Goal: Feedback & Contribution: Submit feedback/report problem

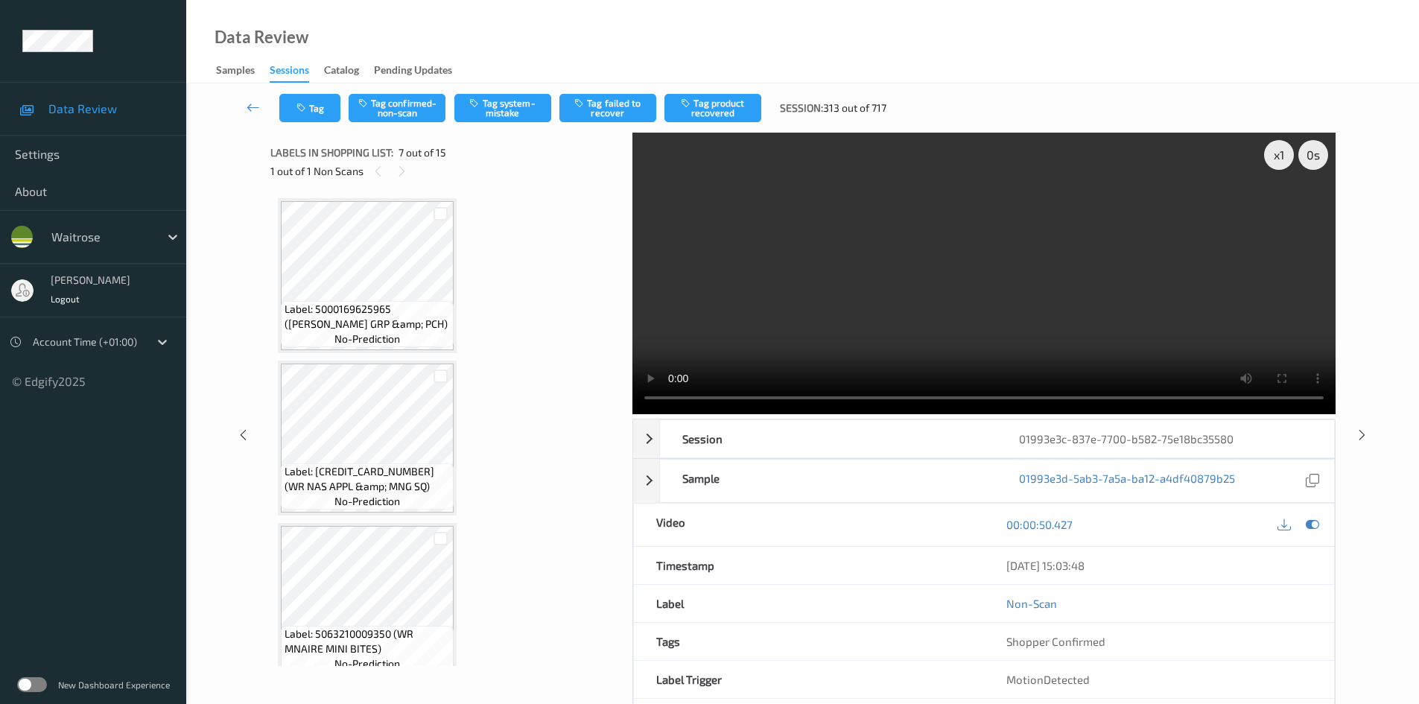
scroll to position [819, 0]
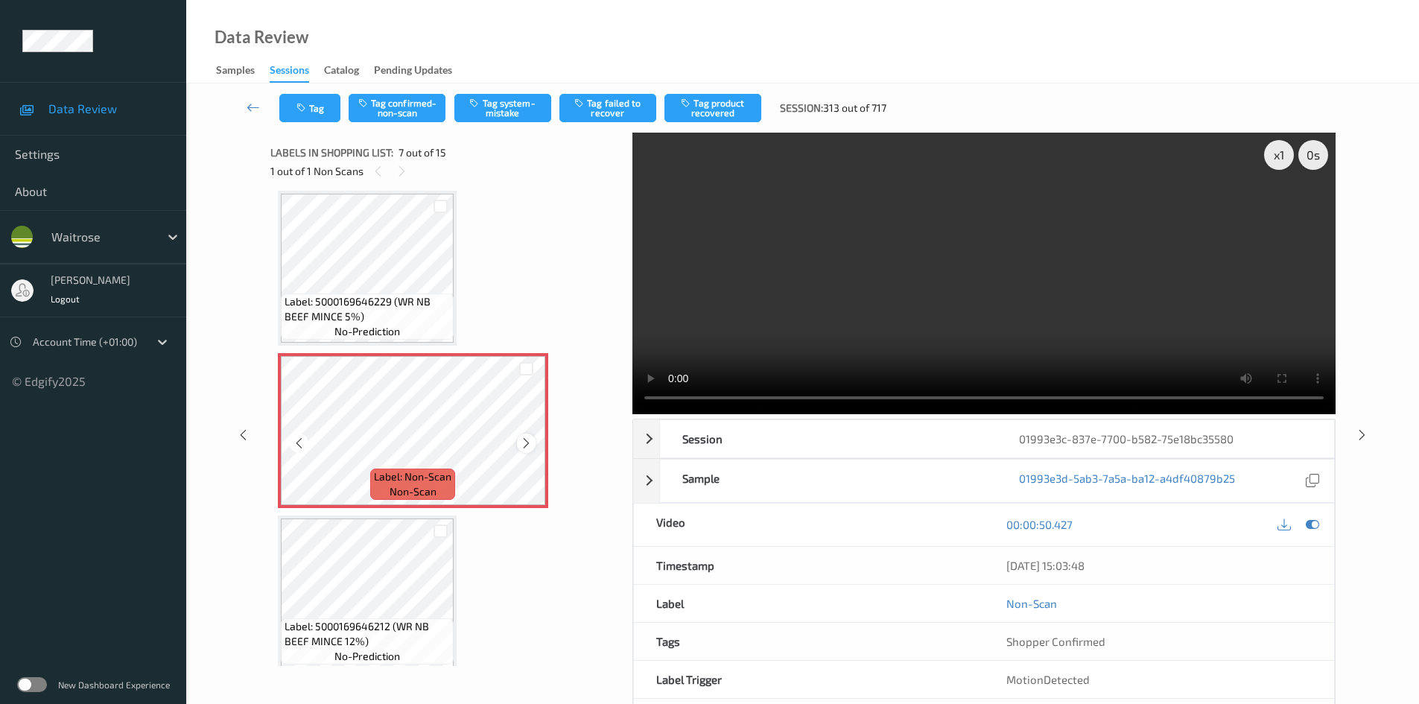
click at [524, 448] on icon at bounding box center [526, 442] width 13 height 13
click at [525, 439] on icon at bounding box center [526, 442] width 13 height 13
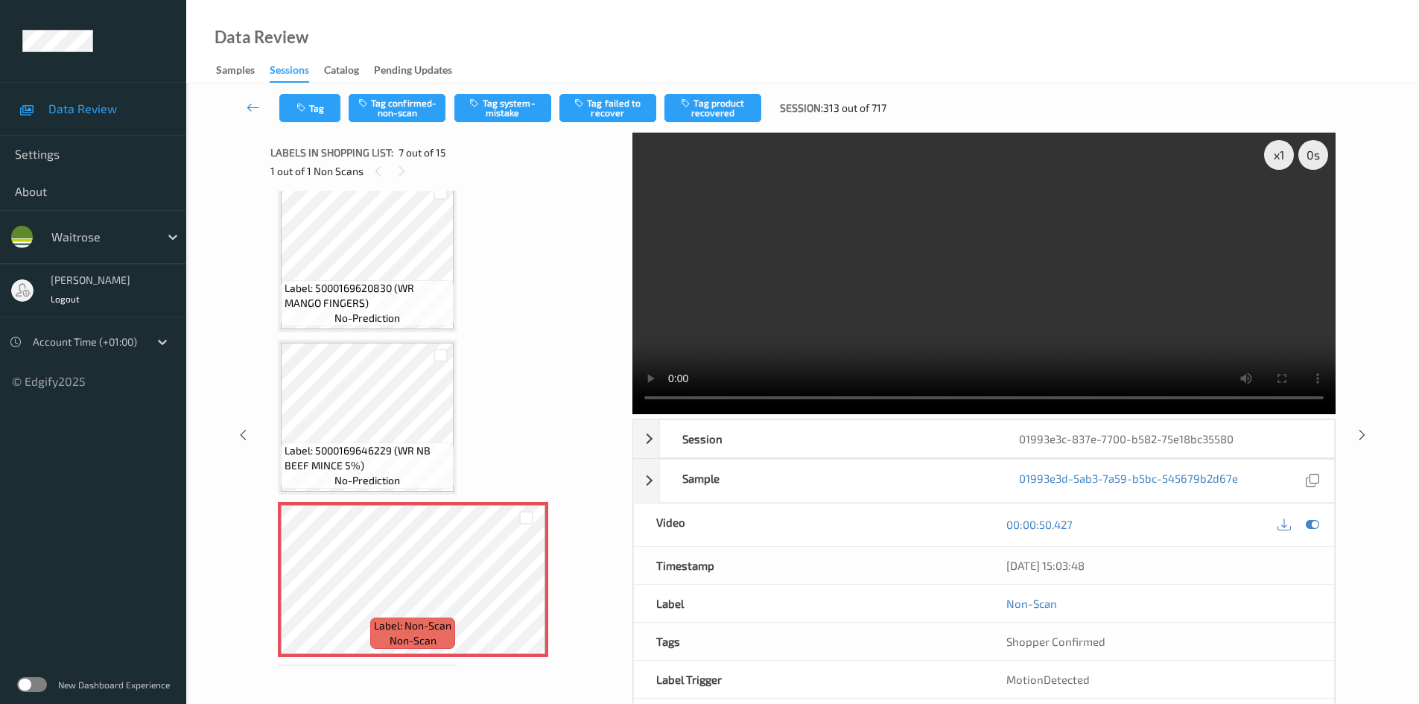
click at [827, 343] on video at bounding box center [983, 273] width 703 height 281
click at [946, 308] on video at bounding box center [983, 273] width 703 height 281
click at [885, 314] on video at bounding box center [983, 273] width 703 height 281
click at [1262, 157] on video at bounding box center [983, 273] width 703 height 281
click at [1275, 156] on div "x 1" at bounding box center [1279, 155] width 30 height 30
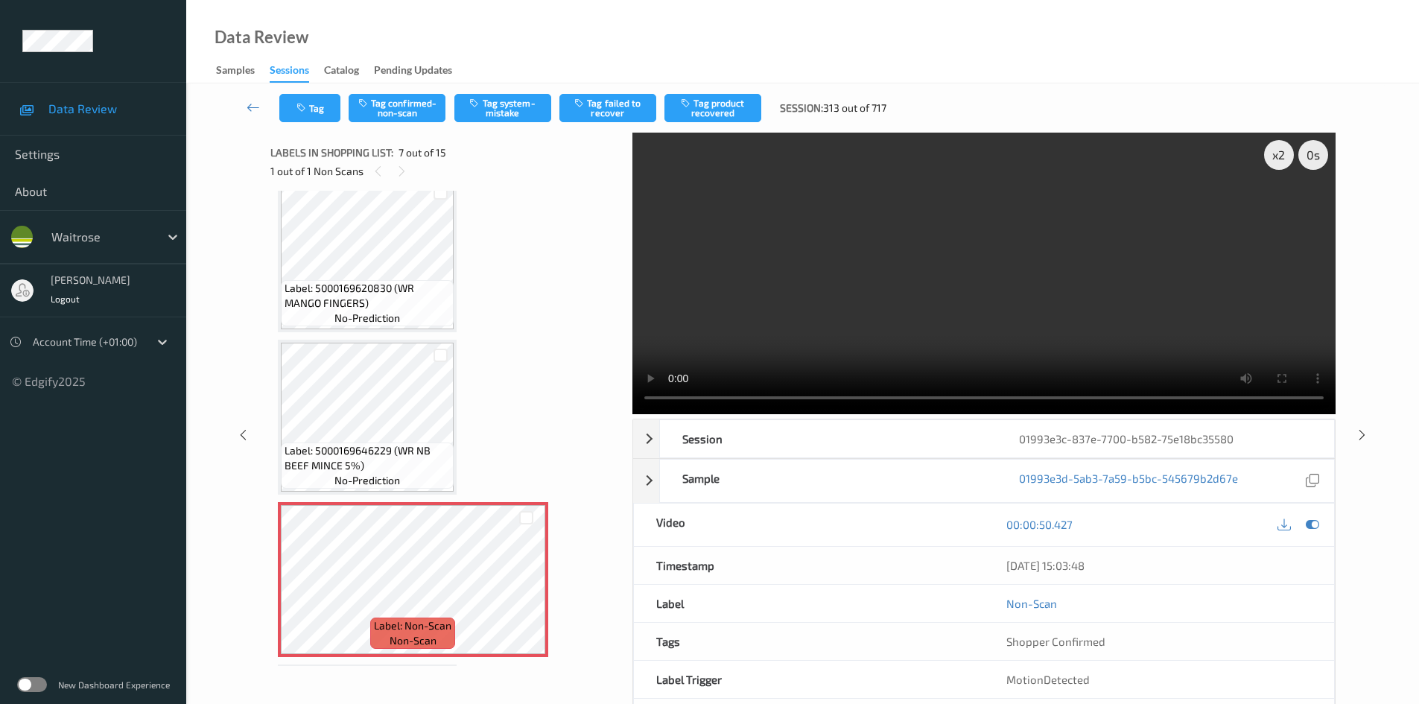
click at [1054, 239] on video at bounding box center [983, 273] width 703 height 281
click at [853, 315] on video at bounding box center [983, 273] width 703 height 281
click at [978, 302] on video at bounding box center [983, 273] width 703 height 281
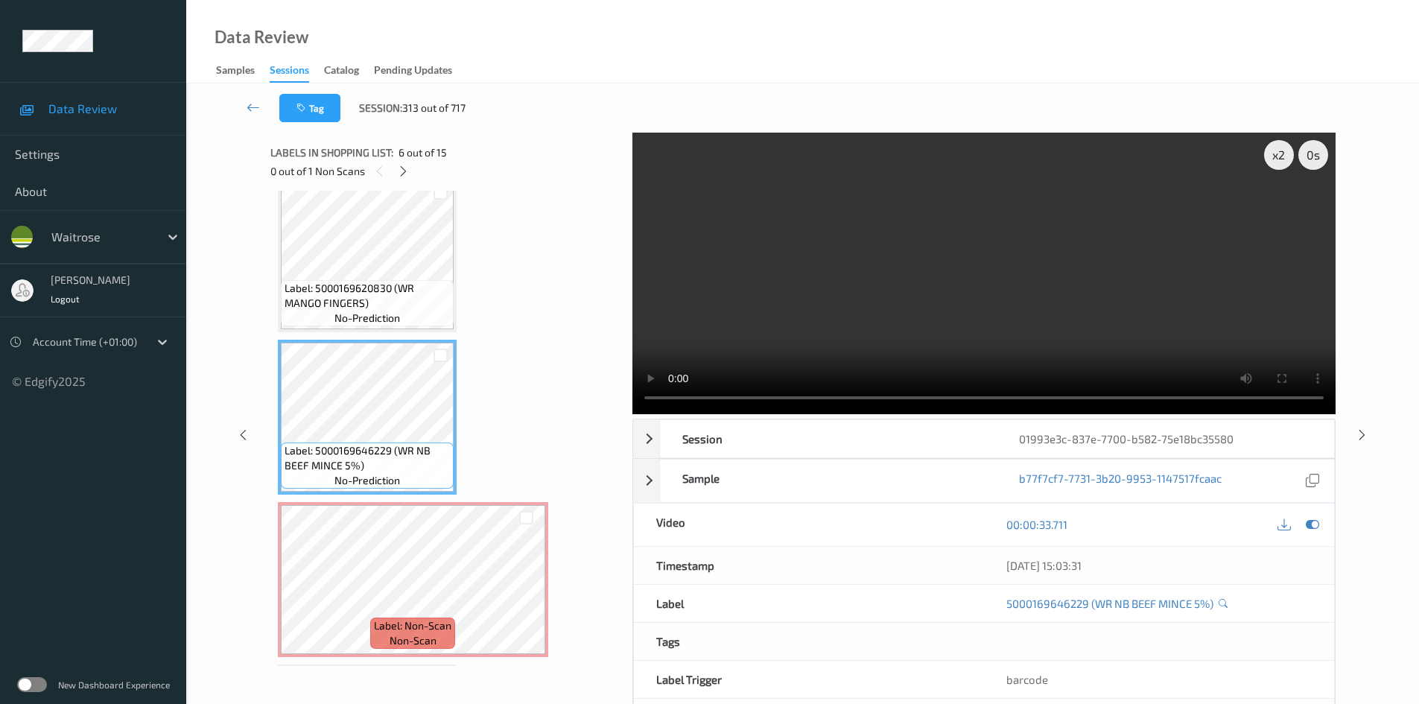
click at [983, 291] on video at bounding box center [983, 273] width 703 height 281
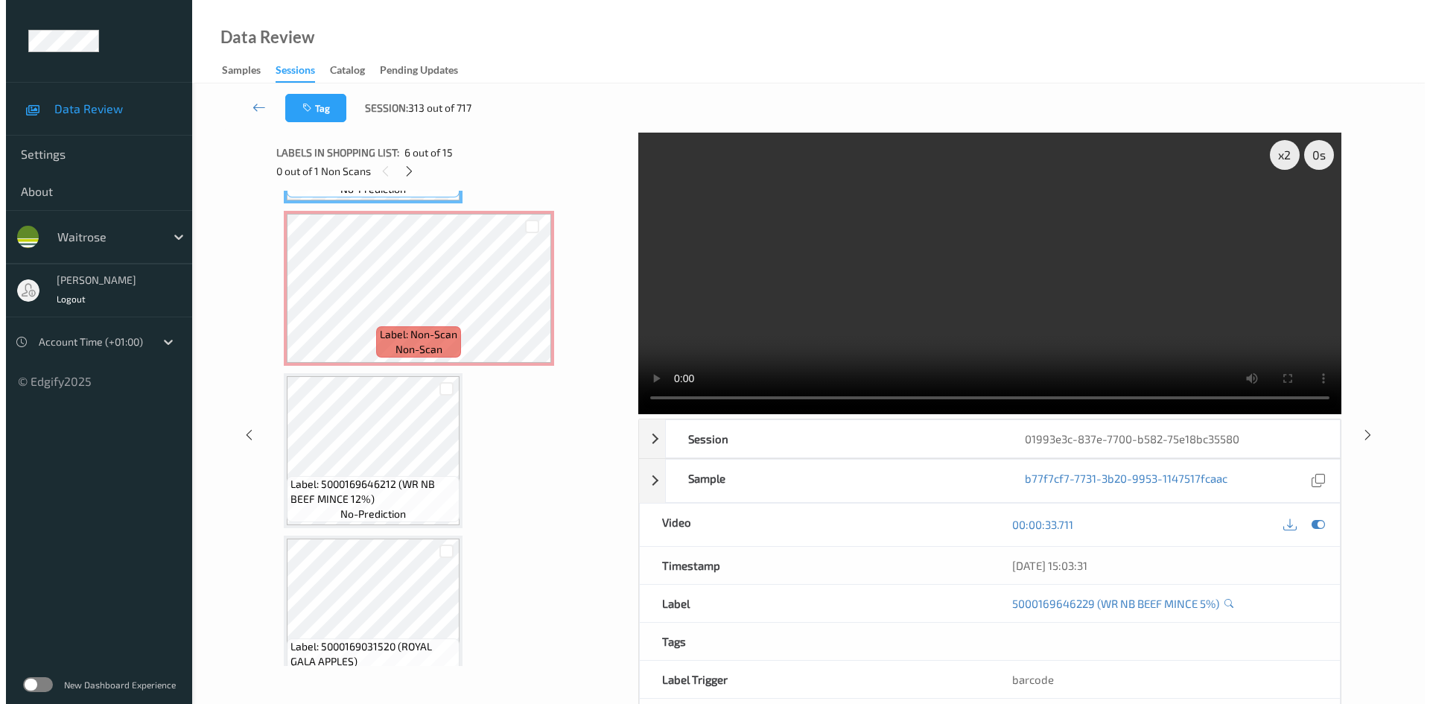
scroll to position [968, 0]
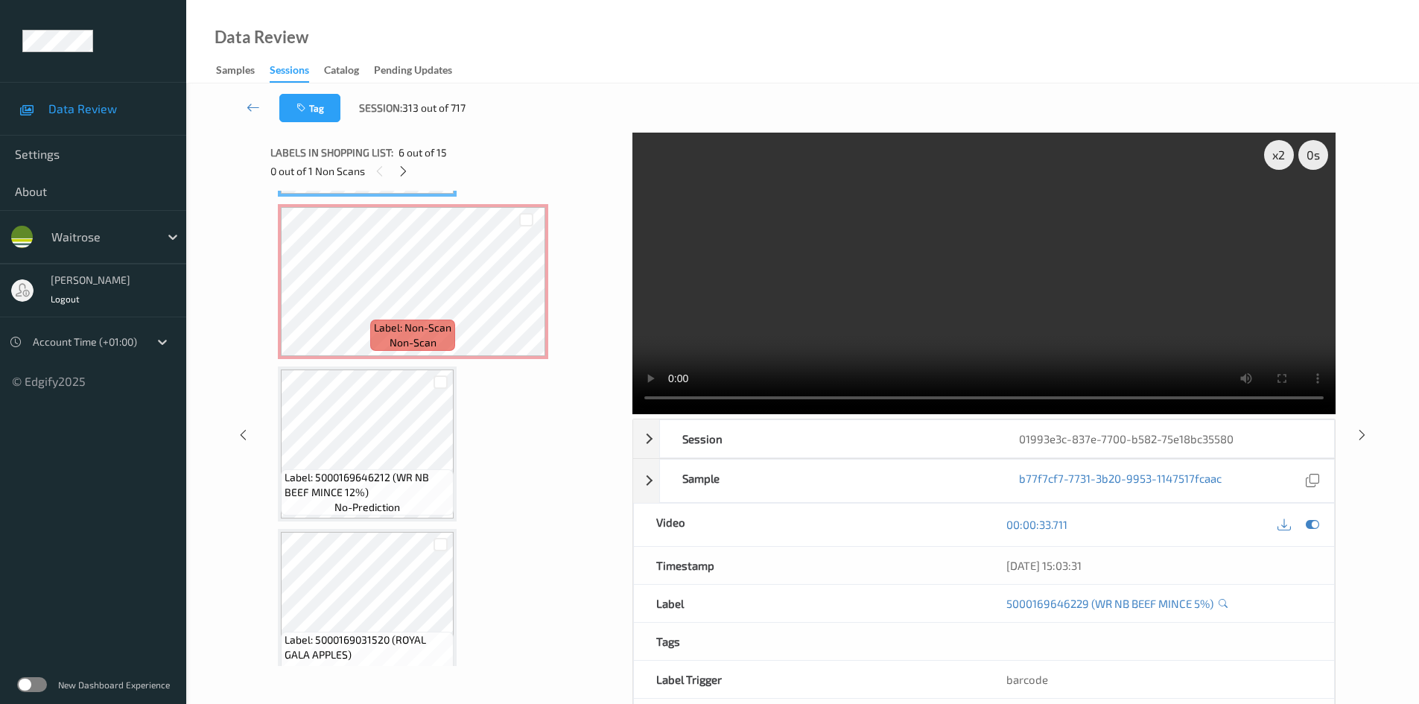
click at [1148, 290] on video at bounding box center [983, 273] width 703 height 281
click at [887, 301] on video at bounding box center [983, 273] width 703 height 281
click at [913, 290] on video at bounding box center [983, 273] width 703 height 281
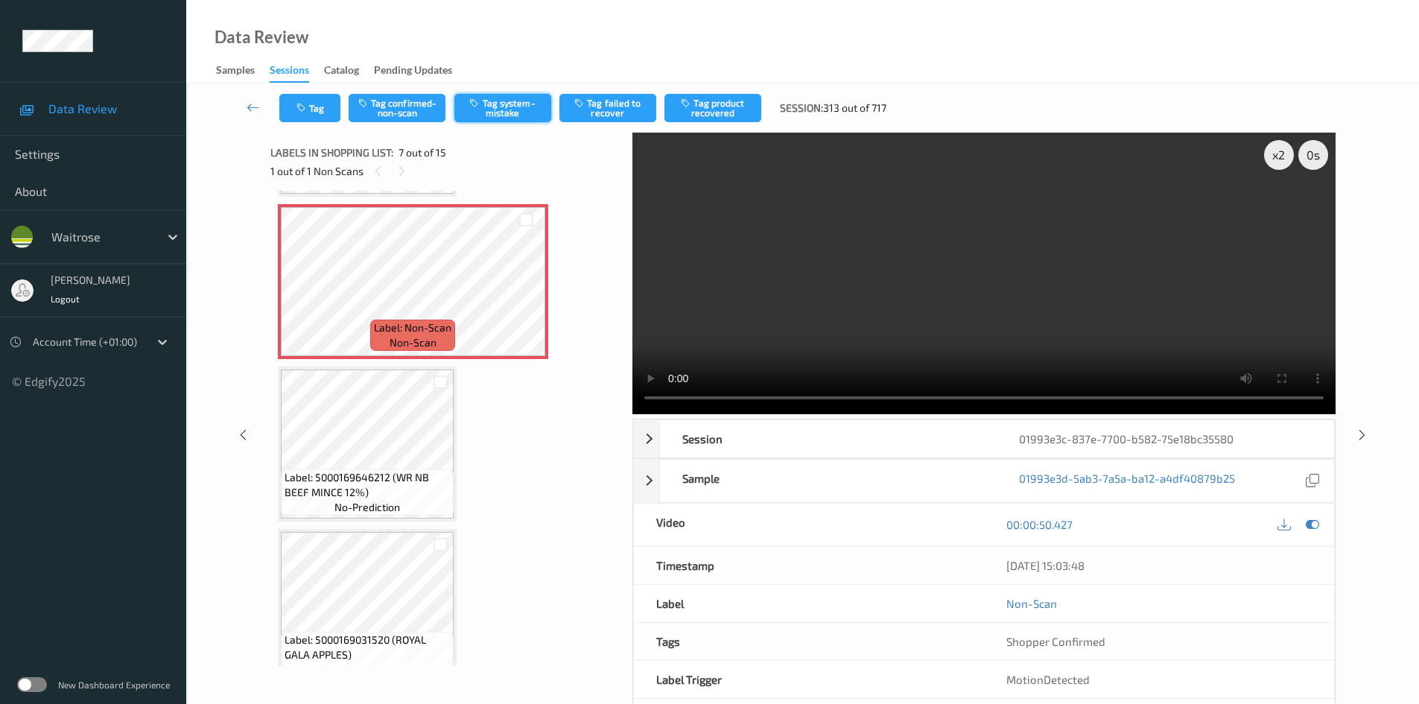
click at [514, 101] on button "Tag system-mistake" at bounding box center [502, 108] width 97 height 28
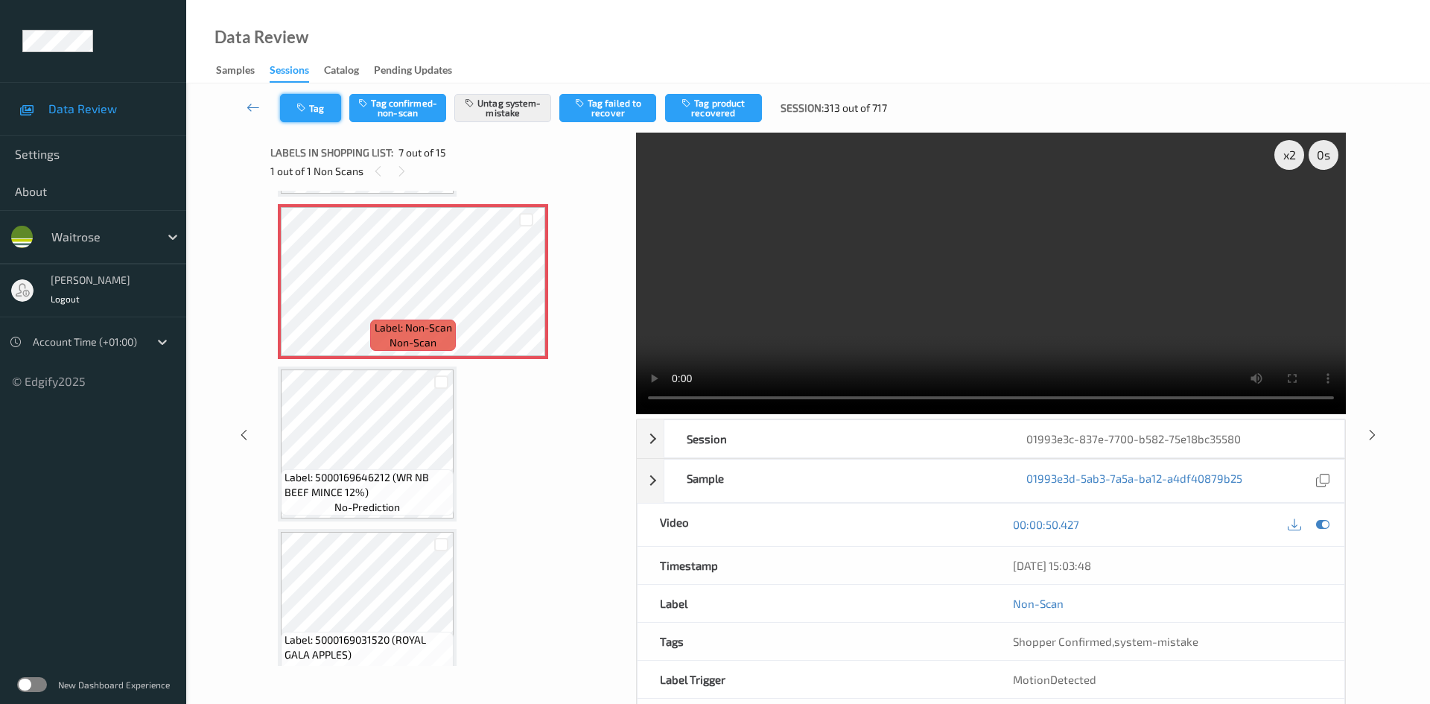
click at [319, 104] on button "Tag" at bounding box center [310, 108] width 61 height 28
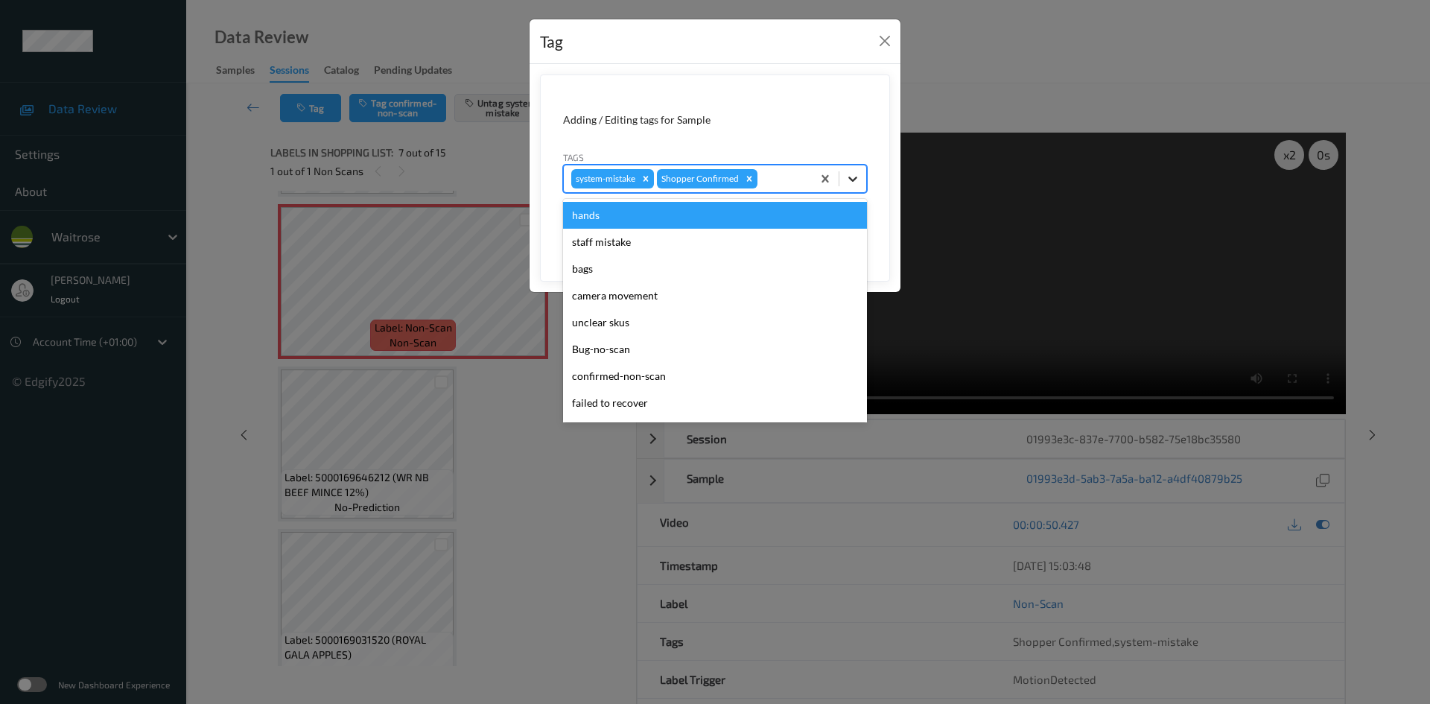
click at [853, 179] on icon at bounding box center [852, 178] width 15 height 15
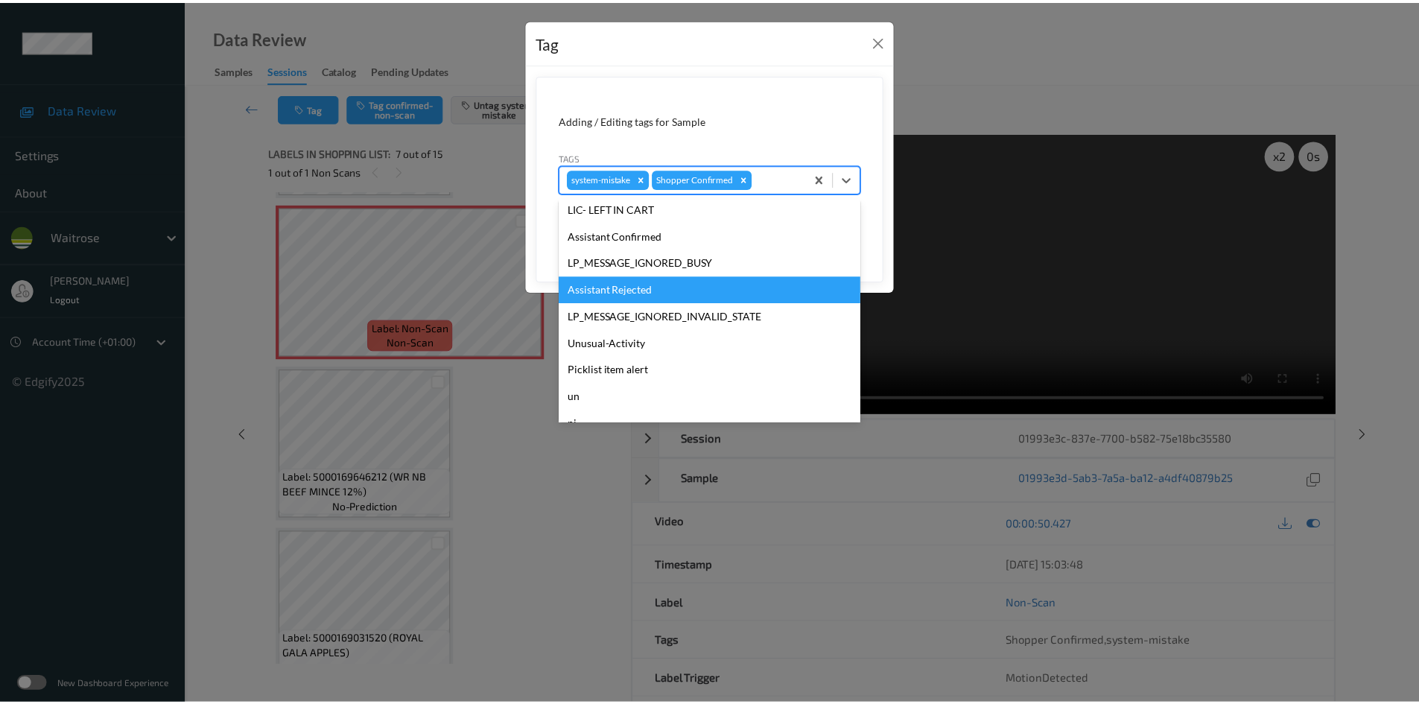
scroll to position [298, 0]
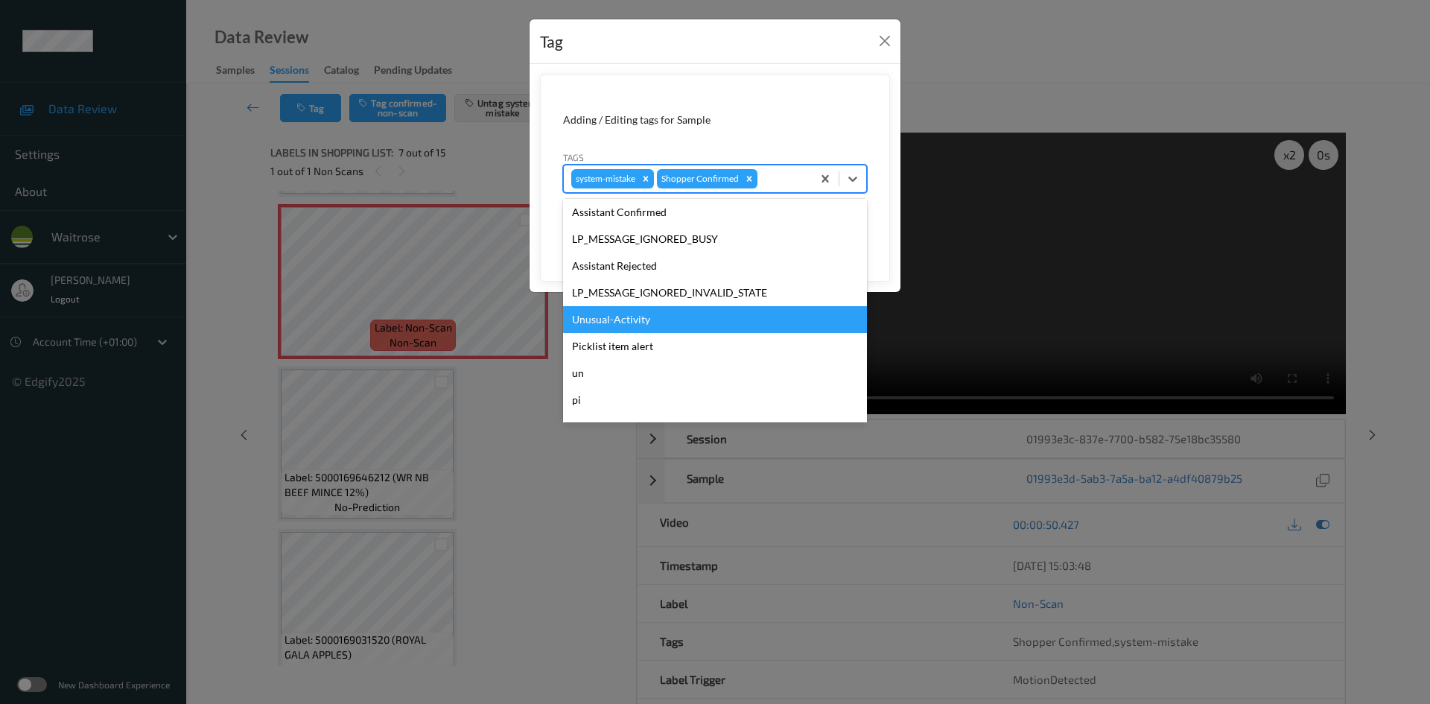
drag, startPoint x: 615, startPoint y: 314, endPoint x: 644, endPoint y: 296, distance: 34.1
click at [614, 314] on div "Unusual-Activity" at bounding box center [715, 319] width 304 height 27
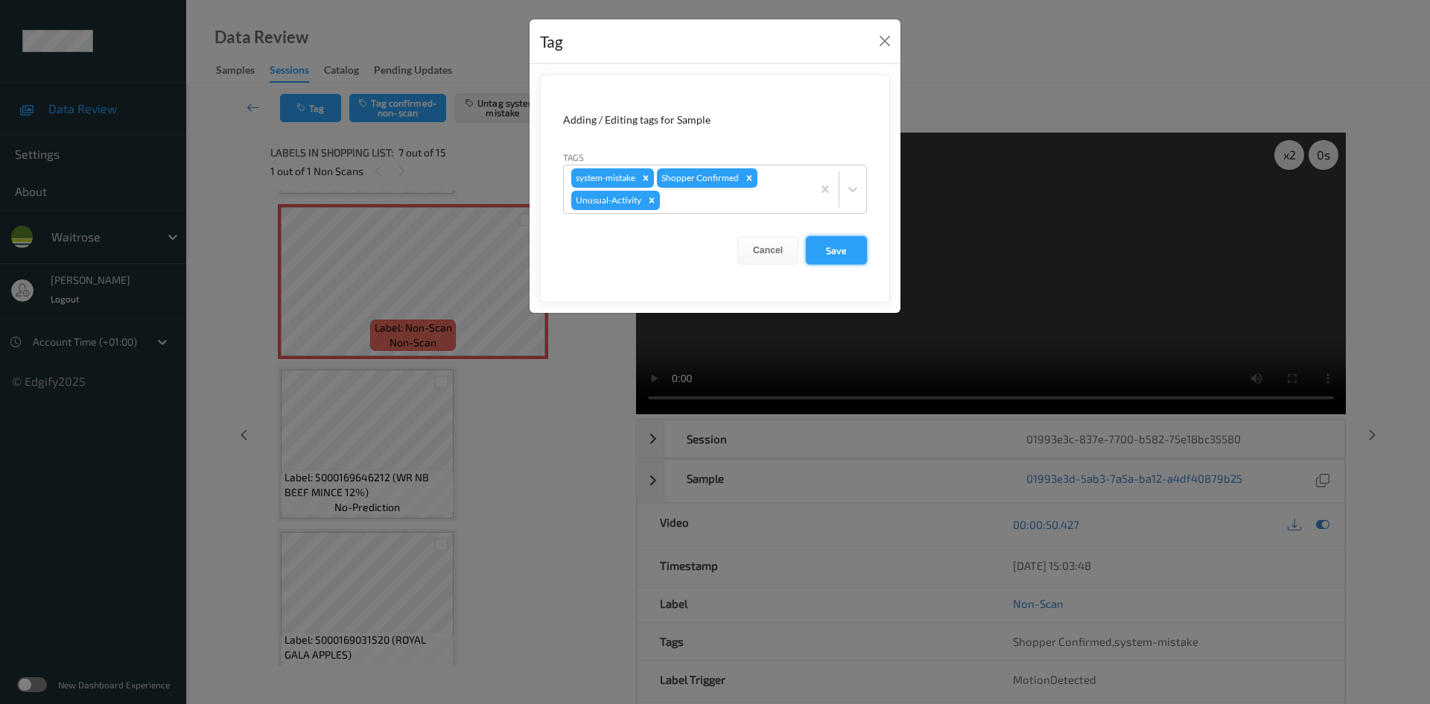
click at [832, 251] on button "Save" at bounding box center [836, 250] width 61 height 28
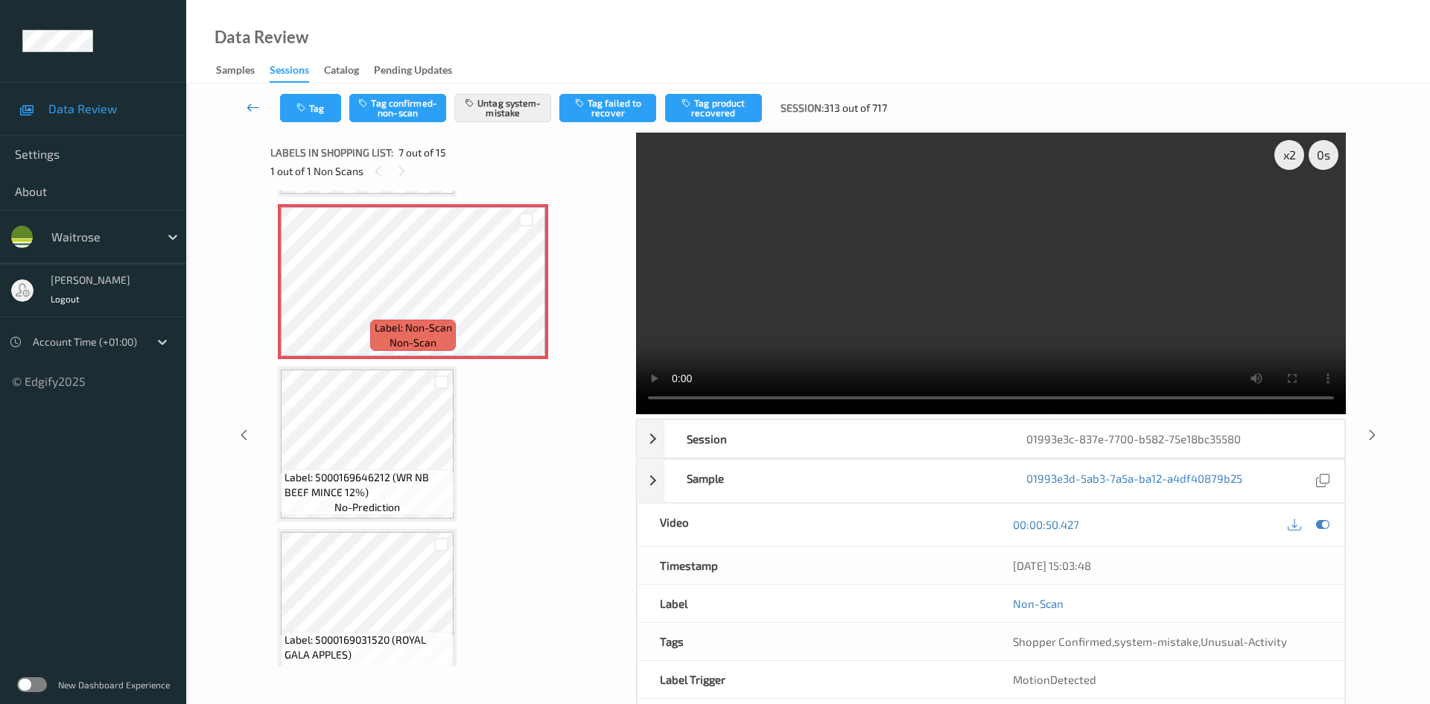
click at [249, 98] on link at bounding box center [253, 108] width 53 height 28
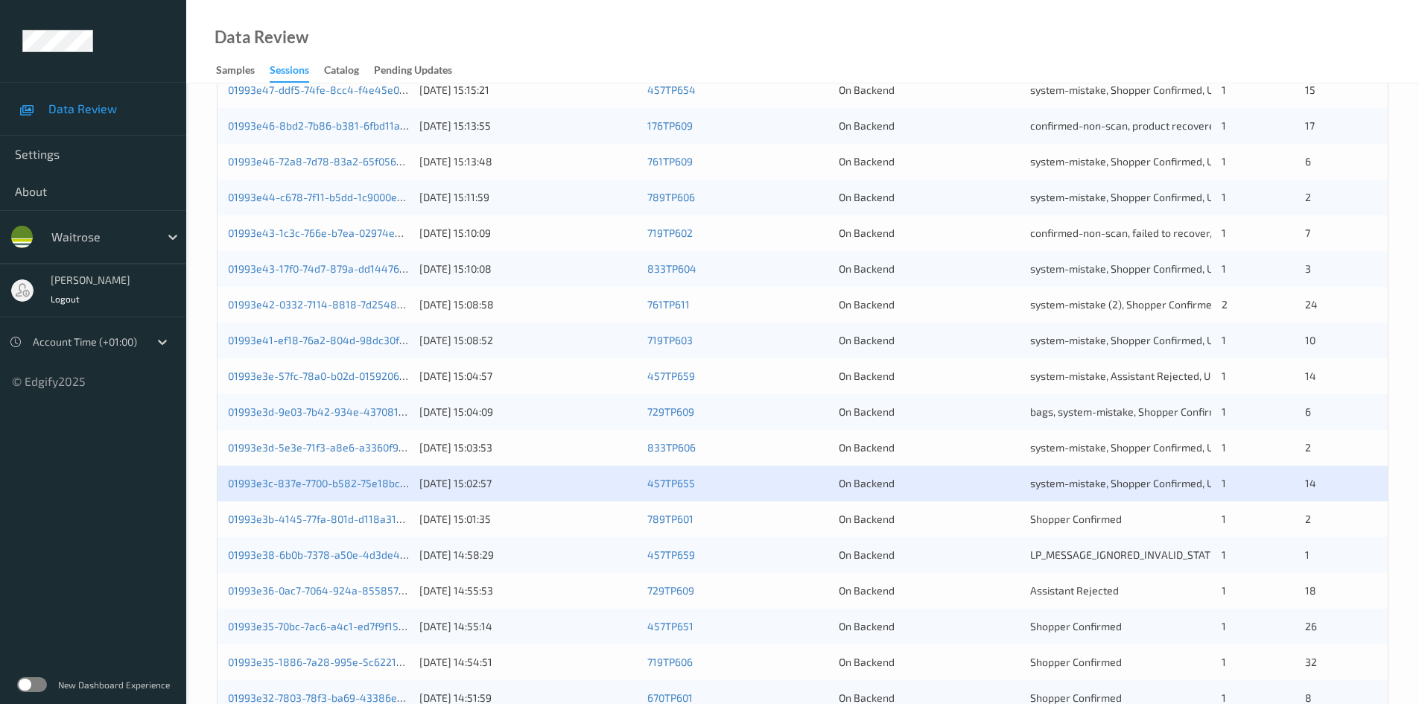
scroll to position [417, 0]
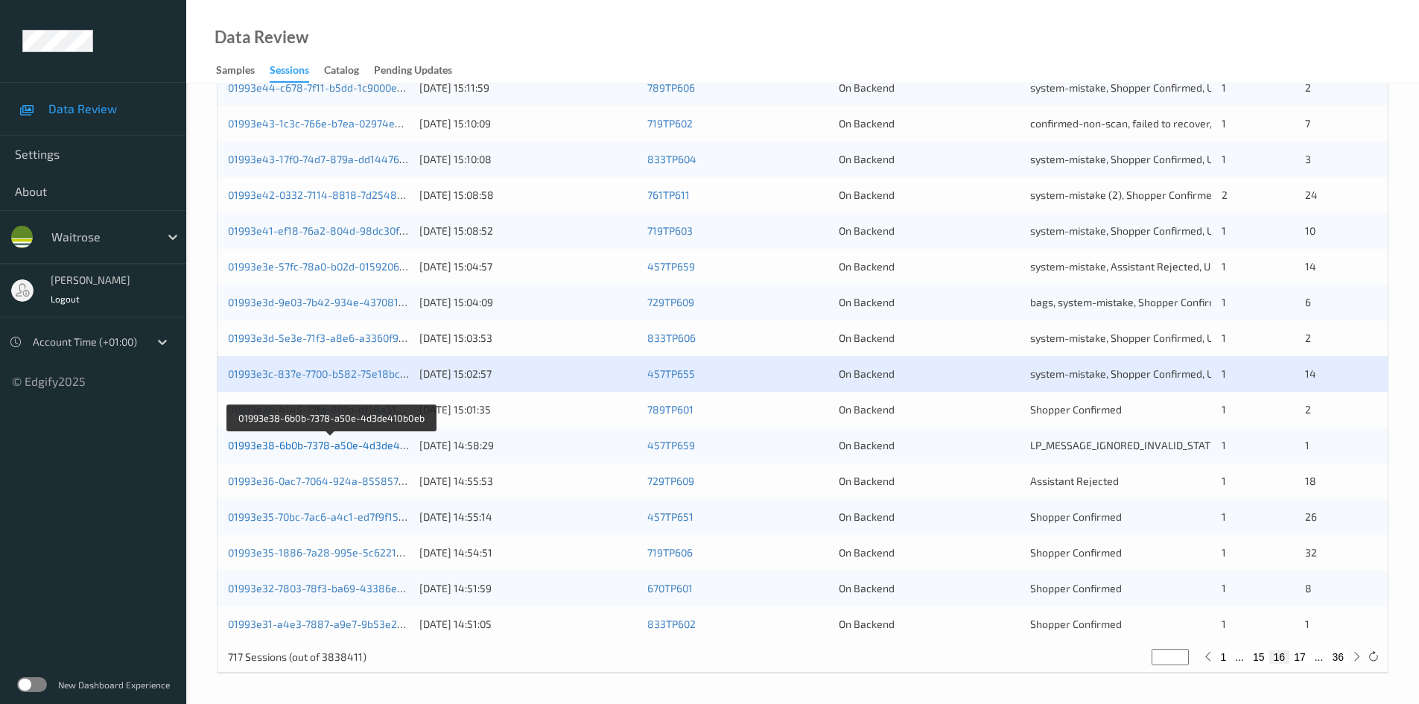
click at [287, 448] on link "01993e38-6b0b-7378-a50e-4d3de410b0eb" at bounding box center [331, 445] width 206 height 13
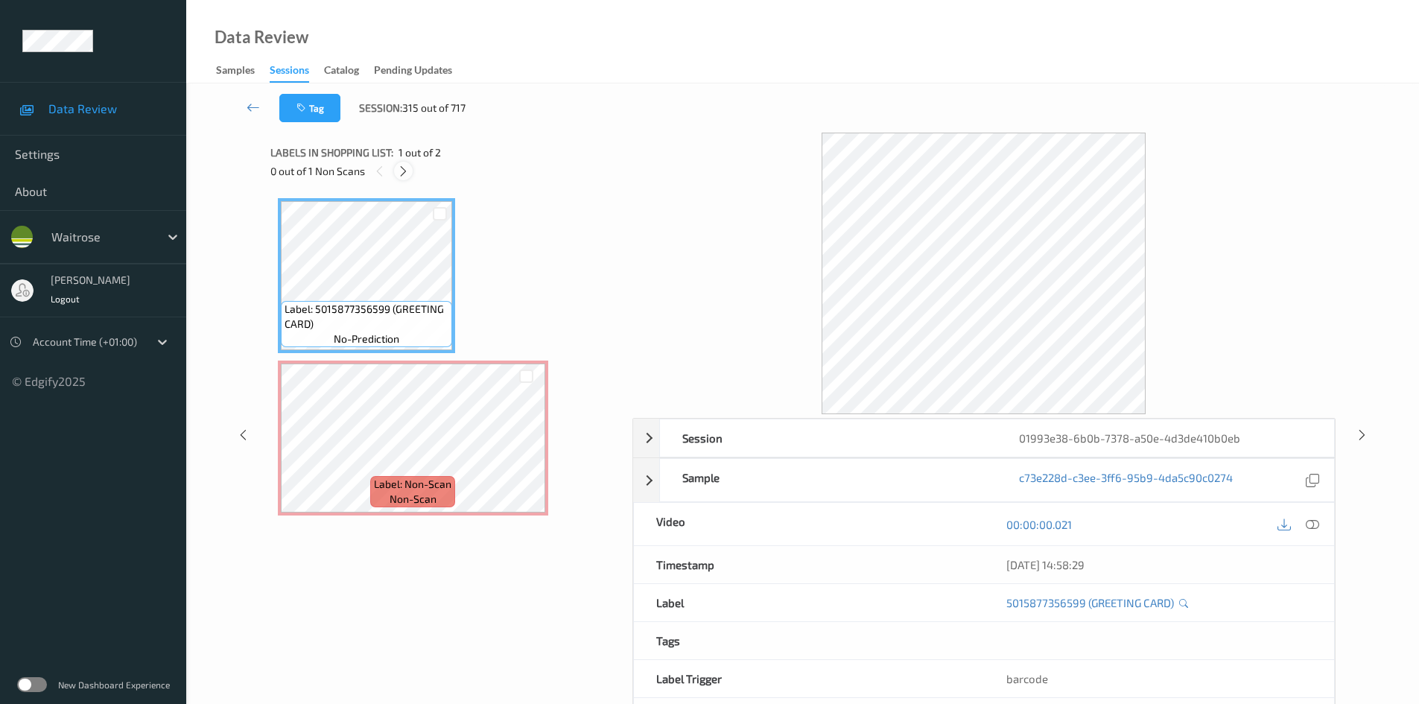
click at [407, 172] on icon at bounding box center [403, 171] width 13 height 13
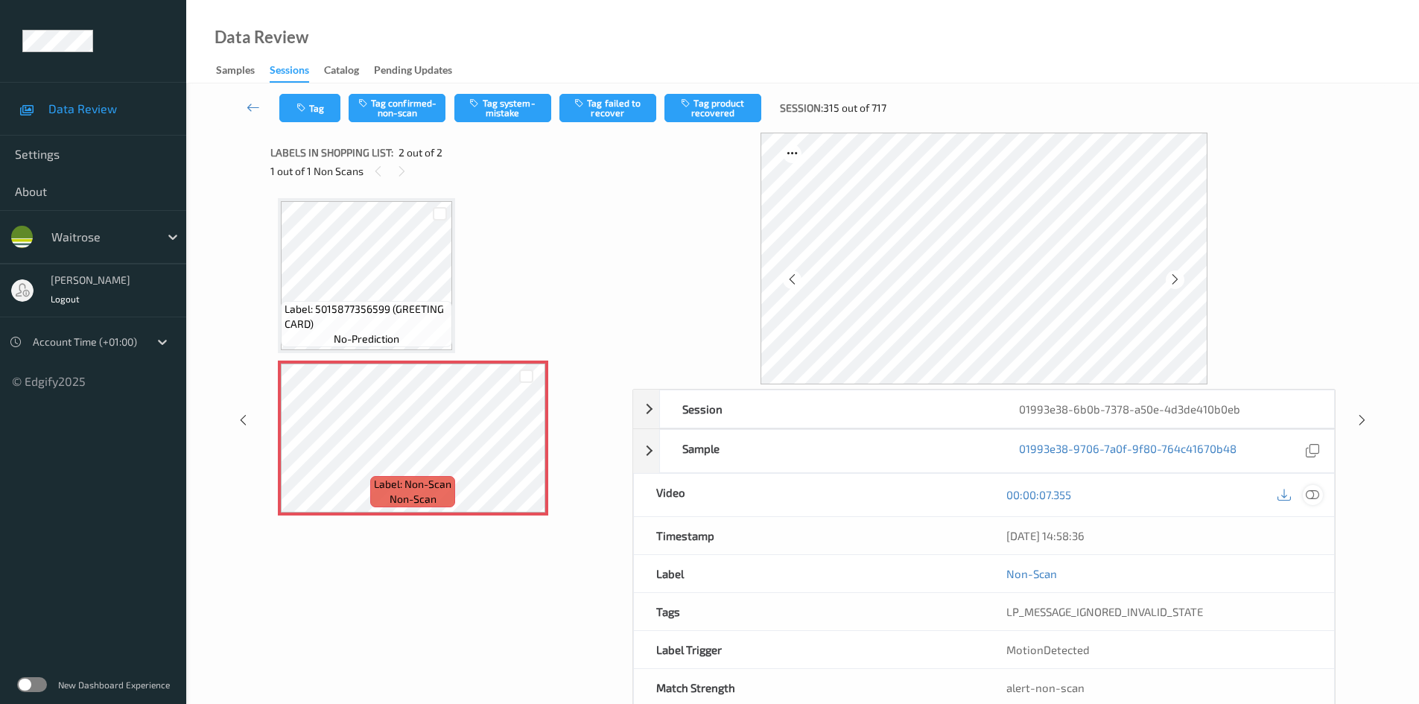
click at [1310, 493] on icon at bounding box center [1311, 494] width 13 height 13
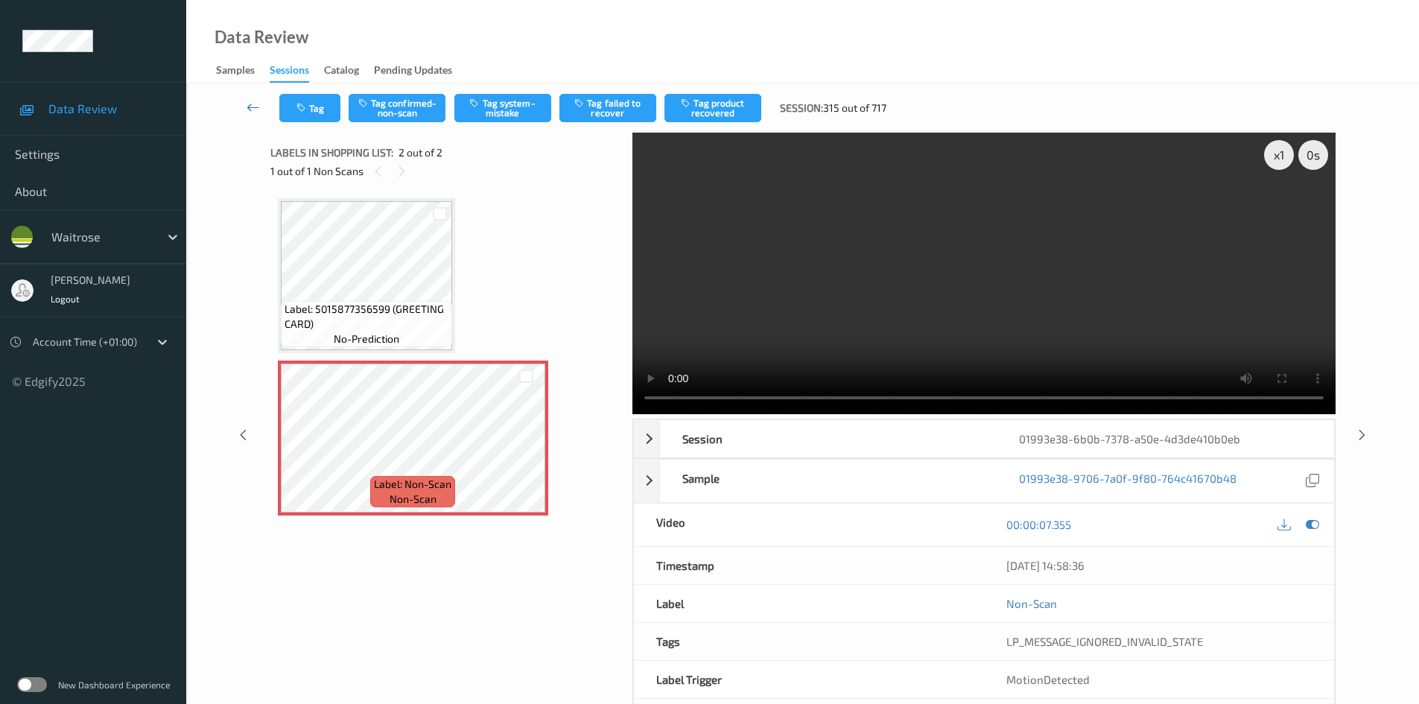
click at [247, 99] on link at bounding box center [253, 108] width 52 height 28
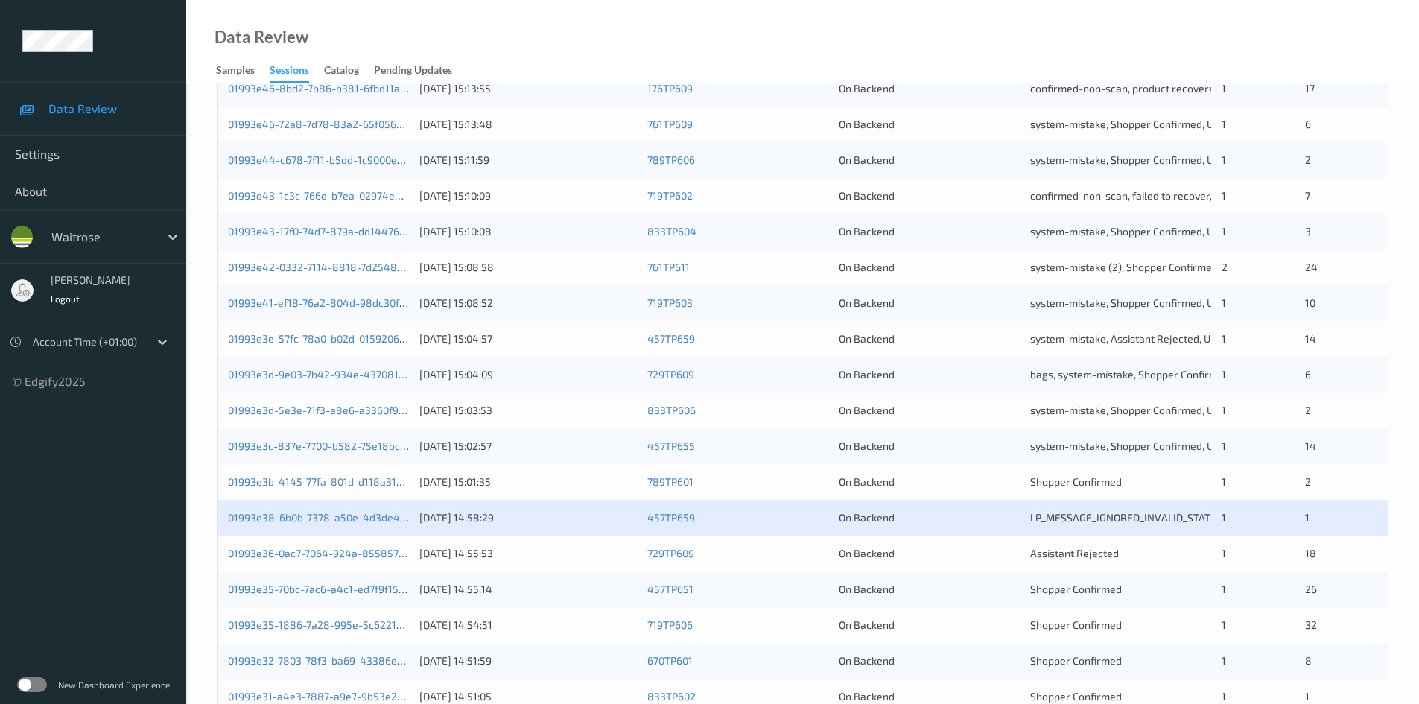
scroll to position [417, 0]
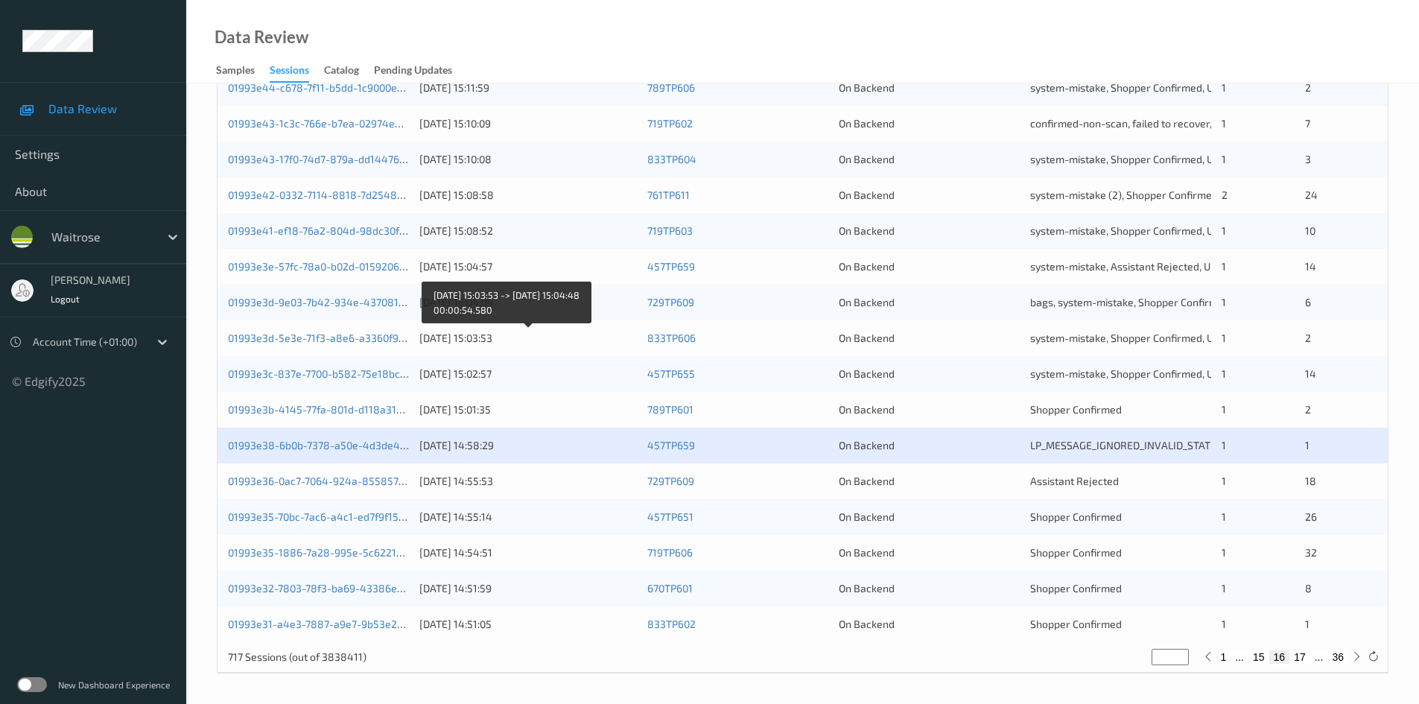
click at [564, 337] on div "[DATE] 15:03:53" at bounding box center [527, 338] width 217 height 15
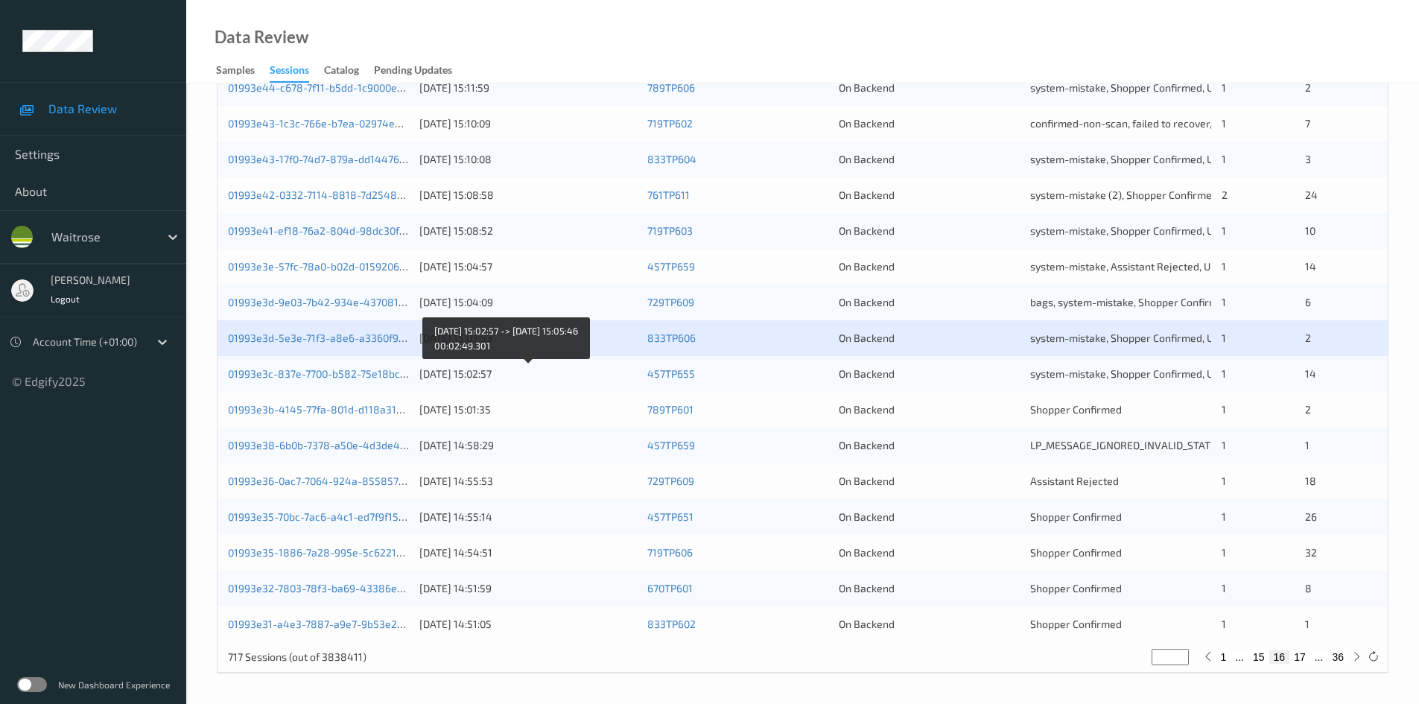
click at [557, 374] on div "[DATE] 15:02:57" at bounding box center [527, 373] width 217 height 15
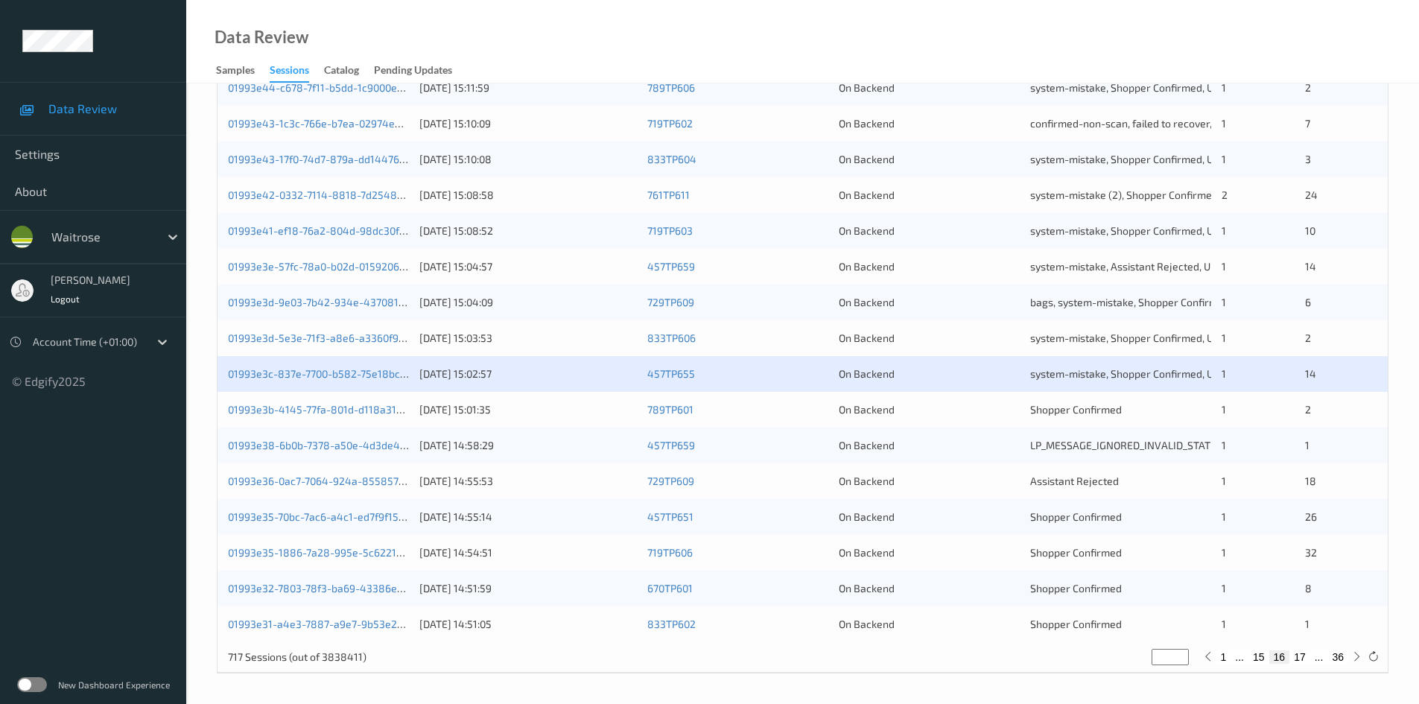
click at [561, 424] on div "01993e3b-4145-77fa-801d-d118a3128a74 [DATE] 15:01:35 789TP601 On Backend Shoppe…" at bounding box center [802, 410] width 1170 height 36
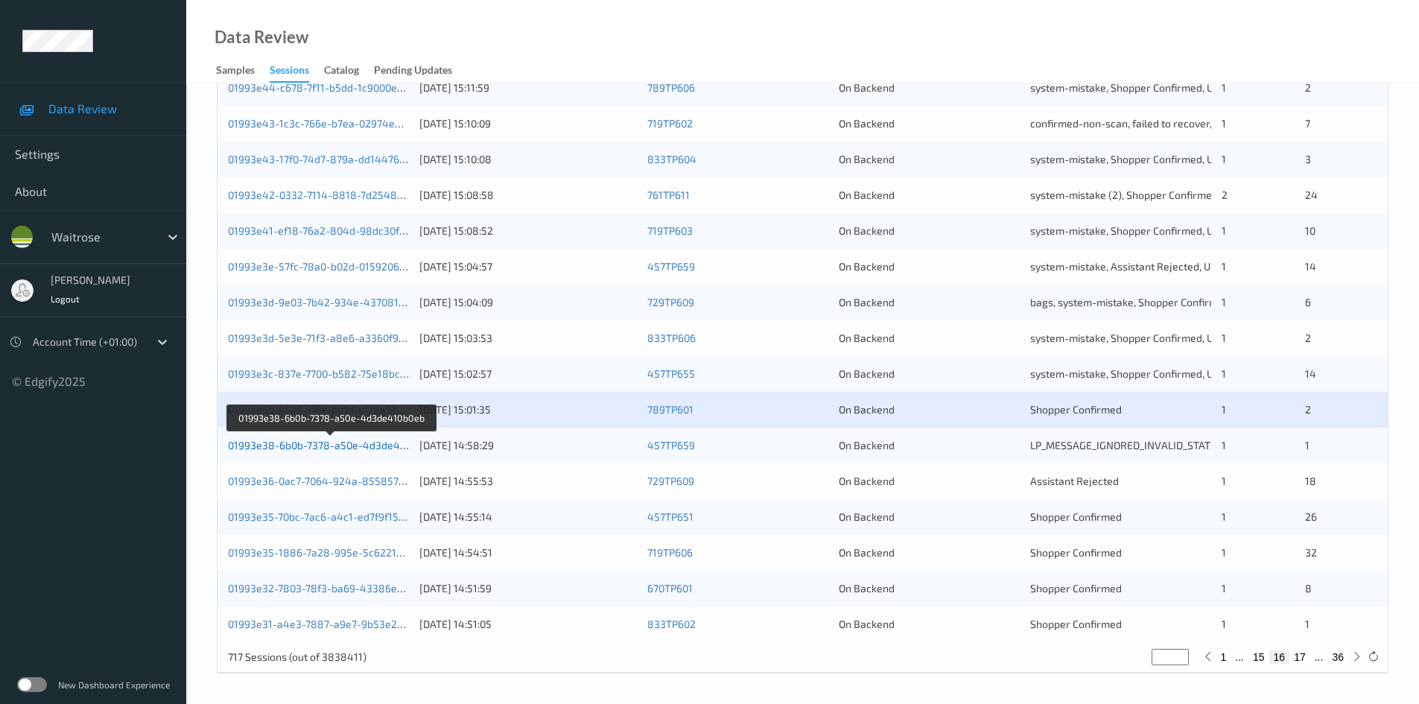
click at [328, 449] on link "01993e38-6b0b-7378-a50e-4d3de410b0eb" at bounding box center [331, 445] width 206 height 13
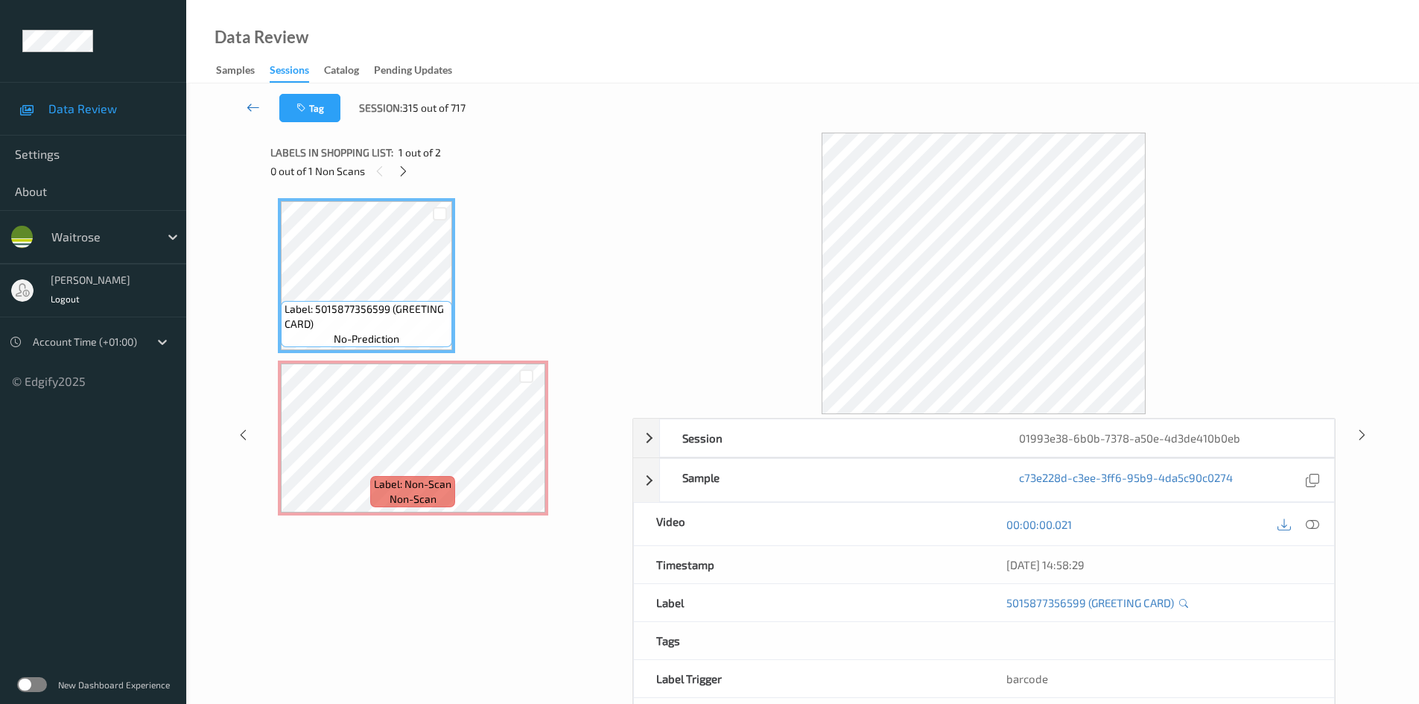
click at [246, 98] on link at bounding box center [253, 108] width 52 height 28
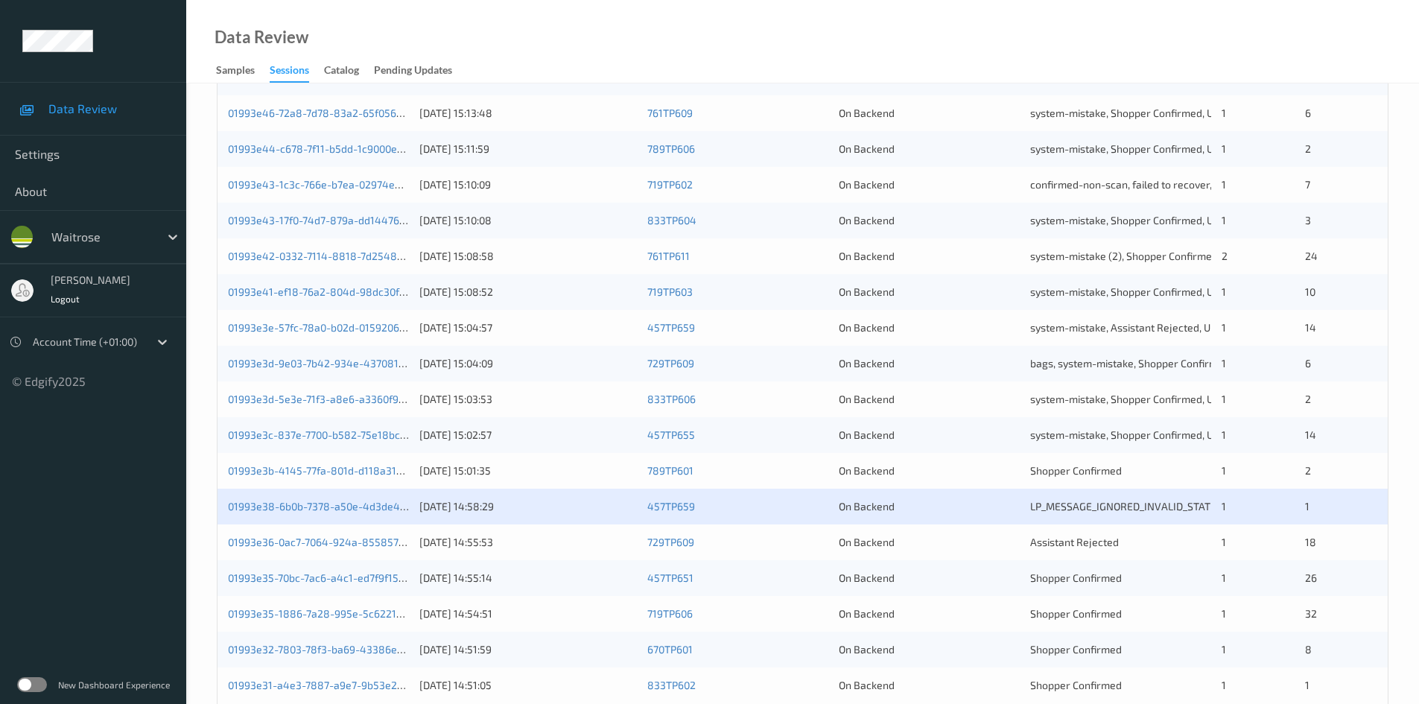
scroll to position [417, 0]
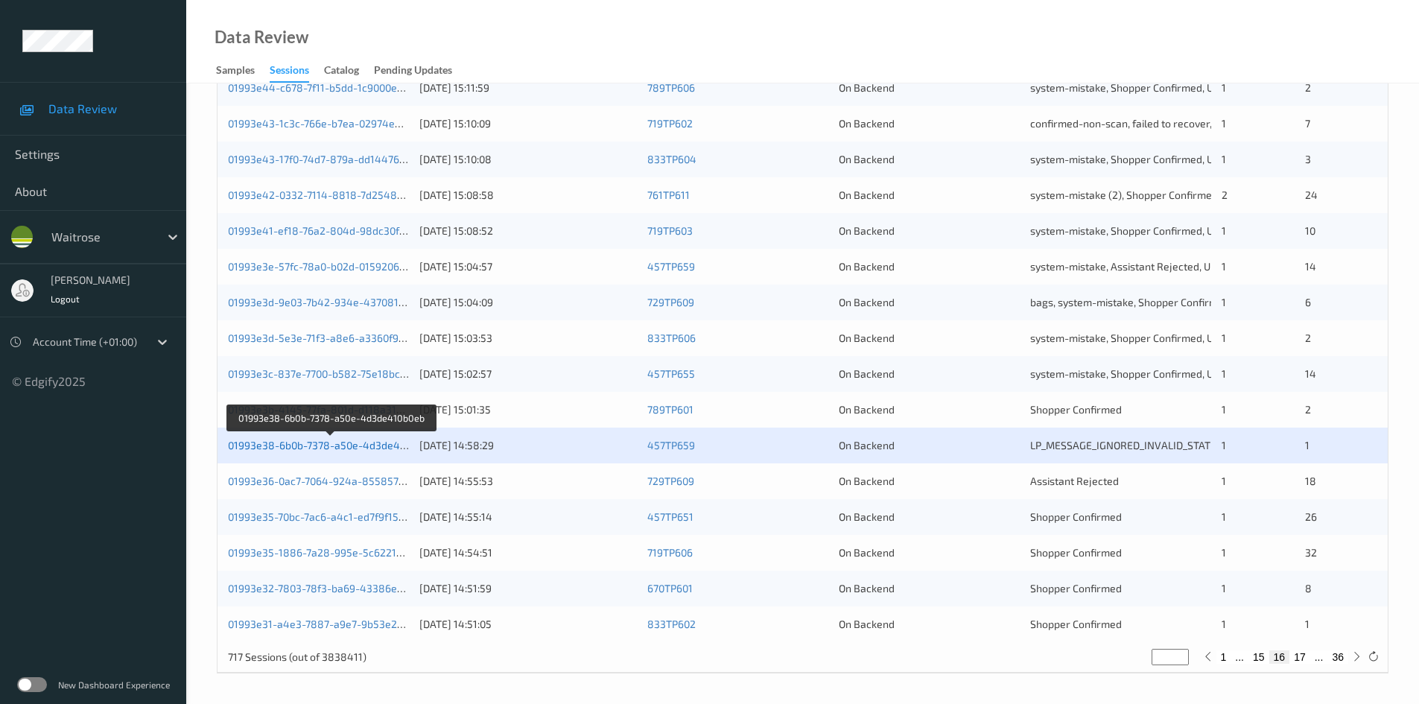
click at [351, 445] on link "01993e38-6b0b-7378-a50e-4d3de410b0eb" at bounding box center [331, 445] width 206 height 13
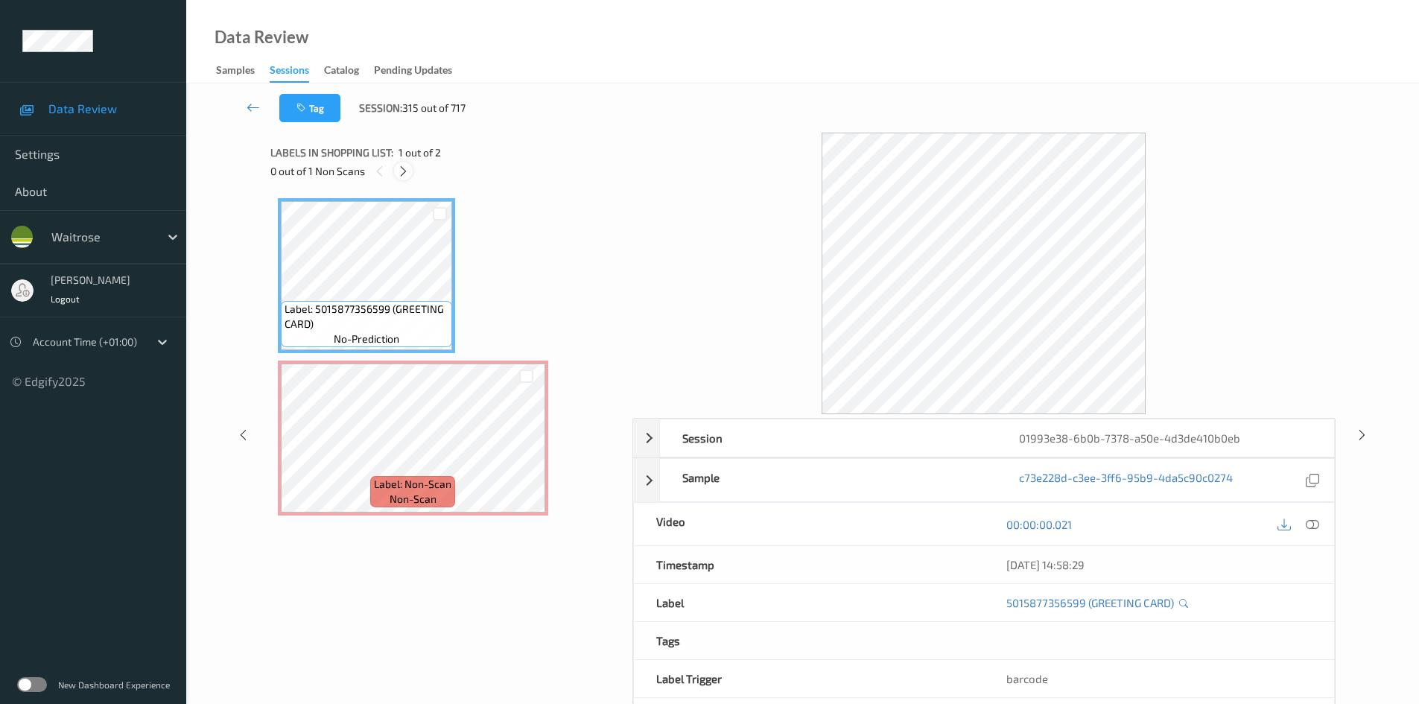
click at [399, 168] on icon at bounding box center [403, 171] width 13 height 13
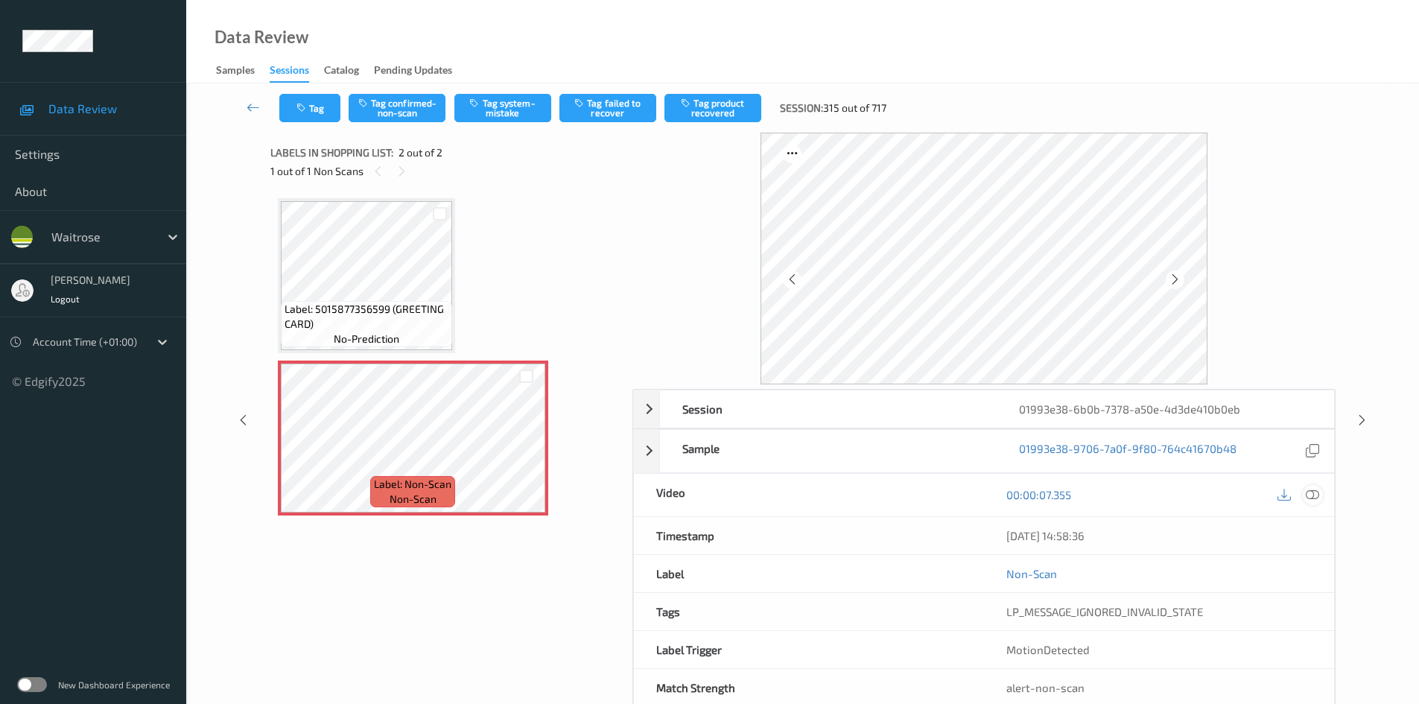
click at [1317, 493] on icon at bounding box center [1311, 494] width 13 height 13
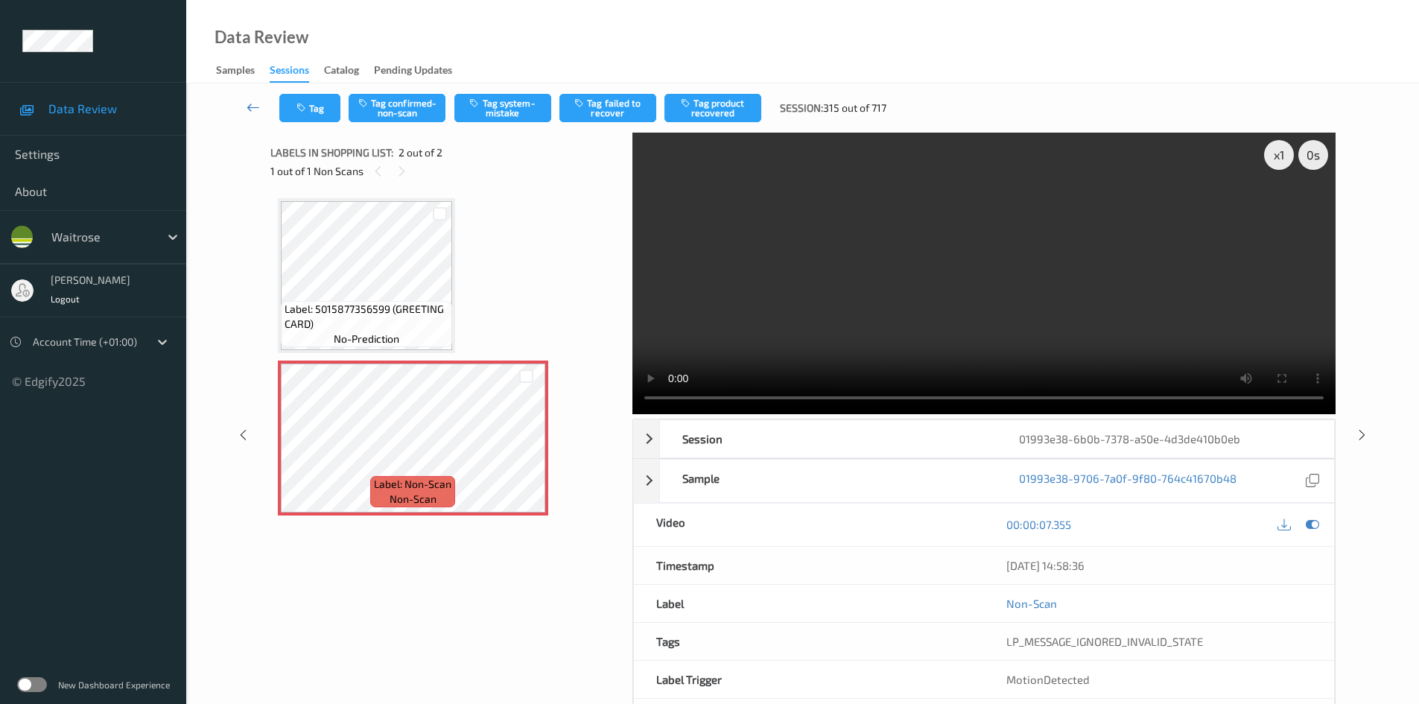
click at [243, 102] on link at bounding box center [253, 108] width 52 height 28
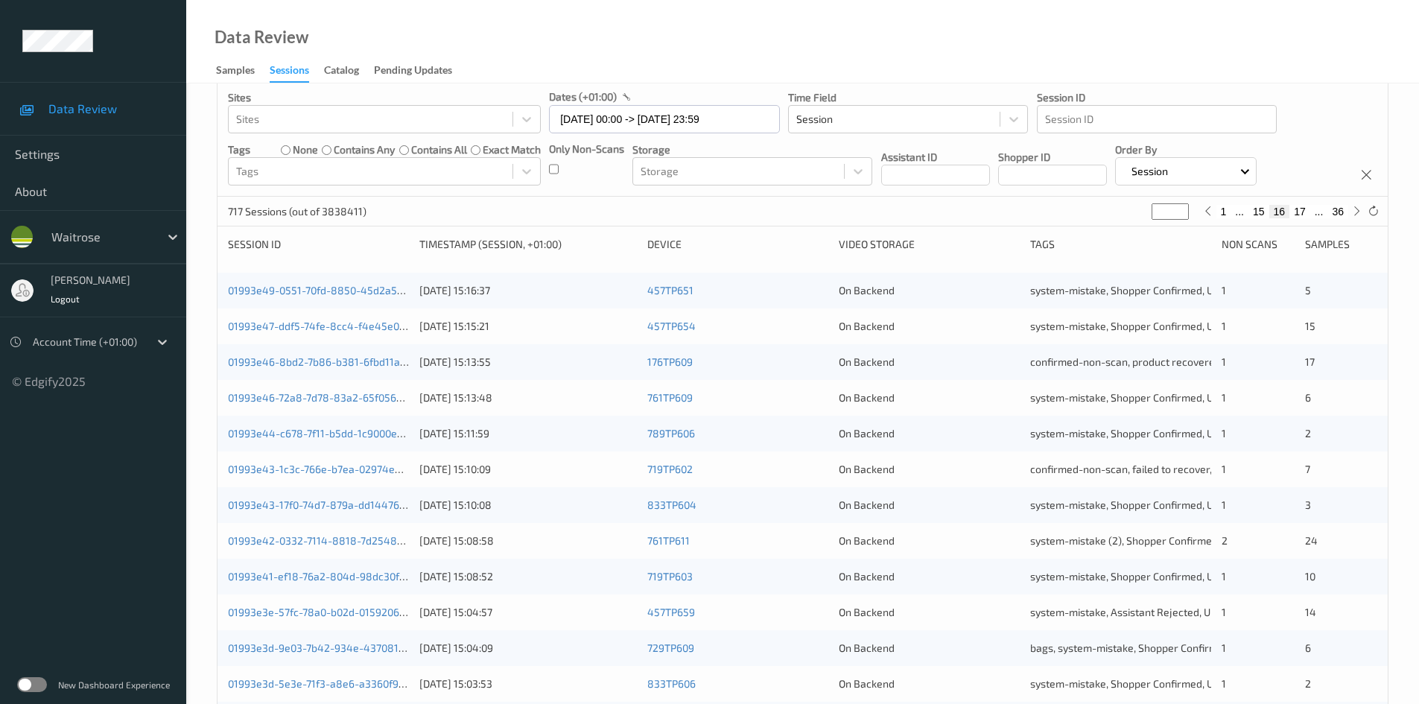
scroll to position [298, 0]
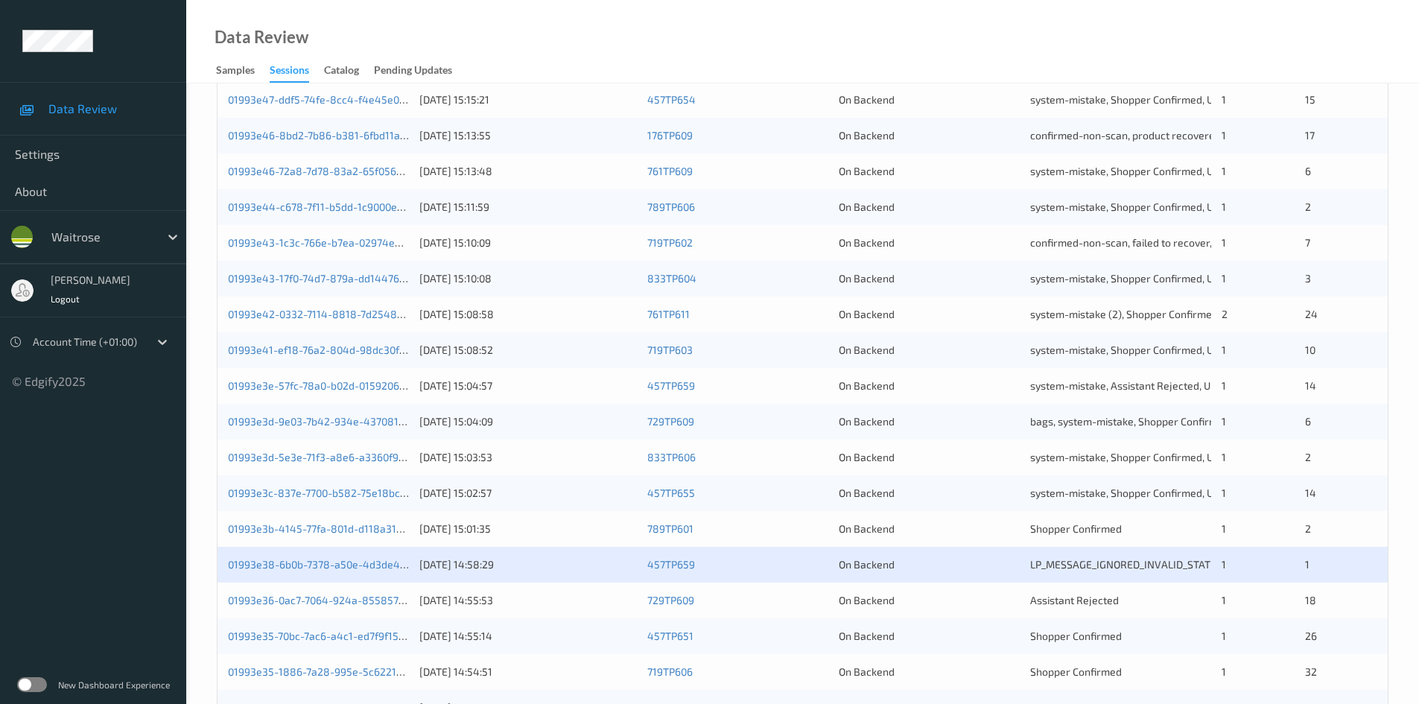
click at [568, 411] on div "01993e3d-9e03-7b42-934e-4370816e98f3 [DATE] 15:04:09 729TP609 On Backend bags, …" at bounding box center [802, 422] width 1170 height 36
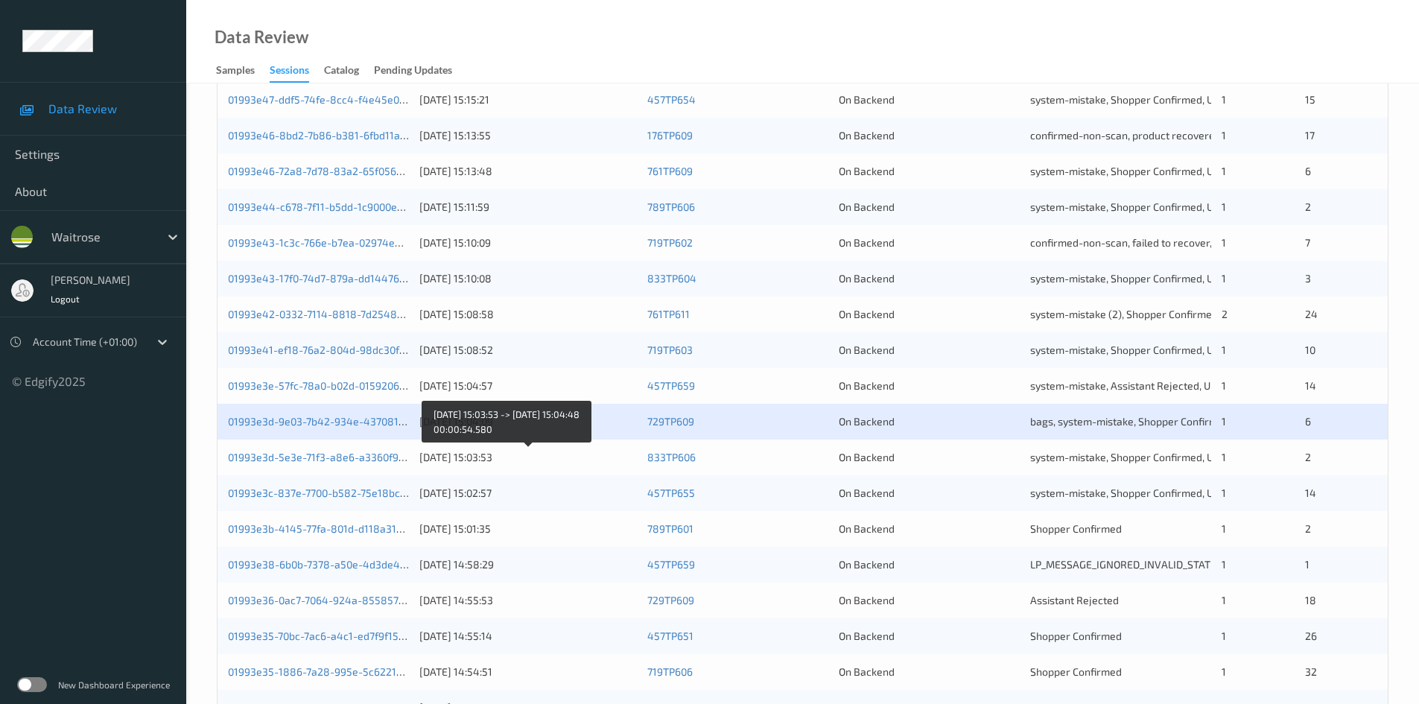
click at [571, 459] on div "[DATE] 15:03:53" at bounding box center [527, 457] width 217 height 15
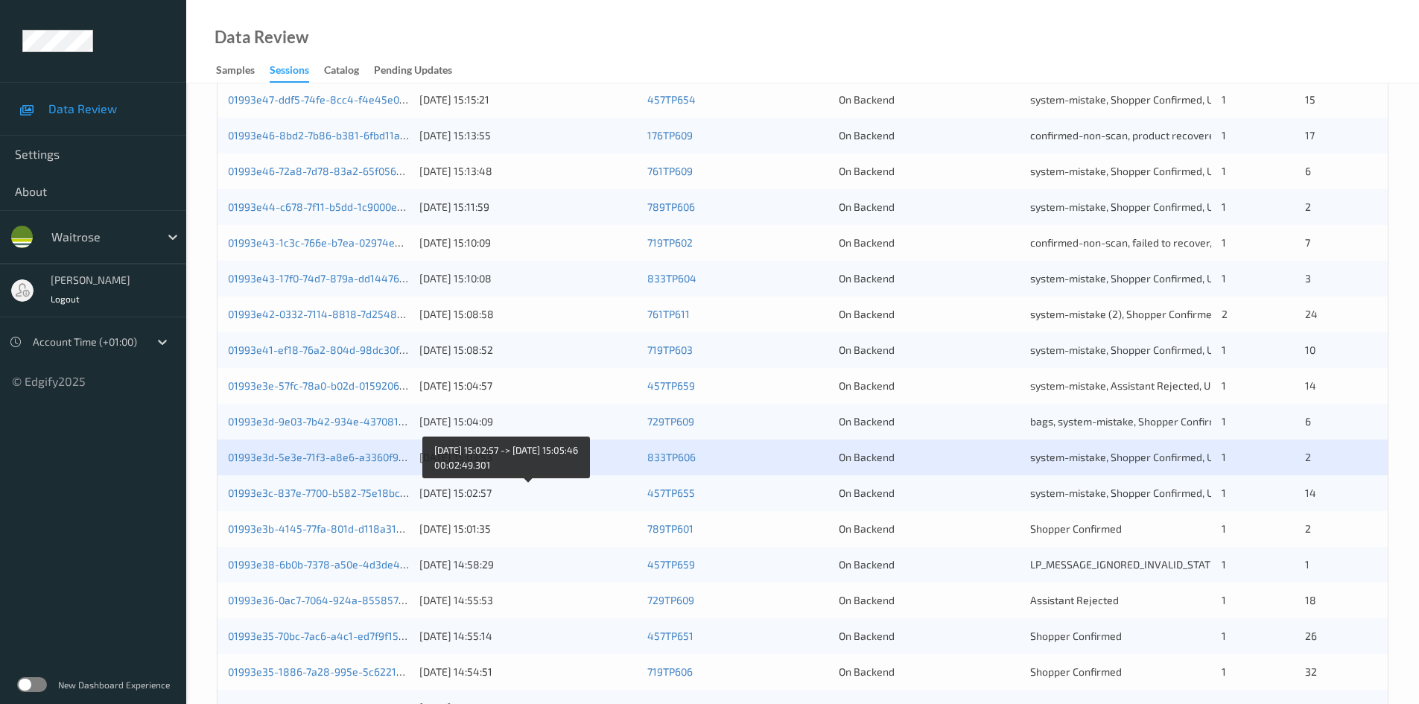
click at [564, 488] on div "[DATE] 15:02:57" at bounding box center [527, 492] width 217 height 15
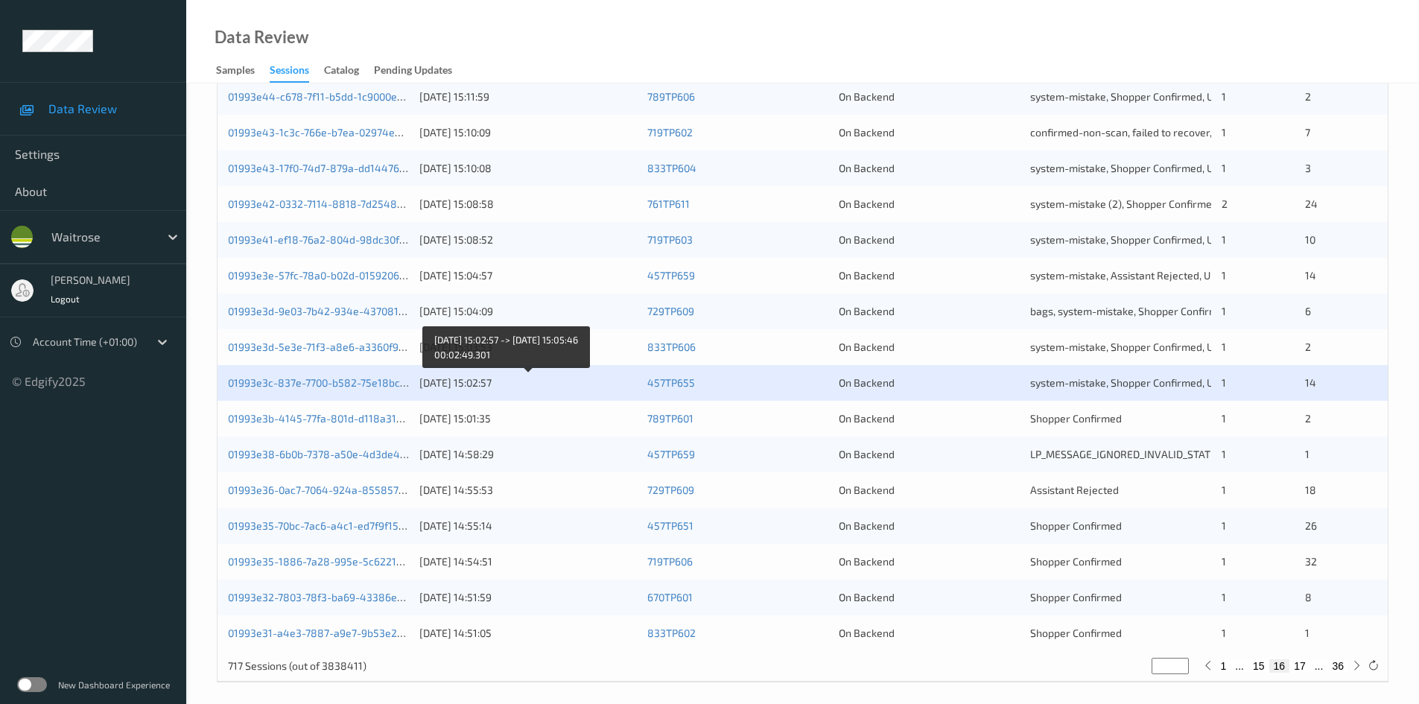
scroll to position [417, 0]
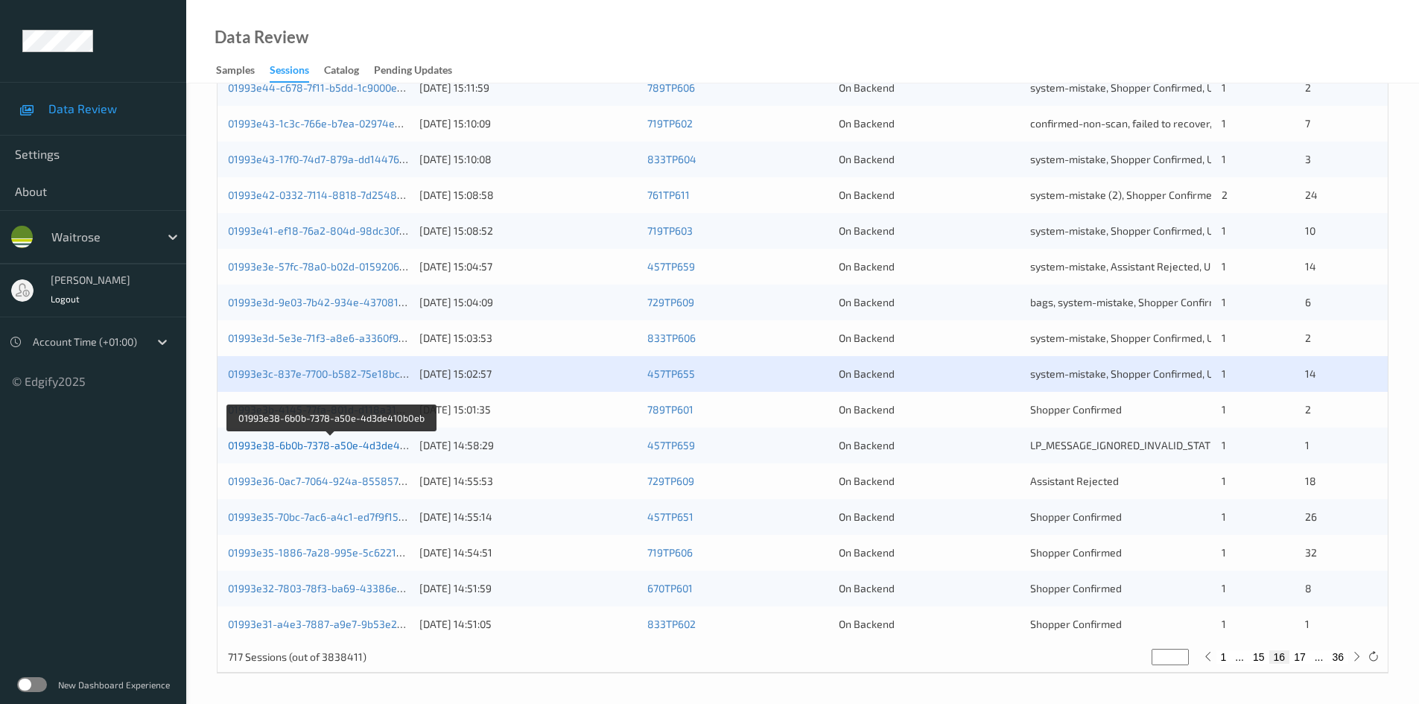
click at [328, 446] on link "01993e38-6b0b-7378-a50e-4d3de410b0eb" at bounding box center [331, 445] width 206 height 13
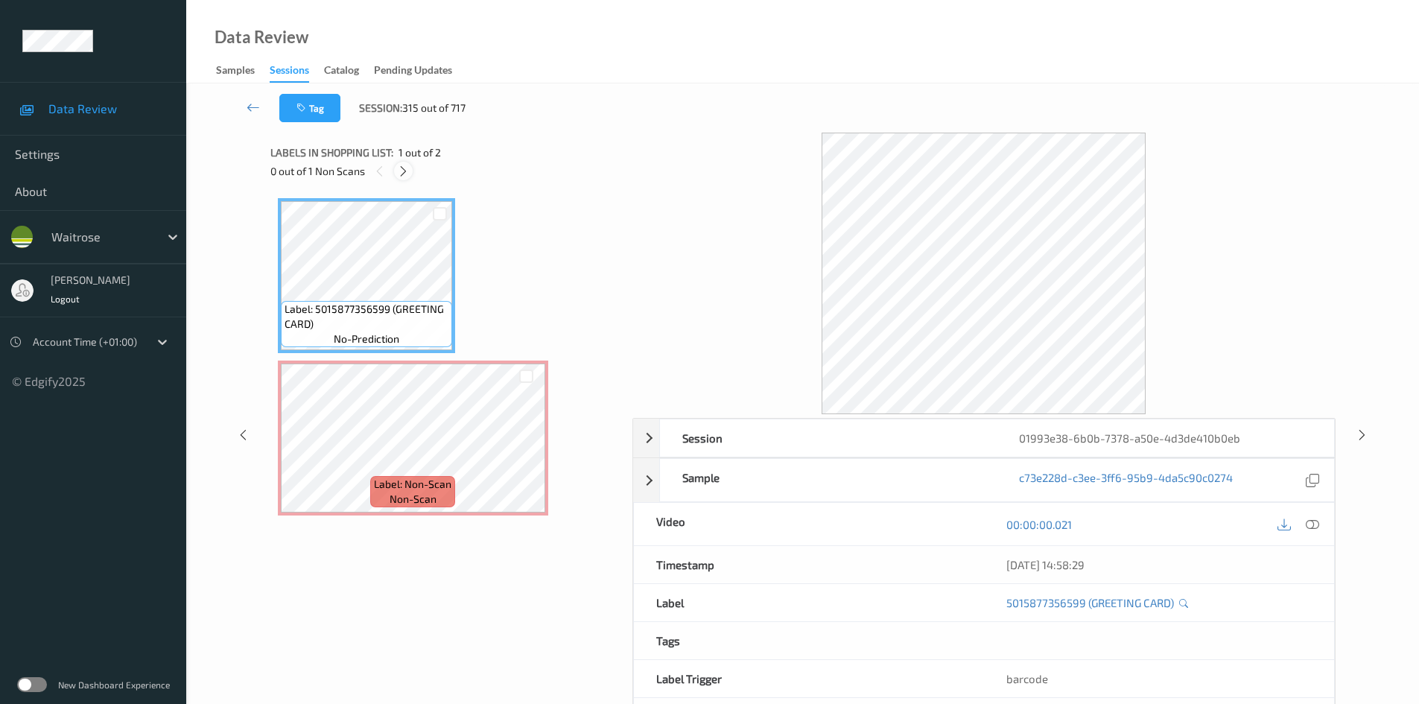
click at [400, 166] on icon at bounding box center [403, 171] width 13 height 13
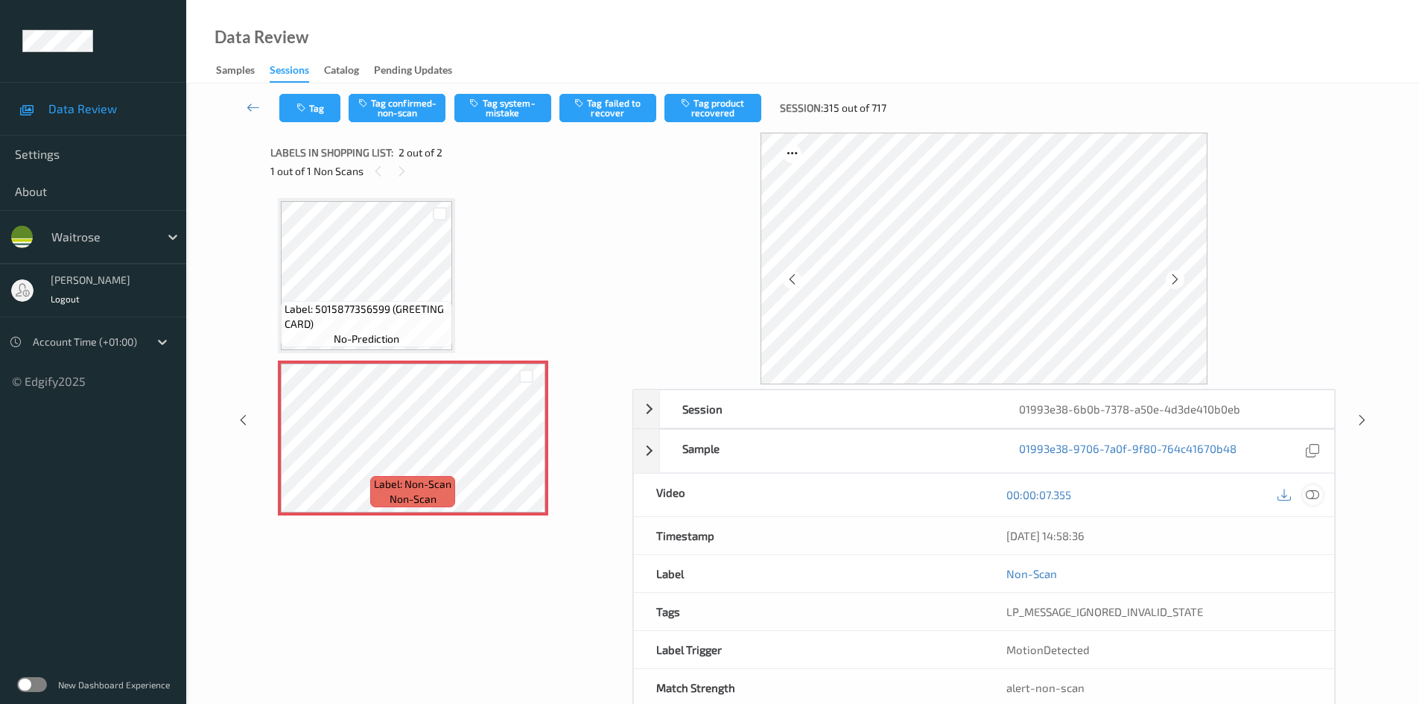
click at [1310, 490] on icon at bounding box center [1311, 494] width 13 height 13
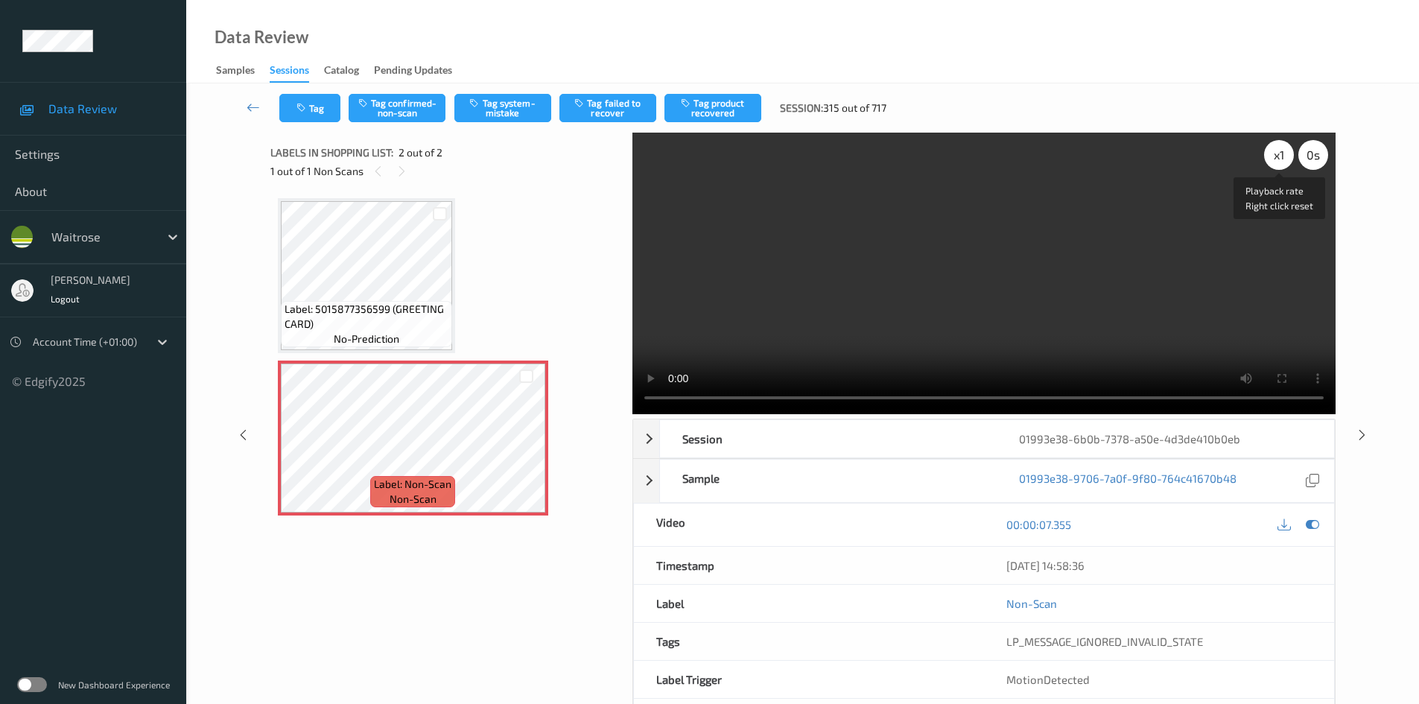
click at [1287, 162] on div "x 1" at bounding box center [1279, 155] width 30 height 30
click at [1283, 160] on div "x 2" at bounding box center [1279, 155] width 30 height 30
click at [811, 280] on video at bounding box center [983, 273] width 703 height 281
click at [510, 113] on button "Tag system-mistake" at bounding box center [502, 108] width 97 height 28
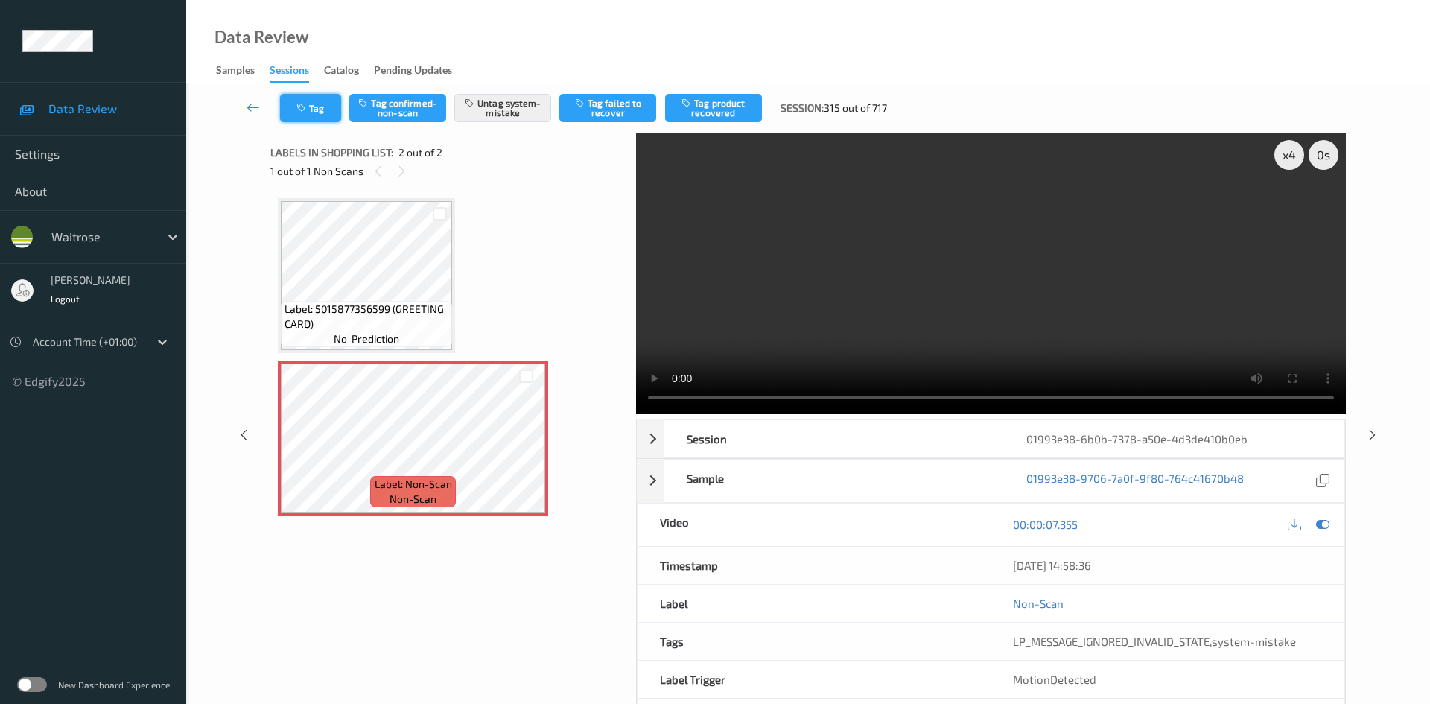
click at [306, 112] on icon "button" at bounding box center [302, 108] width 13 height 10
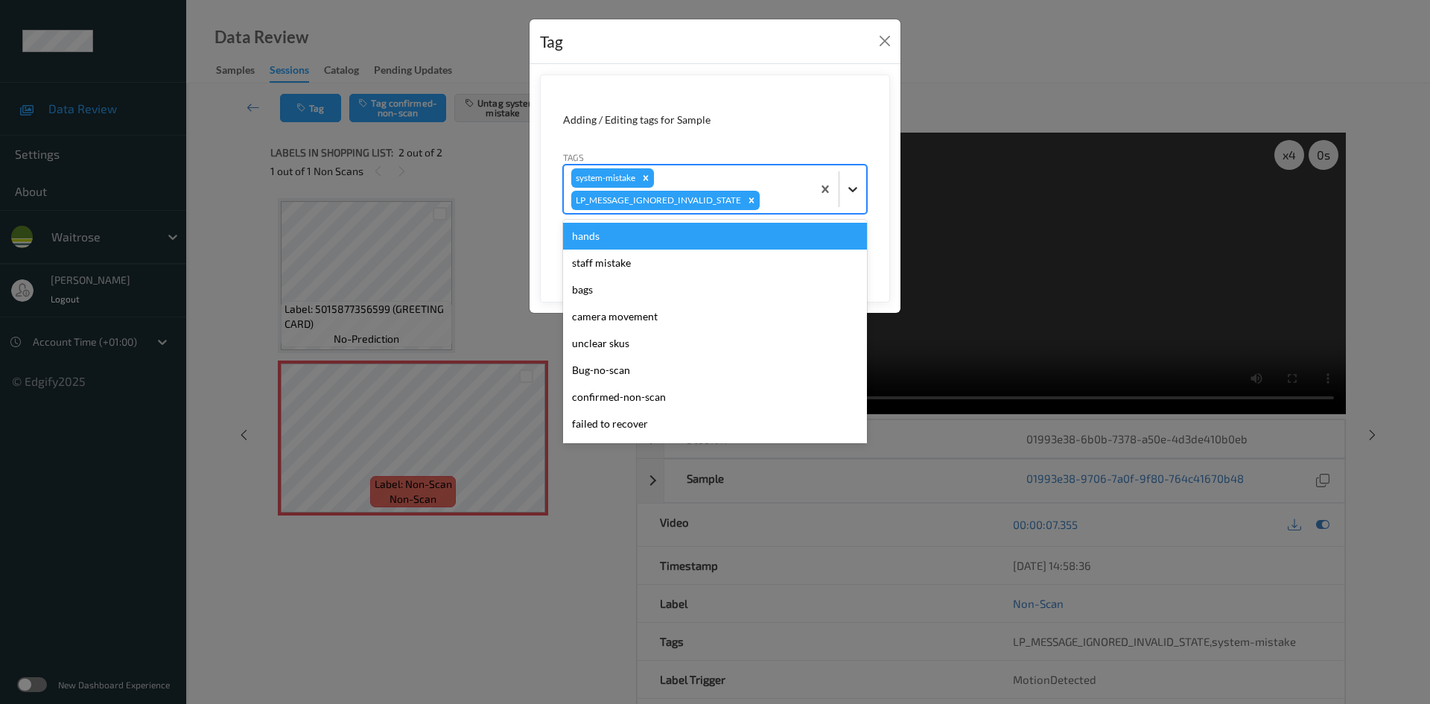
click at [859, 188] on icon at bounding box center [852, 189] width 15 height 15
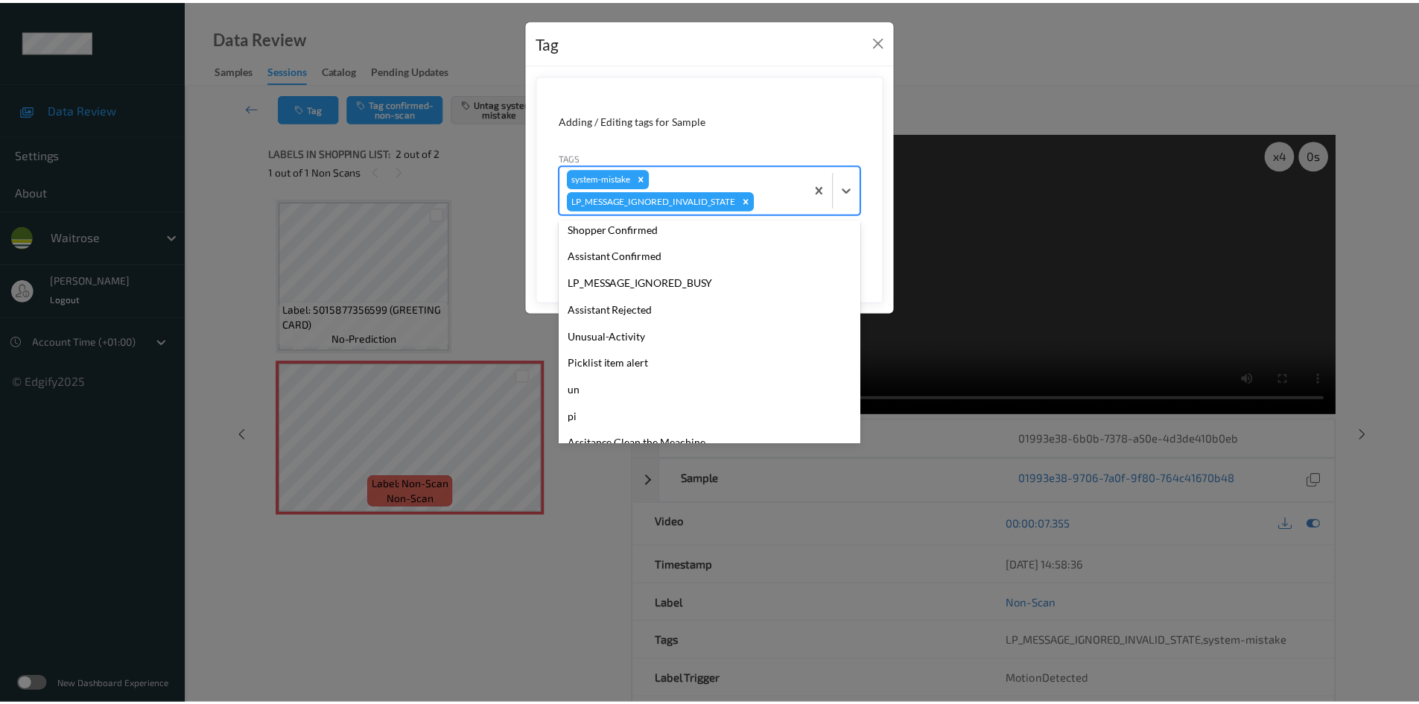
scroll to position [346, 0]
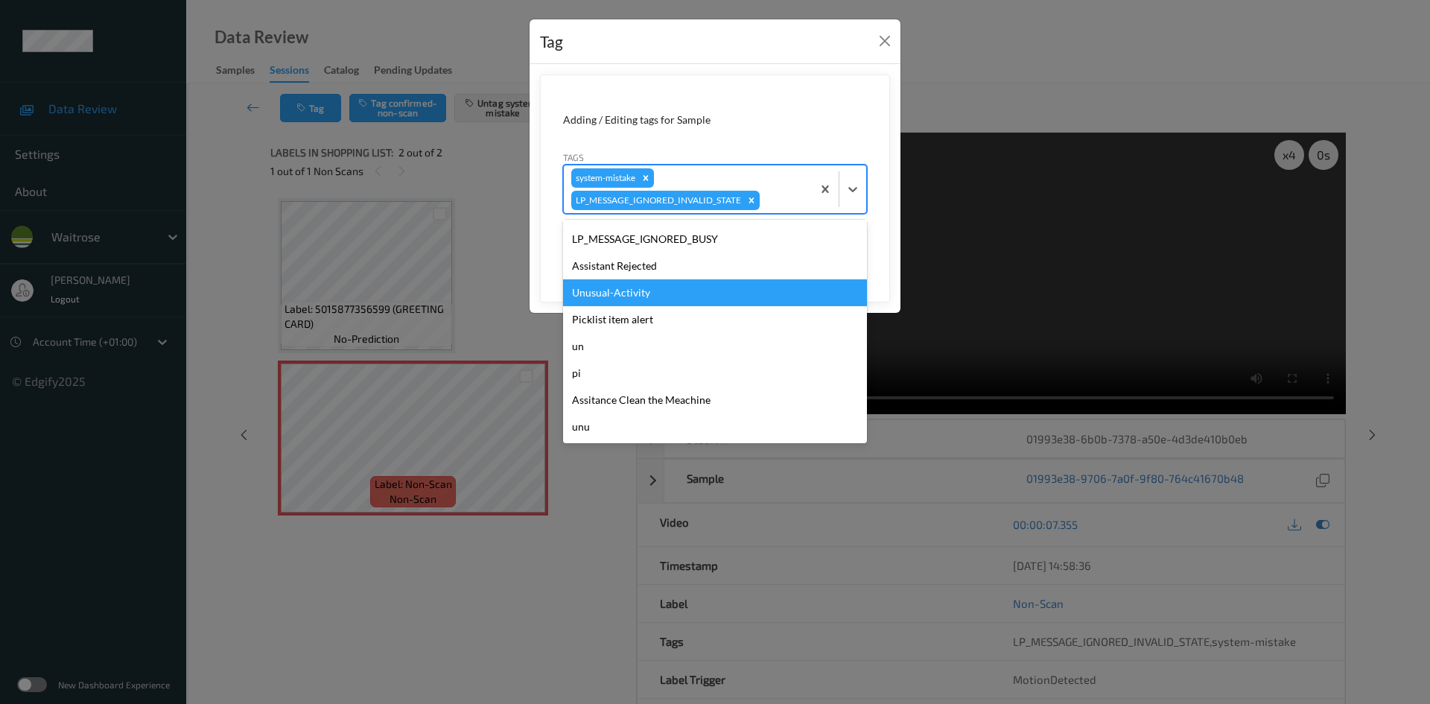
click at [626, 281] on div "Unusual-Activity" at bounding box center [715, 292] width 304 height 27
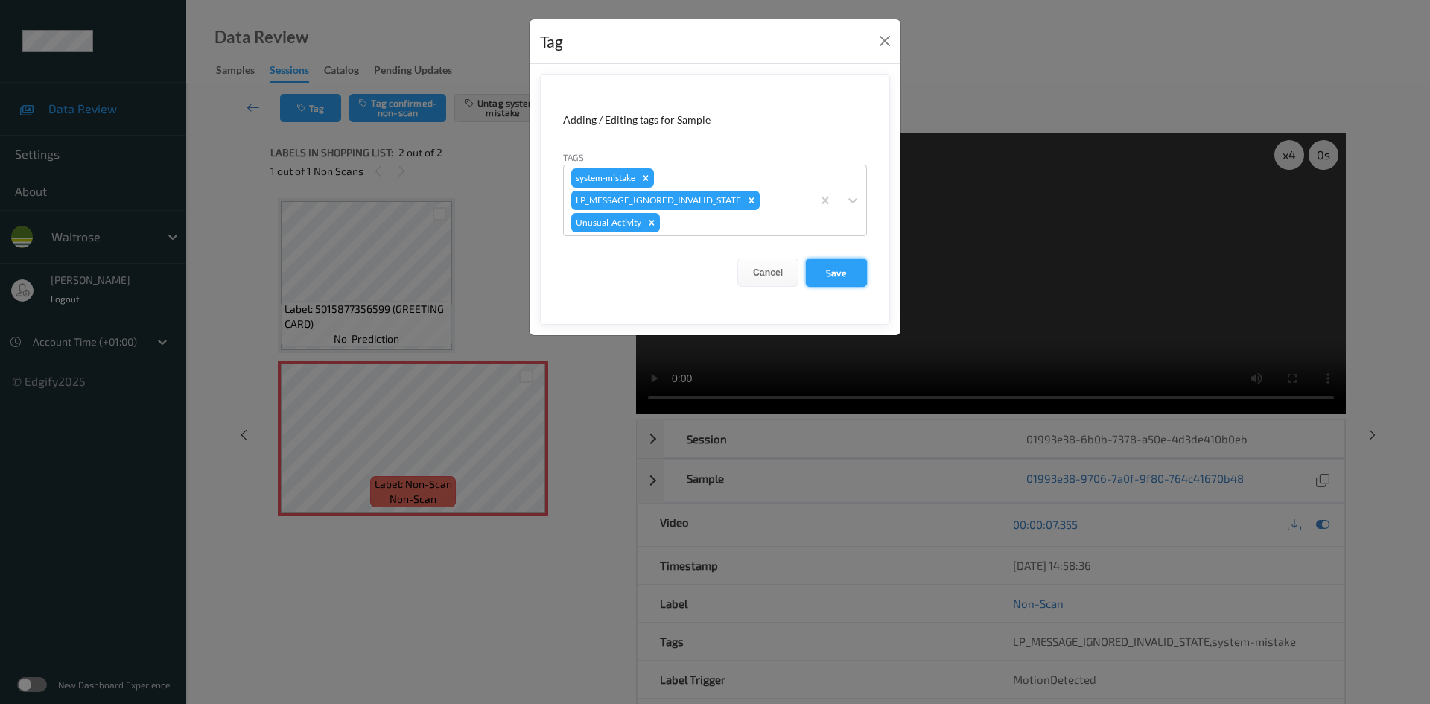
click at [832, 276] on button "Save" at bounding box center [836, 272] width 61 height 28
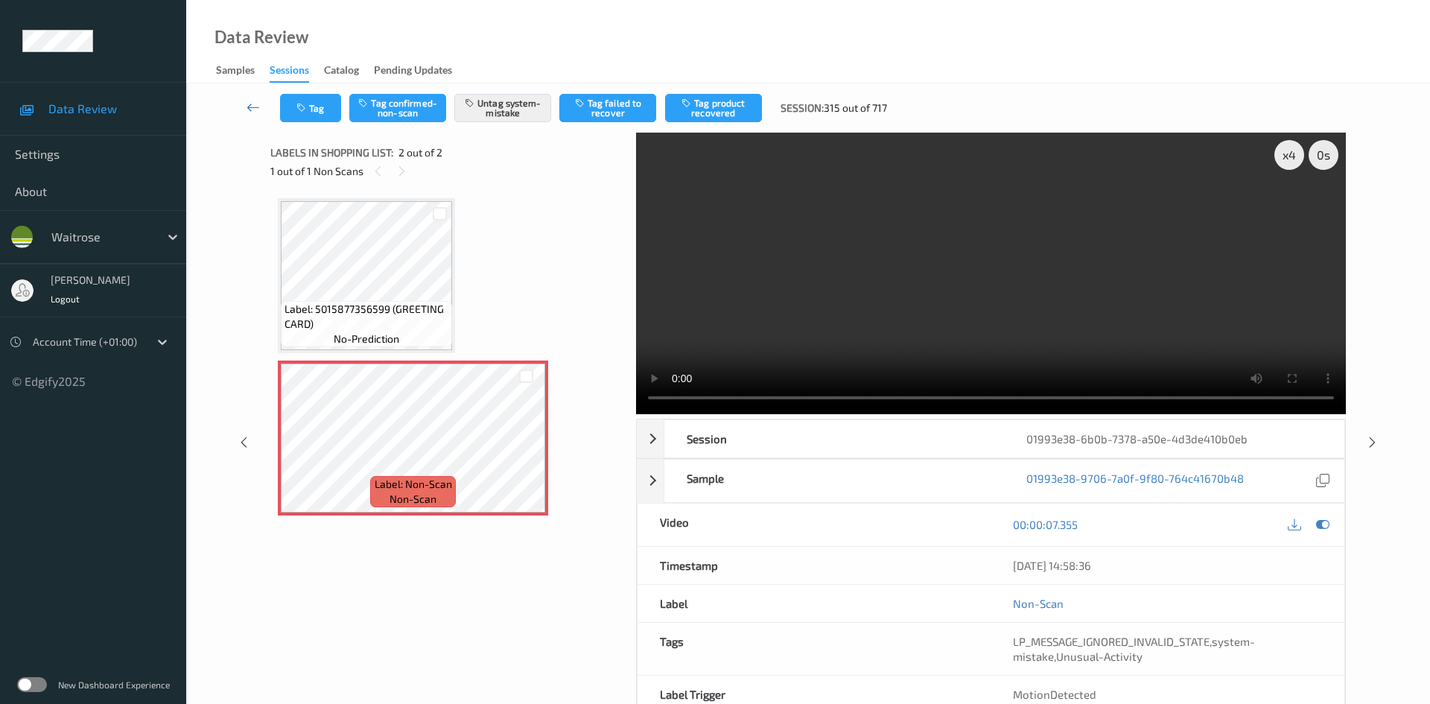
click at [251, 96] on link at bounding box center [253, 108] width 53 height 28
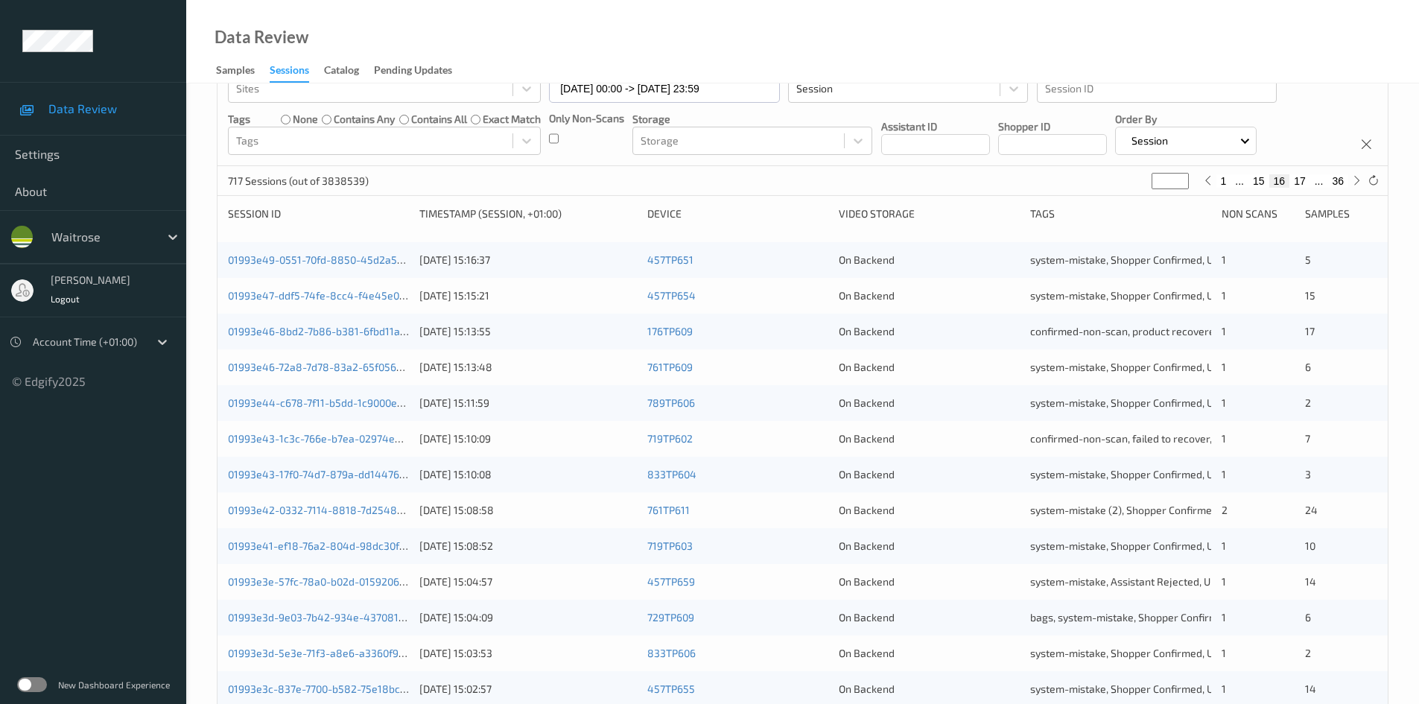
scroll to position [417, 0]
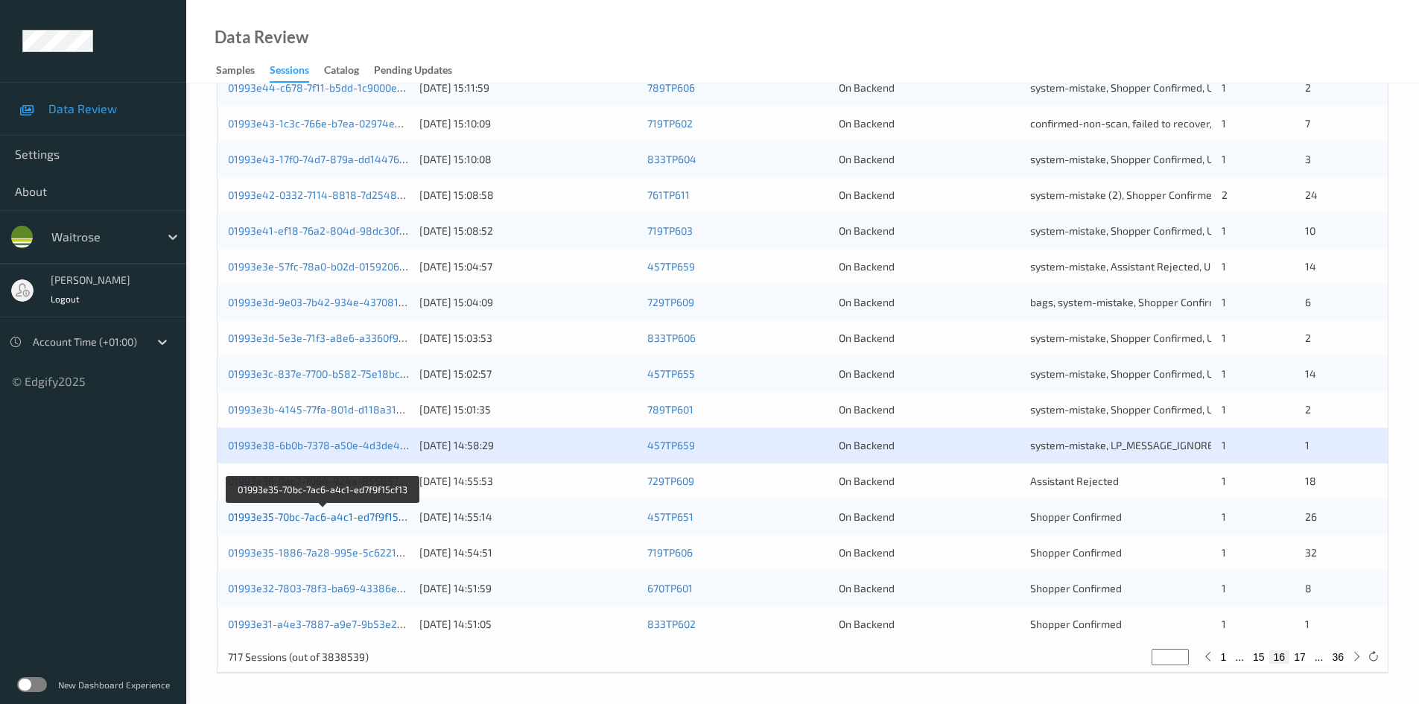
click at [290, 517] on link "01993e35-70bc-7ac6-a4c1-ed7f9f15cf13" at bounding box center [323, 516] width 190 height 13
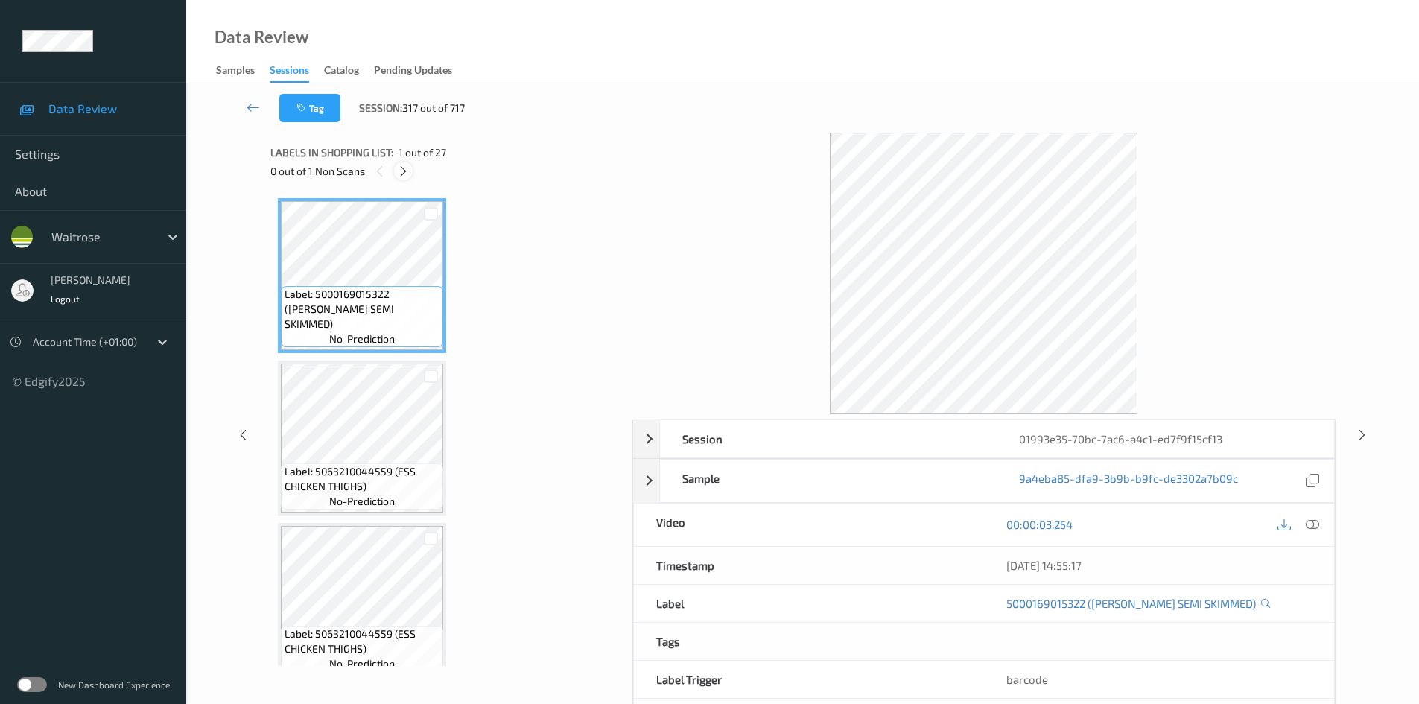
drag, startPoint x: 404, startPoint y: 172, endPoint x: 479, endPoint y: 182, distance: 75.2
click at [405, 173] on icon at bounding box center [403, 171] width 13 height 13
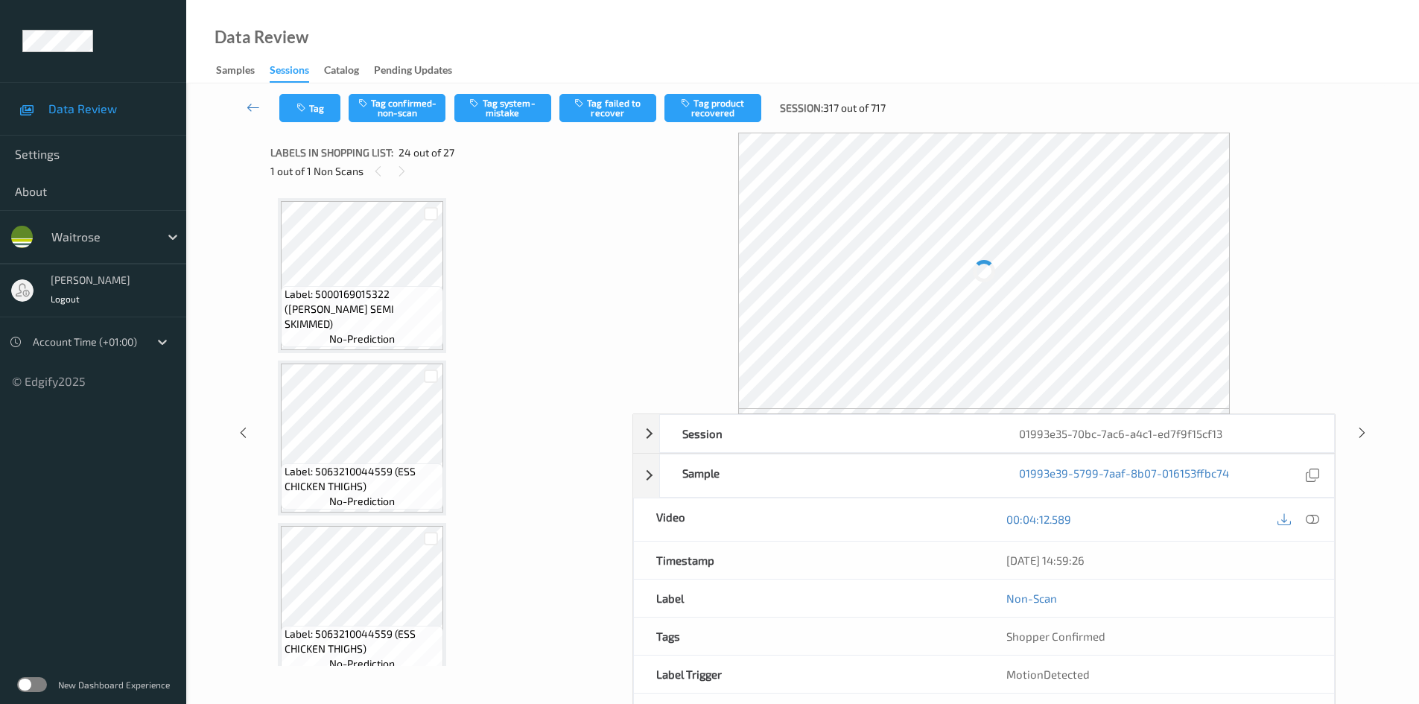
scroll to position [3579, 0]
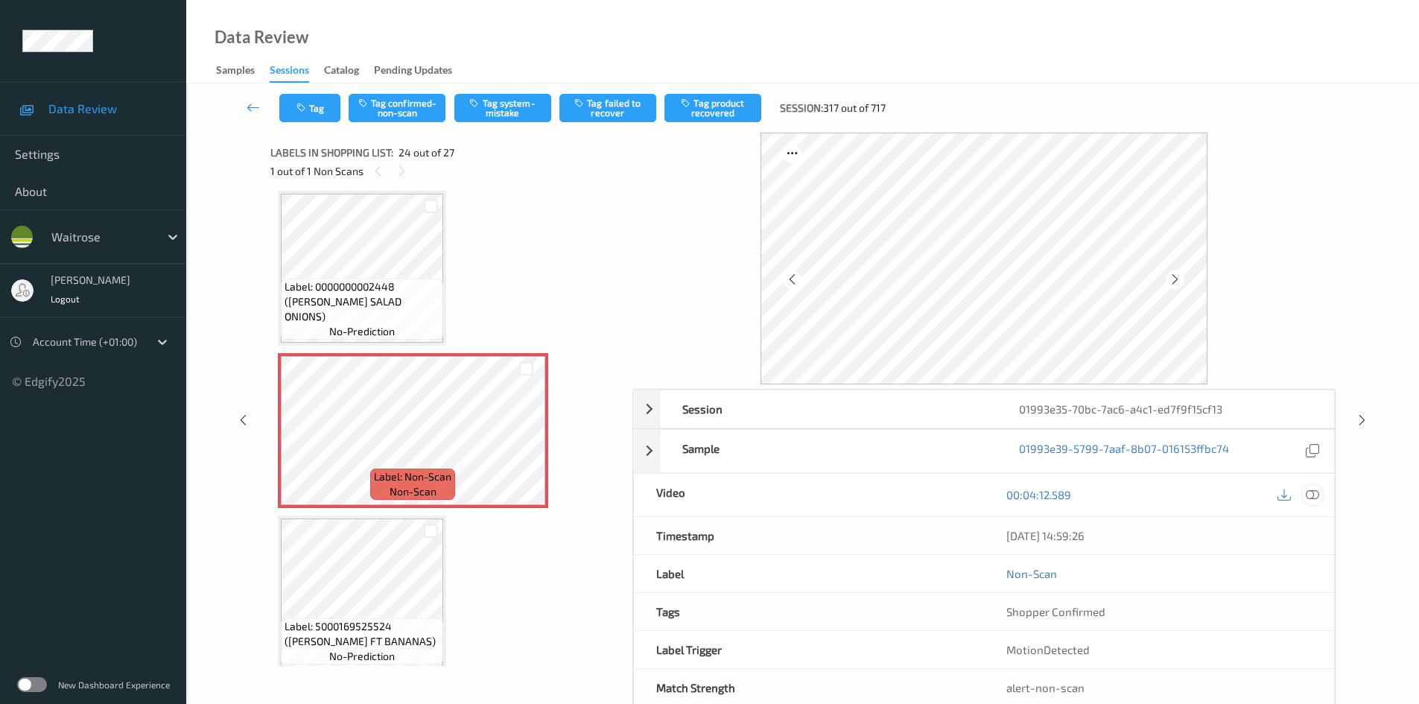
click at [1309, 491] on icon at bounding box center [1311, 494] width 13 height 13
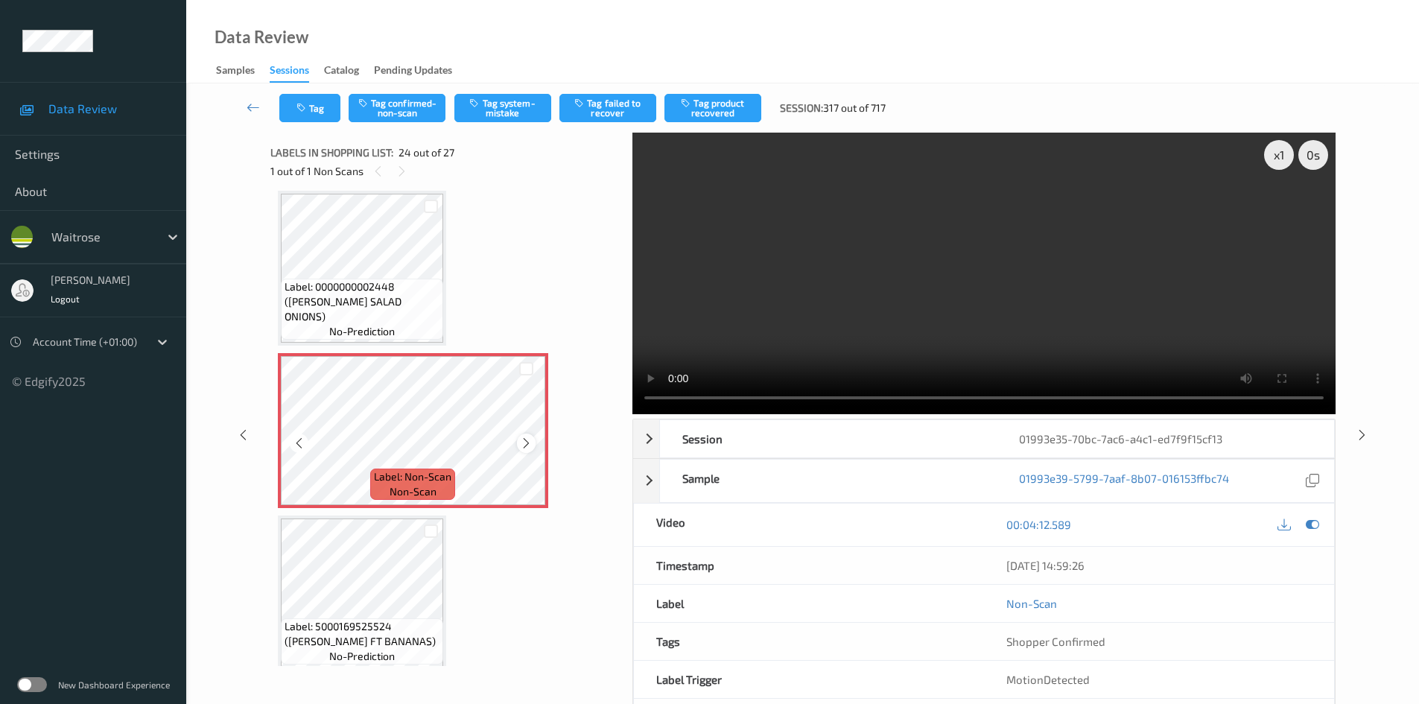
click at [532, 442] on icon at bounding box center [526, 442] width 13 height 13
click at [954, 318] on video at bounding box center [983, 273] width 703 height 281
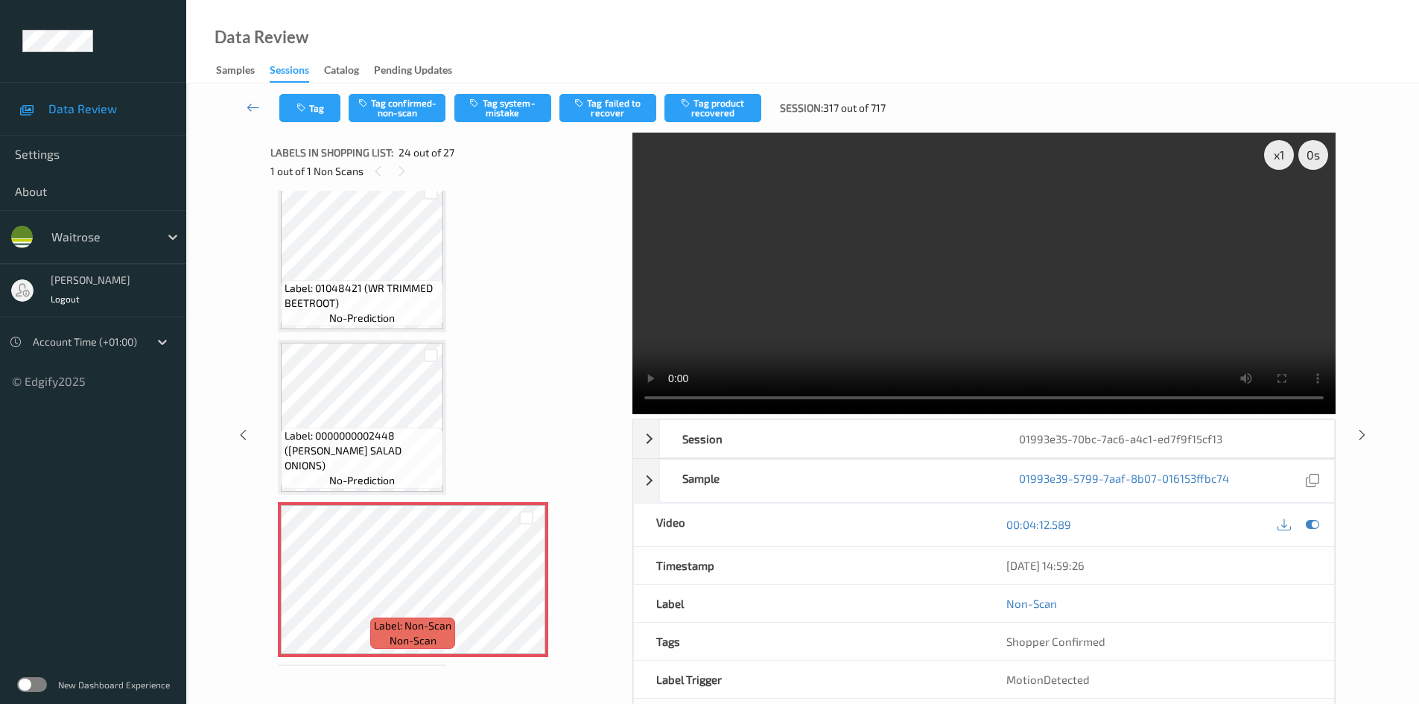
scroll to position [3355, 0]
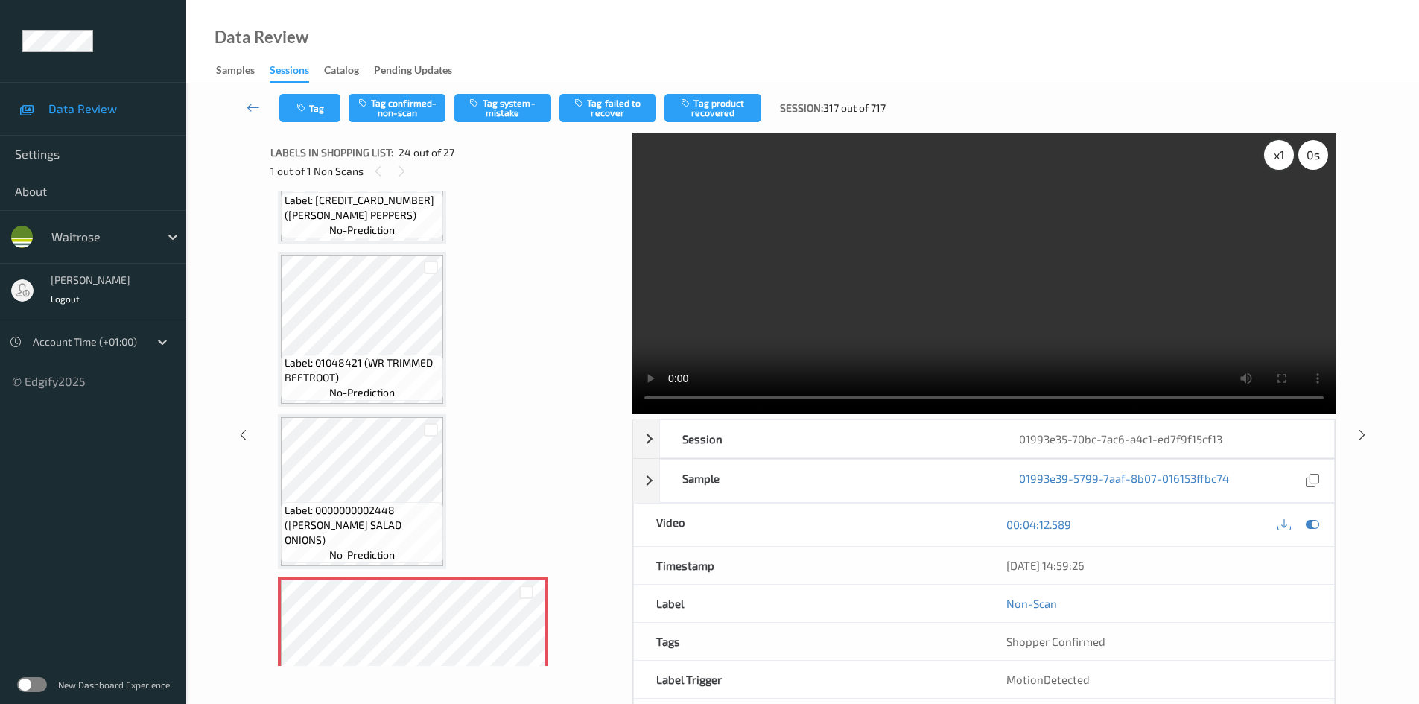
click at [1279, 152] on div "x 1" at bounding box center [1279, 155] width 30 height 30
click at [1279, 152] on div "x 2" at bounding box center [1279, 155] width 30 height 30
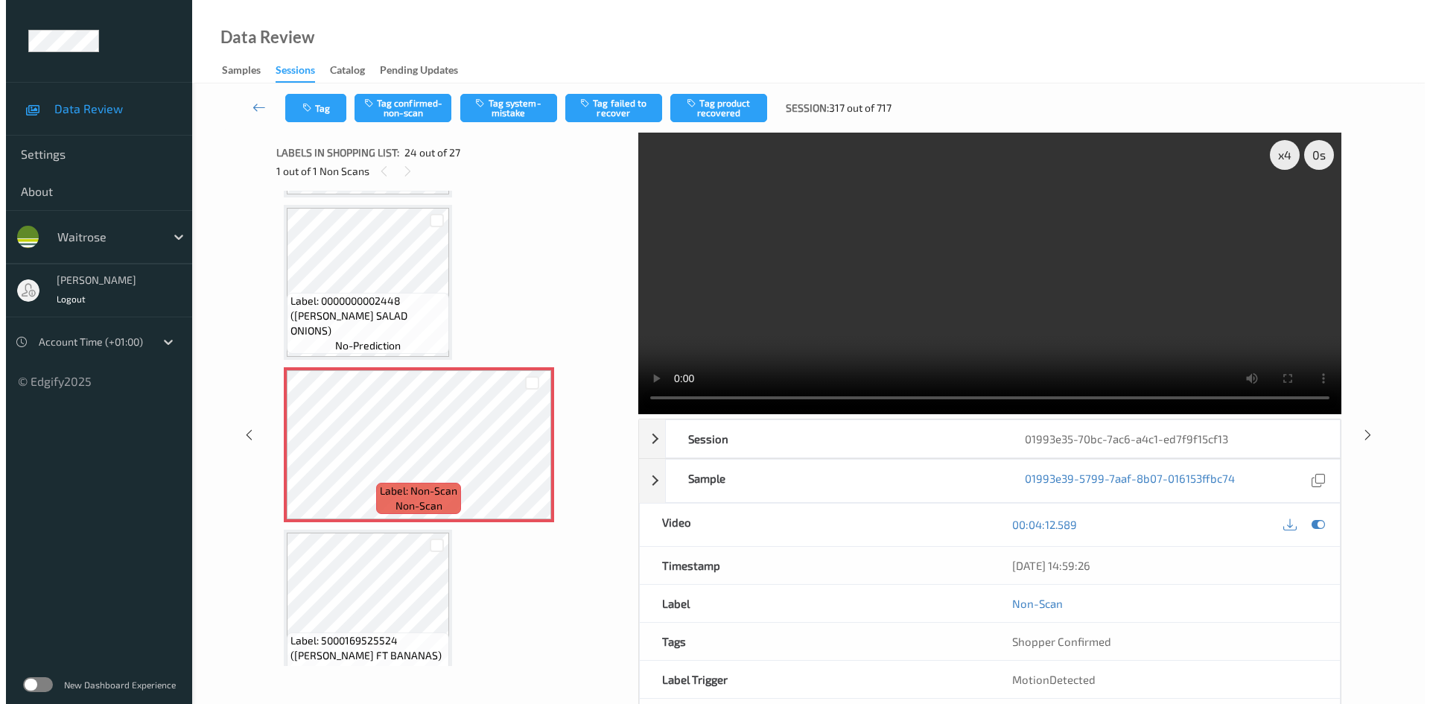
scroll to position [3579, 0]
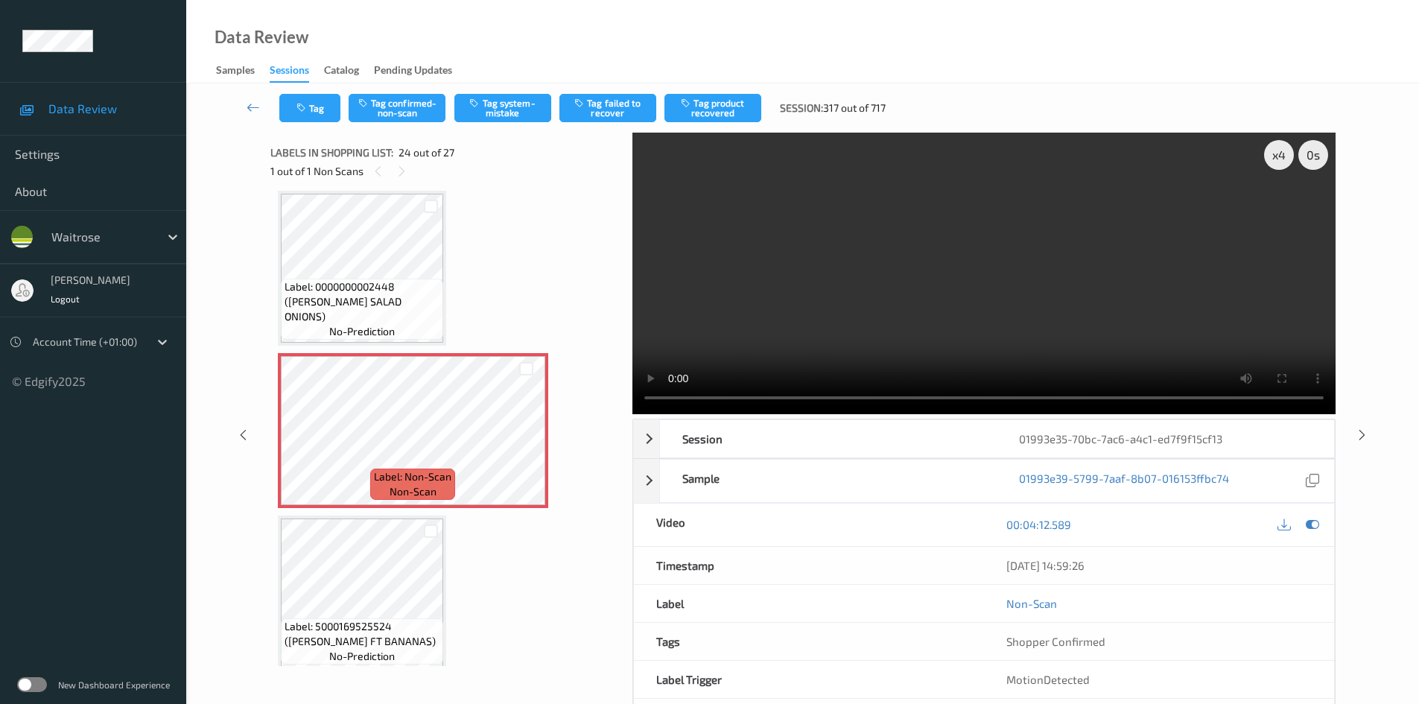
click at [758, 305] on video at bounding box center [983, 273] width 703 height 281
click at [493, 98] on button "Tag system-mistake" at bounding box center [502, 108] width 97 height 28
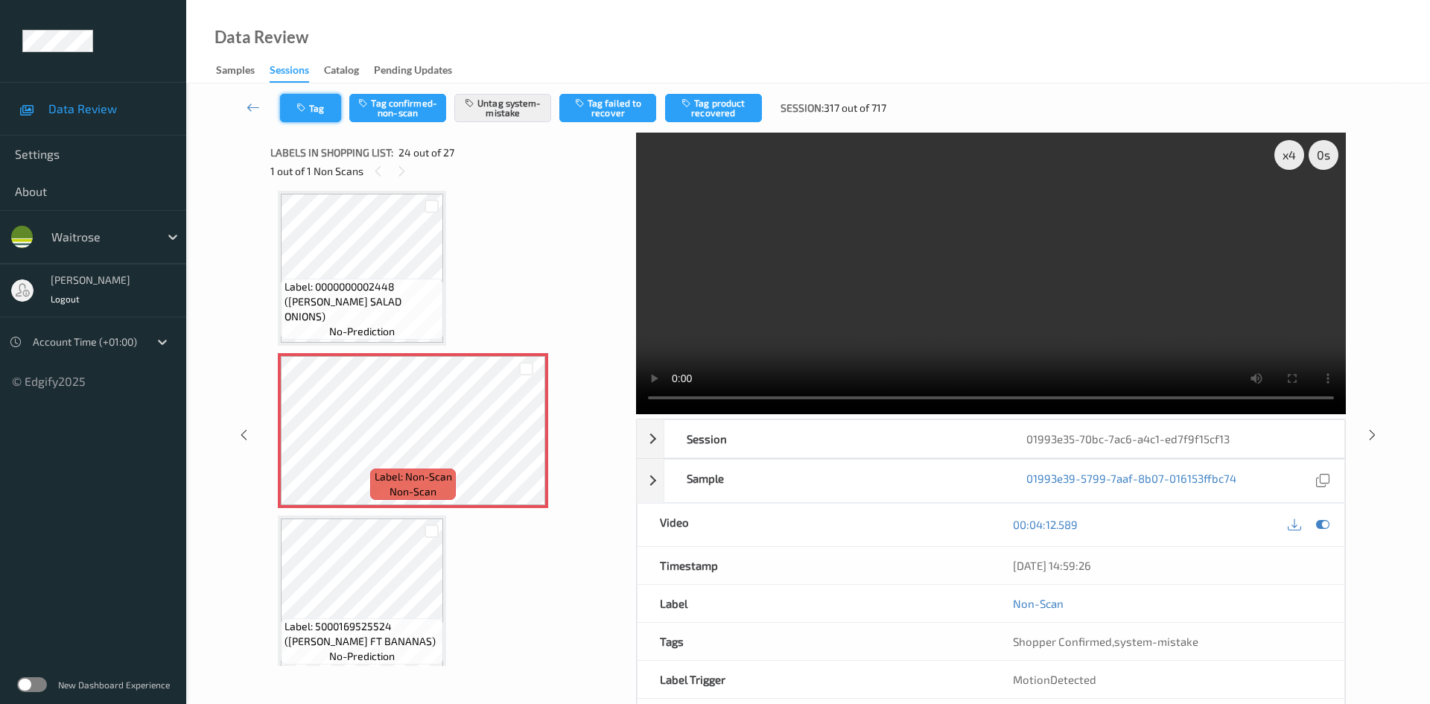
click at [298, 109] on icon "button" at bounding box center [302, 108] width 13 height 10
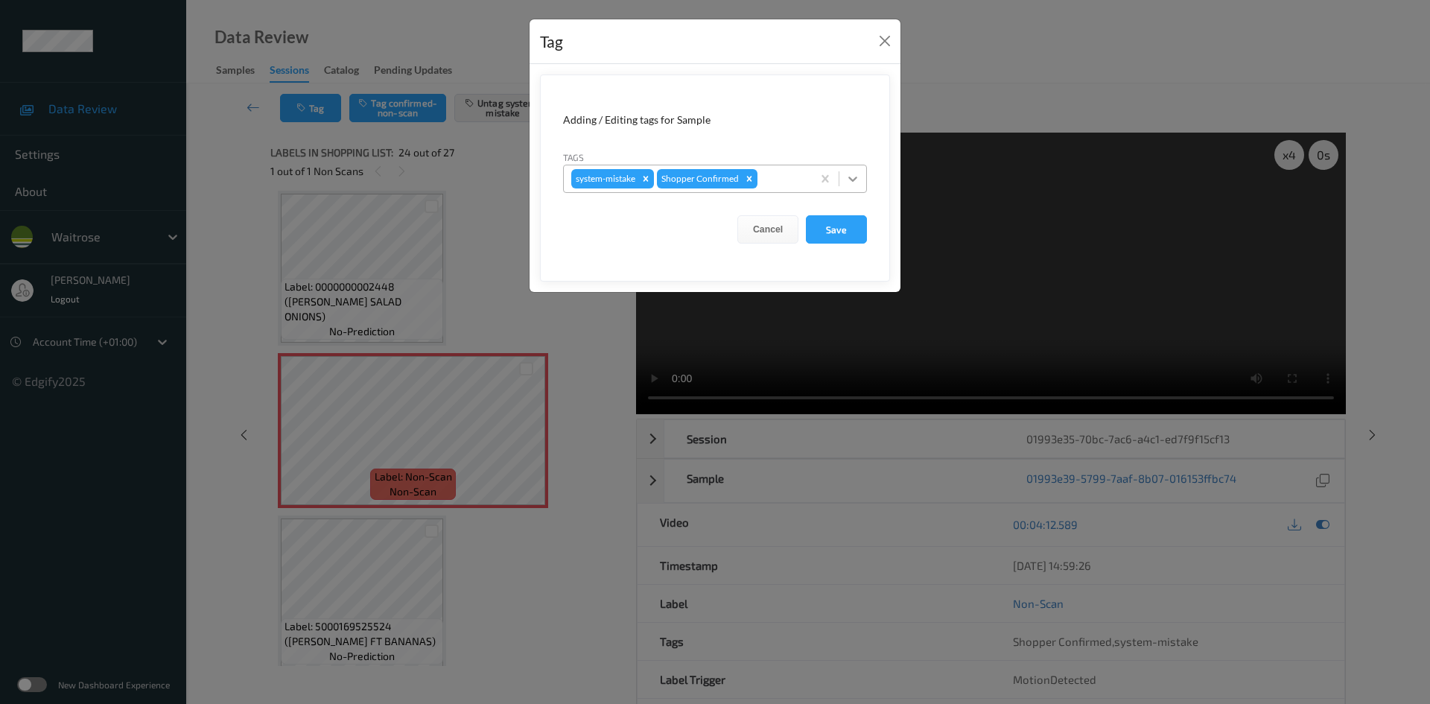
click at [842, 173] on div at bounding box center [852, 178] width 27 height 27
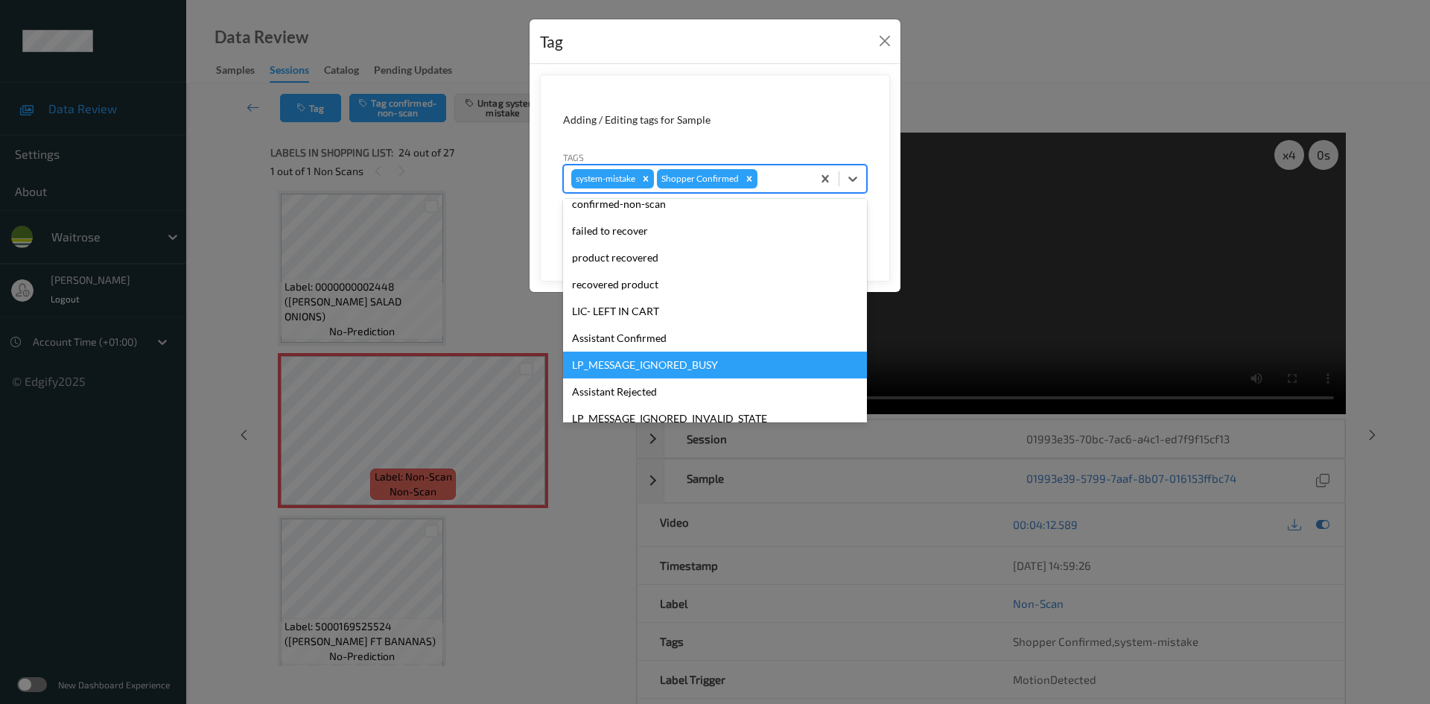
scroll to position [346, 0]
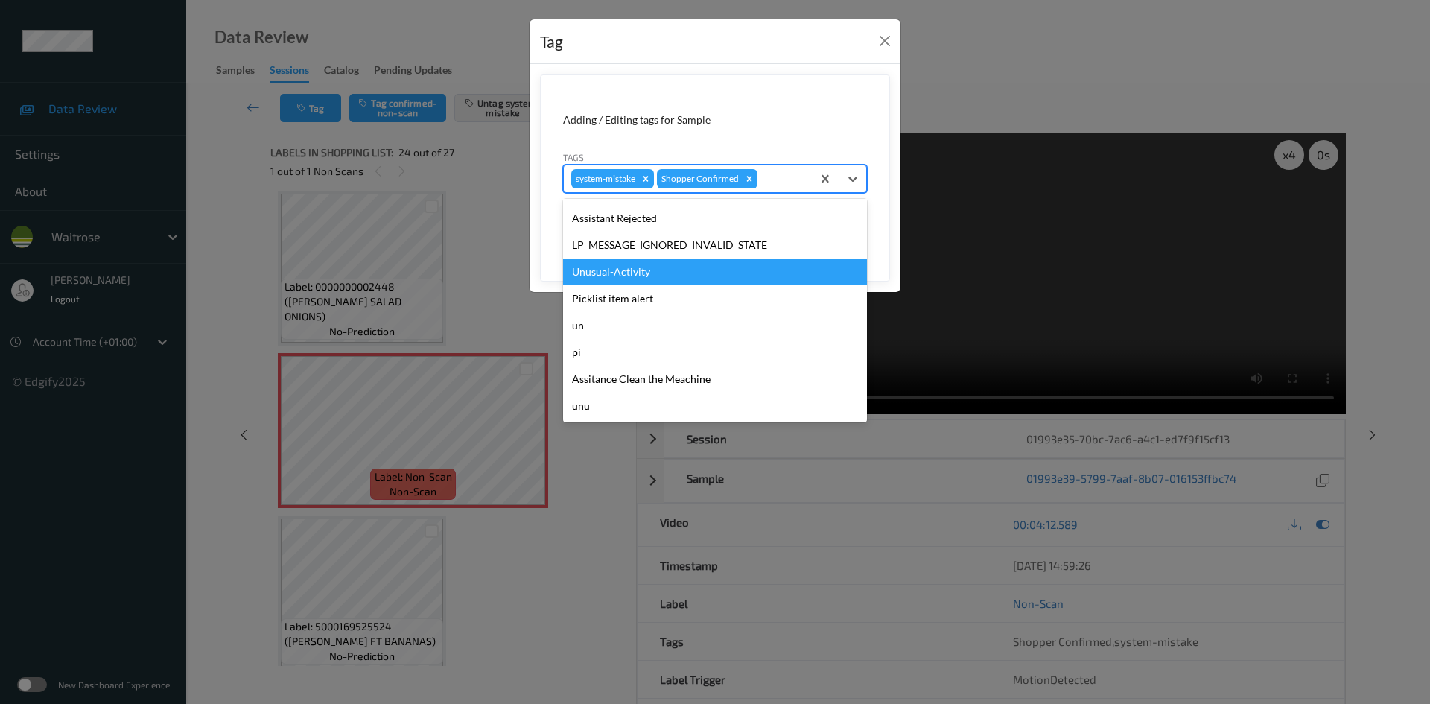
click at [596, 274] on div "Unusual-Activity" at bounding box center [715, 271] width 304 height 27
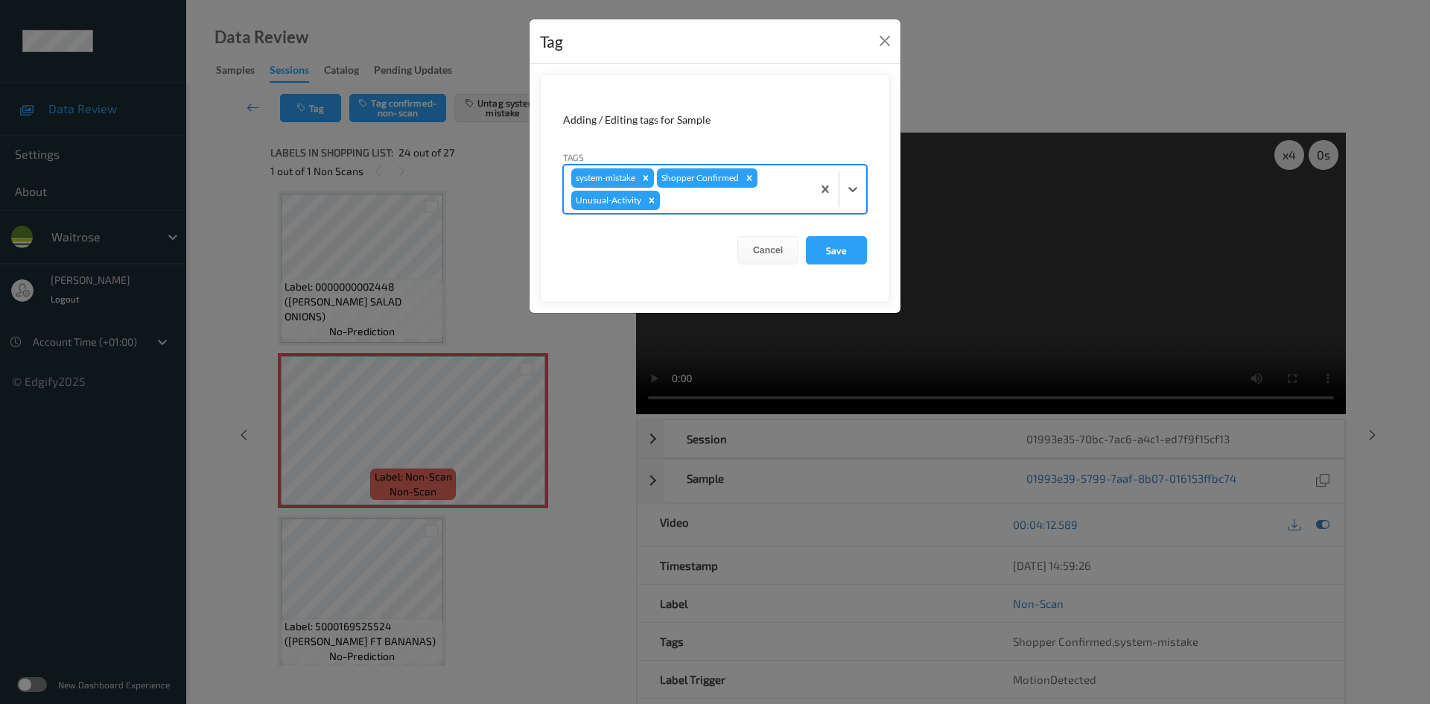
click at [778, 206] on div at bounding box center [733, 200] width 141 height 18
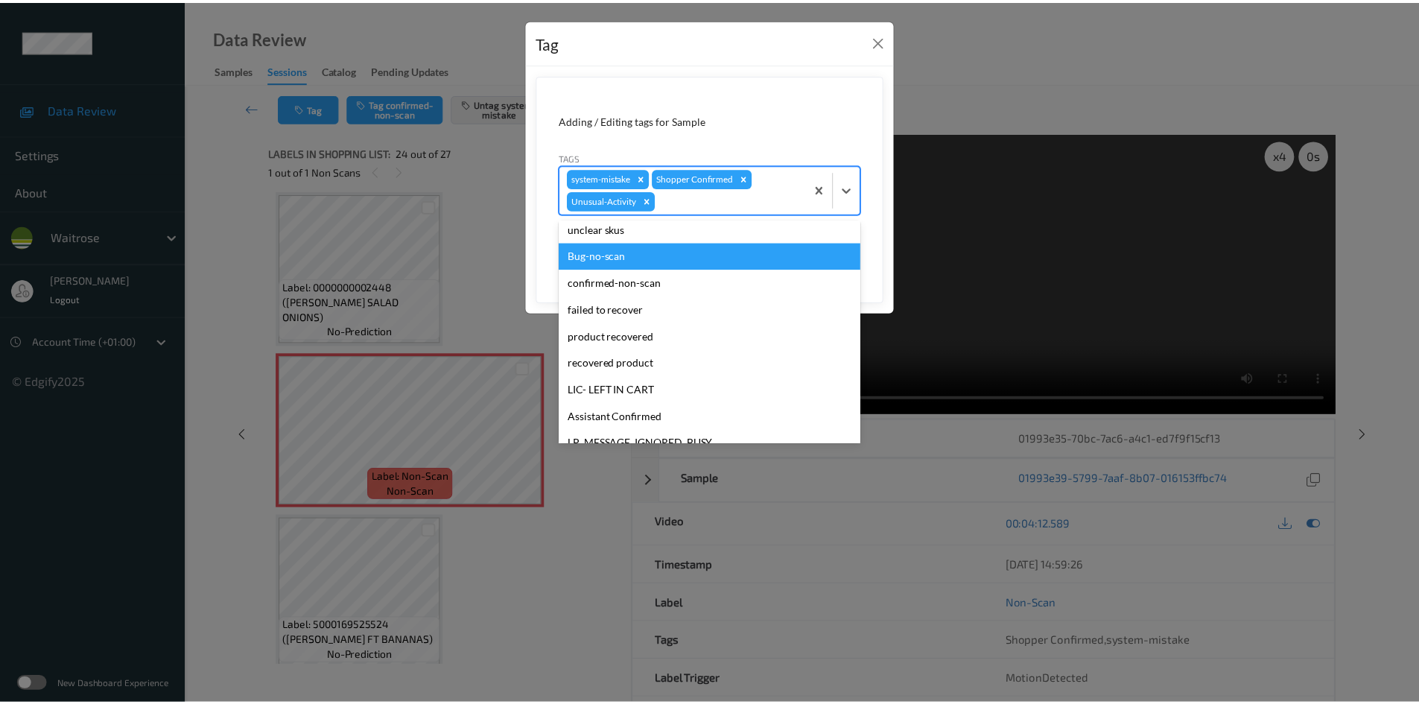
scroll to position [319, 0]
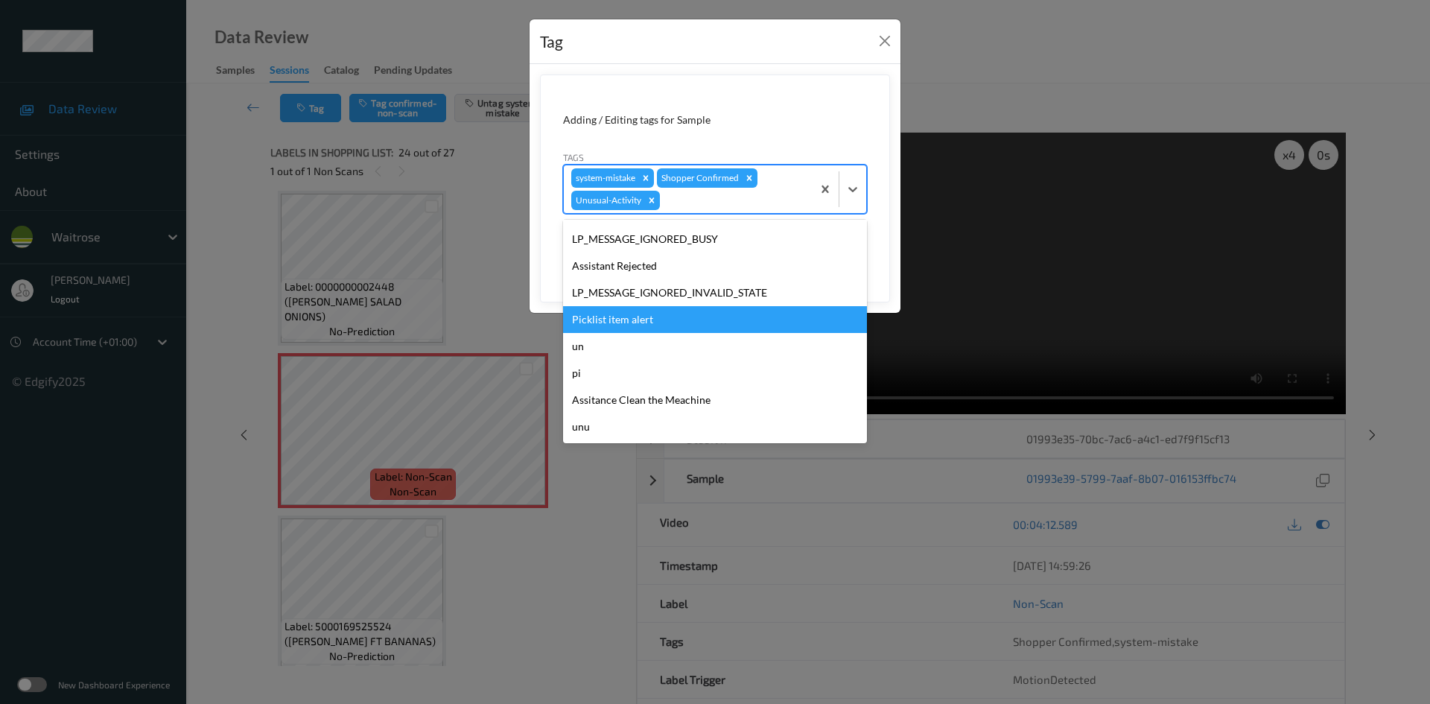
click at [628, 323] on div "Picklist item alert" at bounding box center [715, 319] width 304 height 27
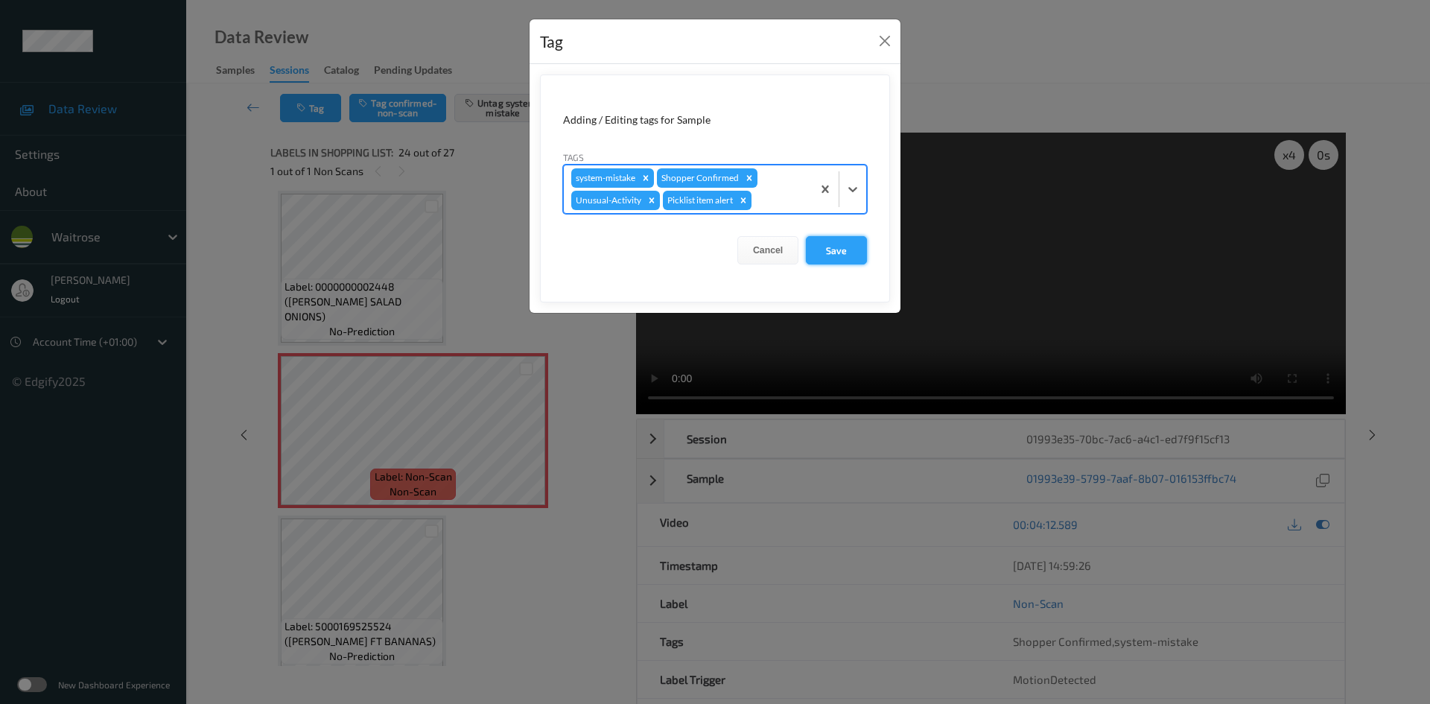
click at [837, 250] on button "Save" at bounding box center [836, 250] width 61 height 28
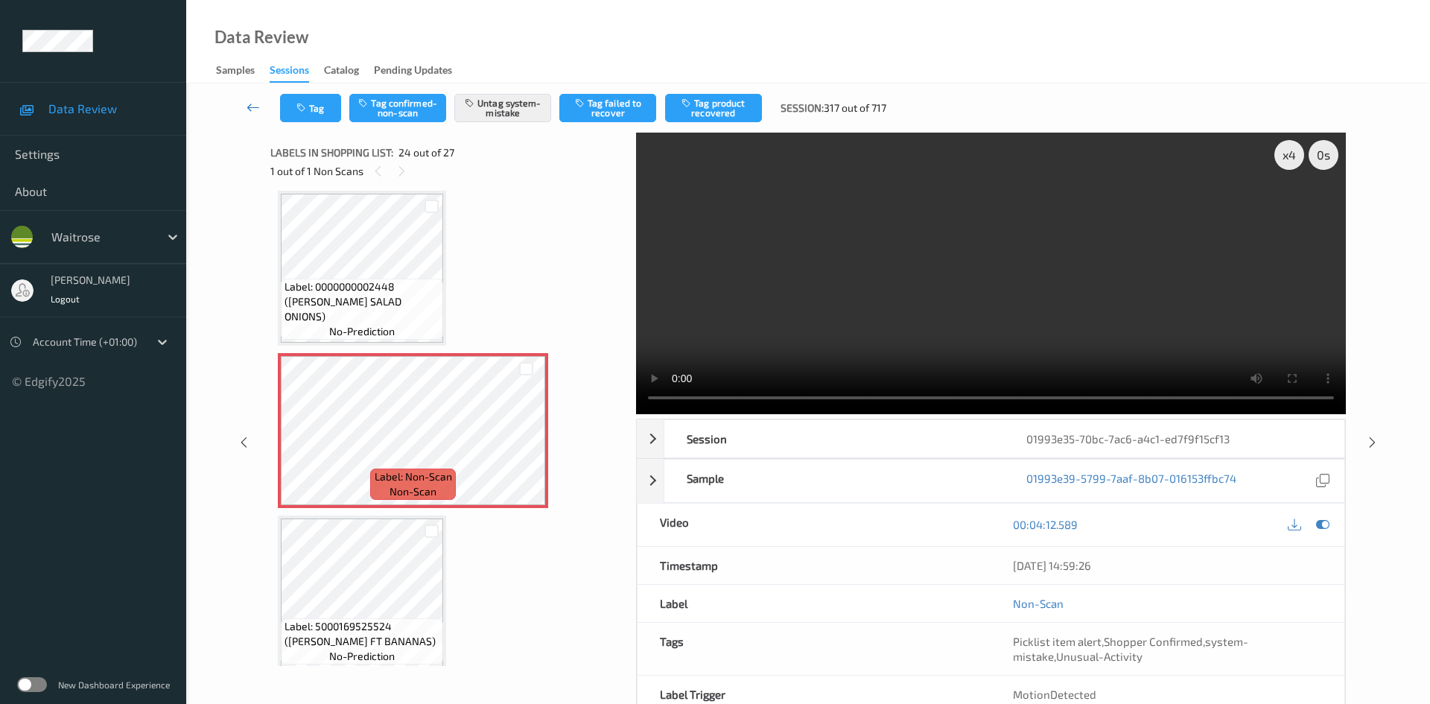
click at [246, 93] on div "Tag Tag confirmed-non-scan Untag system-mistake Tag failed to recover Tag produ…" at bounding box center [808, 107] width 1182 height 49
click at [244, 98] on link at bounding box center [253, 108] width 53 height 28
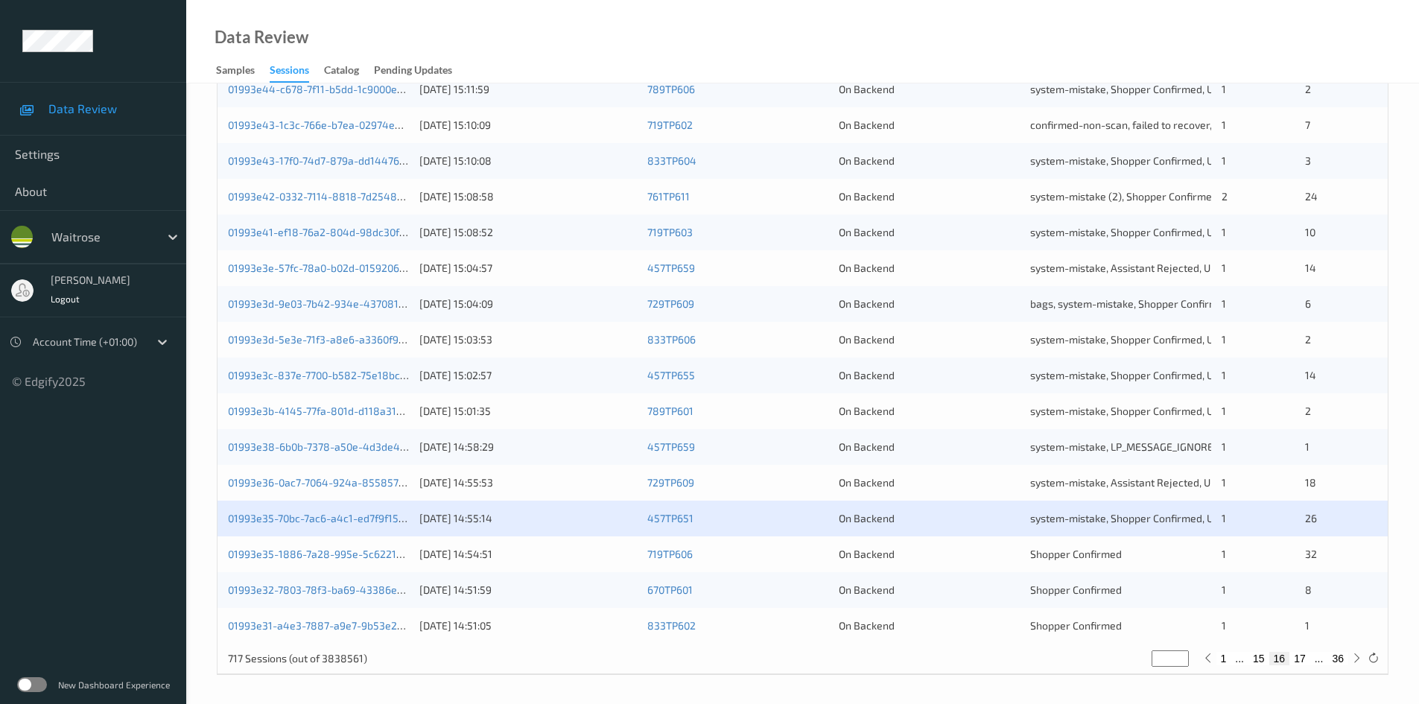
scroll to position [417, 0]
click at [286, 588] on link "01993e32-7803-78f3-ba69-43386eab0d6e" at bounding box center [330, 588] width 205 height 13
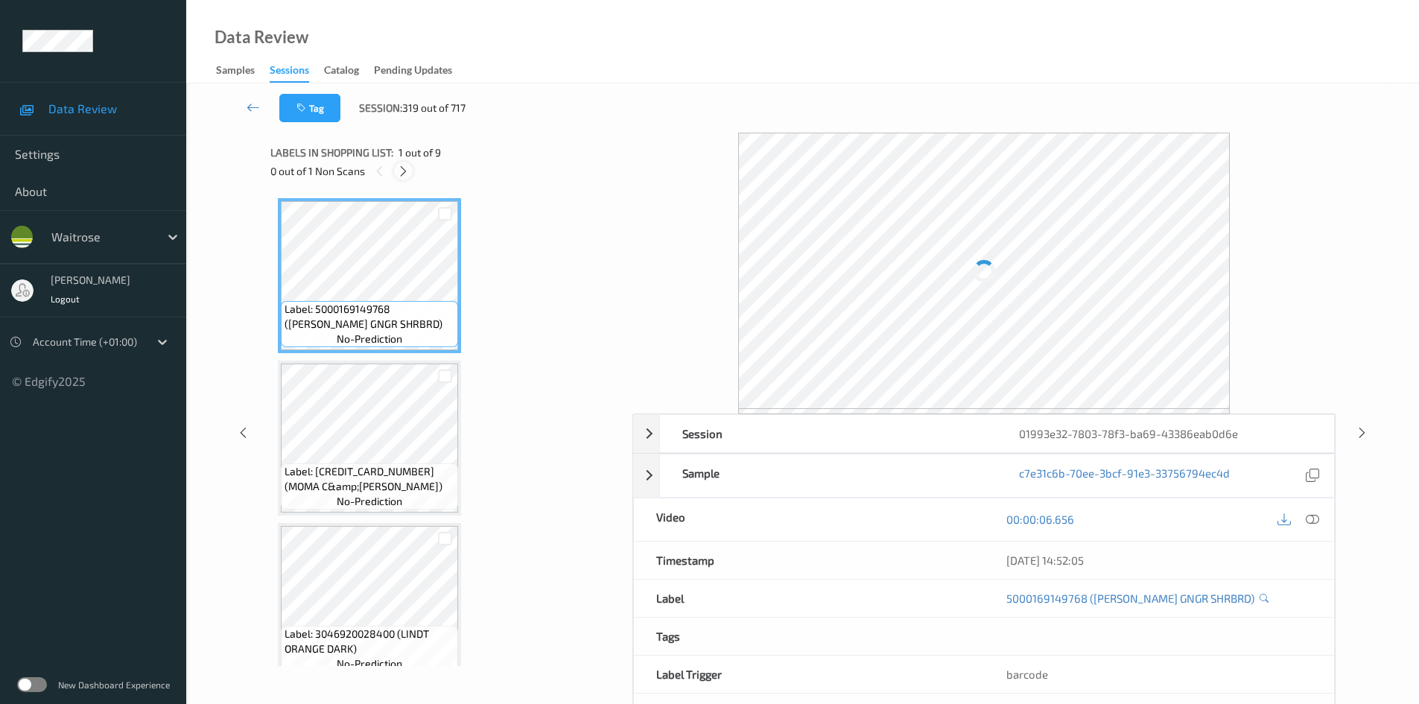
click at [403, 169] on icon at bounding box center [403, 171] width 13 height 13
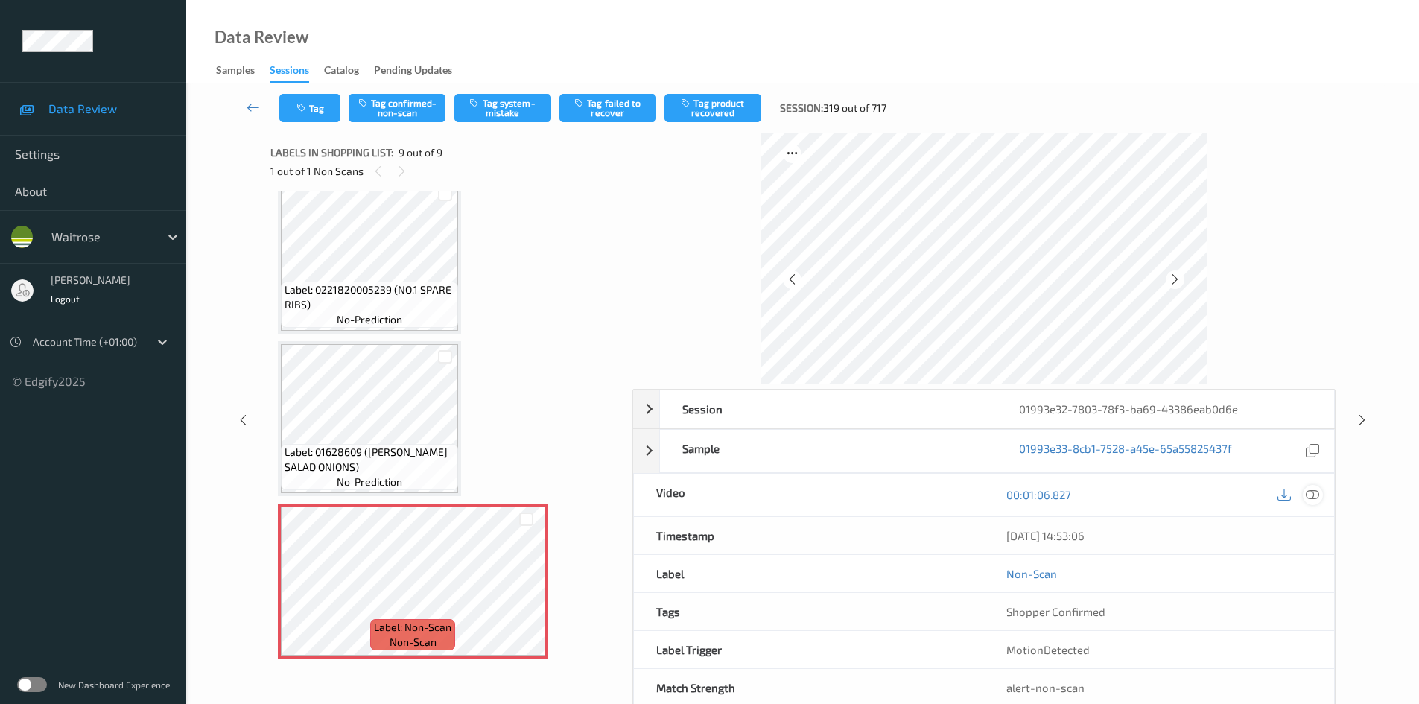
click at [1308, 494] on icon at bounding box center [1311, 494] width 13 height 13
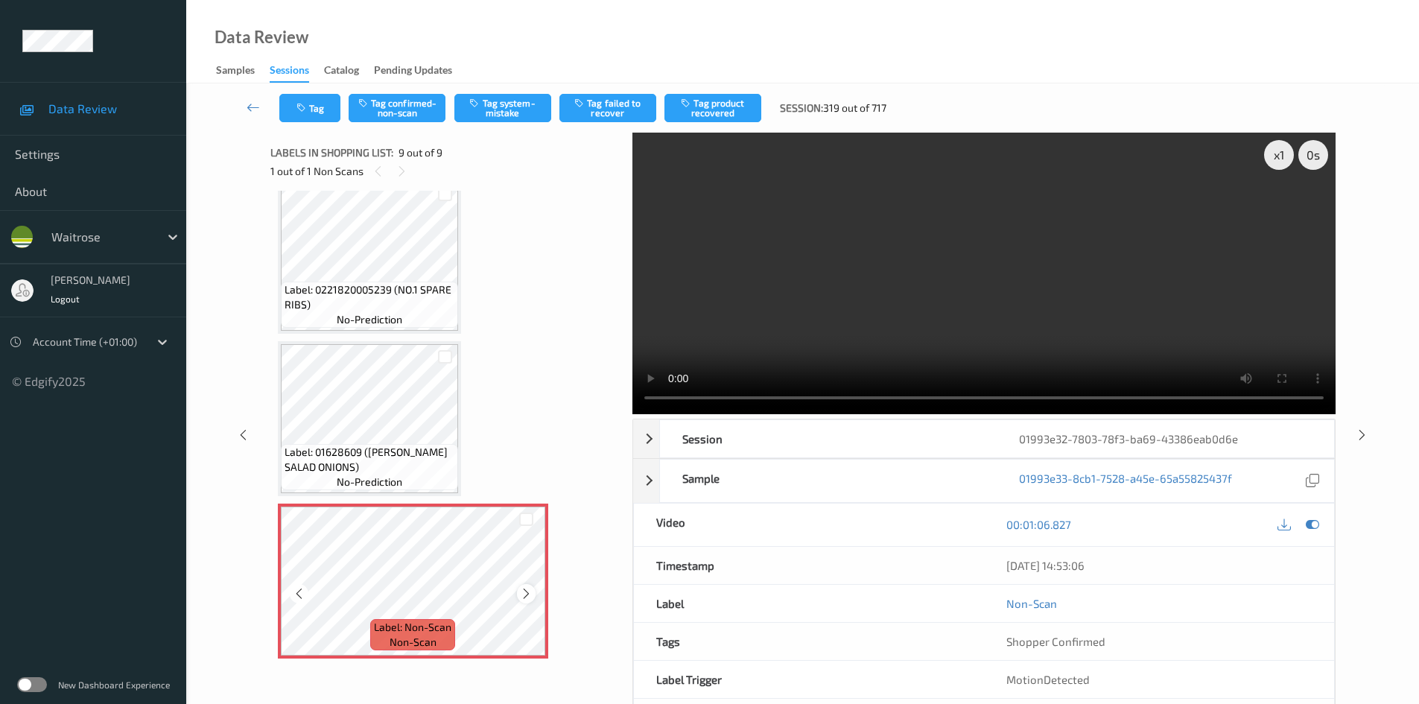
click at [532, 591] on icon at bounding box center [526, 593] width 13 height 13
click at [977, 331] on video at bounding box center [983, 273] width 703 height 281
click at [1282, 165] on div "x 1" at bounding box center [1279, 155] width 30 height 30
click at [1282, 165] on div "x 2" at bounding box center [1279, 155] width 30 height 30
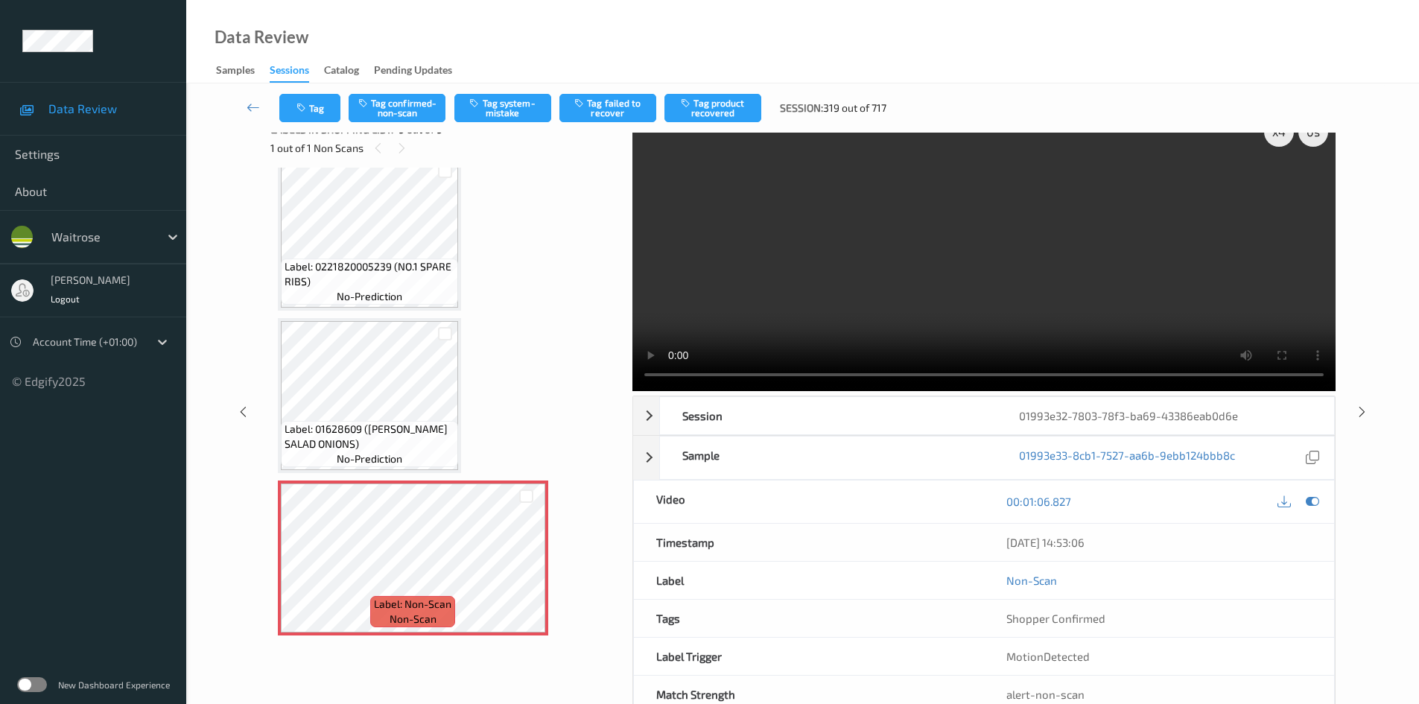
scroll to position [0, 0]
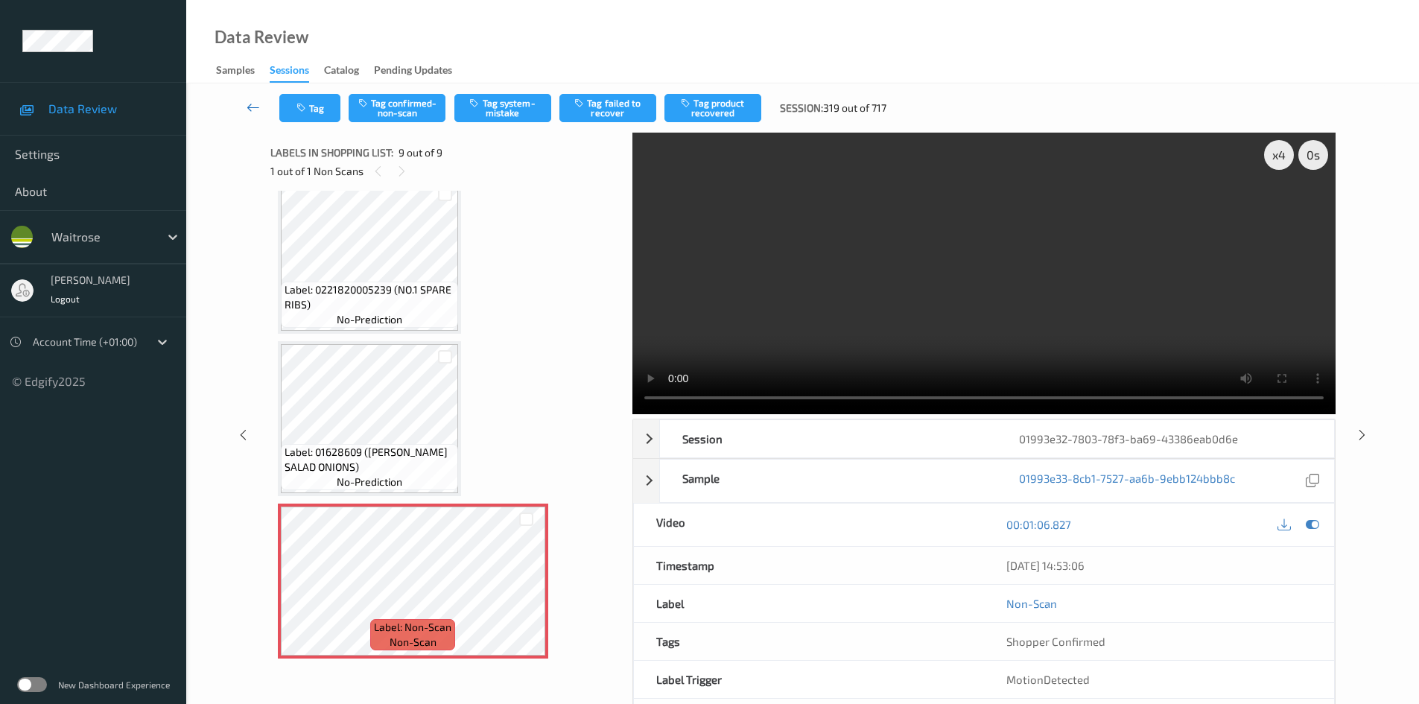
click at [252, 99] on link at bounding box center [253, 108] width 52 height 28
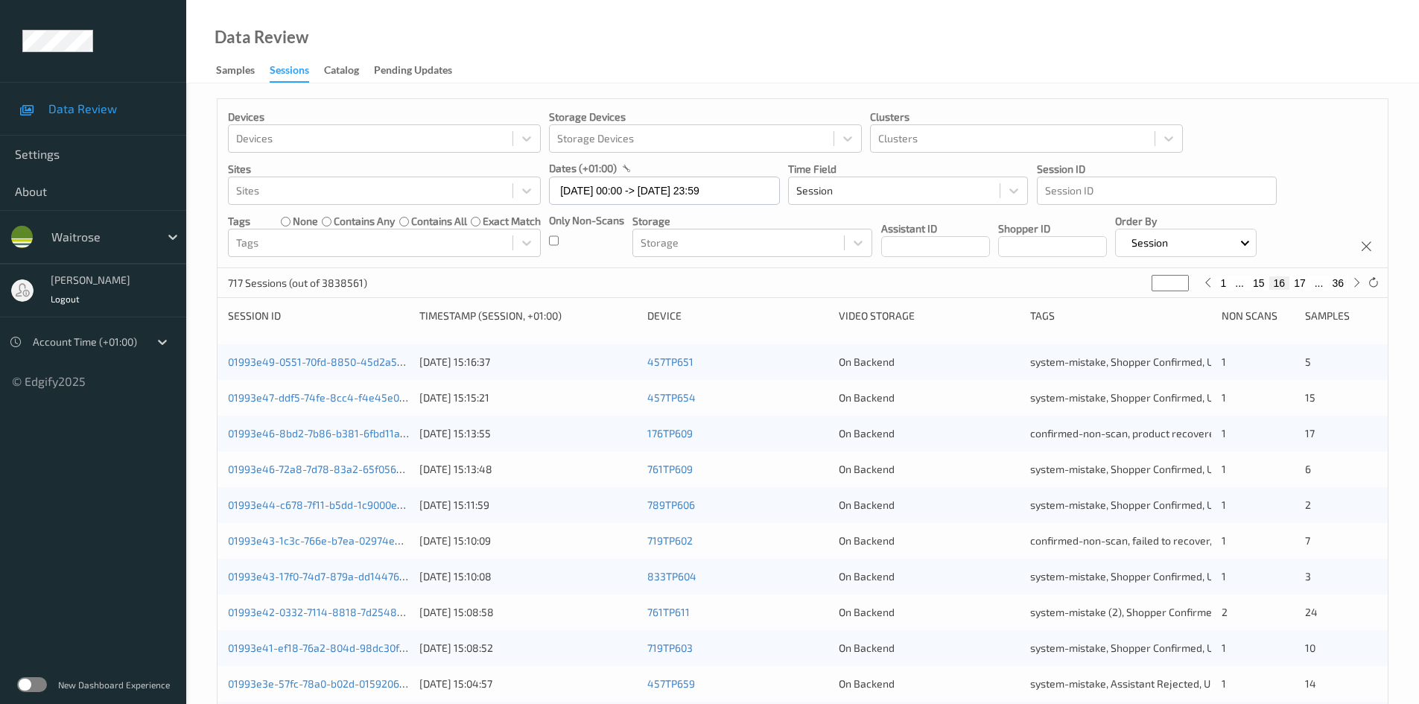
scroll to position [417, 0]
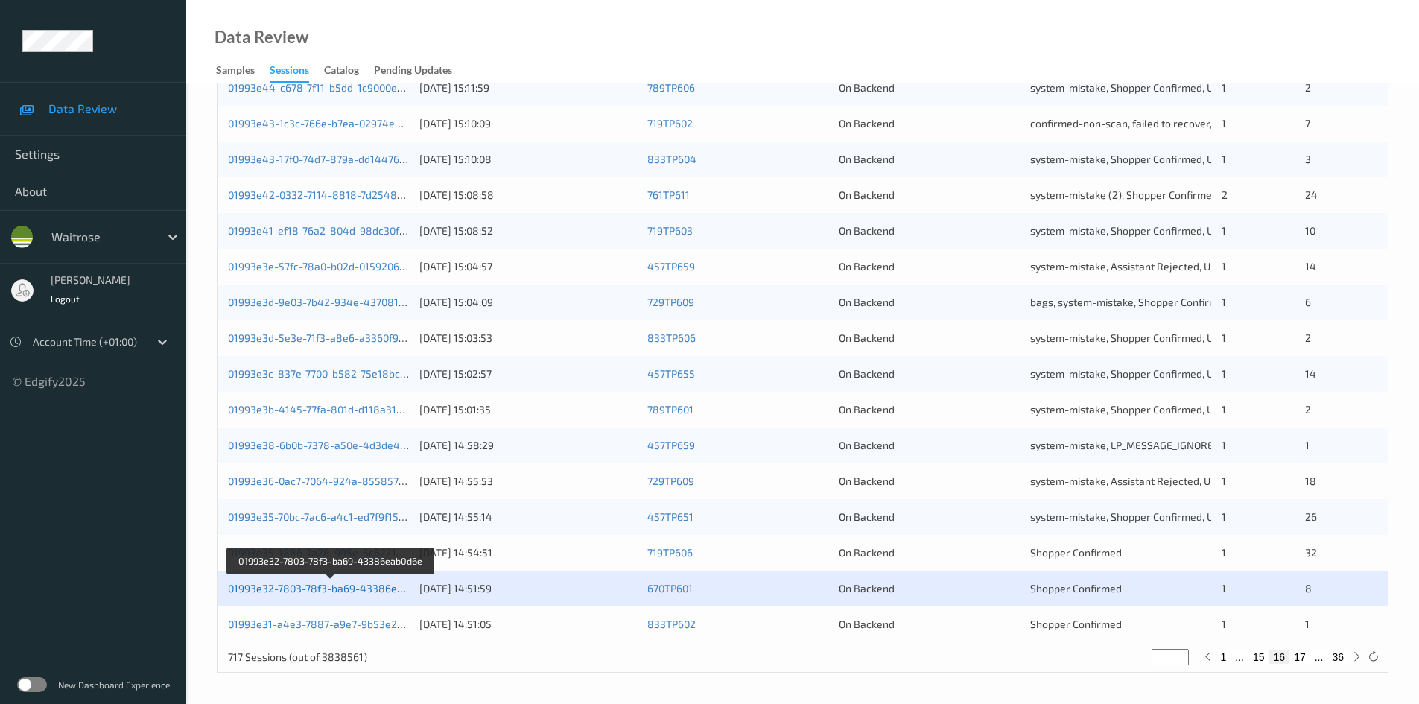
click at [326, 585] on link "01993e32-7803-78f3-ba69-43386eab0d6e" at bounding box center [330, 588] width 205 height 13
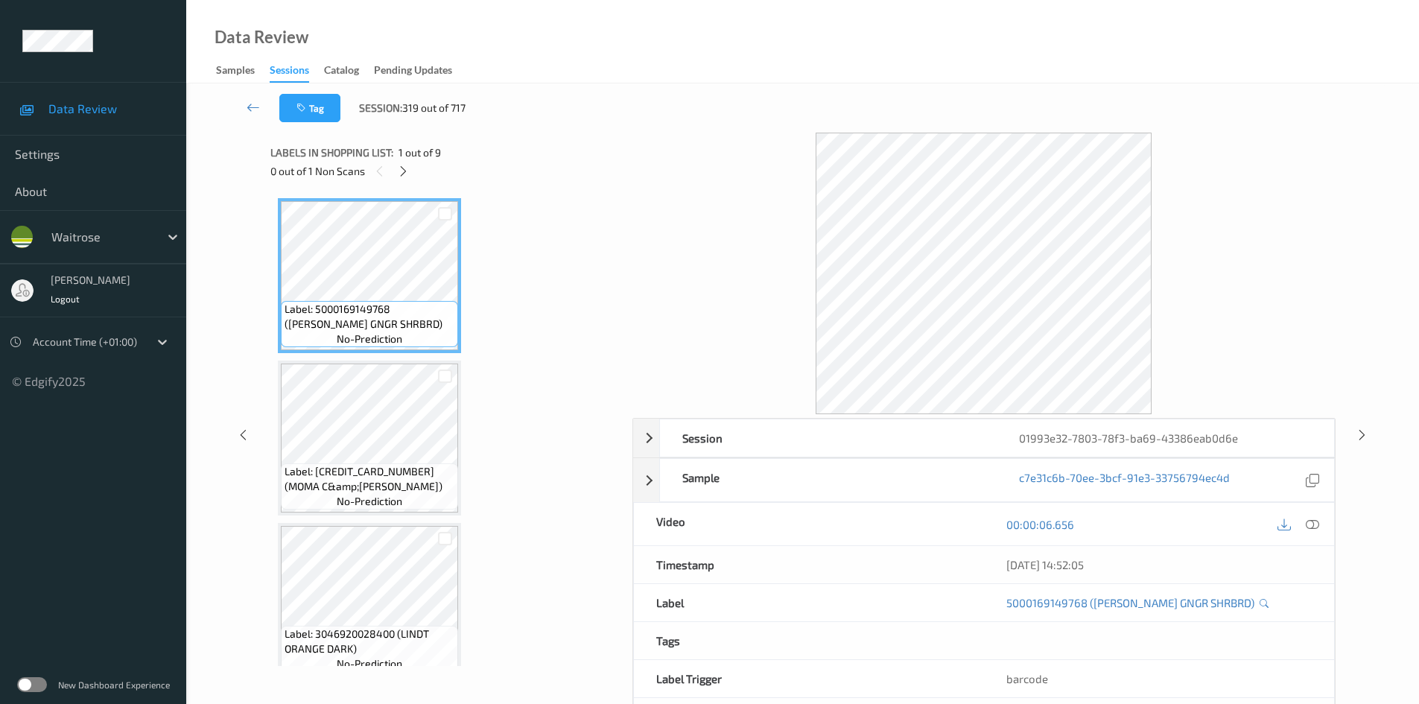
click at [414, 162] on div "0 out of 1 Non Scans" at bounding box center [445, 171] width 351 height 19
click at [409, 170] on icon at bounding box center [403, 171] width 13 height 13
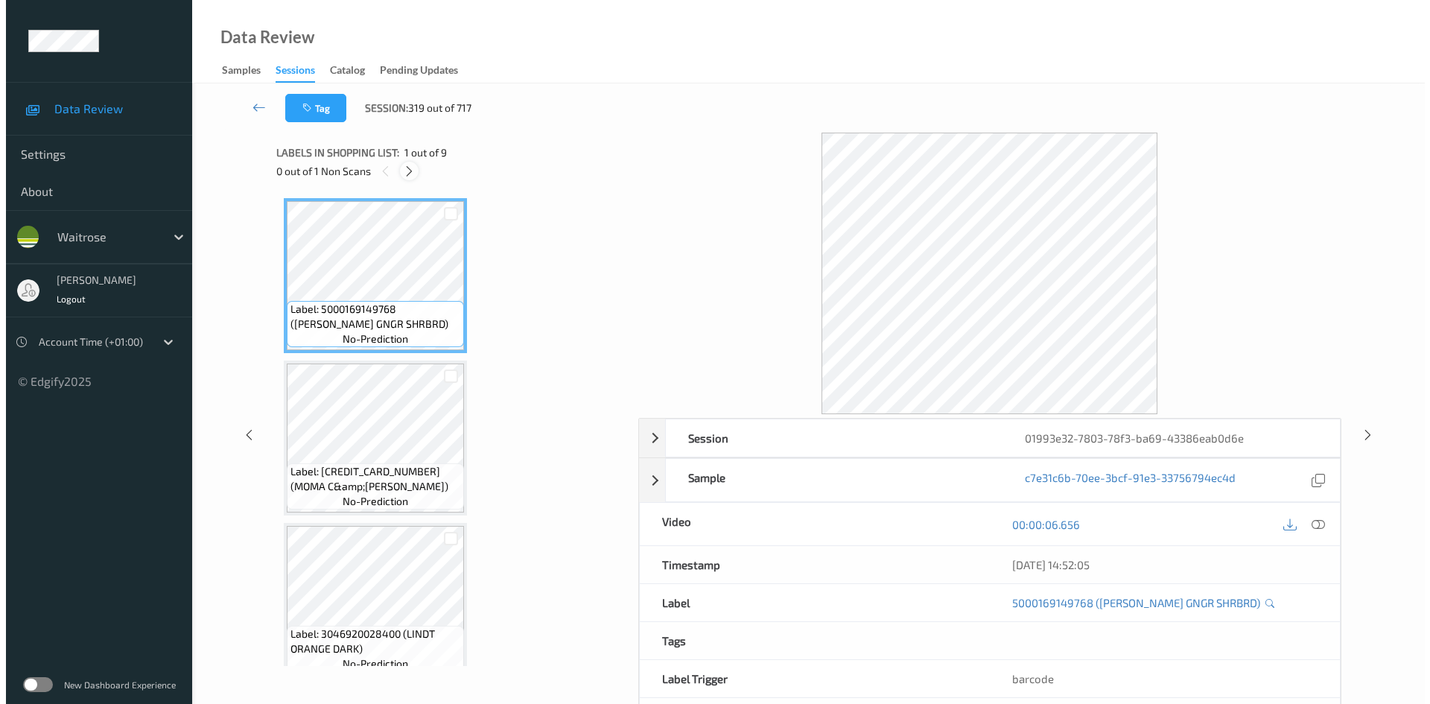
scroll to position [993, 0]
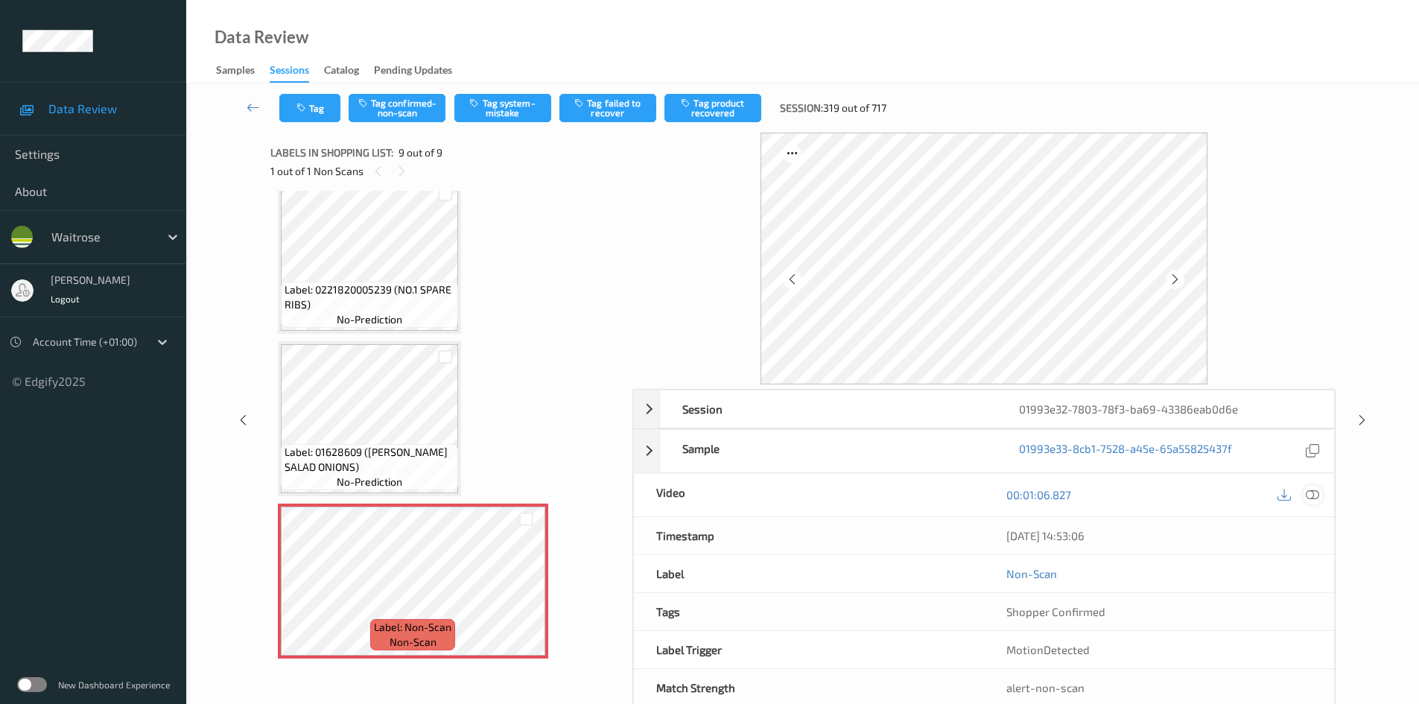
click at [1313, 493] on icon at bounding box center [1311, 494] width 13 height 13
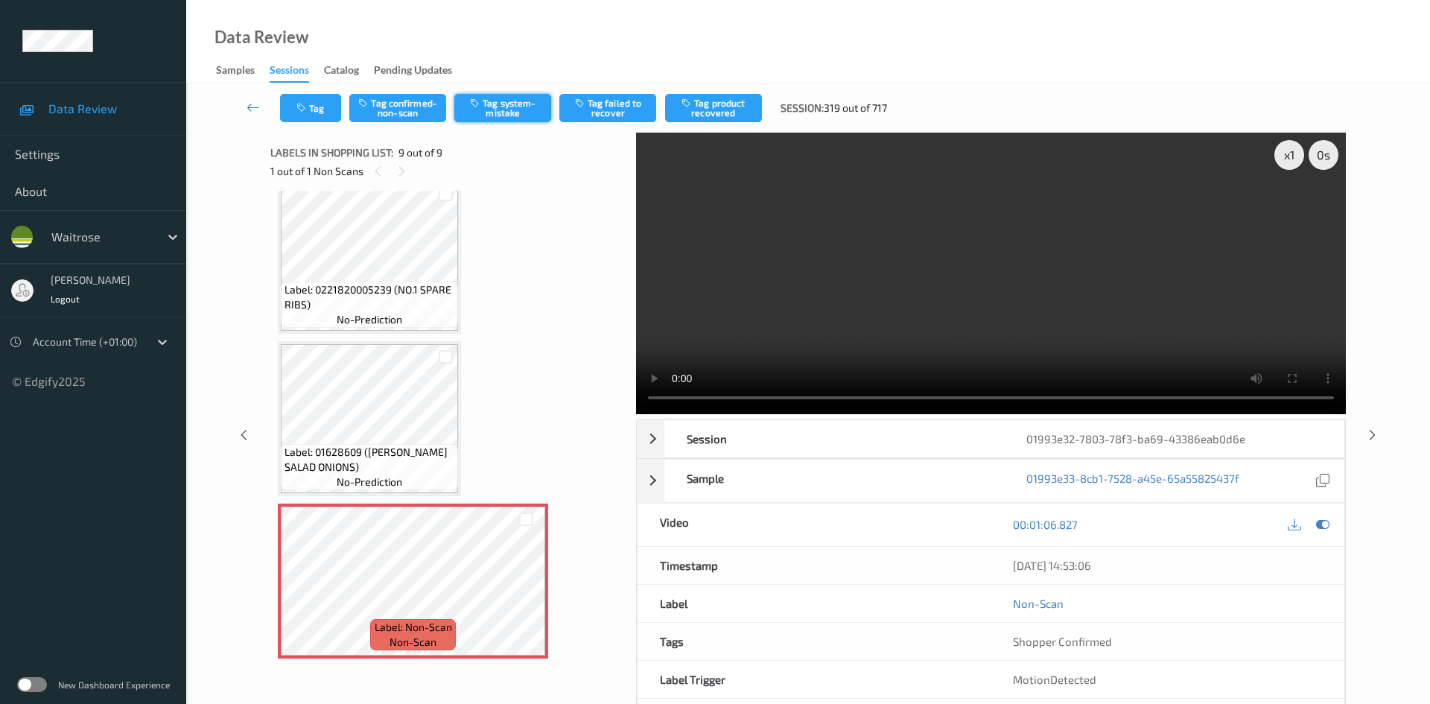
click at [503, 95] on button "Tag system-mistake" at bounding box center [502, 108] width 97 height 28
click at [520, 100] on button "Tag system-mistake" at bounding box center [502, 108] width 97 height 28
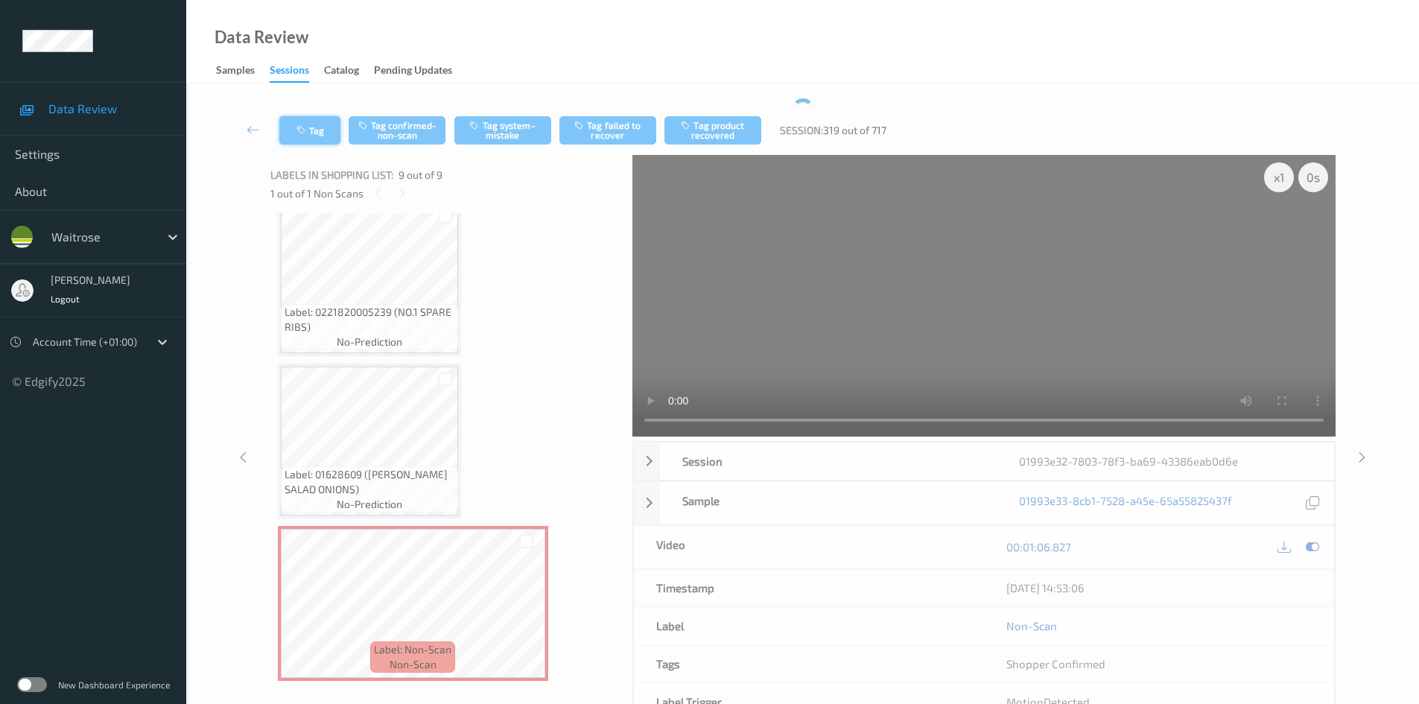
click at [322, 124] on button "Tag" at bounding box center [309, 130] width 61 height 28
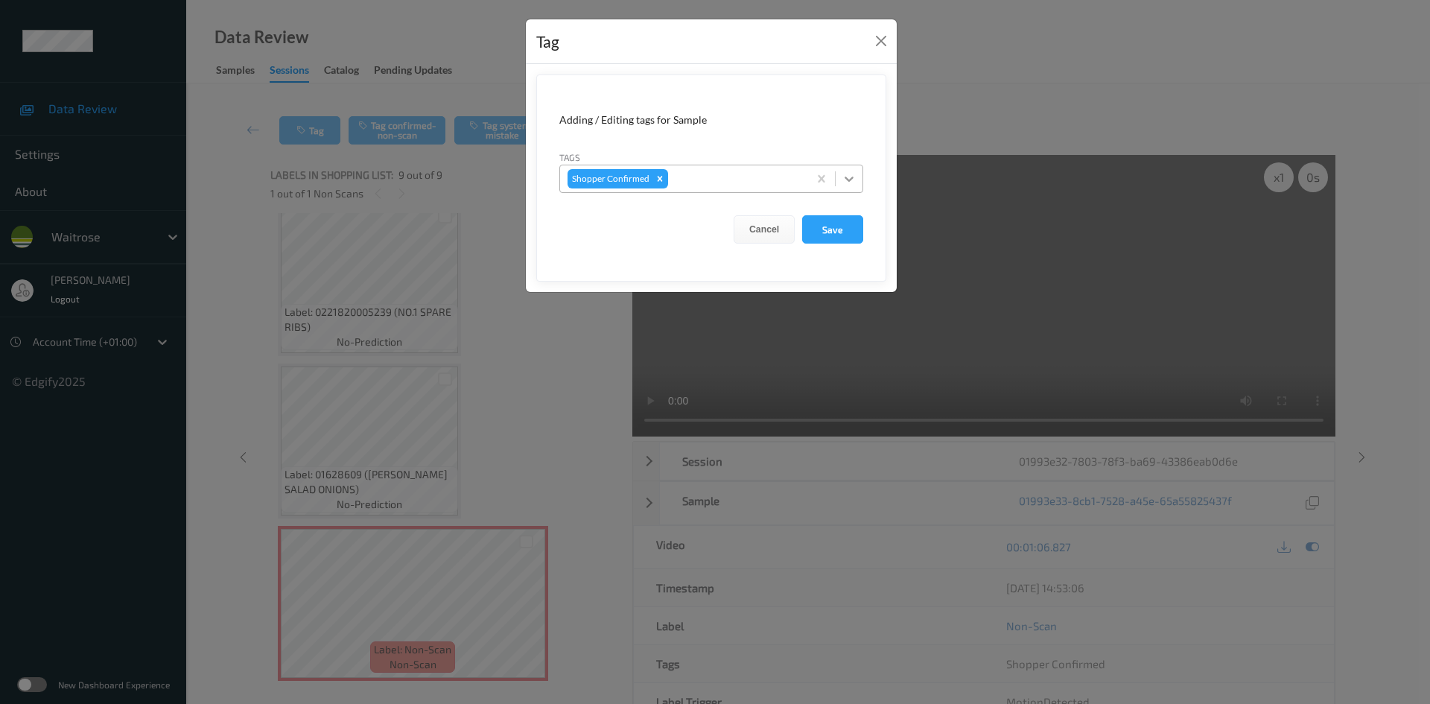
click at [850, 183] on icon at bounding box center [848, 178] width 15 height 15
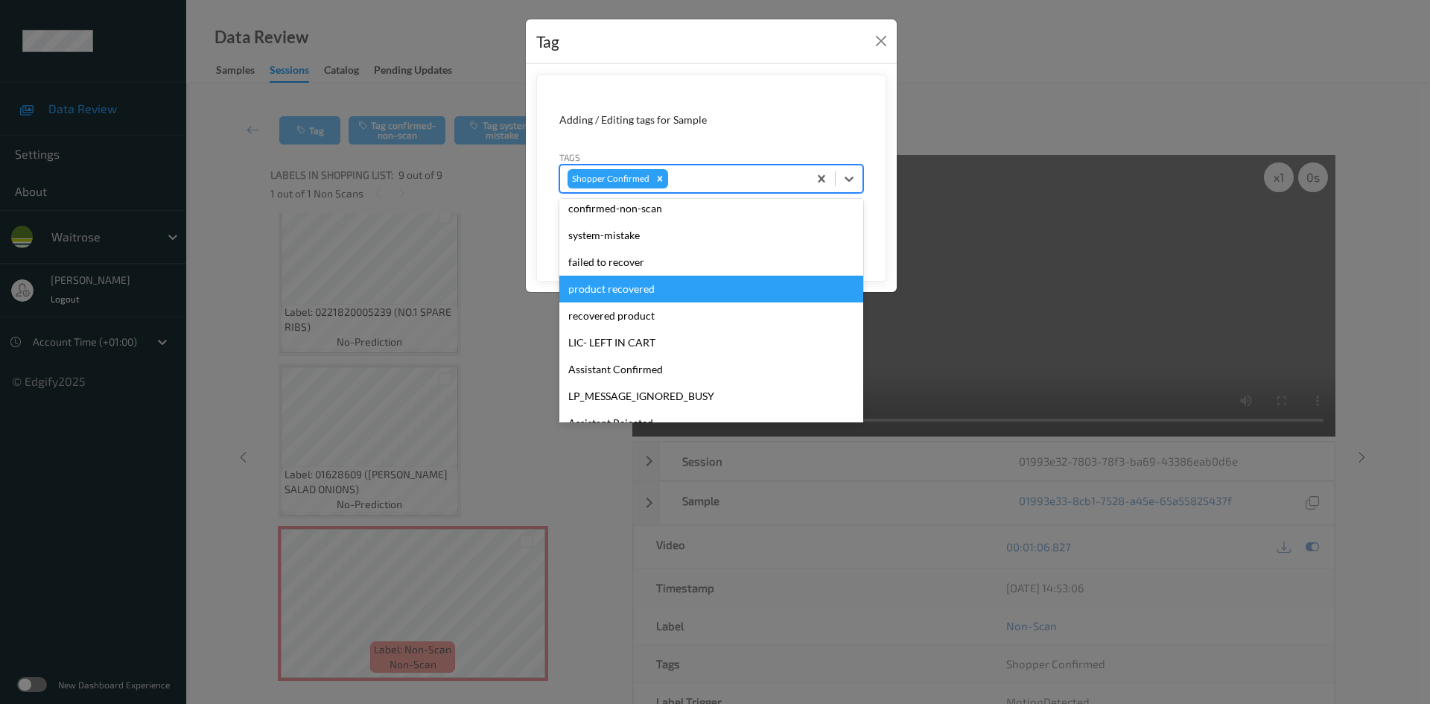
scroll to position [372, 0]
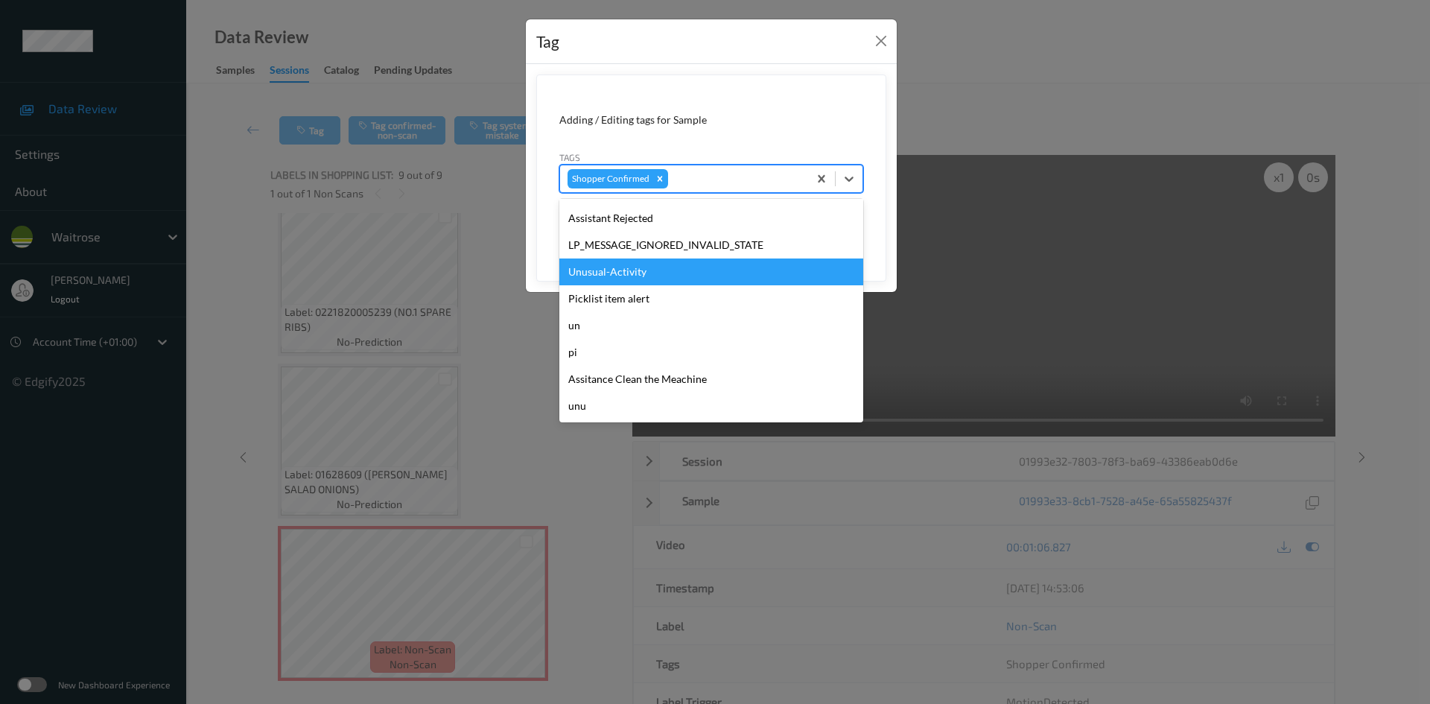
click at [613, 273] on div "Unusual-Activity" at bounding box center [711, 271] width 304 height 27
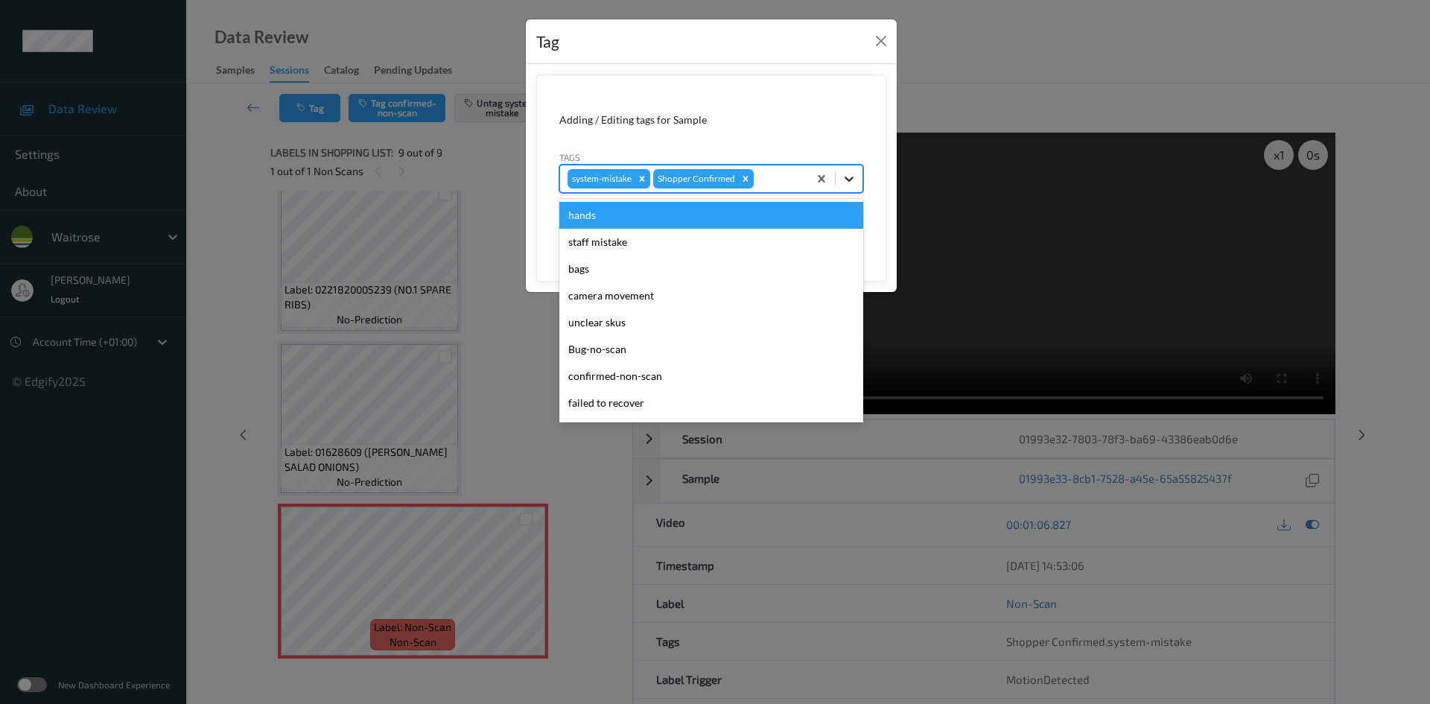
click at [847, 179] on icon at bounding box center [848, 178] width 9 height 5
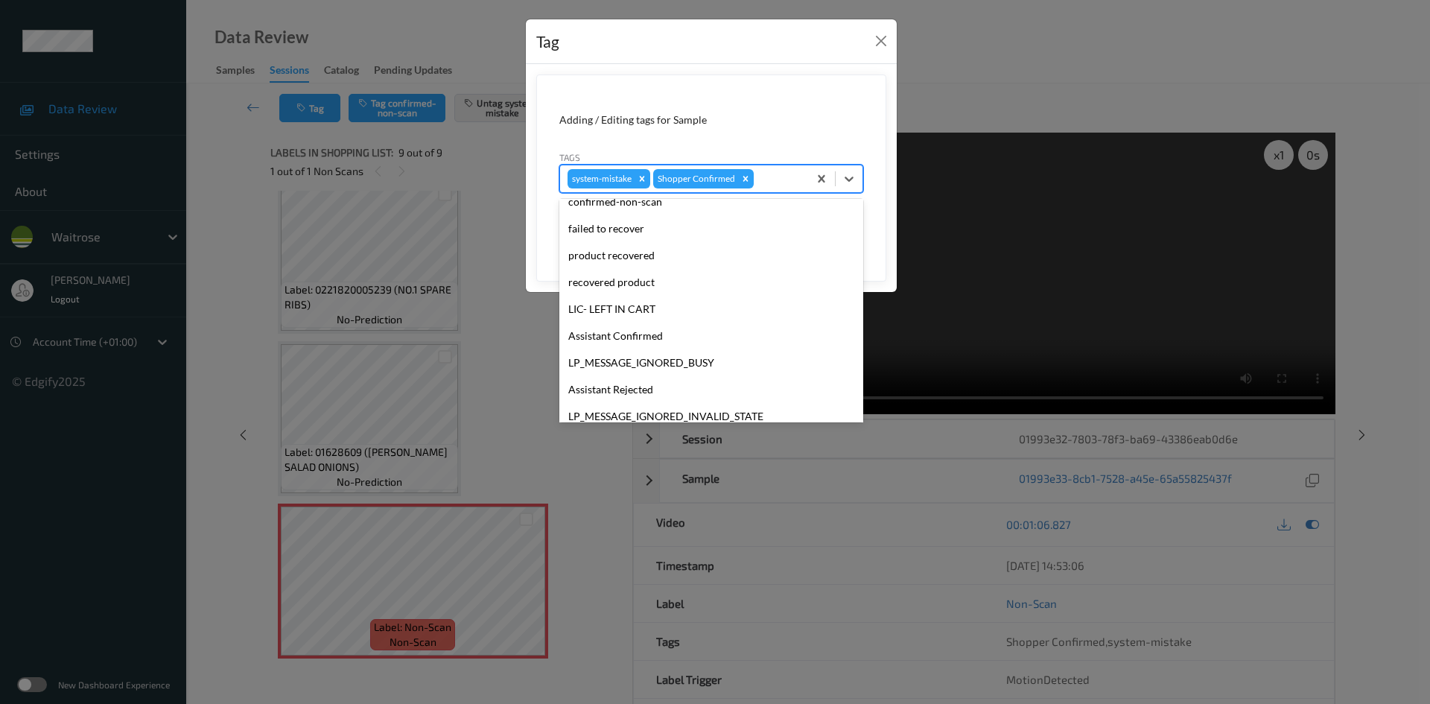
scroll to position [346, 0]
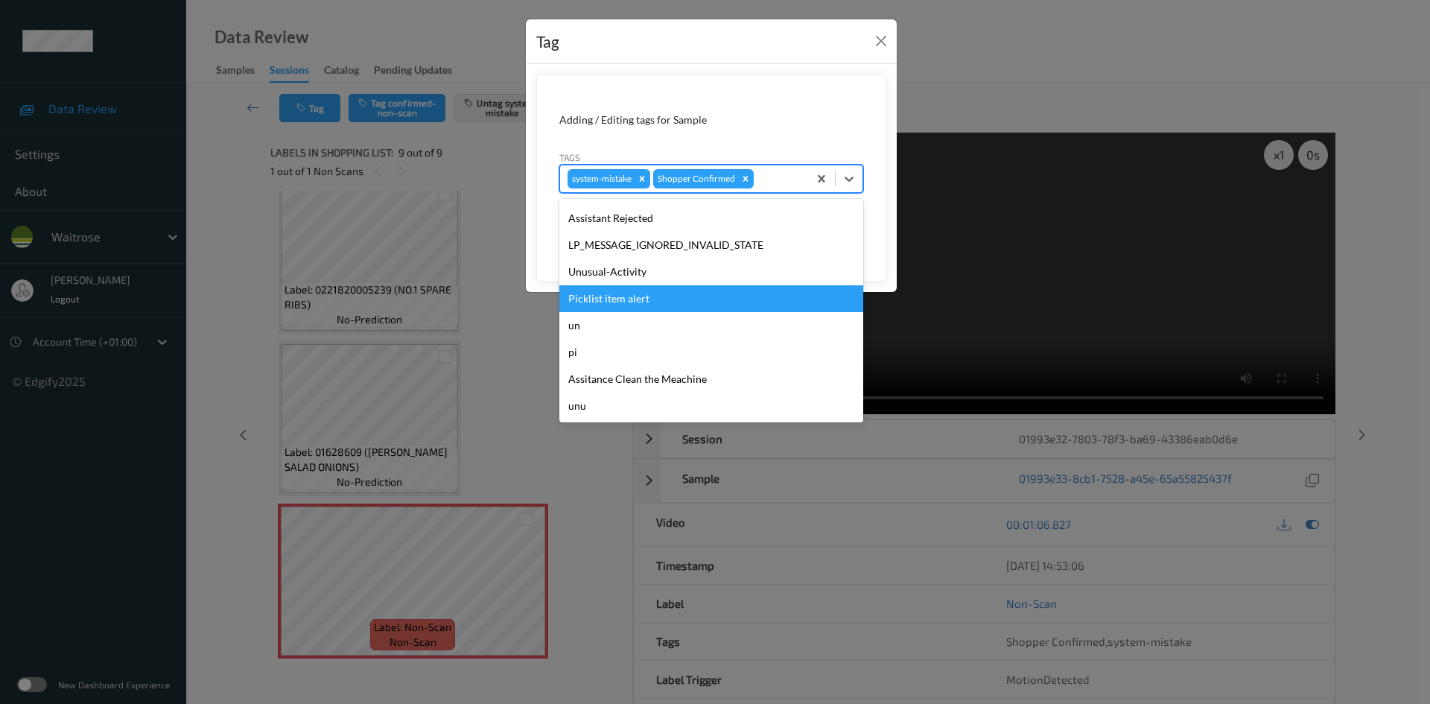
drag, startPoint x: 629, startPoint y: 291, endPoint x: 641, endPoint y: 290, distance: 12.0
click at [630, 292] on div "Picklist item alert" at bounding box center [711, 298] width 304 height 27
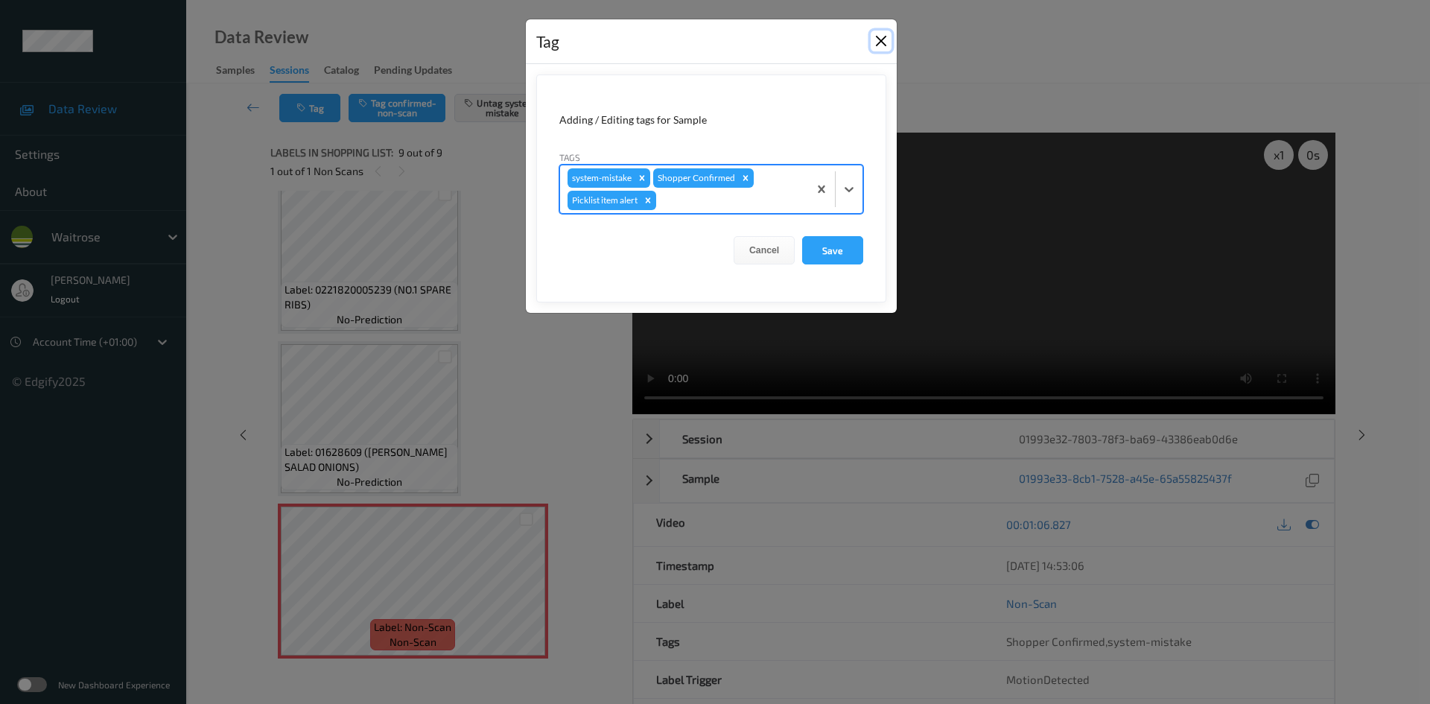
click at [877, 37] on button "Close" at bounding box center [880, 41] width 21 height 21
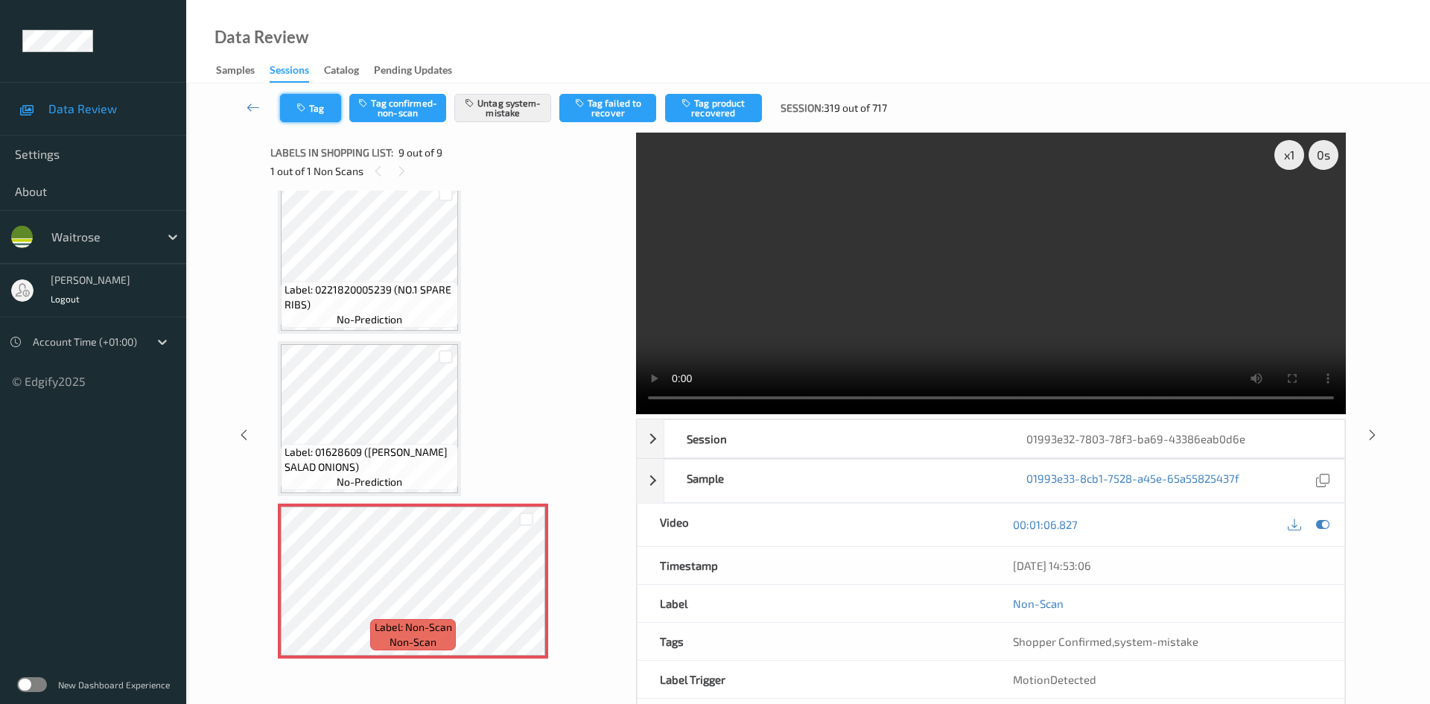
click at [322, 104] on button "Tag" at bounding box center [310, 108] width 61 height 28
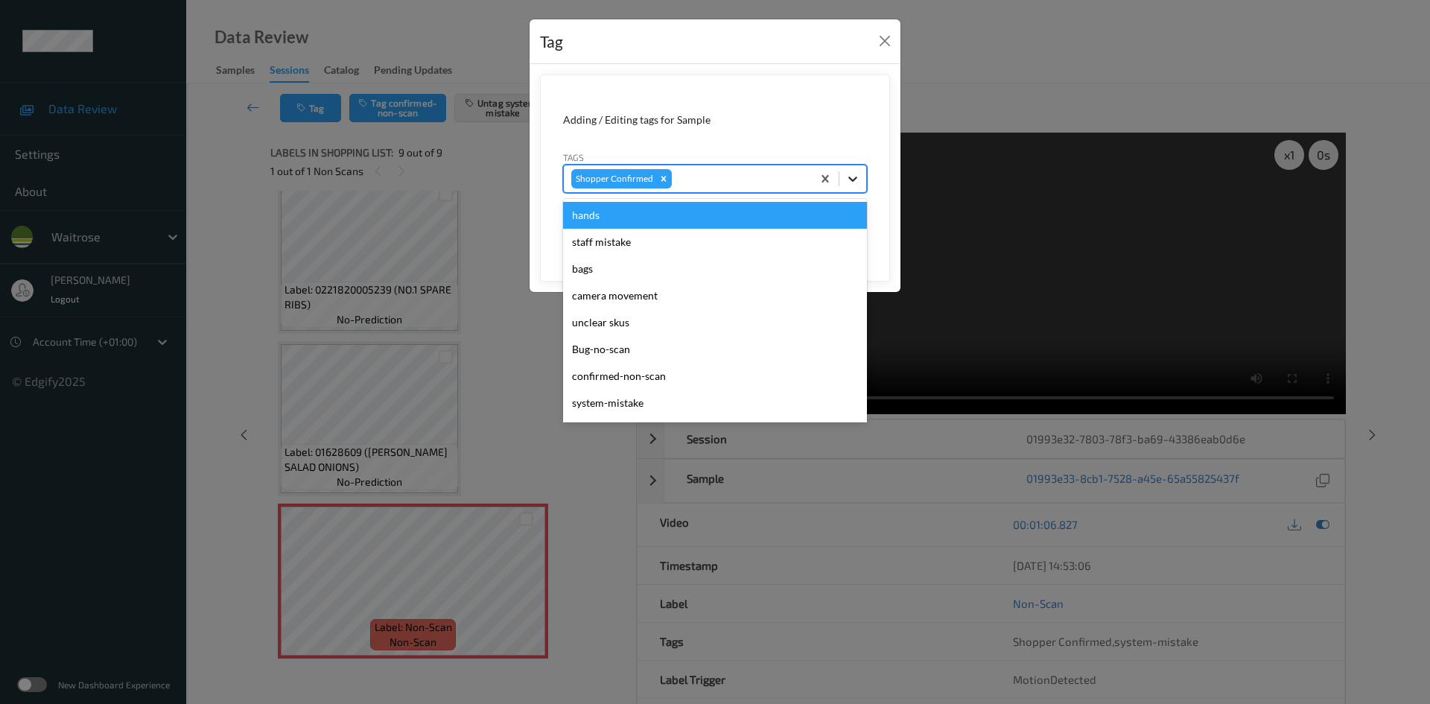
click at [857, 176] on icon at bounding box center [852, 178] width 15 height 15
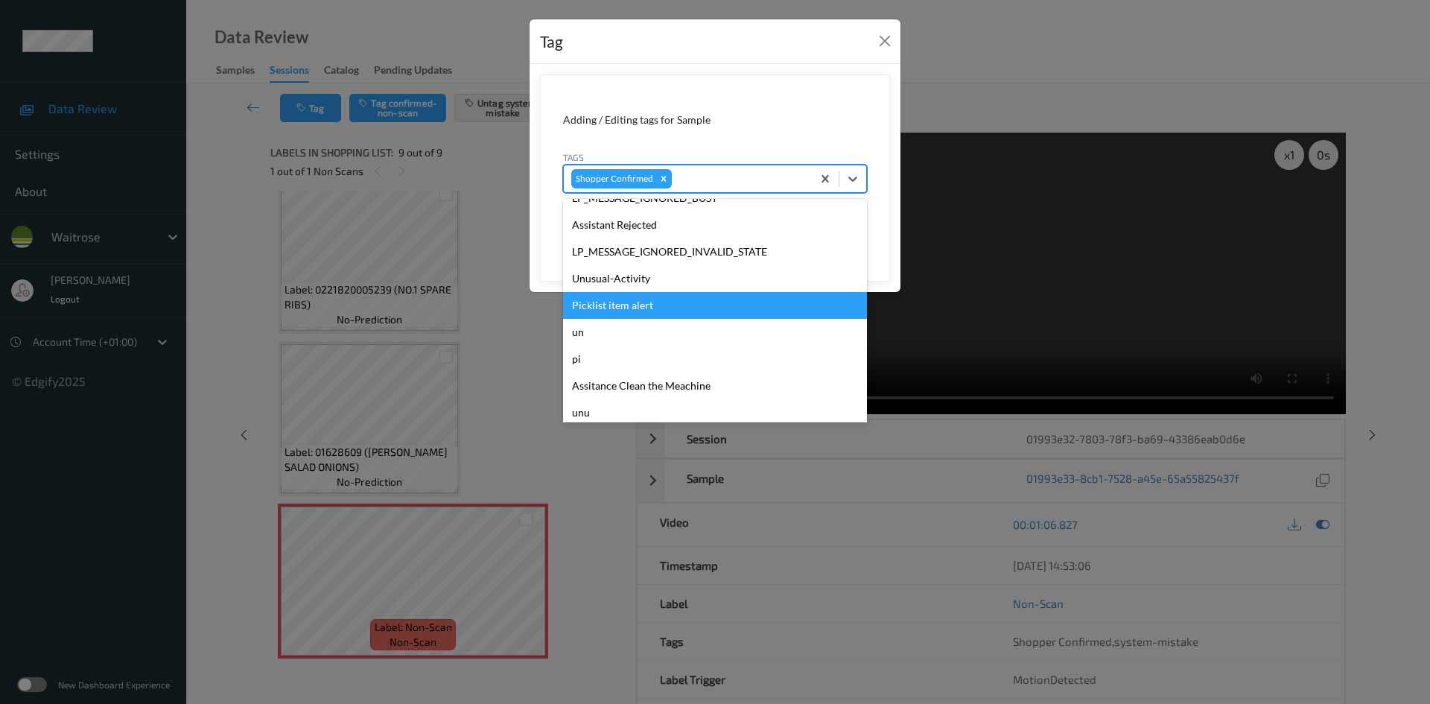
scroll to position [372, 0]
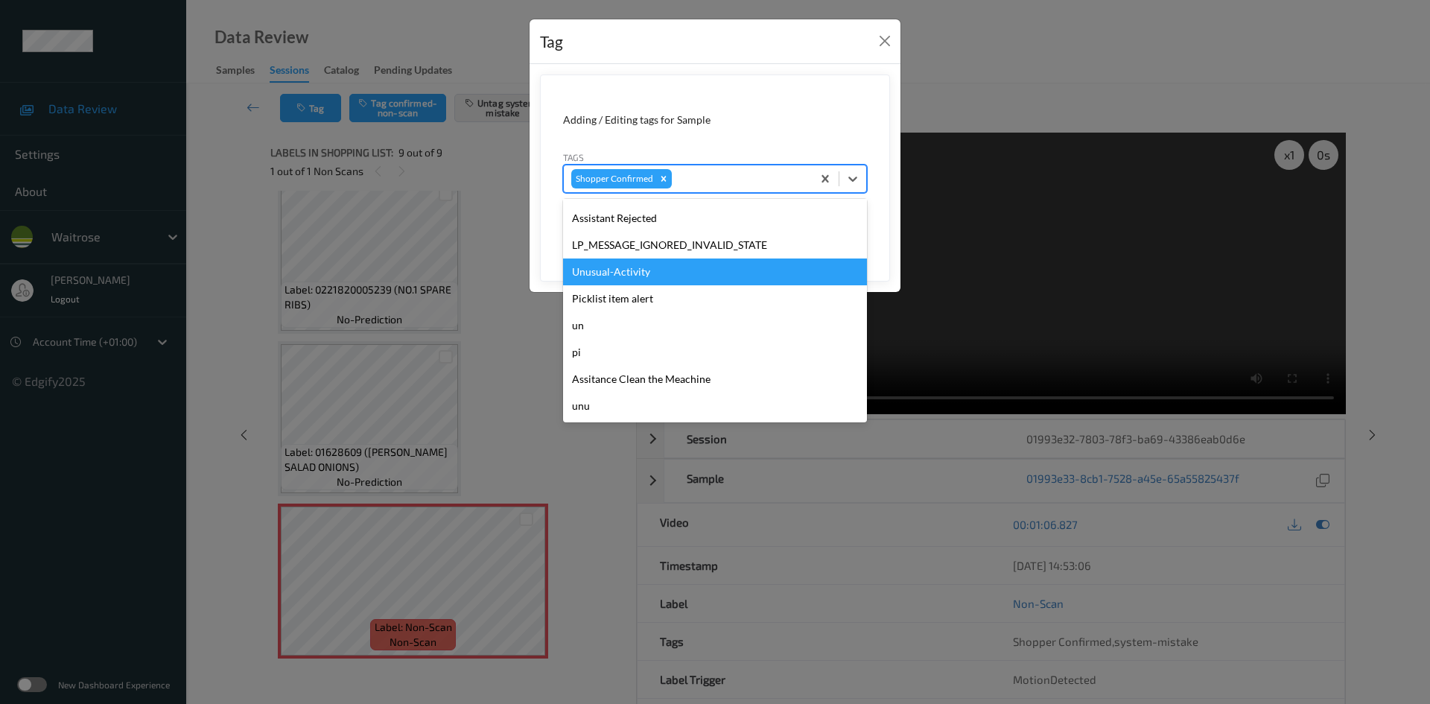
click at [625, 270] on div "Unusual-Activity" at bounding box center [715, 271] width 304 height 27
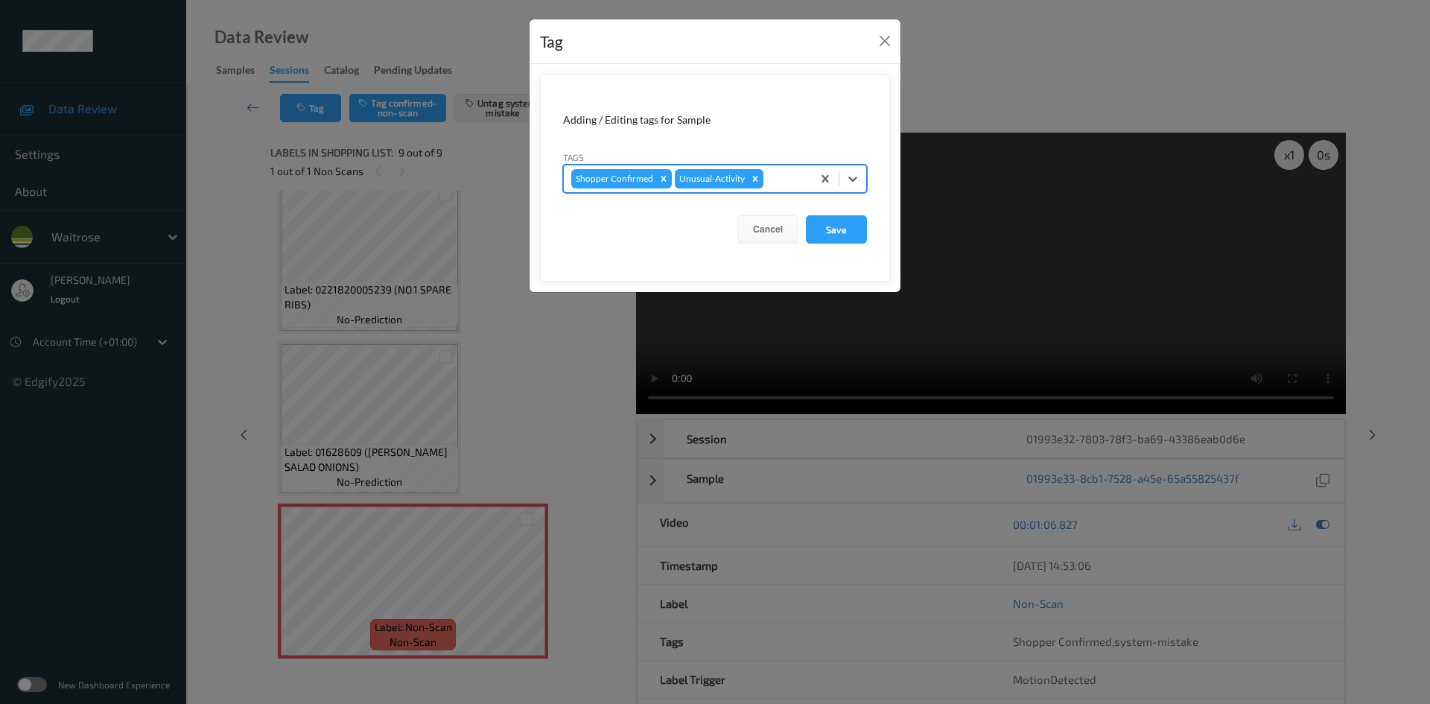
click at [803, 181] on div at bounding box center [785, 179] width 38 height 18
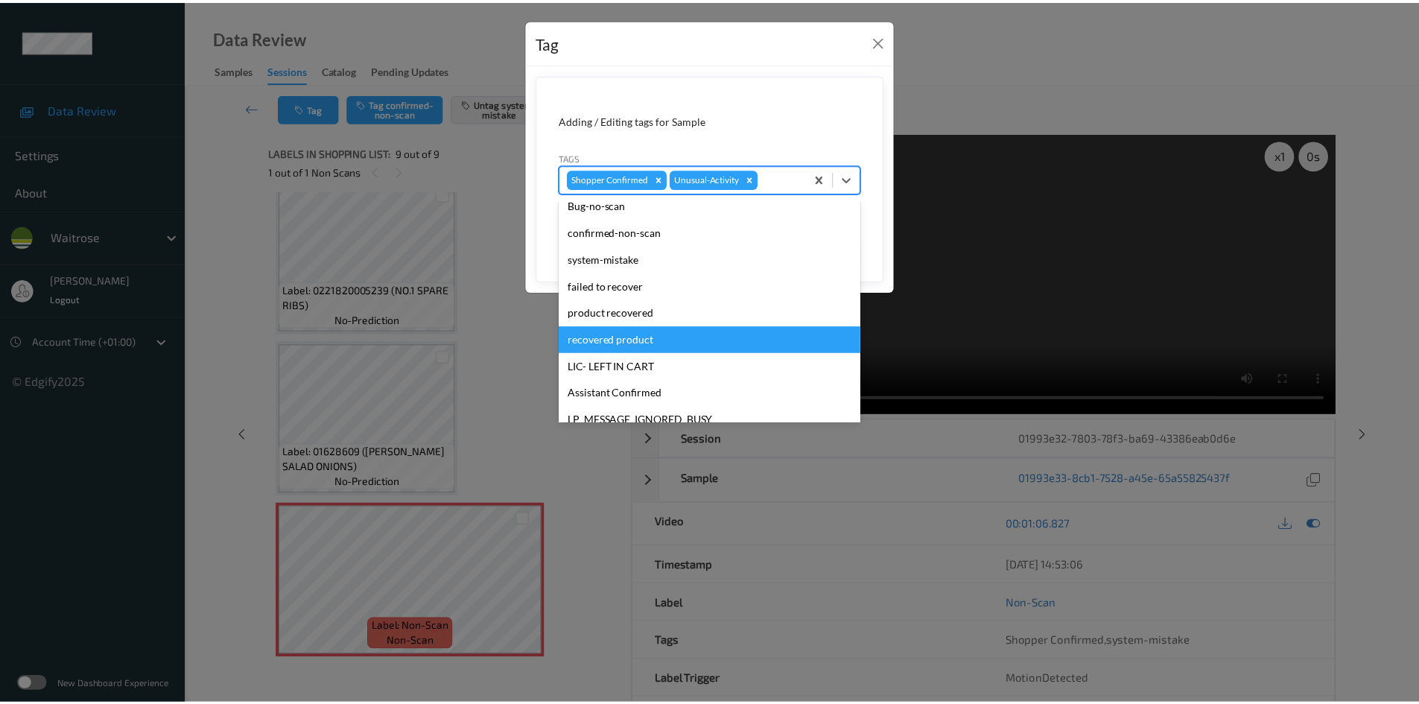
scroll to position [346, 0]
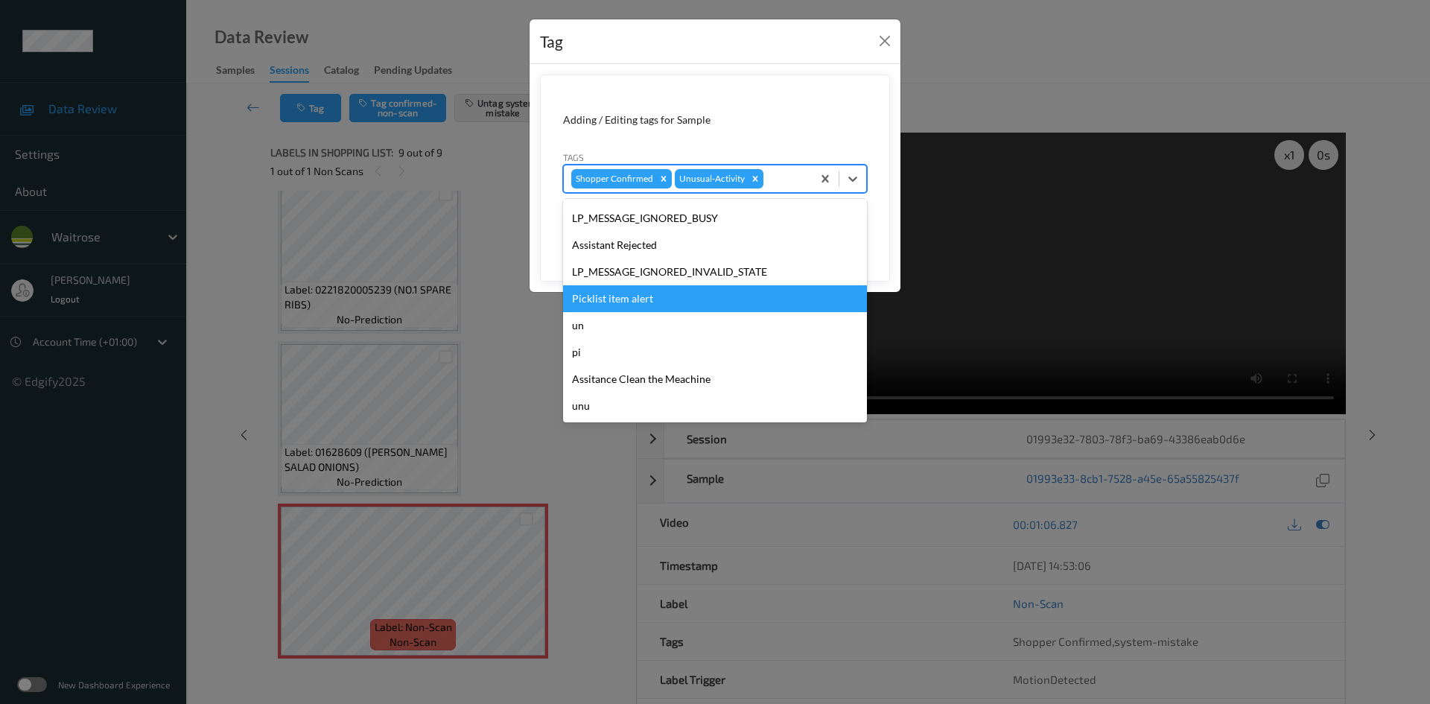
click at [665, 305] on div "Picklist item alert" at bounding box center [715, 298] width 304 height 27
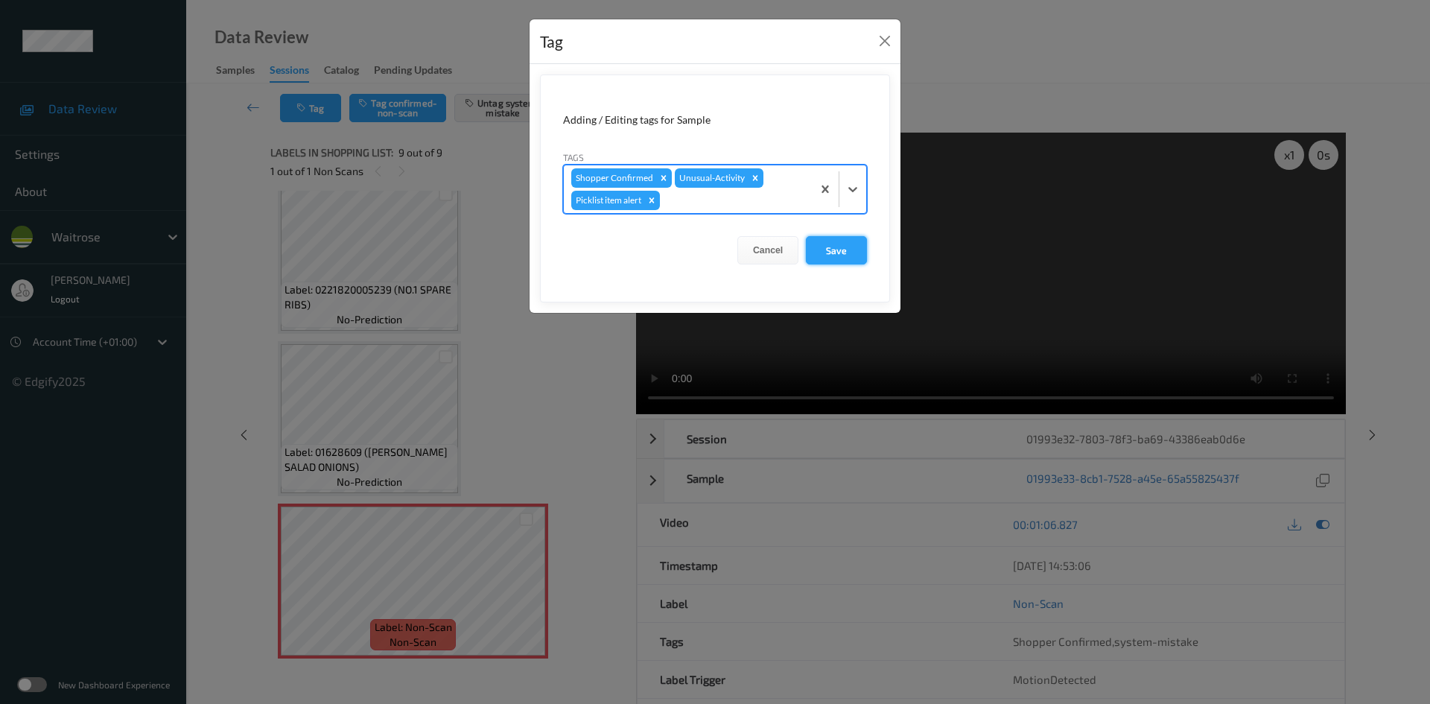
click at [832, 252] on button "Save" at bounding box center [836, 250] width 61 height 28
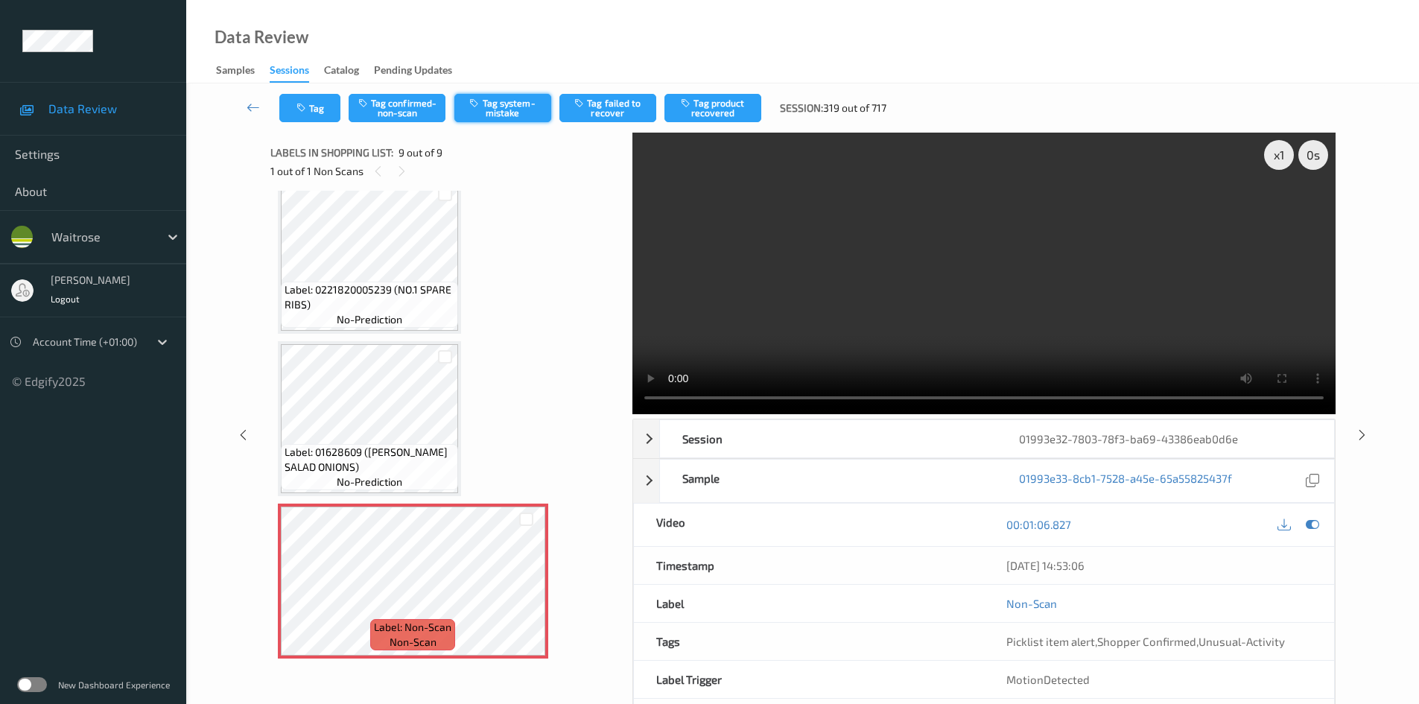
click at [497, 99] on button "Tag system-mistake" at bounding box center [502, 108] width 97 height 28
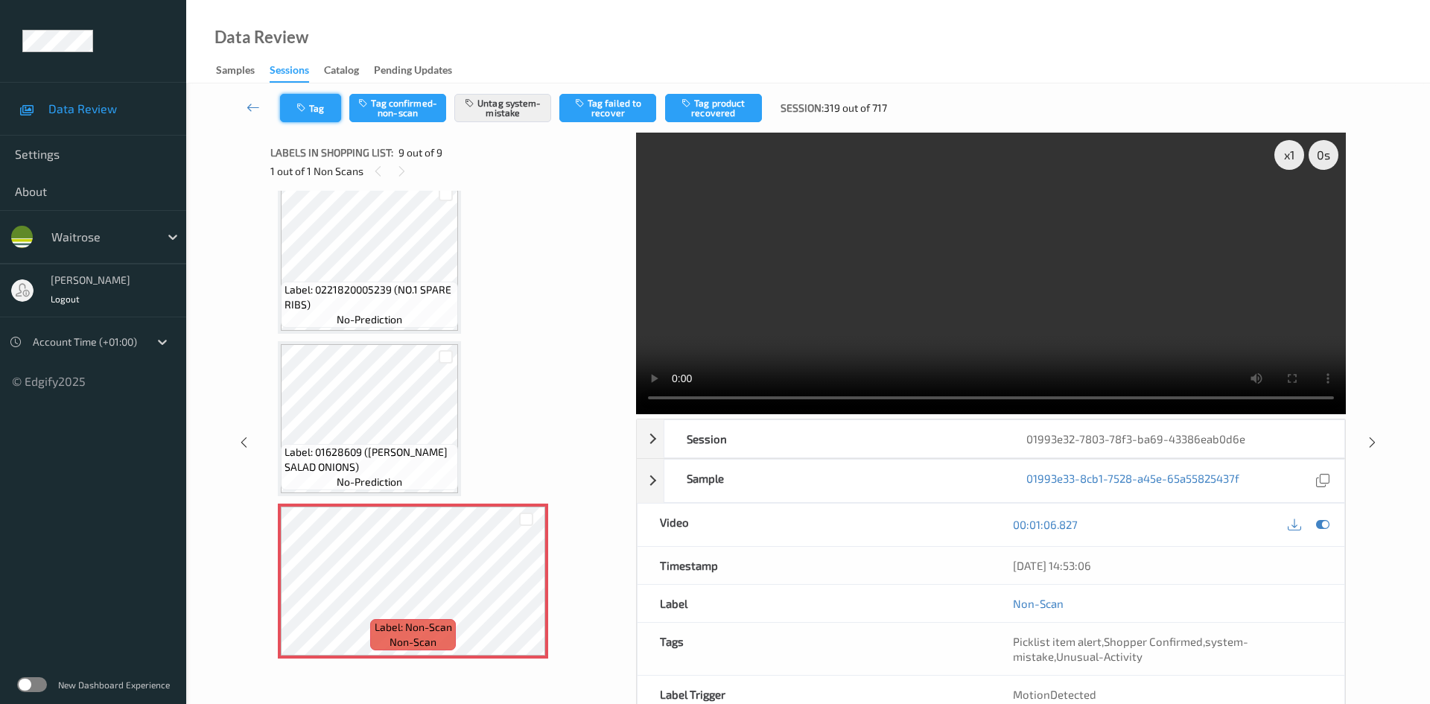
click at [309, 102] on button "Tag" at bounding box center [310, 108] width 61 height 28
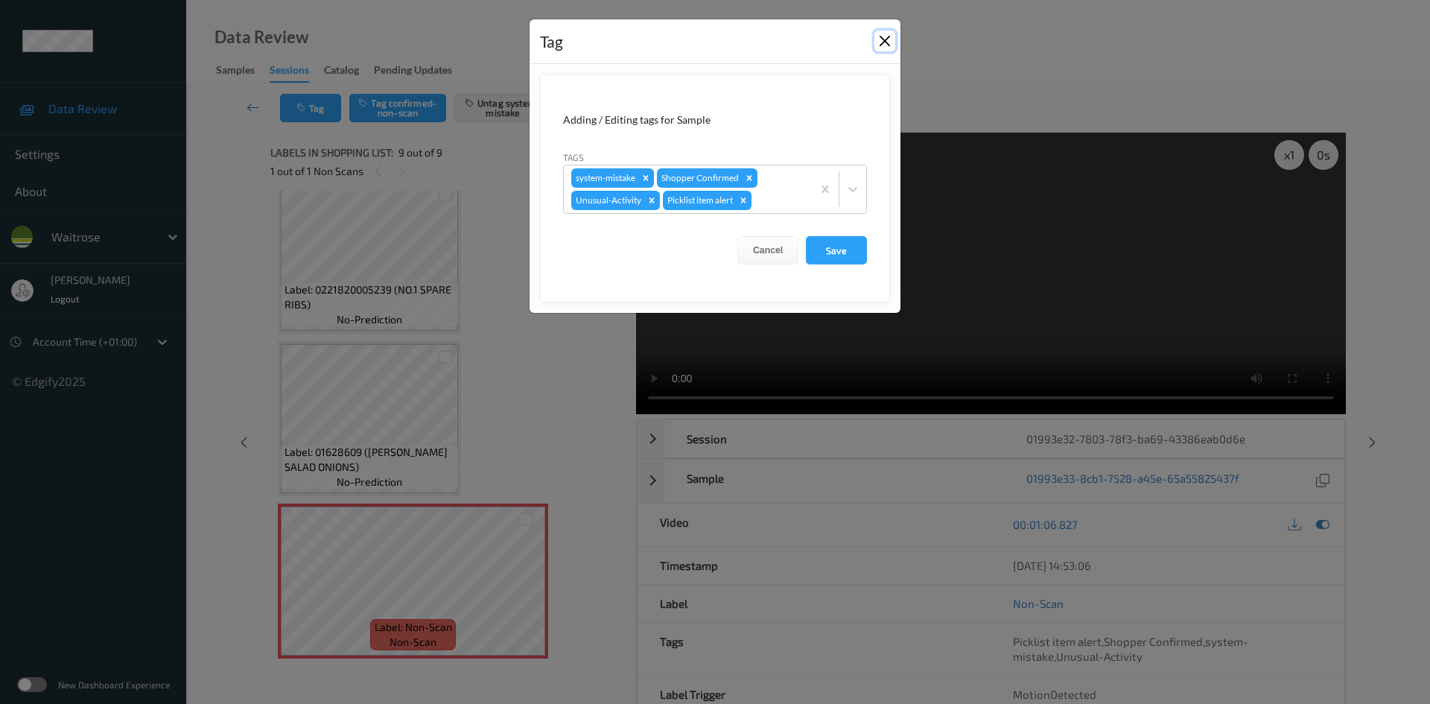
click at [882, 37] on button "Close" at bounding box center [884, 41] width 21 height 21
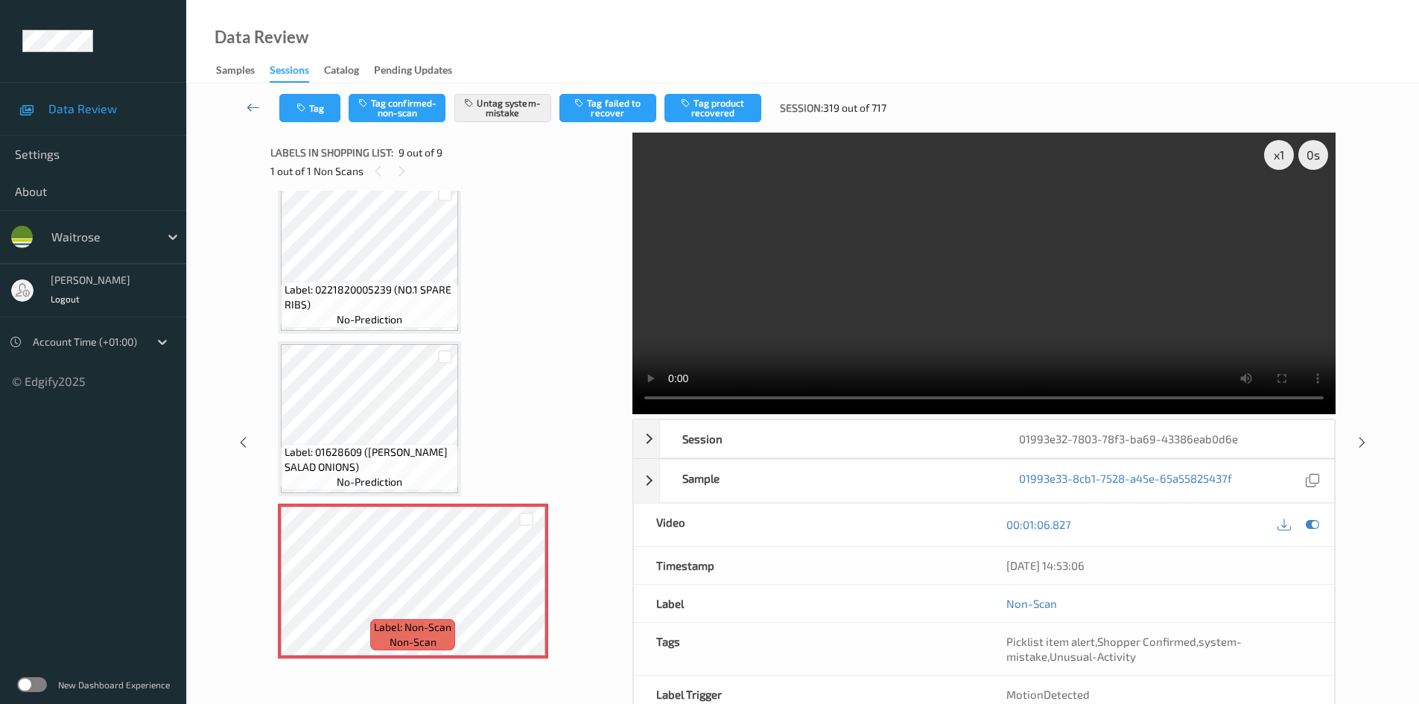
click at [245, 96] on link at bounding box center [253, 108] width 52 height 28
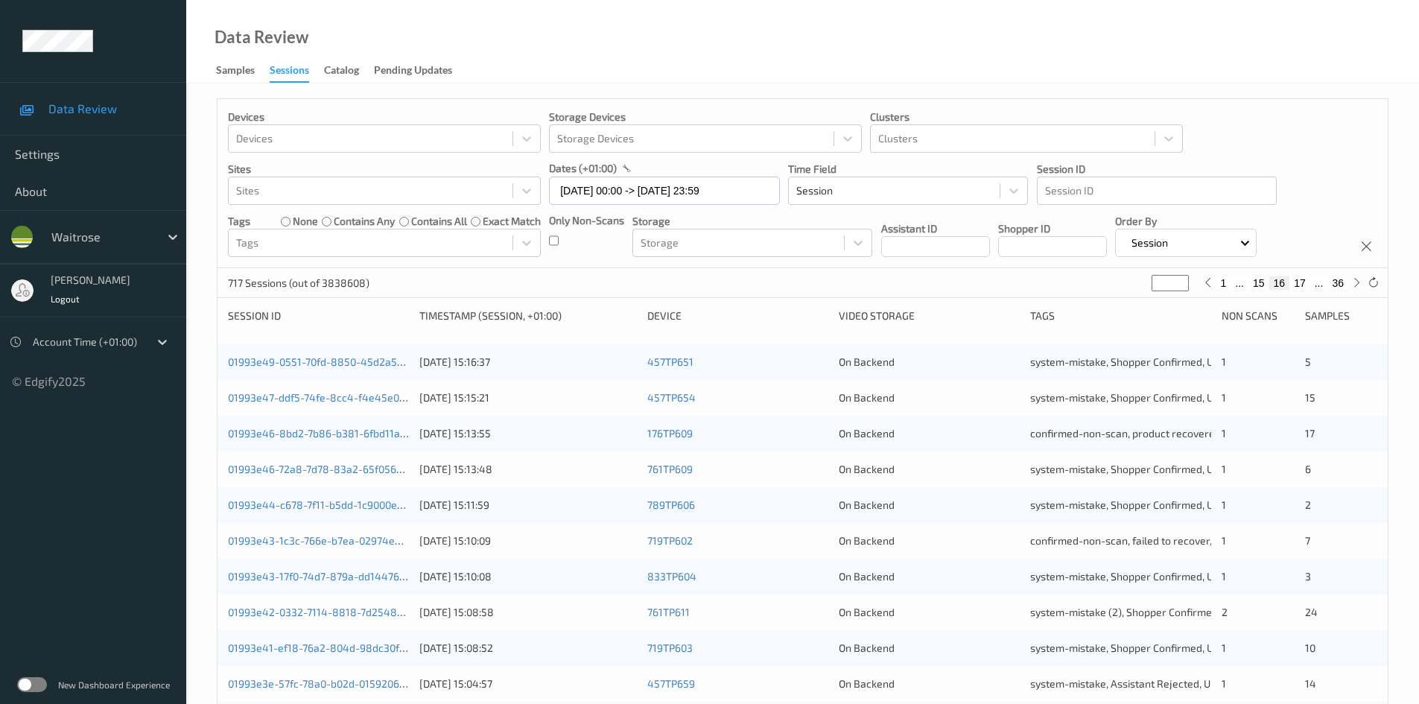
drag, startPoint x: 1171, startPoint y: 279, endPoint x: 1122, endPoint y: 325, distance: 66.9
click at [1122, 325] on div "Devices Devices Storage Devices Storage Devices Clusters Clusters Sites Sites d…" at bounding box center [802, 594] width 1171 height 992
type input "*"
type input "**"
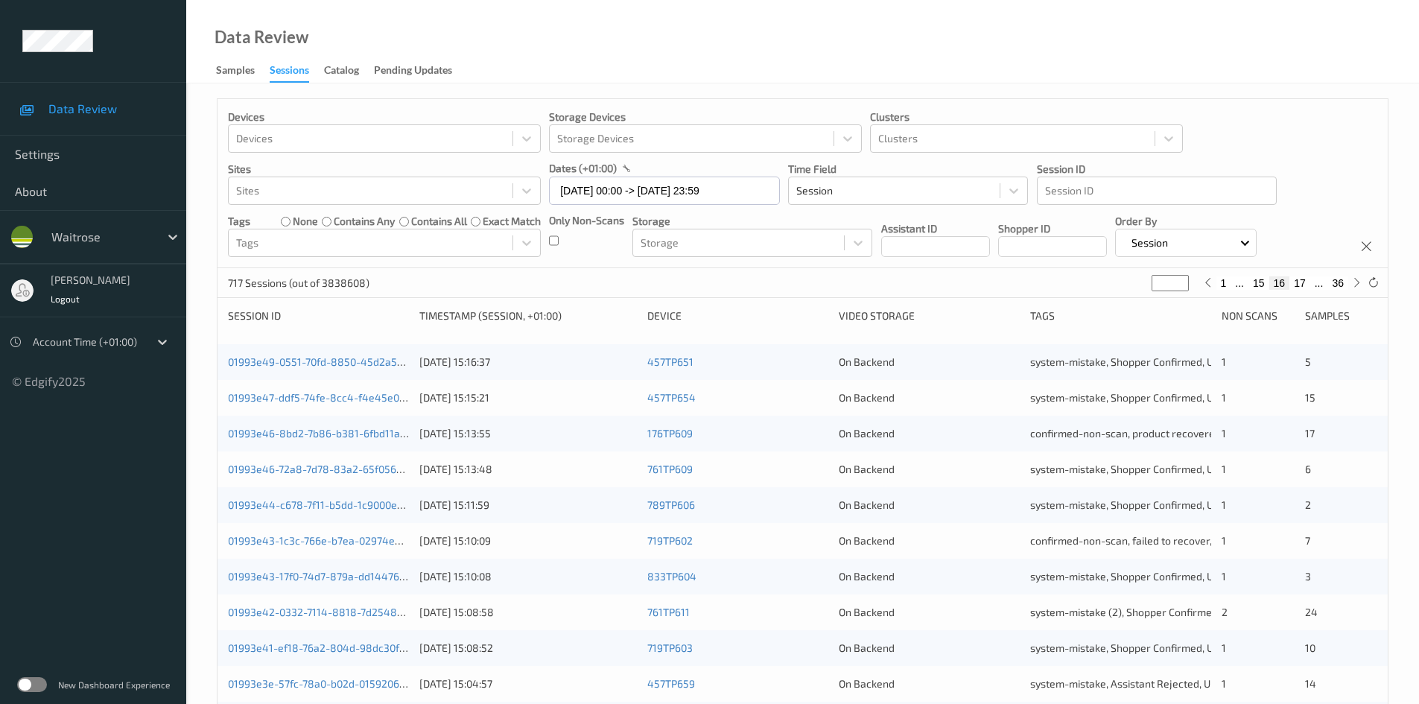
type input "**"
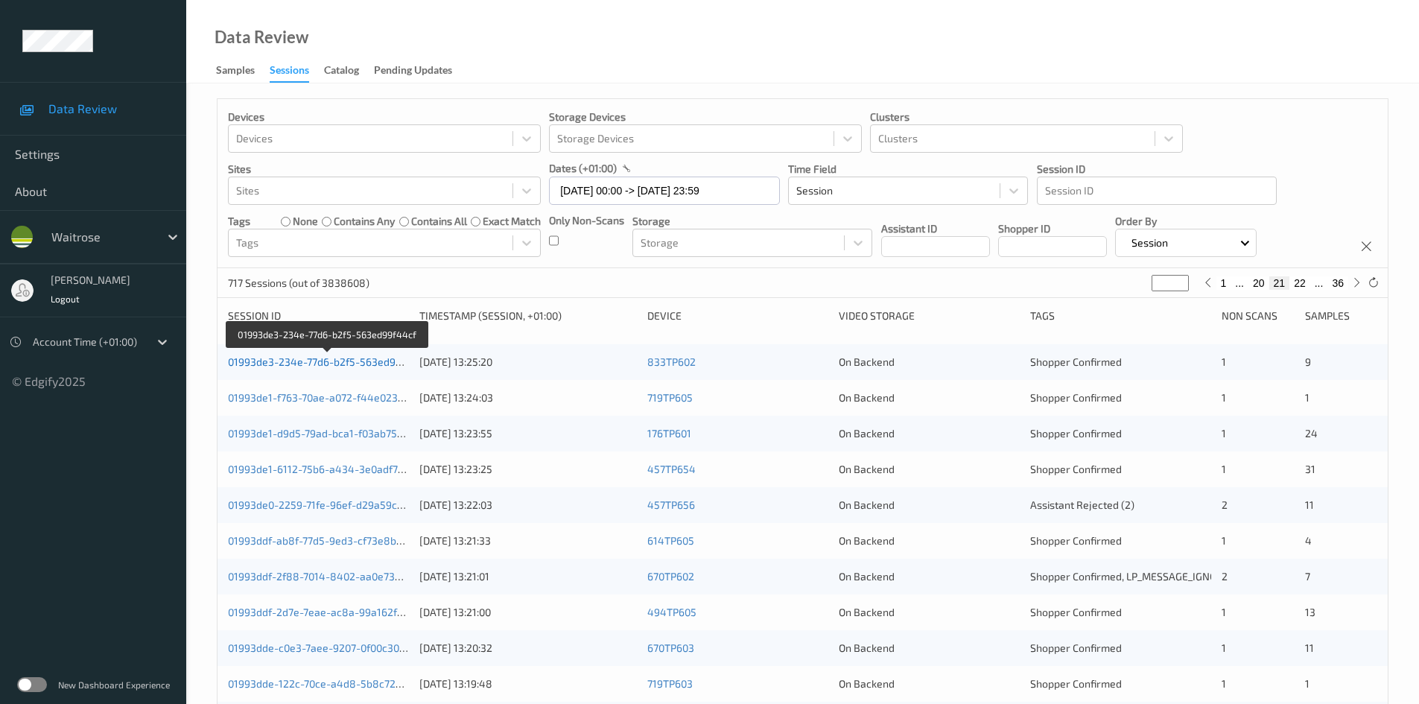
type input "**"
click at [305, 363] on link "01993de3-234e-77d6-b2f5-563ed99f44cf" at bounding box center [328, 361] width 200 height 13
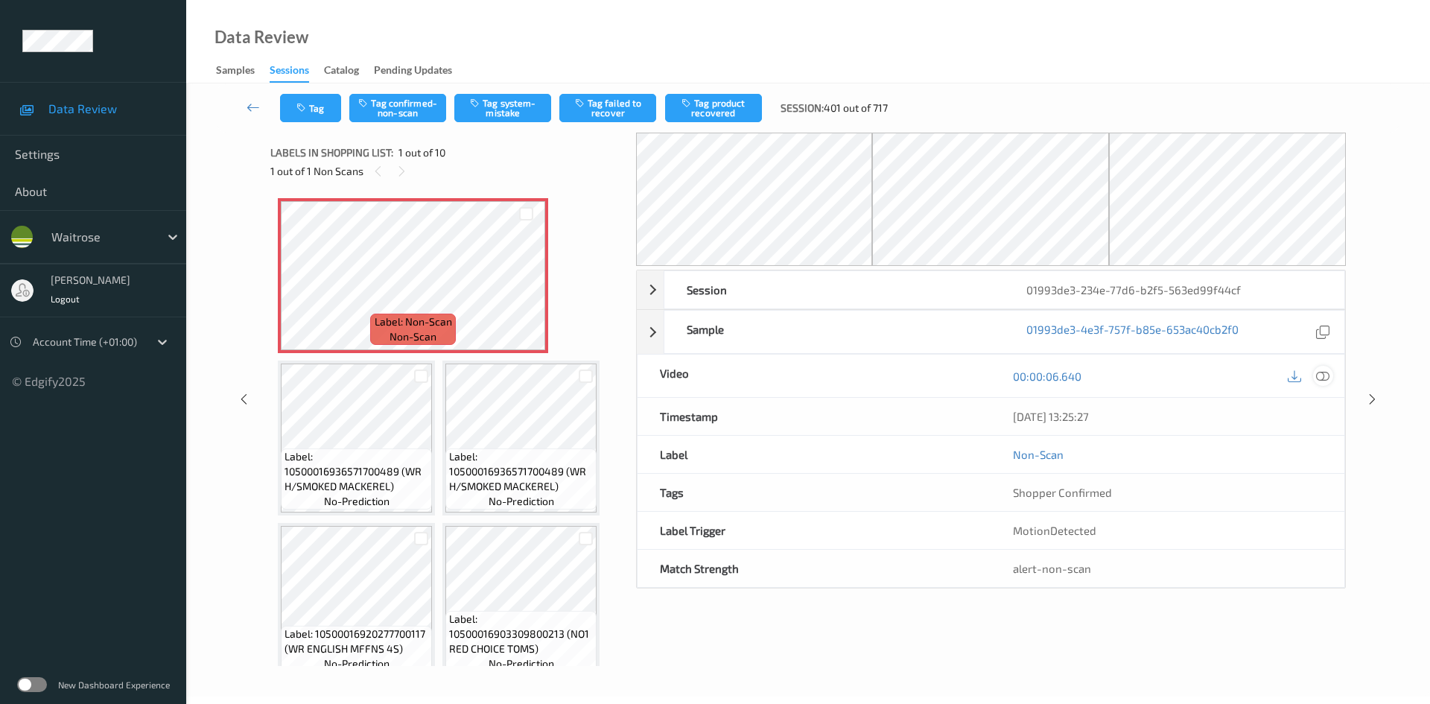
click at [1327, 375] on icon at bounding box center [1322, 375] width 13 height 13
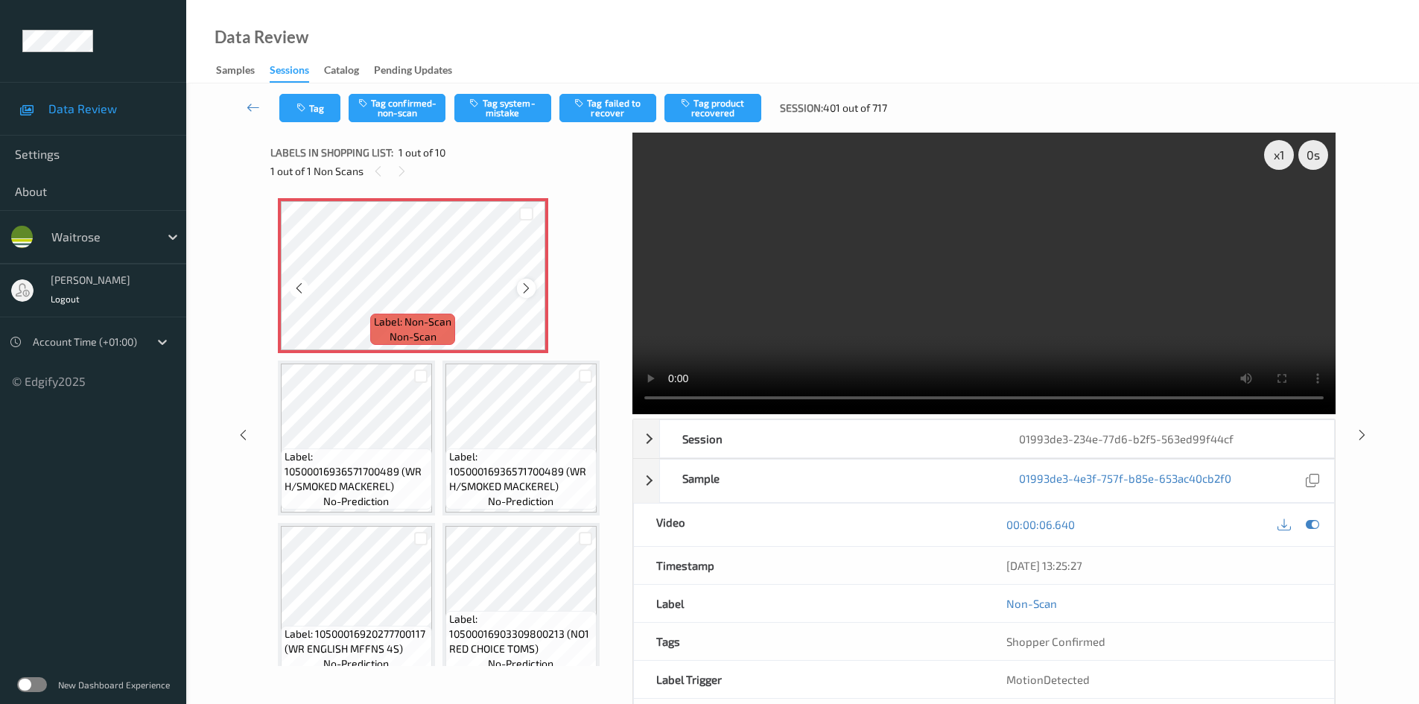
click at [529, 291] on icon at bounding box center [526, 287] width 13 height 13
click at [854, 345] on video at bounding box center [983, 273] width 703 height 281
click at [1284, 145] on div "x 1" at bounding box center [1279, 155] width 30 height 30
click at [1282, 150] on div "x 2" at bounding box center [1279, 155] width 30 height 30
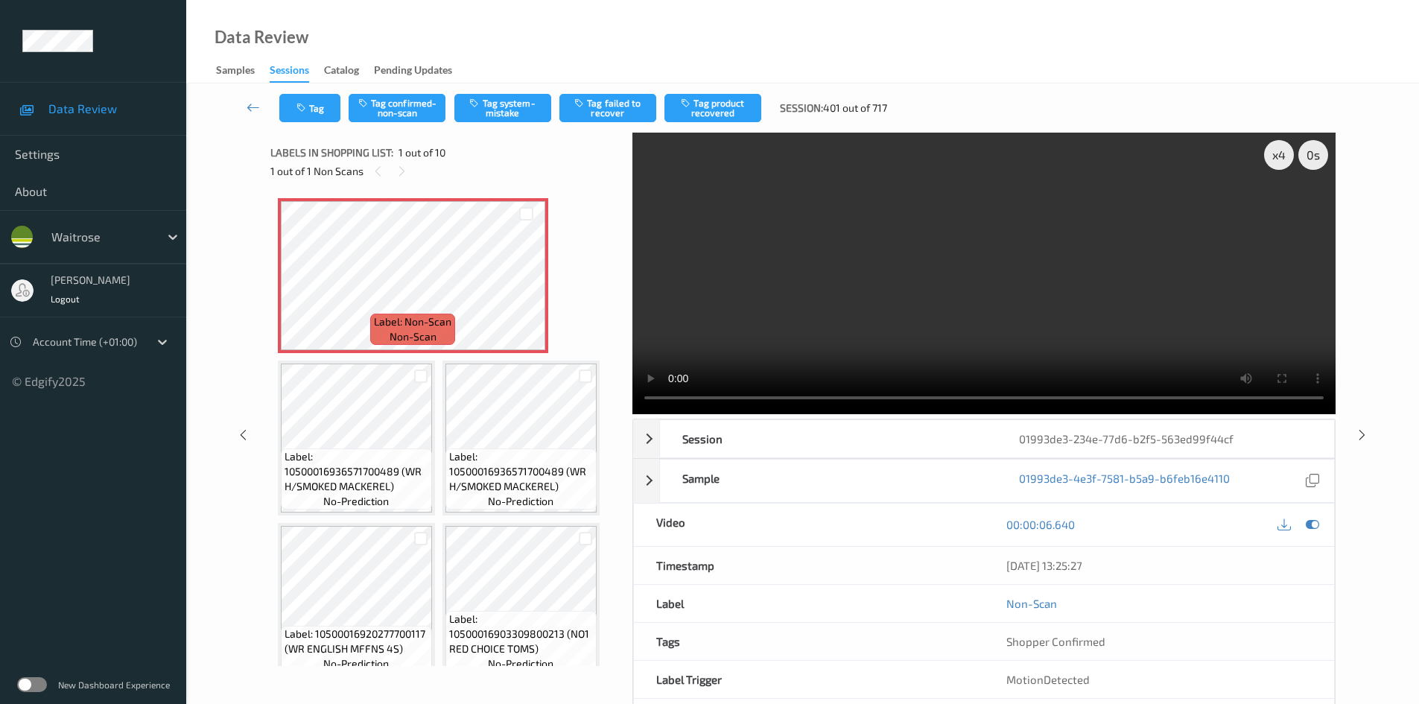
click at [788, 339] on video at bounding box center [983, 273] width 703 height 281
click at [903, 308] on video at bounding box center [983, 273] width 703 height 281
click at [1146, 328] on video at bounding box center [983, 273] width 703 height 281
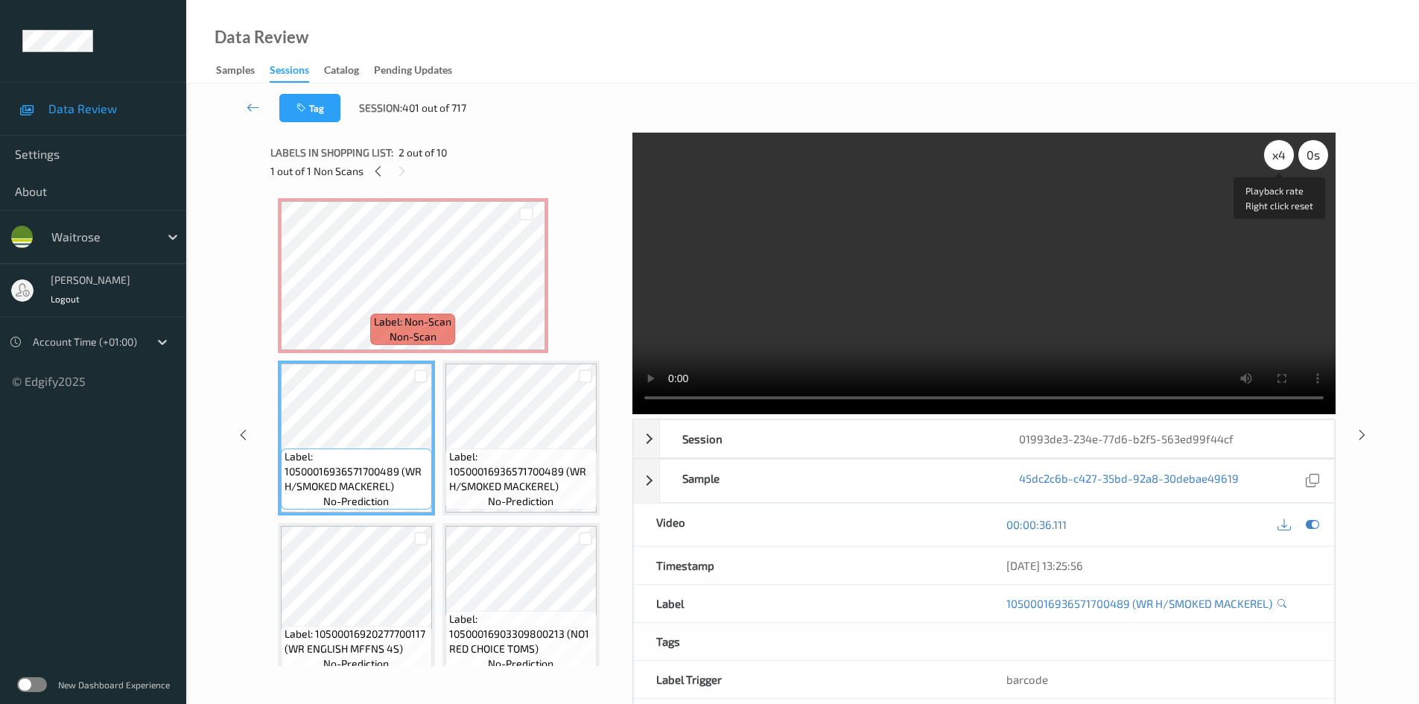
click at [1281, 150] on div "x 4" at bounding box center [1279, 155] width 30 height 30
click at [941, 290] on video at bounding box center [983, 273] width 703 height 281
click at [943, 290] on video at bounding box center [983, 273] width 703 height 281
click at [920, 285] on video at bounding box center [983, 273] width 703 height 281
click at [984, 294] on video at bounding box center [983, 273] width 703 height 281
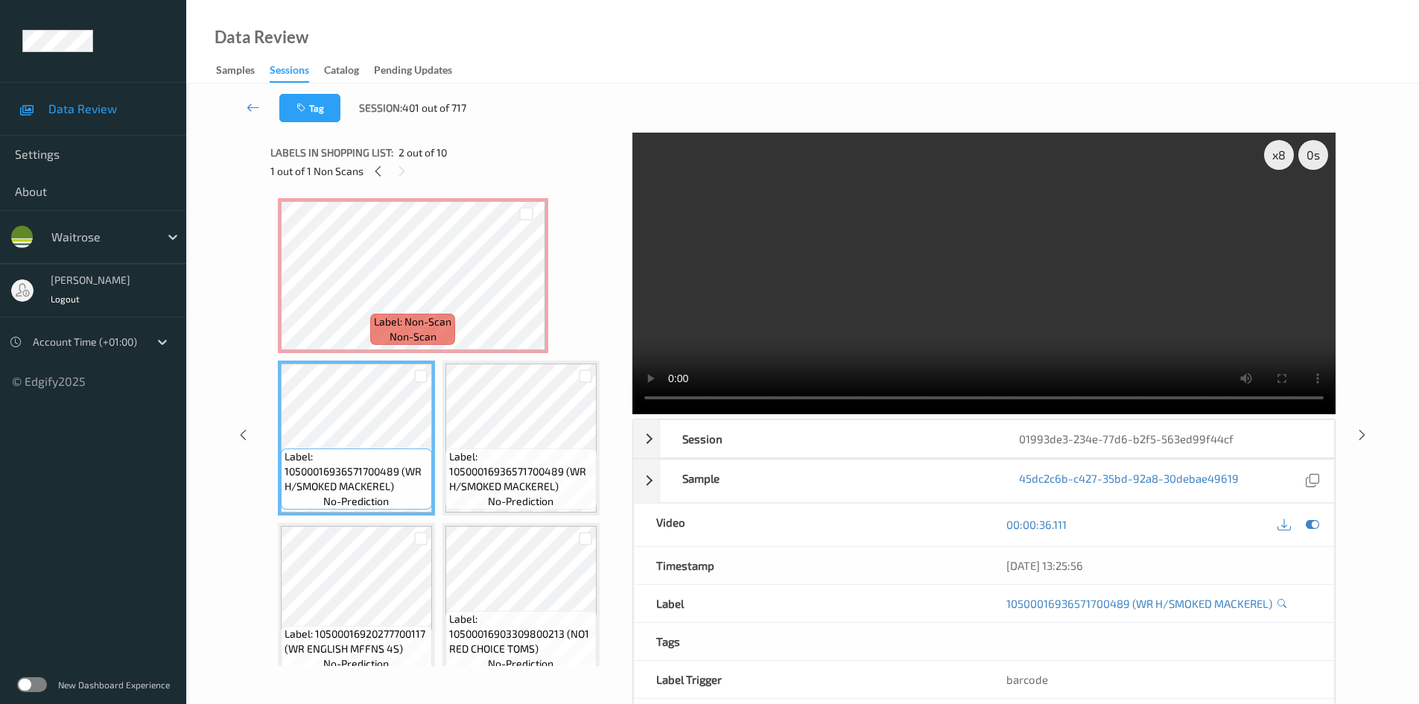
click at [871, 306] on video at bounding box center [983, 273] width 703 height 281
drag, startPoint x: 617, startPoint y: 406, endPoint x: 1007, endPoint y: 296, distance: 405.2
click at [1007, 296] on video at bounding box center [983, 273] width 703 height 281
click at [932, 303] on video at bounding box center [983, 273] width 703 height 281
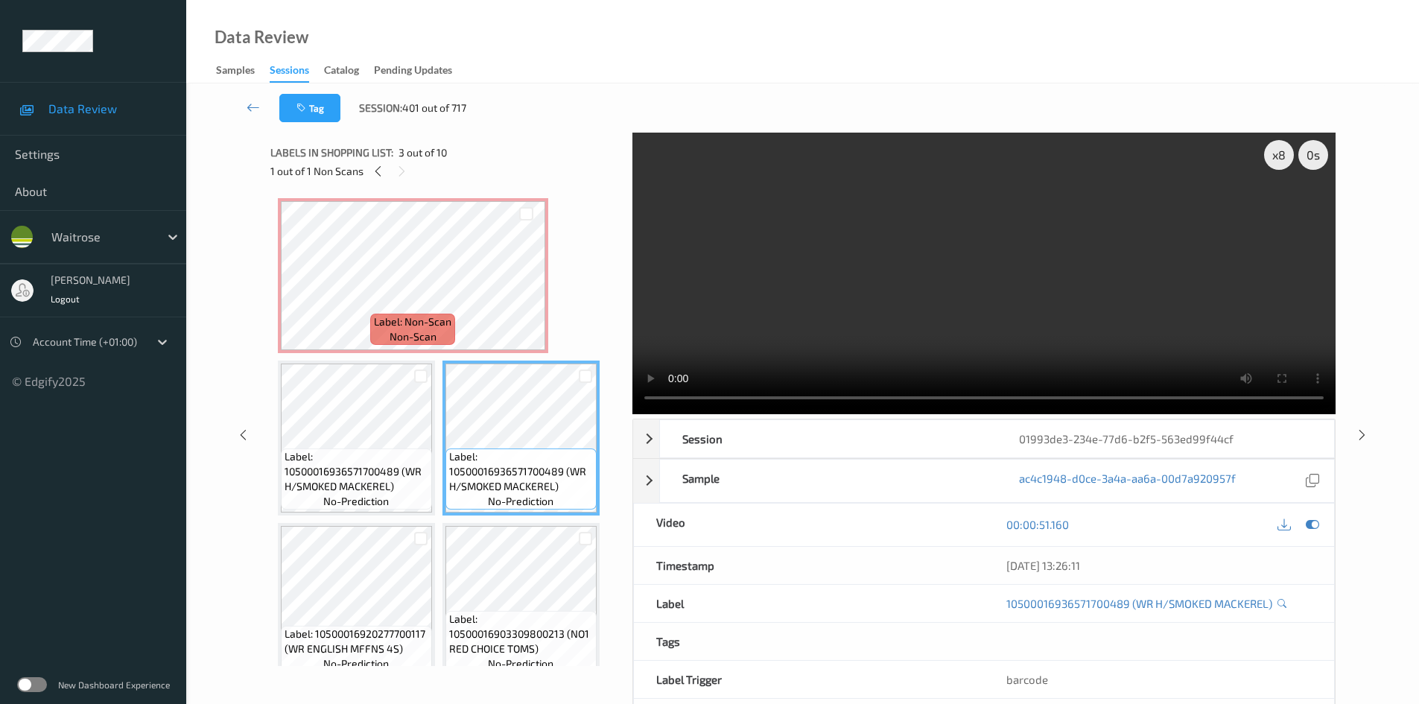
click at [905, 306] on video at bounding box center [983, 273] width 703 height 281
click at [838, 280] on video at bounding box center [983, 273] width 703 height 281
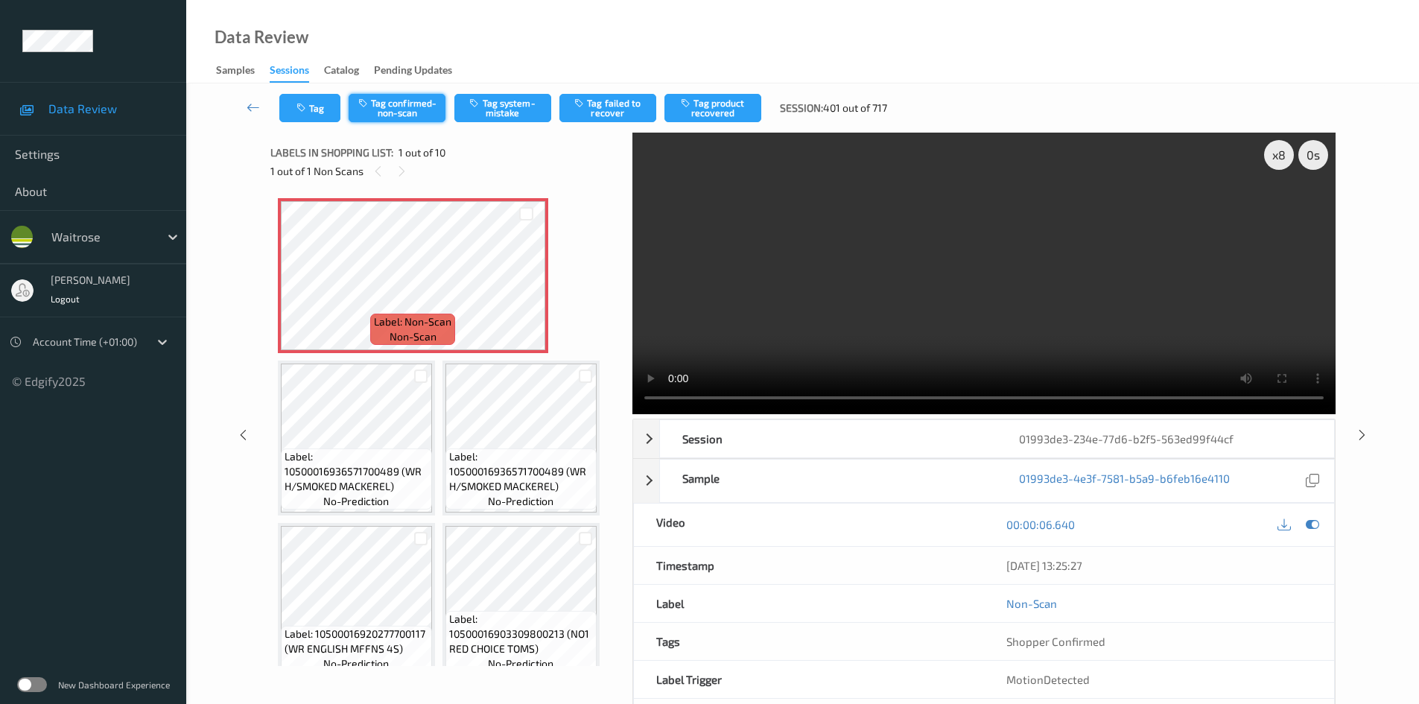
click at [398, 98] on button "Tag confirmed-non-scan" at bounding box center [396, 108] width 97 height 28
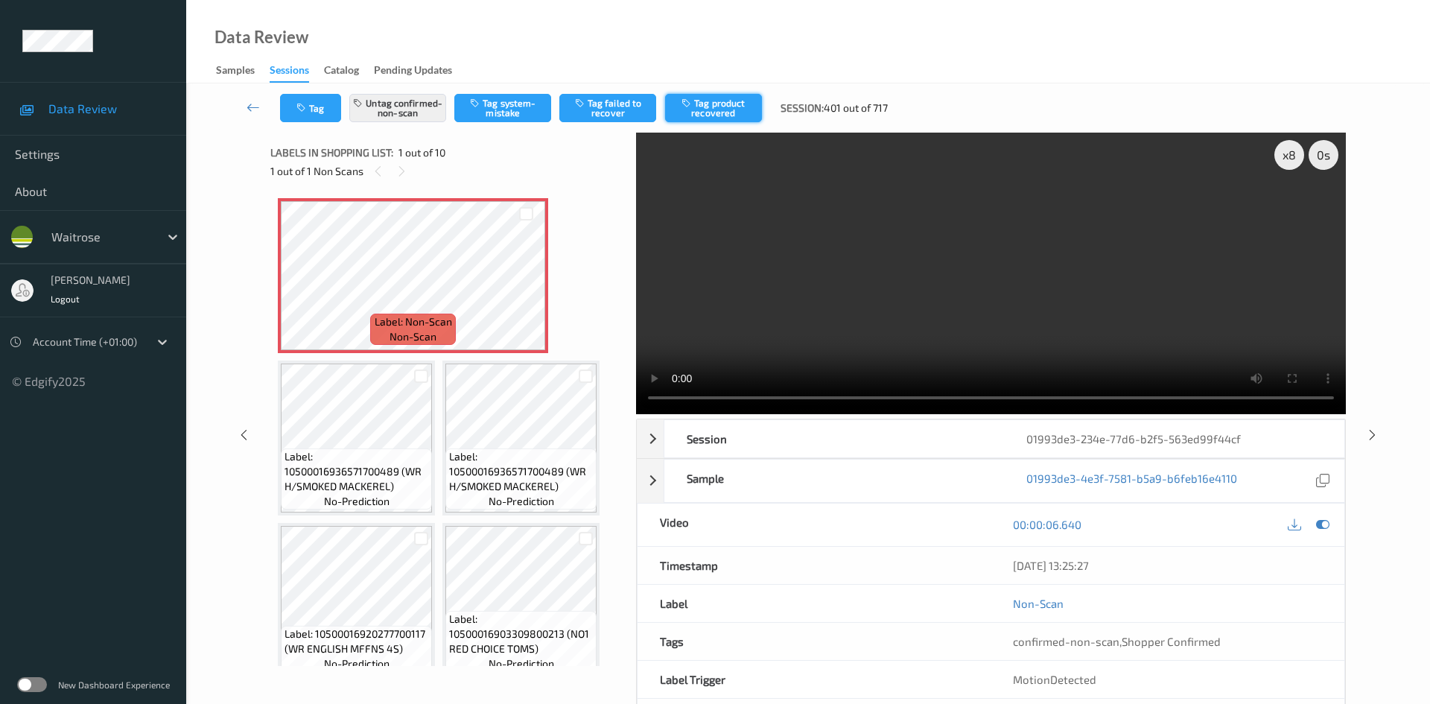
click at [716, 103] on button "Tag product recovered" at bounding box center [713, 108] width 97 height 28
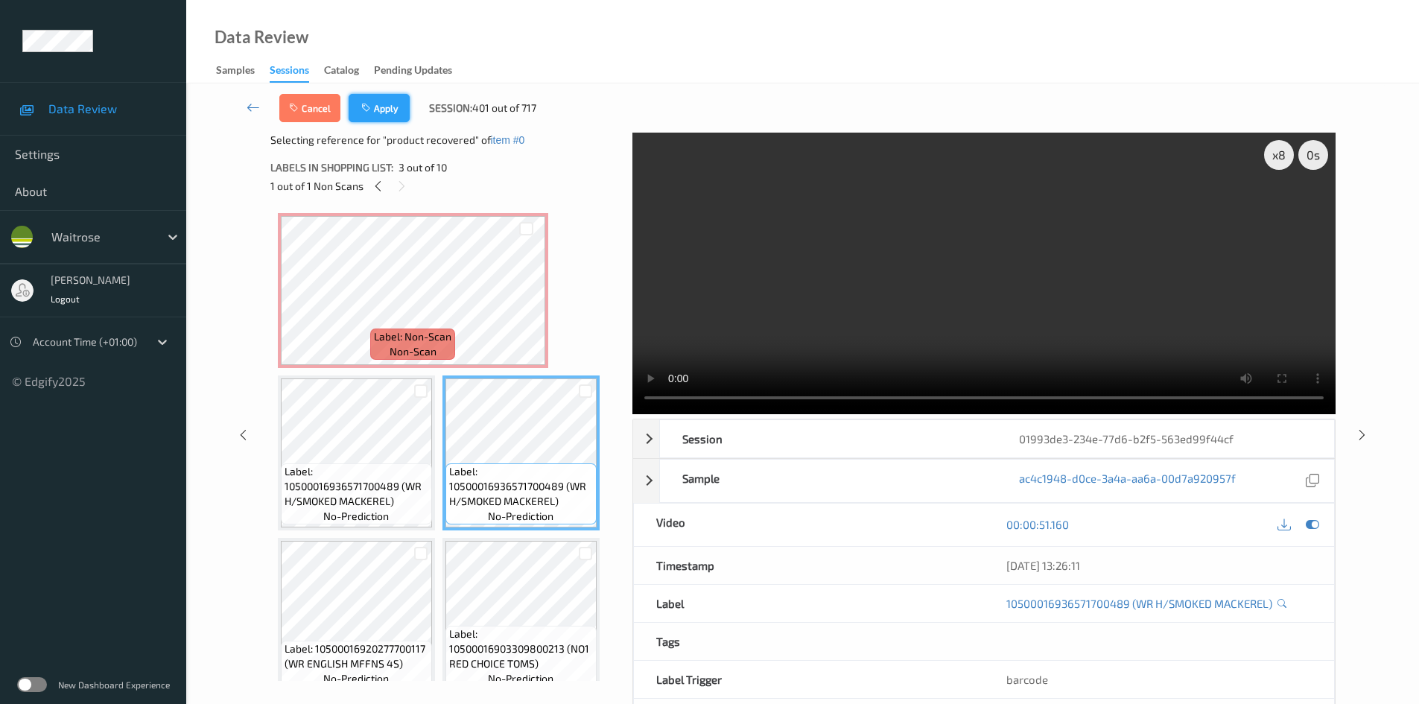
click at [386, 106] on button "Apply" at bounding box center [378, 108] width 61 height 28
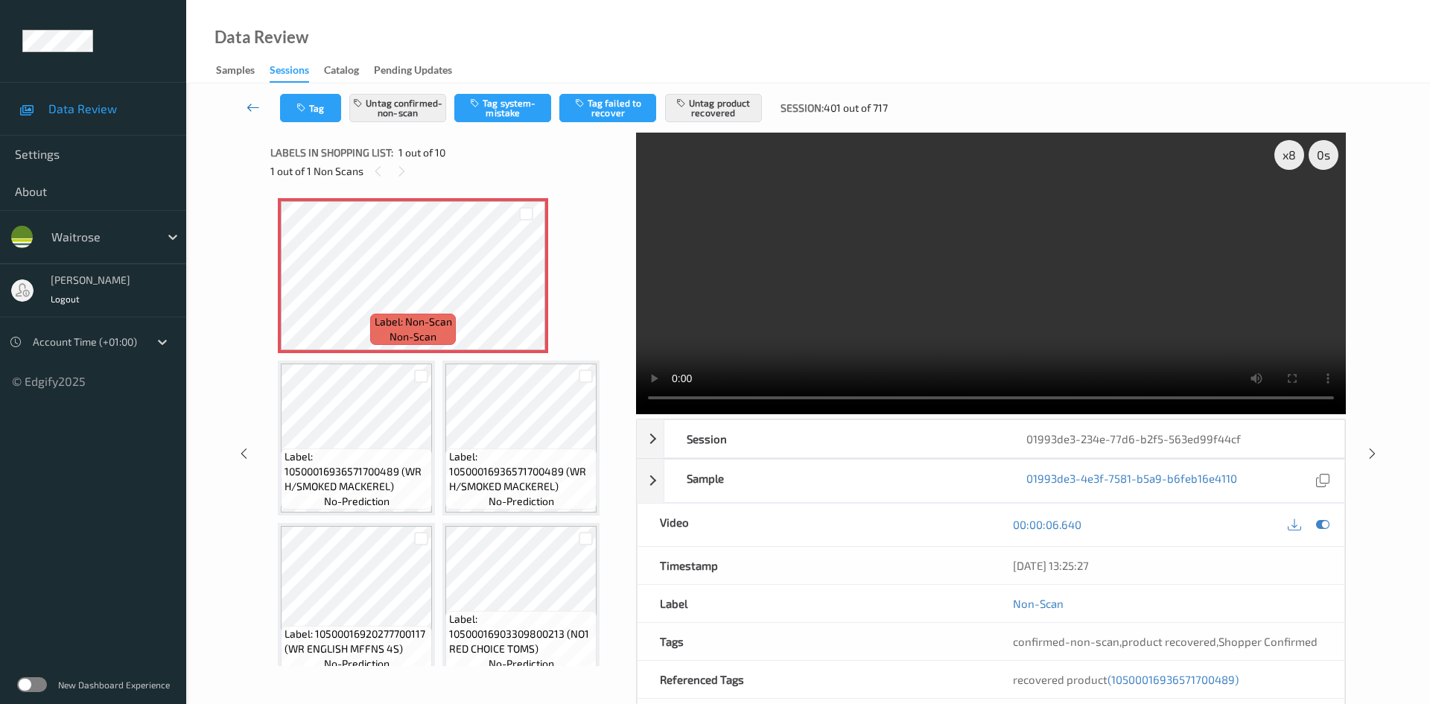
click at [252, 98] on link at bounding box center [253, 108] width 53 height 28
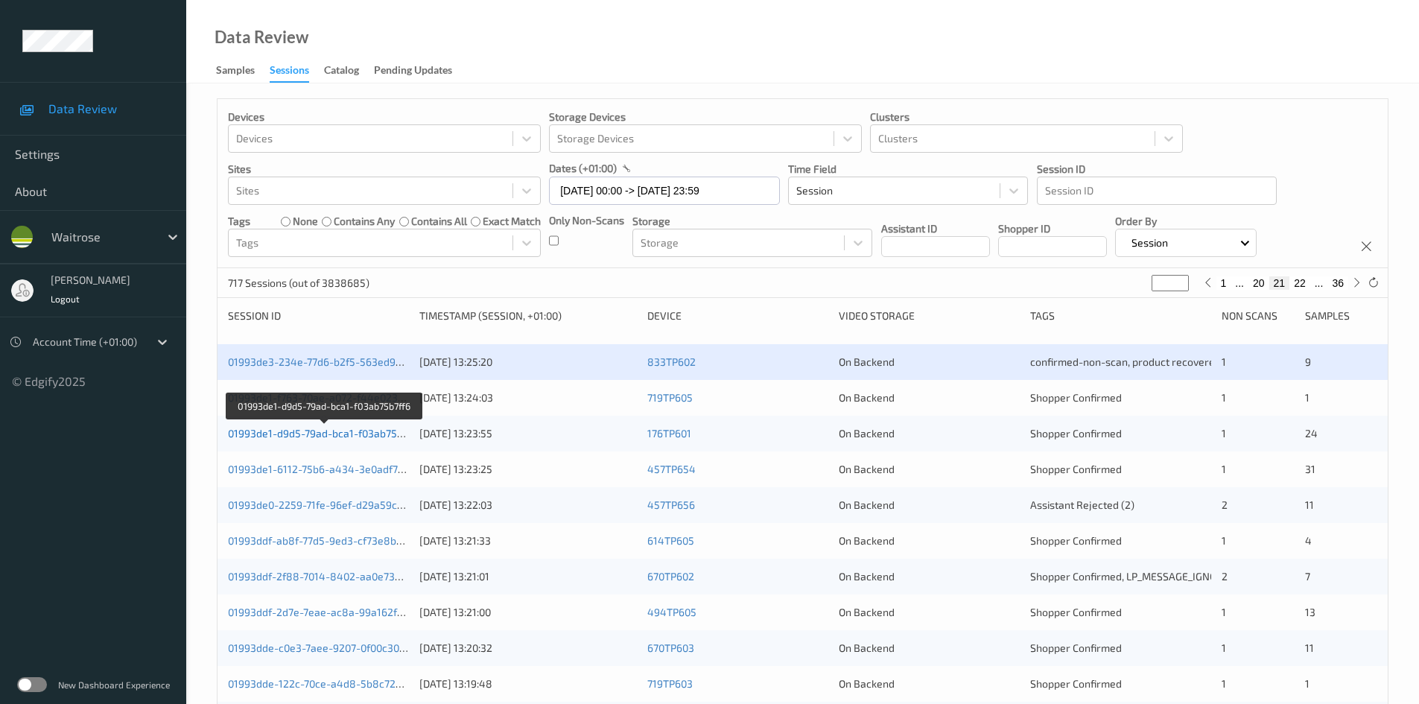
click at [294, 433] on link "01993de1-d9d5-79ad-bca1-f03ab75b7ff6" at bounding box center [325, 433] width 194 height 13
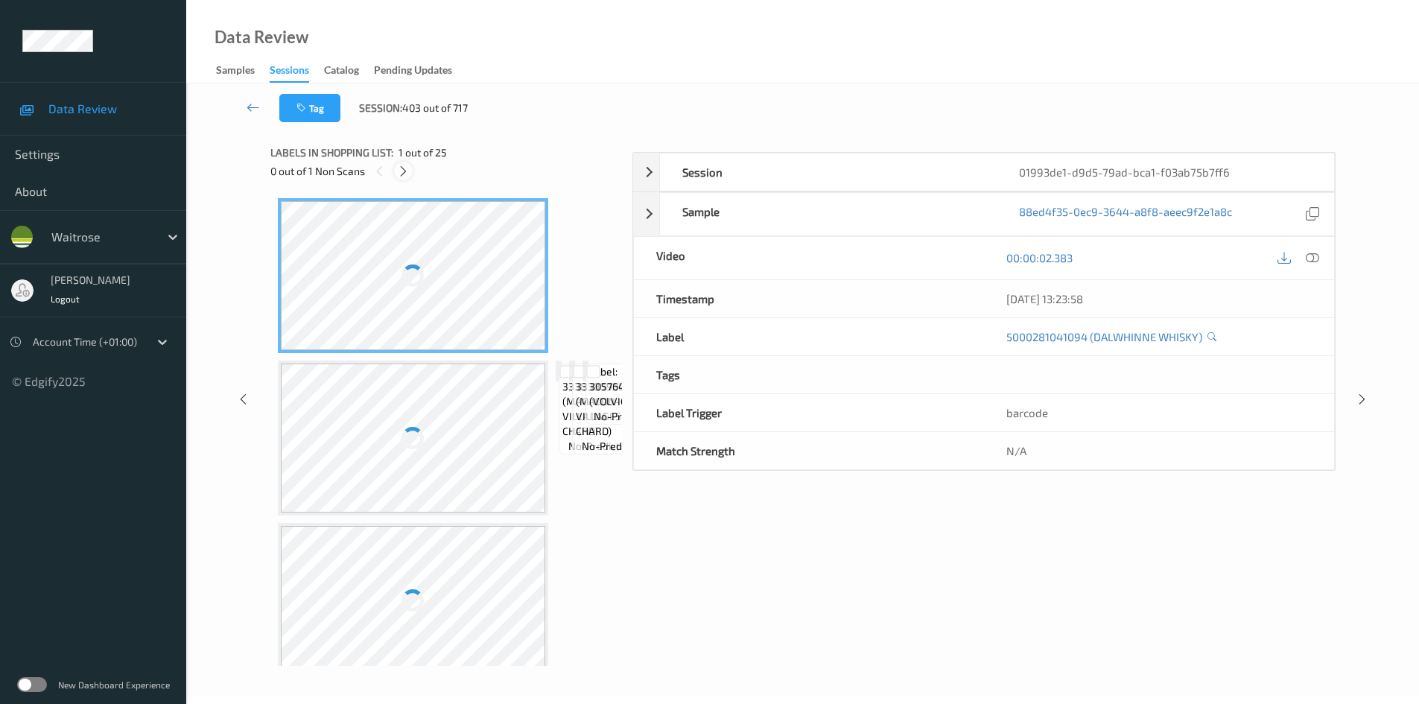
click at [398, 174] on icon at bounding box center [403, 171] width 13 height 13
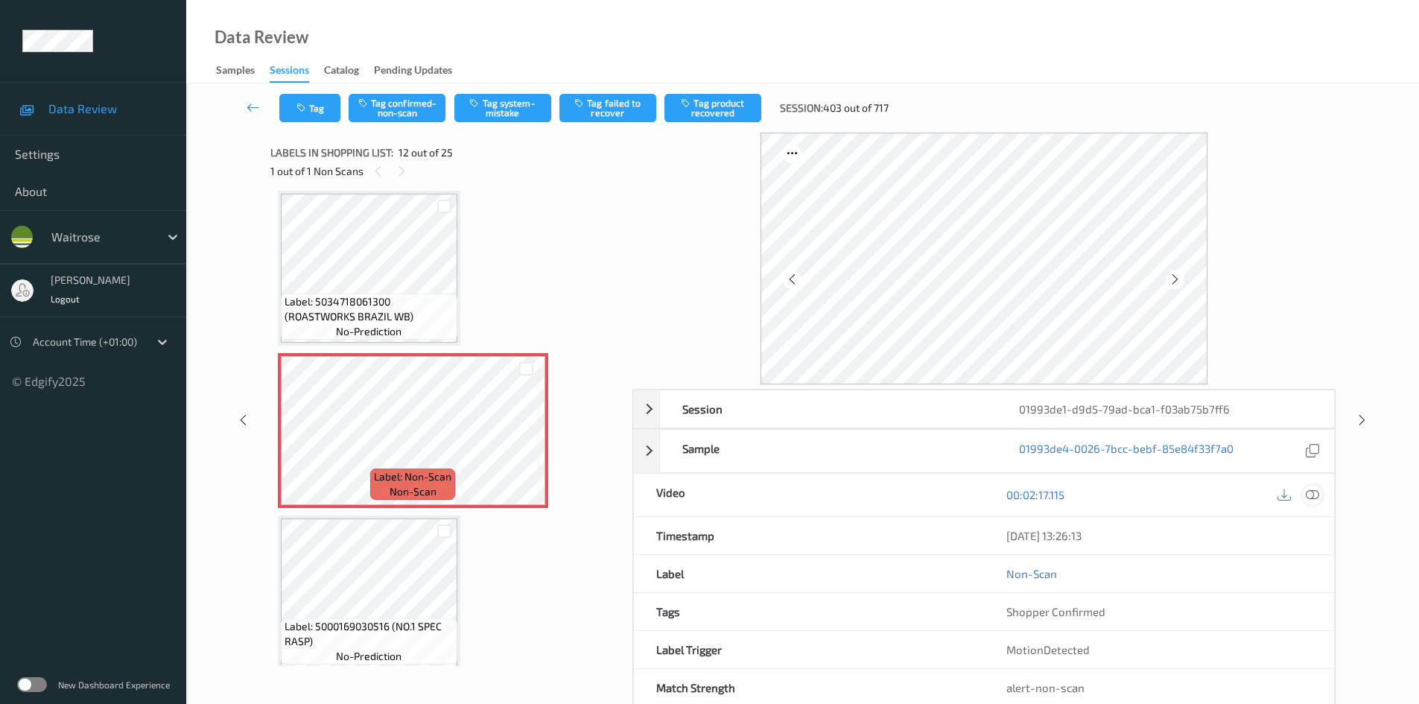
click at [1311, 494] on icon at bounding box center [1311, 494] width 13 height 13
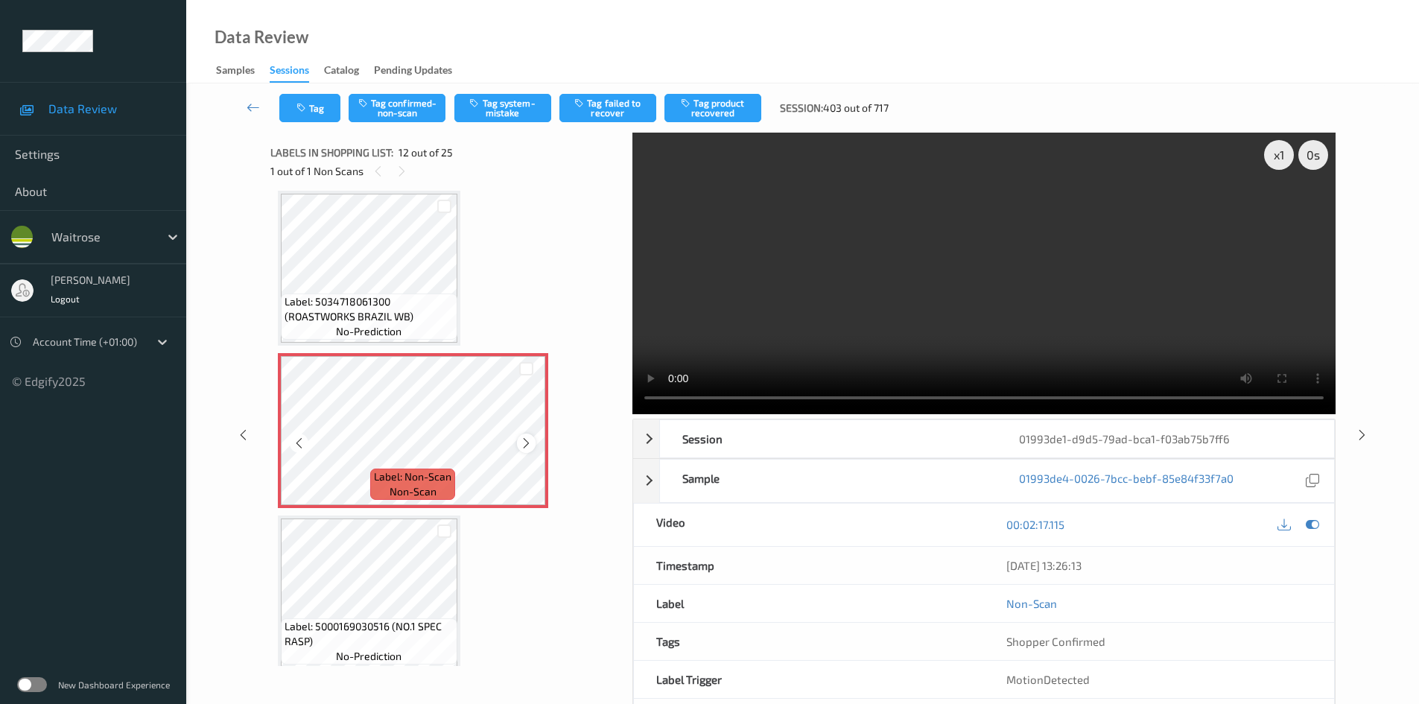
click at [530, 439] on icon at bounding box center [526, 442] width 13 height 13
click at [898, 307] on video at bounding box center [983, 273] width 703 height 281
click at [1280, 158] on div "x 1" at bounding box center [1279, 155] width 30 height 30
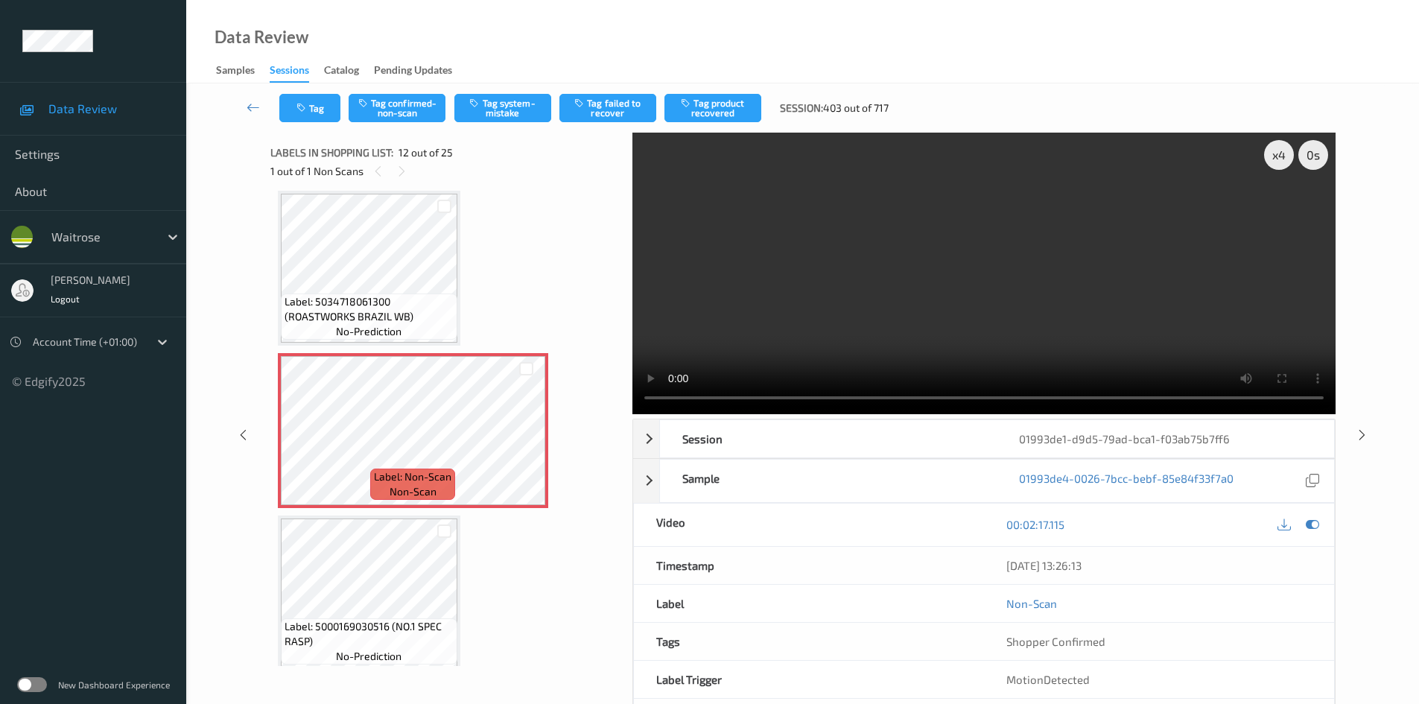
click at [885, 295] on video at bounding box center [983, 273] width 703 height 281
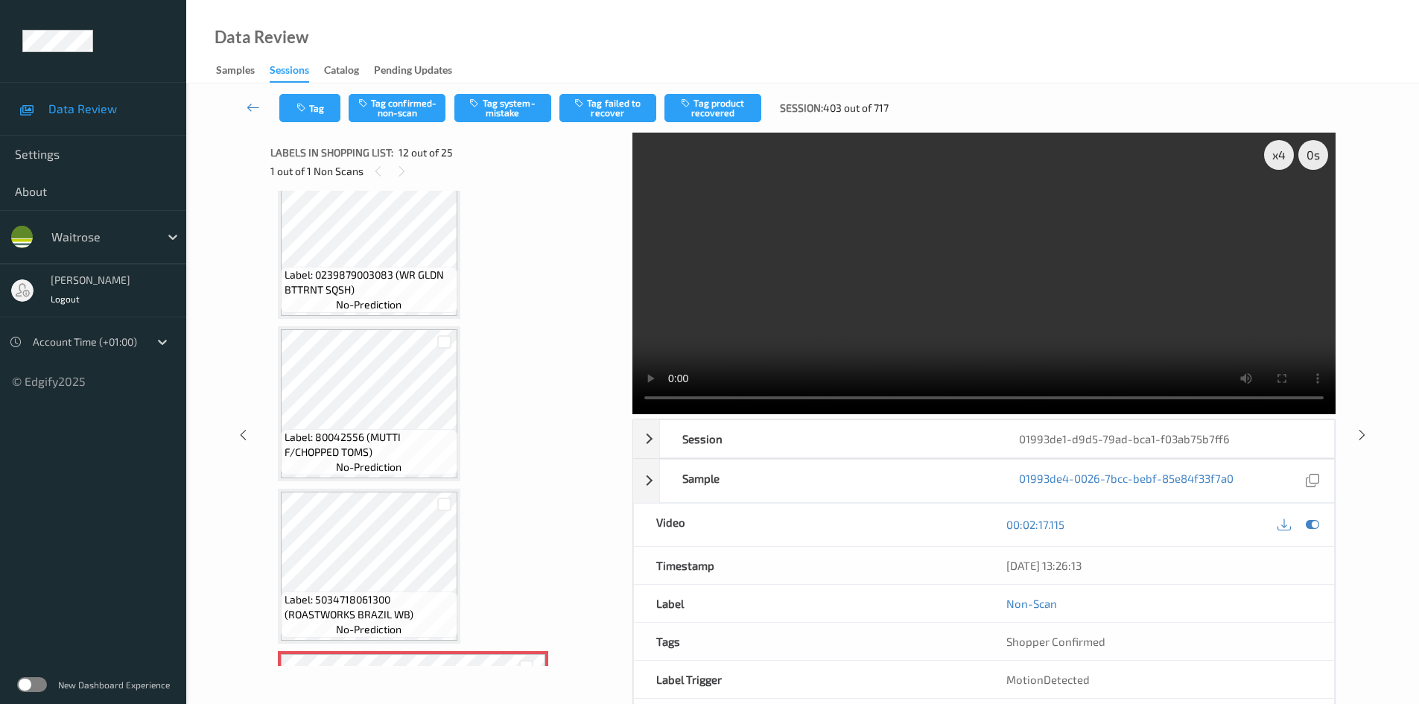
scroll to position [1184, 0]
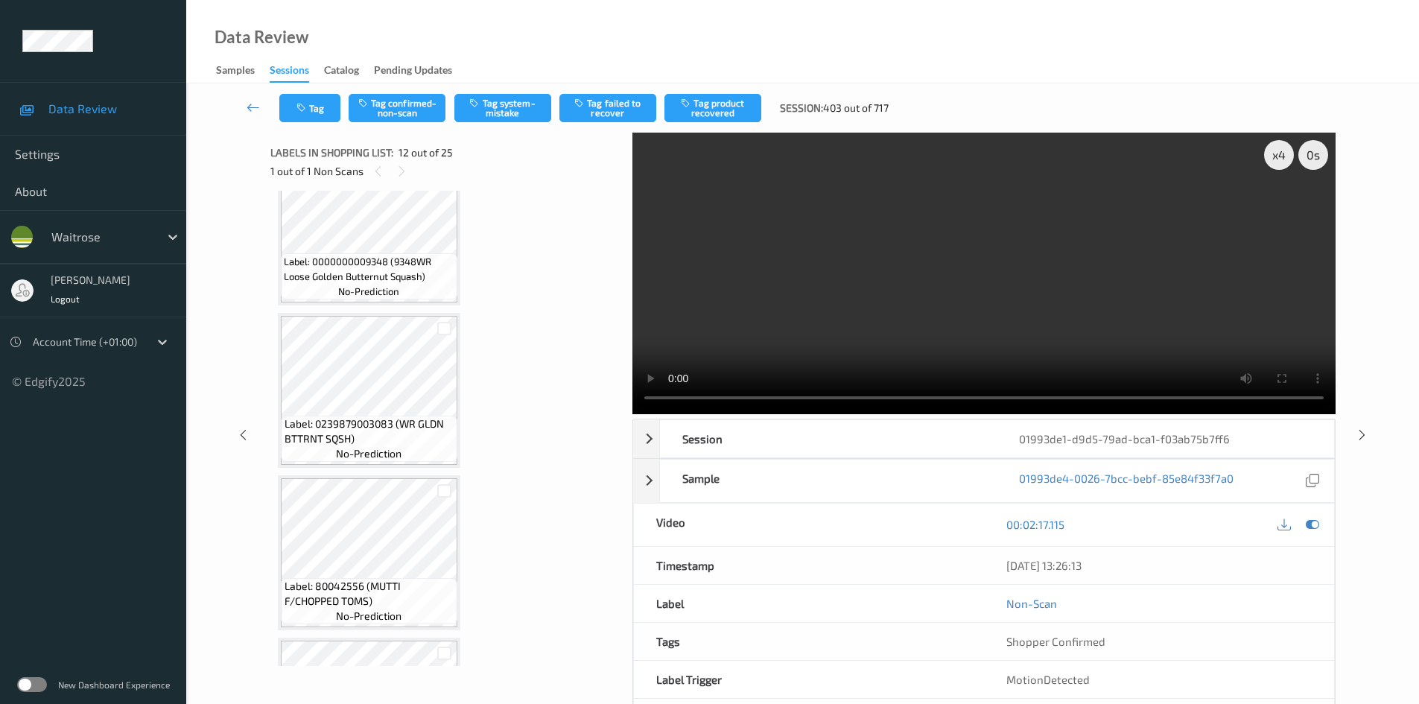
click at [765, 335] on video at bounding box center [983, 273] width 703 height 281
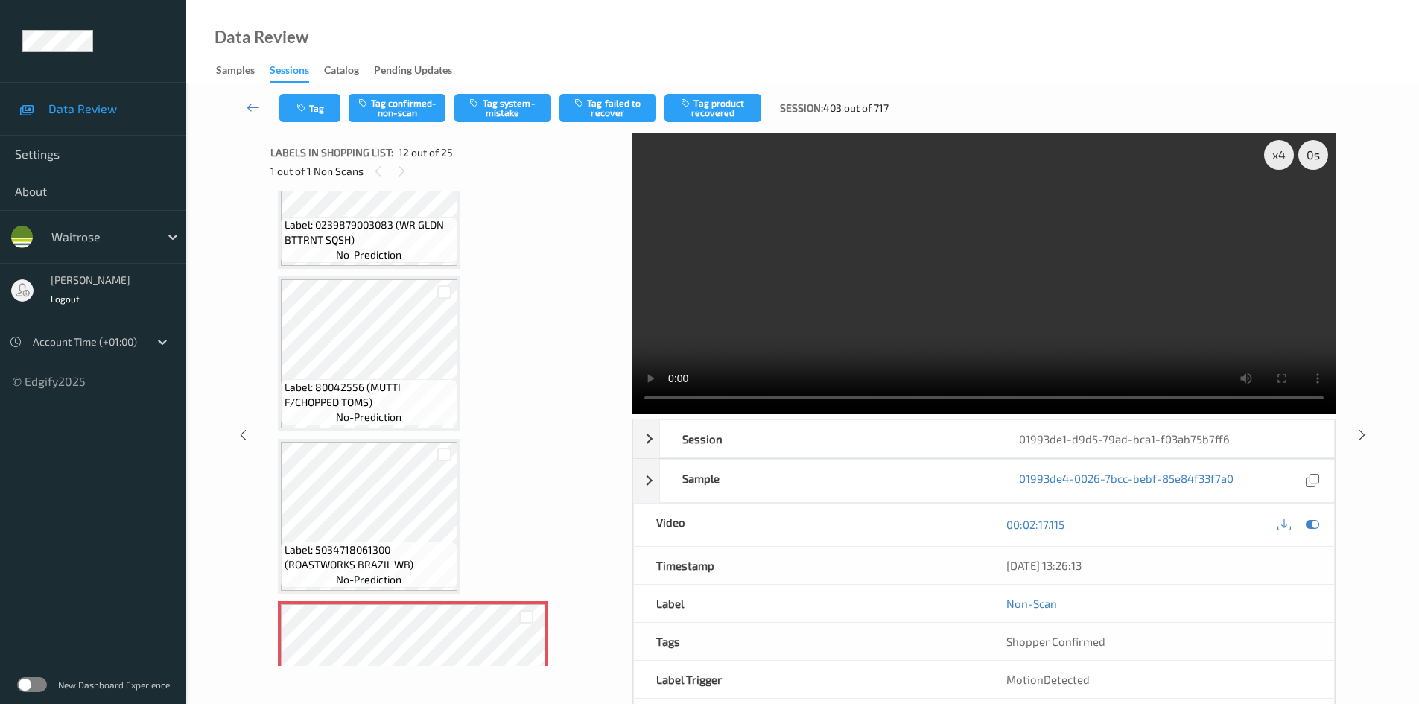
scroll to position [1407, 0]
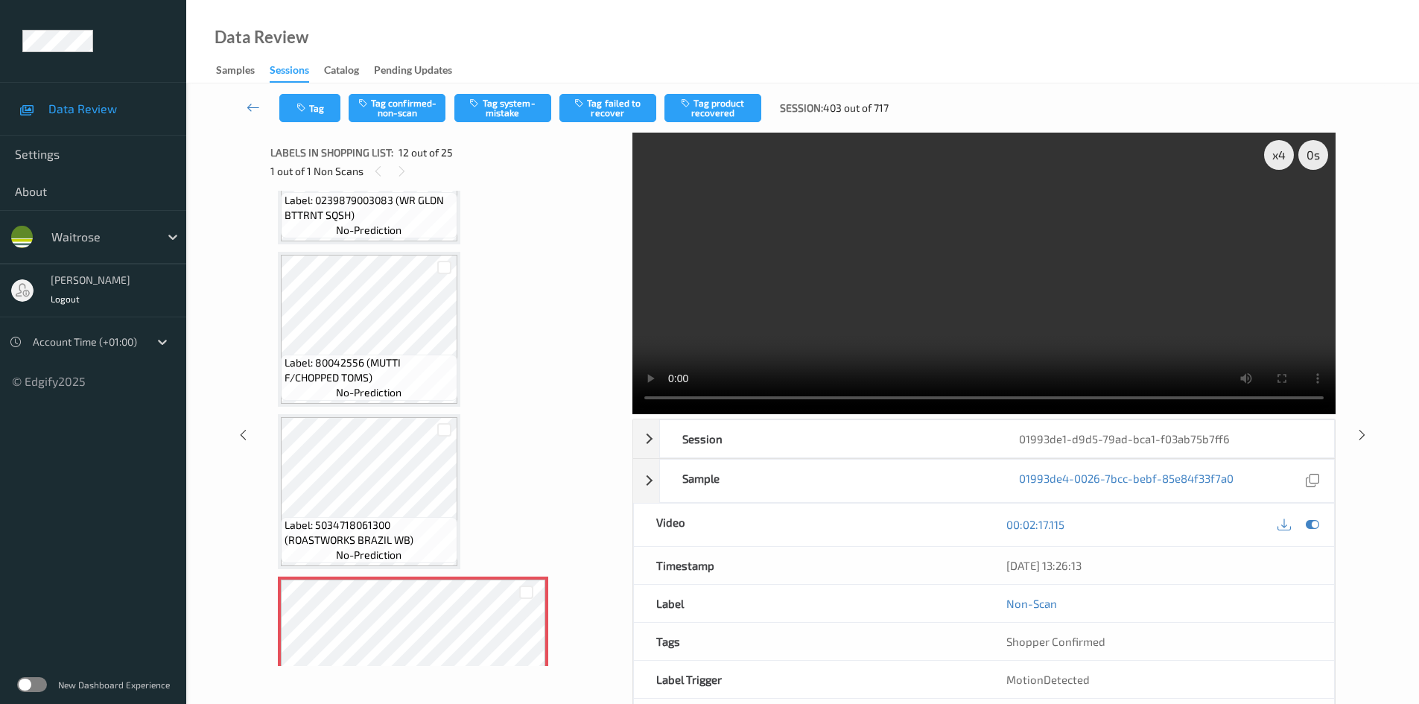
click at [798, 319] on video at bounding box center [983, 273] width 703 height 281
click at [818, 244] on video at bounding box center [983, 273] width 703 height 281
click at [1034, 267] on video at bounding box center [983, 273] width 703 height 281
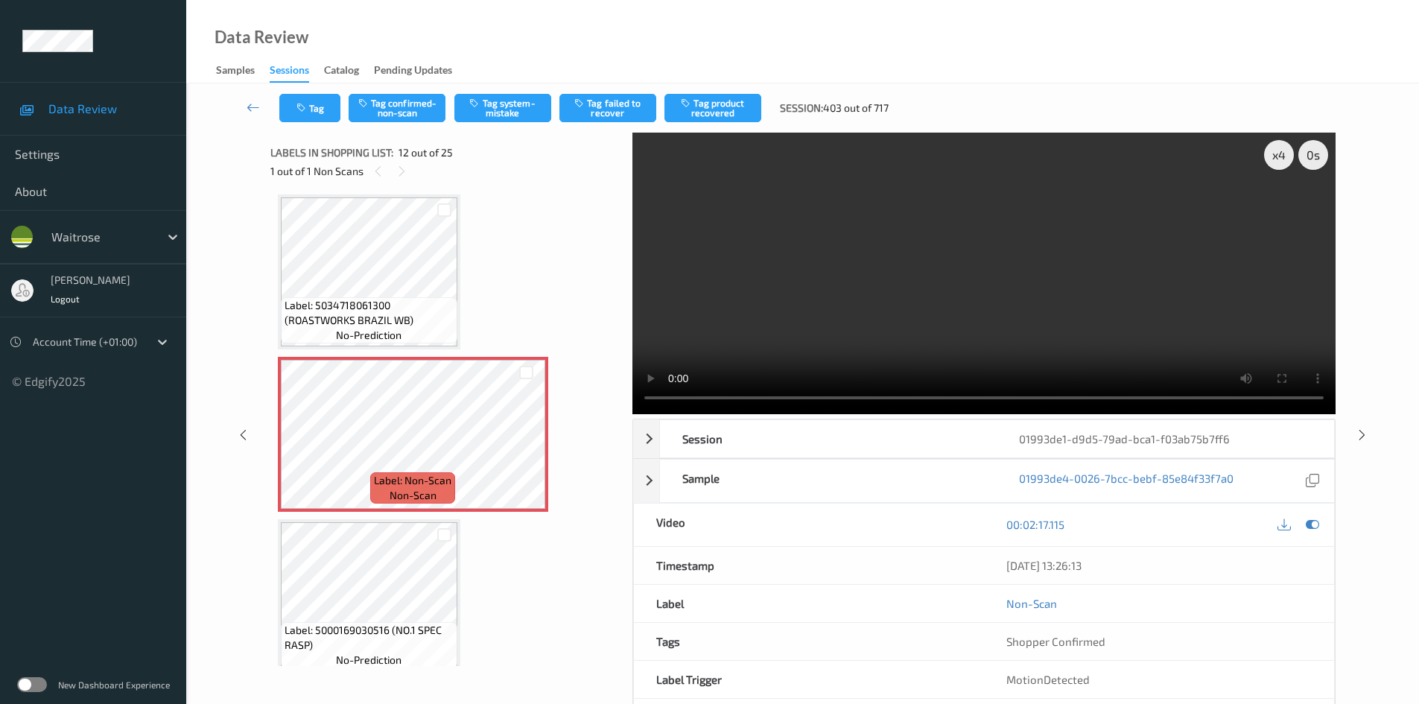
scroll to position [1631, 0]
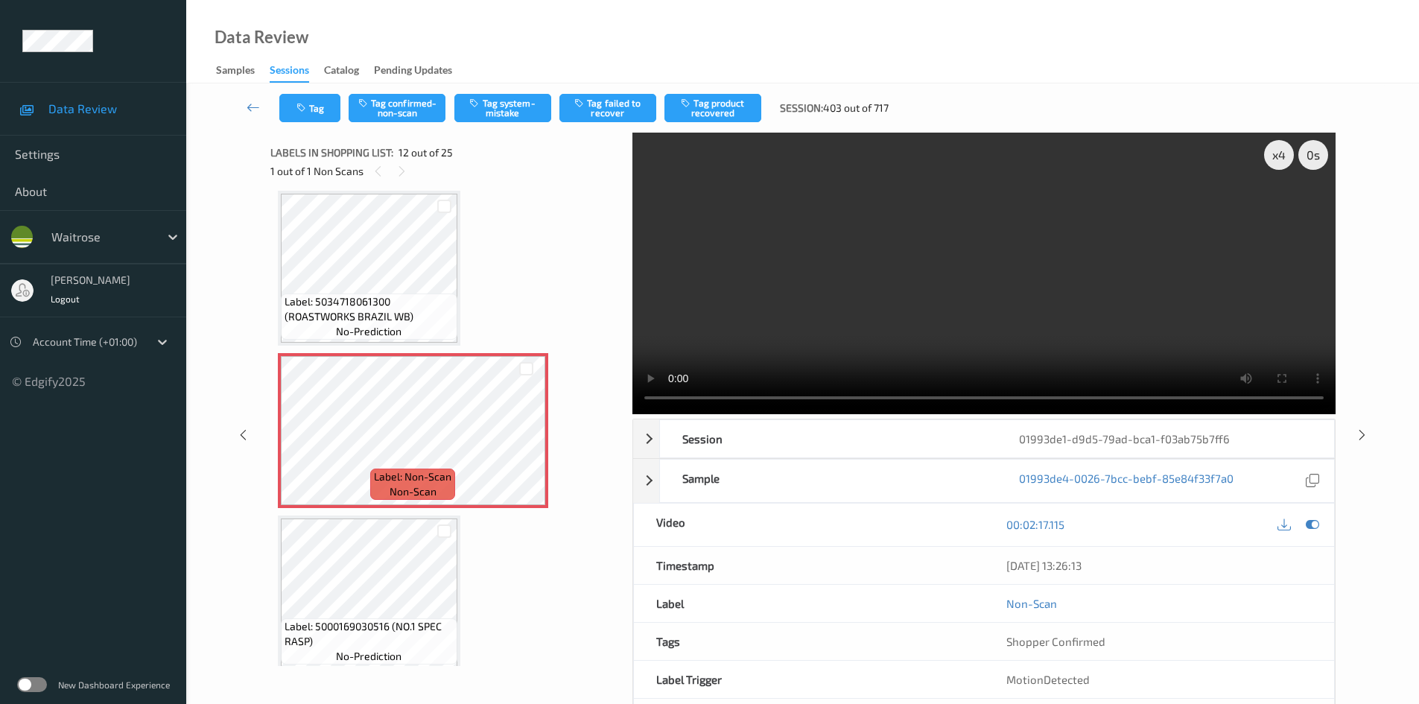
click at [889, 297] on video at bounding box center [983, 273] width 703 height 281
click at [990, 284] on video at bounding box center [983, 273] width 703 height 281
click at [1273, 161] on div "x 4" at bounding box center [1279, 155] width 30 height 30
click at [1273, 161] on div "x 1" at bounding box center [1279, 155] width 30 height 30
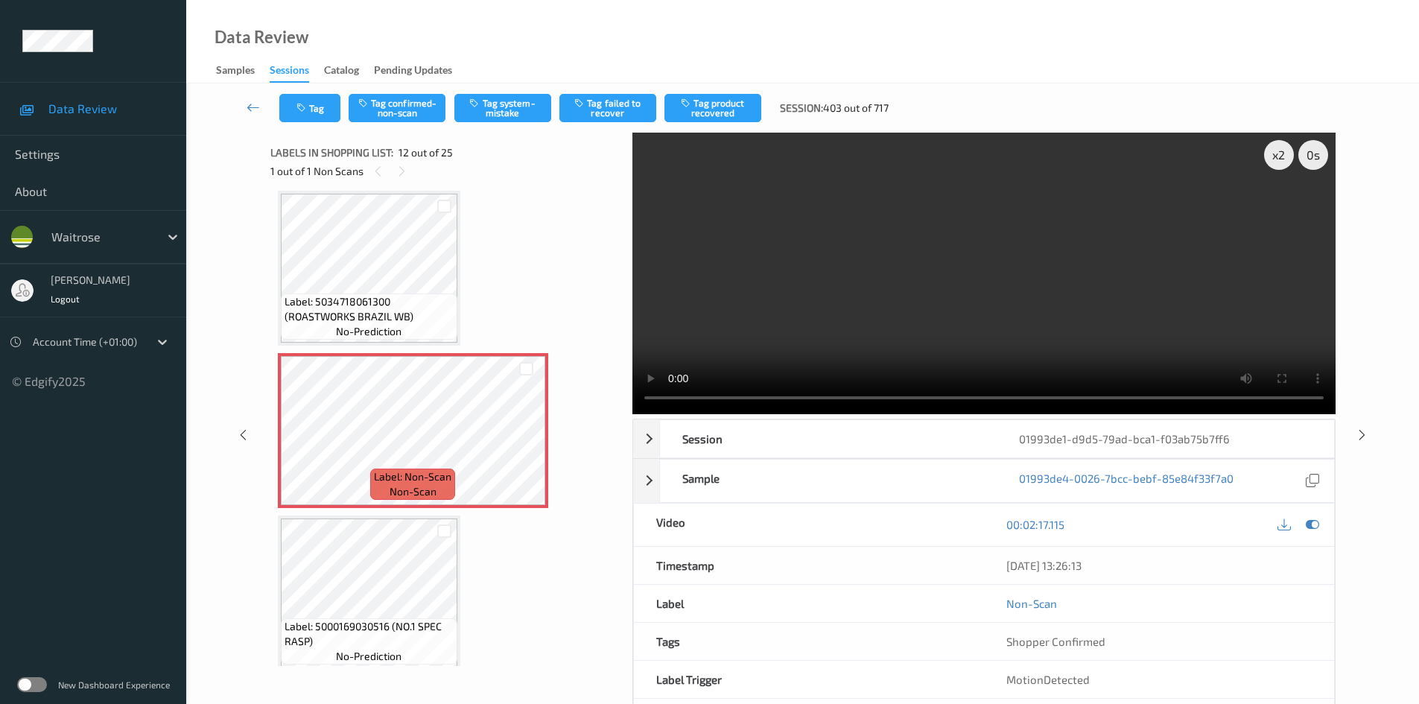
click at [1160, 267] on video at bounding box center [983, 273] width 703 height 281
click at [1017, 270] on video at bounding box center [983, 273] width 703 height 281
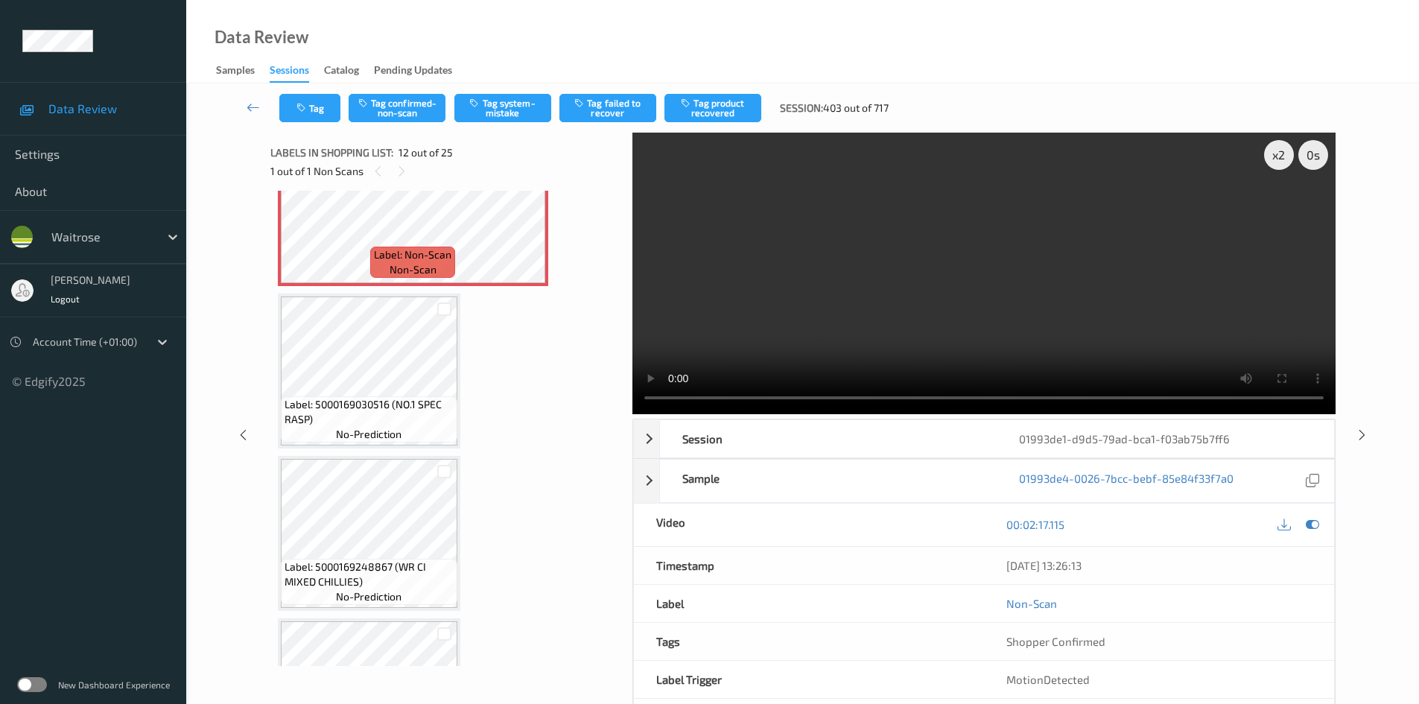
scroll to position [1854, 0]
click at [923, 307] on video at bounding box center [983, 273] width 703 height 281
click at [879, 286] on video at bounding box center [983, 273] width 703 height 281
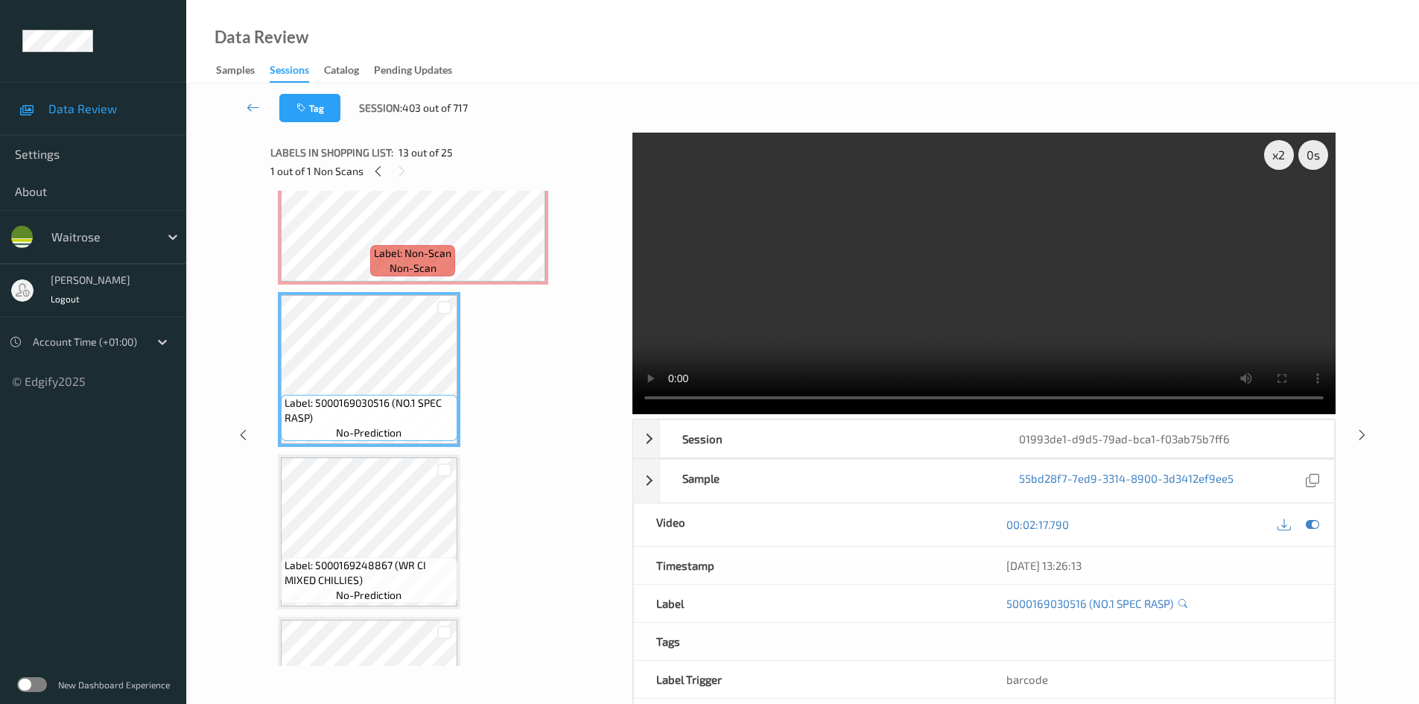
click at [844, 339] on video at bounding box center [983, 273] width 703 height 281
click at [905, 290] on video at bounding box center [983, 273] width 703 height 281
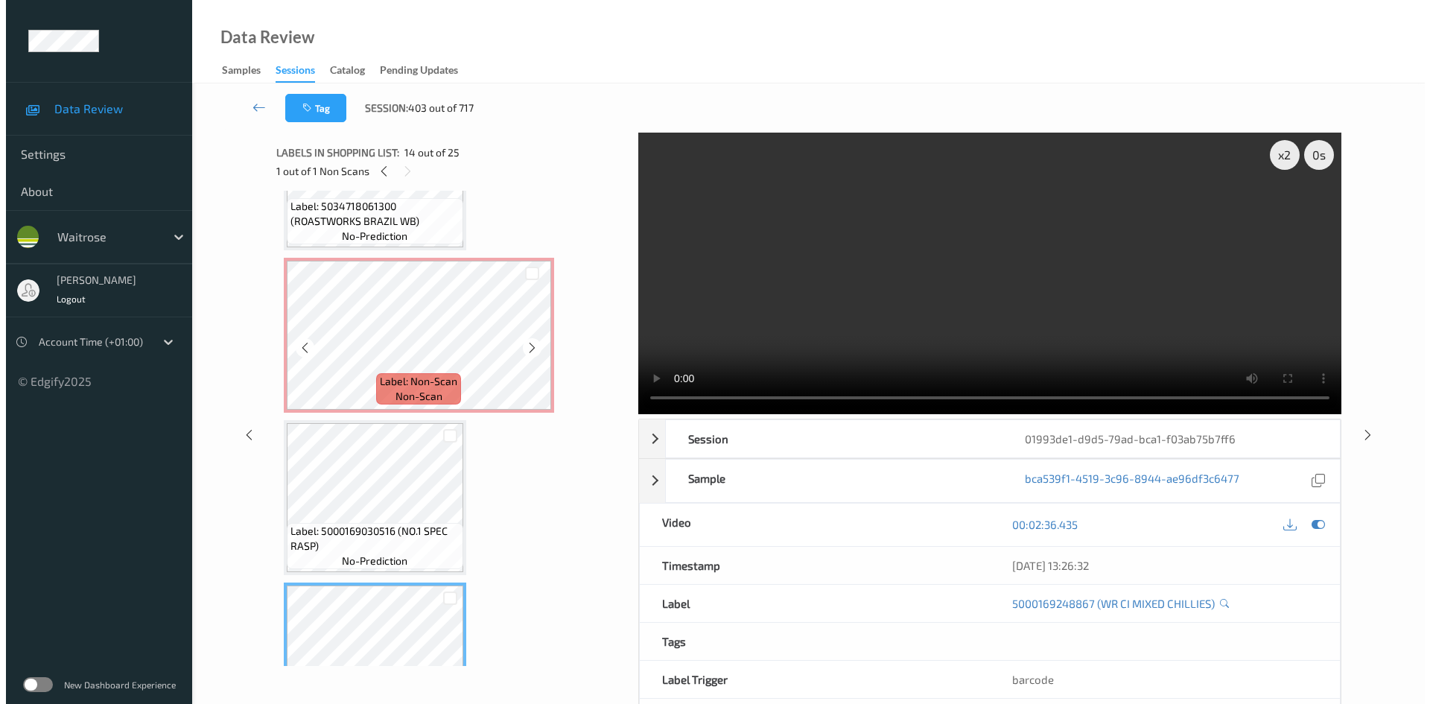
scroll to position [1705, 0]
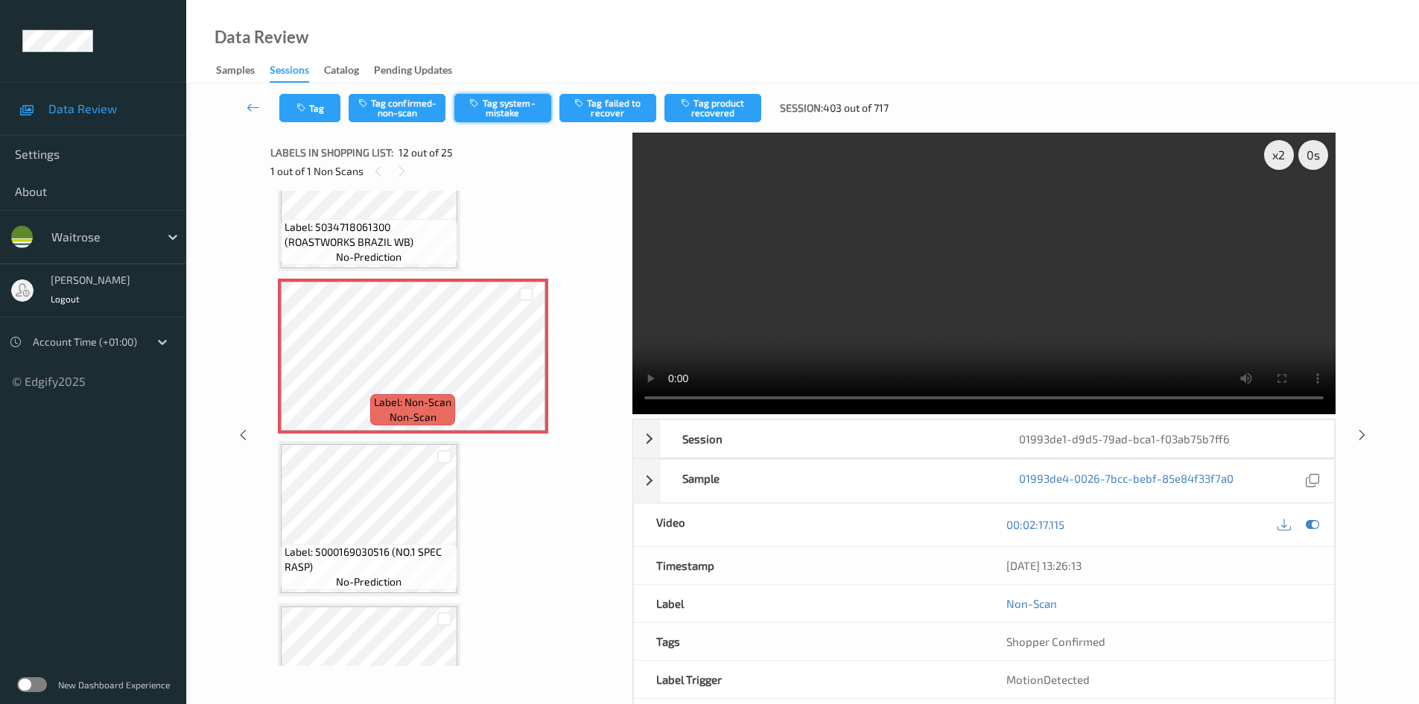
click at [497, 105] on button "Tag system-mistake" at bounding box center [502, 108] width 97 height 28
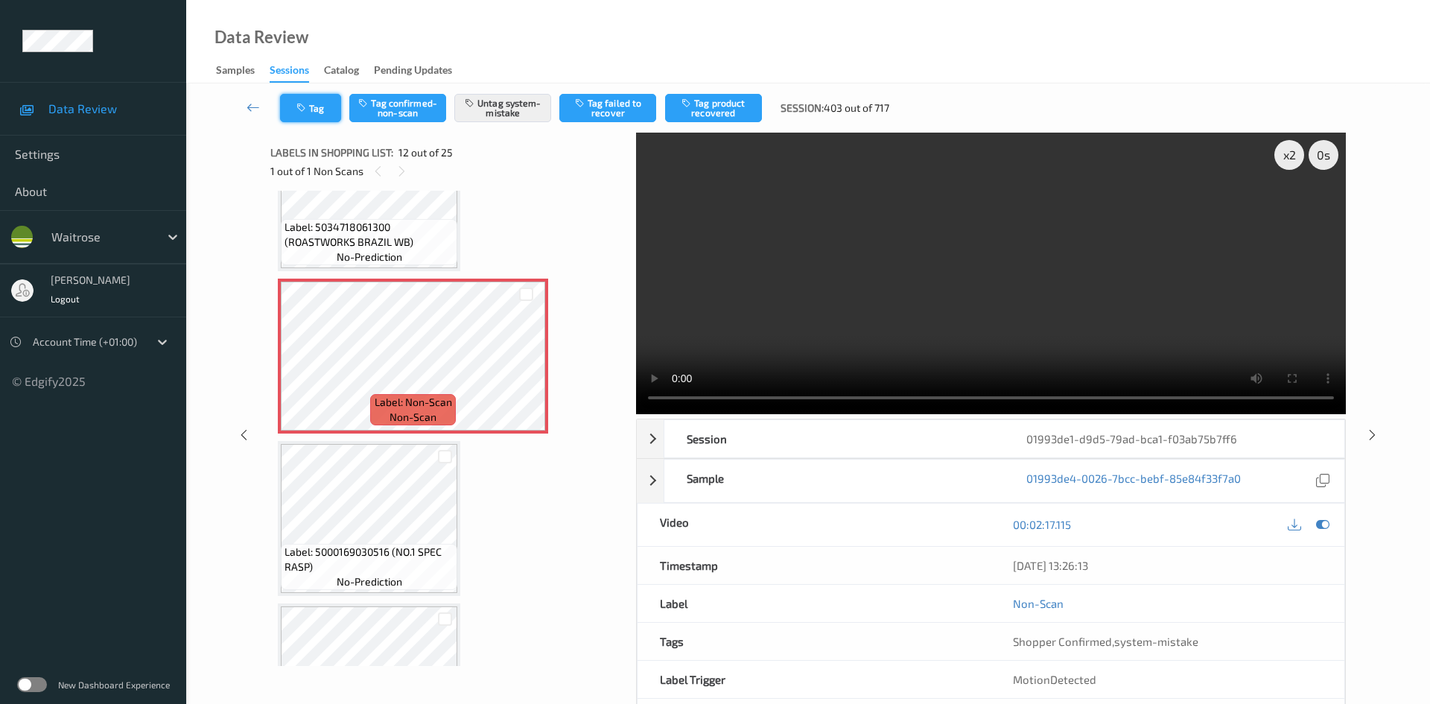
click at [316, 115] on button "Tag" at bounding box center [310, 108] width 61 height 28
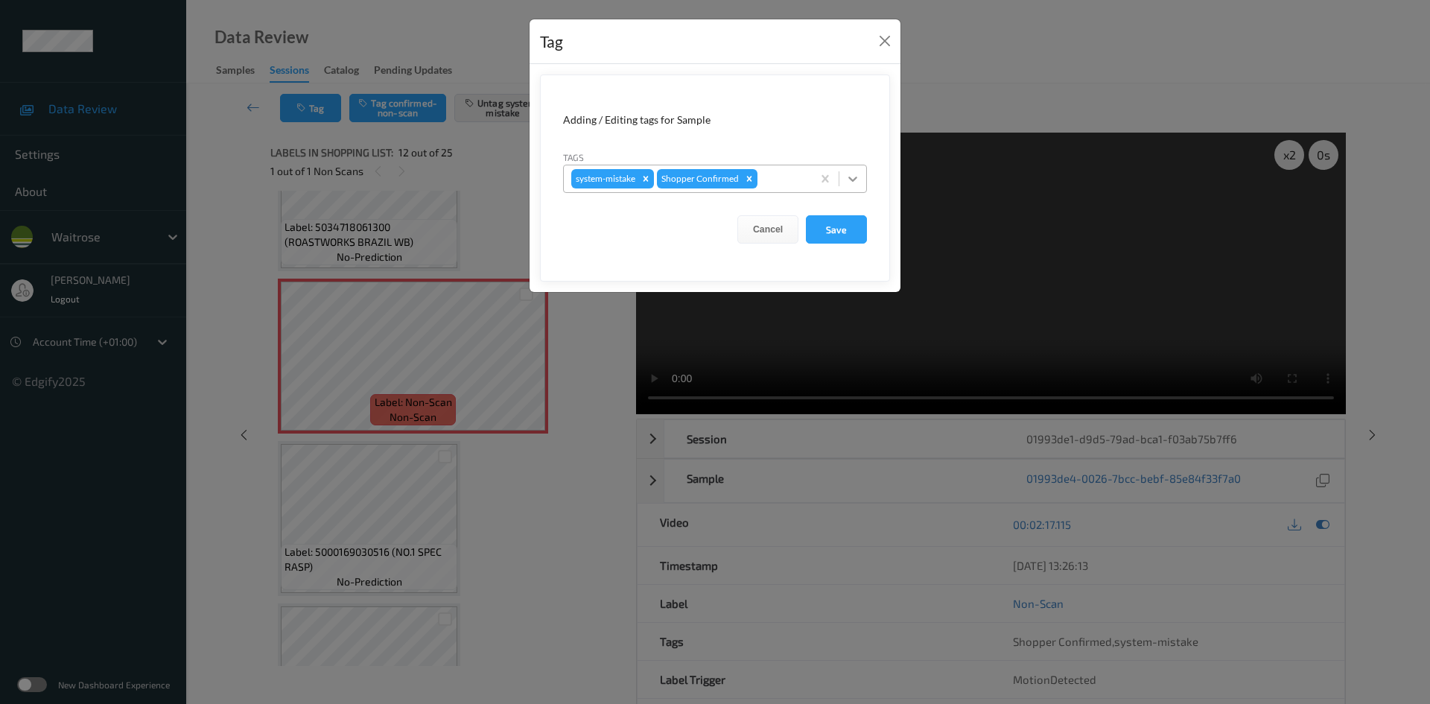
drag, startPoint x: 861, startPoint y: 179, endPoint x: 853, endPoint y: 191, distance: 15.1
click at [861, 179] on div at bounding box center [852, 178] width 27 height 27
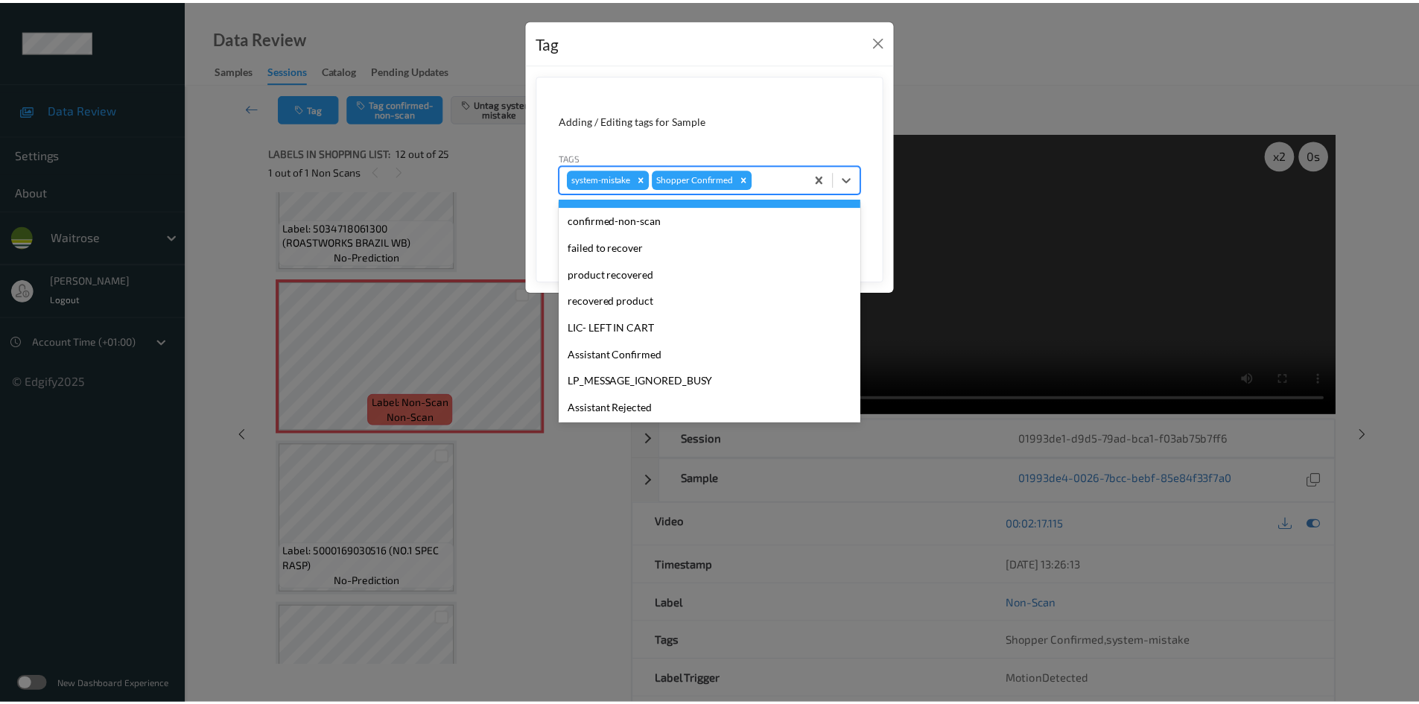
scroll to position [346, 0]
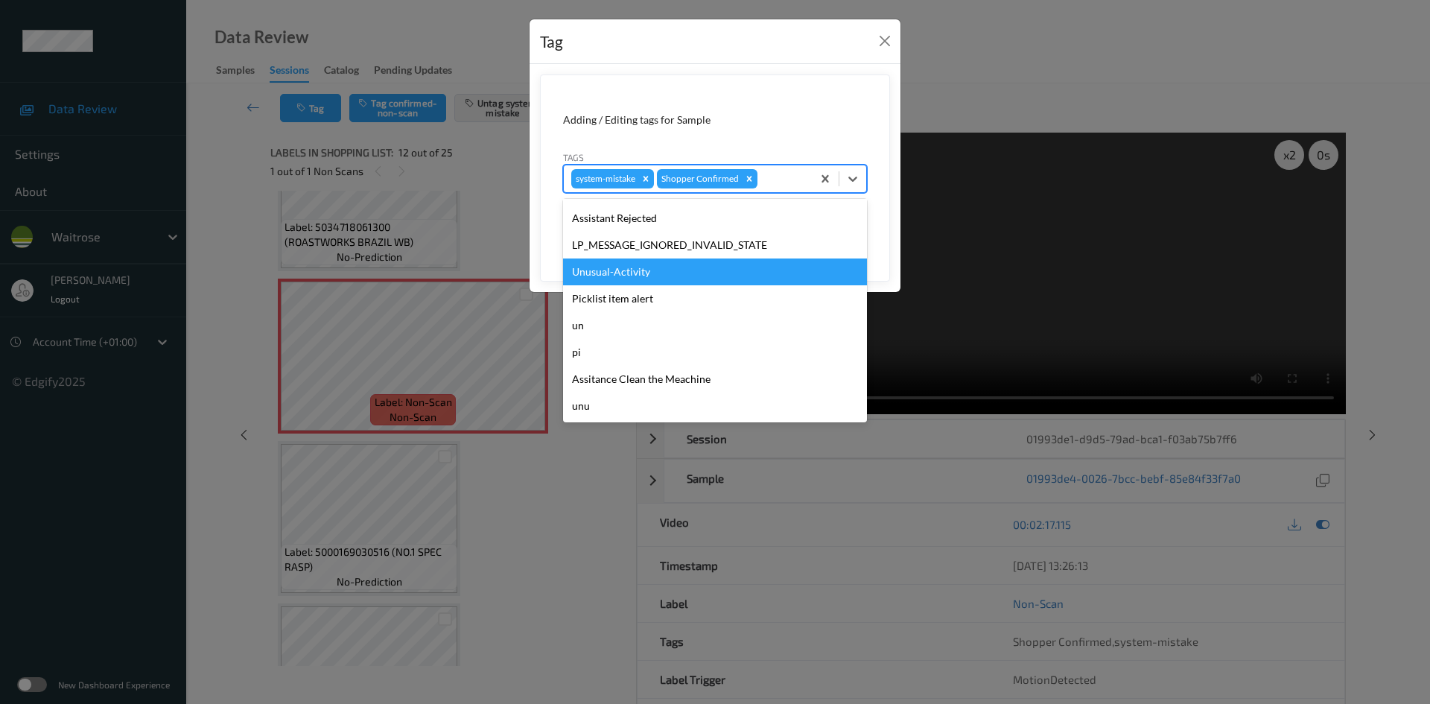
click at [622, 270] on div "Unusual-Activity" at bounding box center [715, 271] width 304 height 27
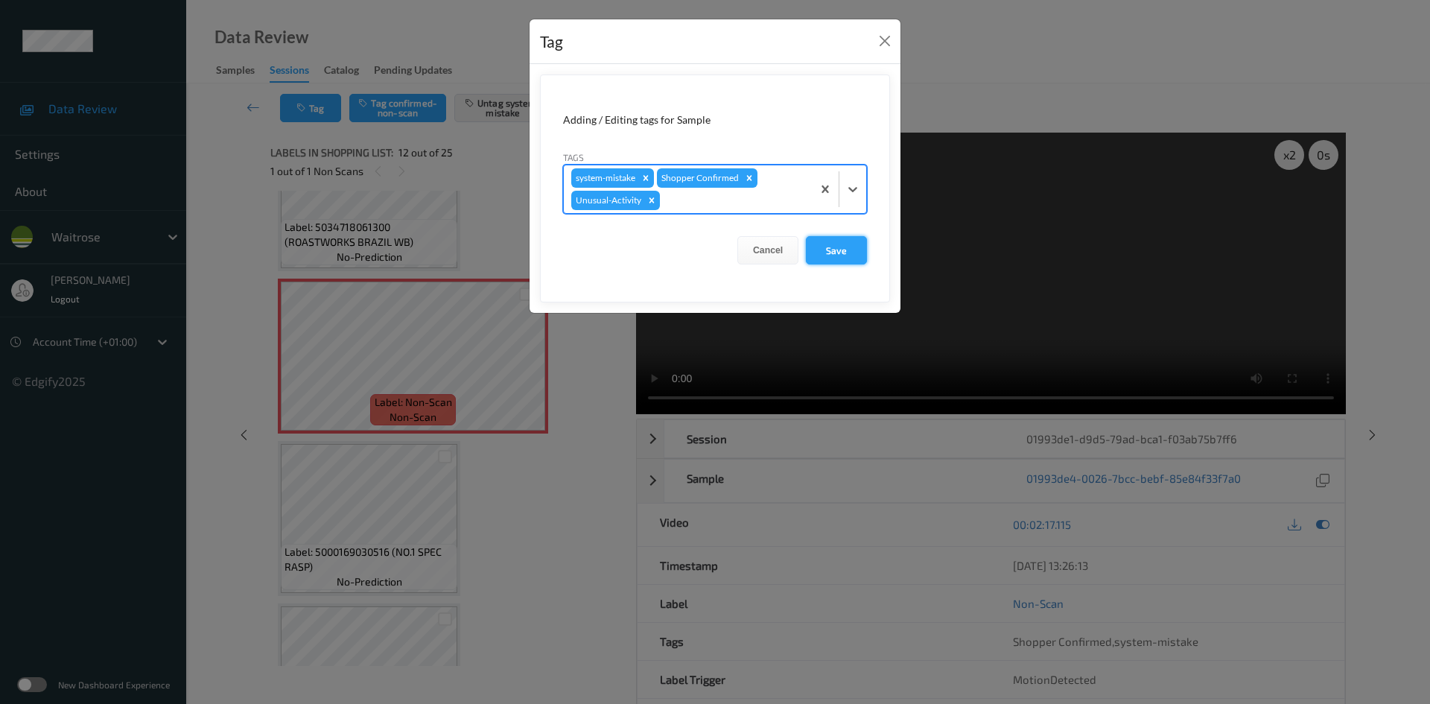
click at [832, 252] on button "Save" at bounding box center [836, 250] width 61 height 28
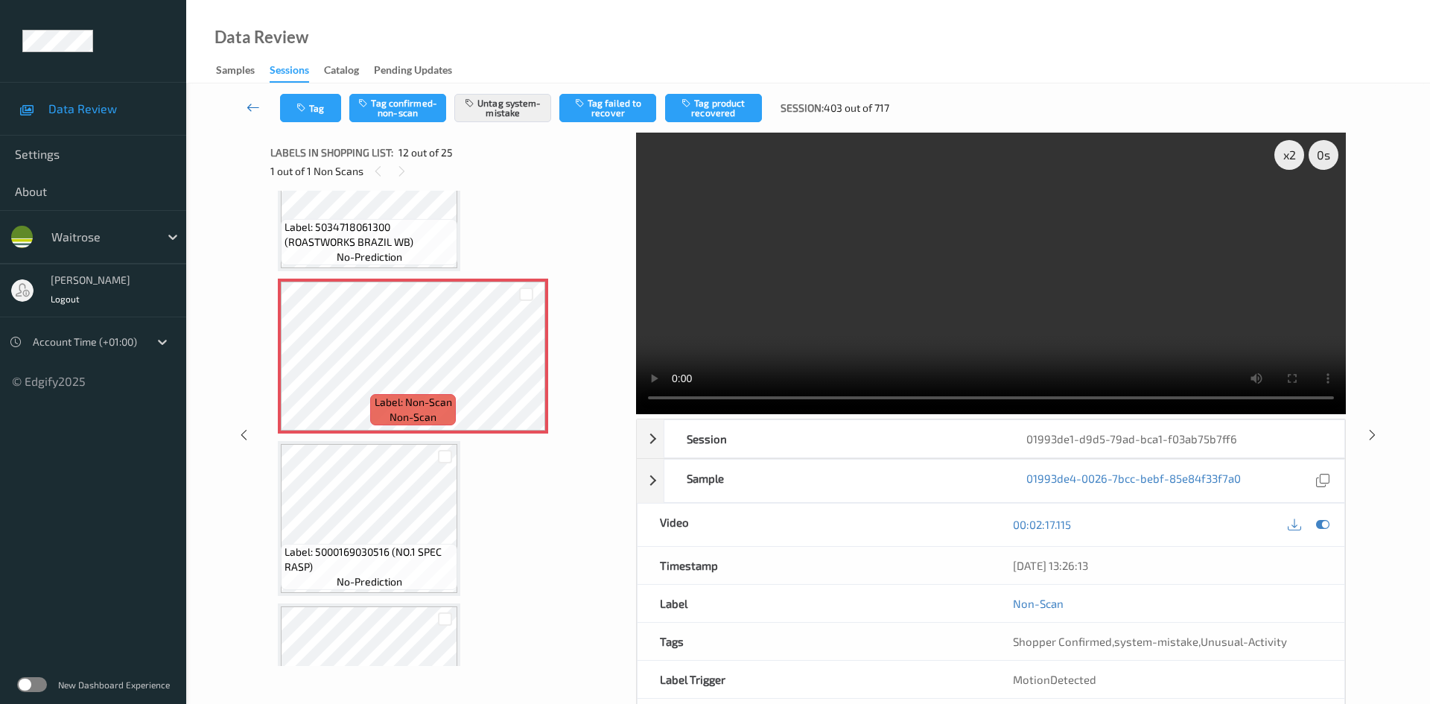
click at [248, 96] on link at bounding box center [253, 108] width 53 height 28
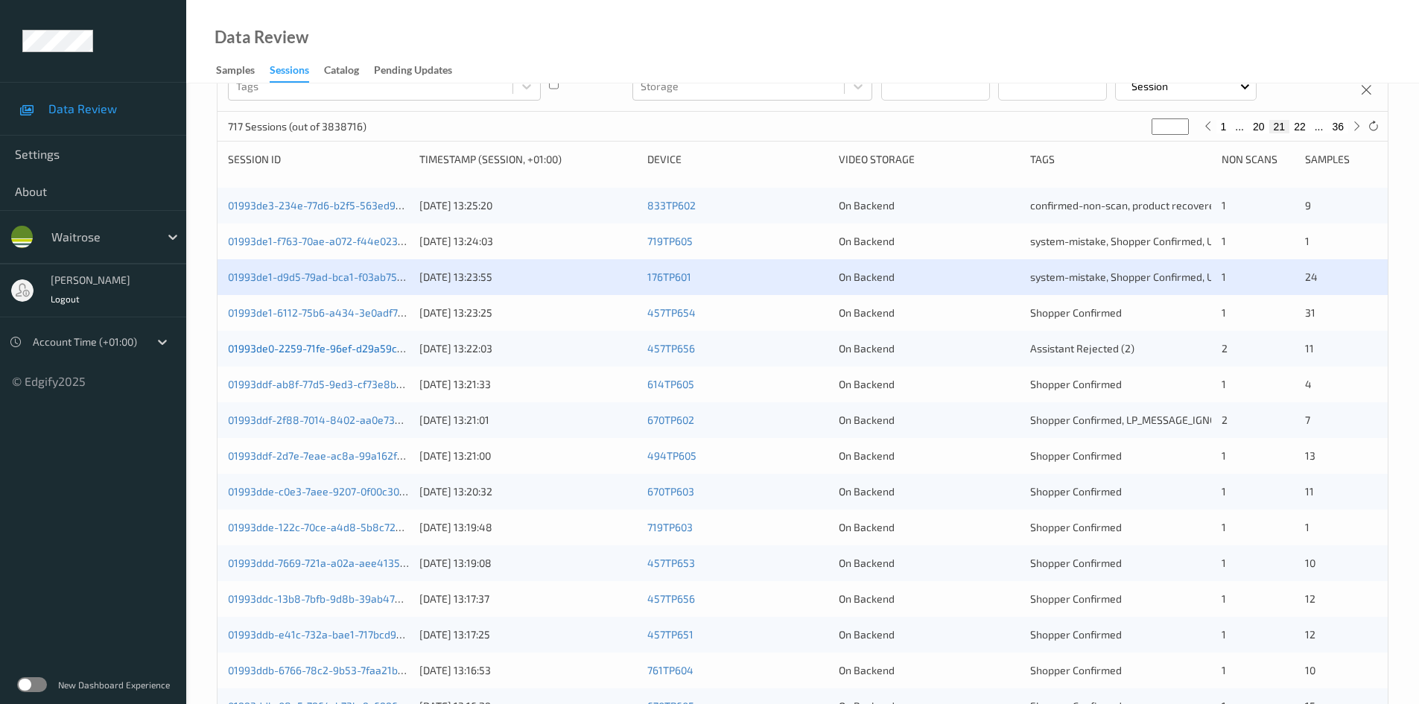
scroll to position [223, 0]
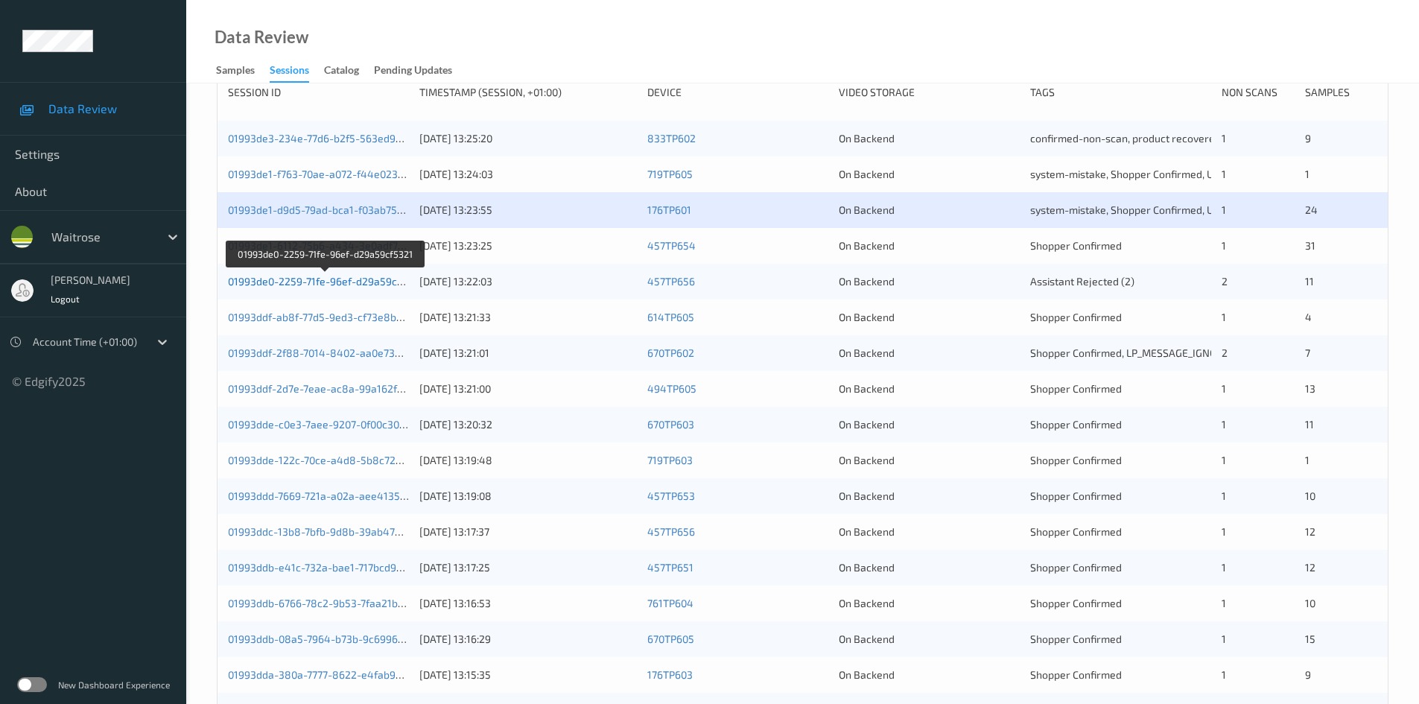
click at [290, 278] on link "01993de0-2259-71fe-96ef-d29a59cf5321" at bounding box center [325, 281] width 195 height 13
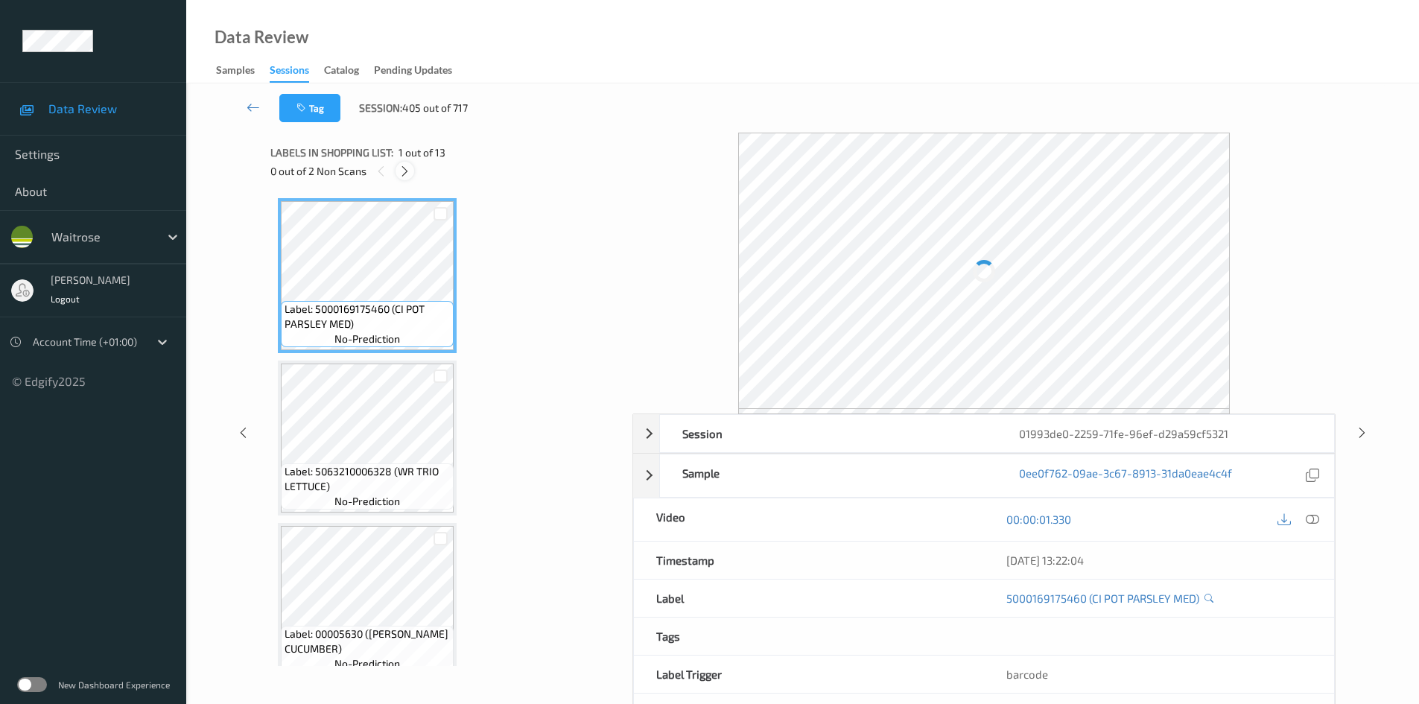
click at [407, 173] on icon at bounding box center [404, 171] width 13 height 13
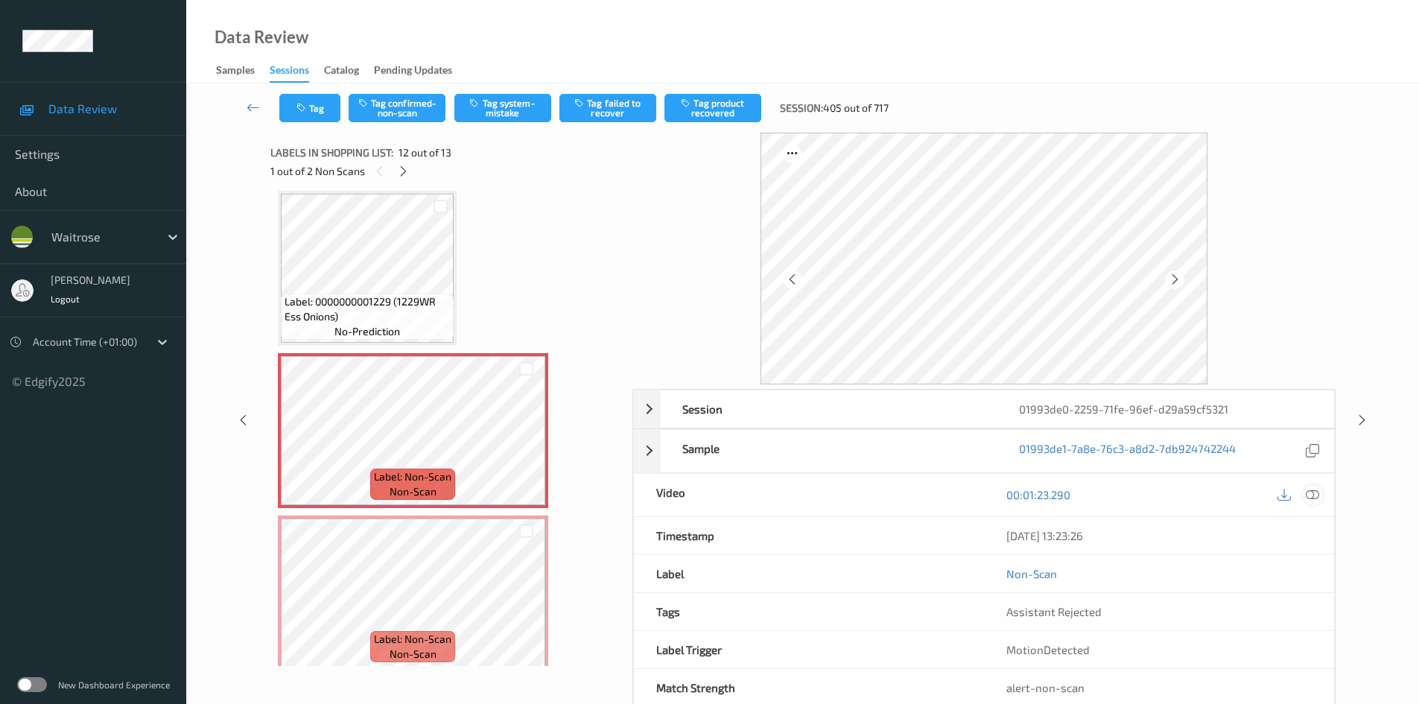
click at [1316, 493] on icon at bounding box center [1311, 494] width 13 height 13
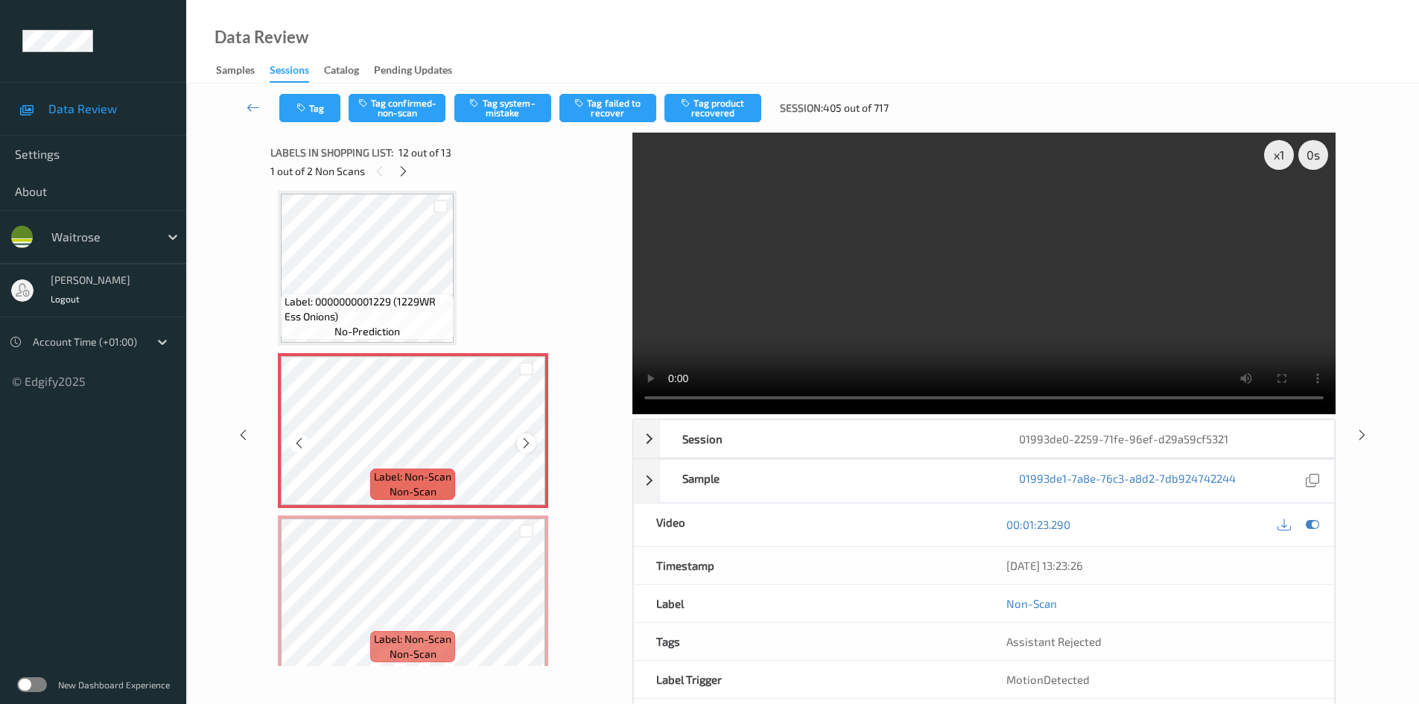
click at [531, 442] on icon at bounding box center [526, 442] width 13 height 13
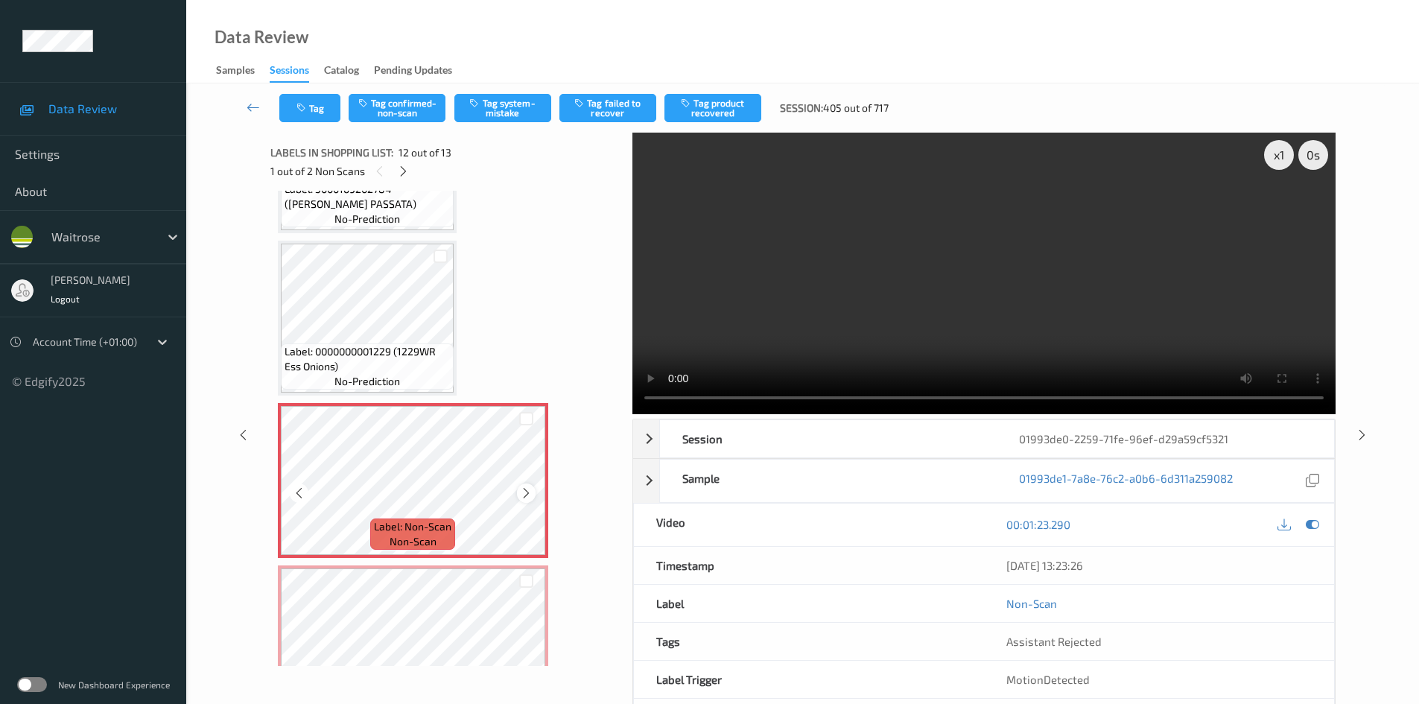
scroll to position [1556, 0]
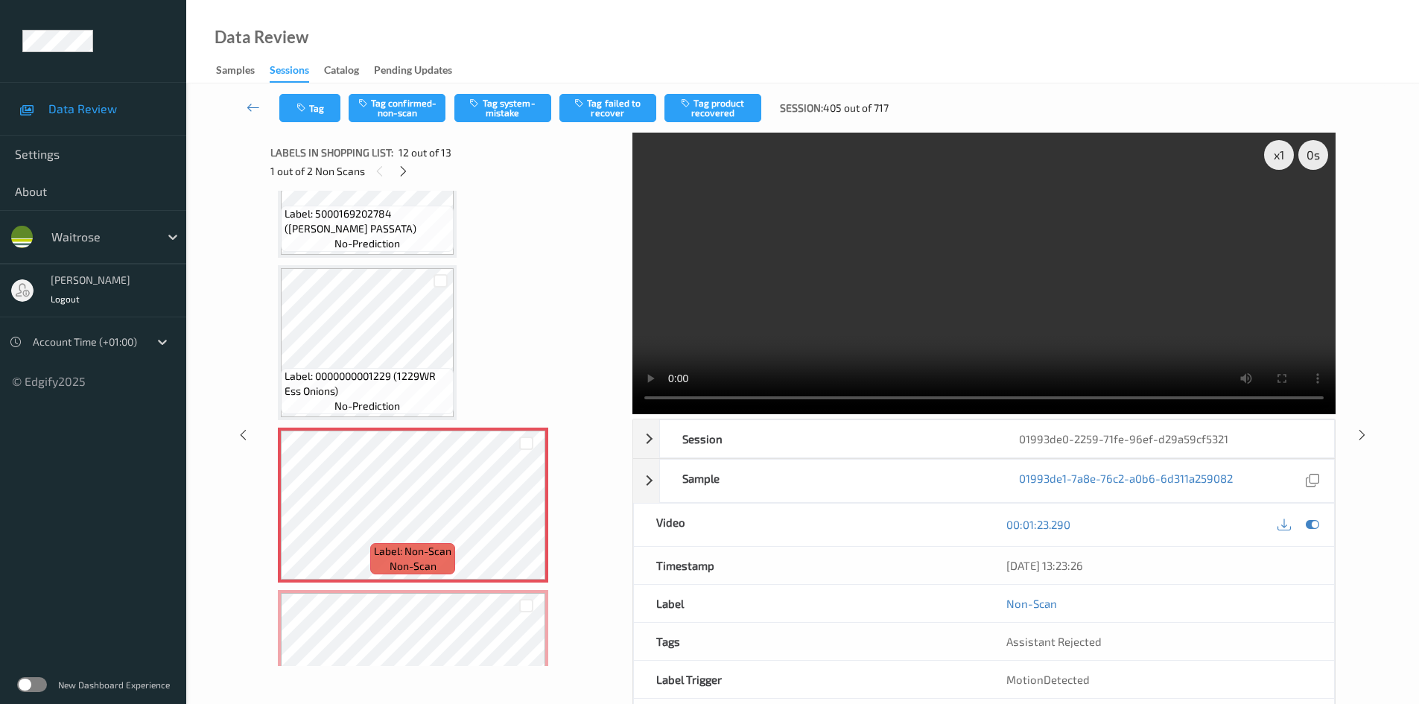
click at [897, 346] on video at bounding box center [983, 273] width 703 height 281
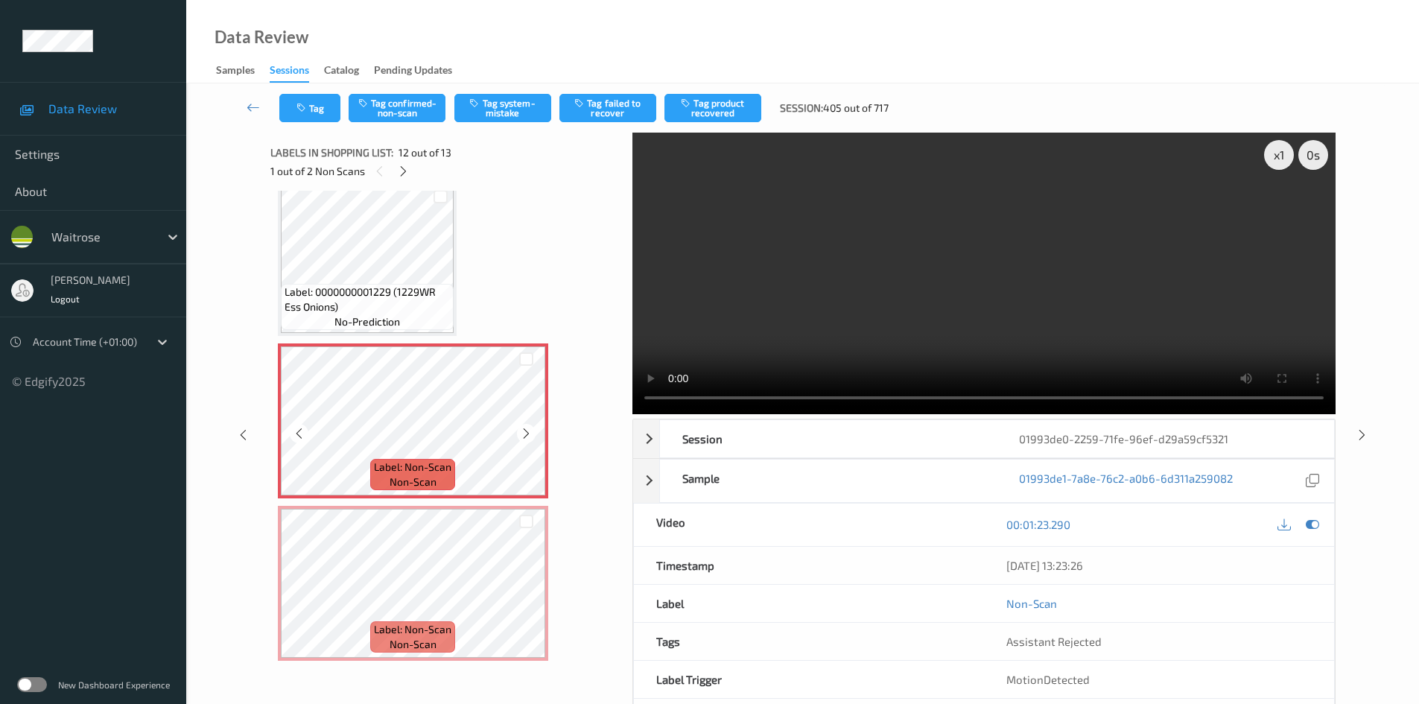
scroll to position [1643, 0]
click at [771, 281] on video at bounding box center [983, 273] width 703 height 281
click at [834, 357] on video at bounding box center [983, 273] width 703 height 281
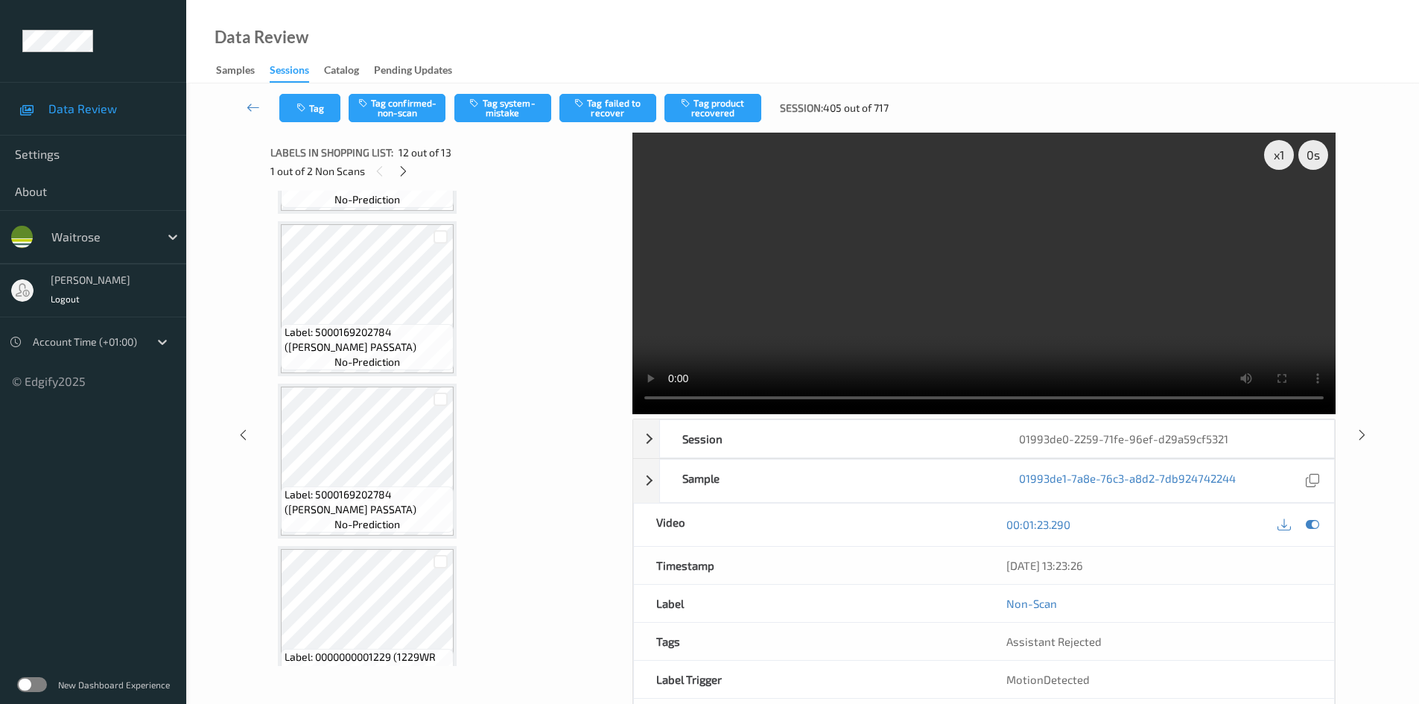
scroll to position [1270, 0]
click at [1275, 153] on div "x 1" at bounding box center [1279, 155] width 30 height 30
click at [964, 287] on video at bounding box center [983, 273] width 703 height 281
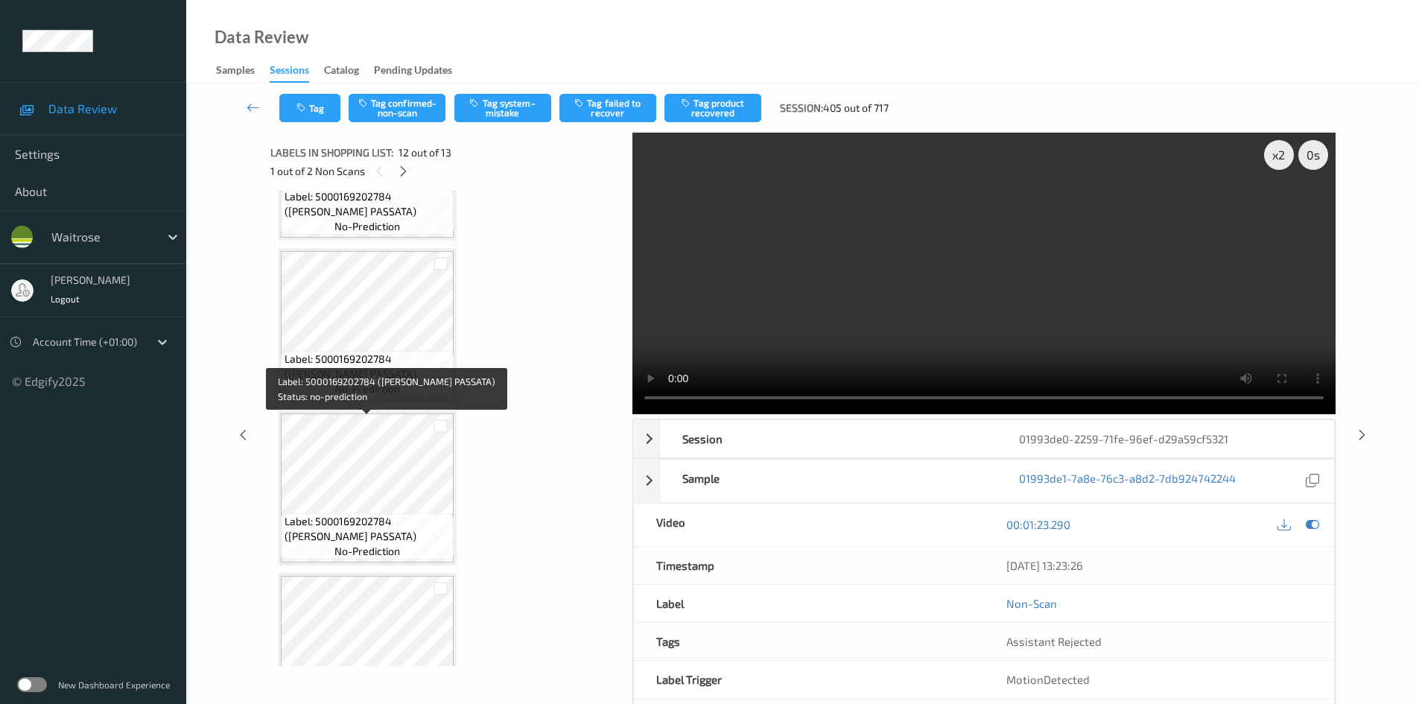
scroll to position [1121, 0]
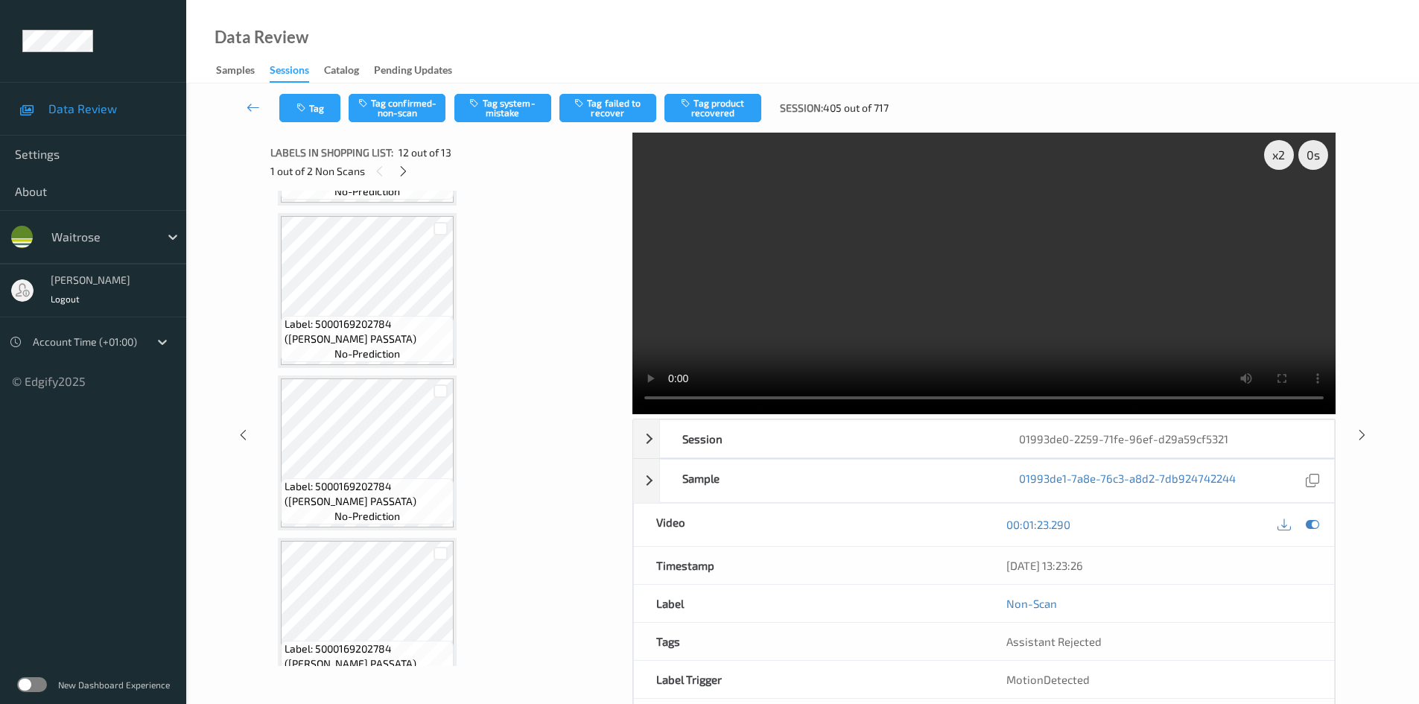
click at [832, 304] on video at bounding box center [983, 273] width 703 height 281
click at [830, 302] on video at bounding box center [983, 273] width 703 height 281
click at [874, 288] on video at bounding box center [983, 273] width 703 height 281
click at [869, 278] on video at bounding box center [983, 273] width 703 height 281
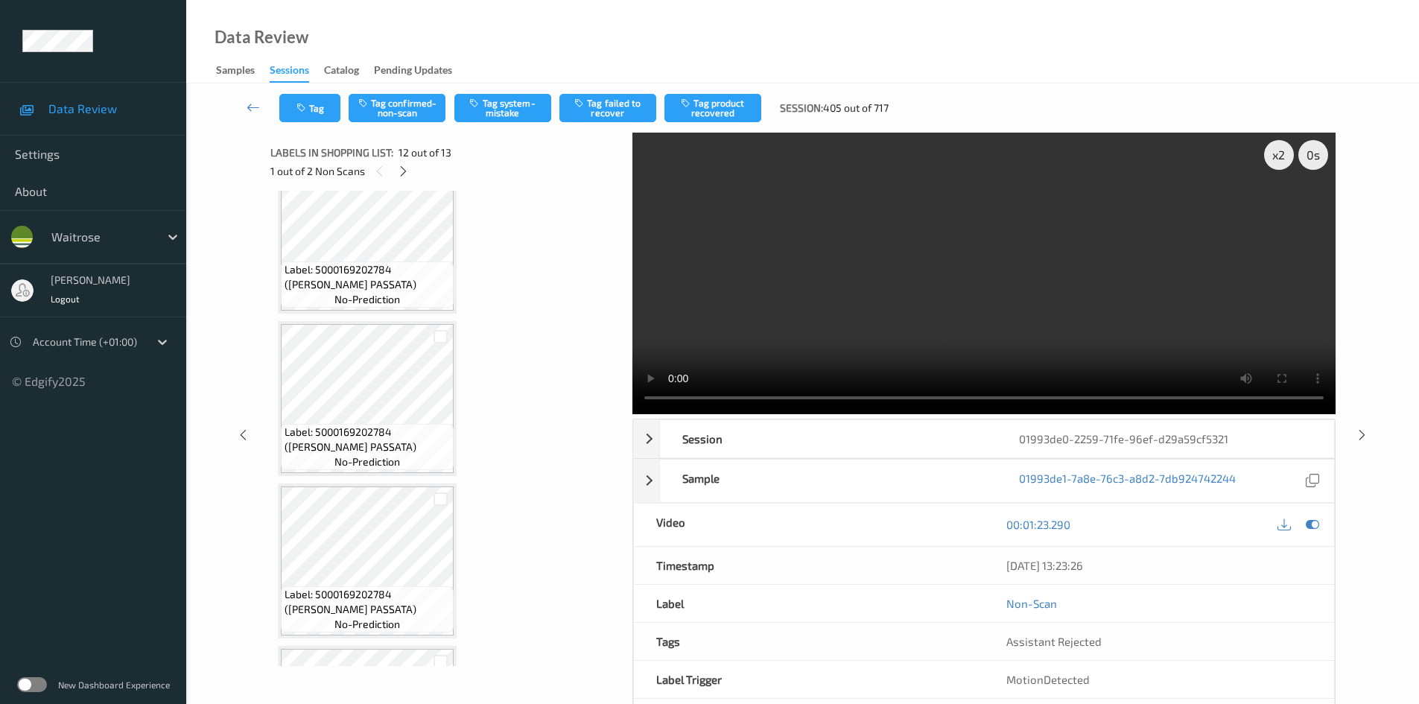
scroll to position [1047, 0]
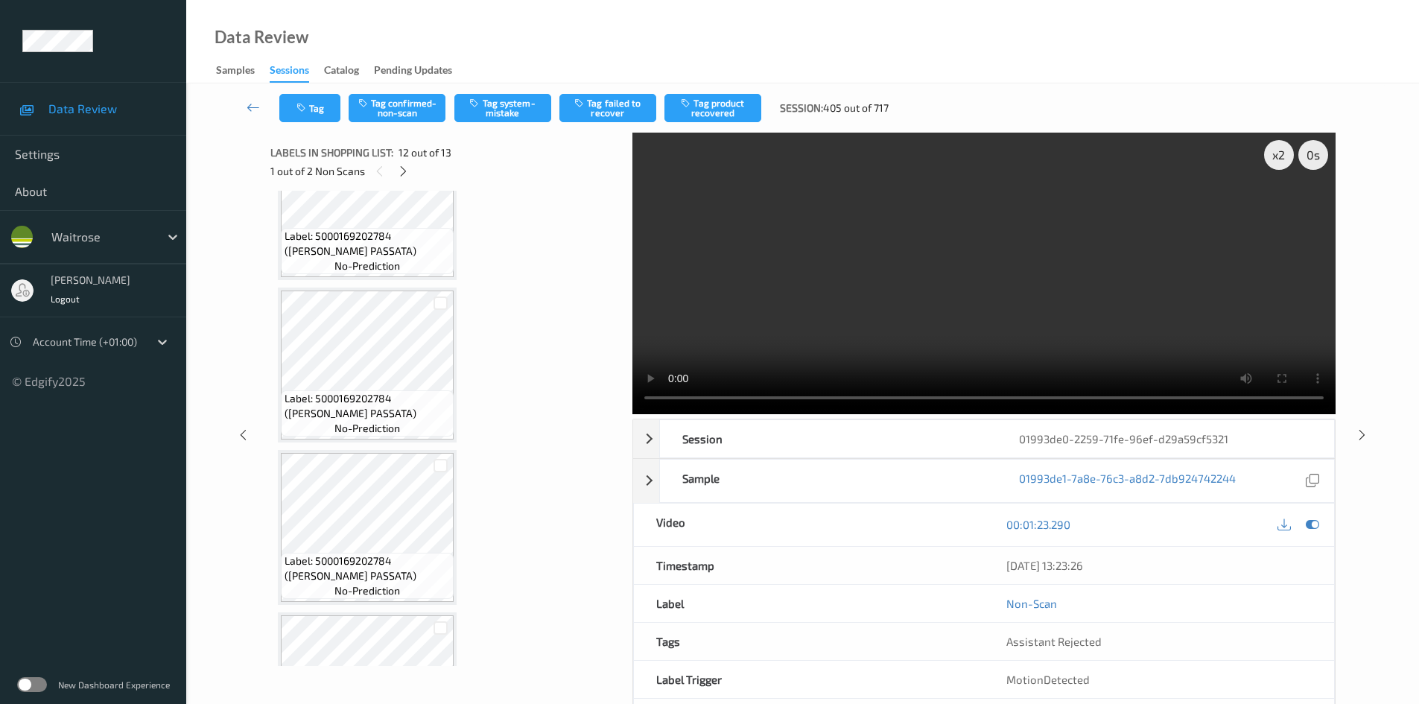
click at [917, 323] on video at bounding box center [983, 273] width 703 height 281
click at [849, 305] on video at bounding box center [983, 273] width 703 height 281
click at [956, 338] on video at bounding box center [983, 273] width 703 height 281
click at [948, 274] on video at bounding box center [983, 273] width 703 height 281
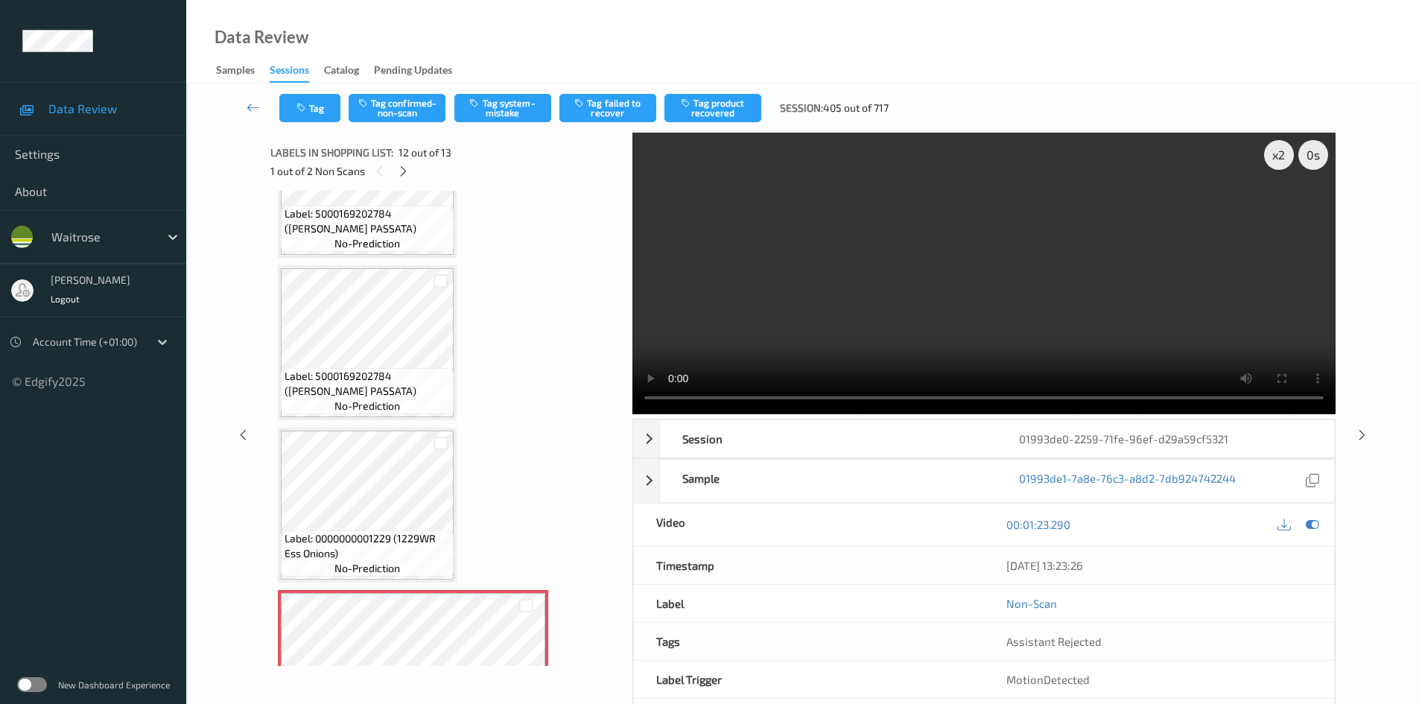
scroll to position [1419, 0]
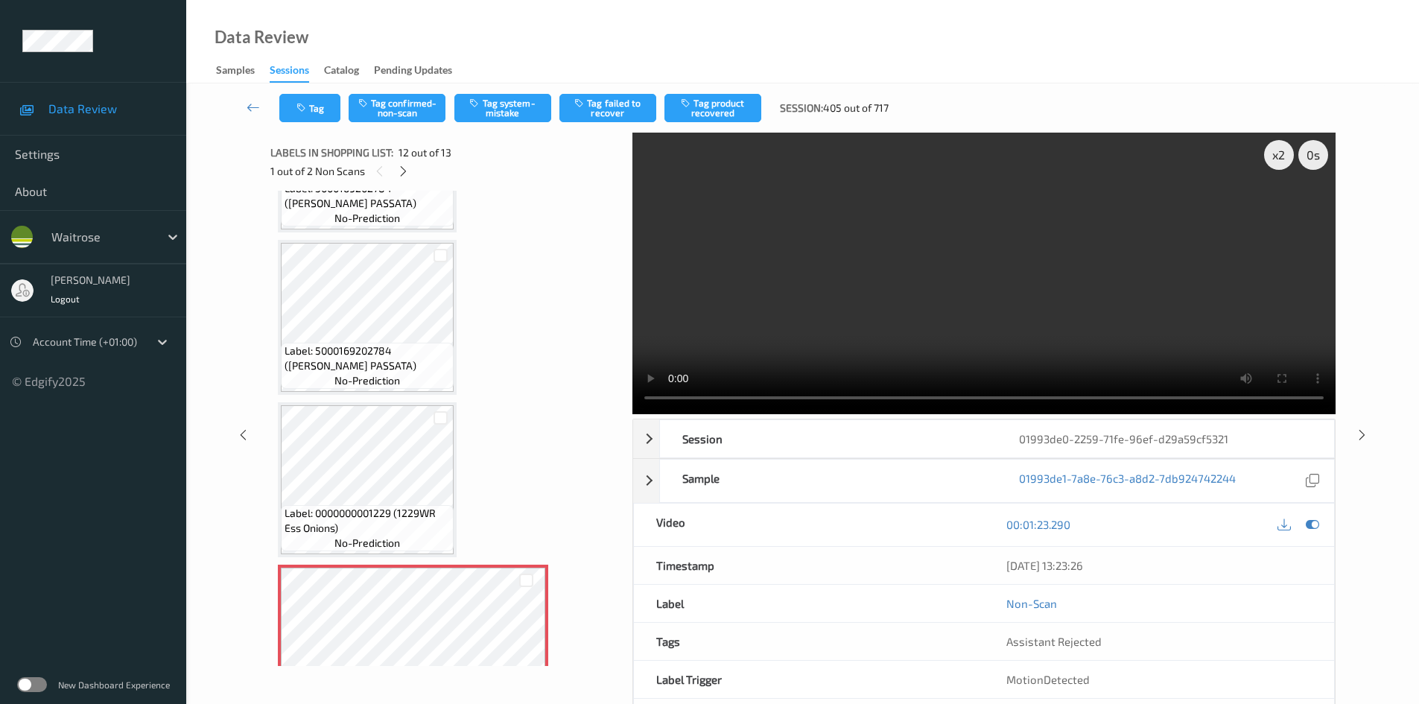
click at [917, 268] on video at bounding box center [983, 273] width 703 height 281
click at [916, 340] on video at bounding box center [983, 273] width 703 height 281
click at [921, 353] on video at bounding box center [983, 273] width 703 height 281
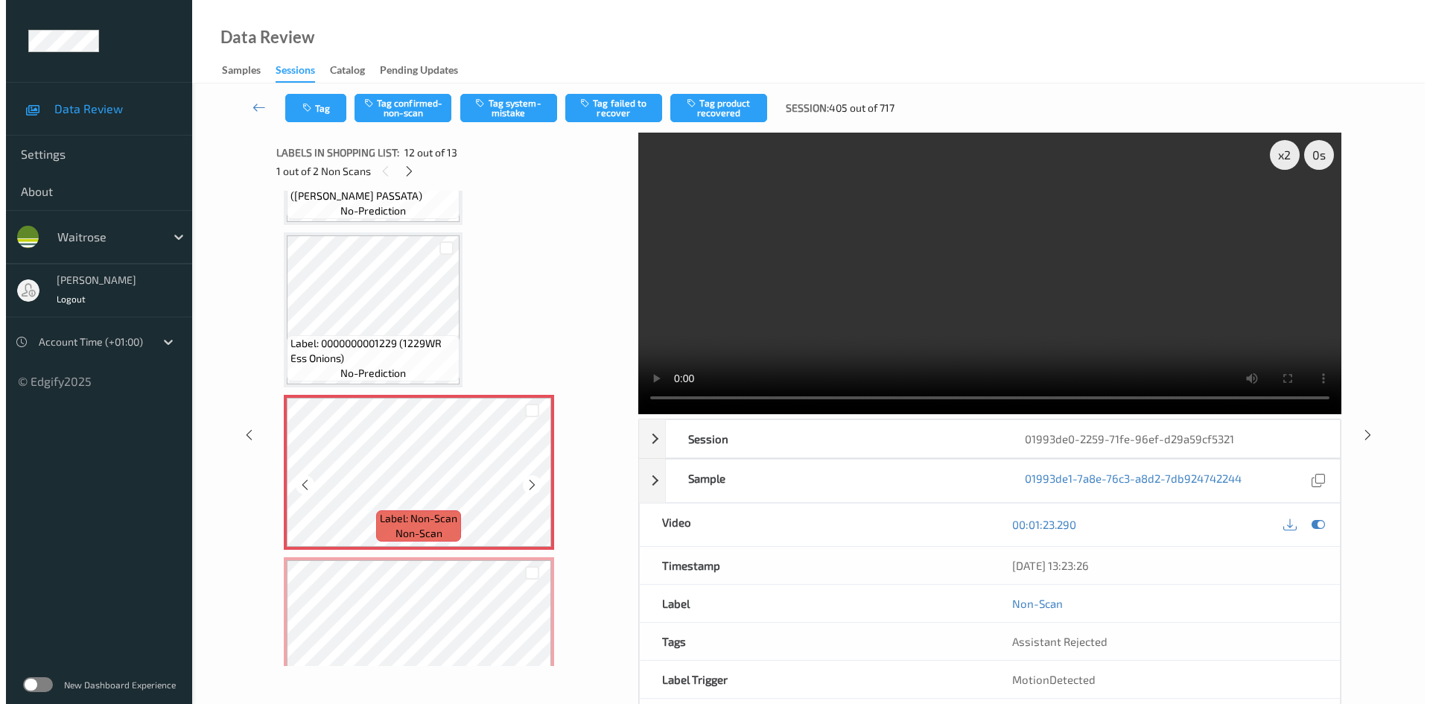
scroll to position [1643, 0]
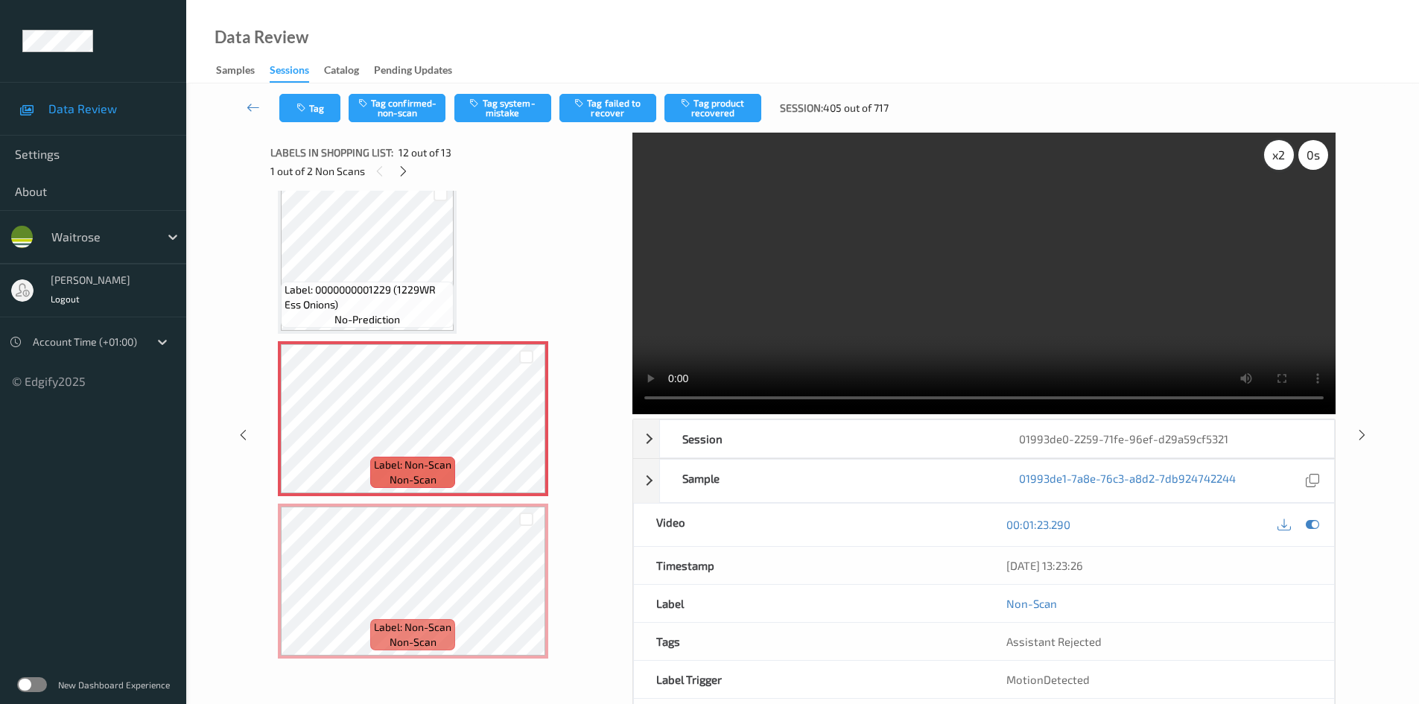
click at [1285, 163] on div "x 2" at bounding box center [1279, 155] width 30 height 30
click at [814, 330] on video at bounding box center [983, 273] width 703 height 281
click at [520, 102] on button "Tag system-mistake" at bounding box center [502, 108] width 97 height 28
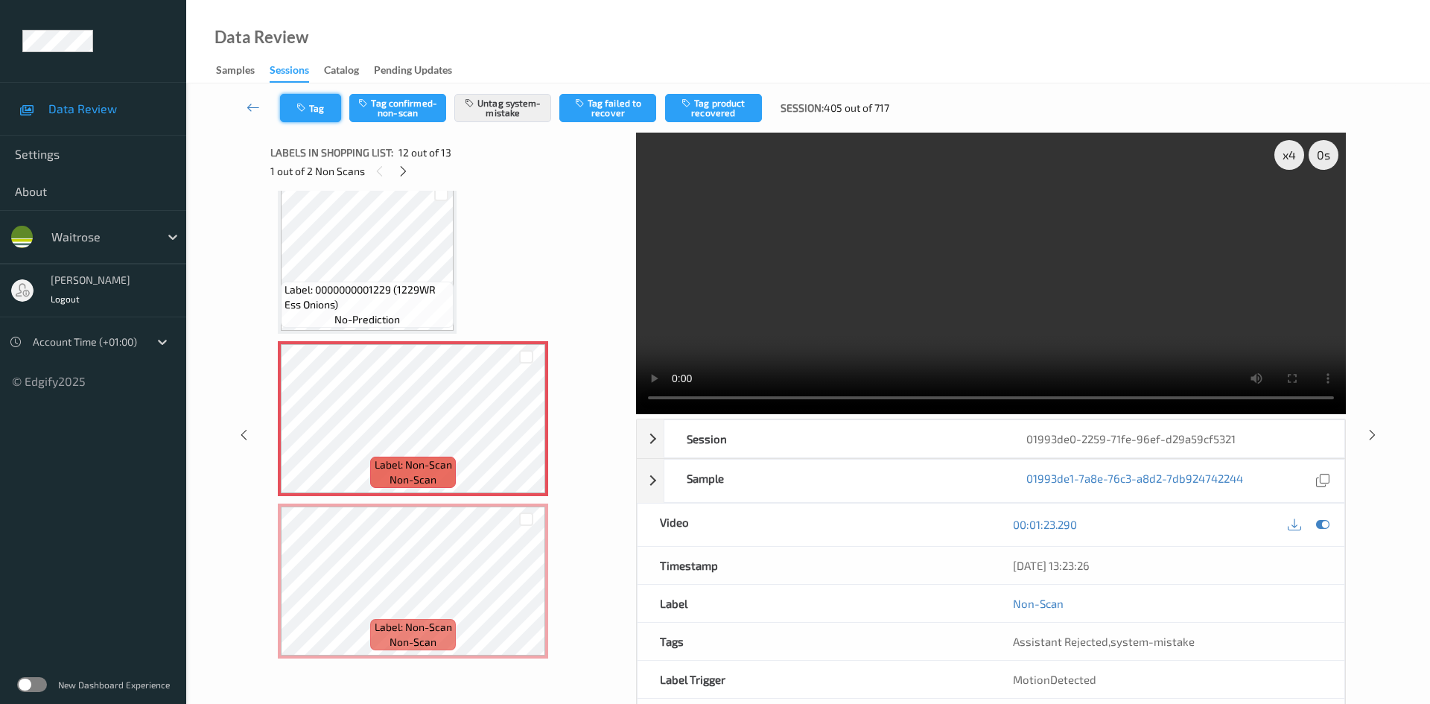
click at [311, 96] on button "Tag" at bounding box center [310, 108] width 61 height 28
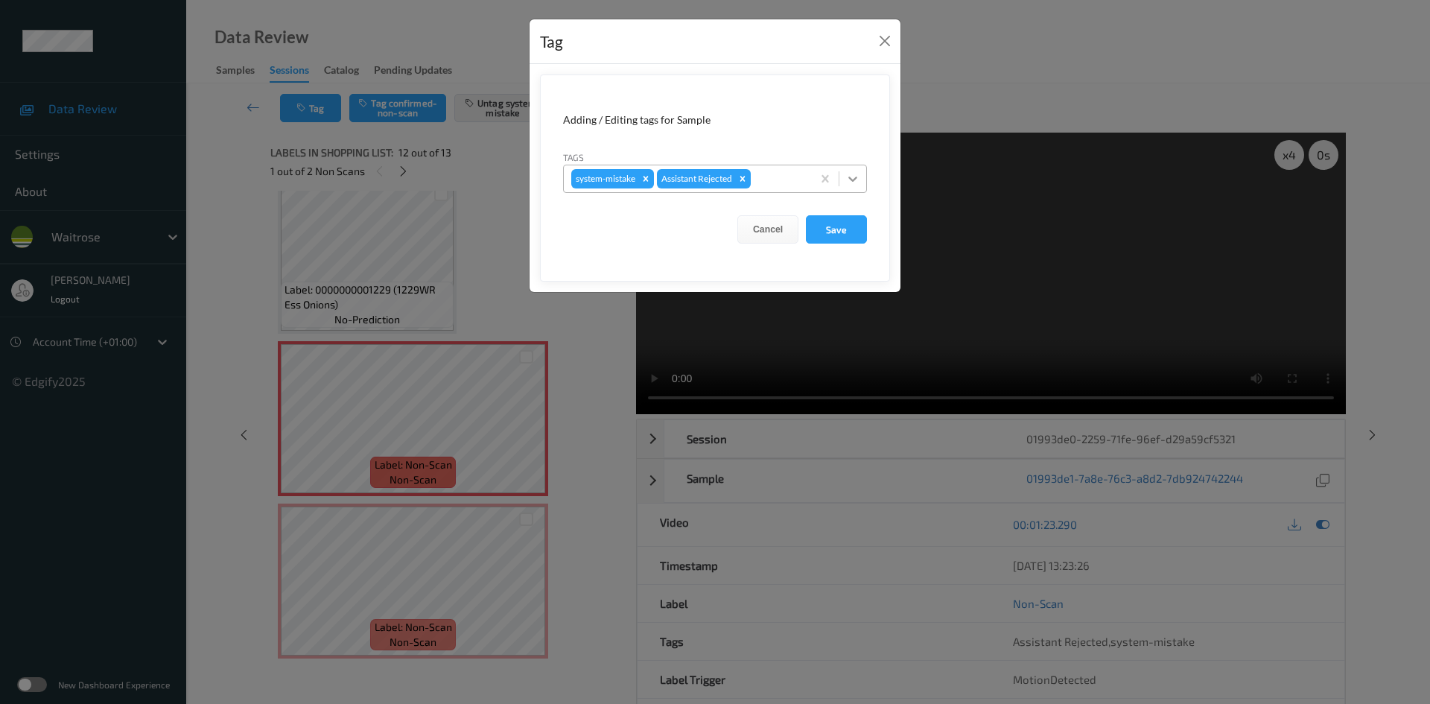
click at [847, 174] on icon at bounding box center [852, 178] width 15 height 15
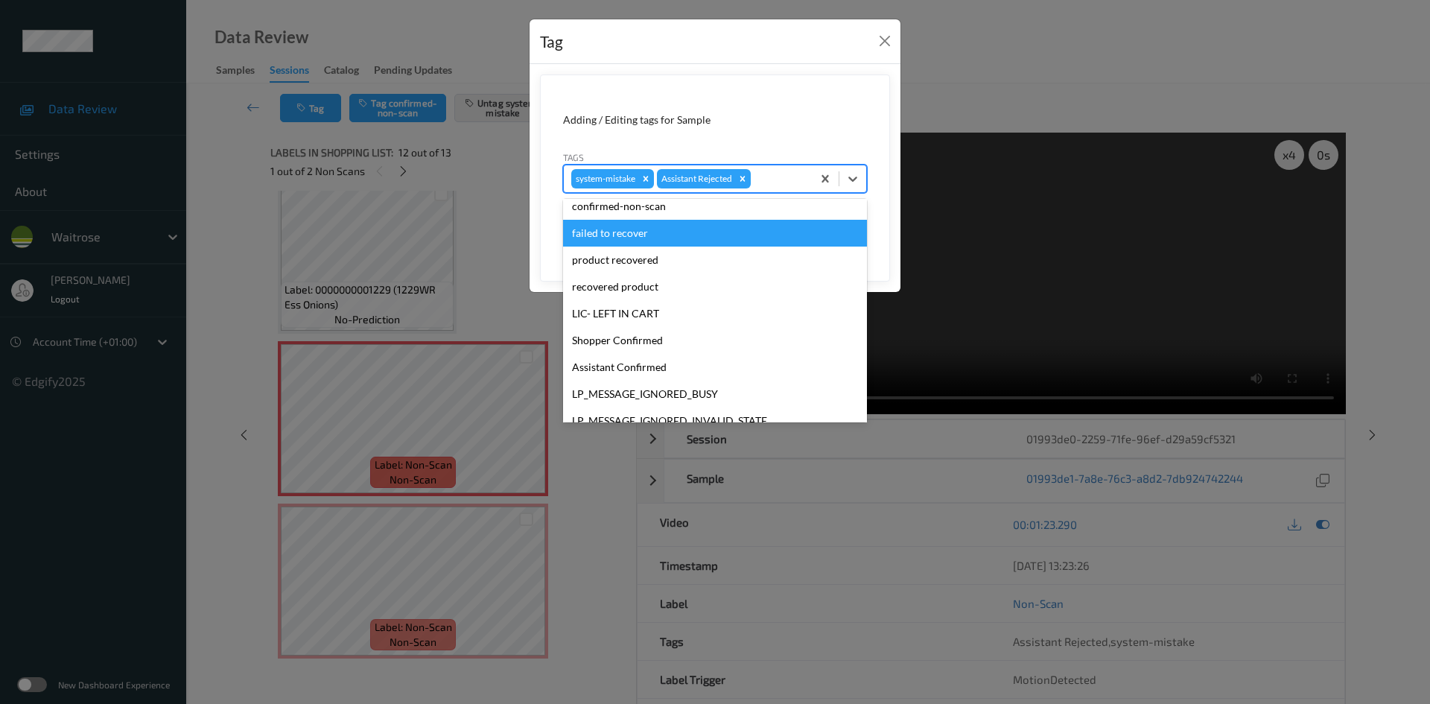
scroll to position [298, 0]
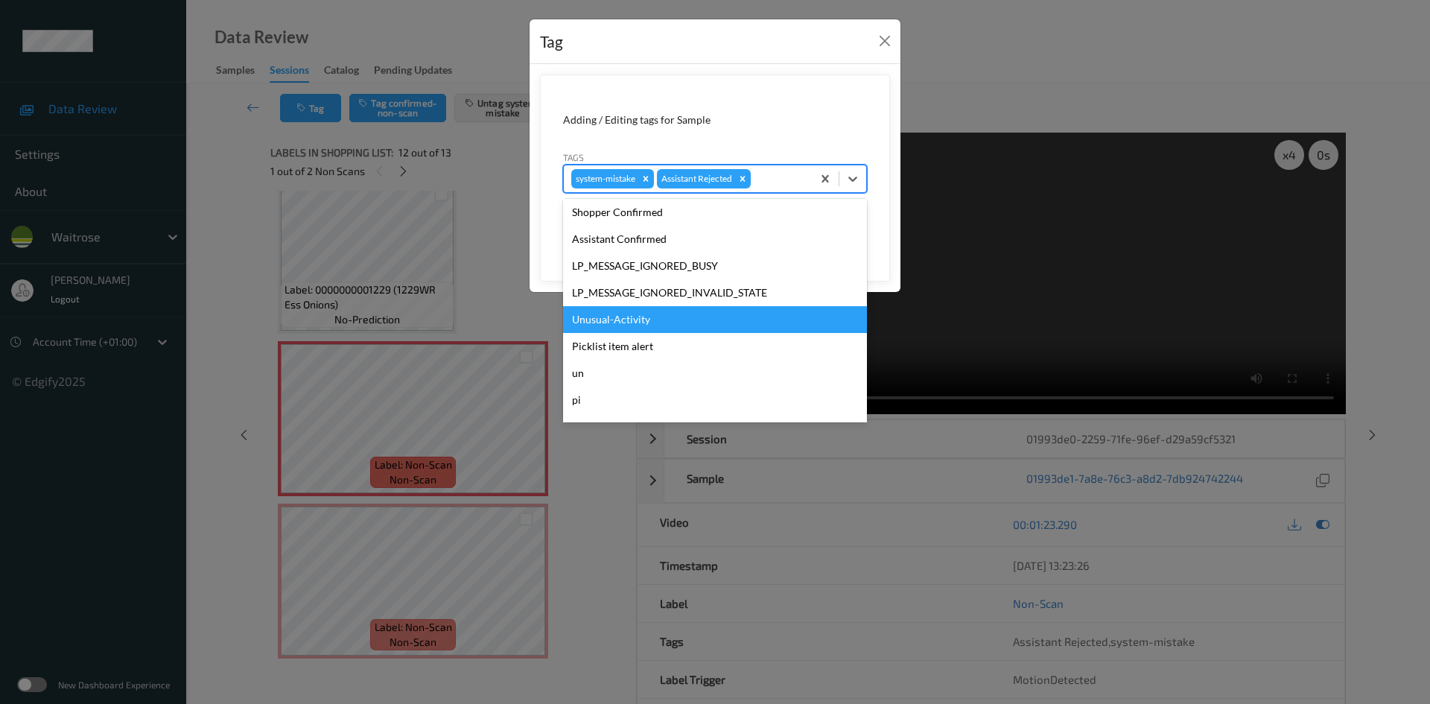
click at [612, 319] on div "Unusual-Activity" at bounding box center [715, 319] width 304 height 27
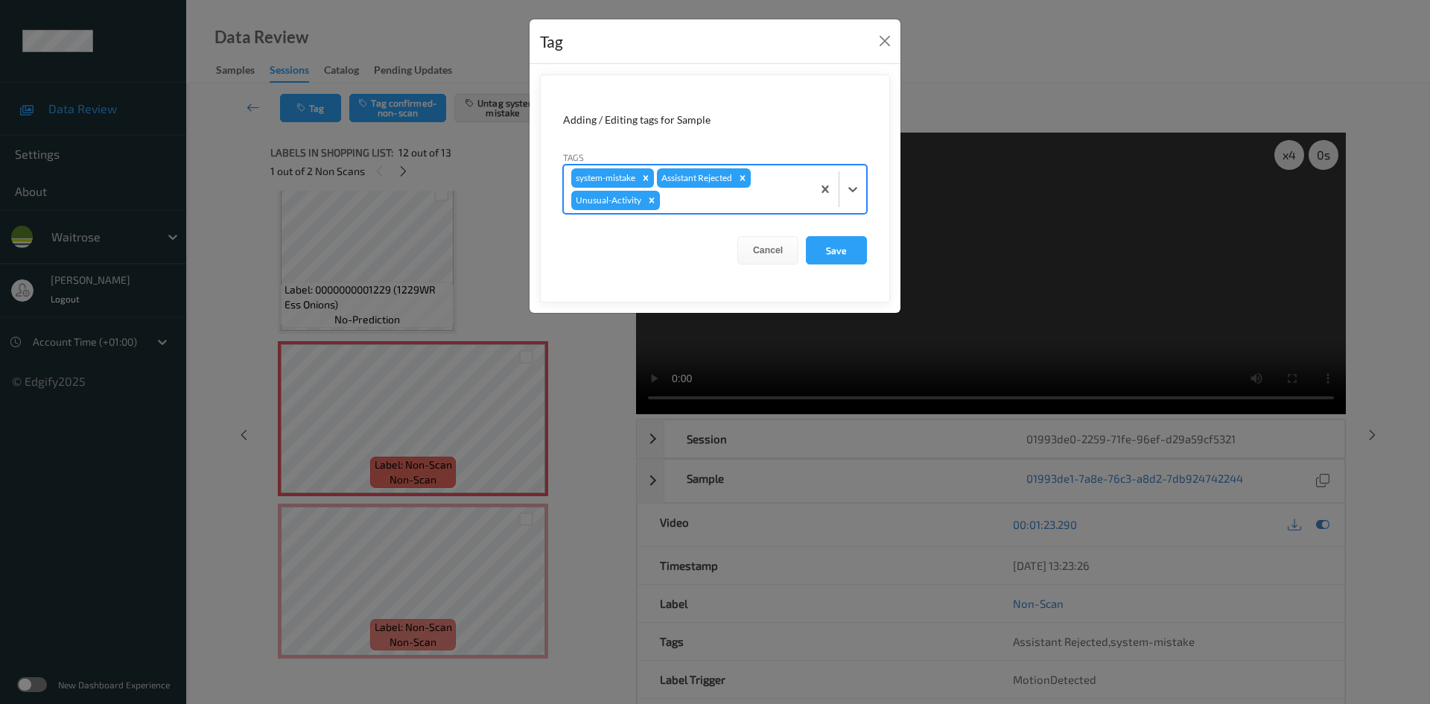
drag, startPoint x: 795, startPoint y: 195, endPoint x: 781, endPoint y: 217, distance: 25.4
click at [795, 197] on div at bounding box center [733, 200] width 141 height 18
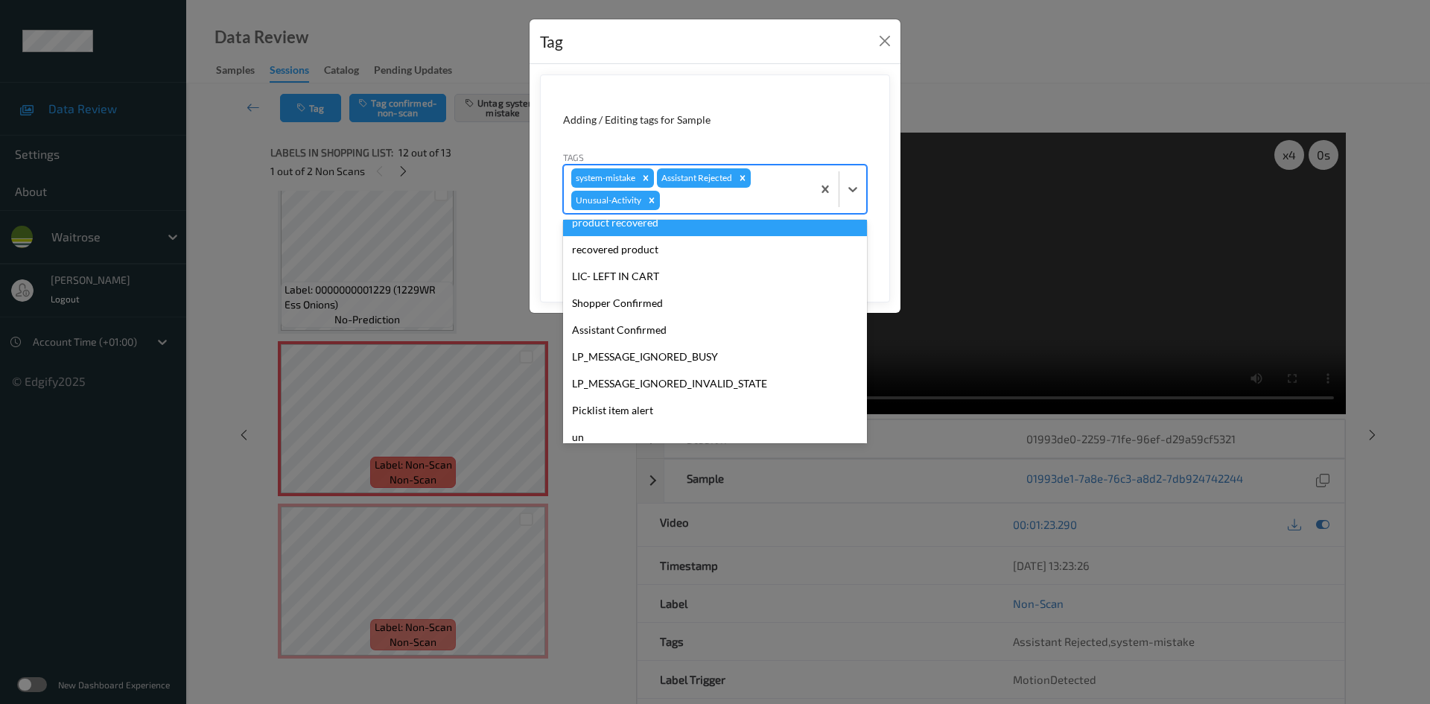
scroll to position [319, 0]
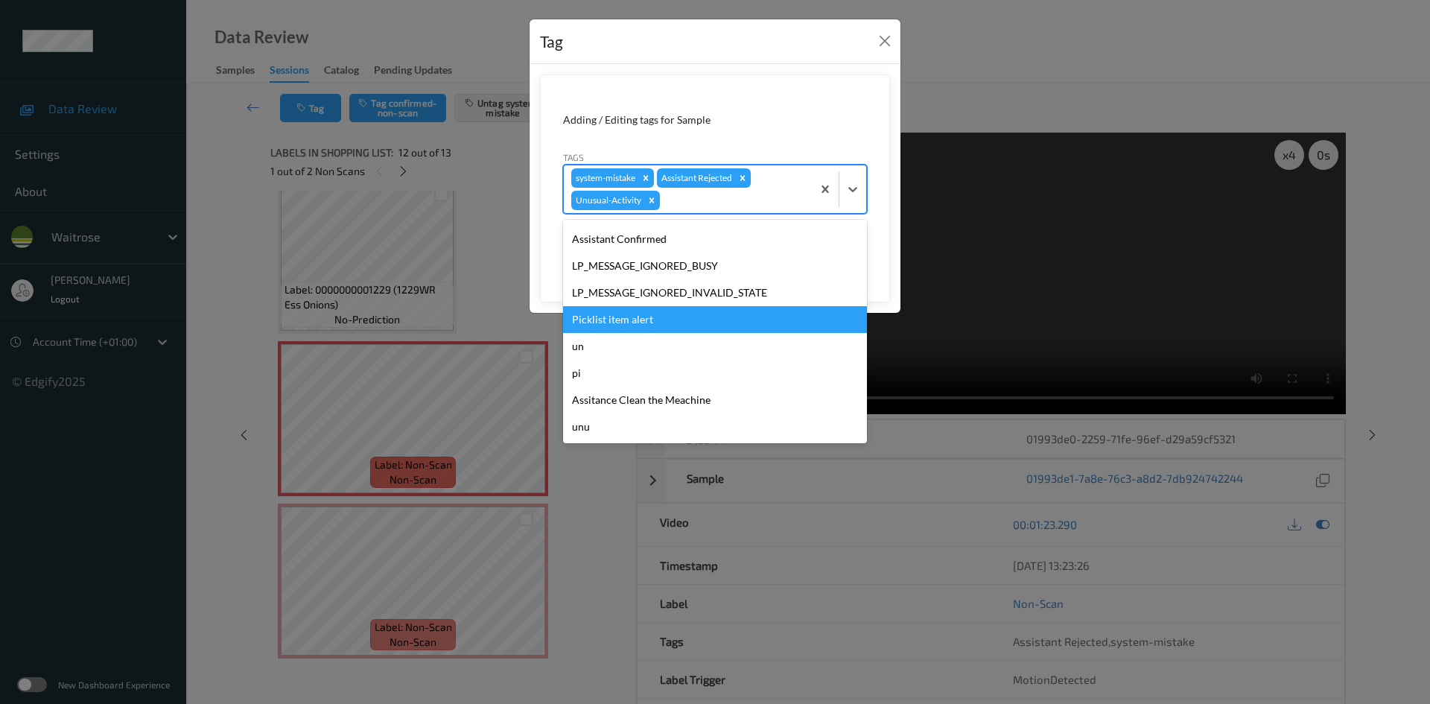
click at [620, 316] on div "Picklist item alert" at bounding box center [715, 319] width 304 height 27
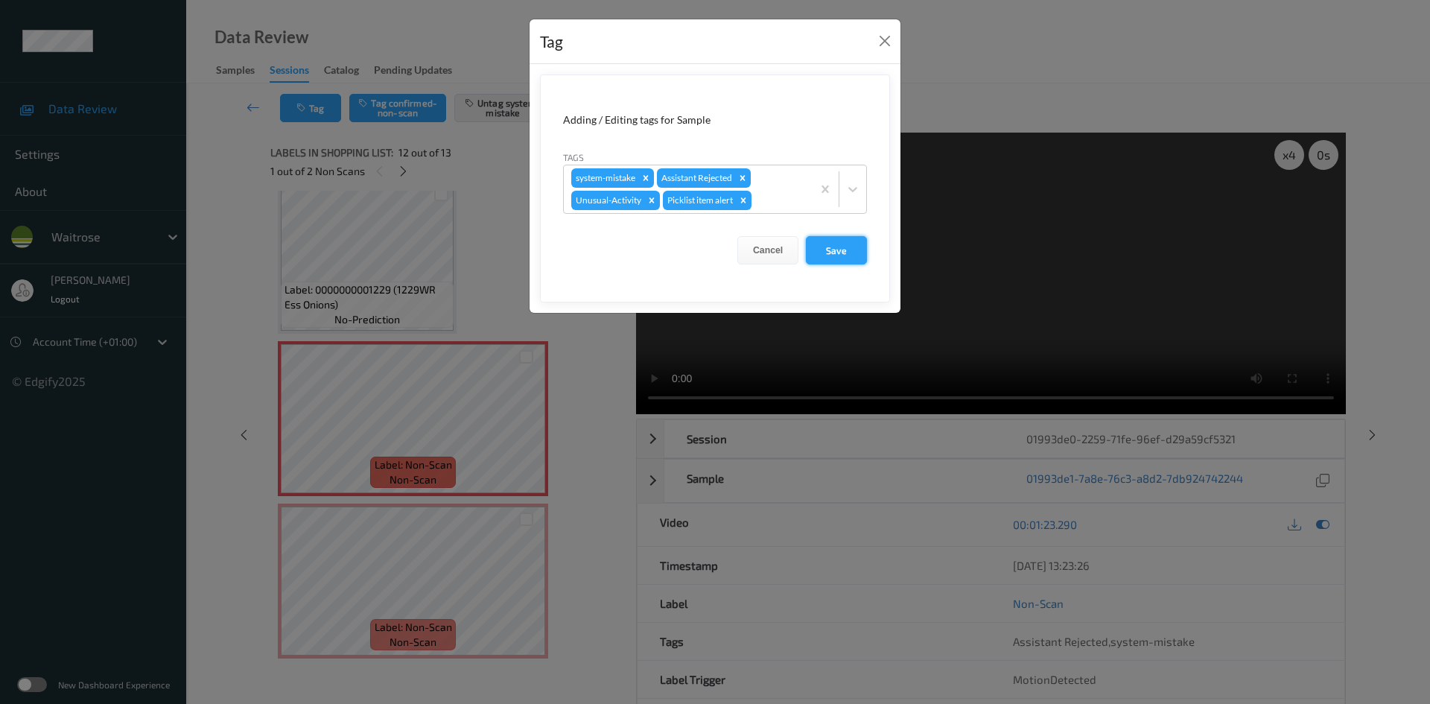
click at [841, 252] on button "Save" at bounding box center [836, 250] width 61 height 28
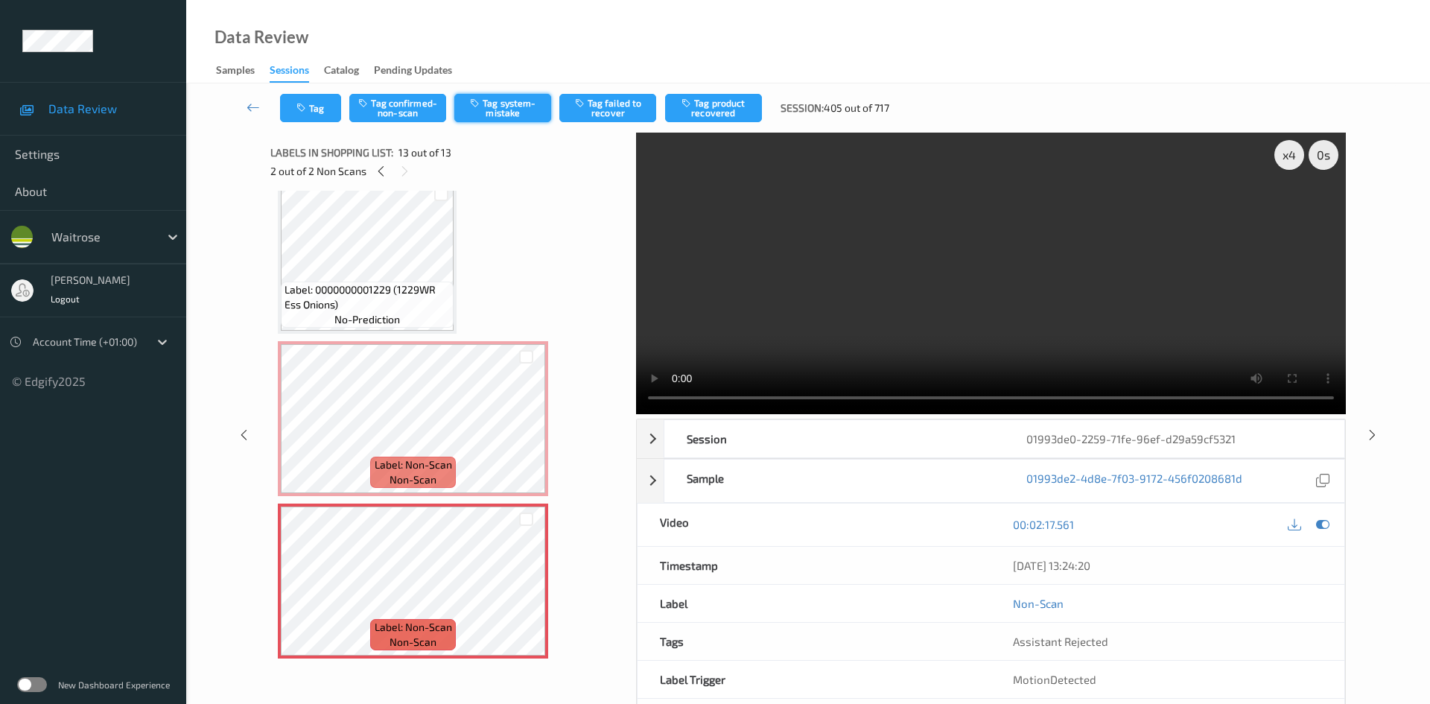
click at [506, 110] on button "Tag system-mistake" at bounding box center [502, 108] width 97 height 28
click at [311, 107] on button "Tag" at bounding box center [310, 108] width 61 height 28
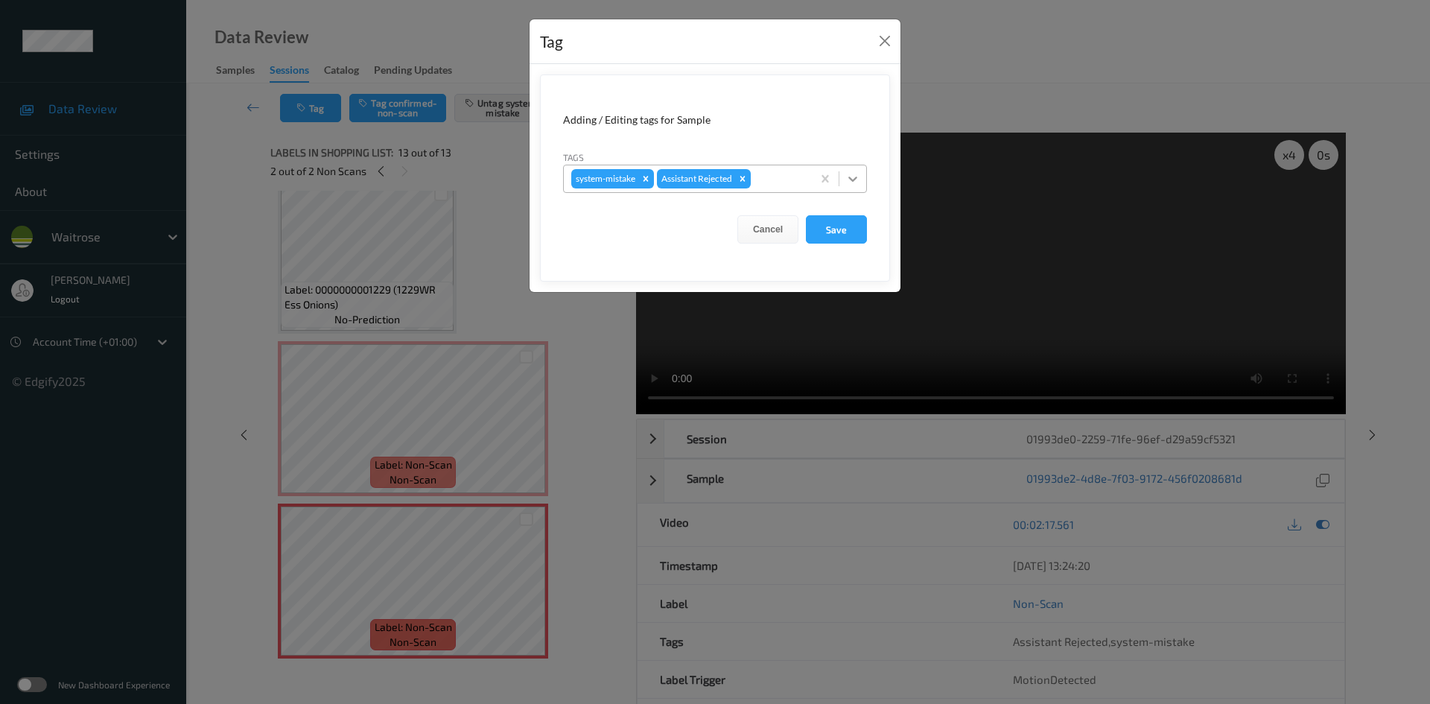
click at [847, 179] on icon at bounding box center [852, 178] width 15 height 15
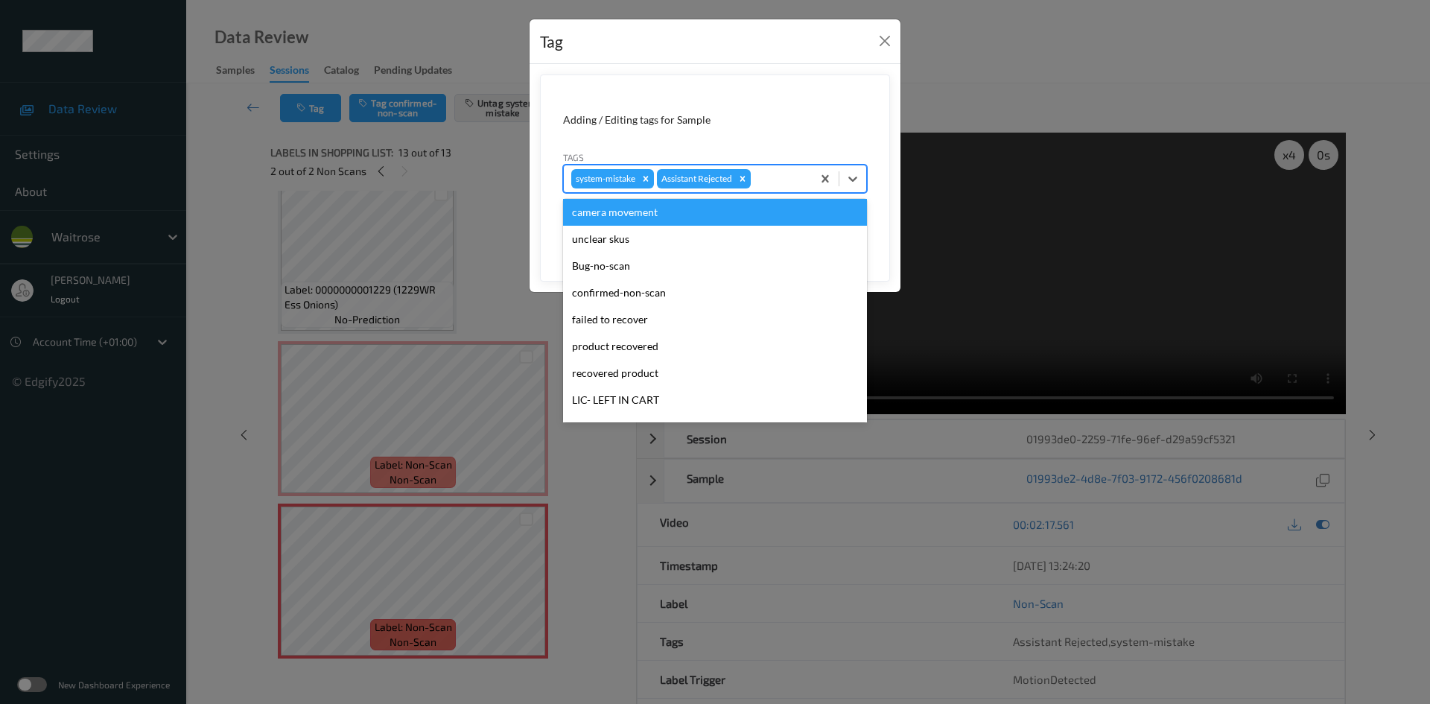
scroll to position [346, 0]
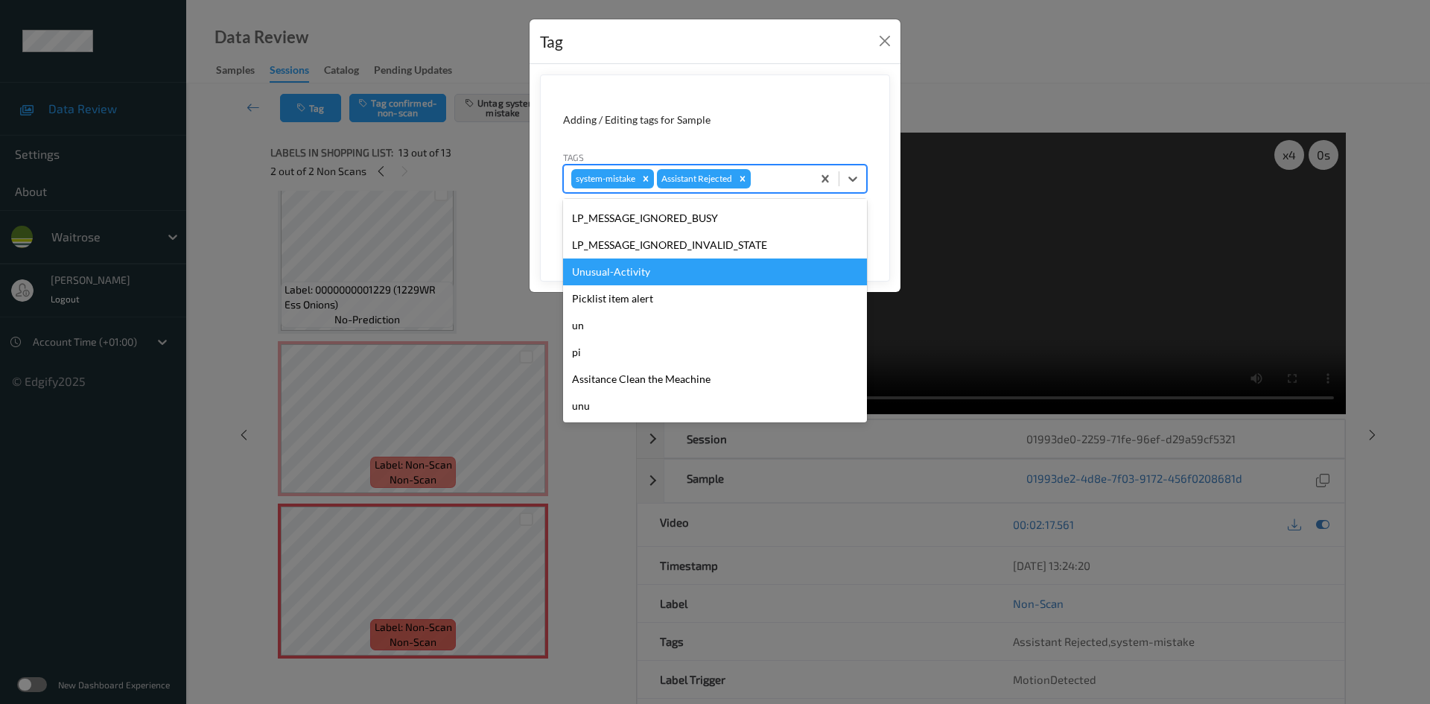
click at [627, 265] on div "Unusual-Activity" at bounding box center [715, 271] width 304 height 27
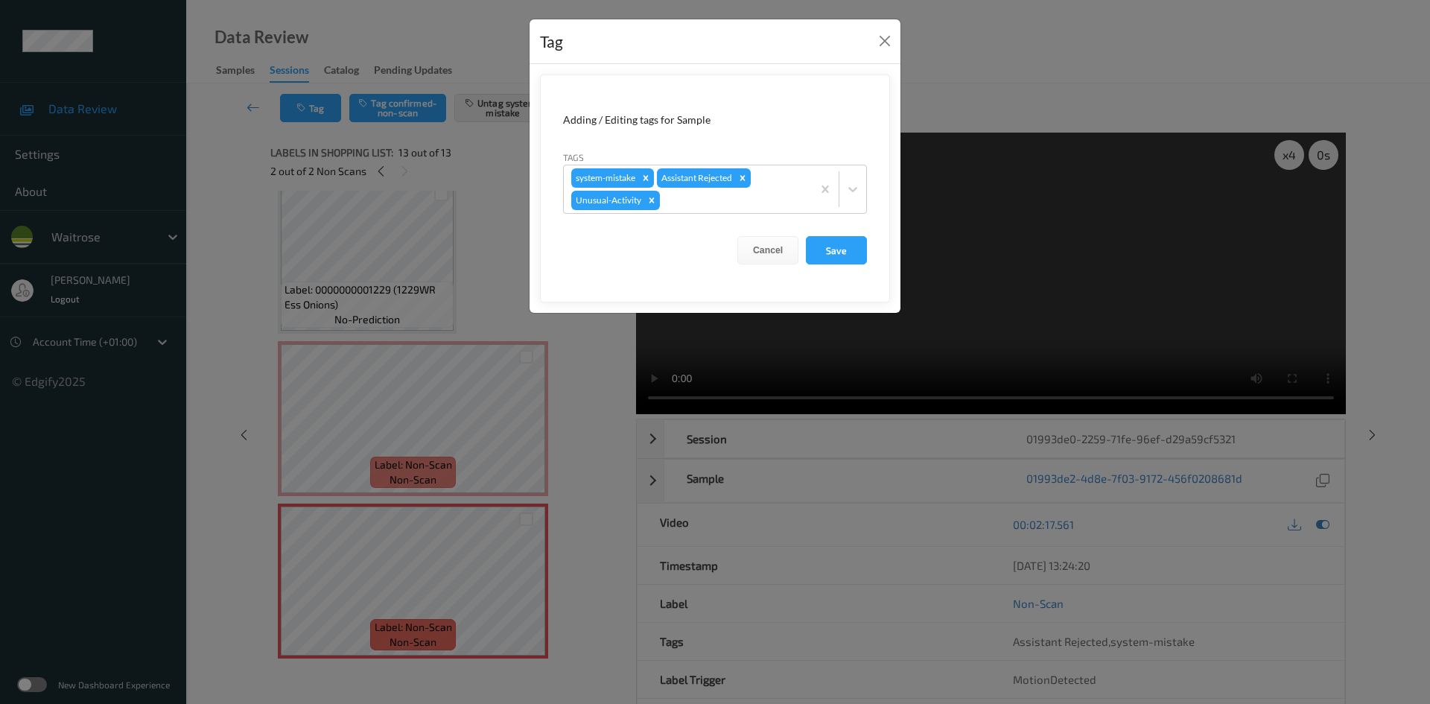
click at [869, 194] on form "Adding / Editing tags for Sample Tags system-mistake Assistant Rejected Unusual…" at bounding box center [715, 188] width 350 height 228
click at [854, 197] on div at bounding box center [852, 189] width 27 height 27
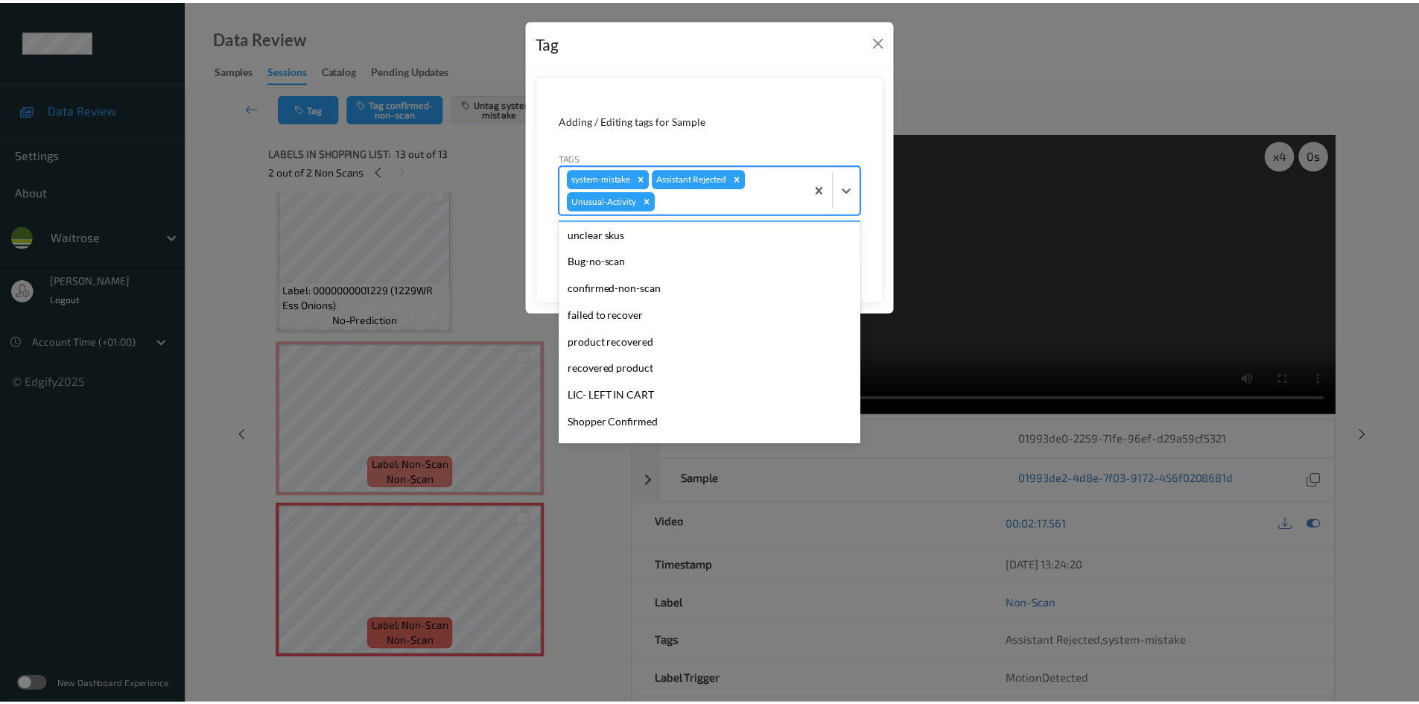
scroll to position [319, 0]
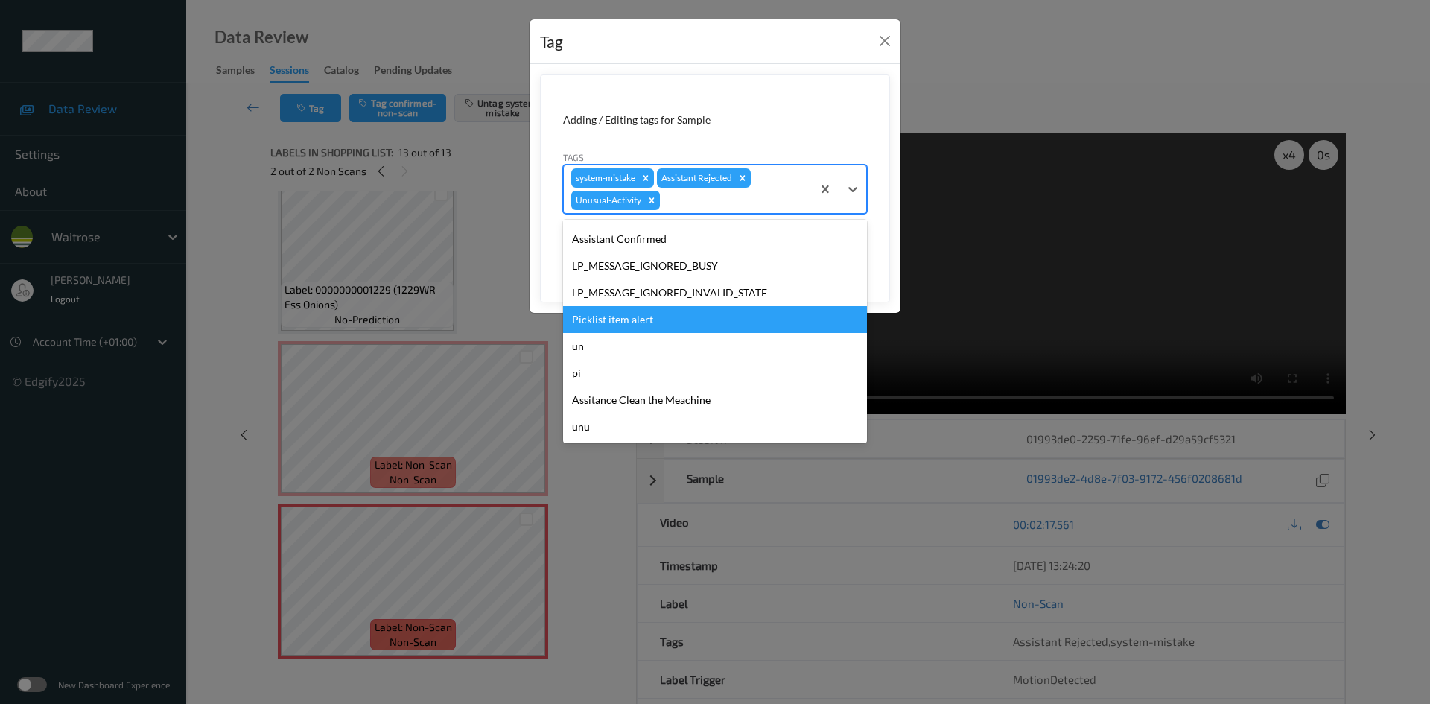
click at [623, 317] on div "Picklist item alert" at bounding box center [715, 319] width 304 height 27
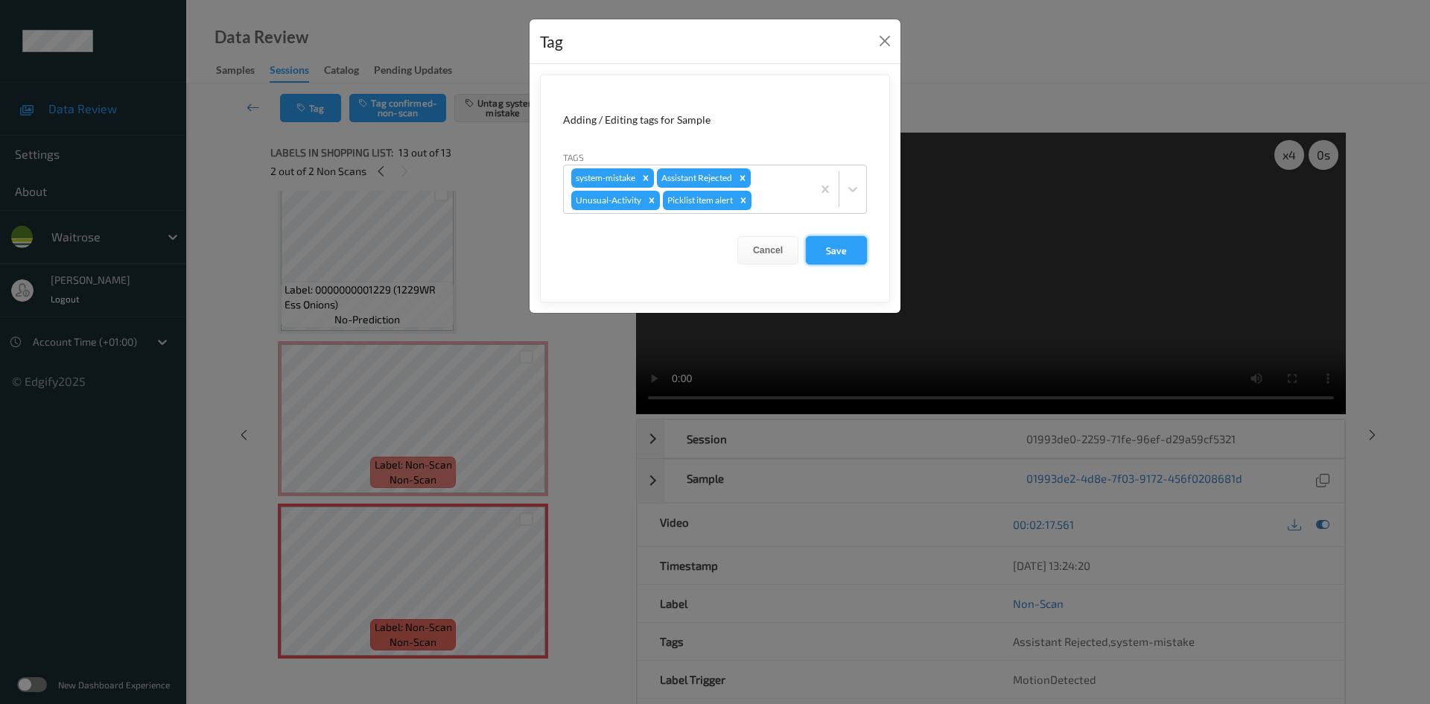
click at [847, 254] on button "Save" at bounding box center [836, 250] width 61 height 28
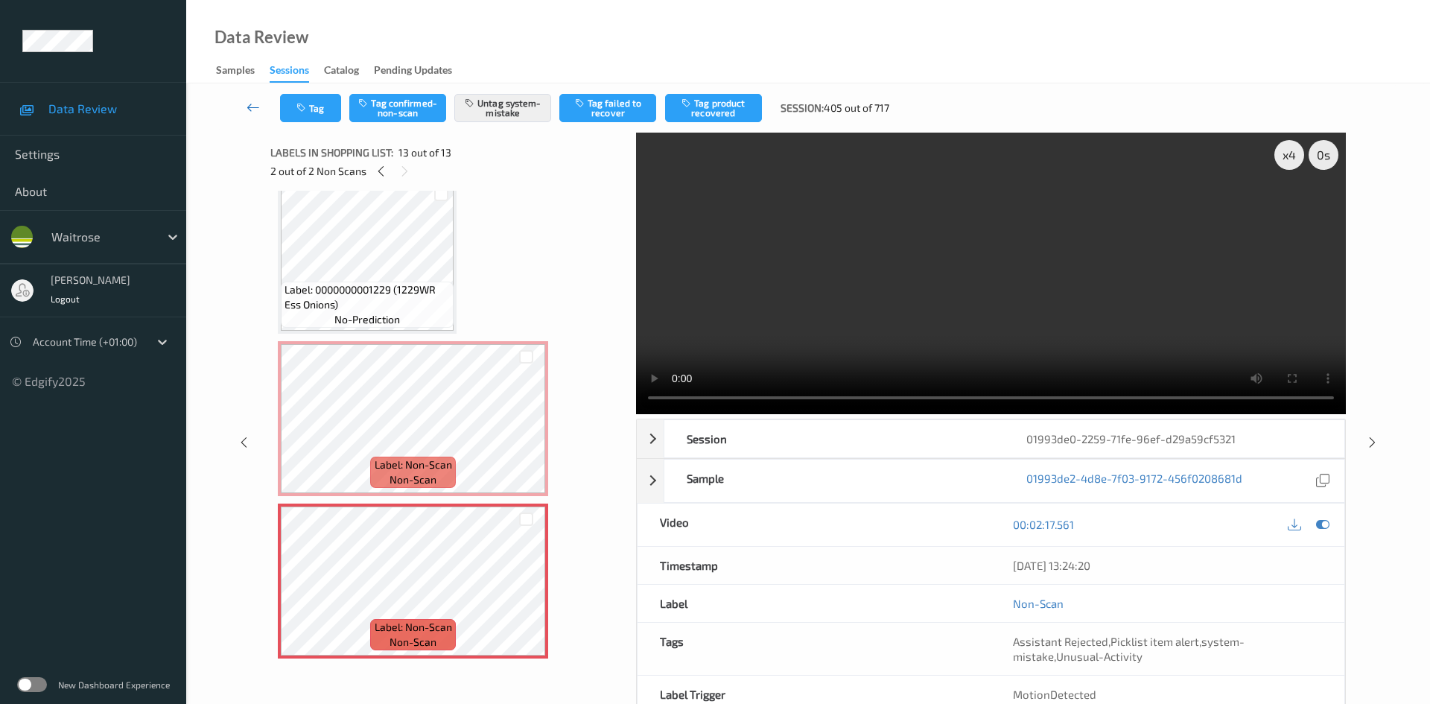
click at [249, 98] on link at bounding box center [253, 108] width 53 height 28
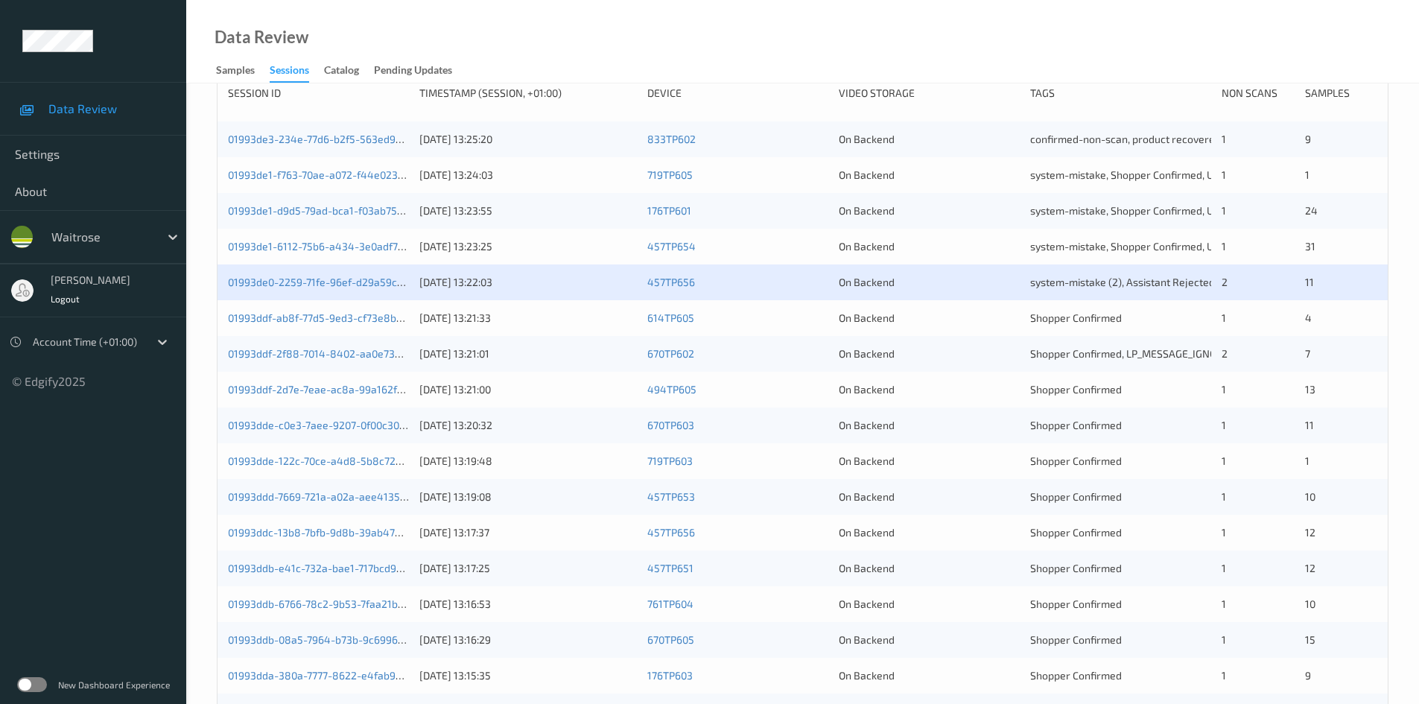
scroll to position [223, 0]
click at [313, 352] on link "01993ddf-2f88-7014-8402-aa0e733df39e" at bounding box center [328, 352] width 200 height 13
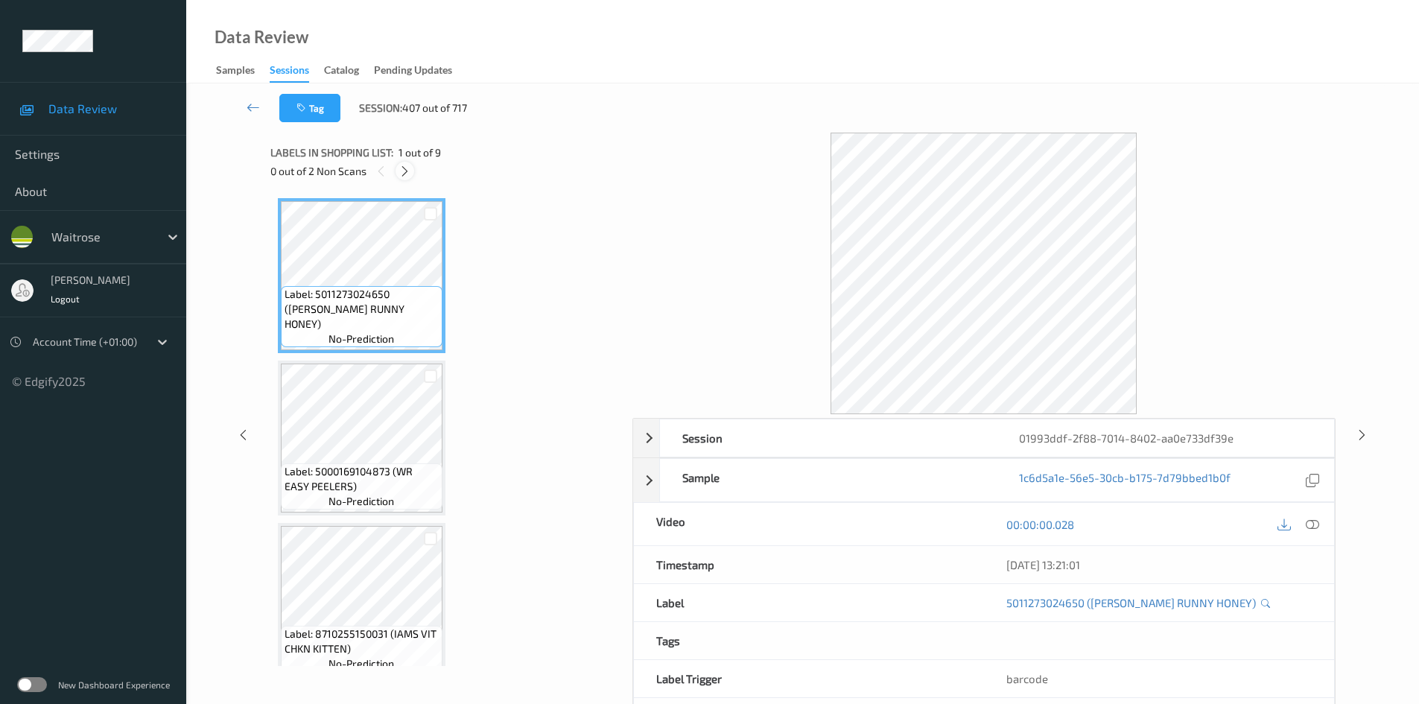
click at [407, 170] on icon at bounding box center [404, 171] width 13 height 13
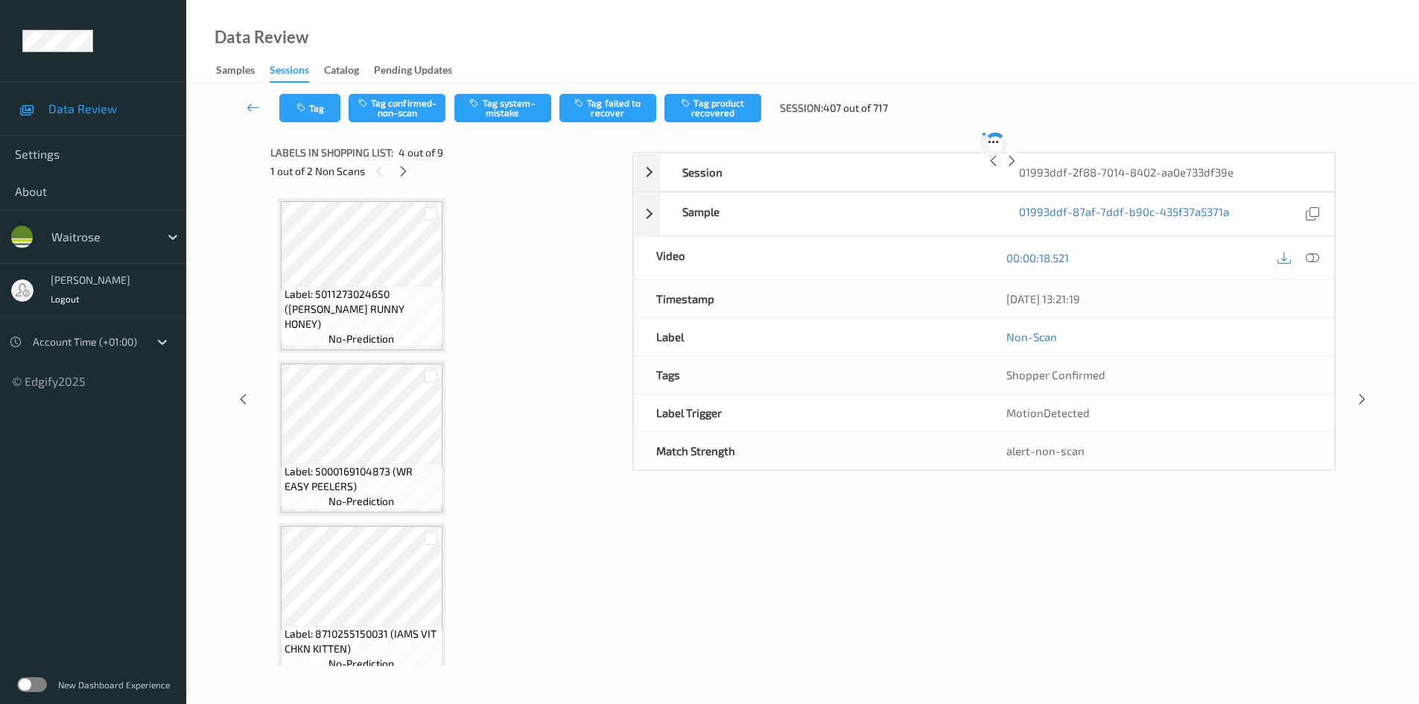
scroll to position [332, 0]
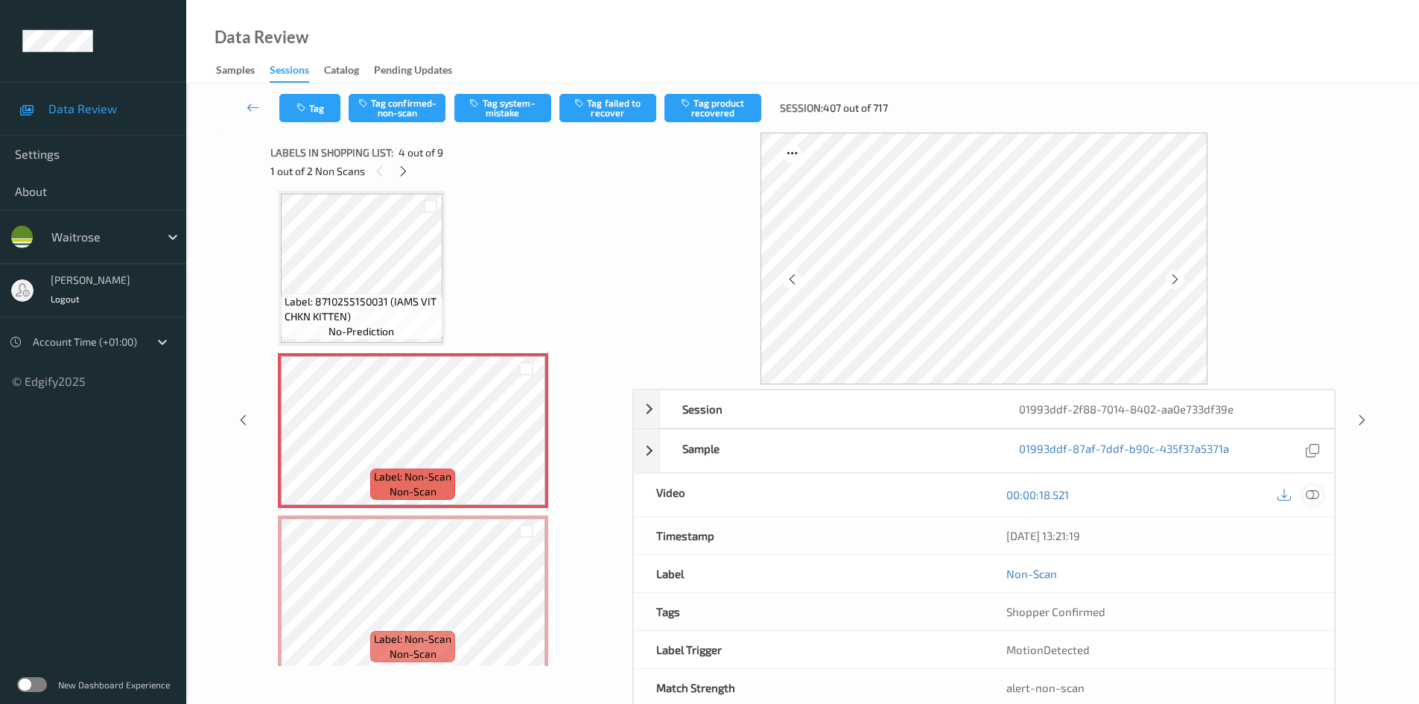
click at [1317, 488] on icon at bounding box center [1311, 494] width 13 height 13
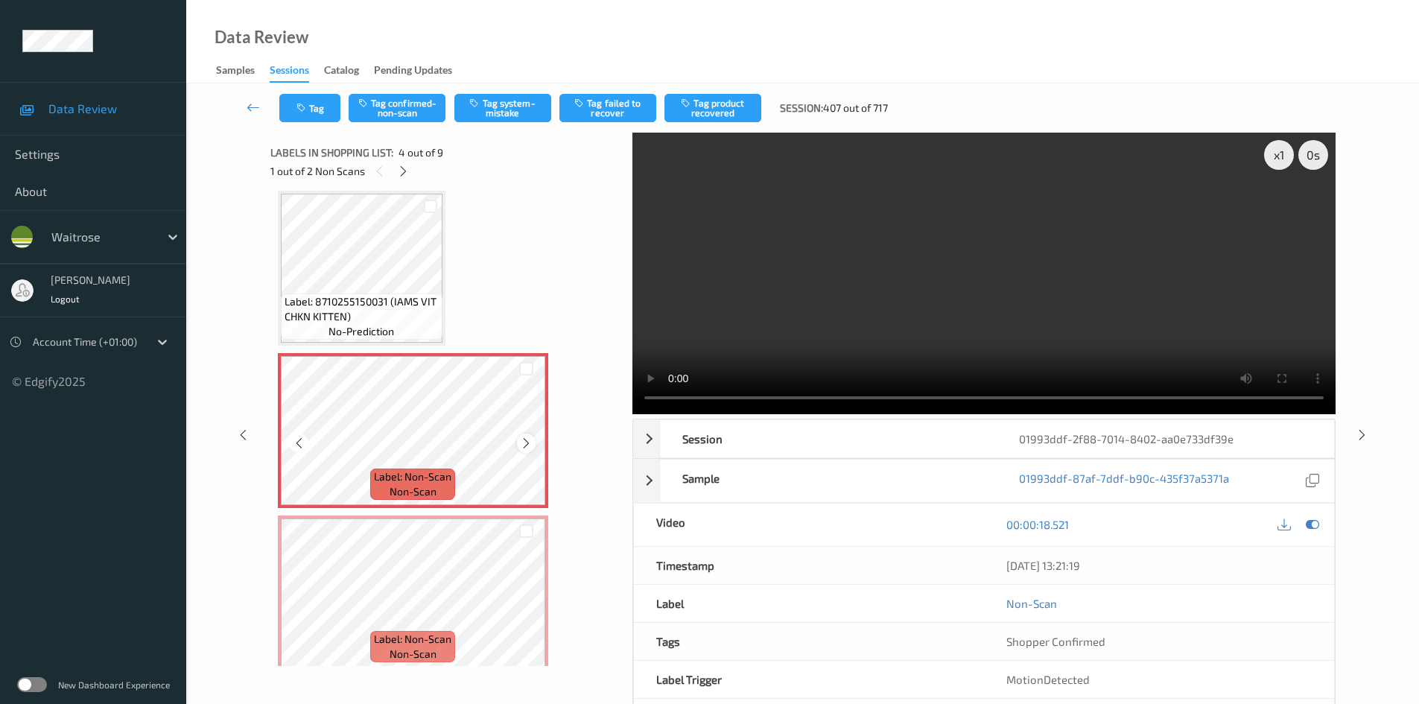
click at [527, 445] on icon at bounding box center [526, 442] width 13 height 13
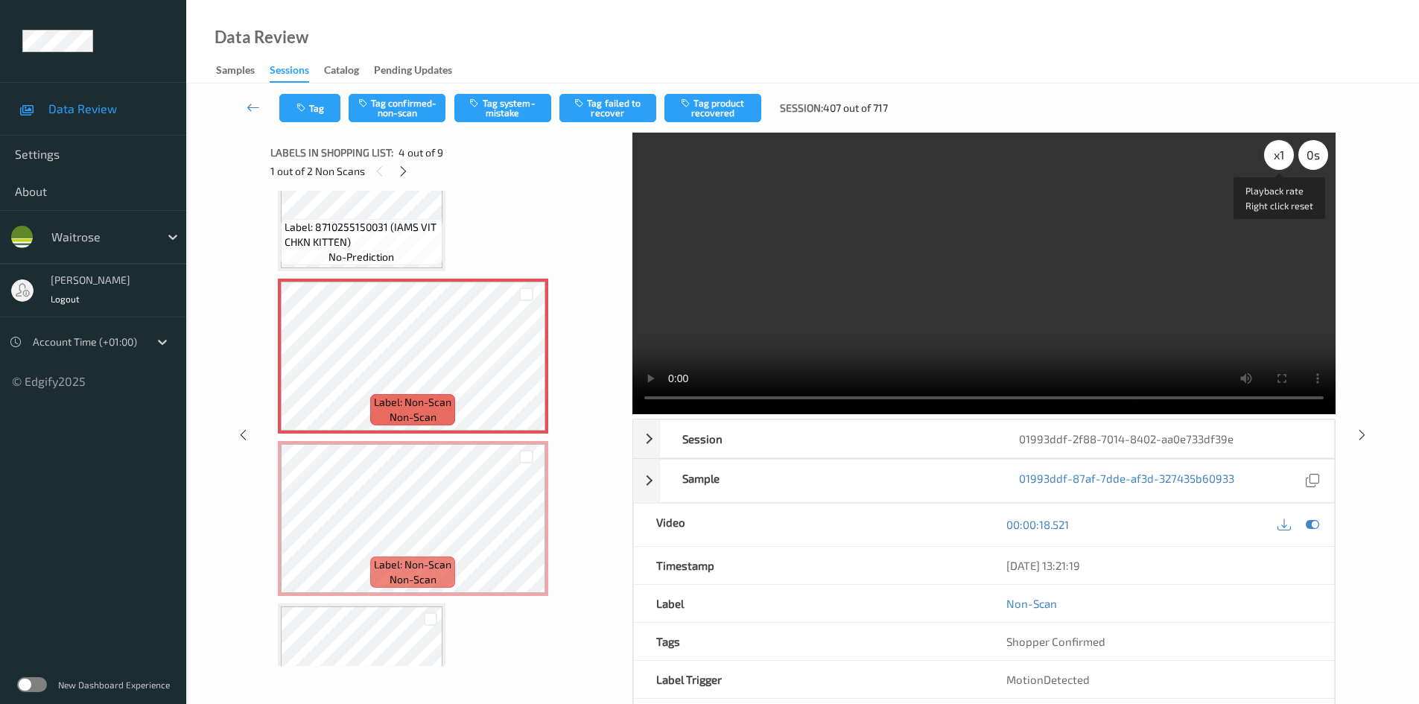
click at [1279, 163] on div "x 1" at bounding box center [1279, 155] width 30 height 30
click at [1278, 156] on div "x 2" at bounding box center [1279, 155] width 30 height 30
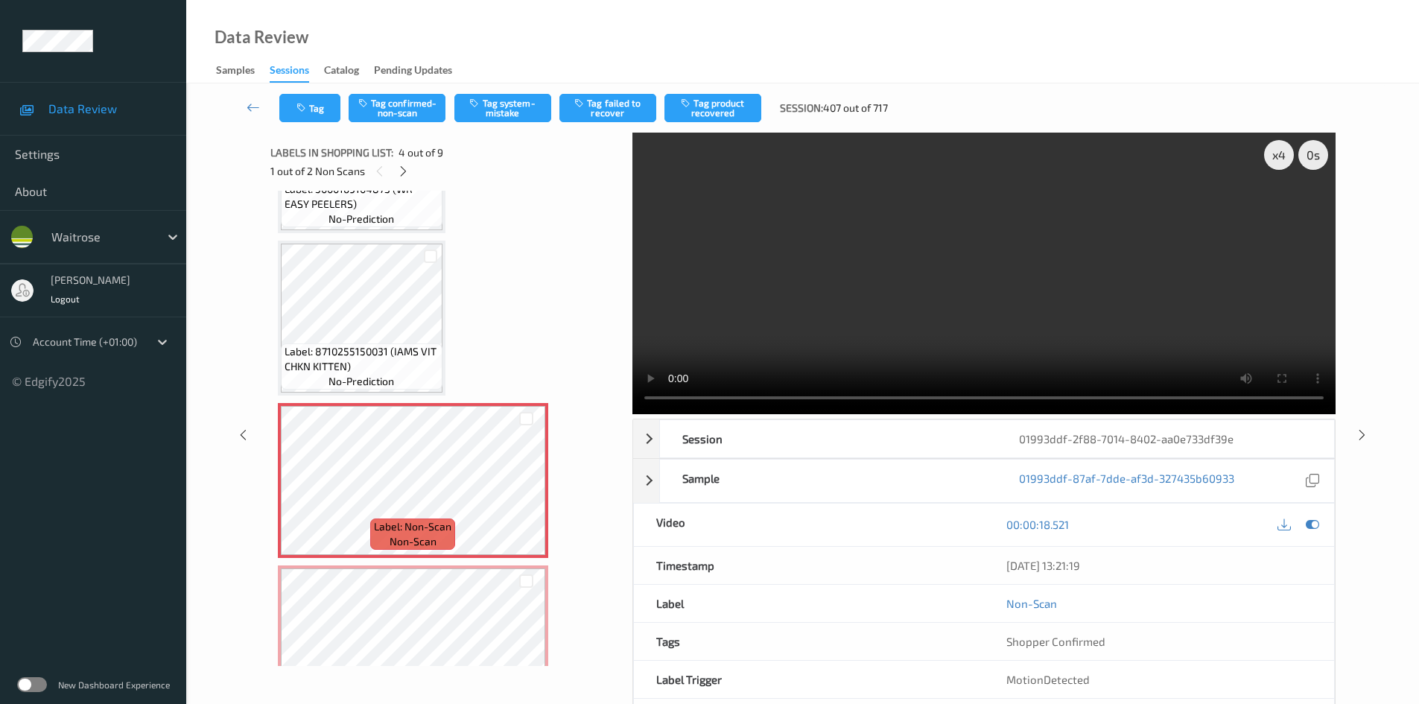
scroll to position [298, 0]
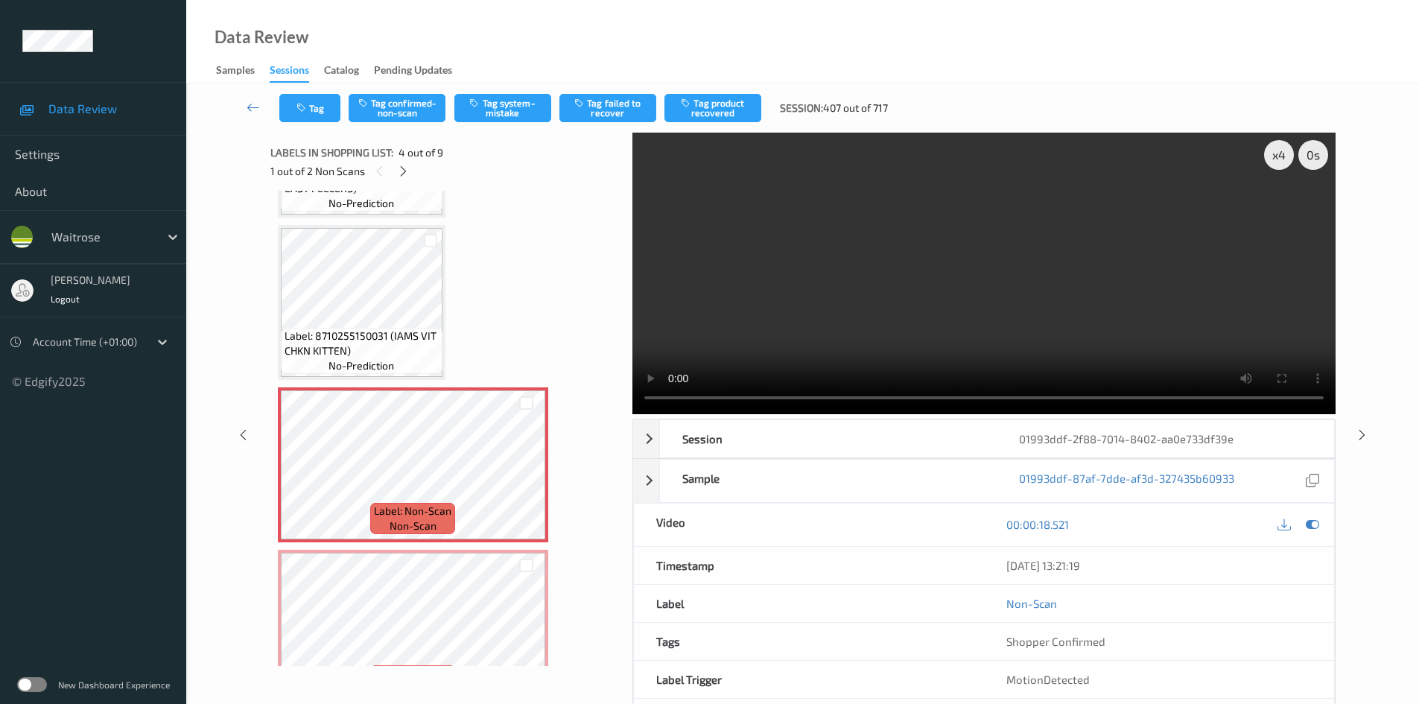
click at [1052, 267] on video at bounding box center [983, 273] width 703 height 281
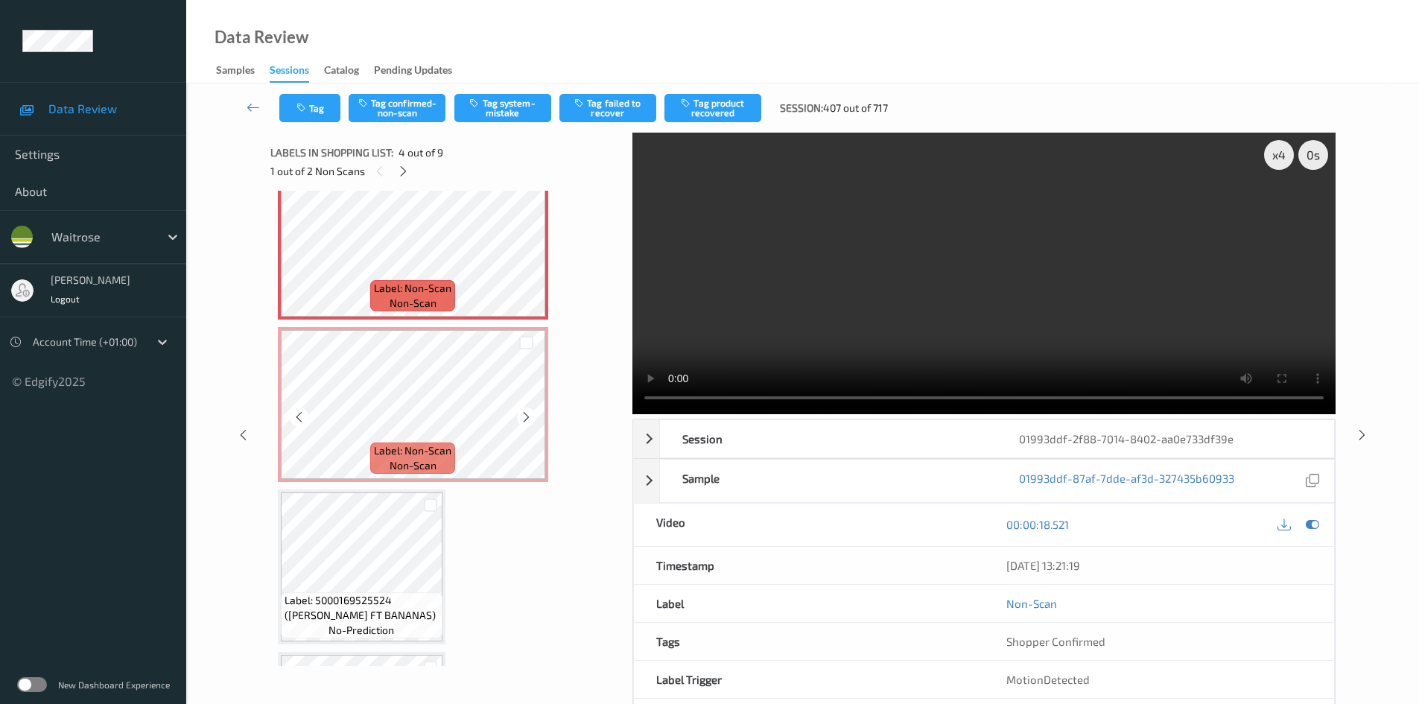
scroll to position [521, 0]
click at [1051, 235] on video at bounding box center [983, 273] width 703 height 281
click at [1059, 293] on video at bounding box center [983, 273] width 703 height 281
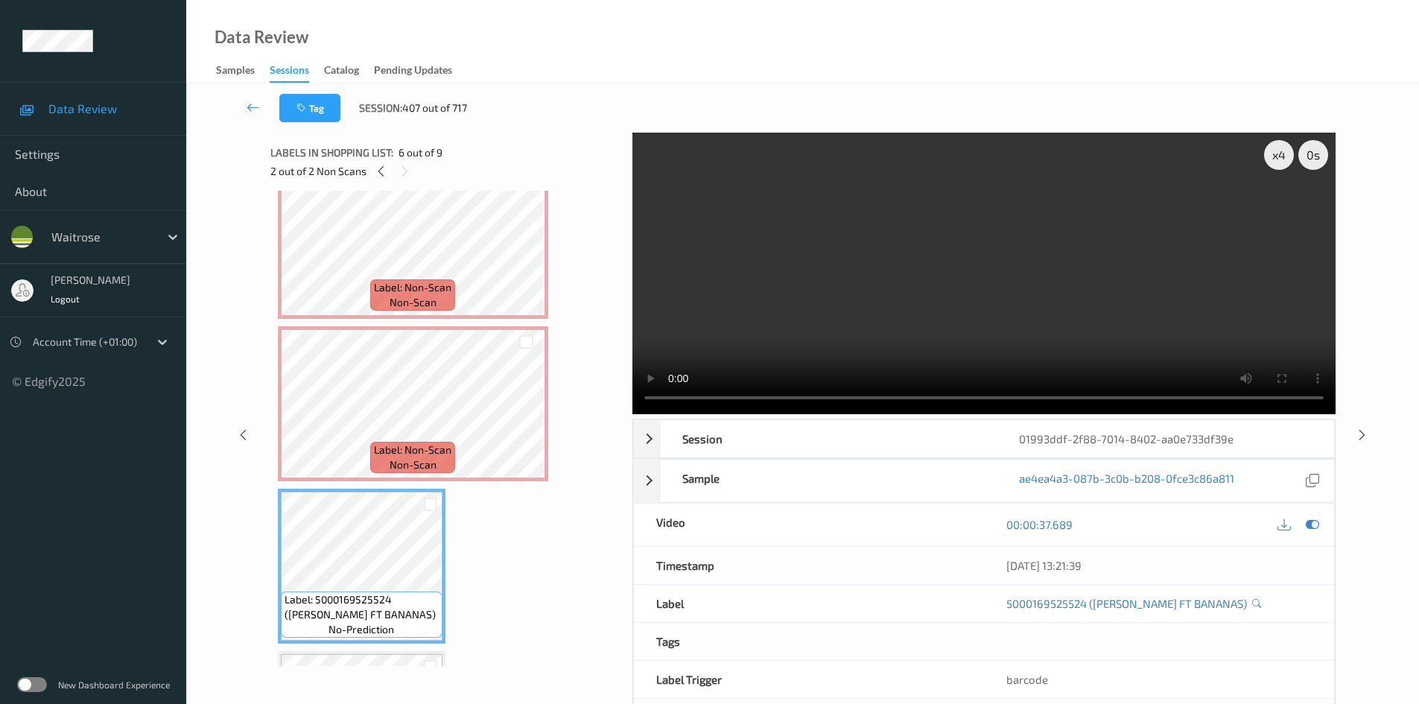
click at [977, 339] on video at bounding box center [983, 273] width 703 height 281
click at [987, 285] on video at bounding box center [983, 273] width 703 height 281
click at [1015, 337] on video at bounding box center [983, 273] width 703 height 281
click at [970, 315] on video at bounding box center [983, 273] width 703 height 281
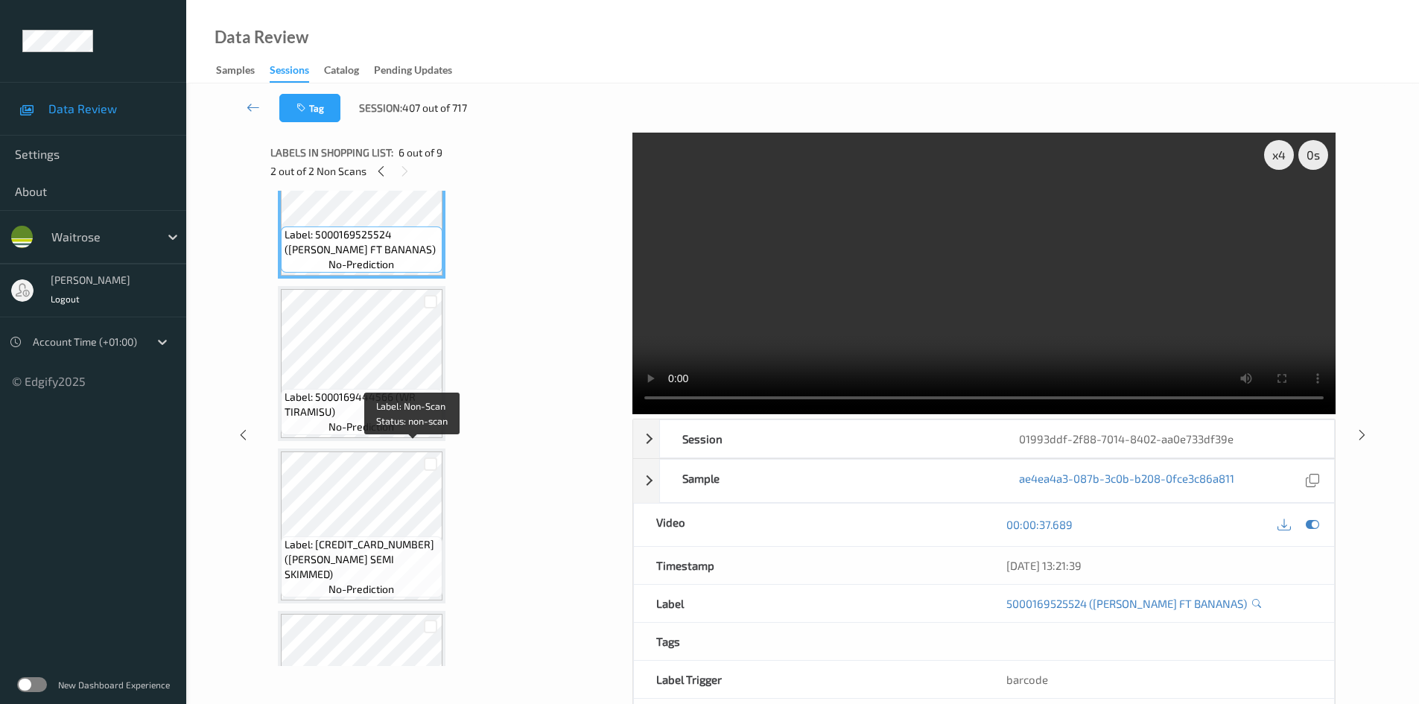
scroll to position [894, 0]
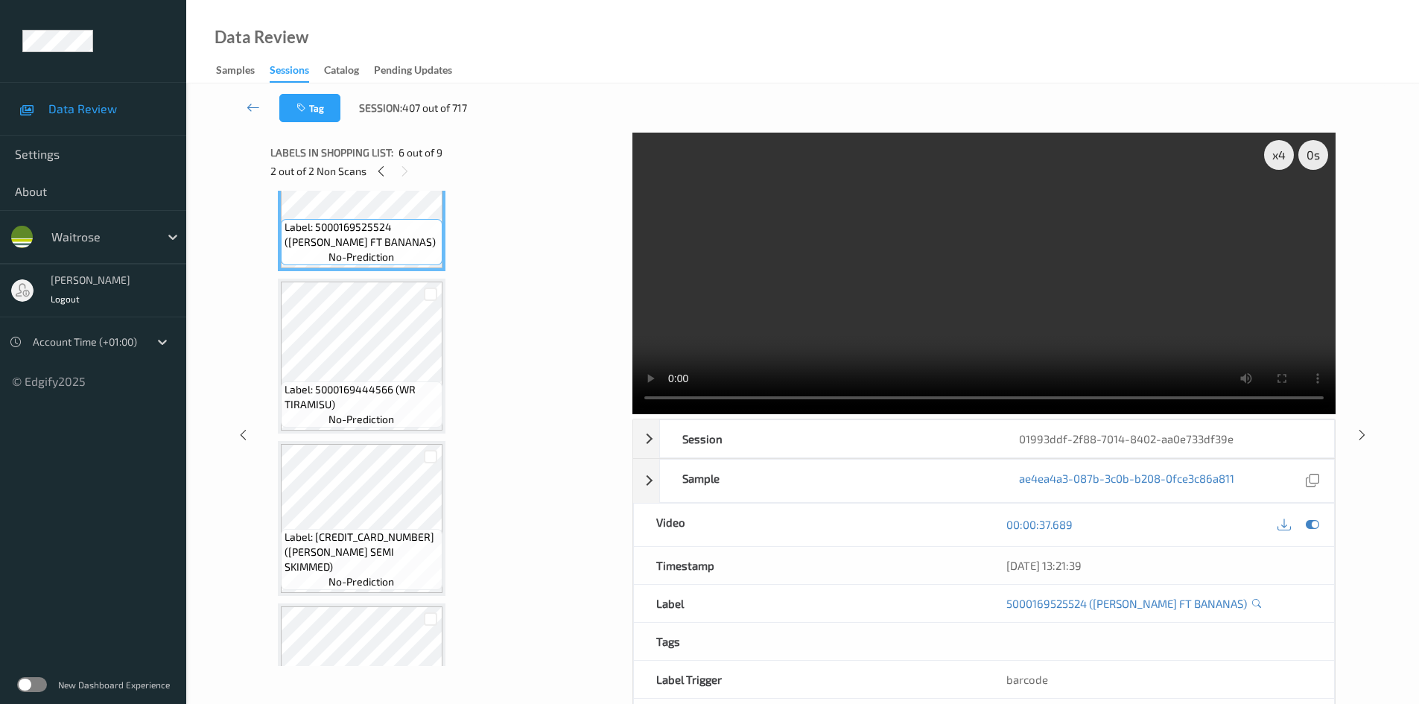
click at [824, 271] on video at bounding box center [983, 273] width 703 height 281
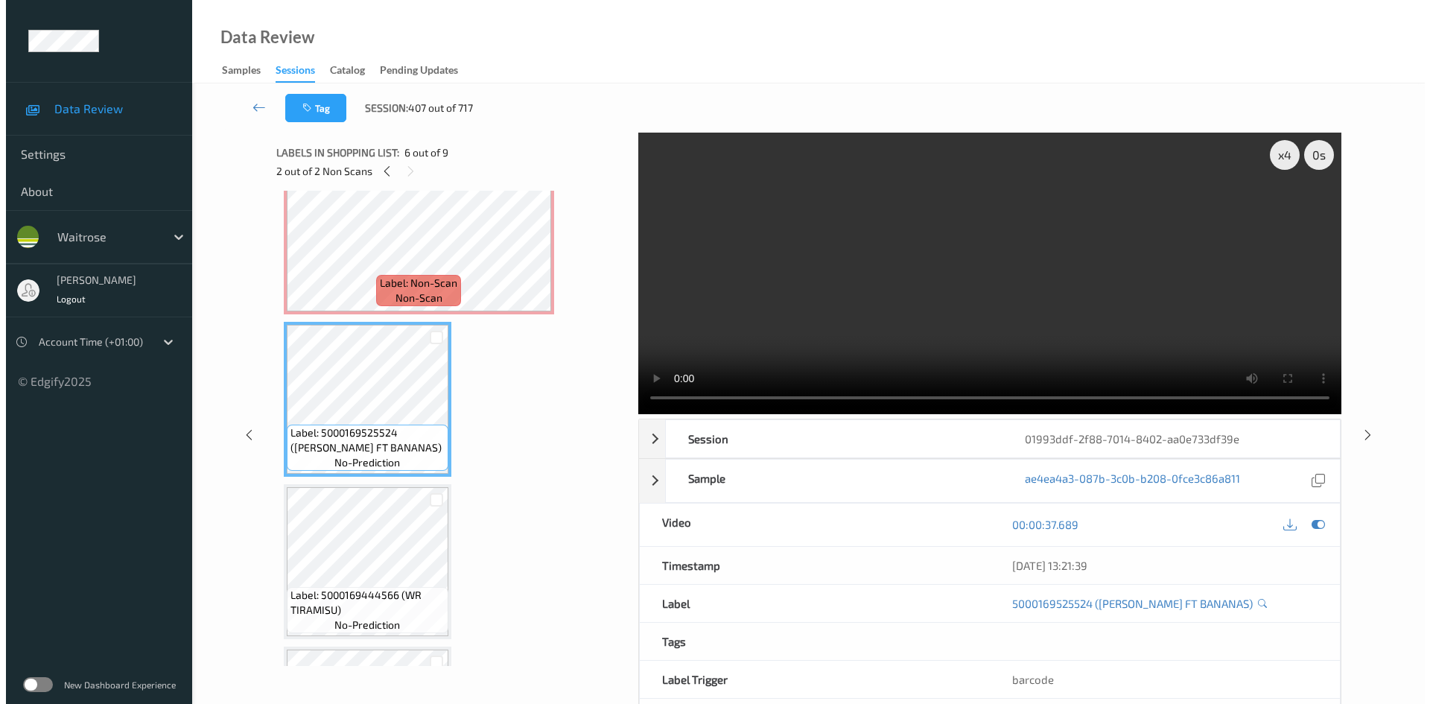
scroll to position [670, 0]
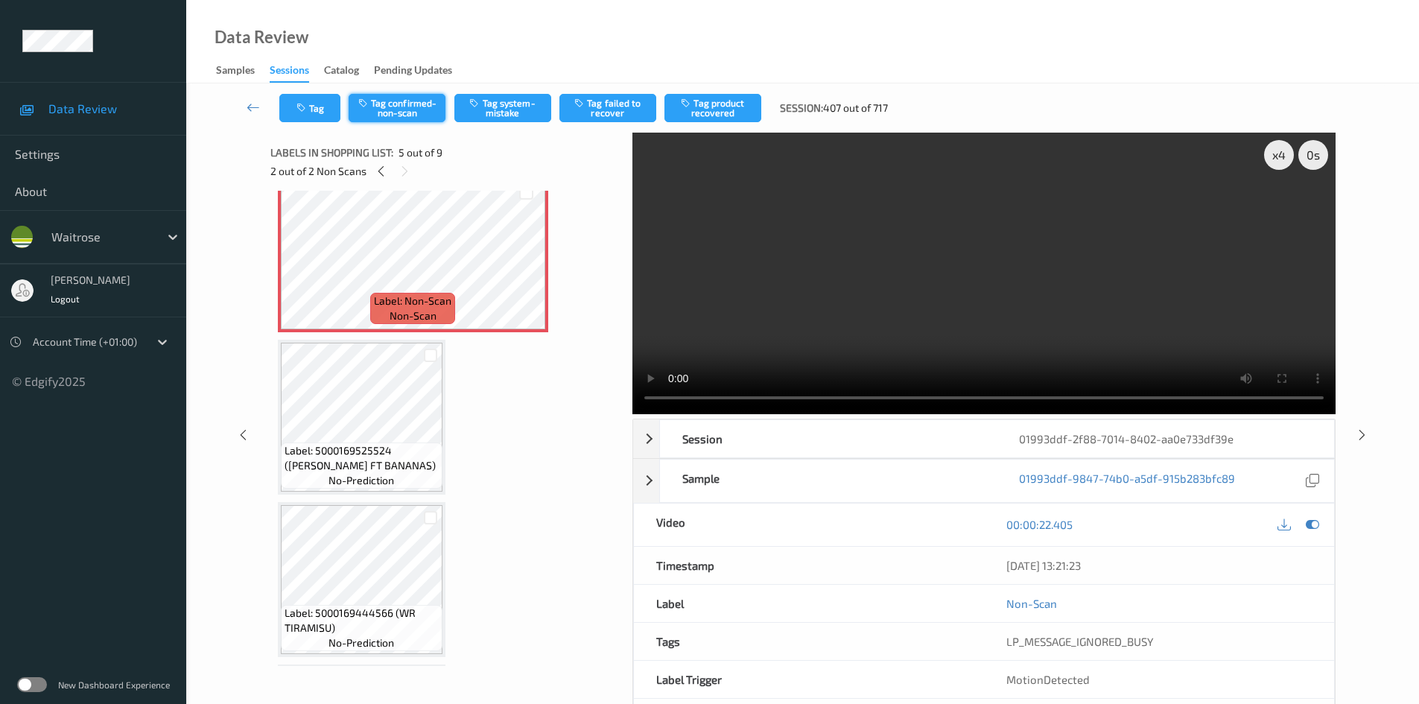
click at [419, 104] on button "Tag confirmed-non-scan" at bounding box center [396, 108] width 97 height 28
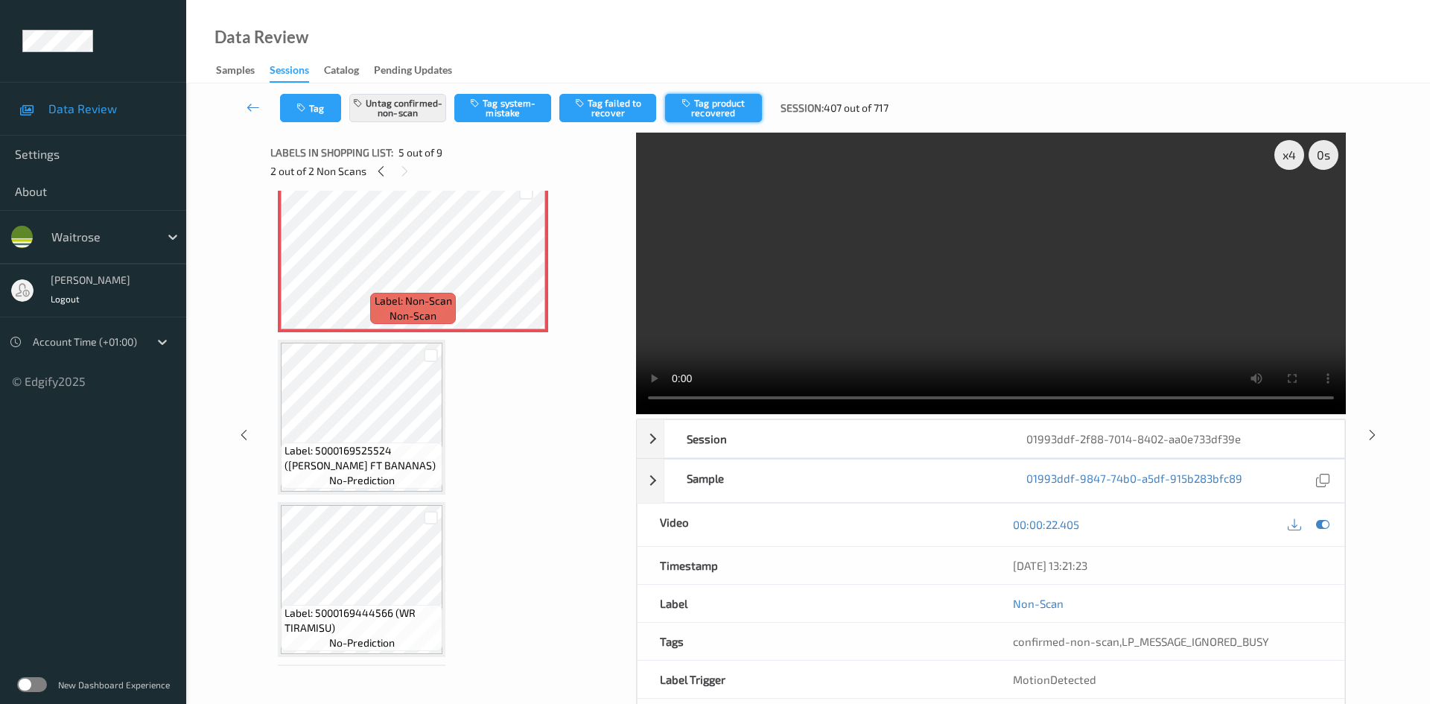
click at [730, 109] on button "Tag product recovered" at bounding box center [713, 108] width 97 height 28
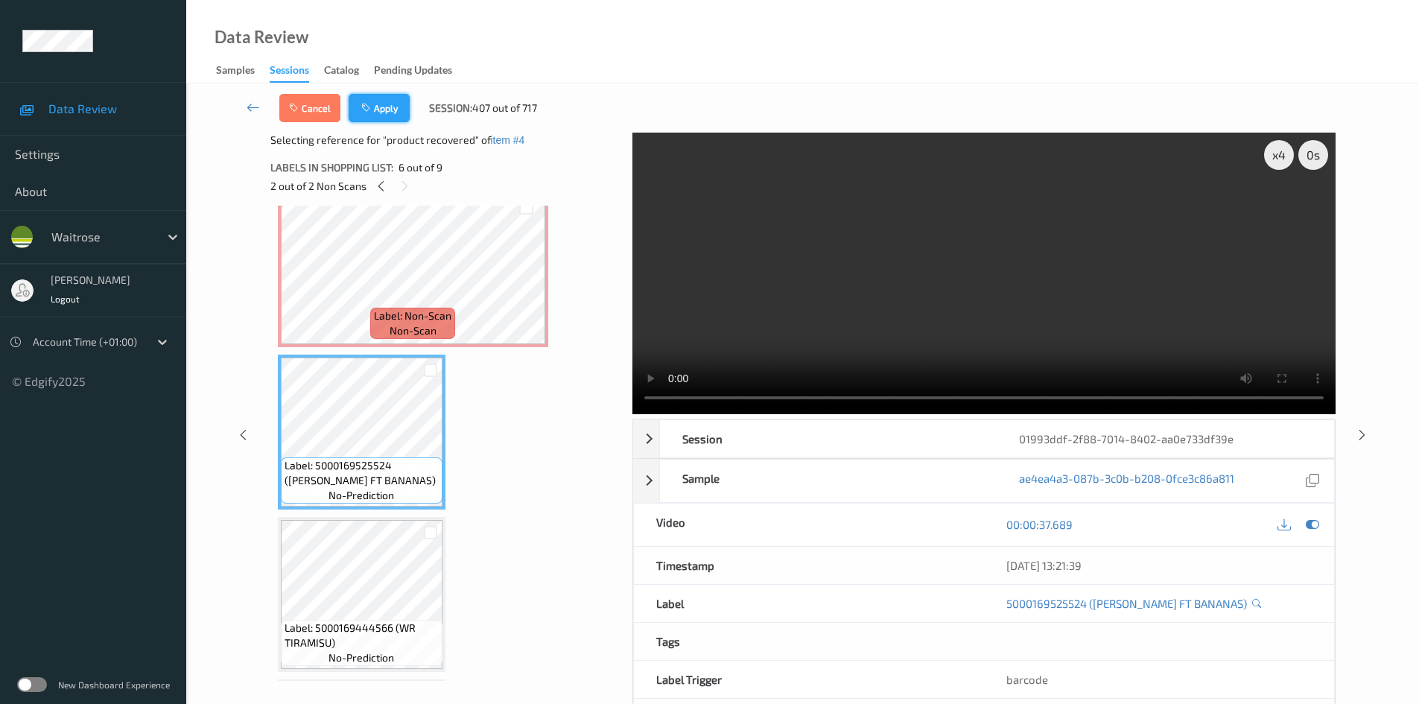
click at [379, 106] on button "Apply" at bounding box center [378, 108] width 61 height 28
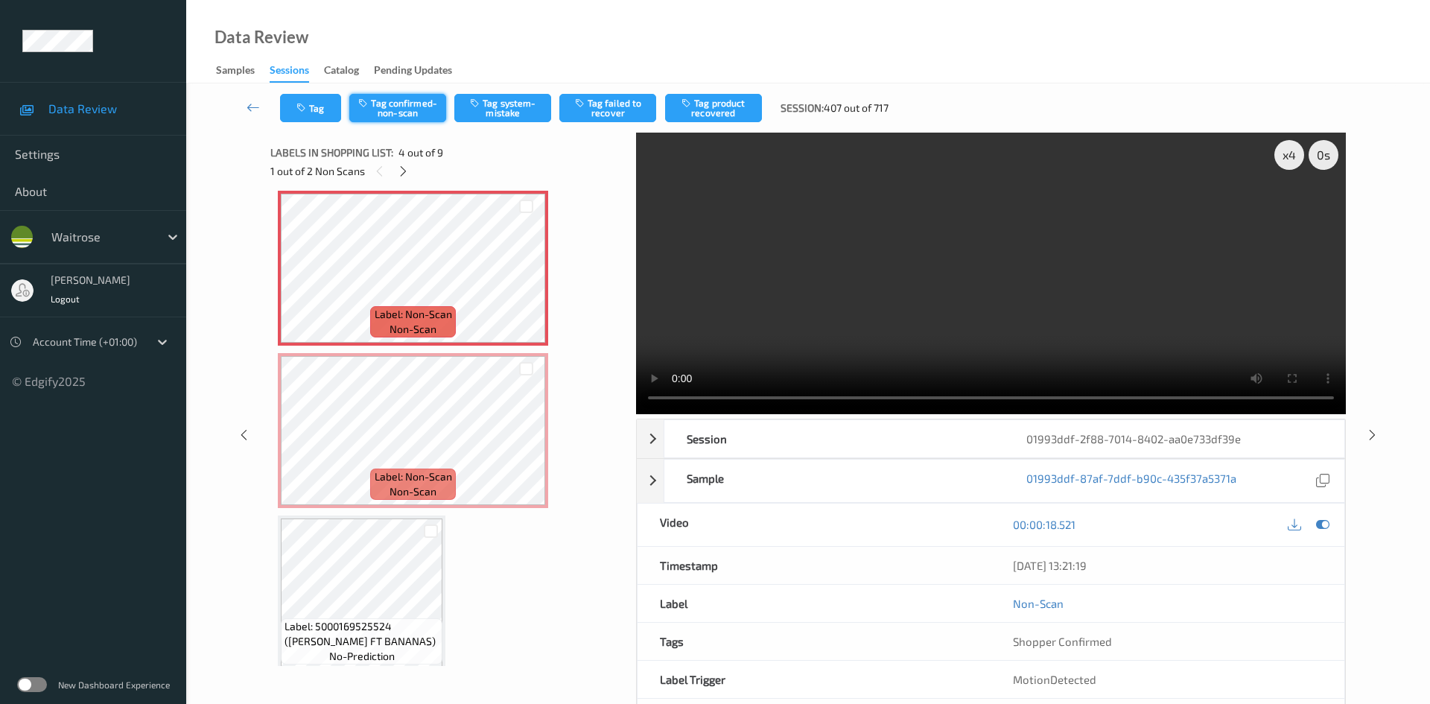
click at [411, 101] on button "Tag confirmed-non-scan" at bounding box center [397, 108] width 97 height 28
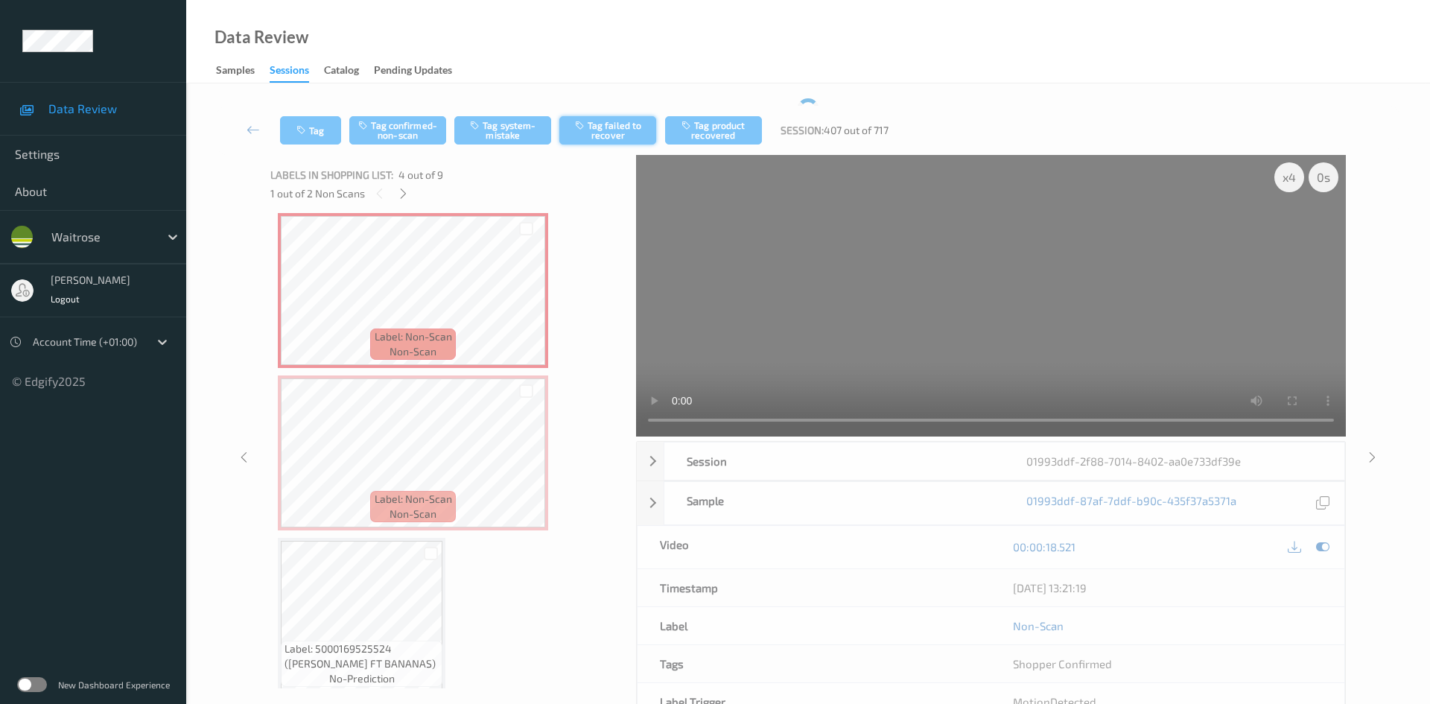
click at [616, 124] on div "Tag Tag confirmed-non-scan Tag system-mistake Tag failed to recover Tag product…" at bounding box center [808, 130] width 1182 height 49
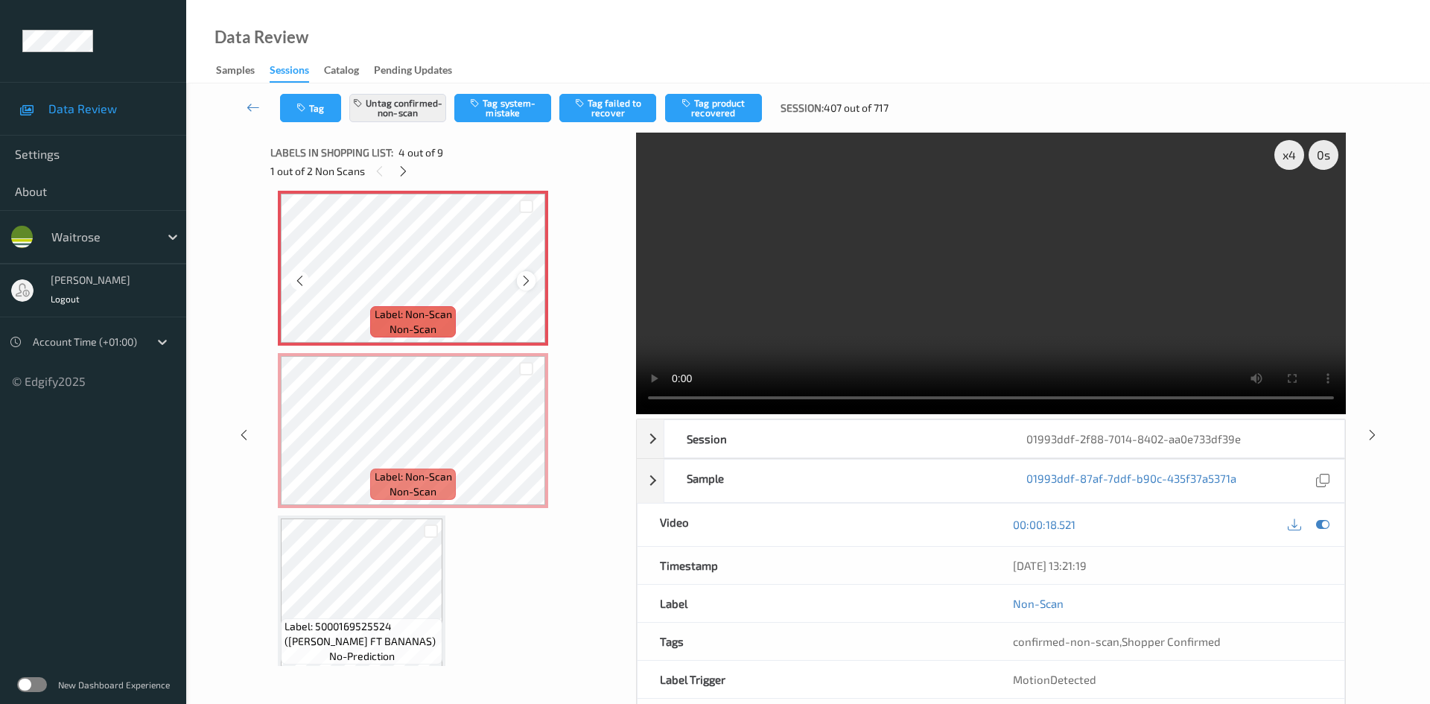
click at [531, 281] on icon at bounding box center [526, 280] width 13 height 13
click at [616, 112] on button "Tag failed to recover" at bounding box center [607, 108] width 97 height 28
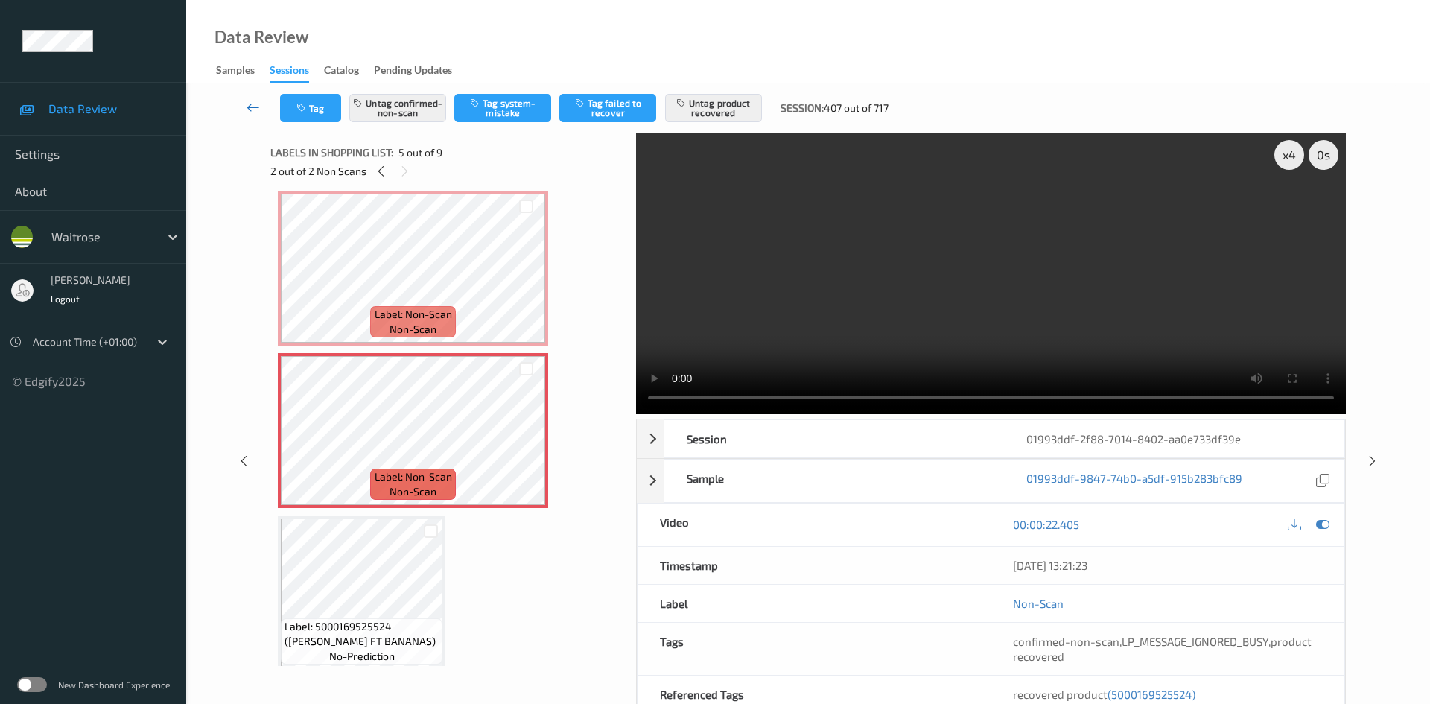
click at [246, 99] on link at bounding box center [253, 108] width 53 height 28
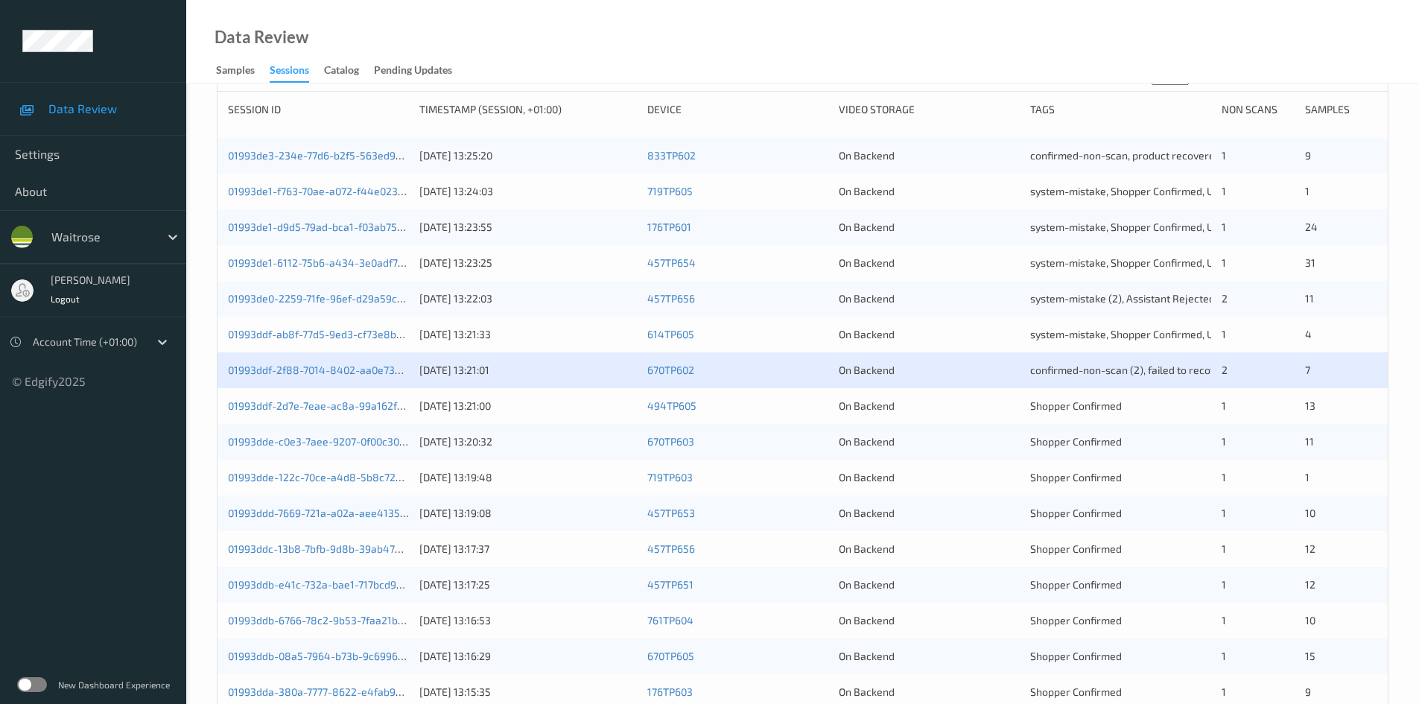
scroll to position [223, 0]
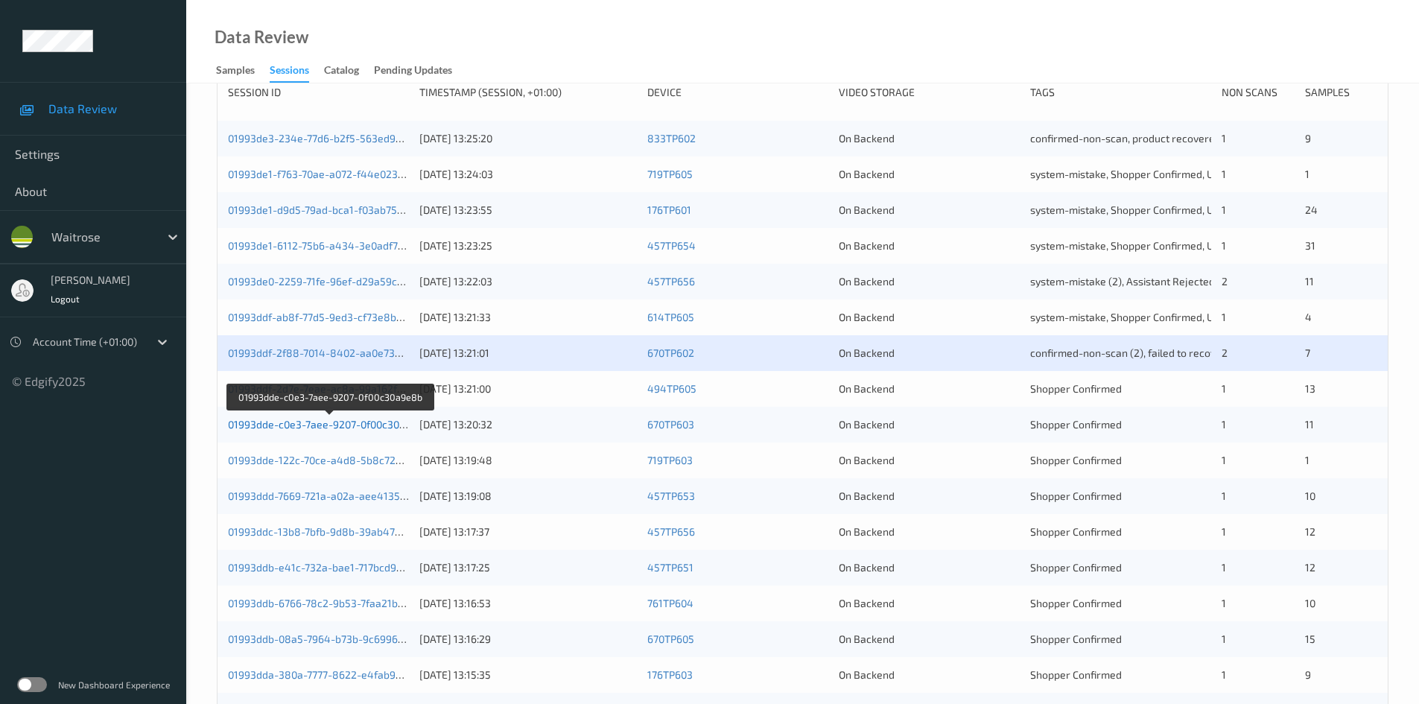
click at [284, 428] on link "01993dde-c0e3-7aee-9207-0f00c30a9e8b" at bounding box center [329, 424] width 202 height 13
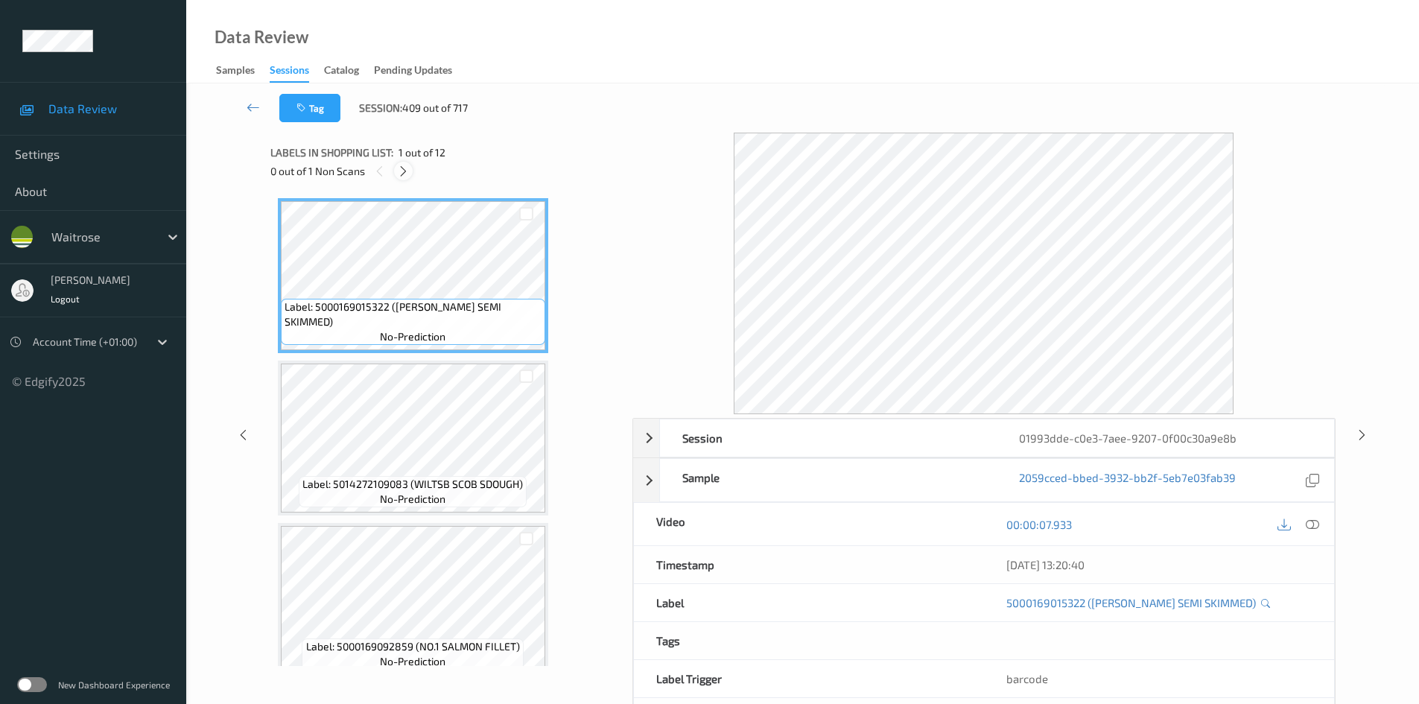
click at [404, 171] on icon at bounding box center [403, 171] width 13 height 13
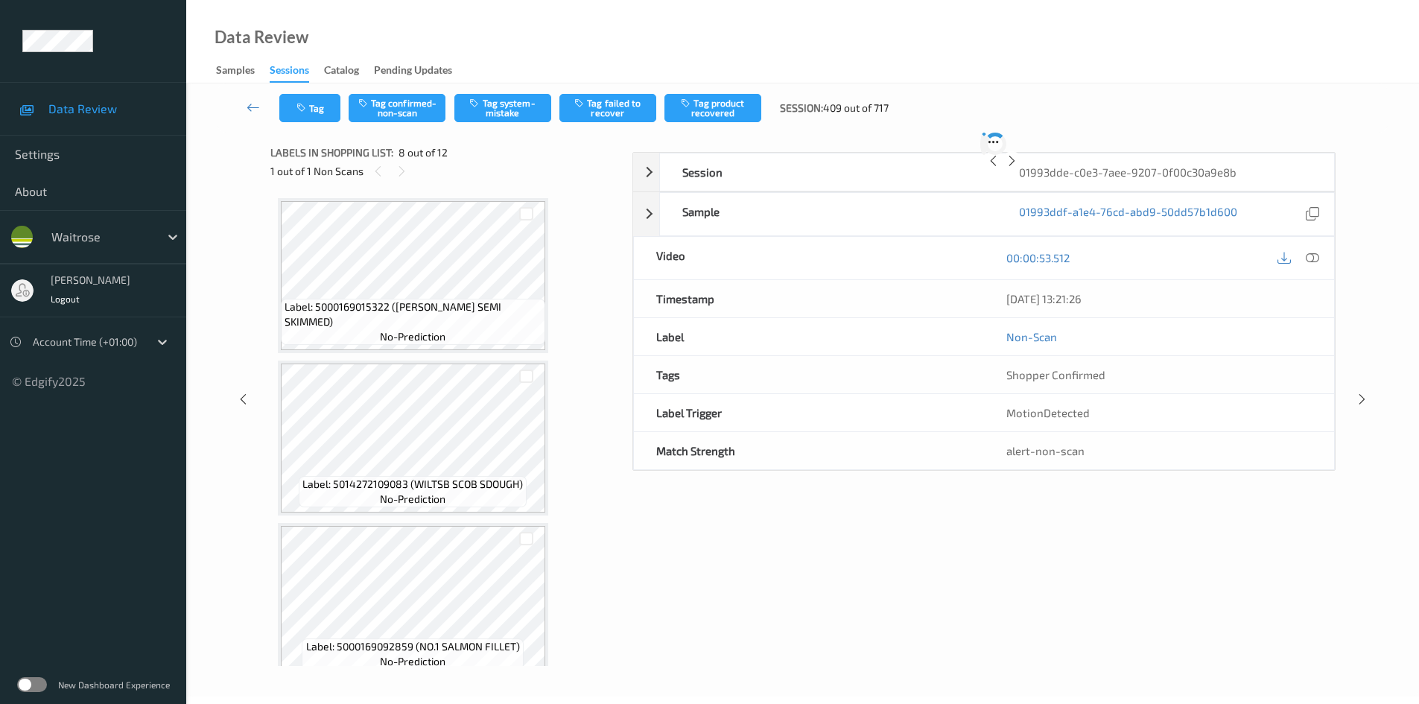
scroll to position [981, 0]
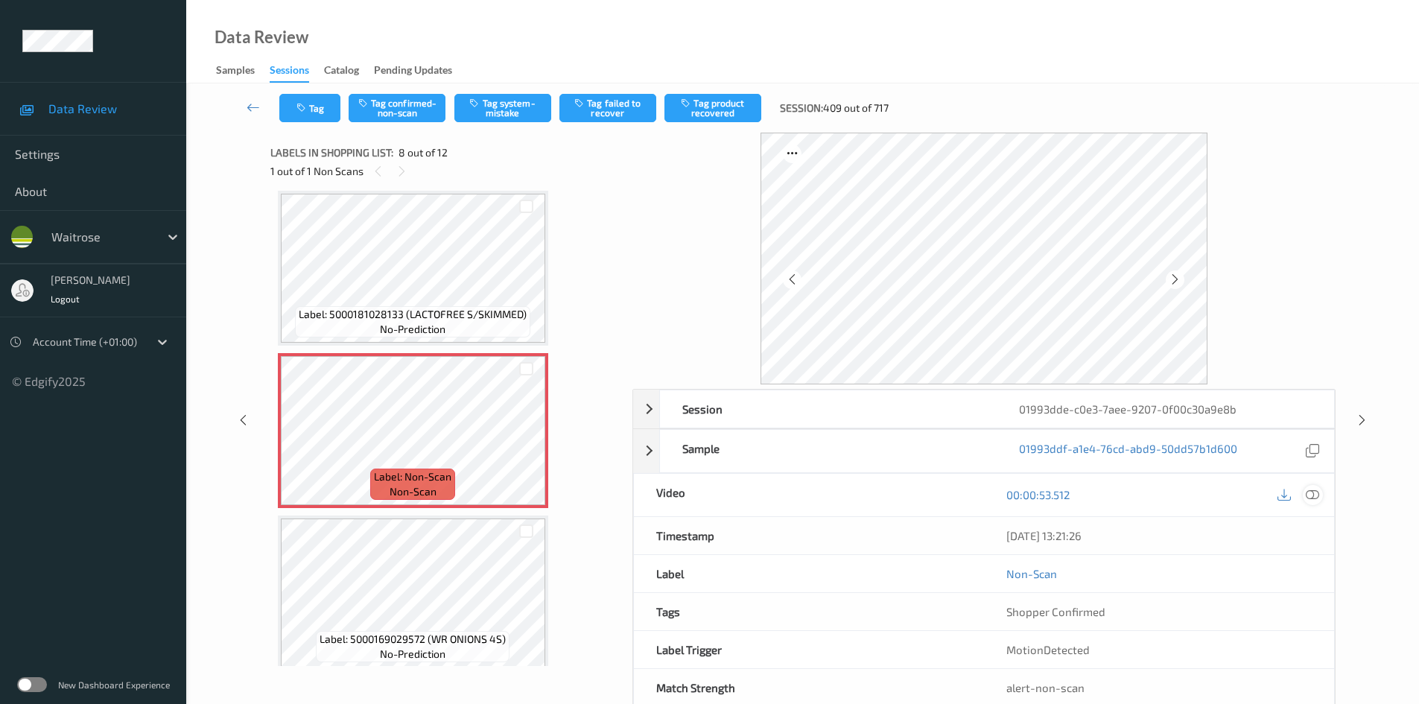
click at [1315, 491] on icon at bounding box center [1311, 494] width 13 height 13
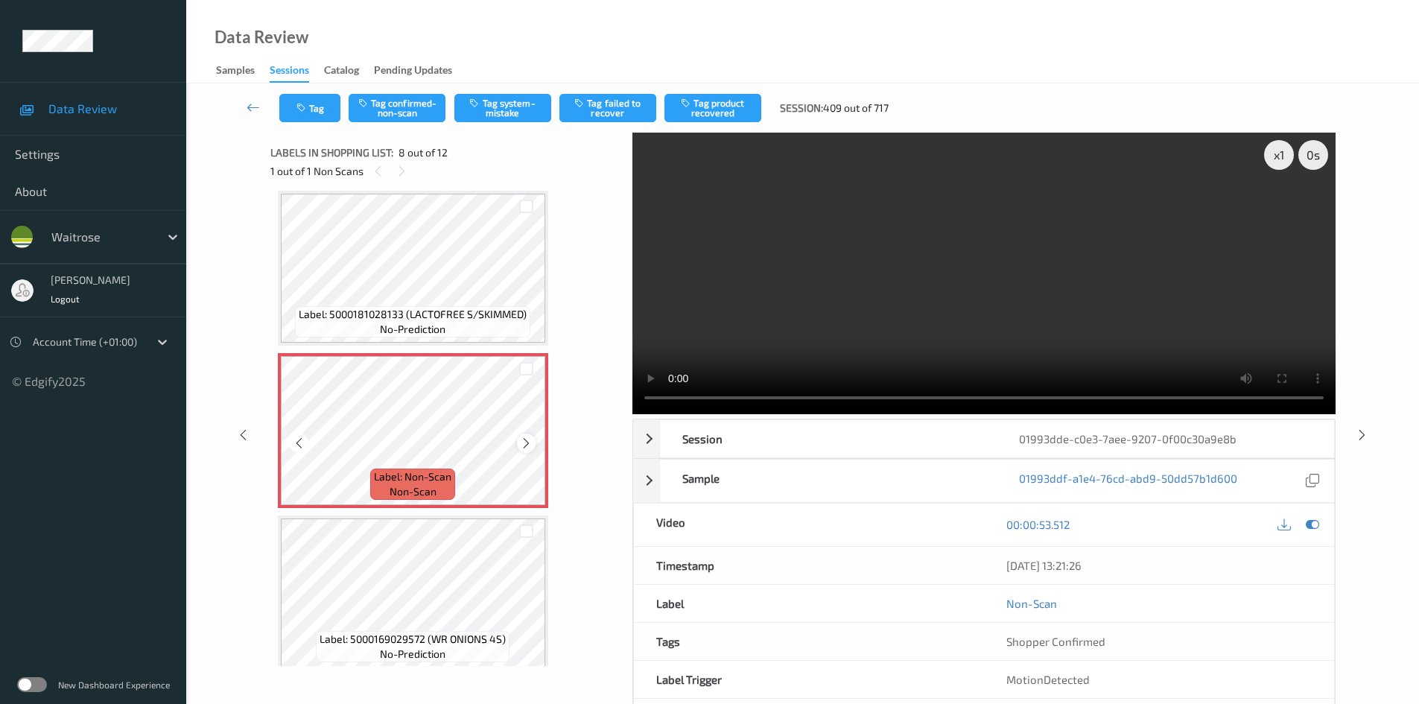
click at [523, 438] on icon at bounding box center [526, 442] width 13 height 13
click at [897, 322] on video at bounding box center [983, 273] width 703 height 281
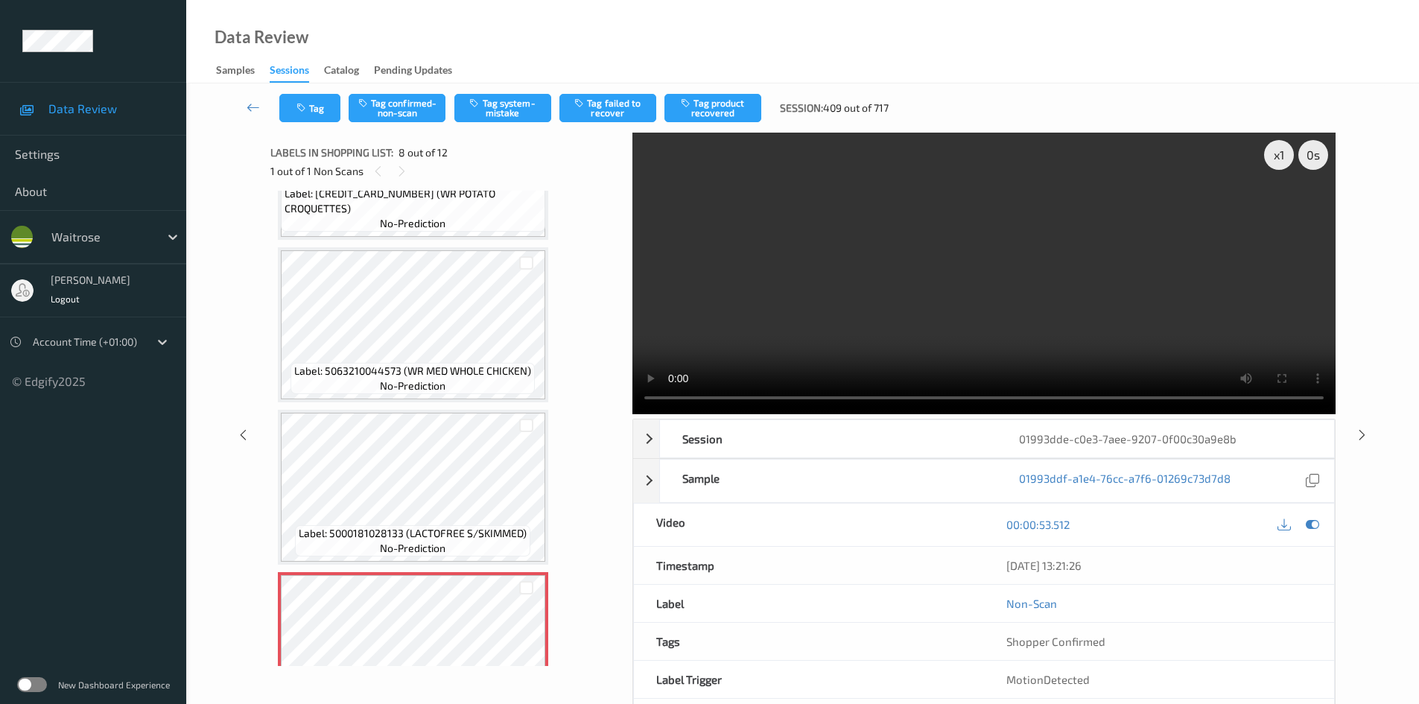
scroll to position [758, 0]
click at [1270, 153] on div "x 1" at bounding box center [1279, 155] width 30 height 30
click at [1270, 153] on div "x 2" at bounding box center [1279, 155] width 30 height 30
click at [1028, 354] on video at bounding box center [983, 273] width 703 height 281
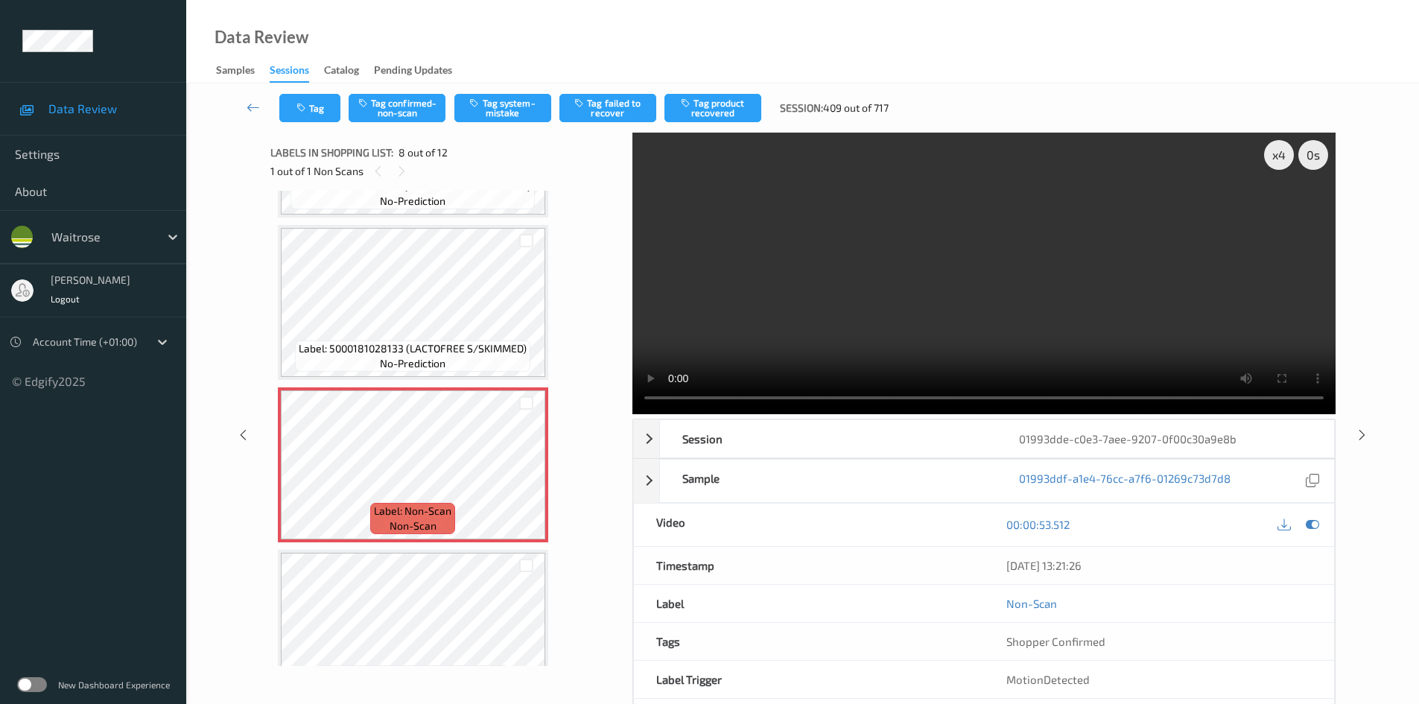
scroll to position [981, 0]
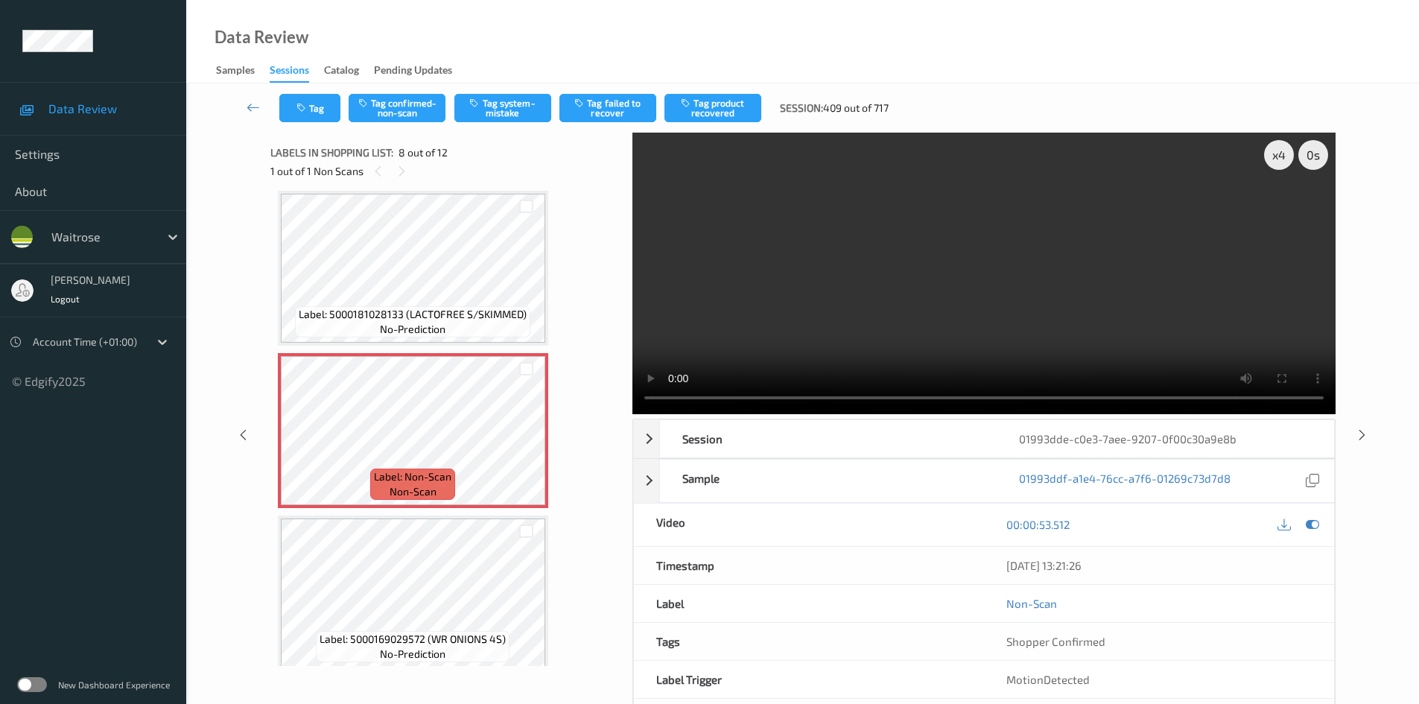
click at [958, 281] on video at bounding box center [983, 273] width 703 height 281
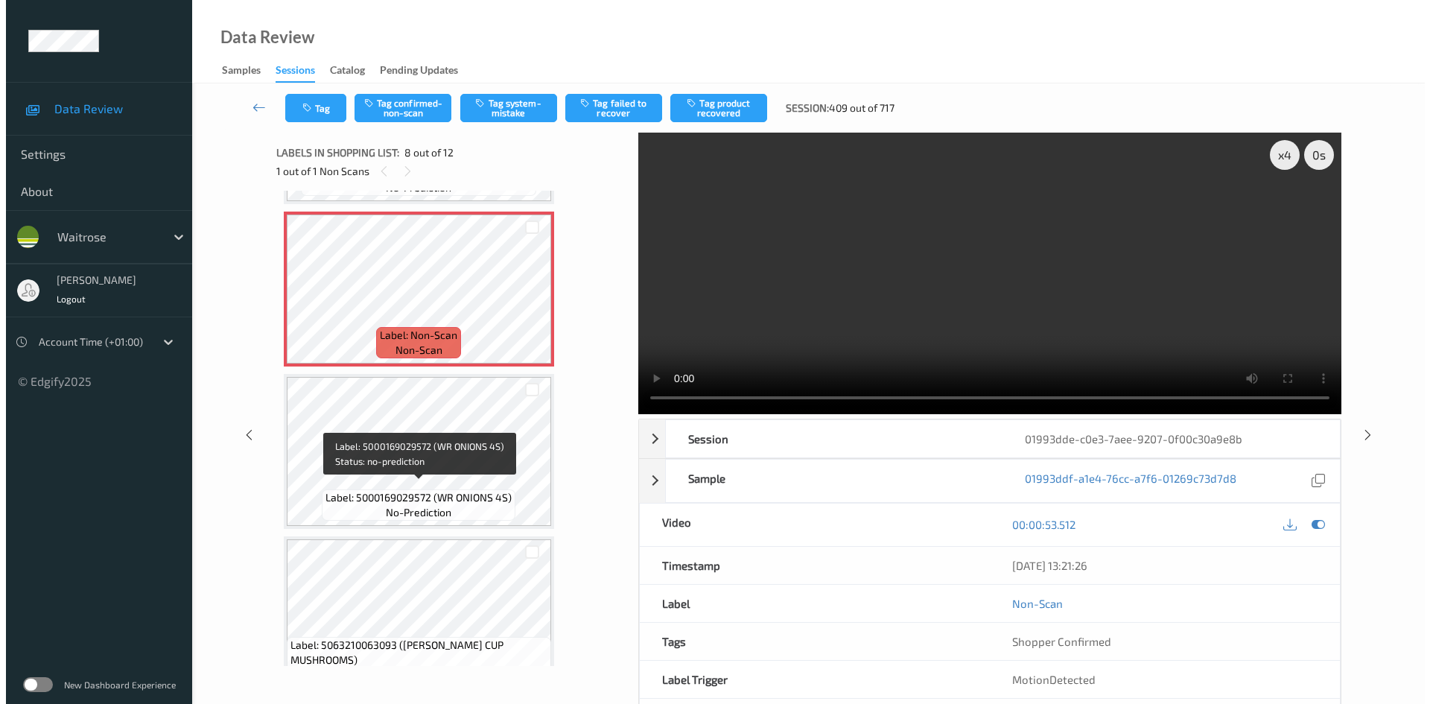
scroll to position [1130, 0]
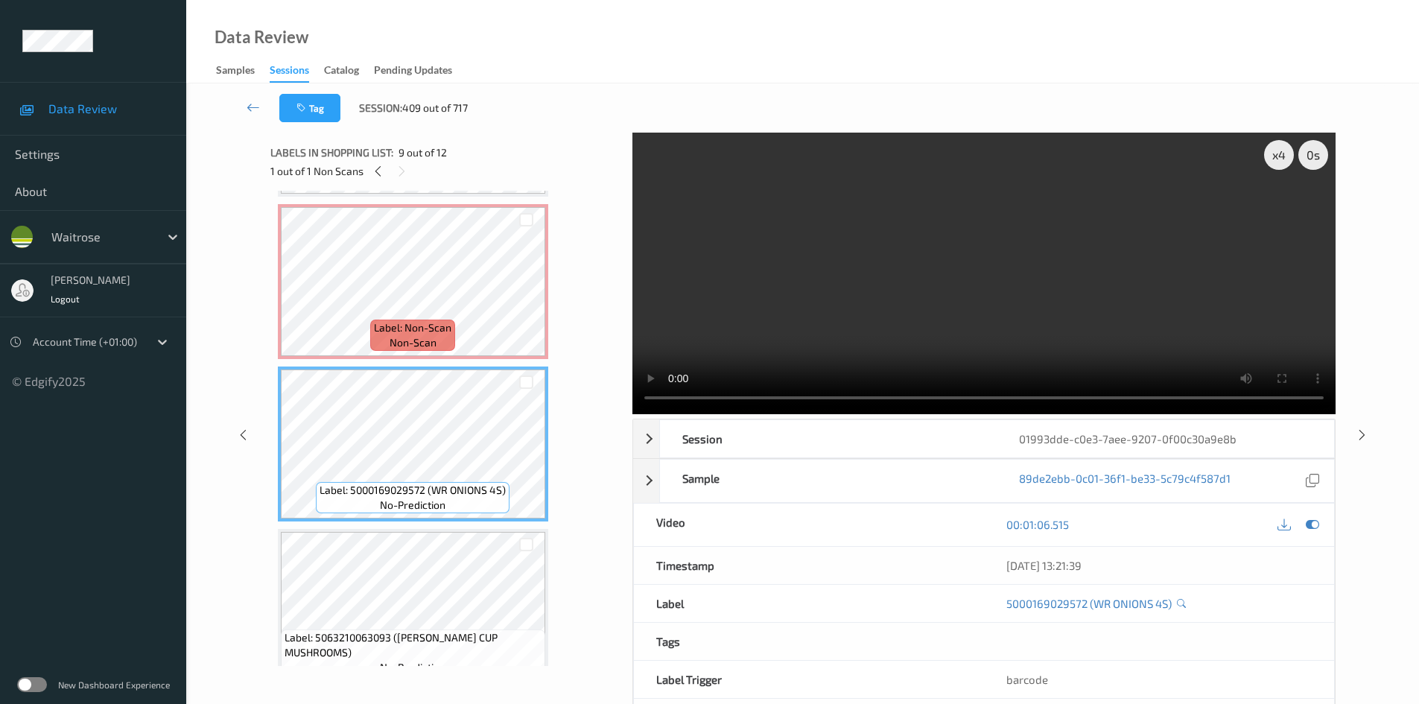
click at [928, 258] on video at bounding box center [983, 273] width 703 height 281
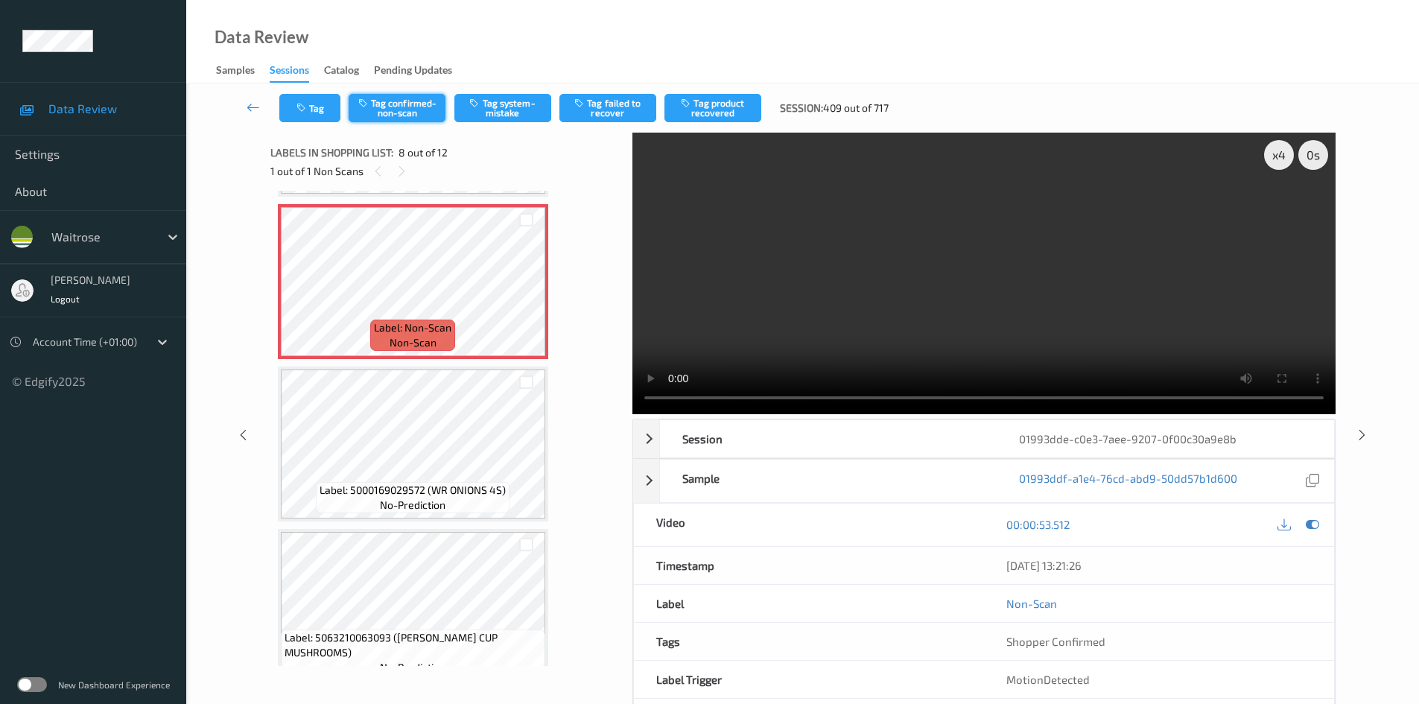
click at [399, 101] on button "Tag confirmed-non-scan" at bounding box center [396, 108] width 97 height 28
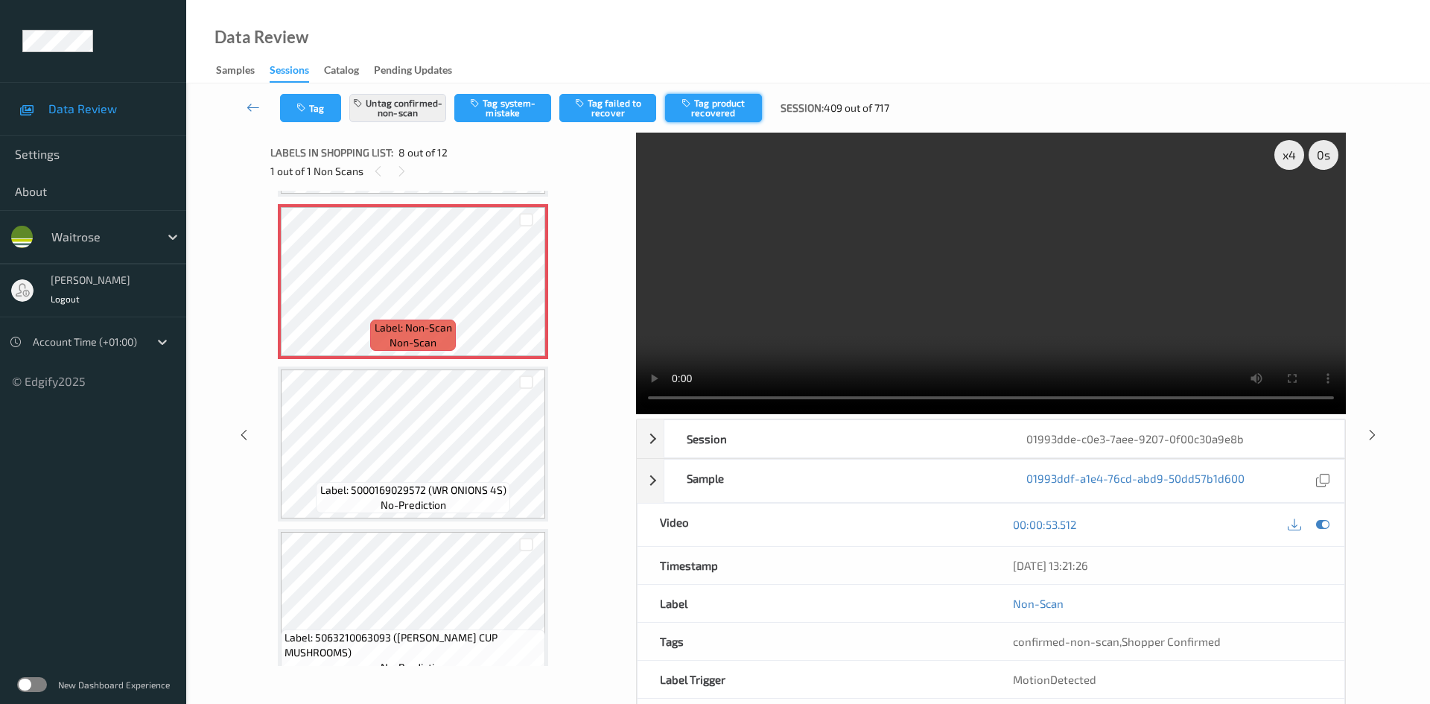
click at [710, 100] on button "Tag product recovered" at bounding box center [713, 108] width 97 height 28
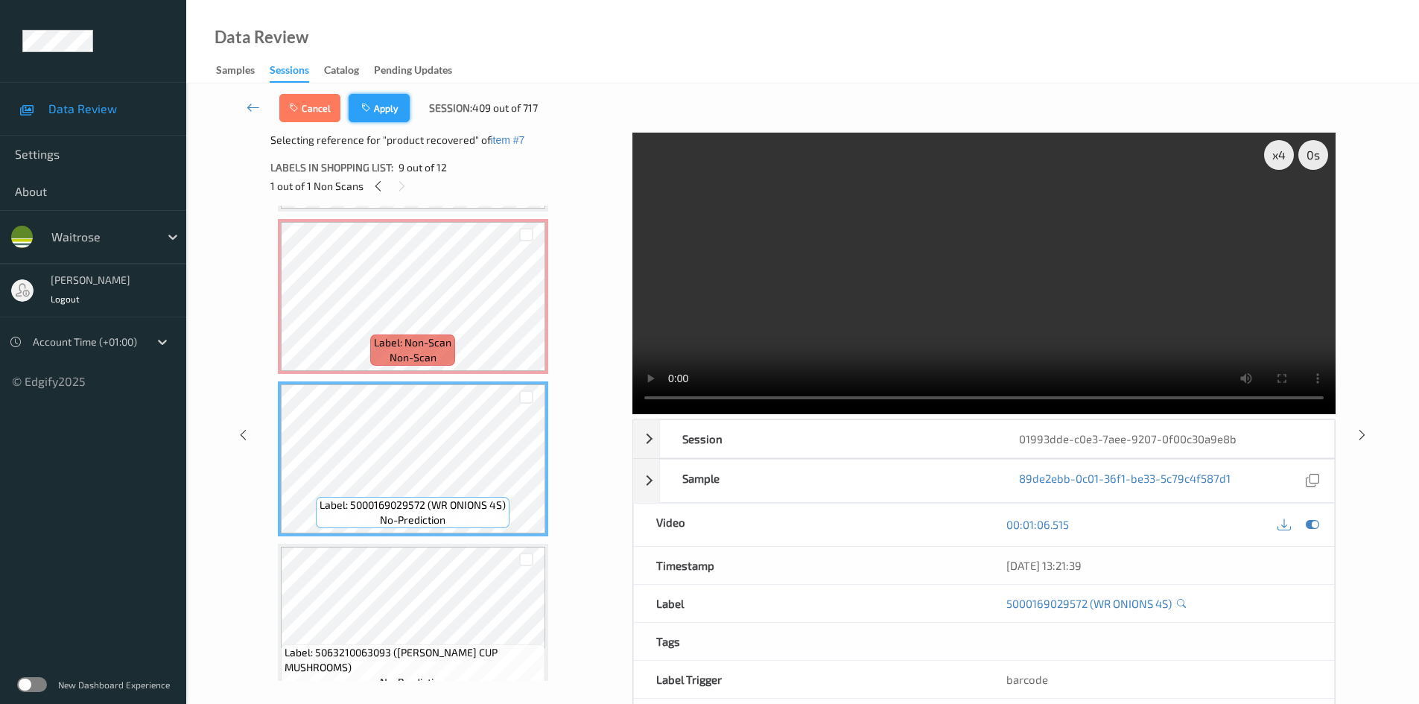
click at [383, 103] on button "Apply" at bounding box center [378, 108] width 61 height 28
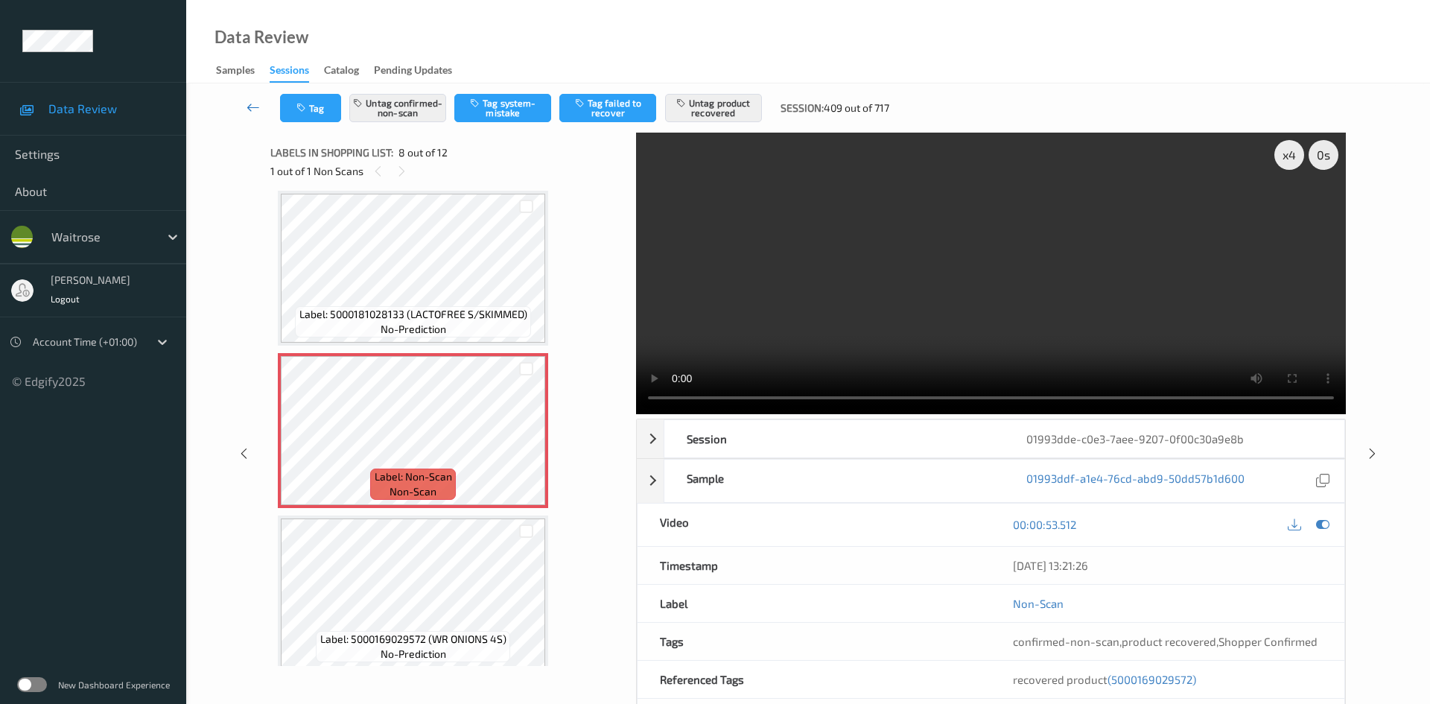
click at [249, 96] on link at bounding box center [253, 108] width 53 height 28
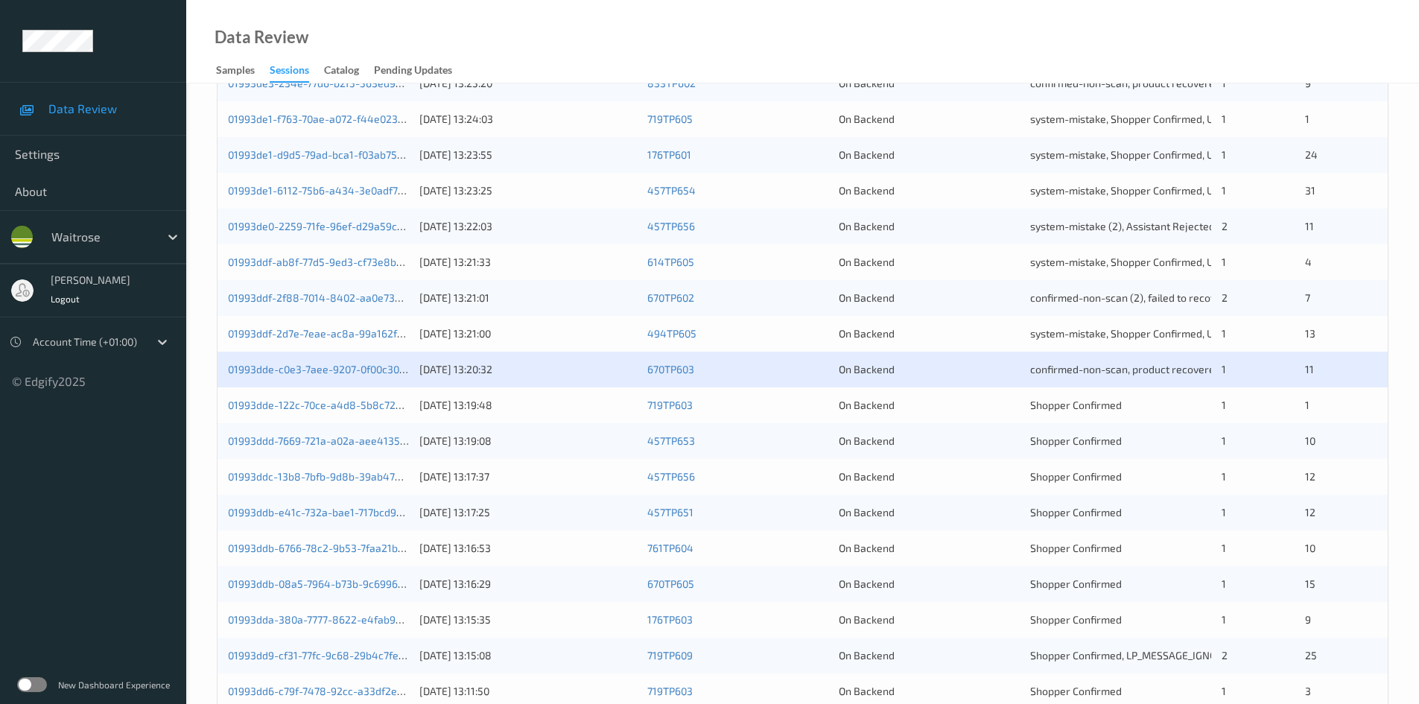
scroll to position [298, 0]
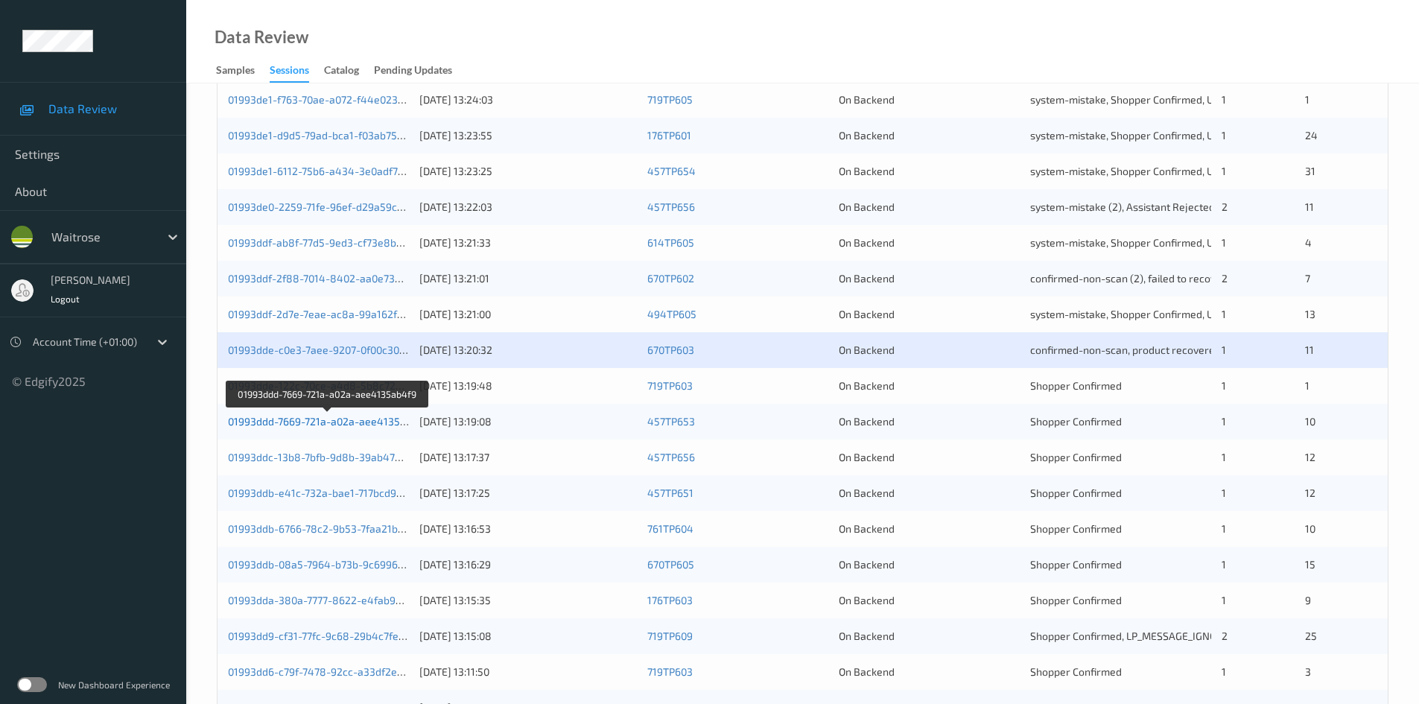
click at [287, 421] on link "01993ddd-7669-721a-a02a-aee4135ab4f9" at bounding box center [328, 421] width 200 height 13
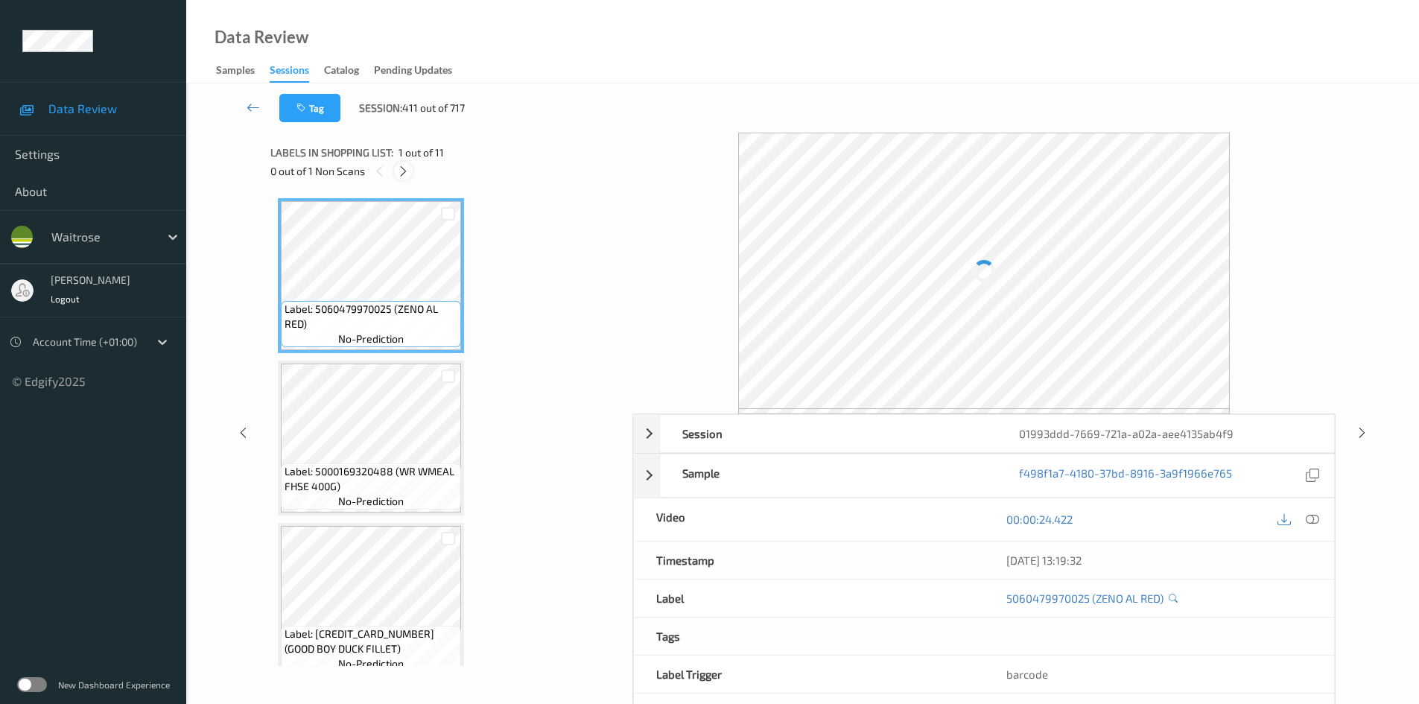
click at [407, 170] on icon at bounding box center [403, 171] width 13 height 13
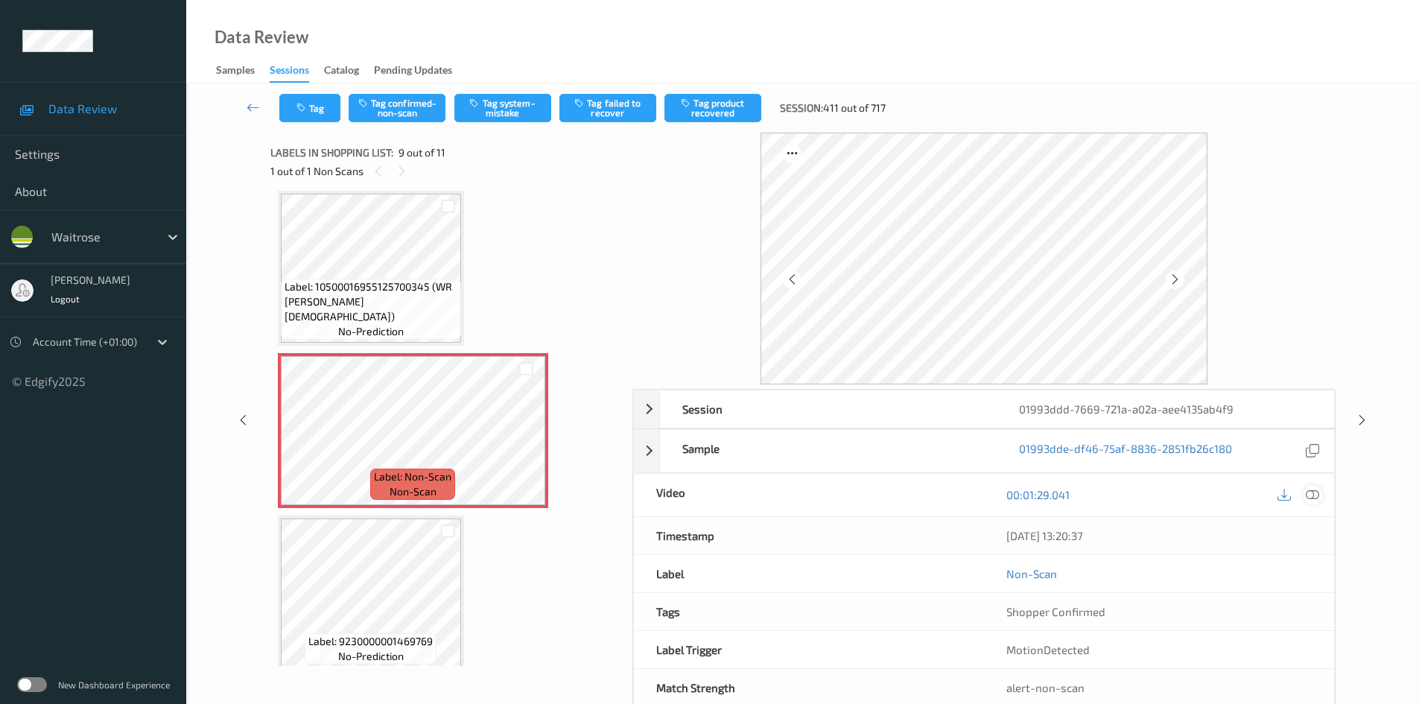
click at [1314, 486] on div at bounding box center [1312, 495] width 20 height 20
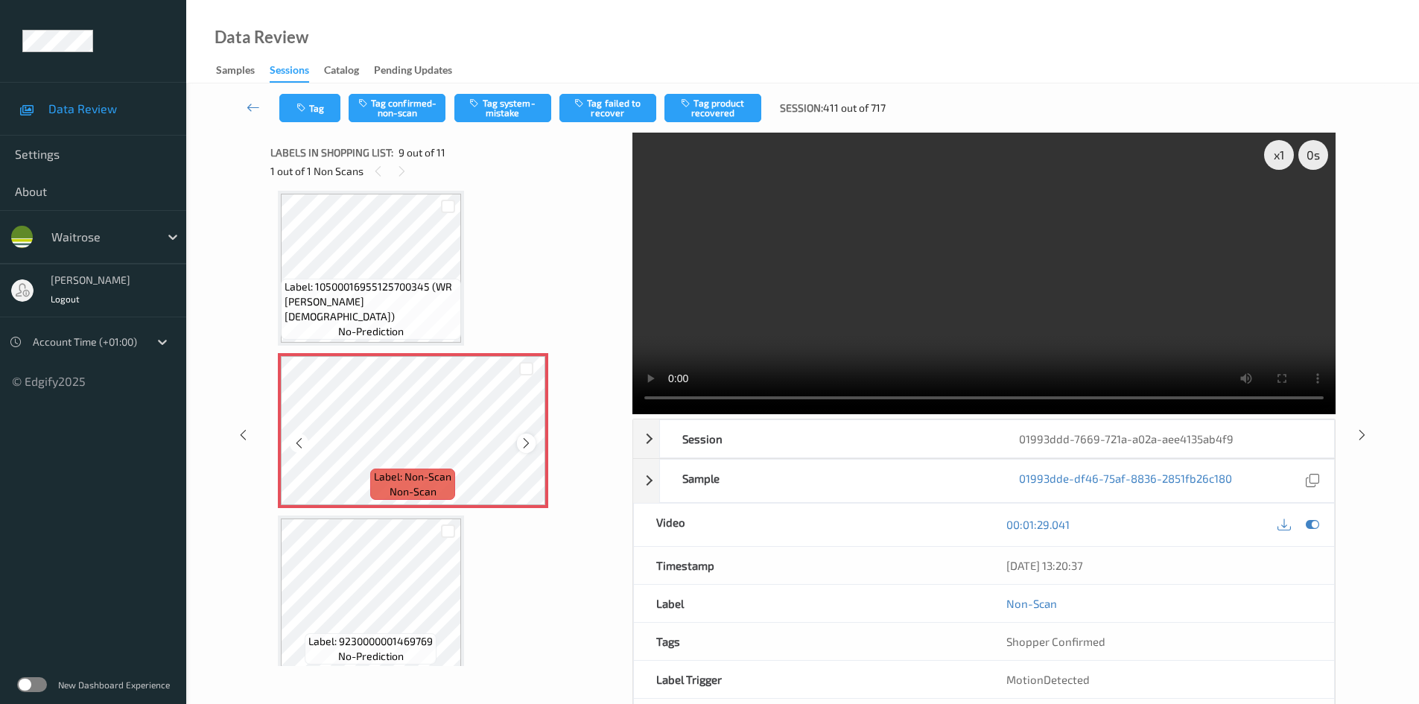
click at [525, 442] on icon at bounding box center [526, 442] width 13 height 13
click at [1008, 326] on video at bounding box center [983, 273] width 703 height 281
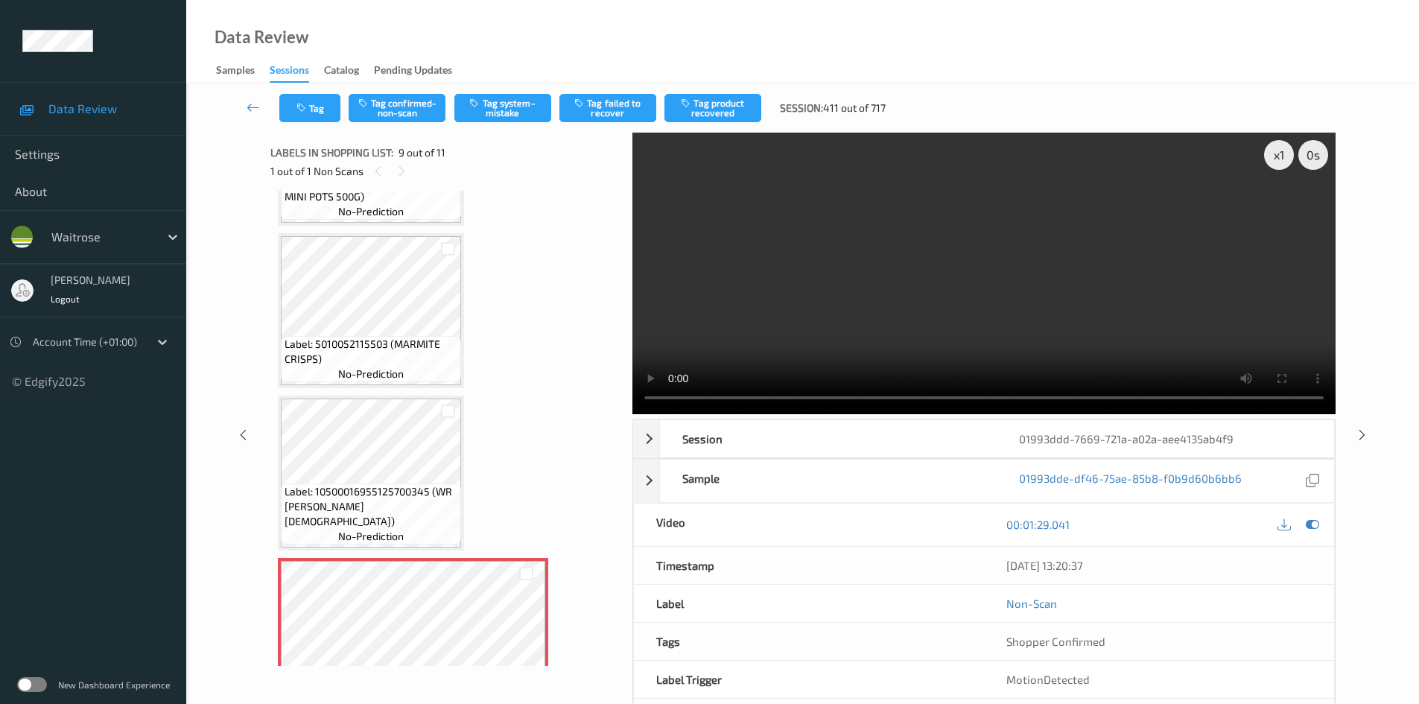
scroll to position [920, 0]
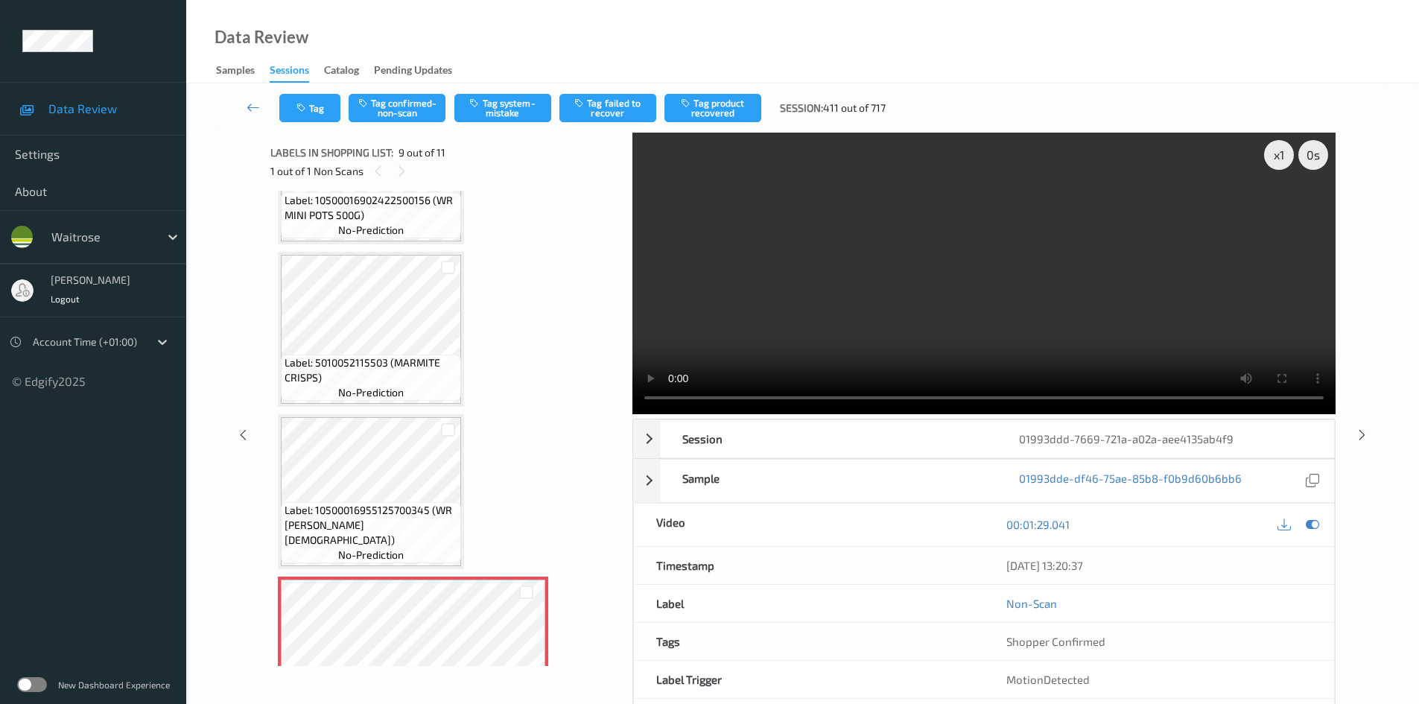
click at [838, 309] on video at bounding box center [983, 273] width 703 height 281
click at [1092, 357] on video at bounding box center [983, 273] width 703 height 281
click at [1274, 159] on div "x 1" at bounding box center [1279, 155] width 30 height 30
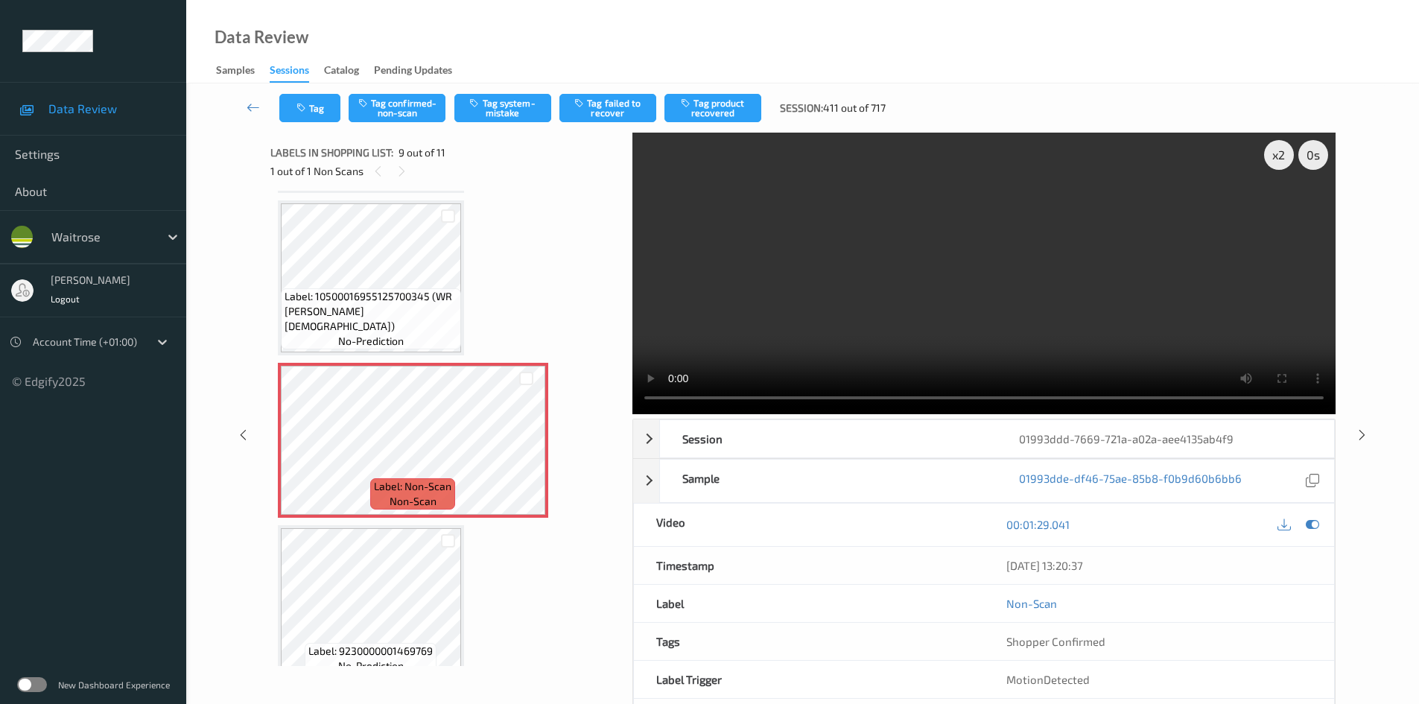
scroll to position [1144, 0]
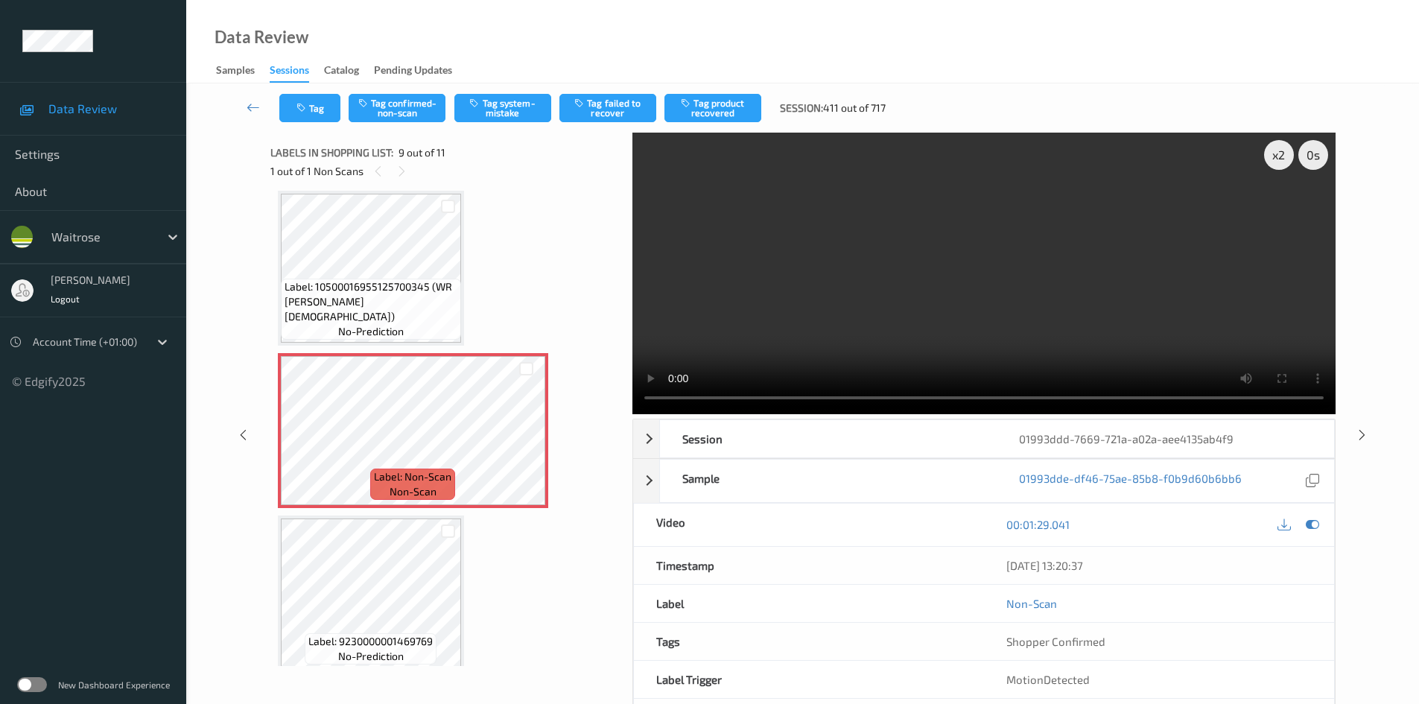
click at [1110, 331] on video at bounding box center [983, 273] width 703 height 281
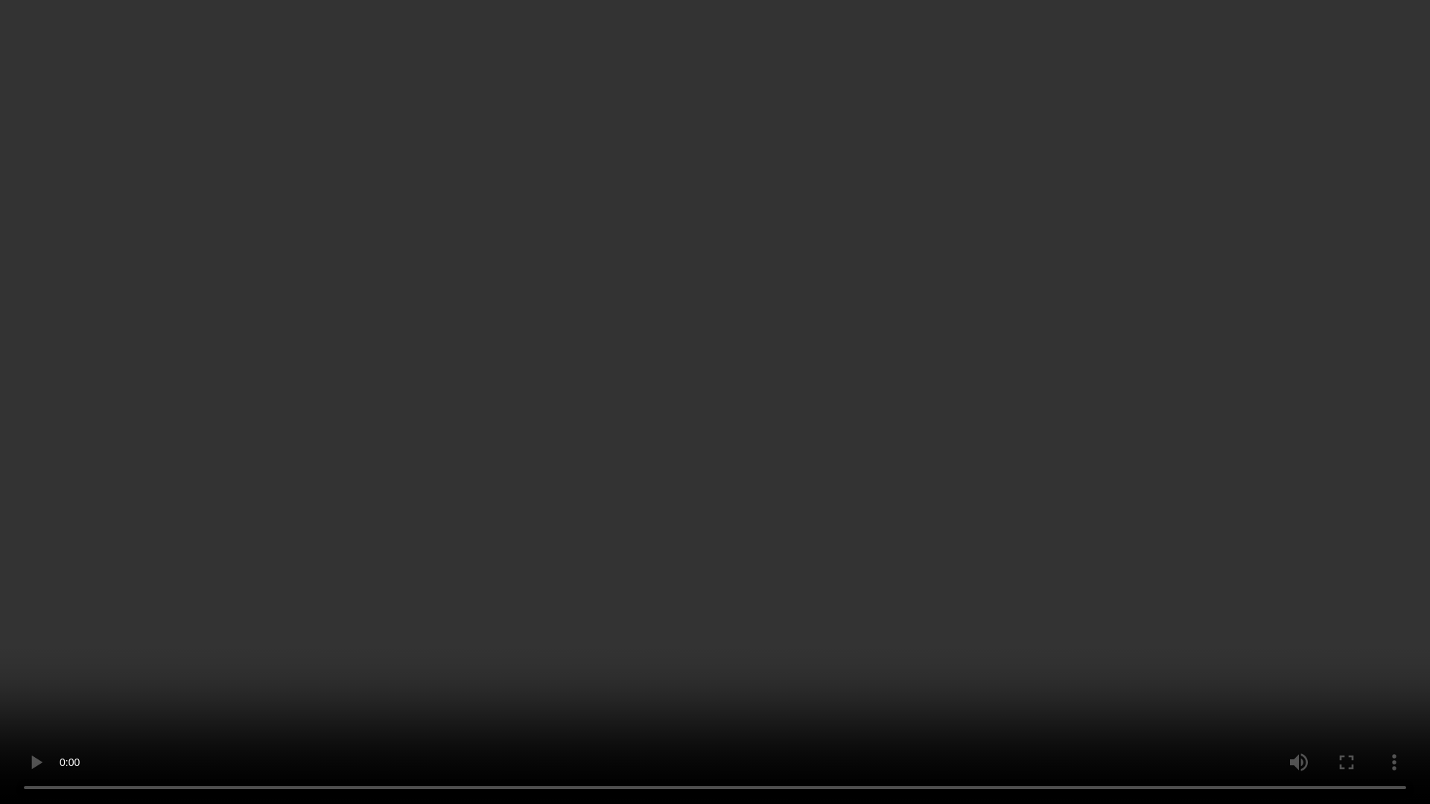
click at [1138, 456] on video at bounding box center [715, 402] width 1430 height 804
click at [1009, 515] on video at bounding box center [715, 402] width 1430 height 804
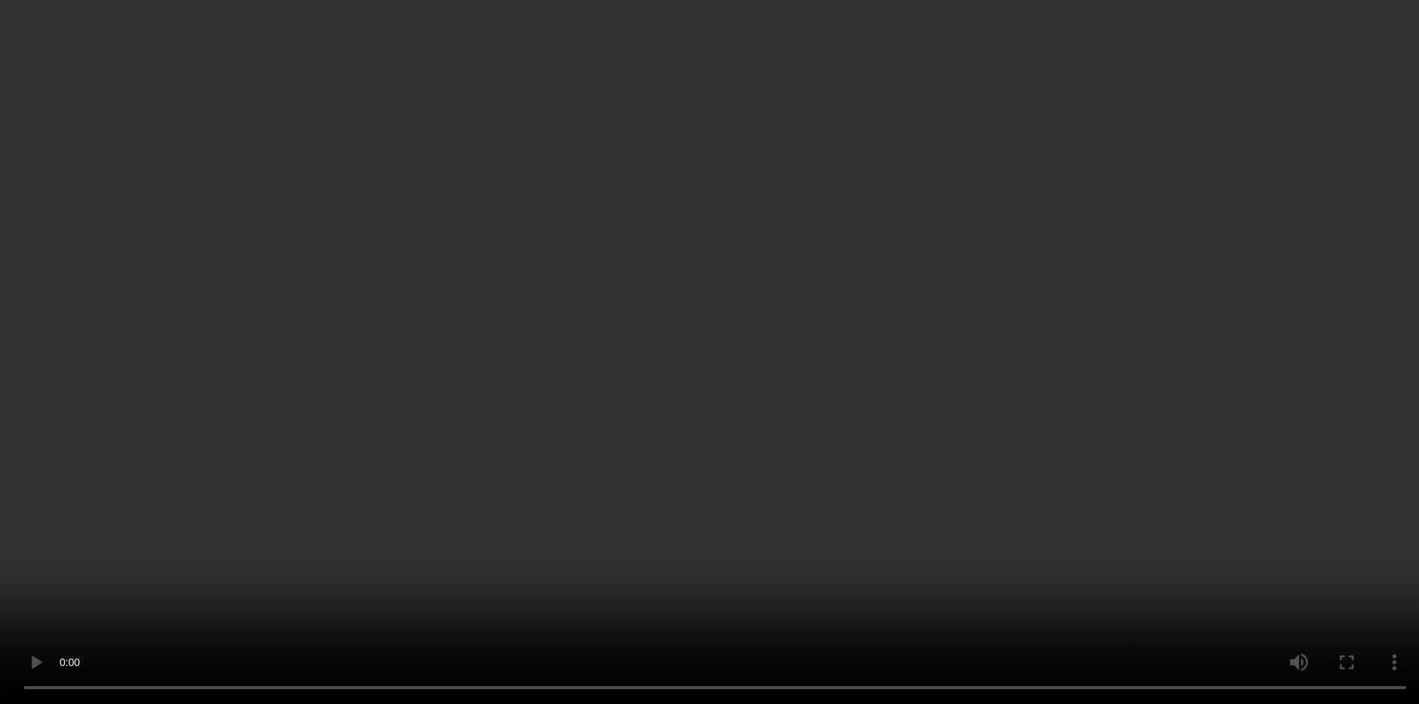
scroll to position [995, 0]
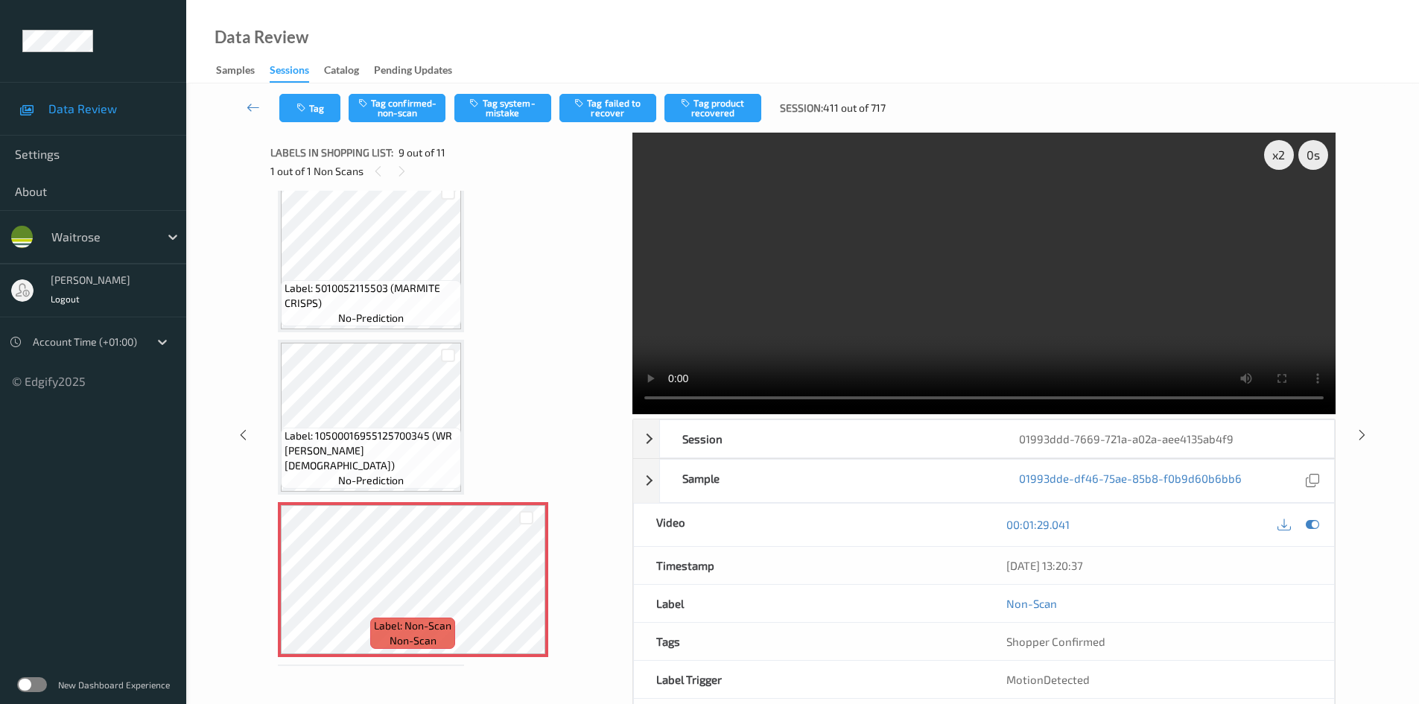
click at [929, 327] on video at bounding box center [983, 273] width 703 height 281
click at [797, 311] on video at bounding box center [983, 273] width 703 height 281
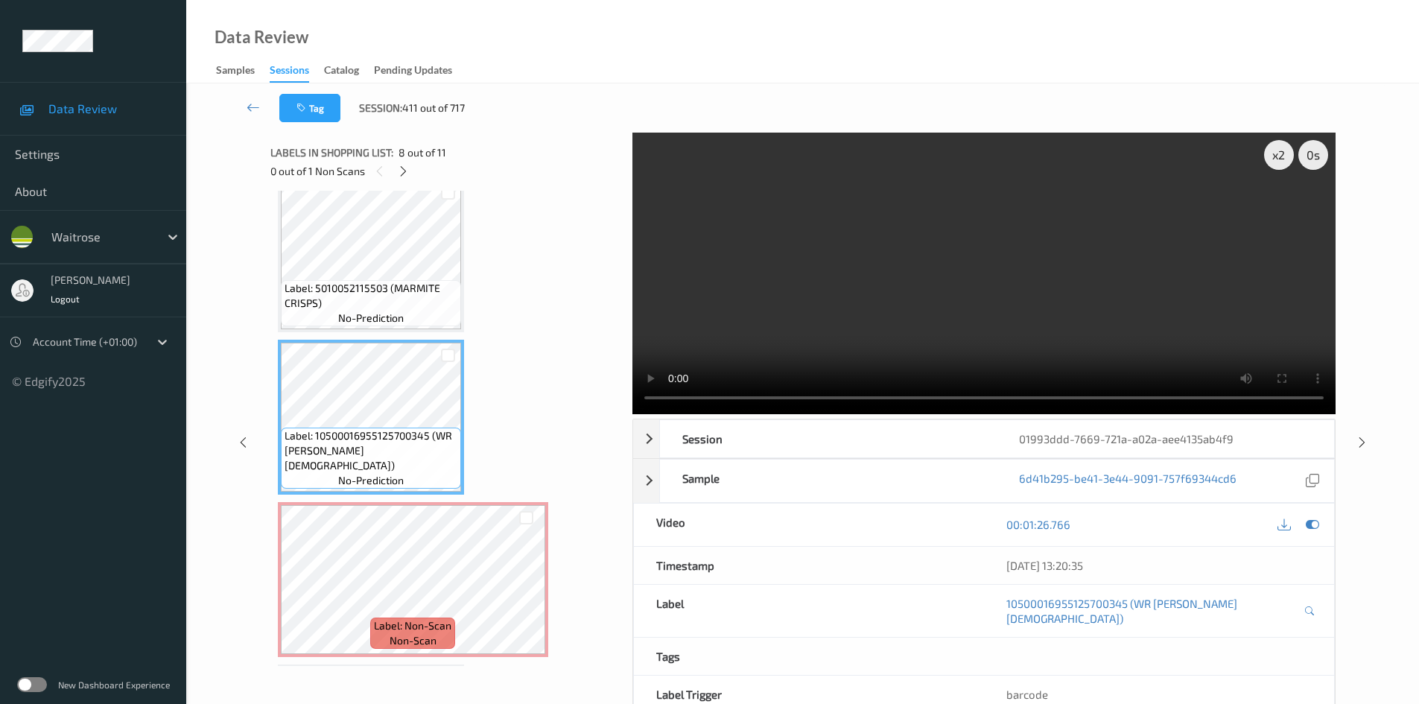
click at [897, 359] on video at bounding box center [983, 273] width 703 height 281
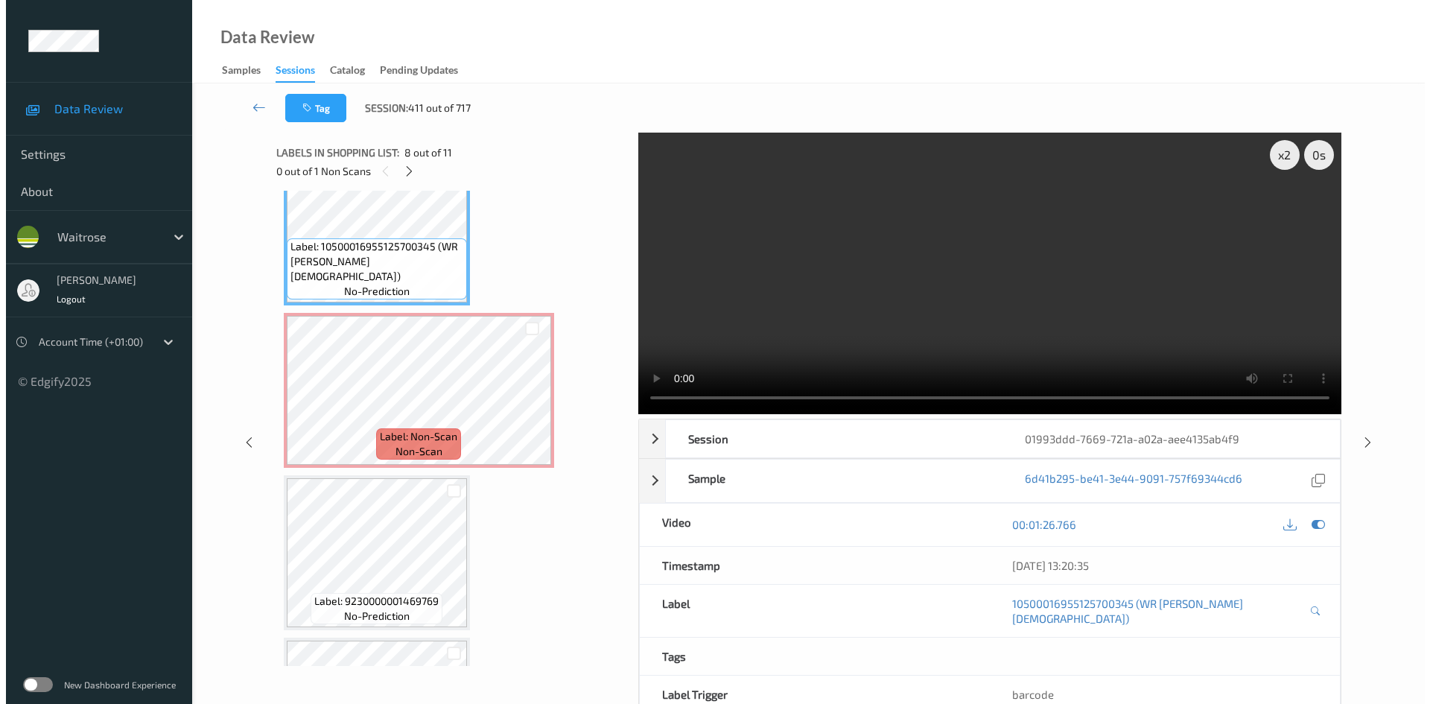
scroll to position [1218, 0]
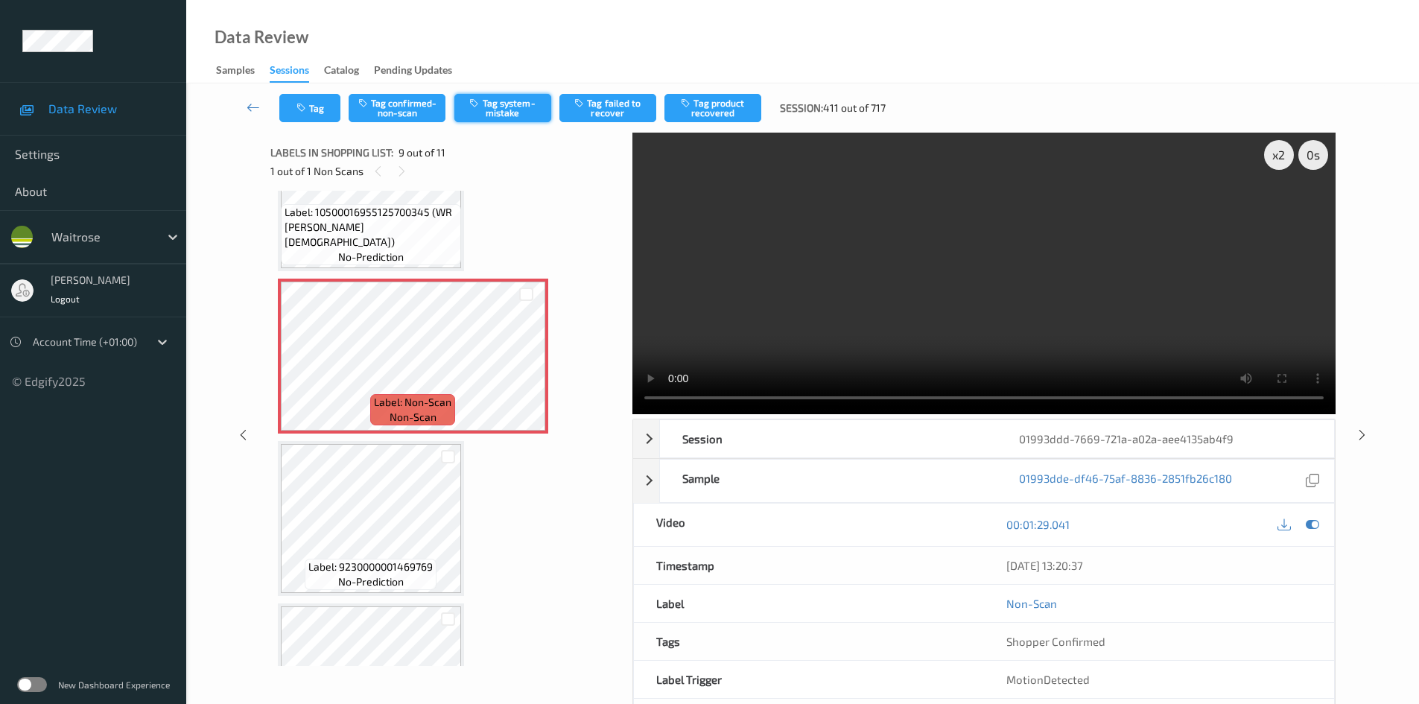
click at [503, 102] on button "Tag system-mistake" at bounding box center [502, 108] width 97 height 28
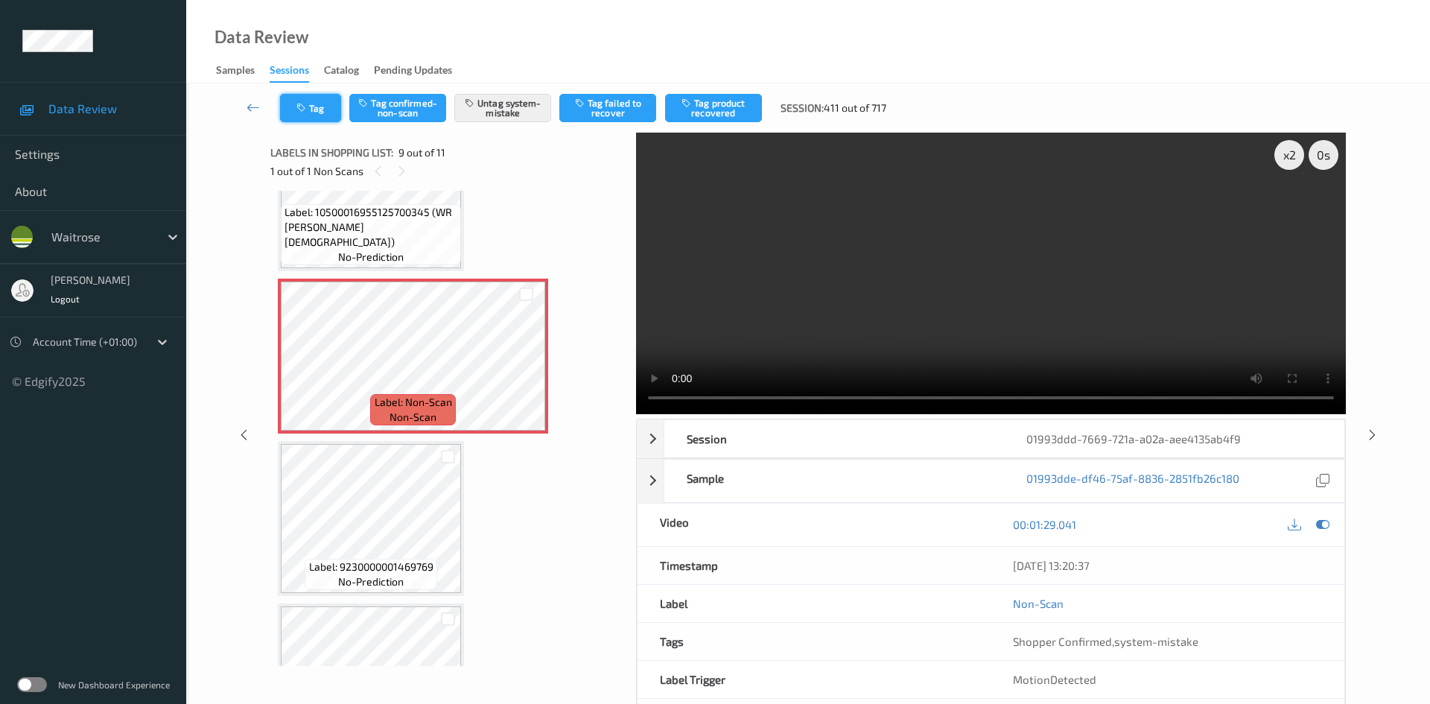
click at [313, 106] on button "Tag" at bounding box center [310, 108] width 61 height 28
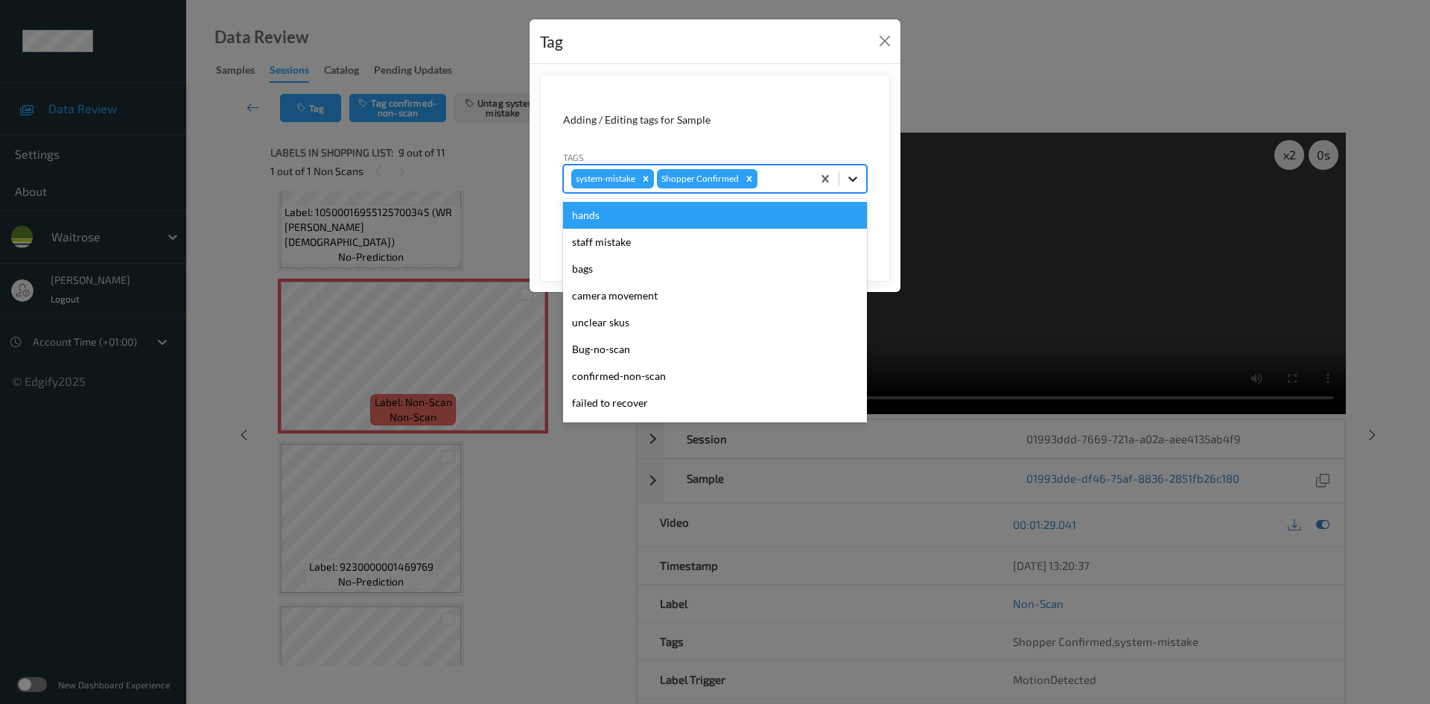
click at [841, 177] on div at bounding box center [852, 178] width 27 height 27
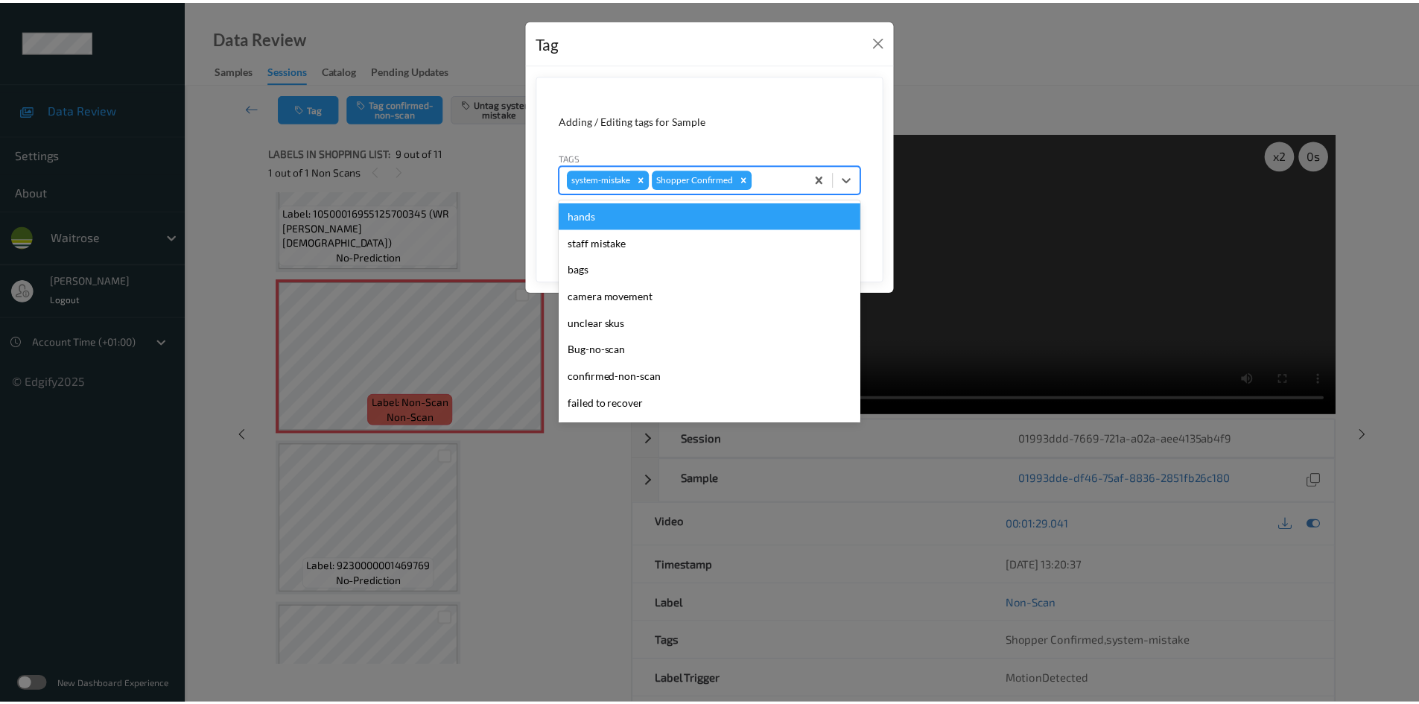
scroll to position [346, 0]
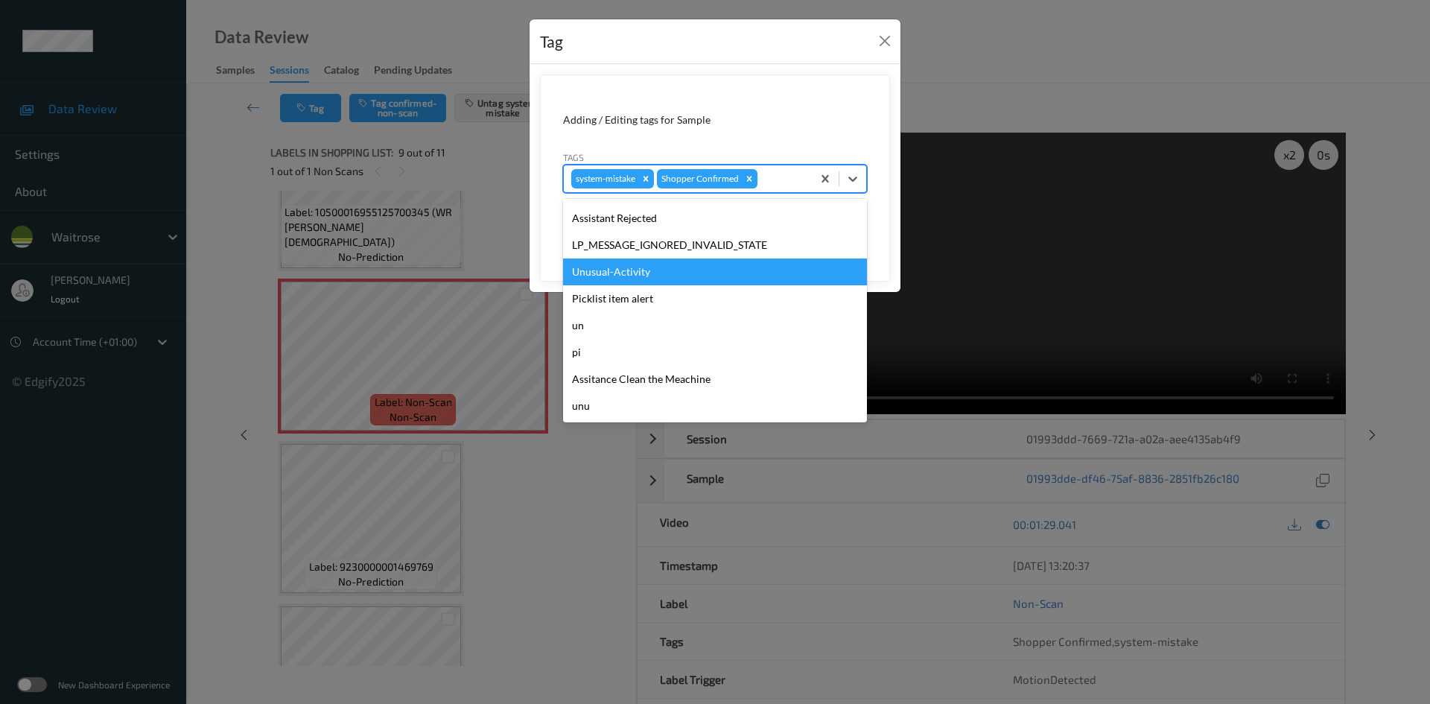
click at [592, 270] on div "Unusual-Activity" at bounding box center [715, 271] width 304 height 27
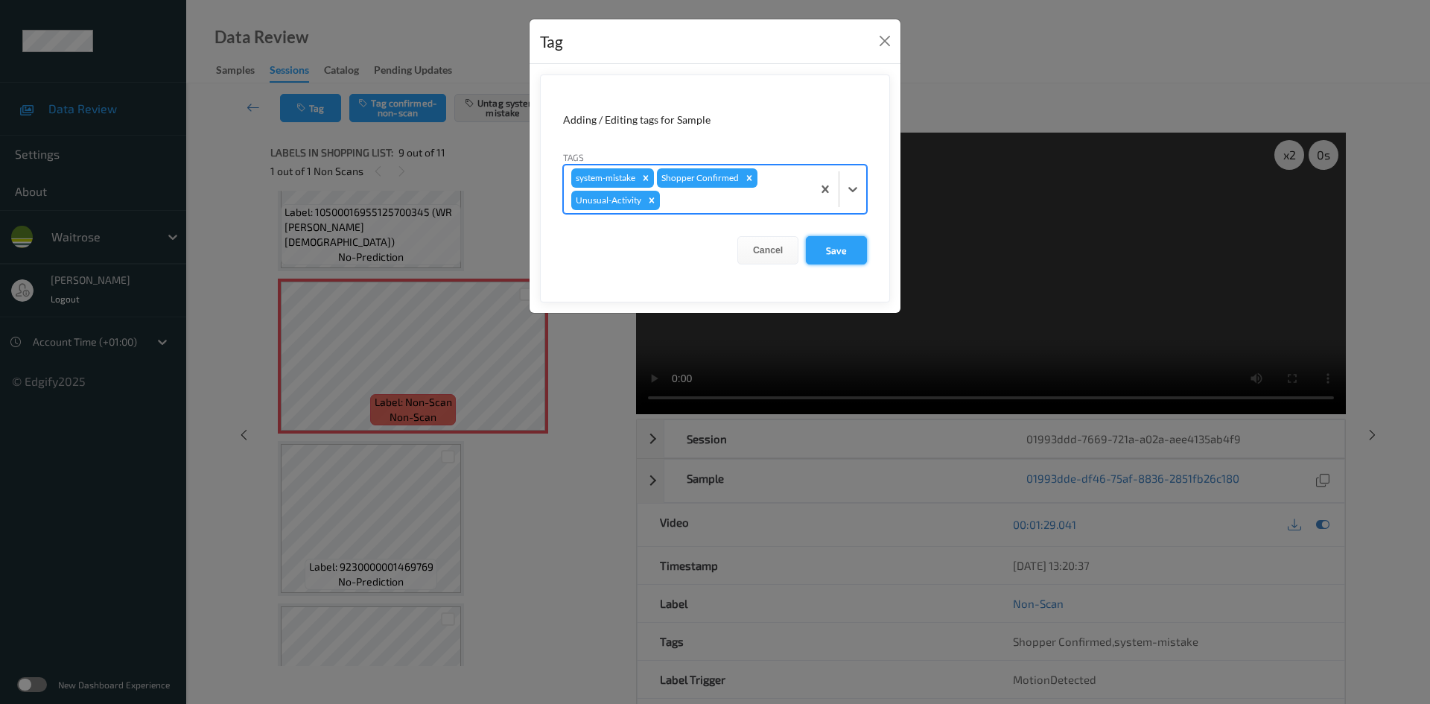
click at [835, 248] on button "Save" at bounding box center [836, 250] width 61 height 28
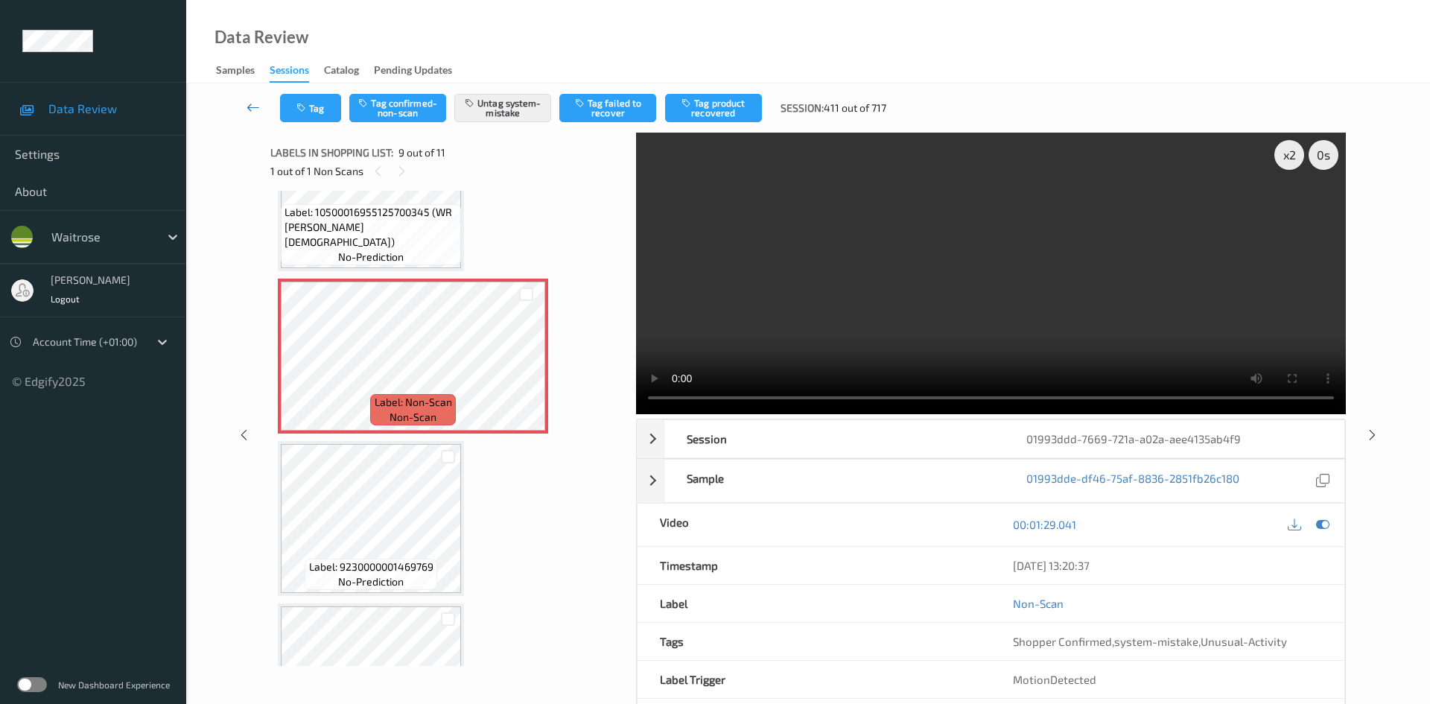
click at [251, 98] on link at bounding box center [253, 108] width 53 height 28
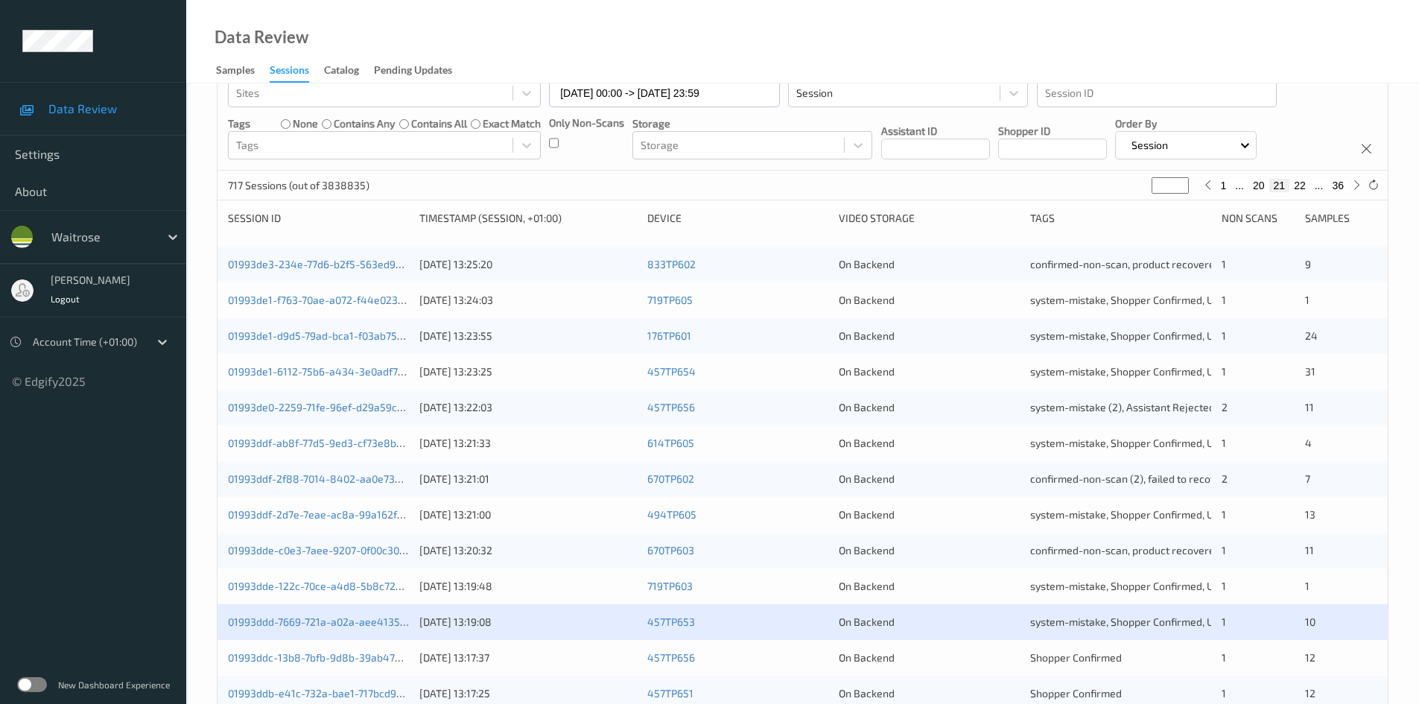
scroll to position [417, 0]
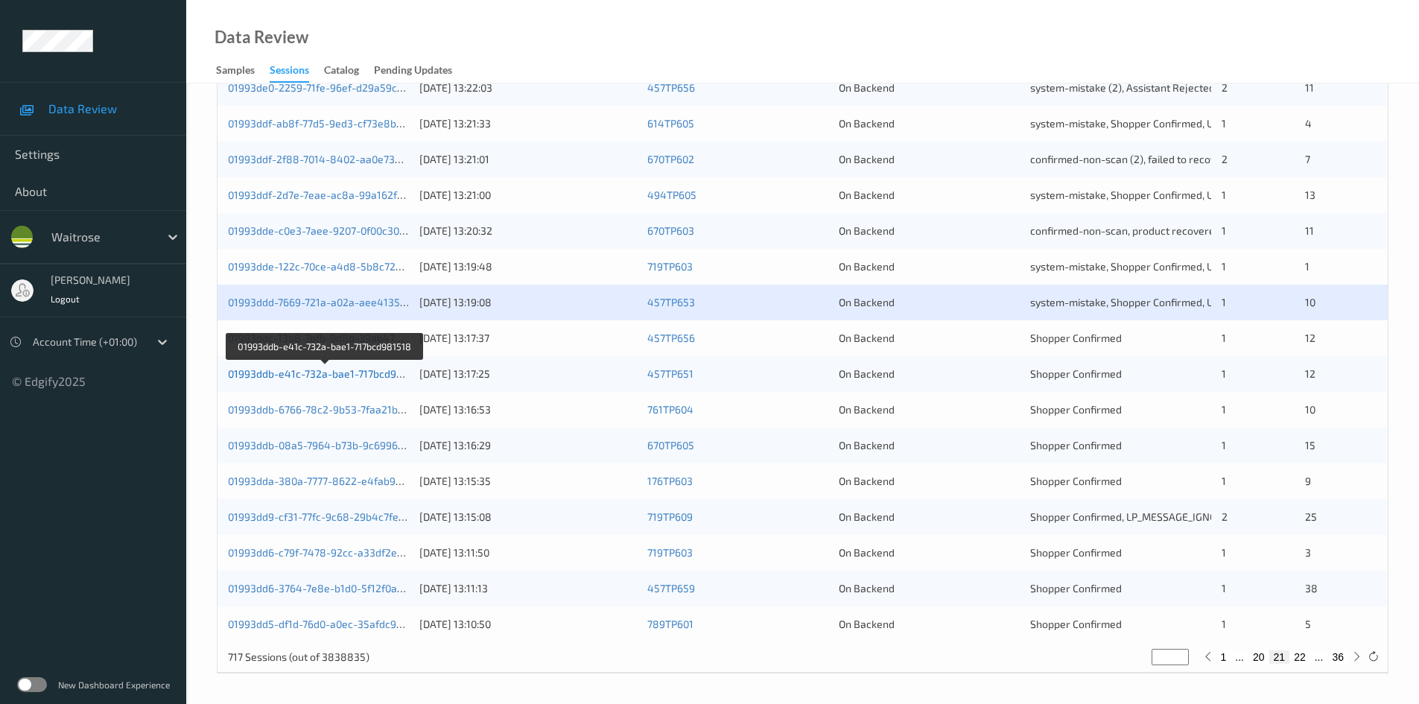
click at [294, 372] on link "01993ddb-e41c-732a-bae1-717bcd981518" at bounding box center [326, 373] width 197 height 13
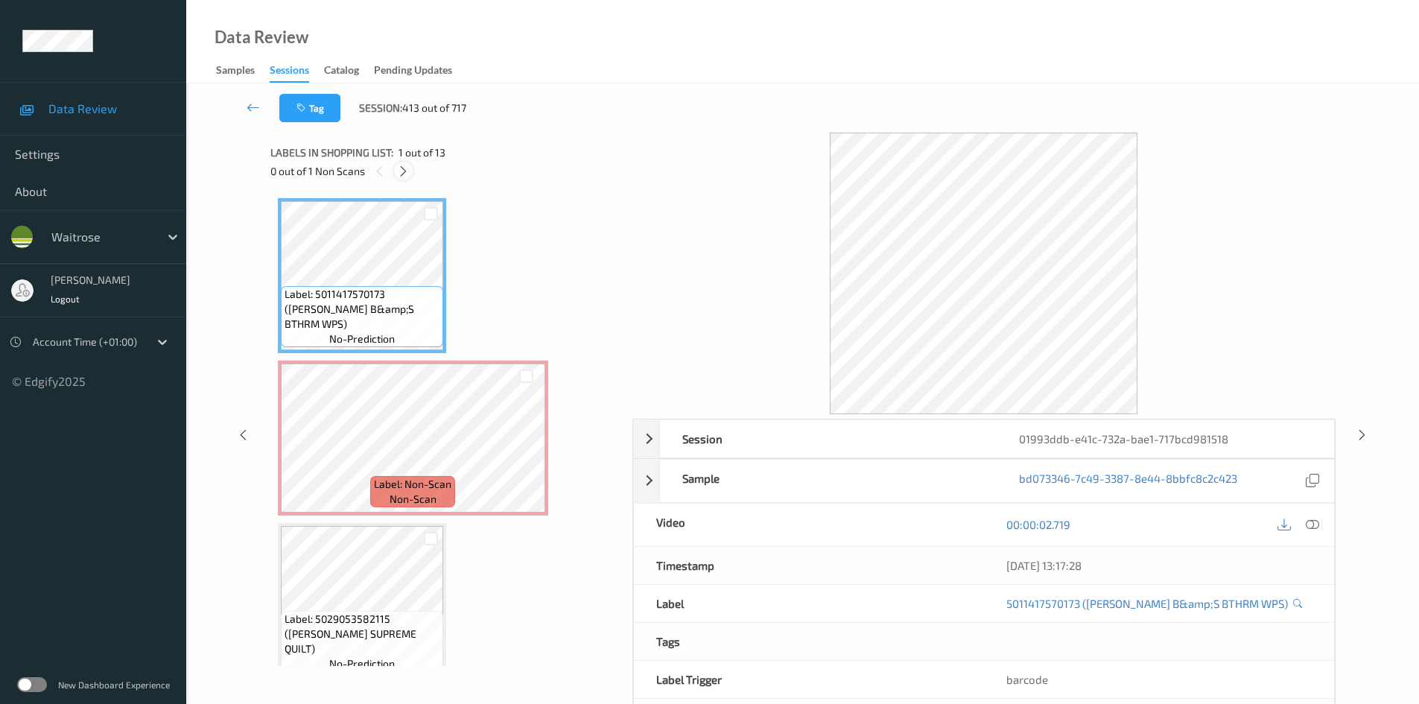
click at [398, 165] on icon at bounding box center [403, 171] width 13 height 13
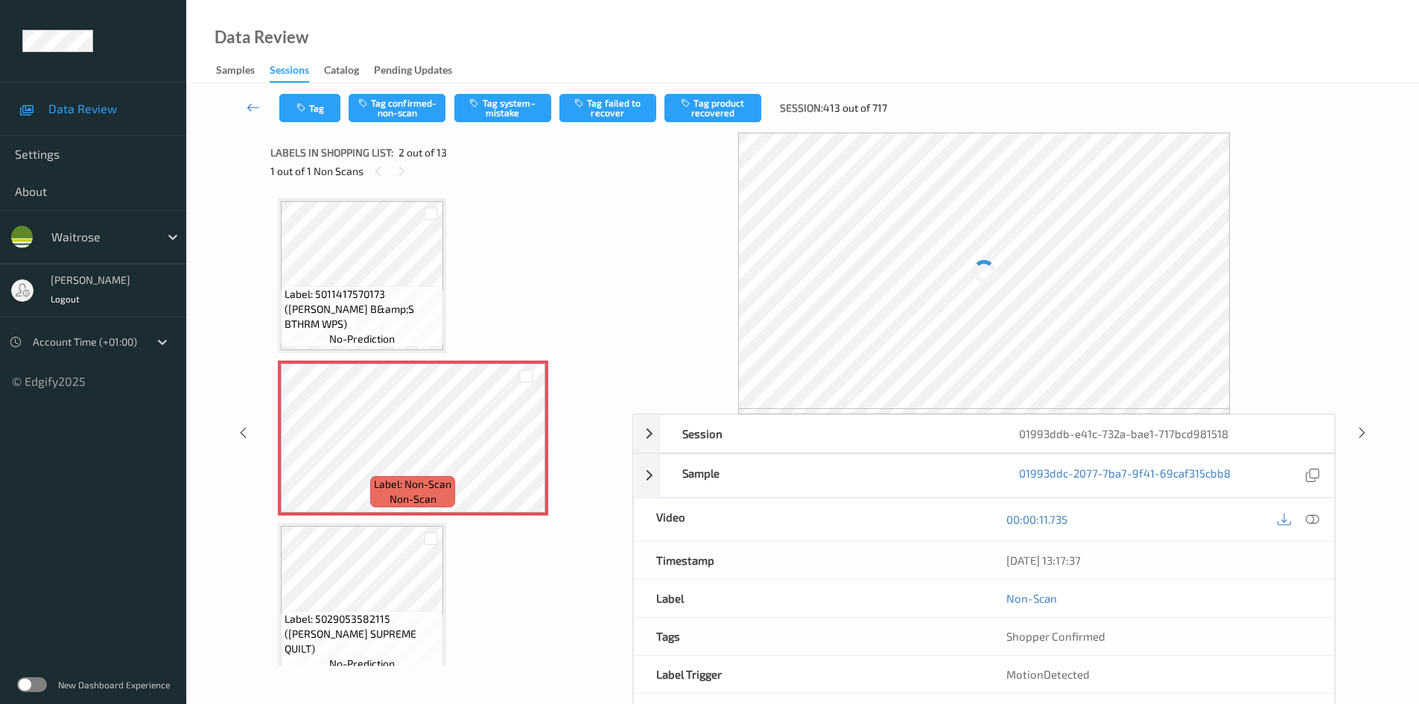
scroll to position [7, 0]
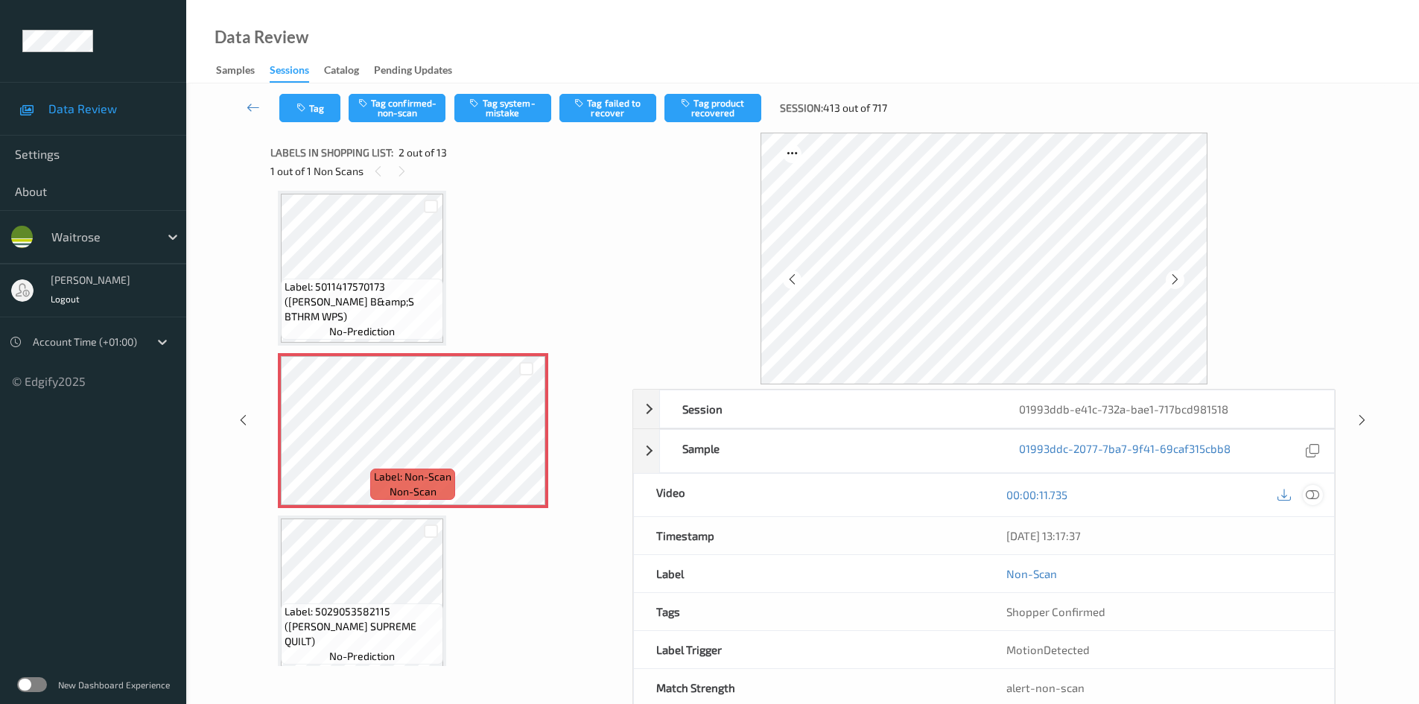
click at [1309, 491] on icon at bounding box center [1311, 494] width 13 height 13
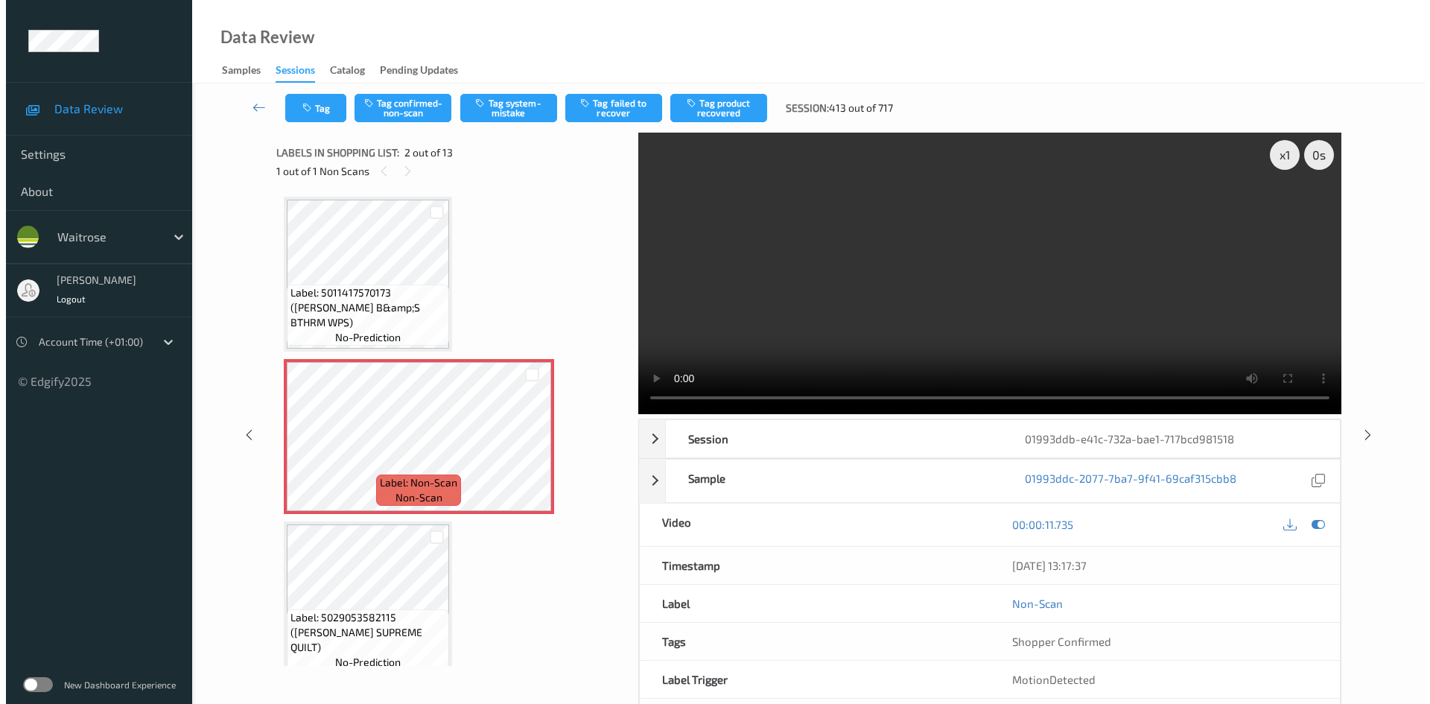
scroll to position [0, 0]
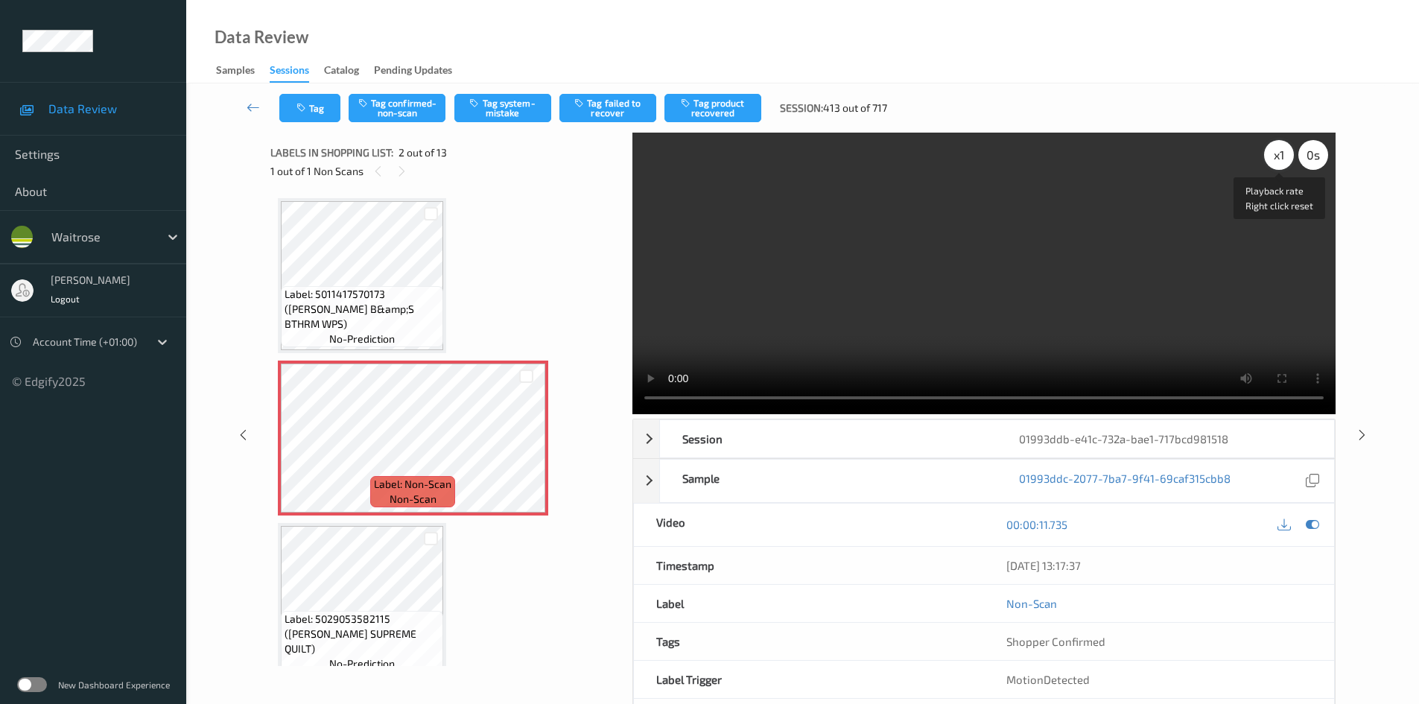
click at [1282, 153] on div "x 1" at bounding box center [1279, 155] width 30 height 30
click at [1282, 153] on div "x 2" at bounding box center [1279, 155] width 30 height 30
click at [1055, 278] on video at bounding box center [983, 273] width 703 height 281
click at [1007, 307] on video at bounding box center [983, 273] width 703 height 281
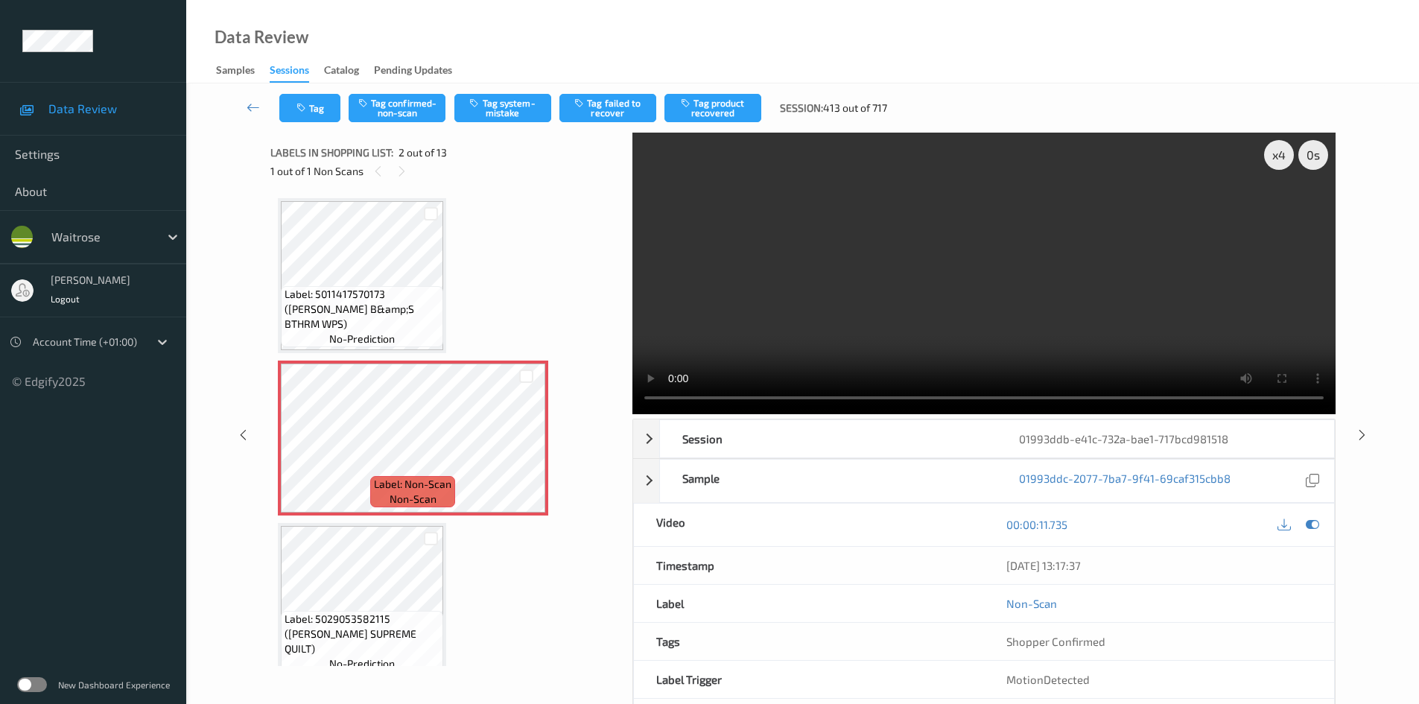
click at [932, 261] on video at bounding box center [983, 273] width 703 height 281
click at [896, 282] on video at bounding box center [983, 273] width 703 height 281
click at [514, 111] on button "Tag system-mistake" at bounding box center [502, 108] width 97 height 28
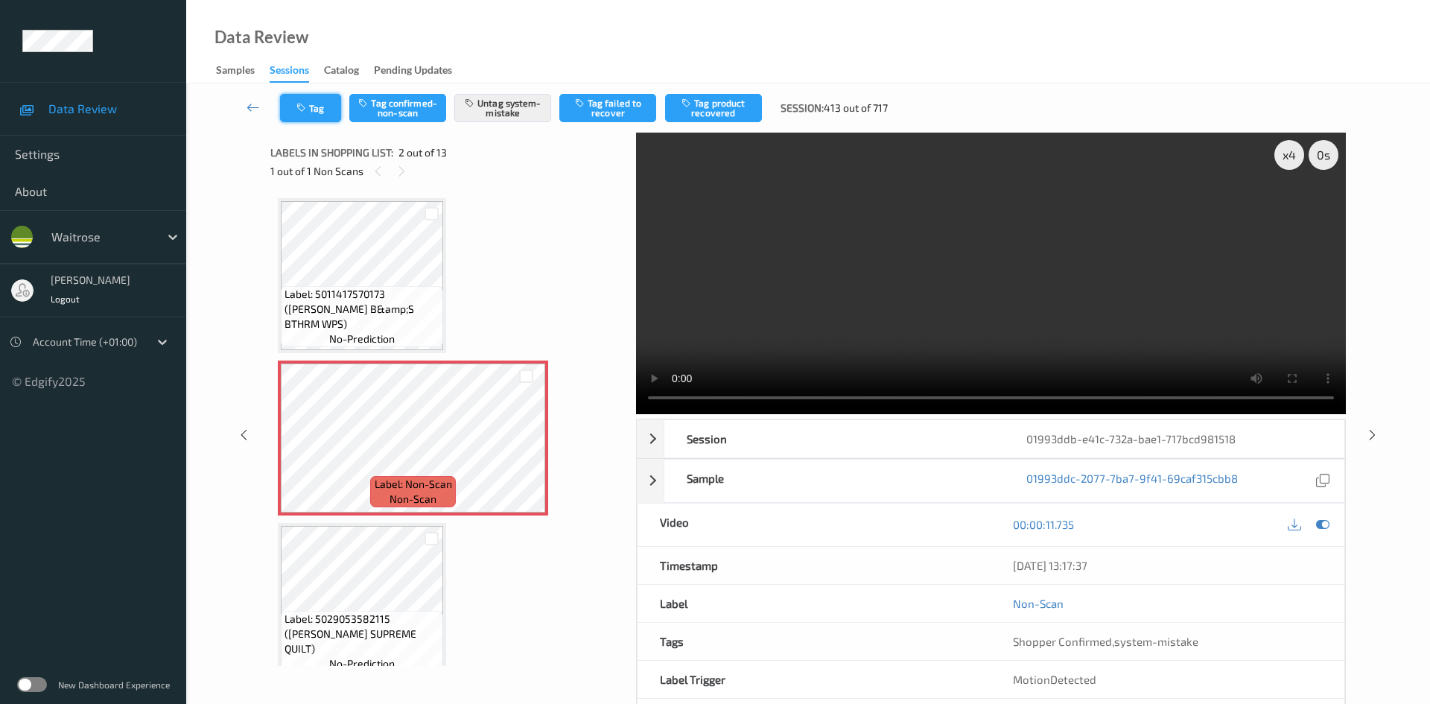
click at [313, 104] on button "Tag" at bounding box center [310, 108] width 61 height 28
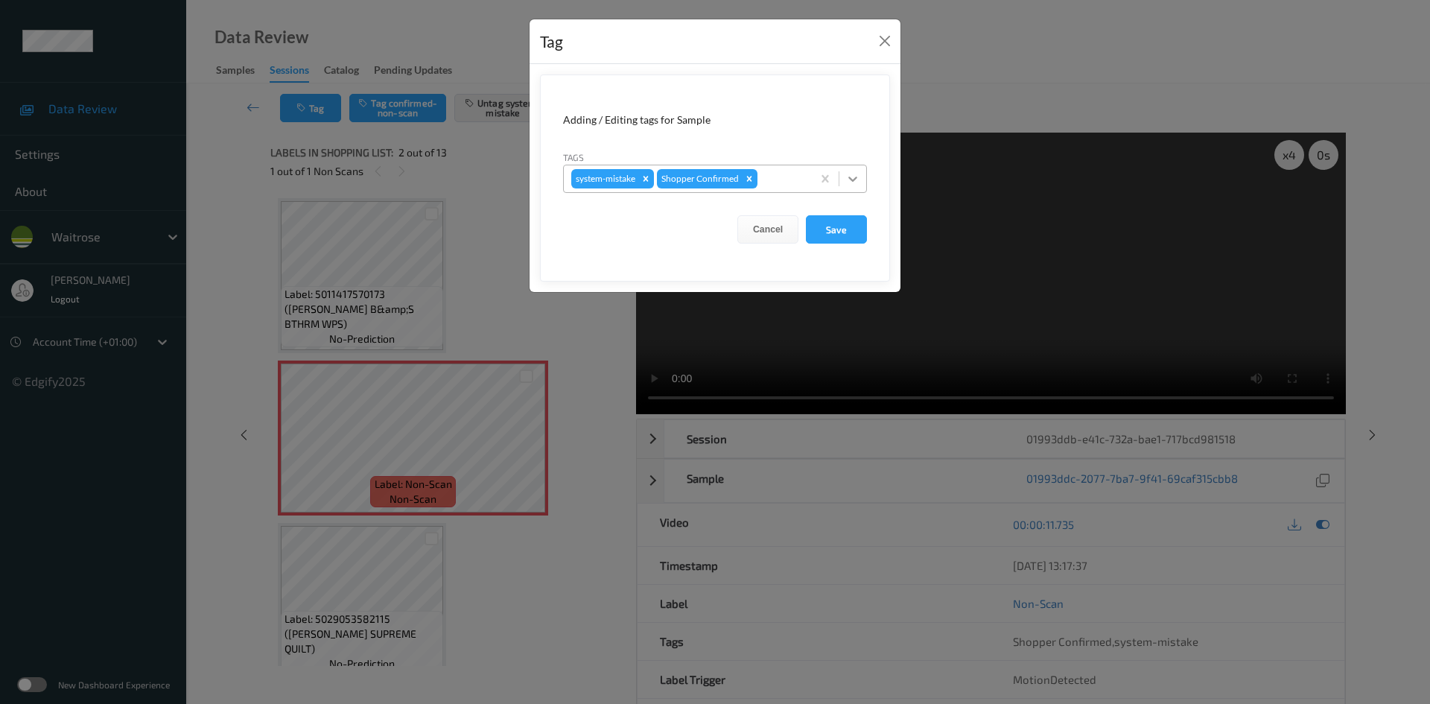
click at [850, 179] on icon at bounding box center [852, 178] width 9 height 5
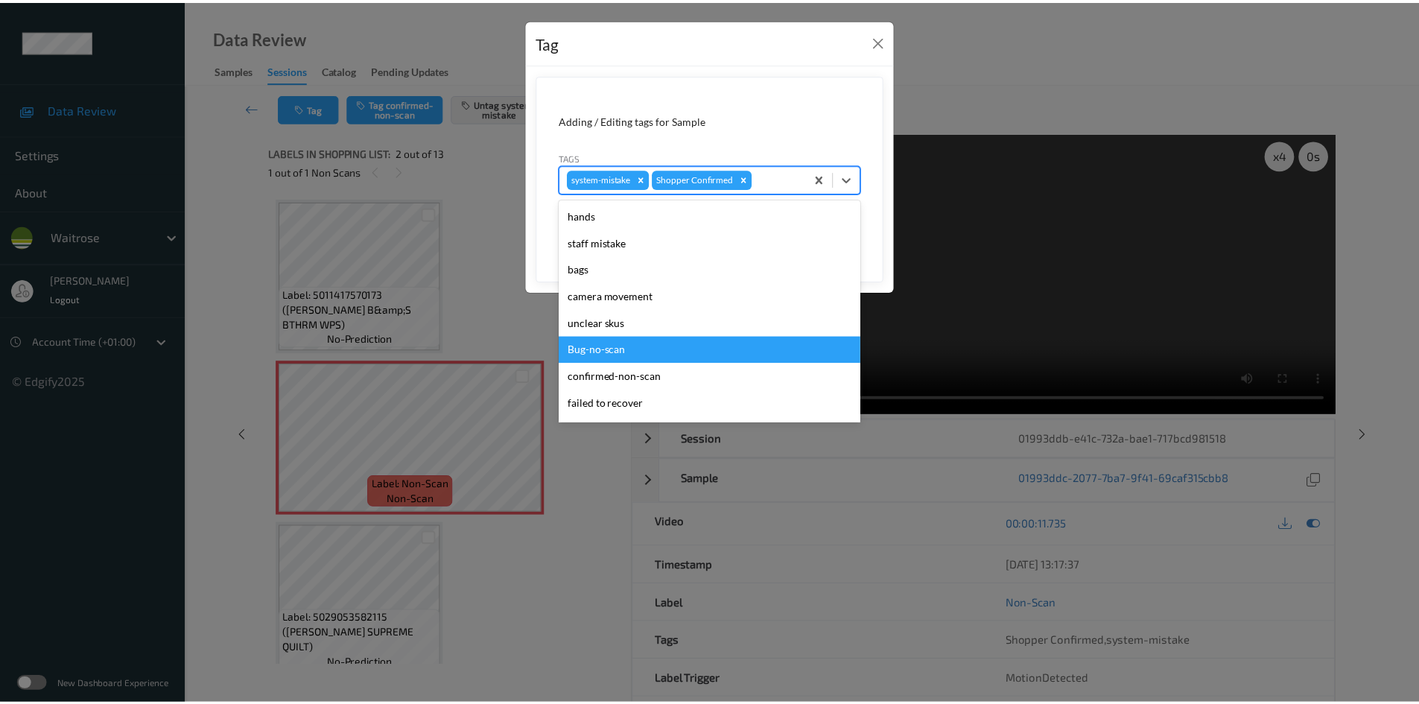
scroll to position [223, 0]
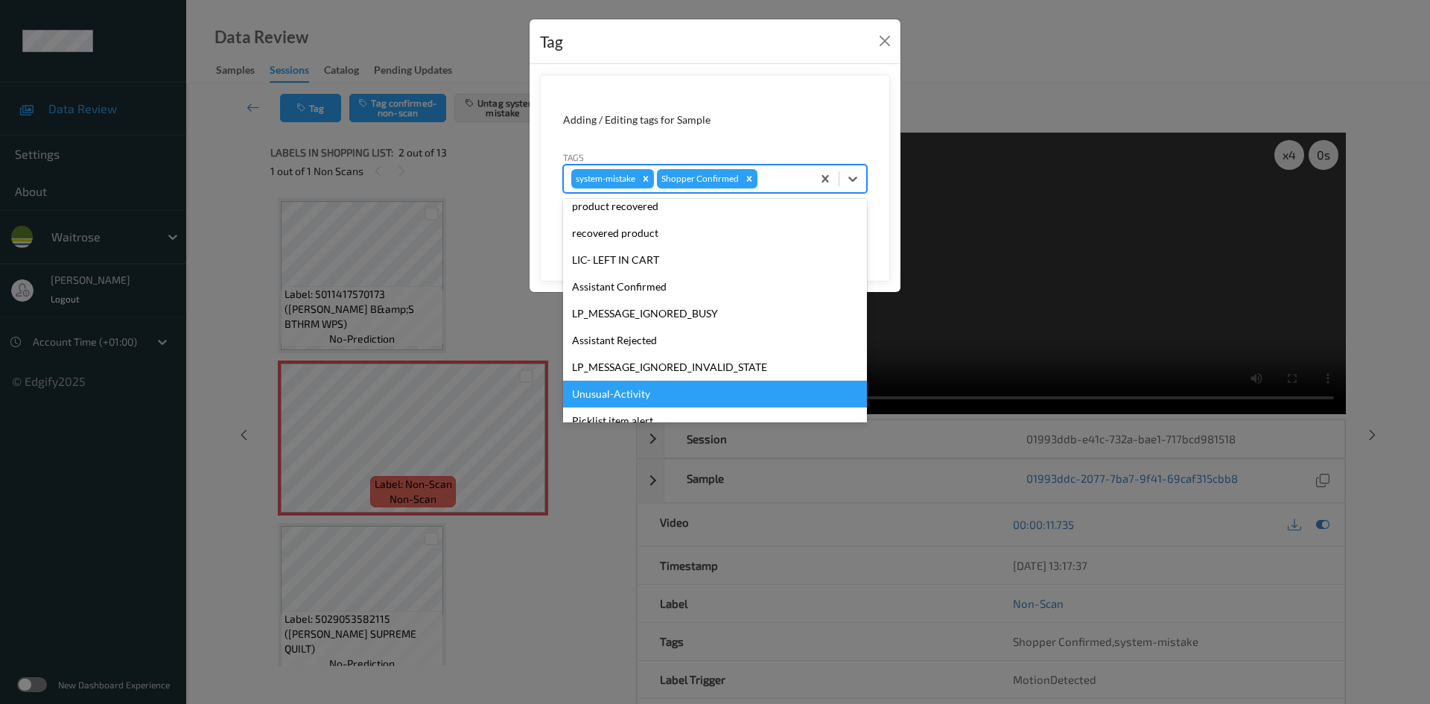
click at [606, 395] on div "Unusual-Activity" at bounding box center [715, 394] width 304 height 27
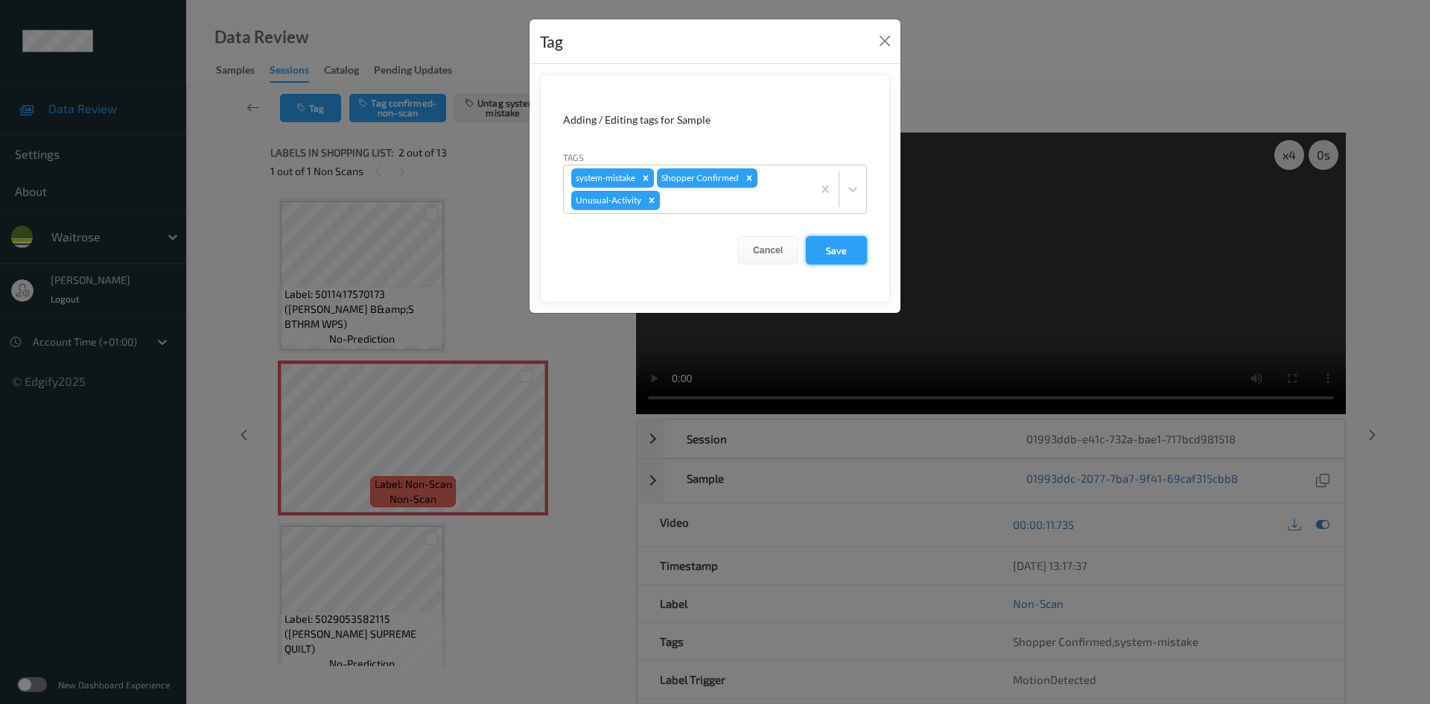
click at [827, 251] on button "Save" at bounding box center [836, 250] width 61 height 28
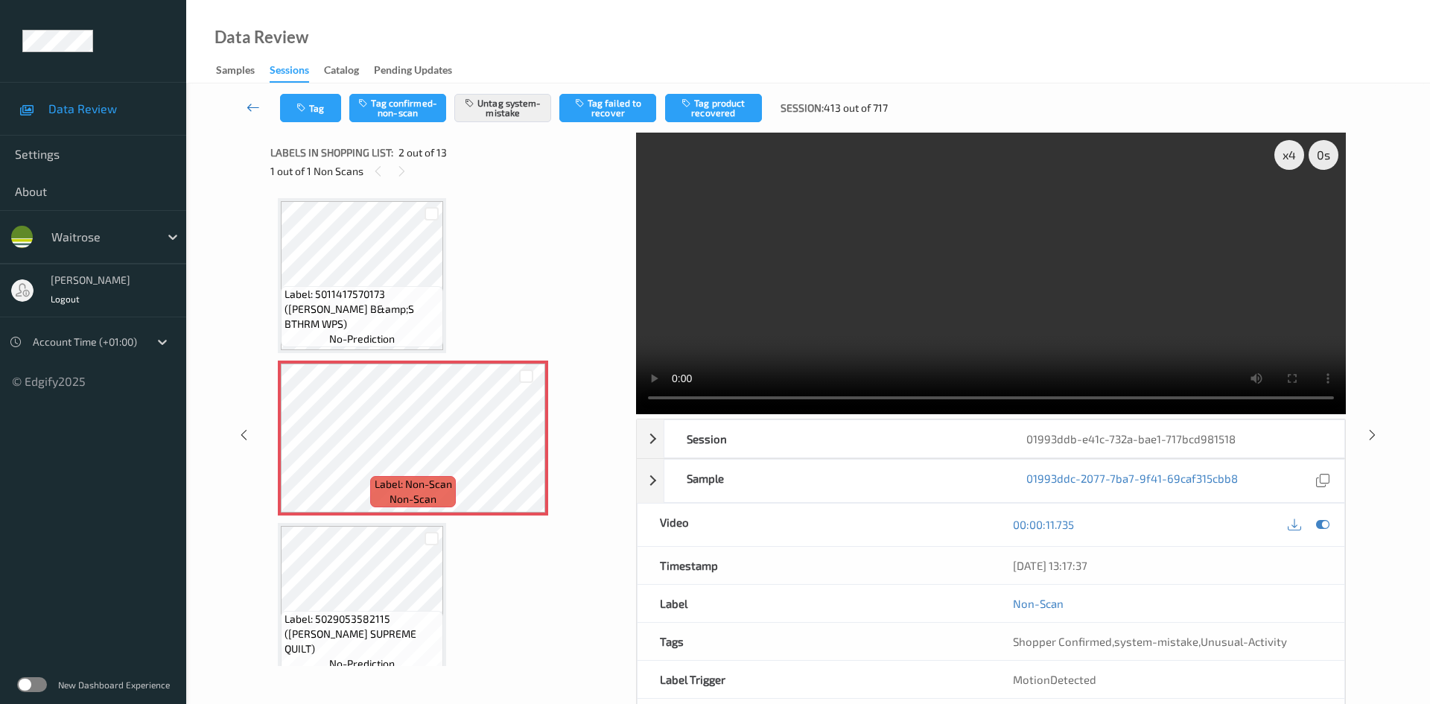
click at [249, 98] on link at bounding box center [253, 108] width 53 height 28
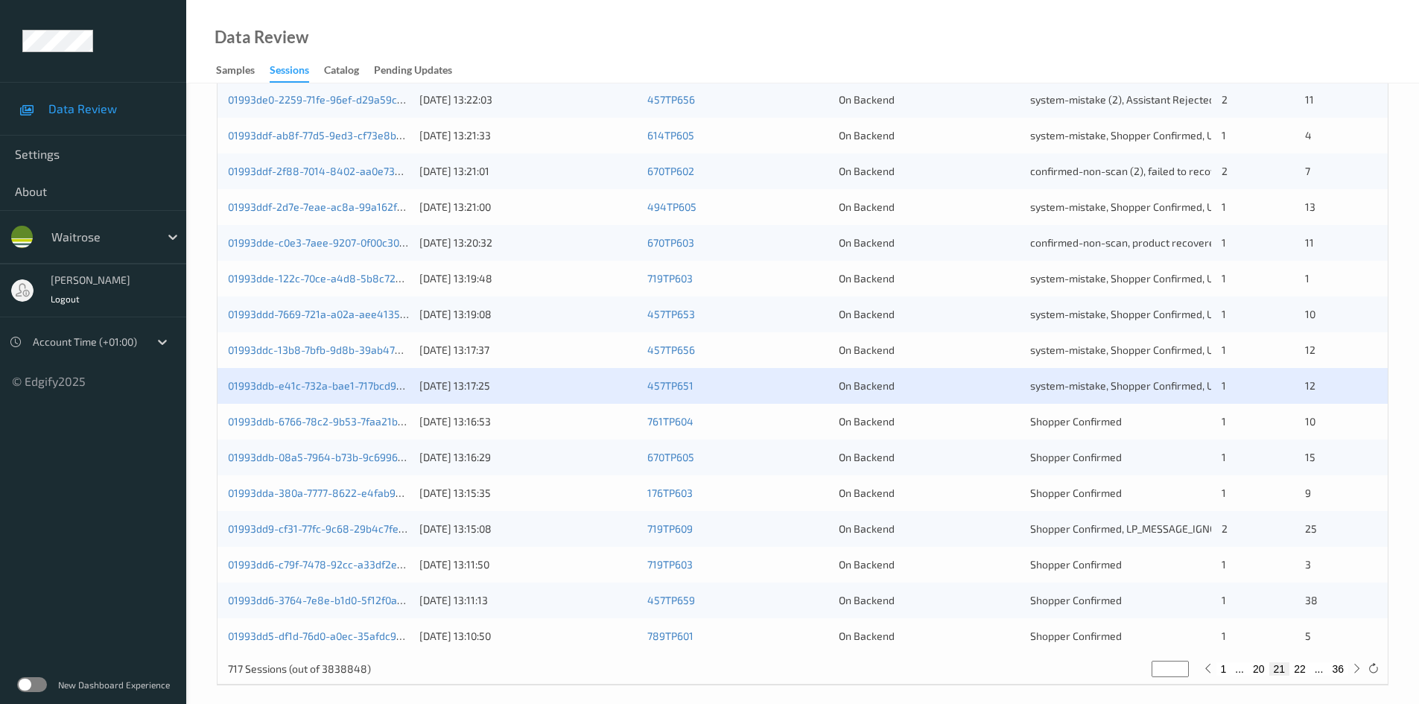
scroll to position [417, 0]
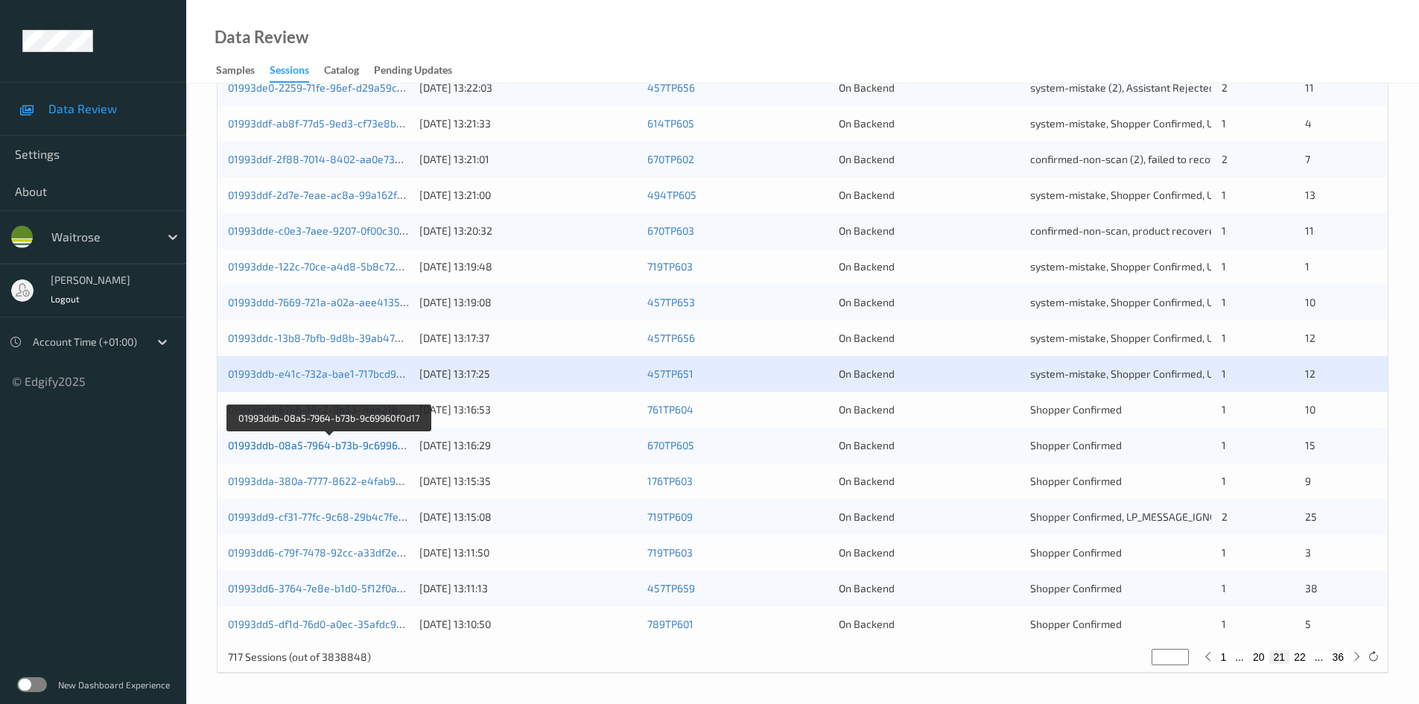
click at [296, 448] on link "01993ddb-08a5-7964-b73b-9c69960f0d17" at bounding box center [328, 445] width 201 height 13
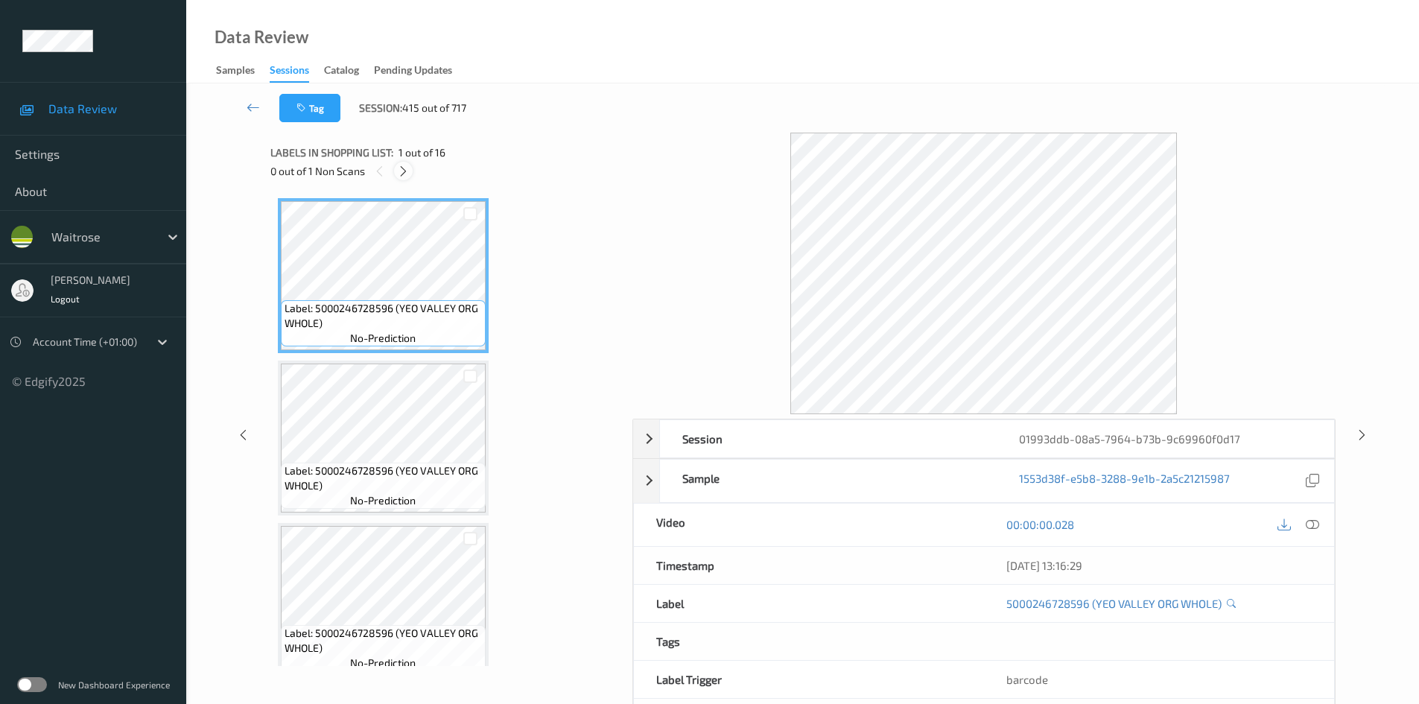
click at [409, 171] on icon at bounding box center [403, 171] width 13 height 13
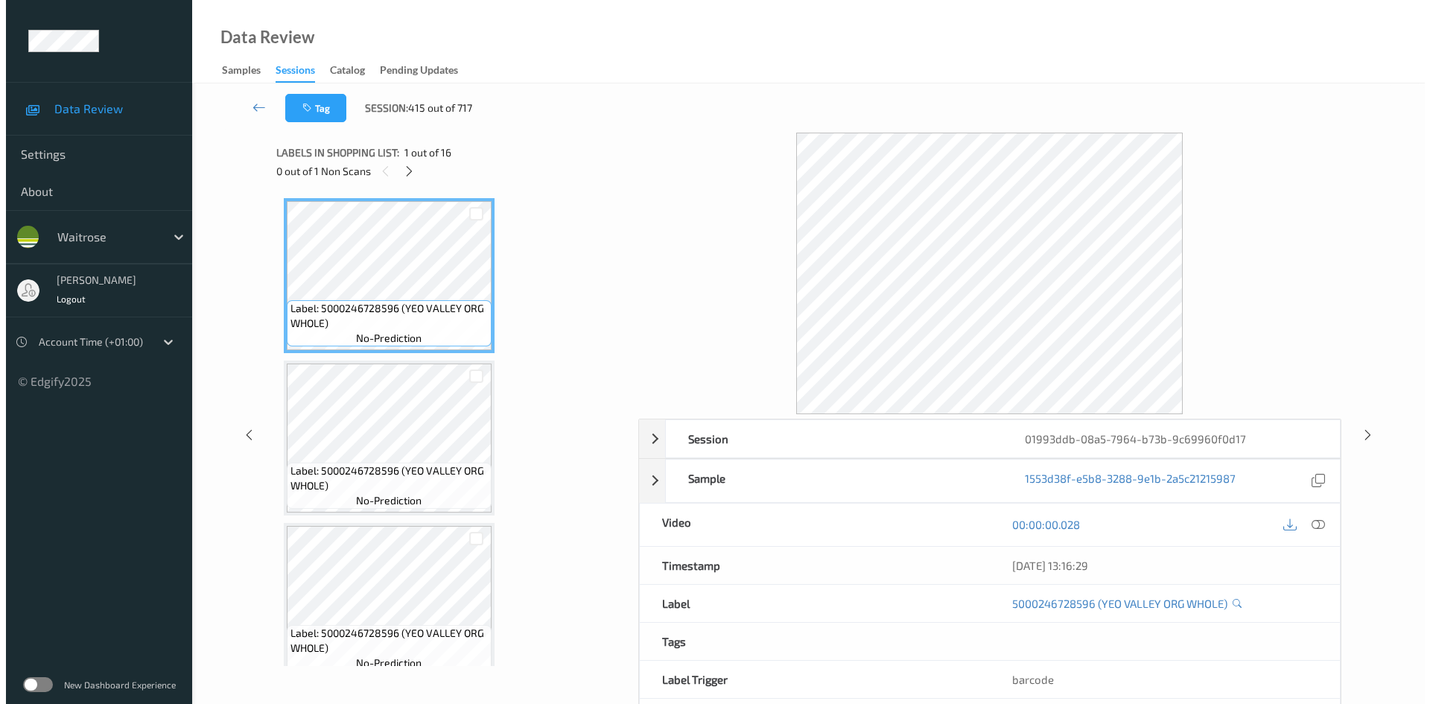
scroll to position [1468, 0]
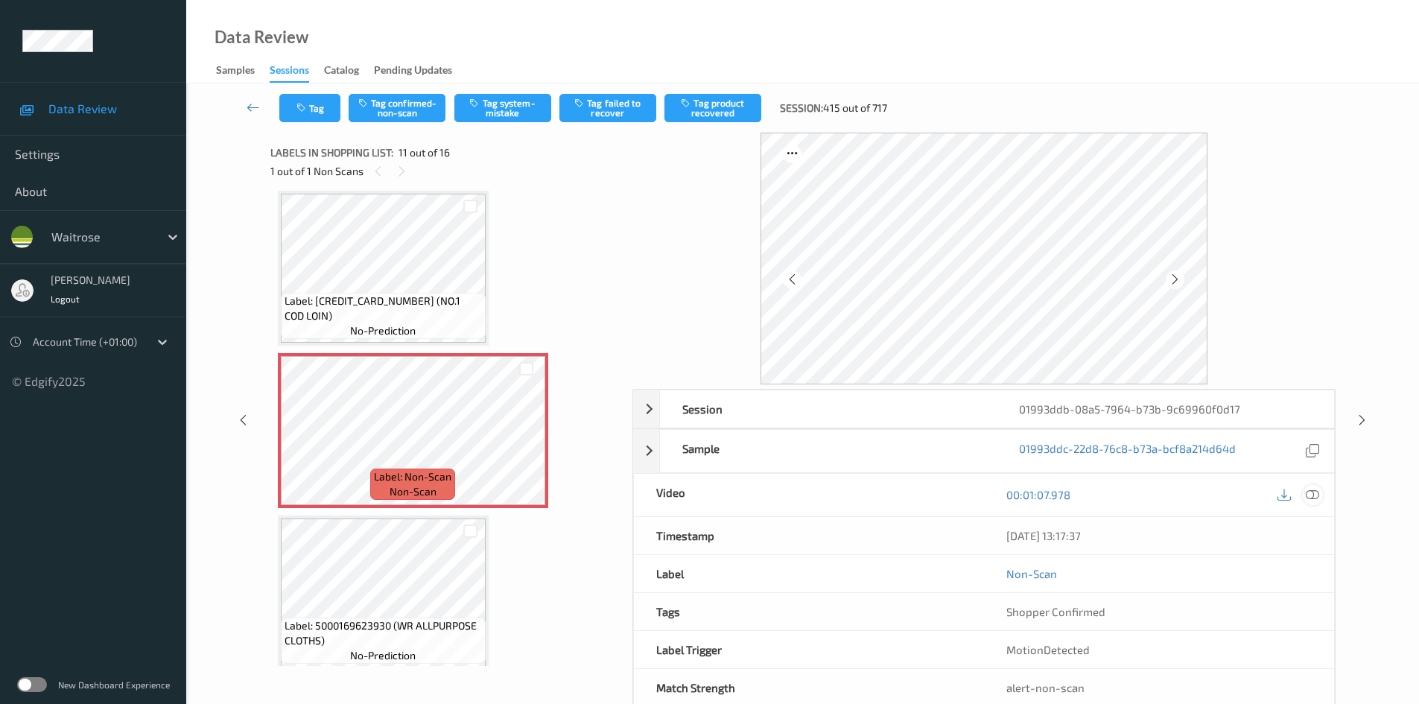
click at [1314, 491] on icon at bounding box center [1311, 494] width 13 height 13
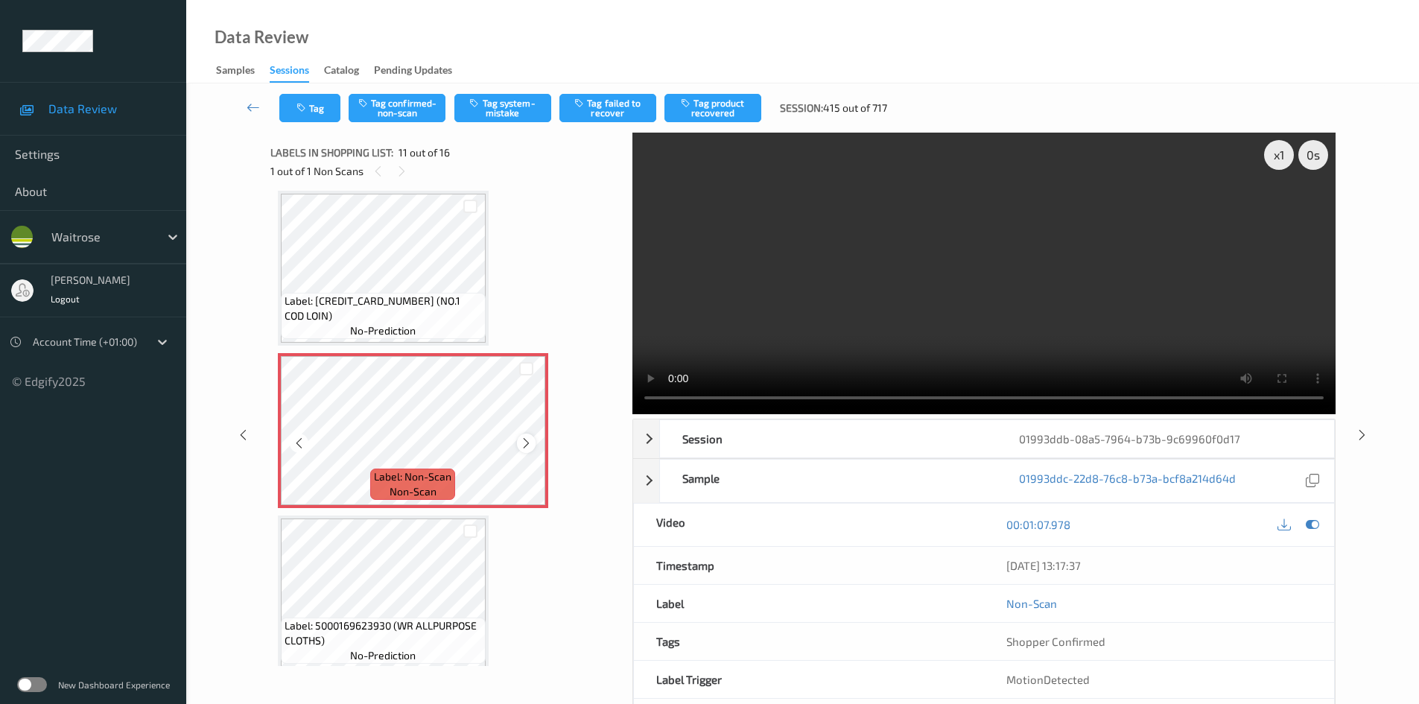
click at [524, 442] on icon at bounding box center [526, 442] width 13 height 13
click at [936, 256] on video at bounding box center [983, 273] width 703 height 281
click at [1173, 212] on video at bounding box center [983, 273] width 703 height 281
click at [1016, 236] on video at bounding box center [983, 273] width 703 height 281
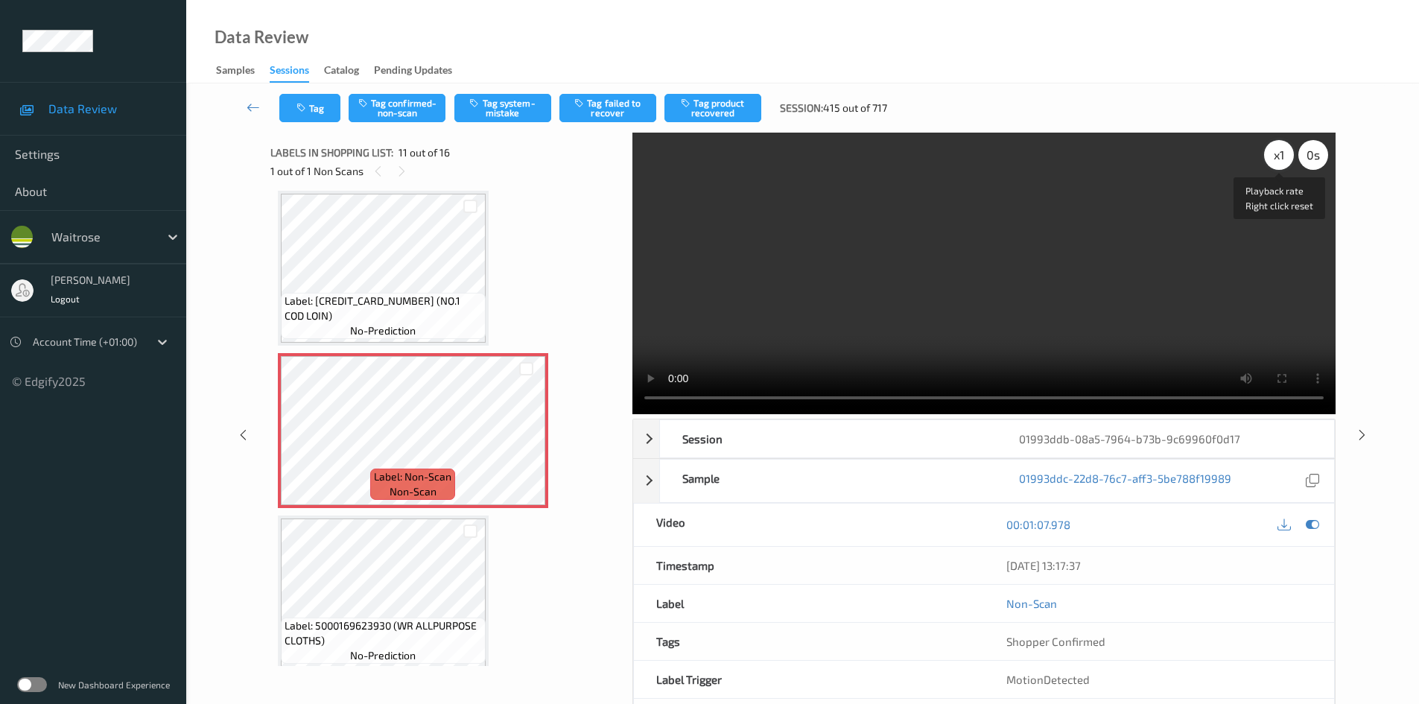
click at [1269, 156] on div "x 1" at bounding box center [1279, 155] width 30 height 30
click at [910, 288] on video at bounding box center [983, 273] width 703 height 281
click at [494, 112] on button "Tag system-mistake" at bounding box center [502, 108] width 97 height 28
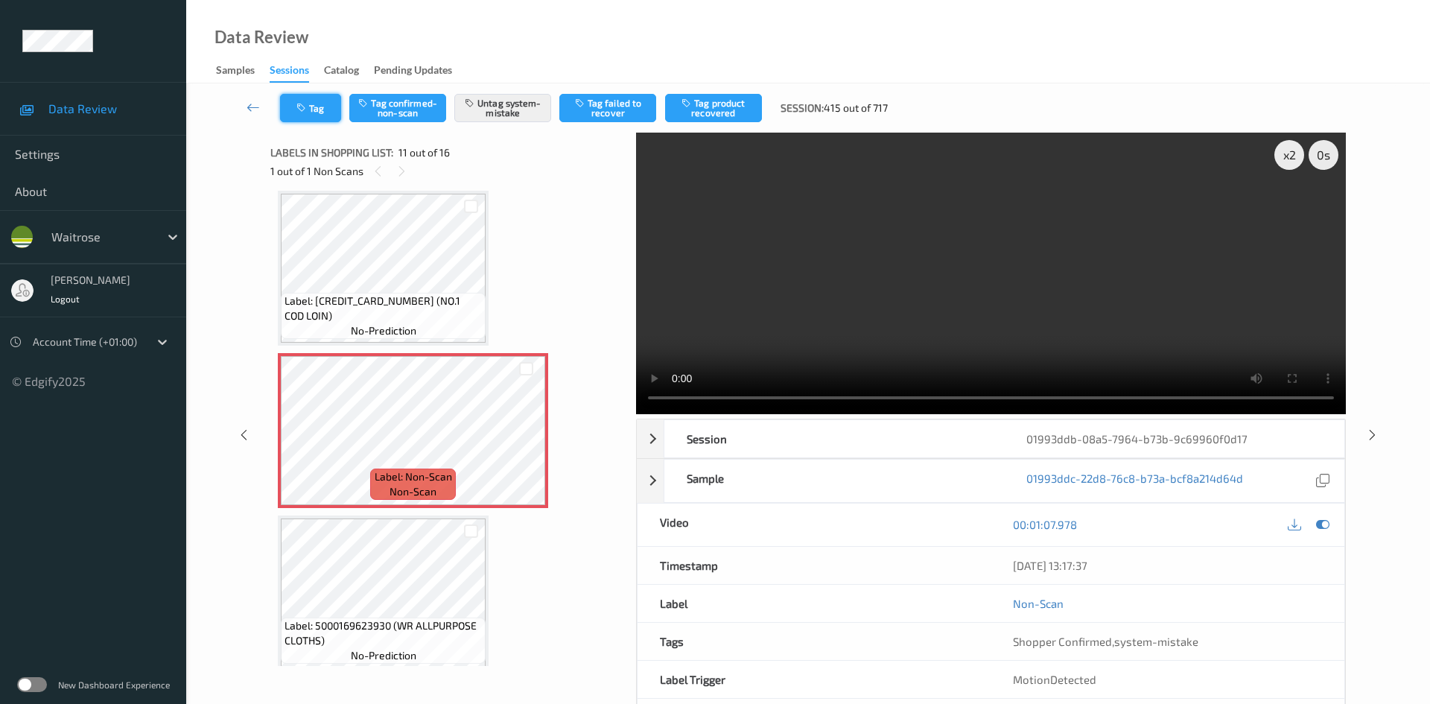
click at [320, 115] on button "Tag" at bounding box center [310, 108] width 61 height 28
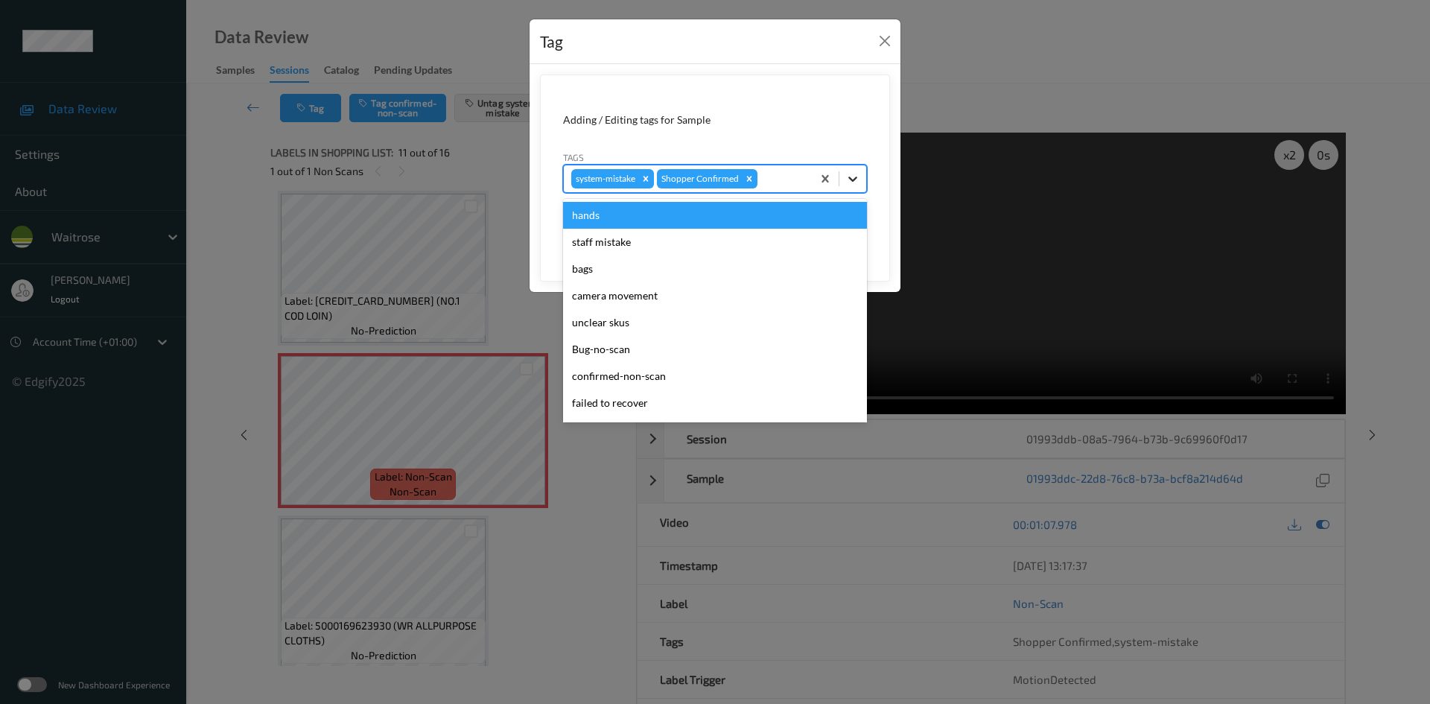
click at [859, 178] on icon at bounding box center [852, 178] width 15 height 15
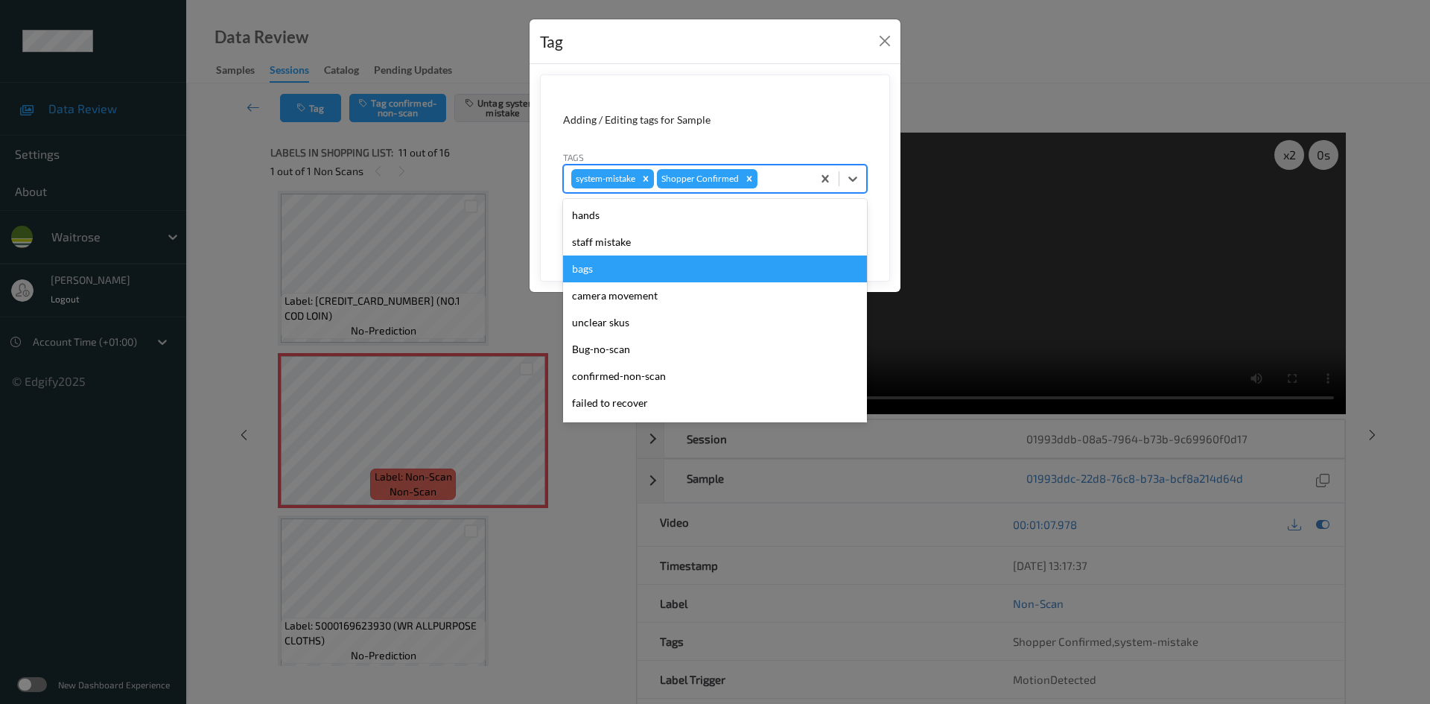
drag, startPoint x: 626, startPoint y: 268, endPoint x: 638, endPoint y: 267, distance: 12.0
click at [631, 267] on div "bags" at bounding box center [715, 268] width 304 height 27
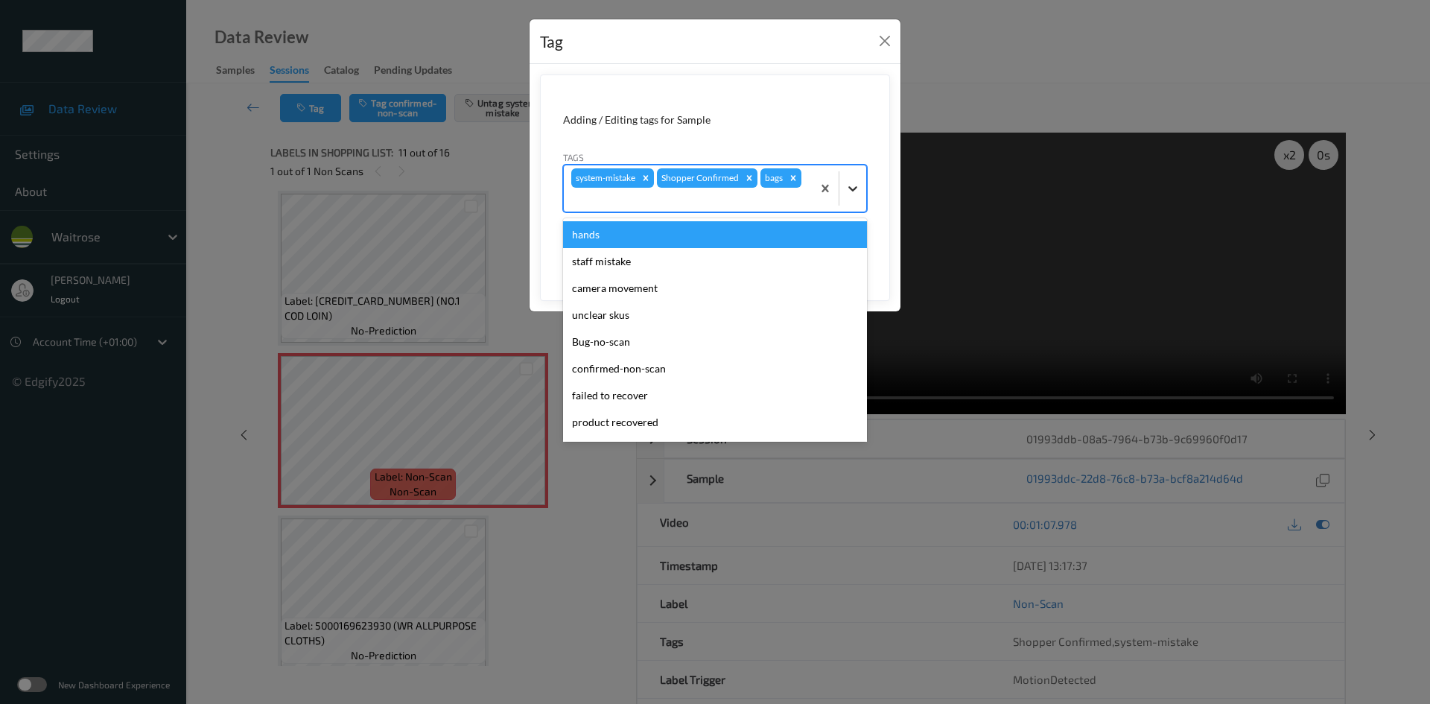
click at [851, 185] on icon at bounding box center [852, 188] width 15 height 15
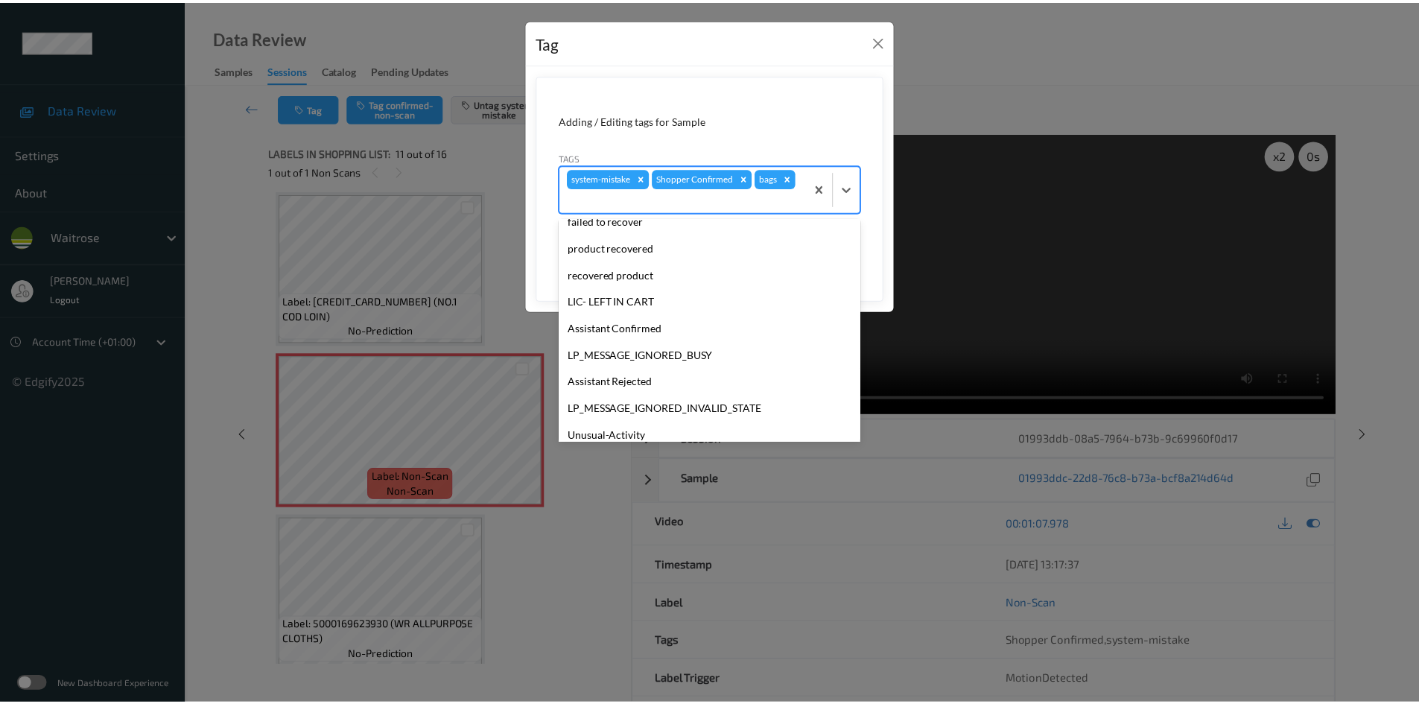
scroll to position [319, 0]
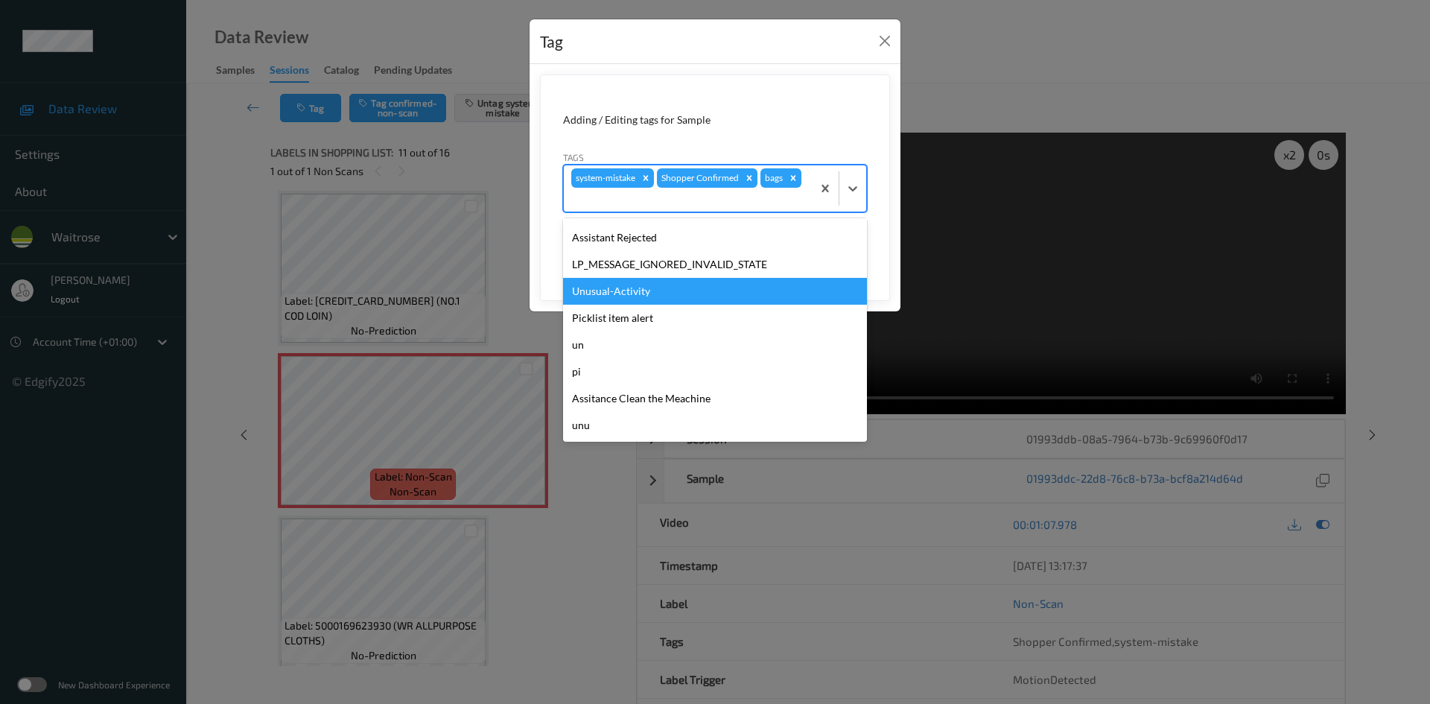
click at [666, 293] on div "Unusual-Activity" at bounding box center [715, 291] width 304 height 27
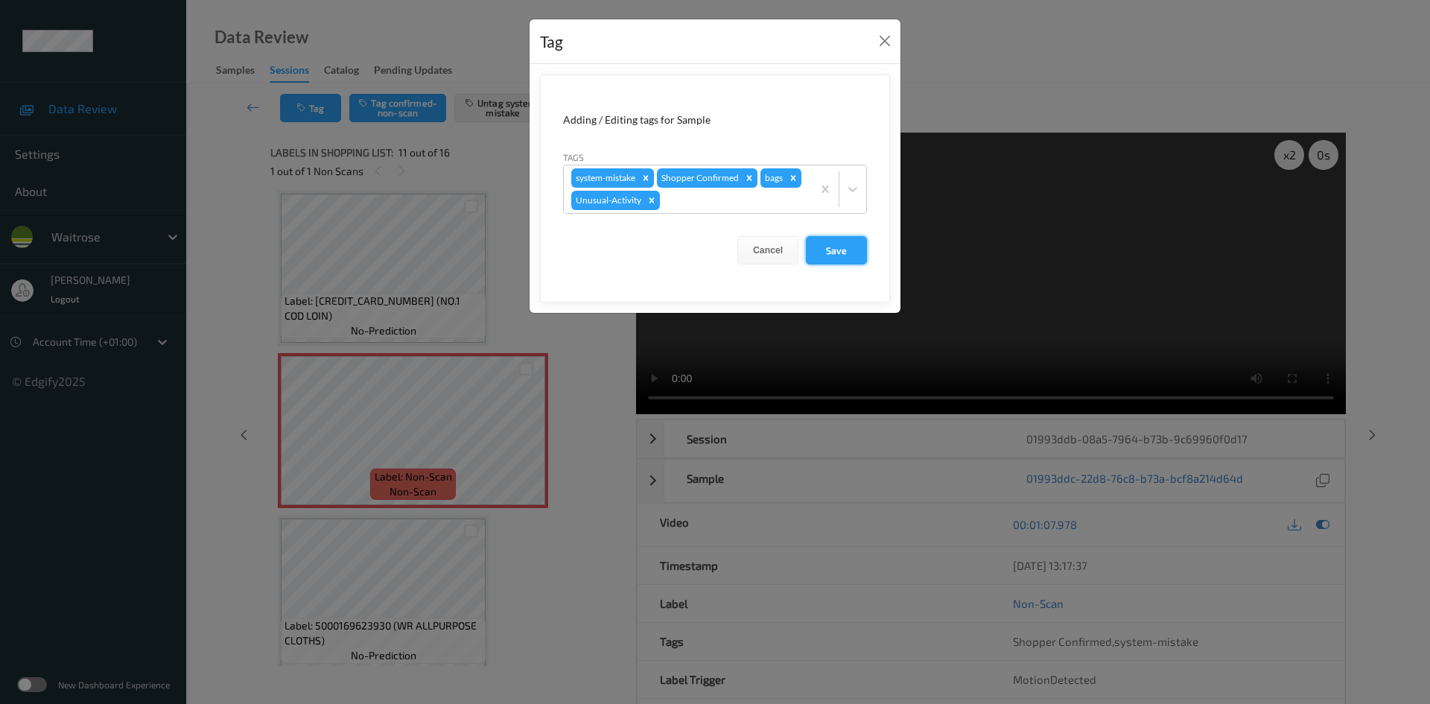
click at [854, 249] on button "Save" at bounding box center [836, 250] width 61 height 28
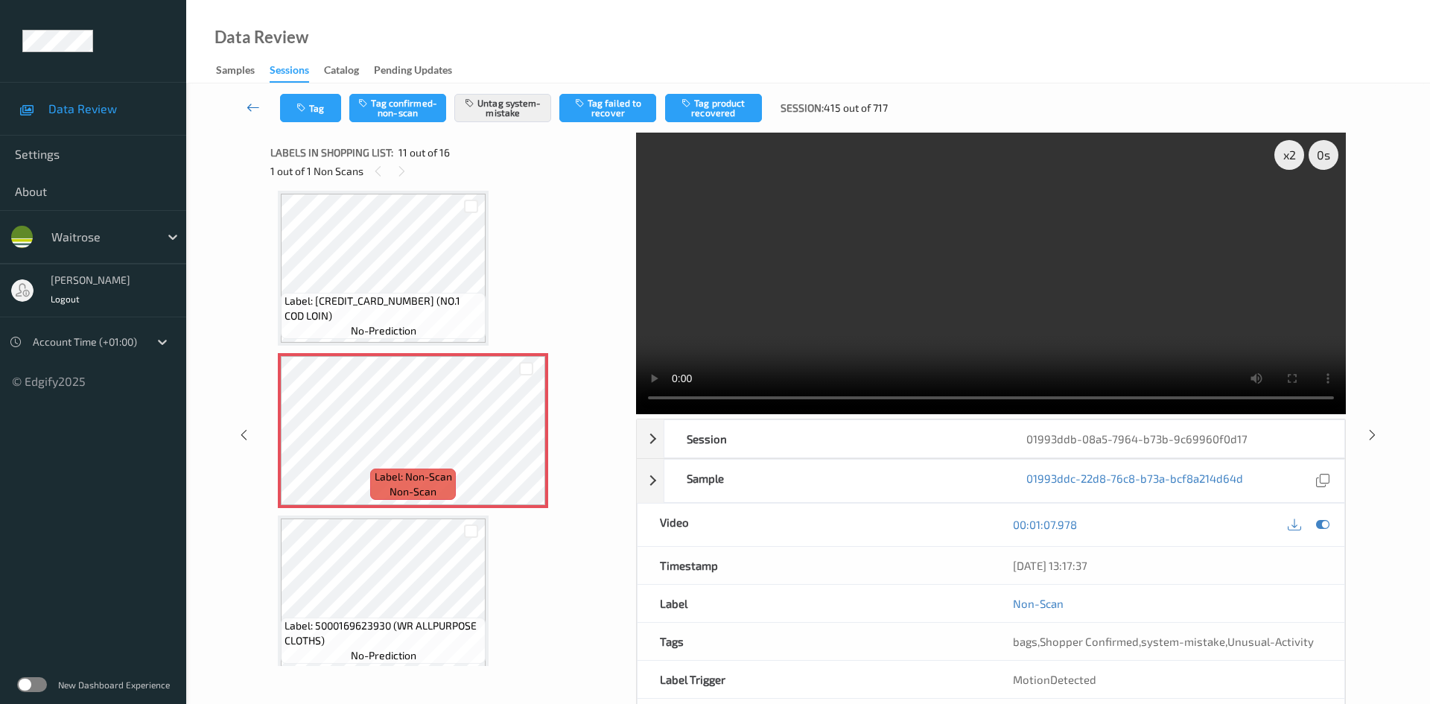
click at [252, 98] on link at bounding box center [253, 108] width 53 height 28
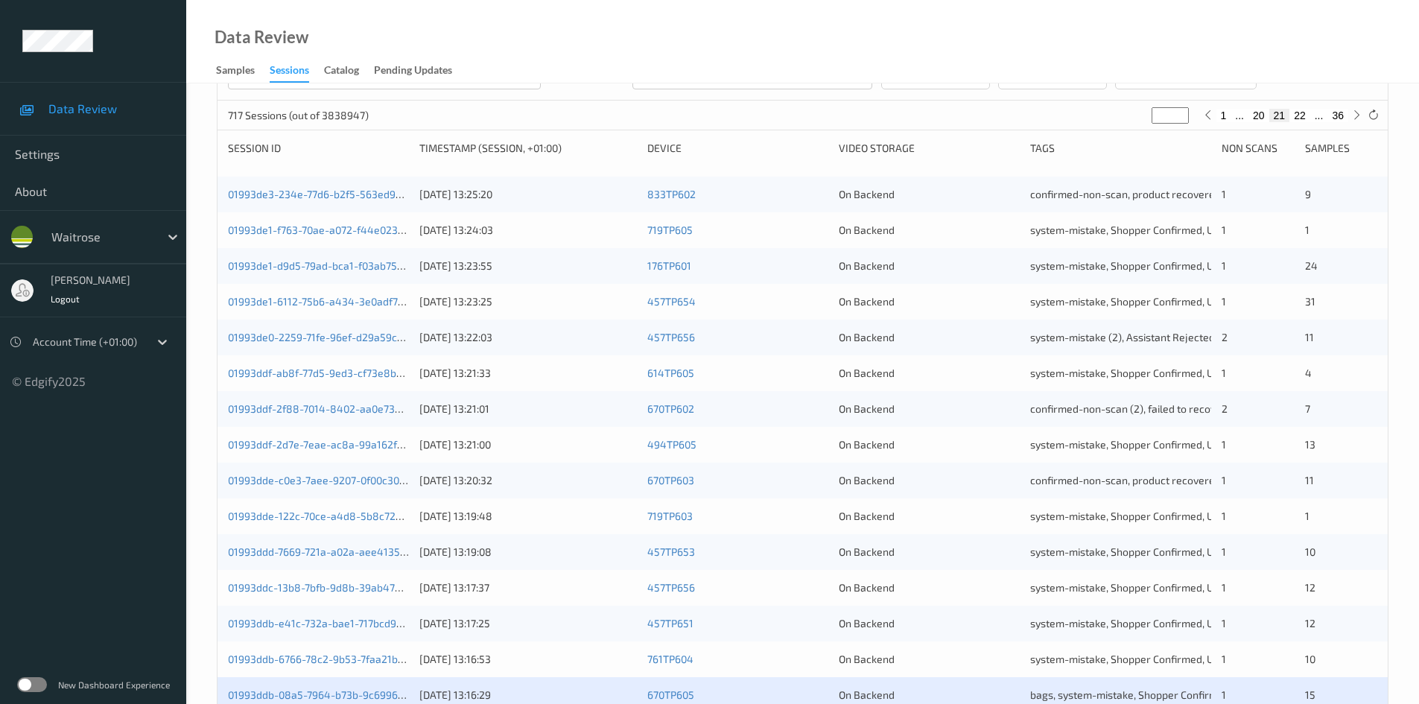
scroll to position [417, 0]
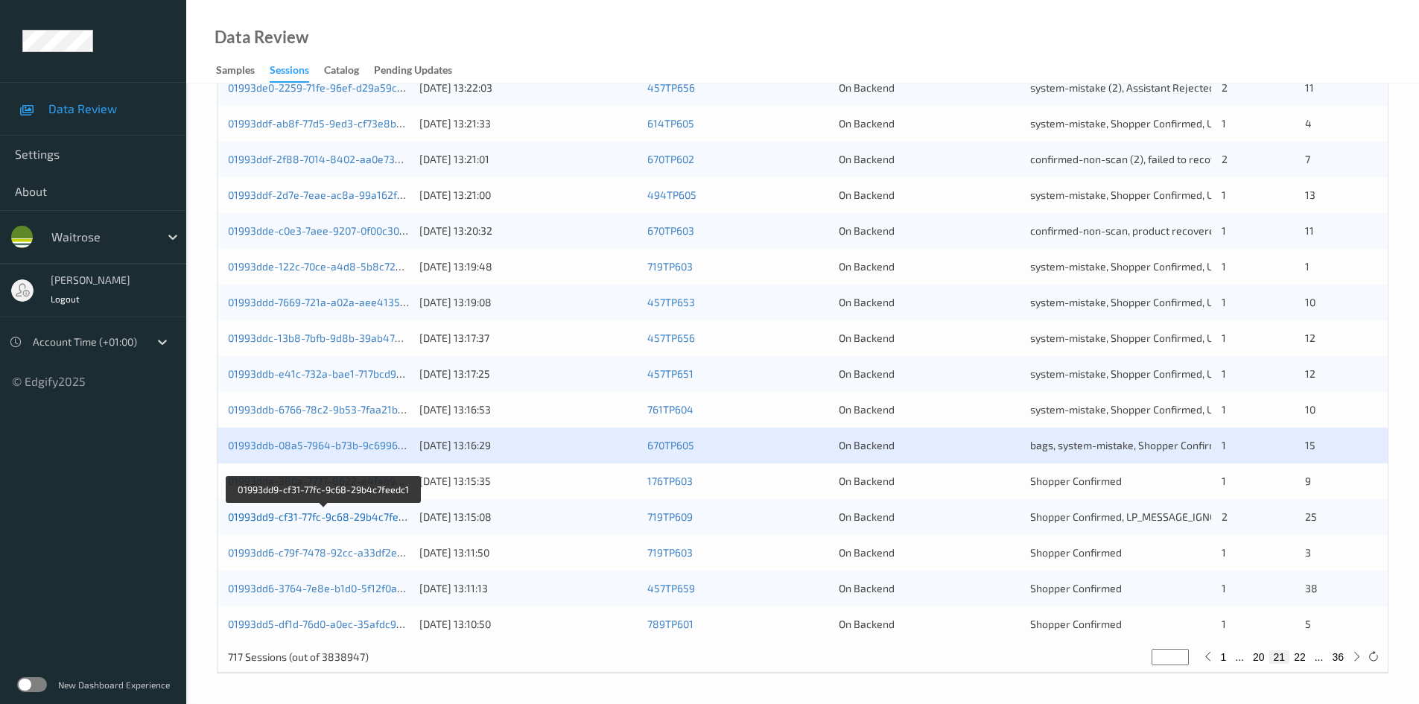
click at [284, 518] on link "01993dd9-cf31-77fc-9c68-29b4c7feedc1" at bounding box center [324, 516] width 192 height 13
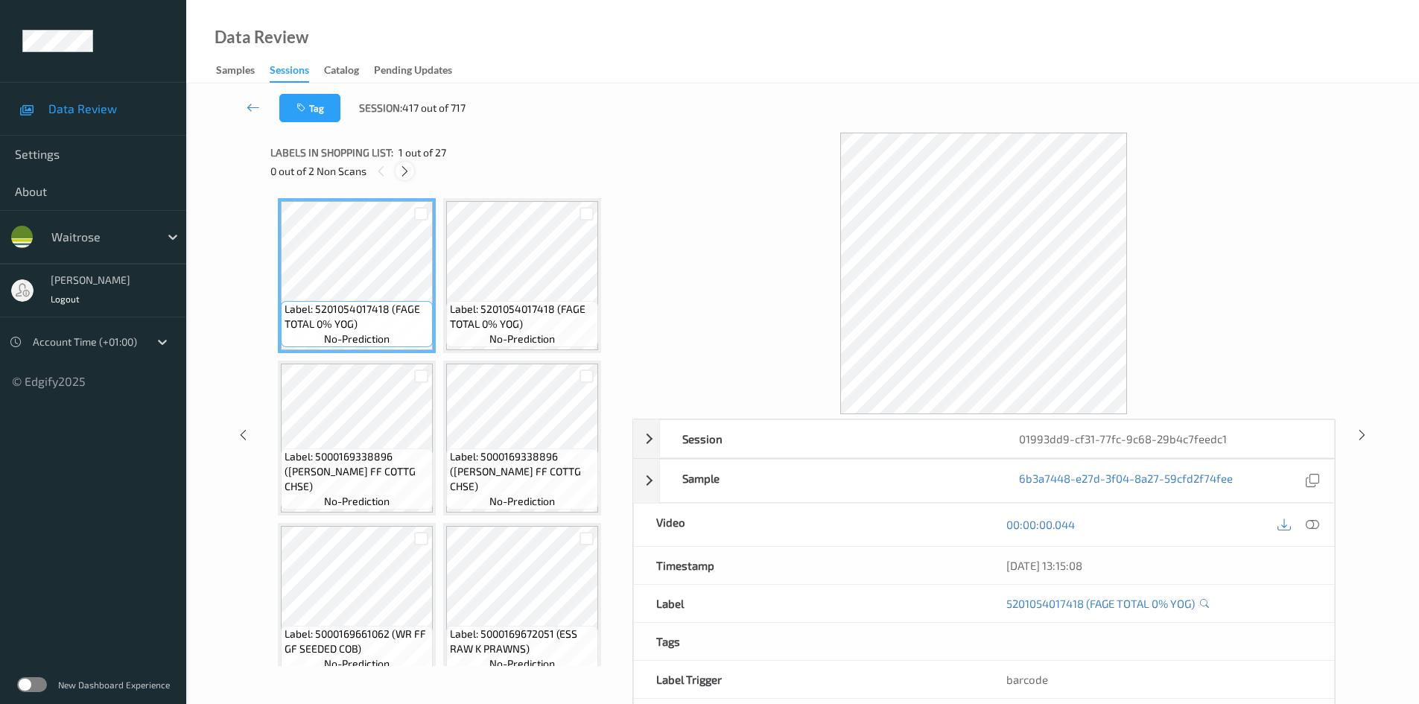
click at [408, 170] on icon at bounding box center [404, 171] width 13 height 13
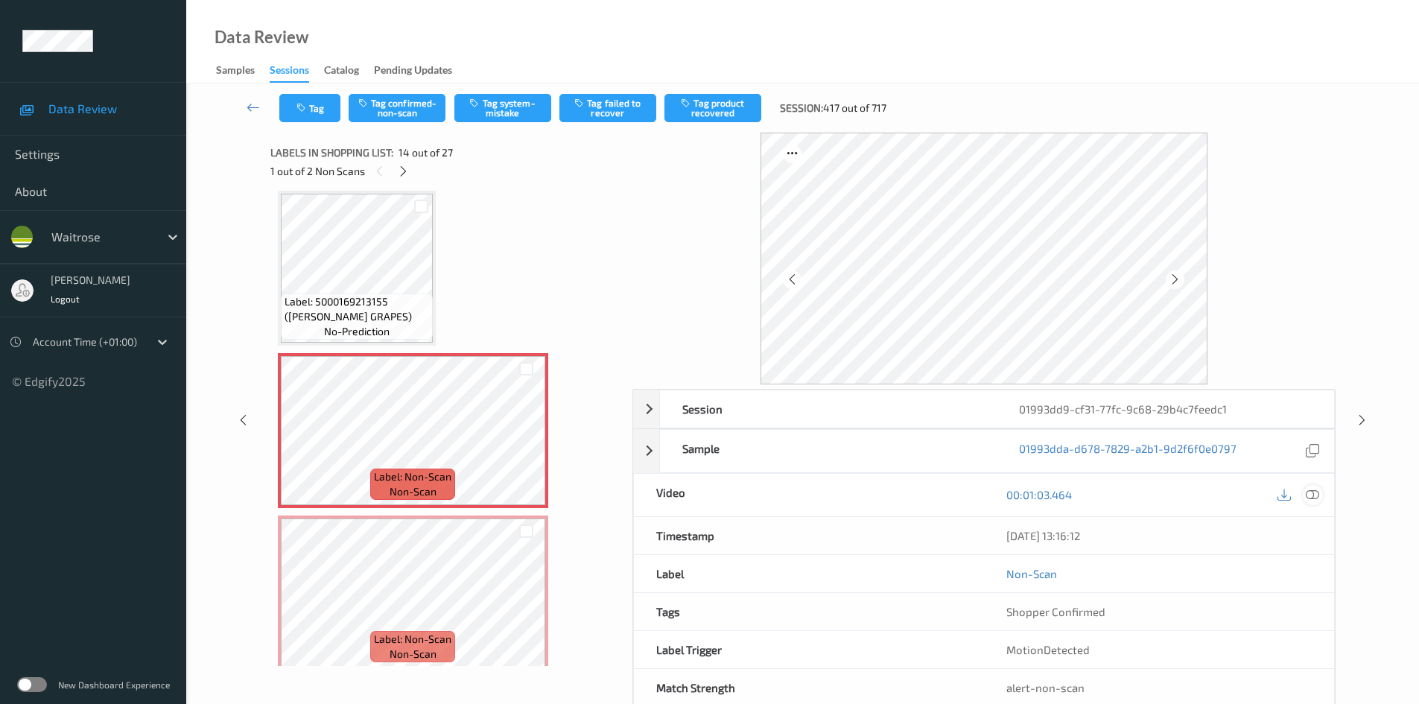
click at [1313, 490] on icon at bounding box center [1311, 494] width 13 height 13
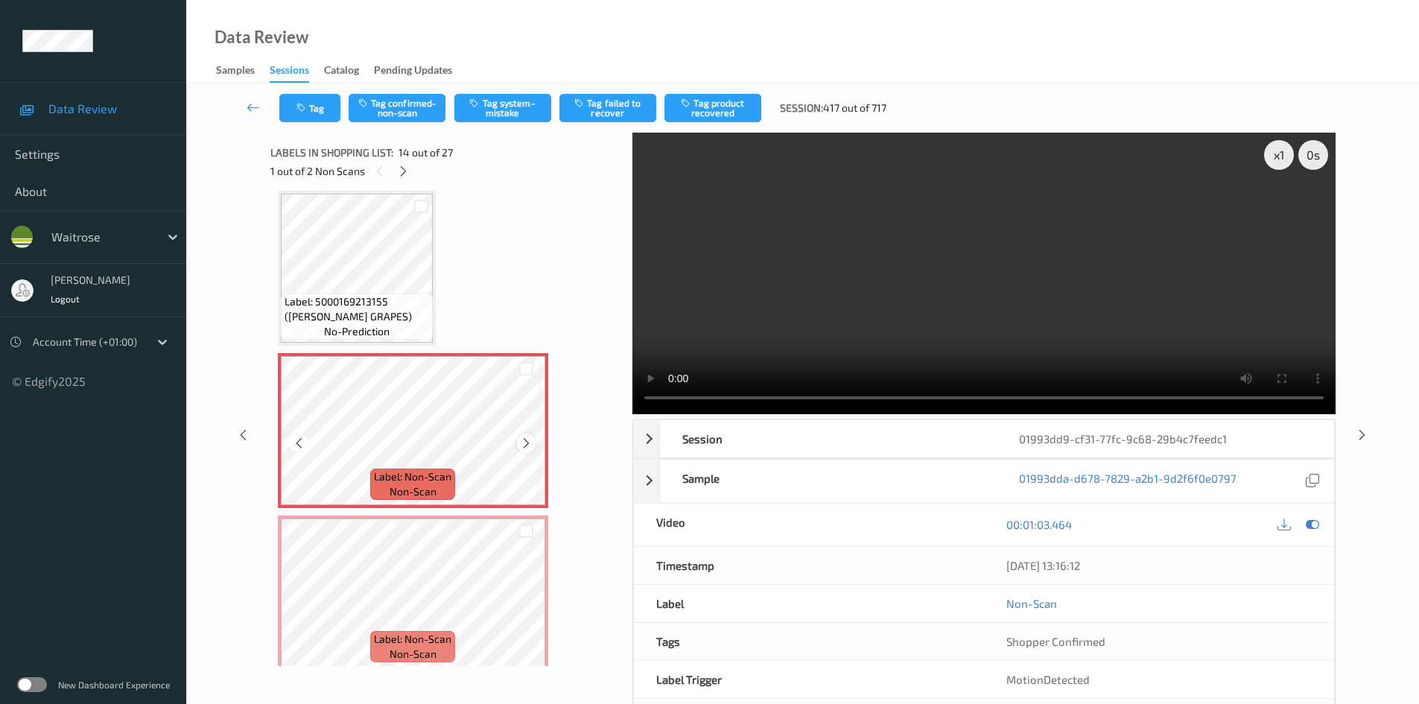
click at [527, 445] on icon at bounding box center [526, 442] width 13 height 13
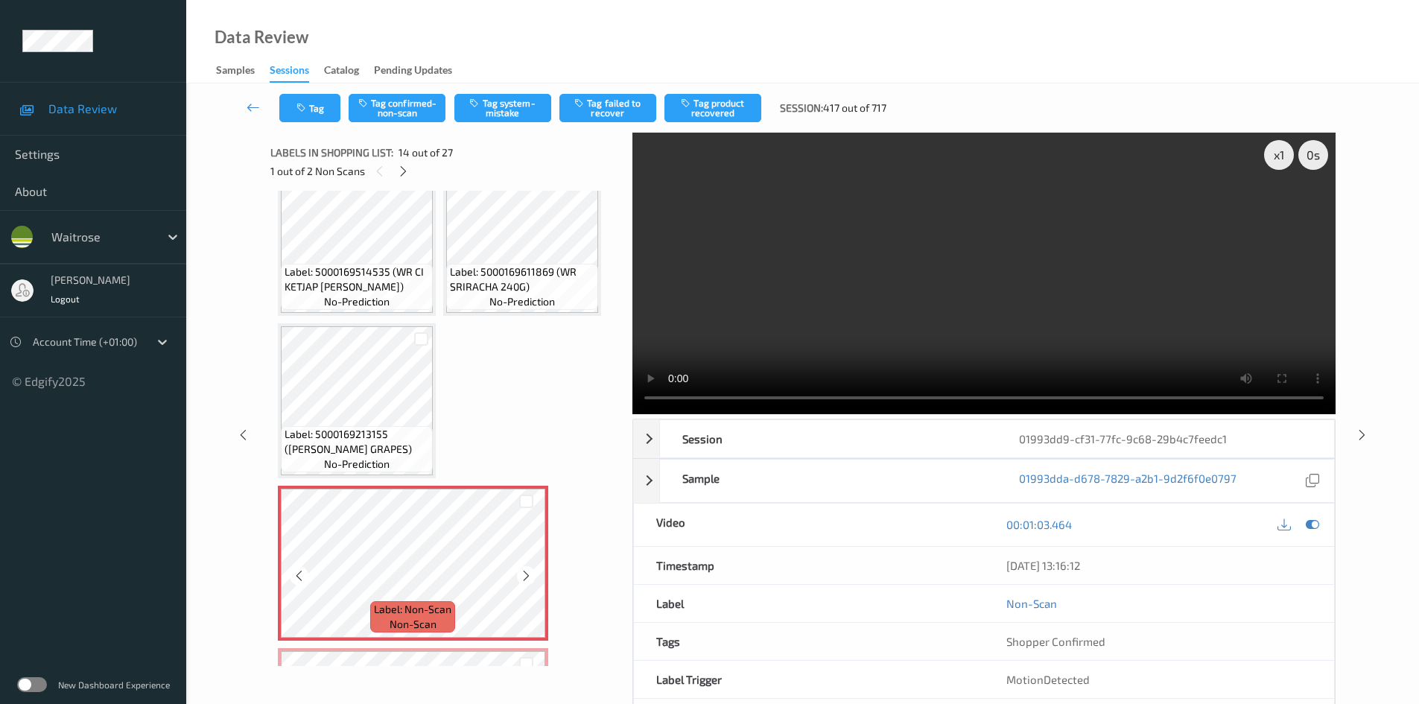
scroll to position [832, 0]
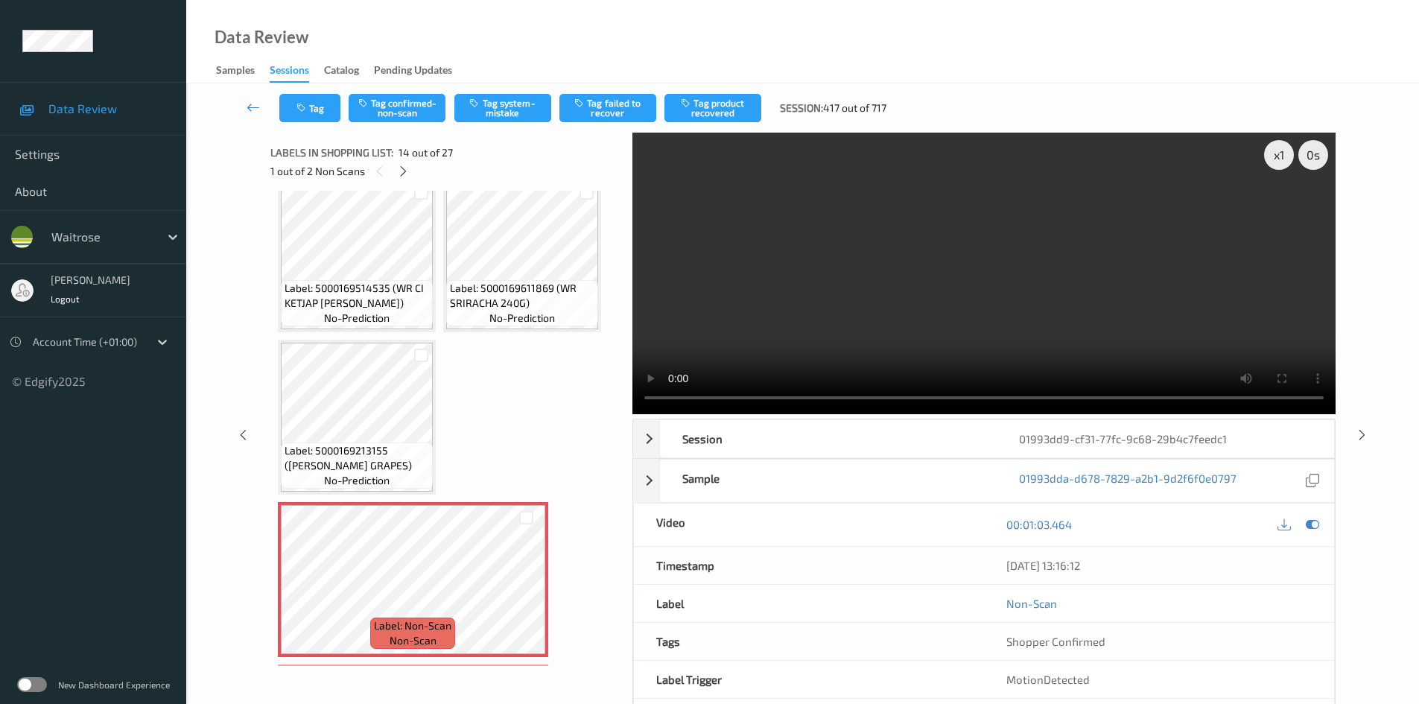
click at [926, 287] on video at bounding box center [983, 273] width 703 height 281
click at [780, 282] on video at bounding box center [983, 273] width 703 height 281
click at [998, 291] on video at bounding box center [983, 273] width 703 height 281
click at [1284, 150] on div "x 1" at bounding box center [1279, 155] width 30 height 30
click at [1070, 242] on video at bounding box center [983, 273] width 703 height 281
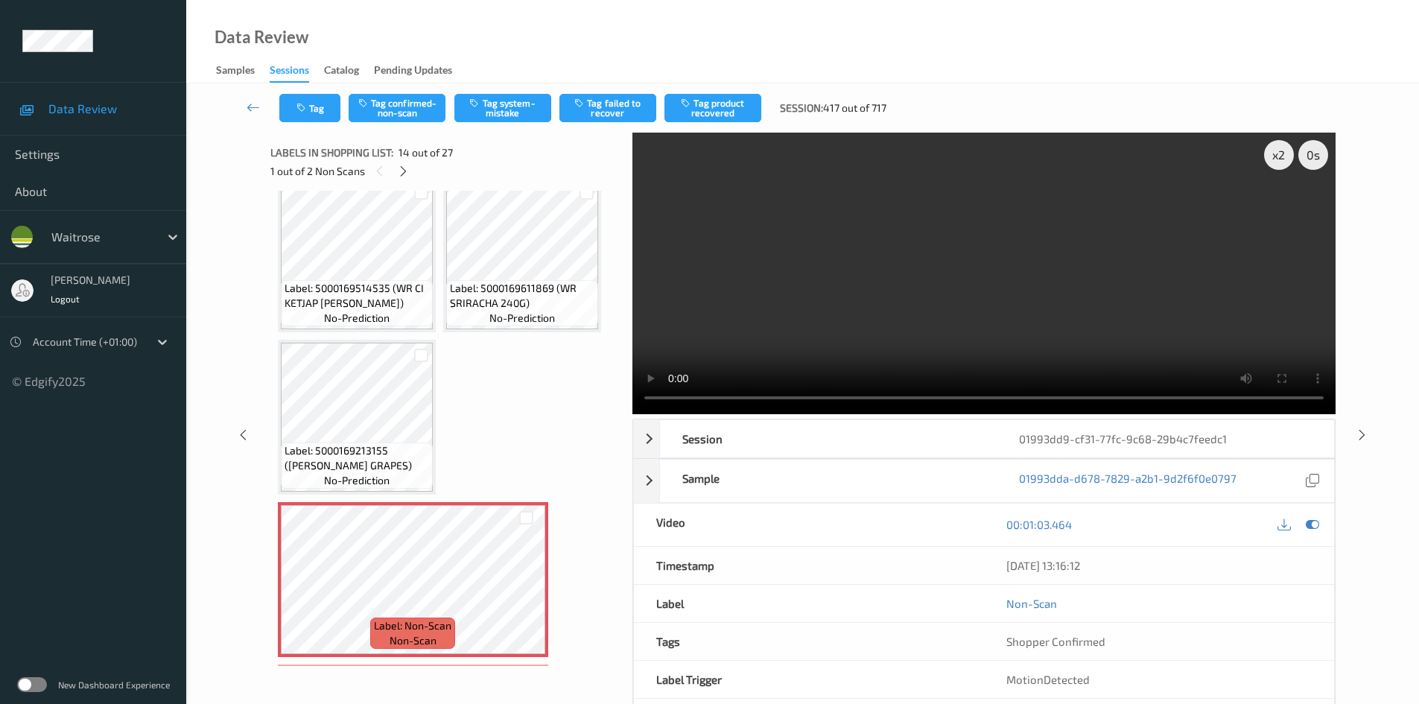
click at [965, 265] on video at bounding box center [983, 273] width 703 height 281
click at [949, 285] on video at bounding box center [983, 273] width 703 height 281
click at [922, 305] on video at bounding box center [983, 273] width 703 height 281
click at [931, 316] on video at bounding box center [983, 273] width 703 height 281
click at [898, 332] on video at bounding box center [983, 273] width 703 height 281
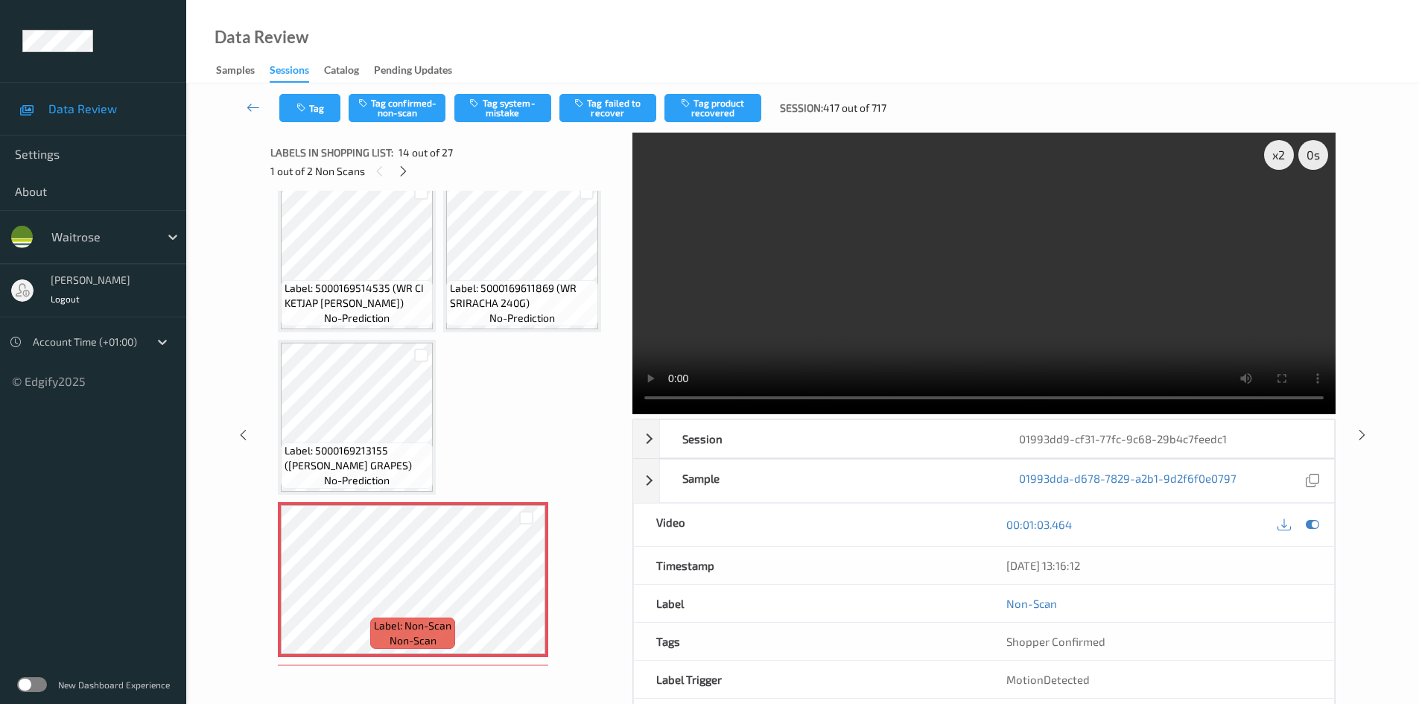
click at [949, 325] on video at bounding box center [983, 273] width 703 height 281
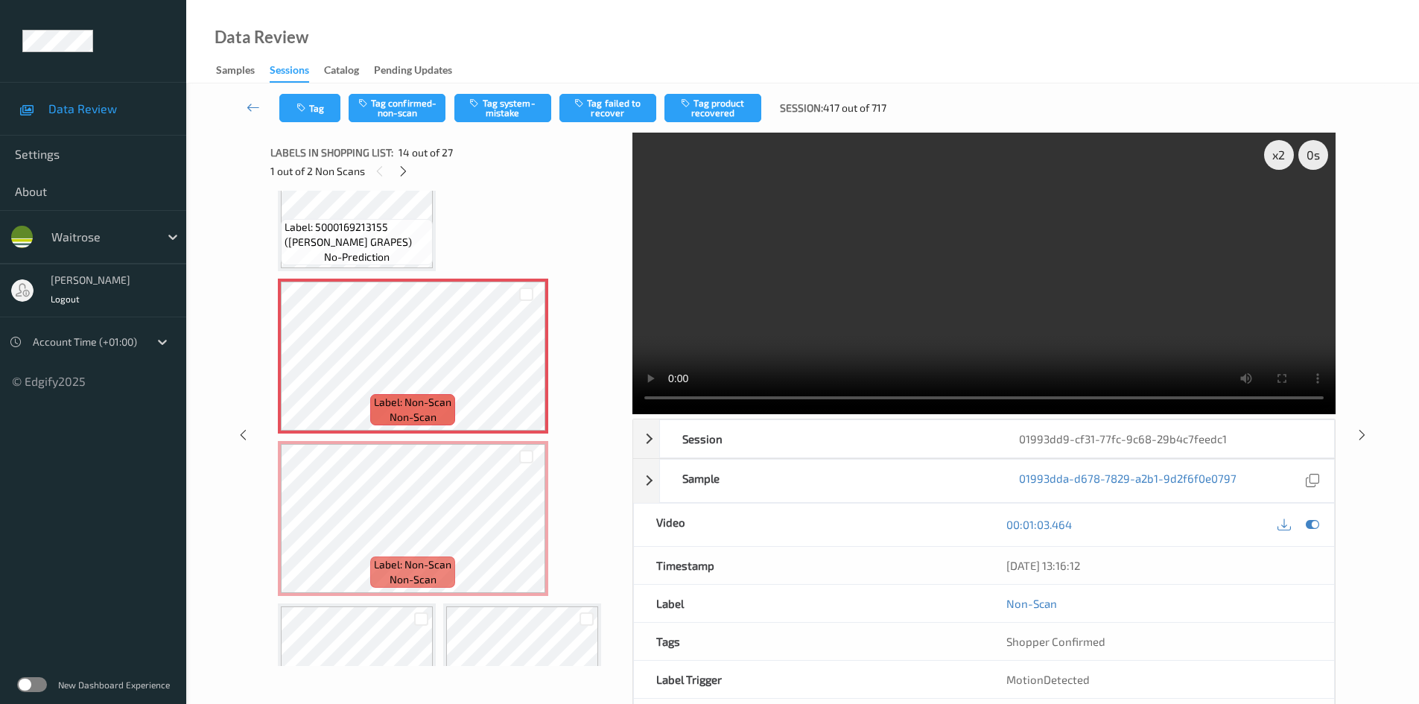
scroll to position [1130, 0]
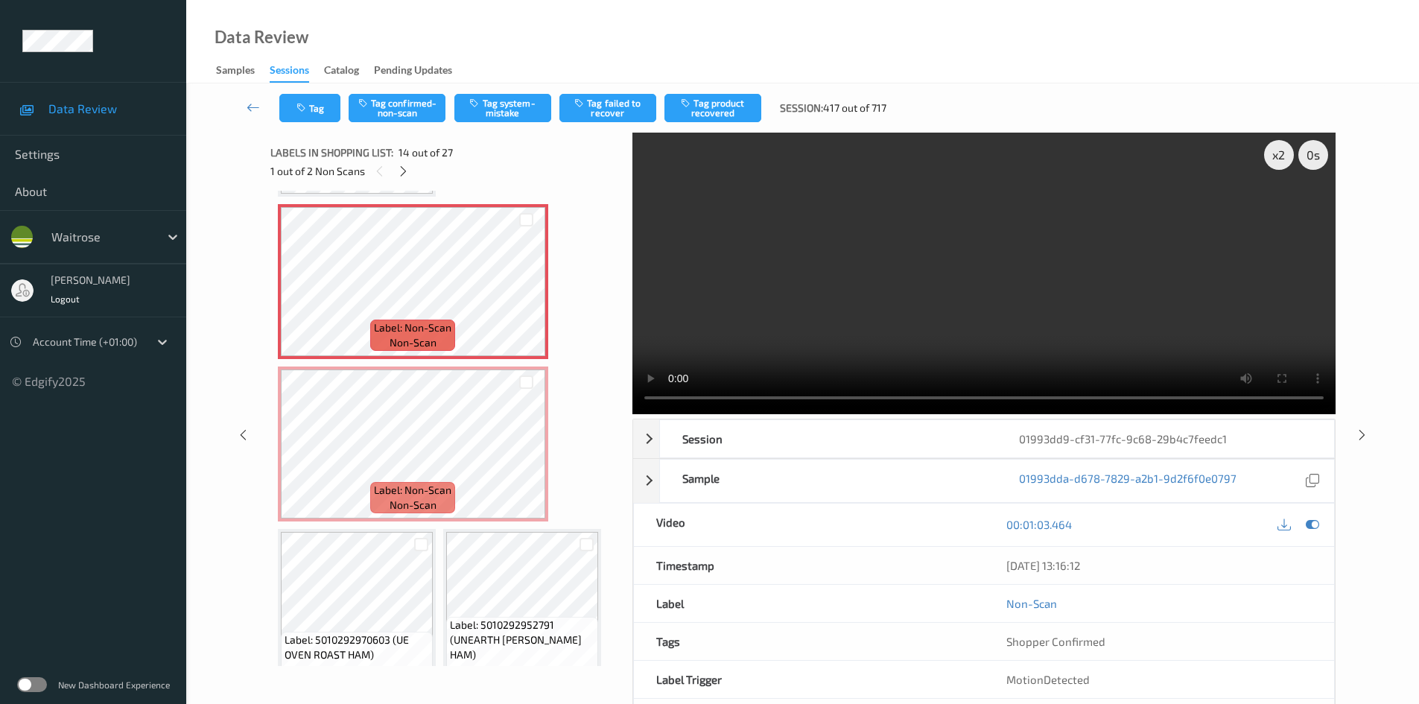
click at [921, 296] on video at bounding box center [983, 273] width 703 height 281
click at [958, 267] on video at bounding box center [983, 273] width 703 height 281
click at [851, 328] on video at bounding box center [983, 273] width 703 height 281
click at [1279, 157] on div "x 2" at bounding box center [1279, 155] width 30 height 30
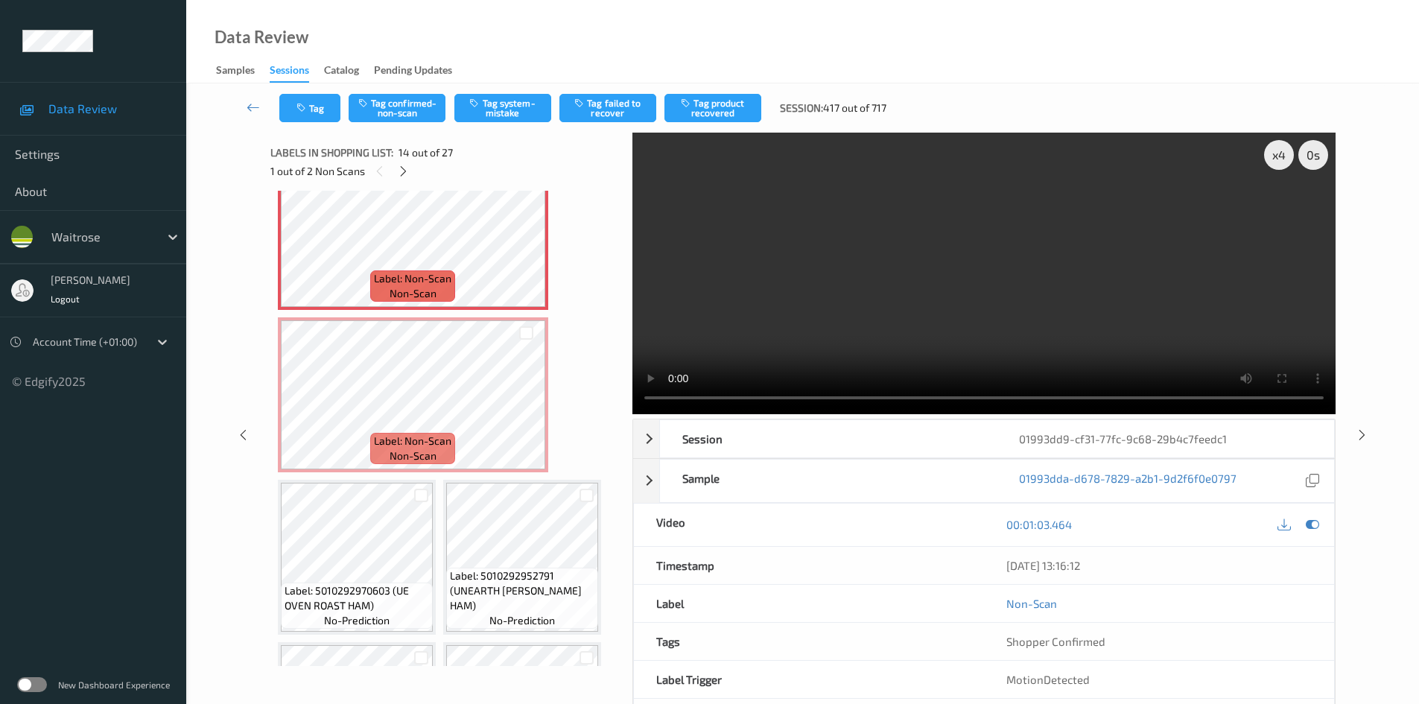
scroll to position [1205, 0]
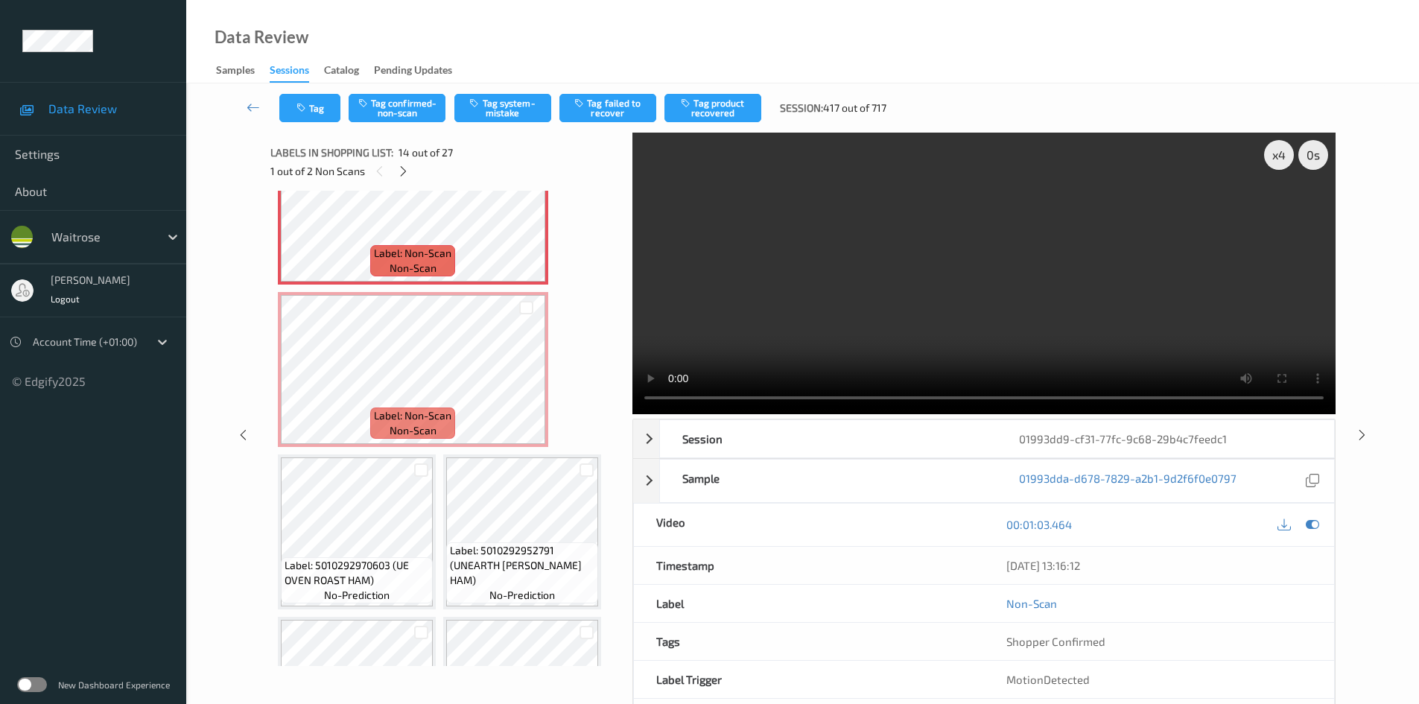
click at [901, 276] on video at bounding box center [983, 273] width 703 height 281
click at [897, 325] on video at bounding box center [983, 273] width 703 height 281
click at [1037, 317] on video at bounding box center [983, 273] width 703 height 281
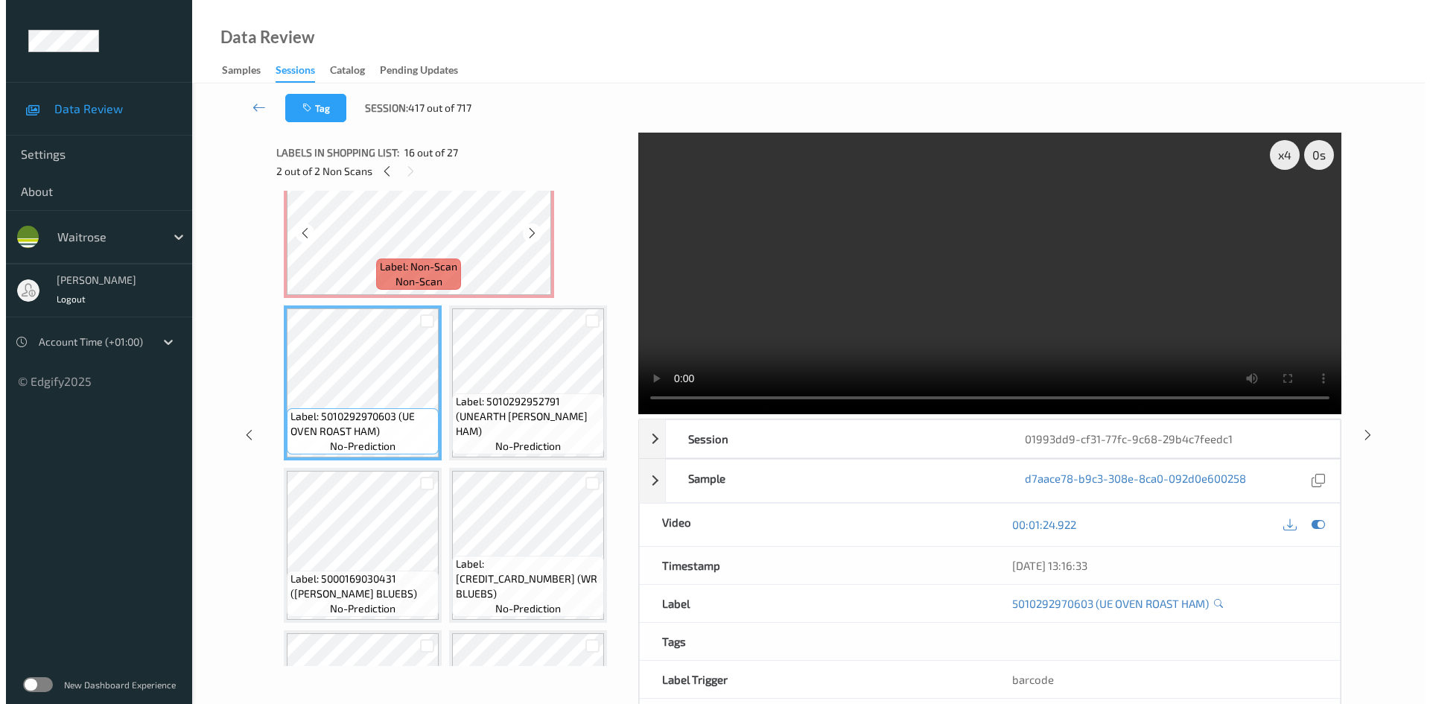
scroll to position [1279, 0]
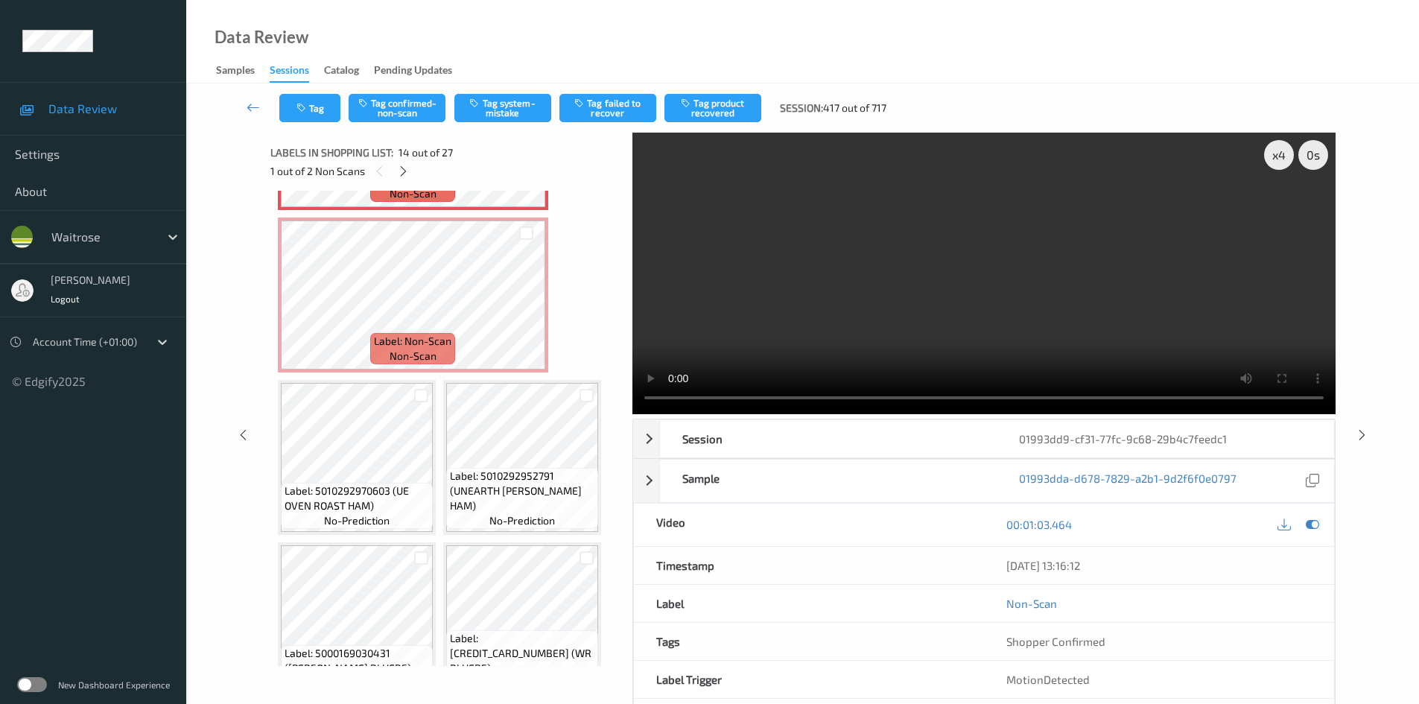
click at [813, 288] on video at bounding box center [983, 273] width 703 height 281
click at [894, 299] on video at bounding box center [983, 273] width 703 height 281
click at [835, 303] on video at bounding box center [983, 273] width 703 height 281
click at [851, 312] on video at bounding box center [983, 273] width 703 height 281
drag, startPoint x: 933, startPoint y: 346, endPoint x: 925, endPoint y: 348, distance: 8.3
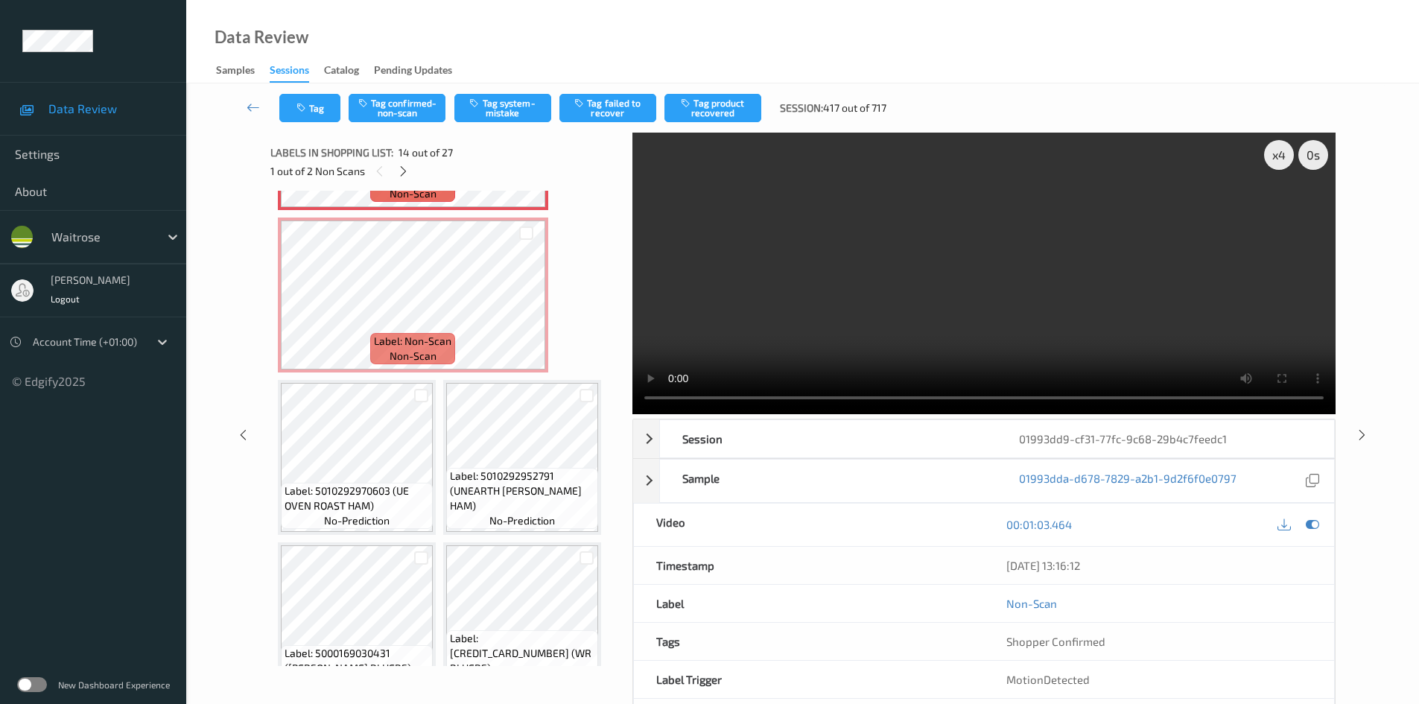
click at [938, 351] on video at bounding box center [983, 273] width 703 height 281
click at [1080, 285] on video at bounding box center [983, 273] width 703 height 281
click at [891, 269] on video at bounding box center [983, 273] width 703 height 281
click at [961, 271] on video at bounding box center [983, 273] width 703 height 281
click at [894, 293] on video at bounding box center [983, 273] width 703 height 281
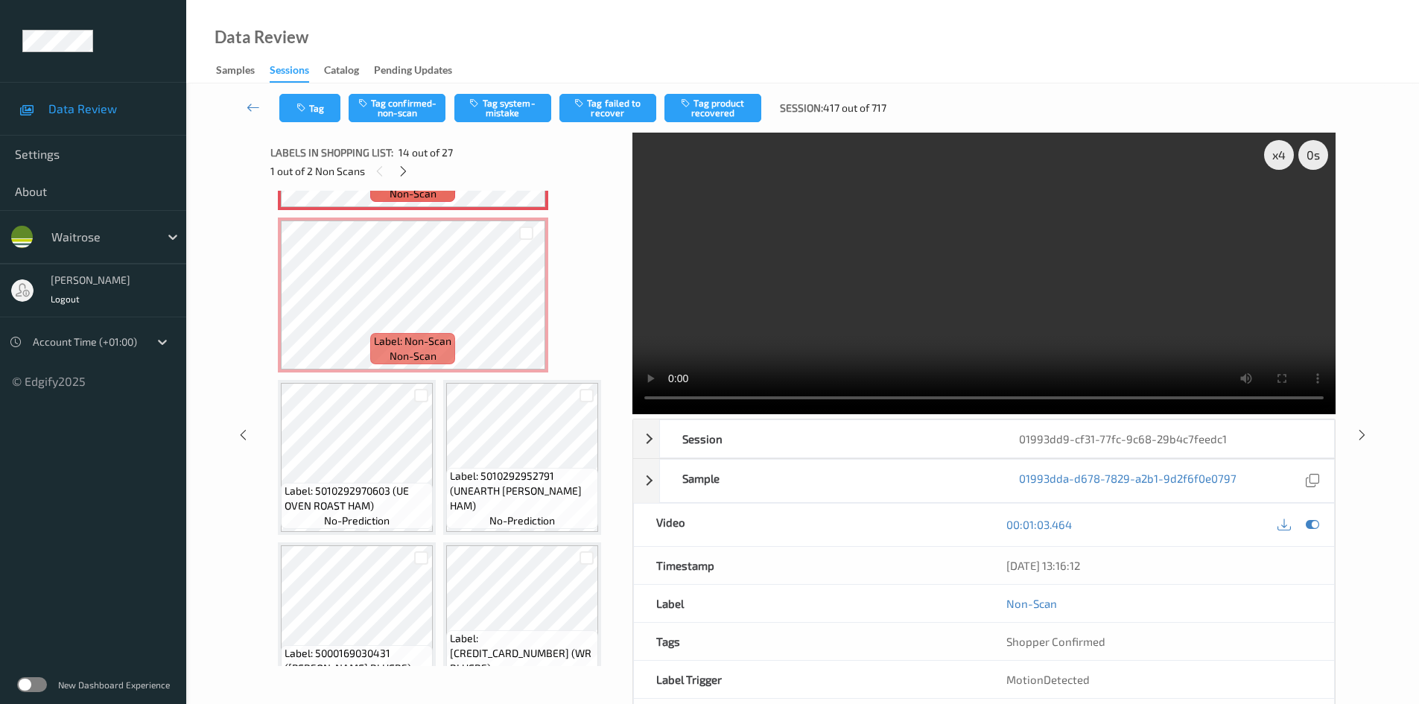
click at [860, 311] on video at bounding box center [983, 273] width 703 height 281
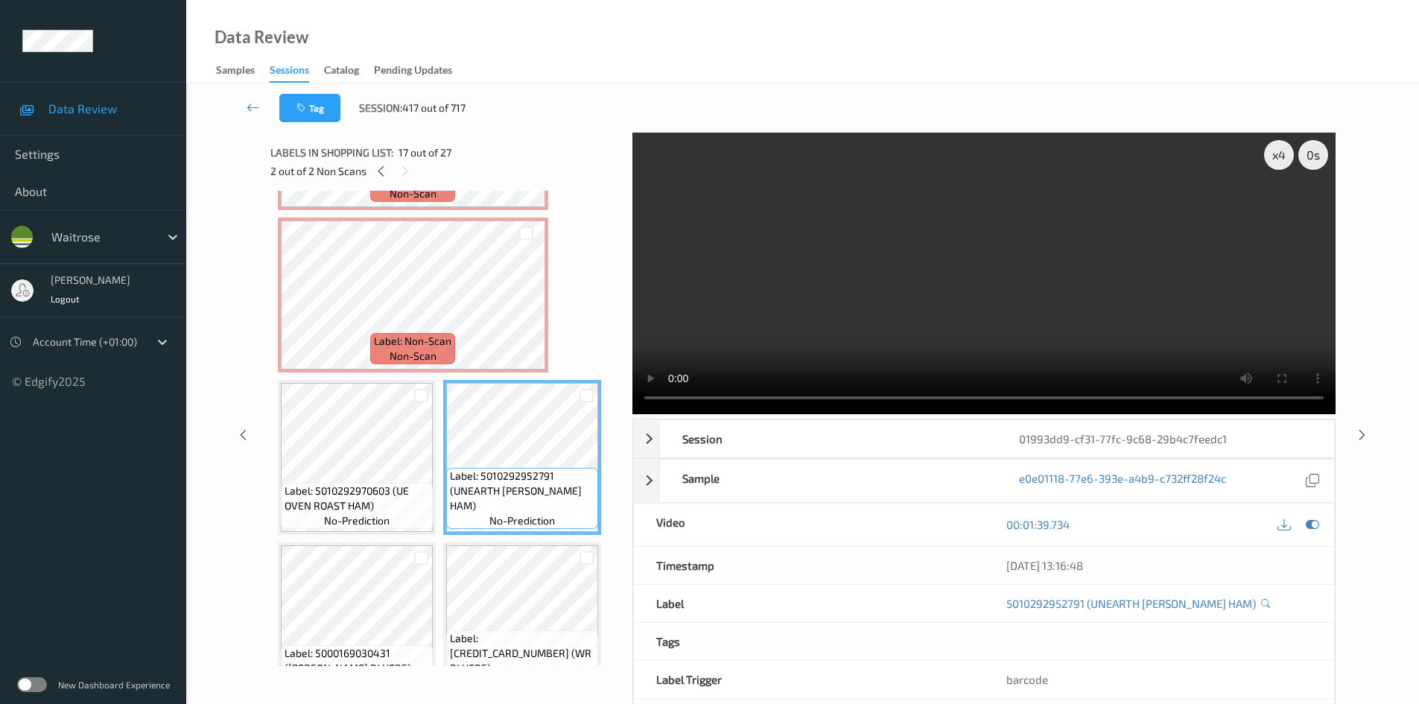
click at [769, 258] on video at bounding box center [983, 273] width 703 height 281
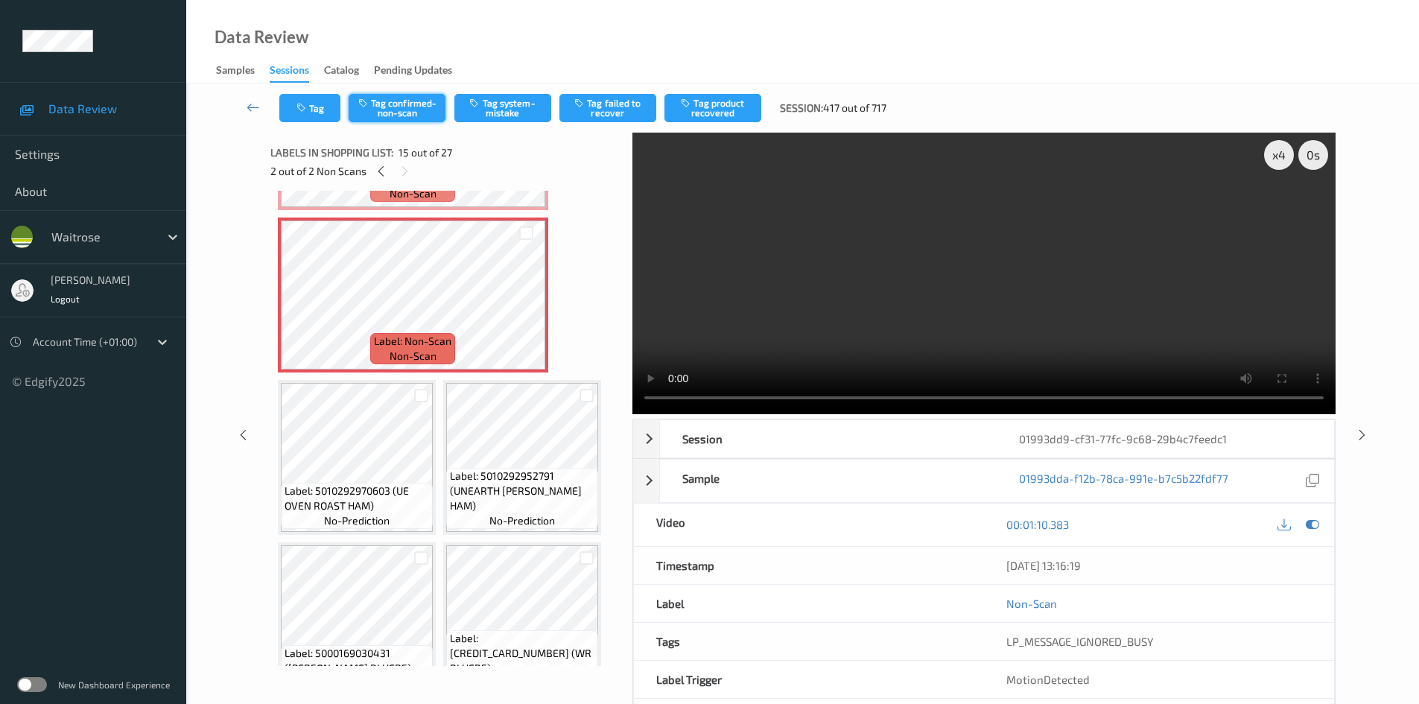
click at [388, 106] on button "Tag confirmed-non-scan" at bounding box center [396, 108] width 97 height 28
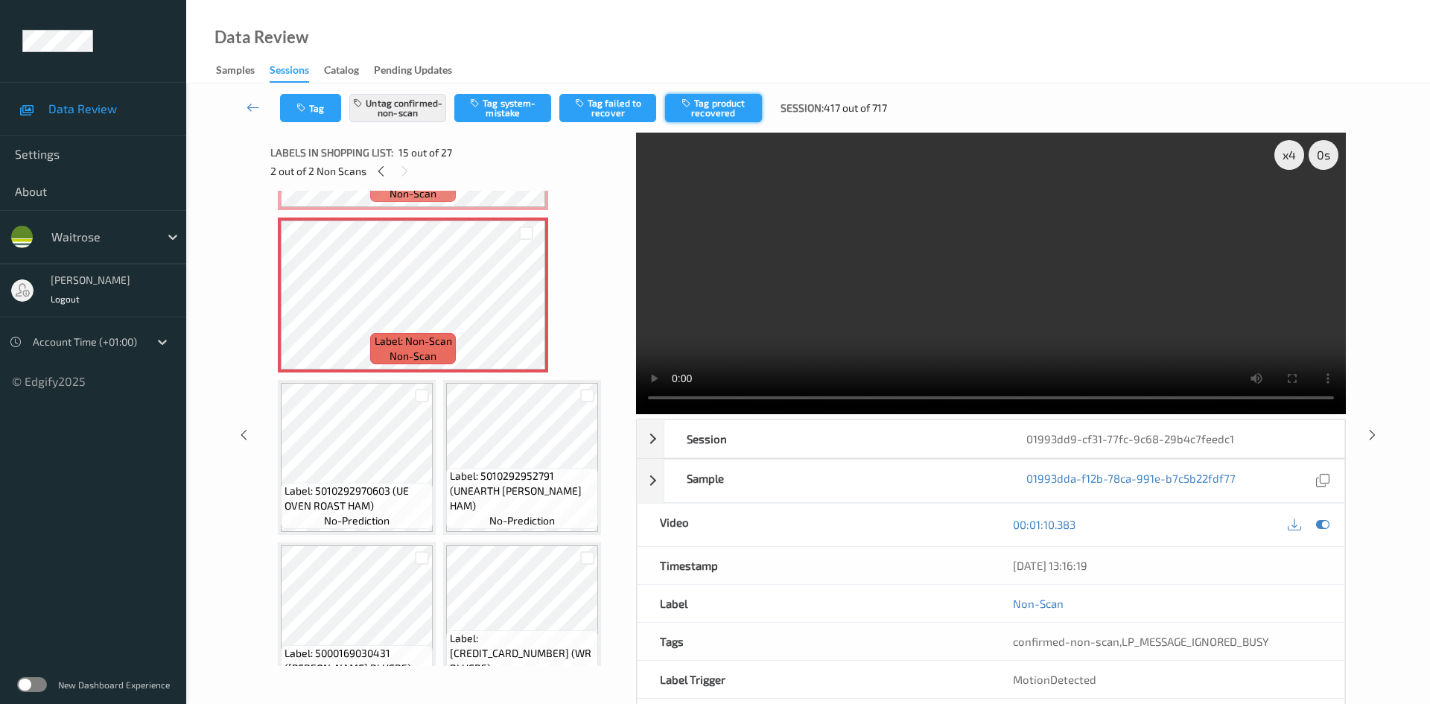
click at [748, 106] on button "Tag product recovered" at bounding box center [713, 108] width 97 height 28
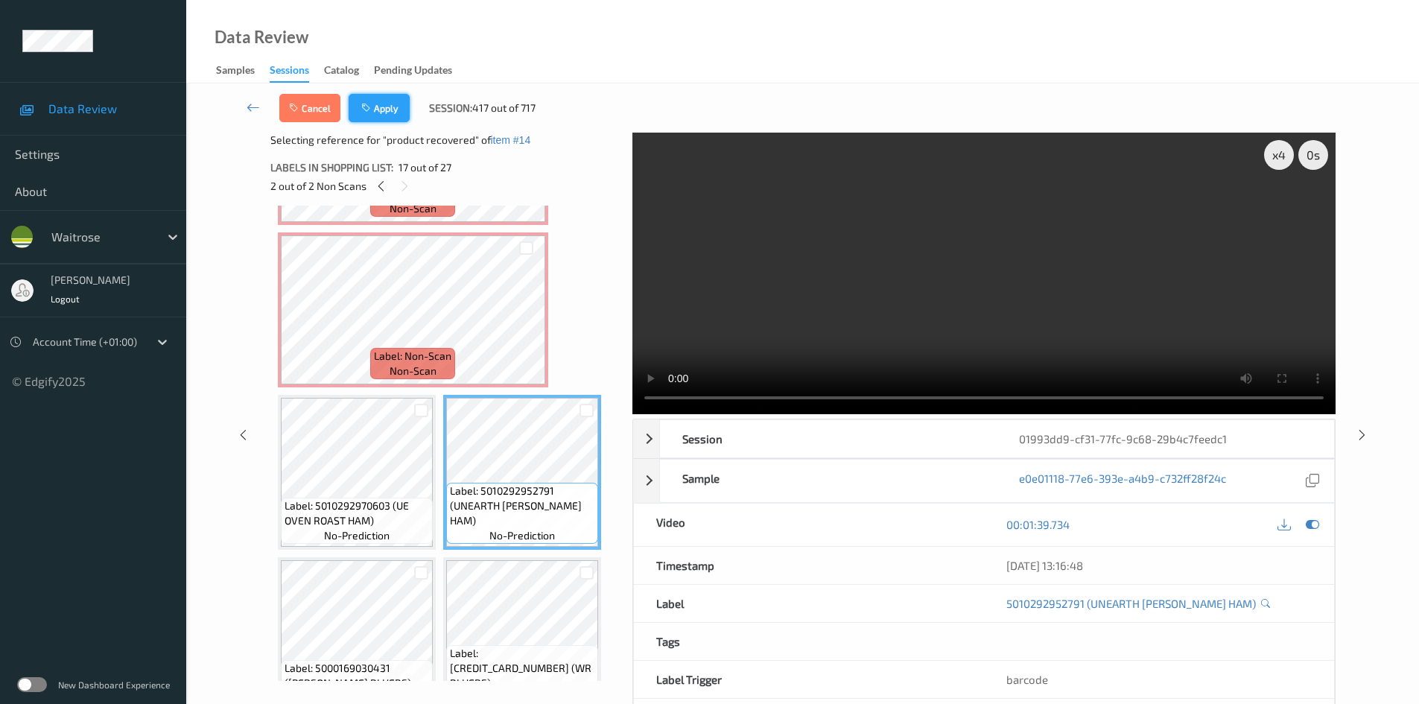
click at [375, 106] on button "Apply" at bounding box center [378, 108] width 61 height 28
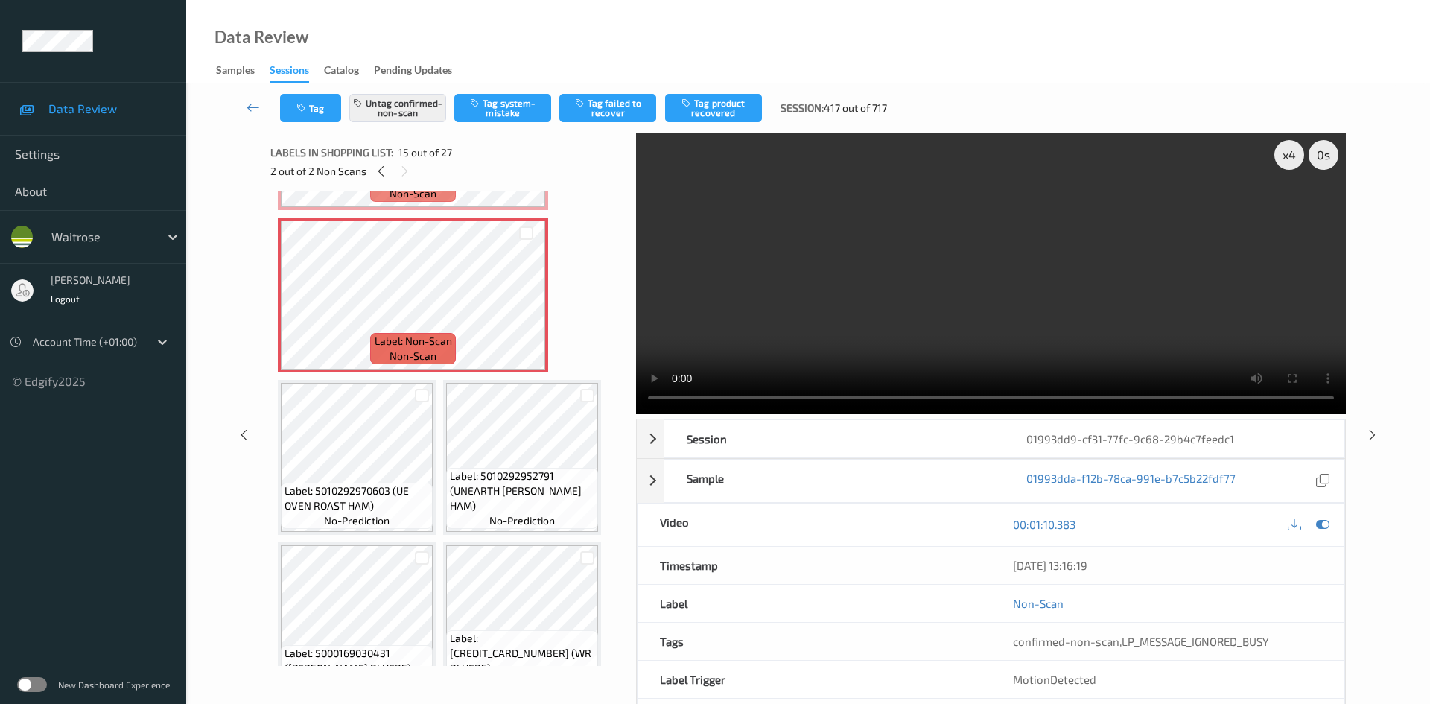
scroll to position [1144, 0]
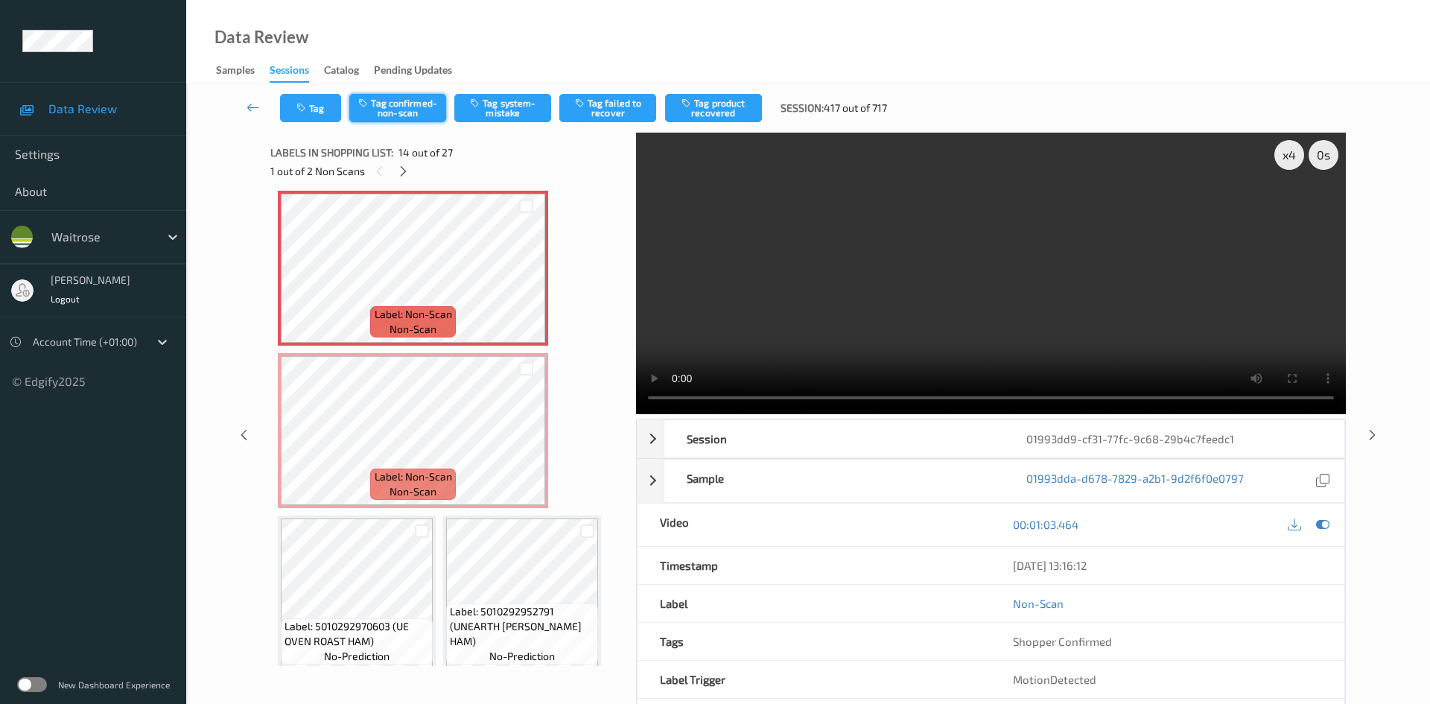
click at [396, 109] on button "Tag confirmed-non-scan" at bounding box center [397, 108] width 97 height 28
click at [623, 101] on button "Tag failed to recover" at bounding box center [607, 108] width 97 height 28
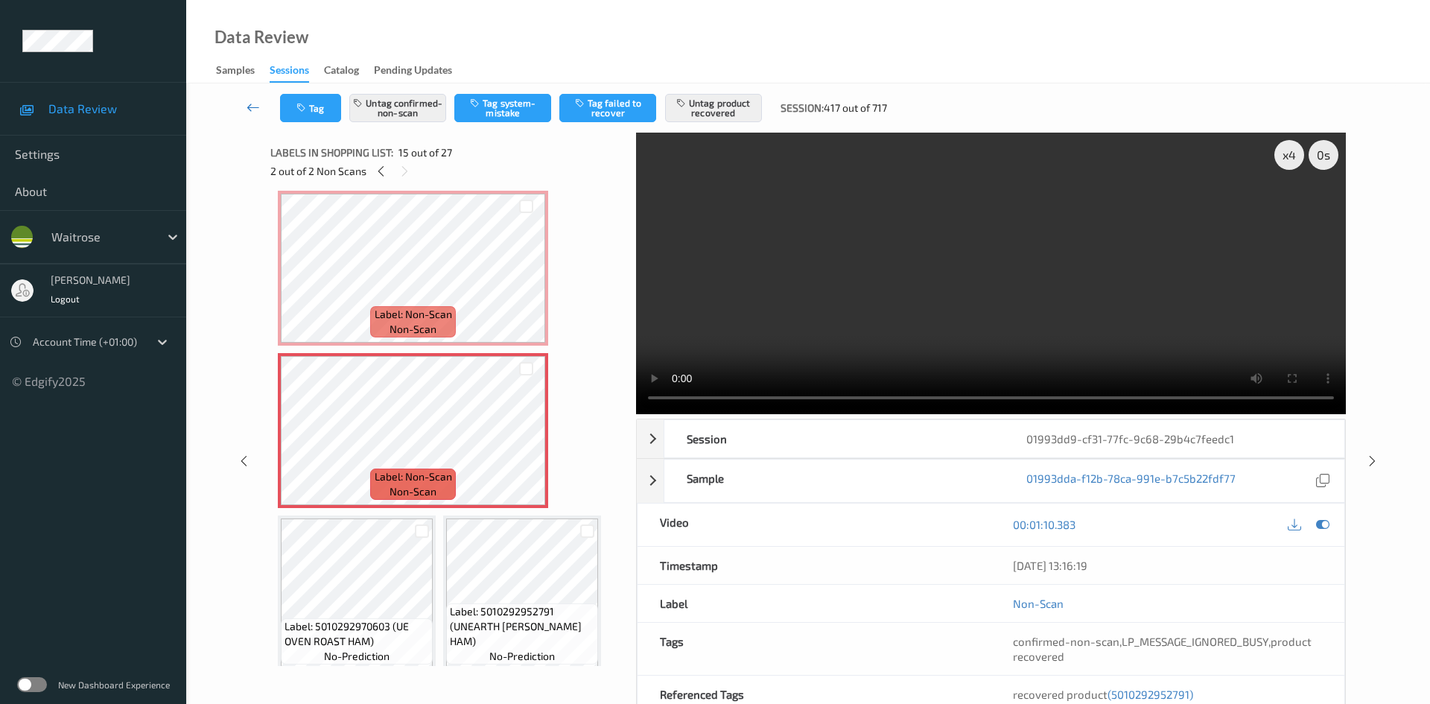
click at [249, 98] on link at bounding box center [253, 108] width 53 height 28
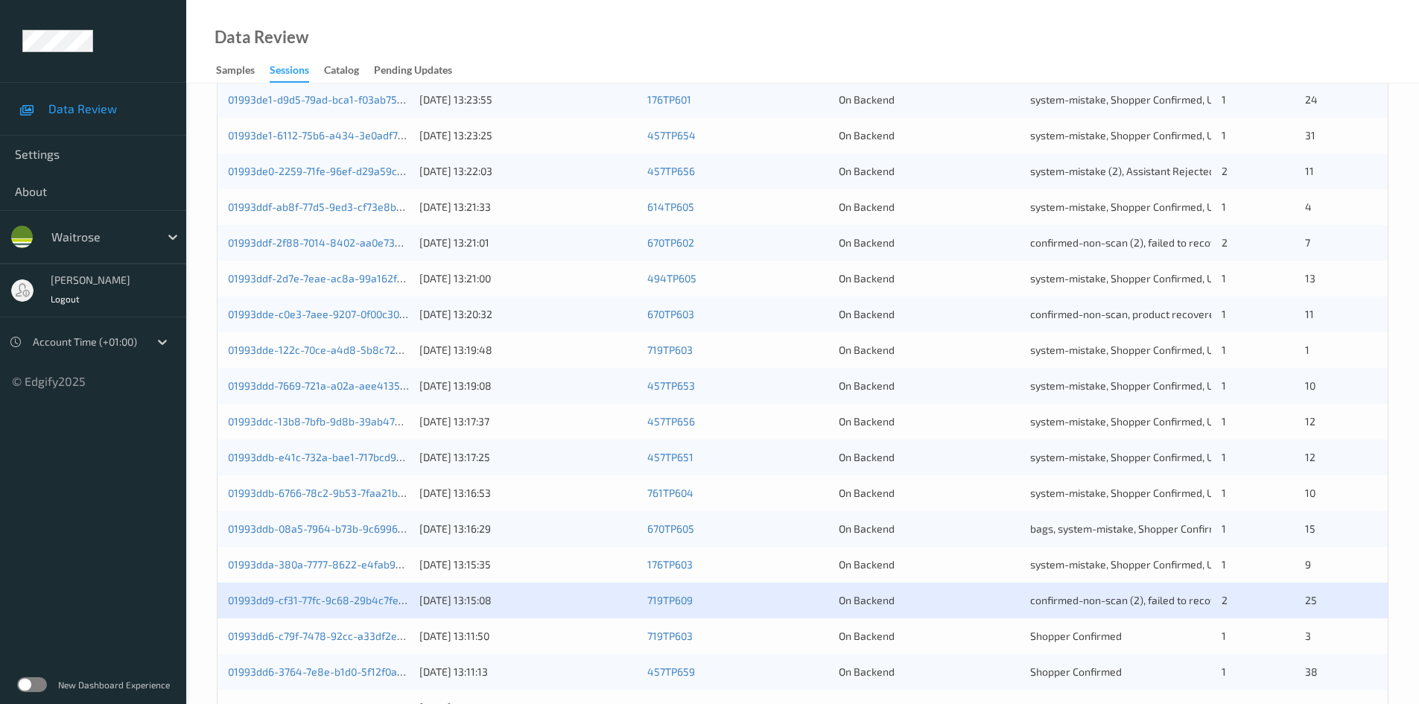
scroll to position [417, 0]
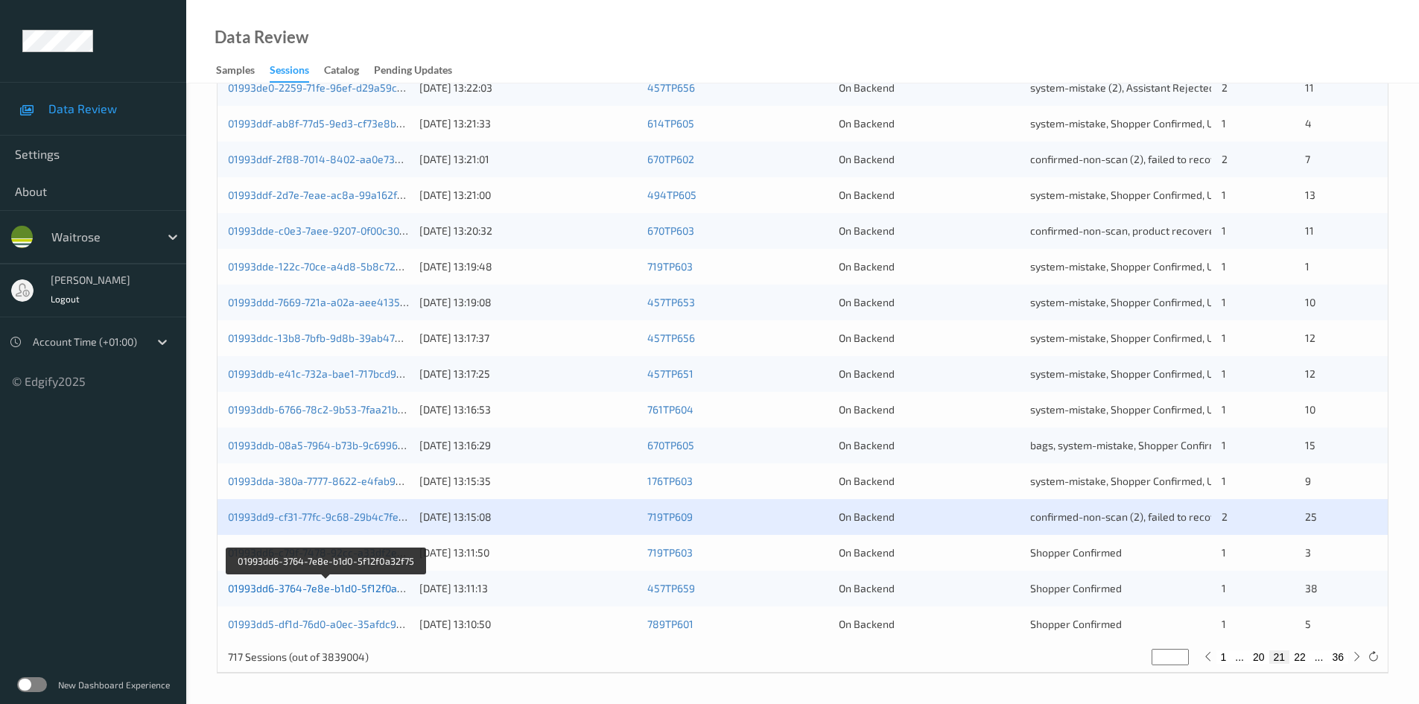
click at [293, 589] on link "01993dd6-3764-7e8e-b1d0-5f12f0a32f75" at bounding box center [326, 588] width 196 height 13
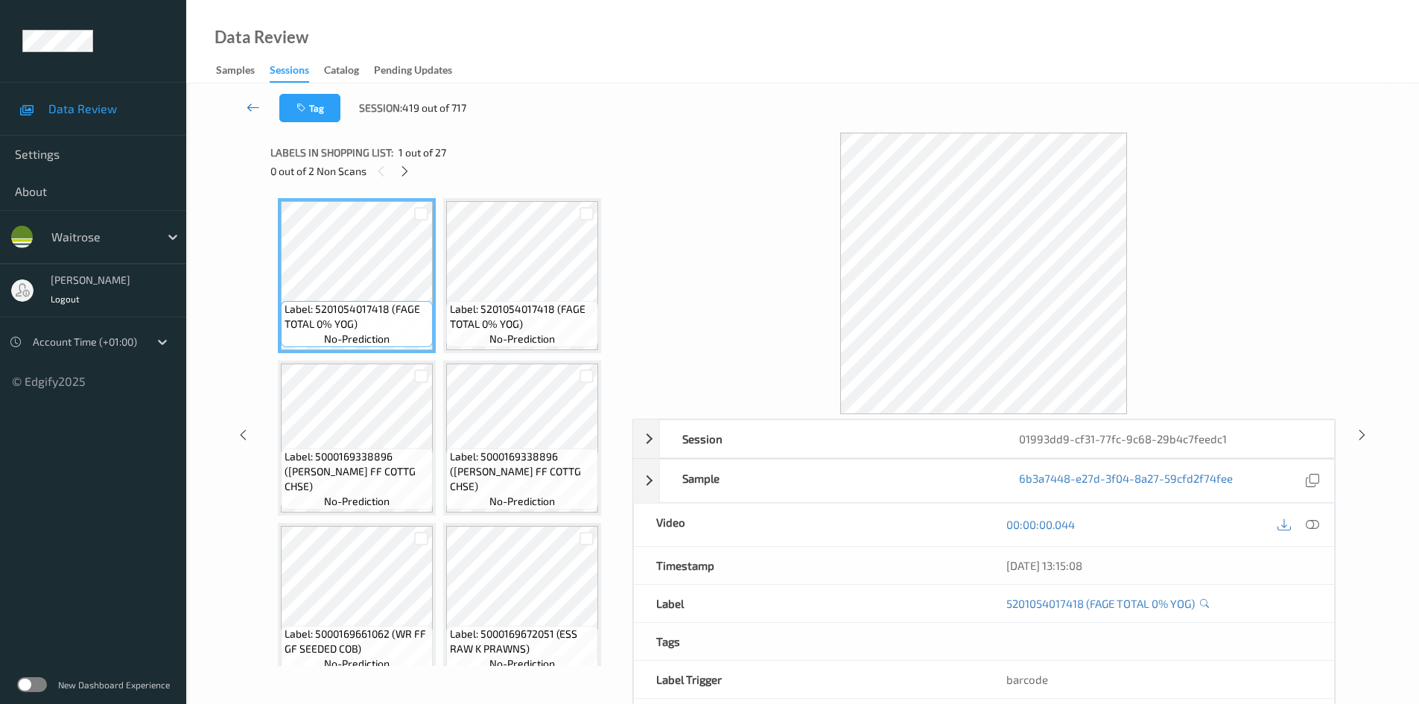
click at [246, 96] on link at bounding box center [253, 108] width 52 height 28
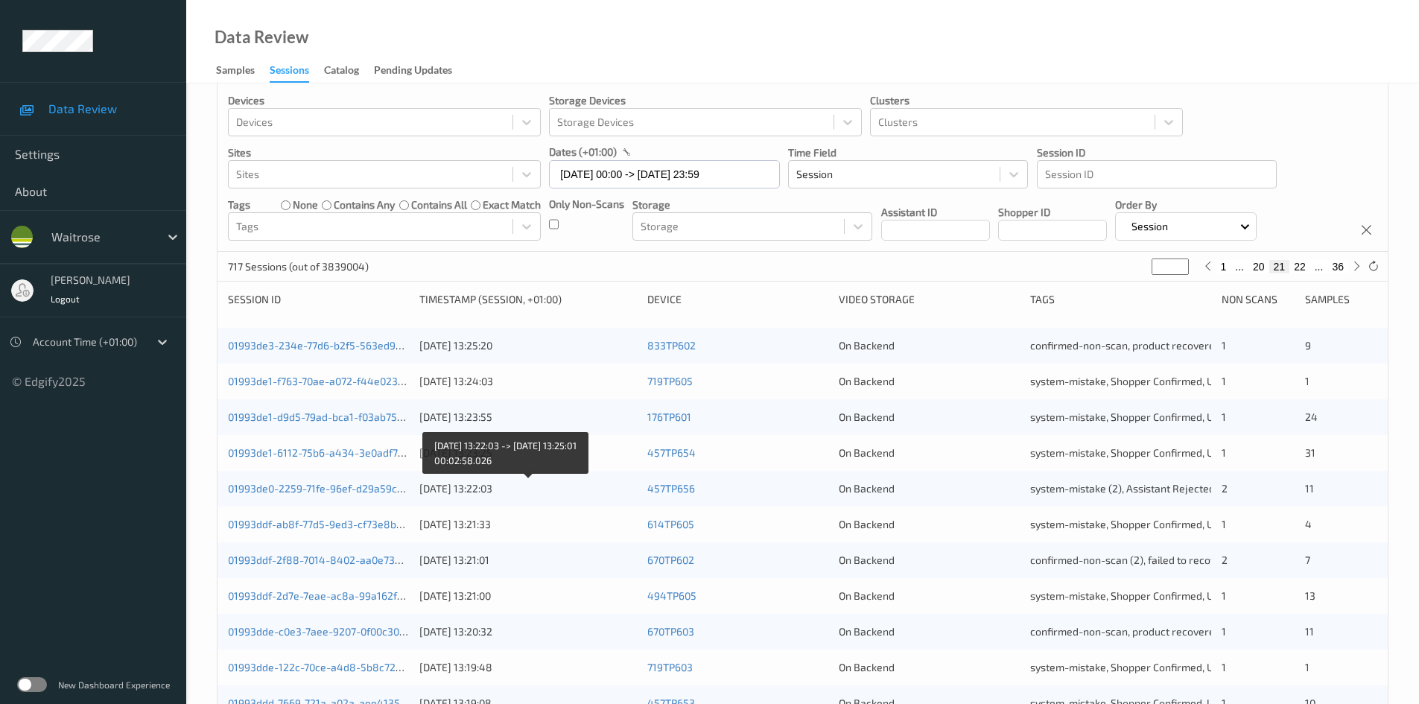
scroll to position [417, 0]
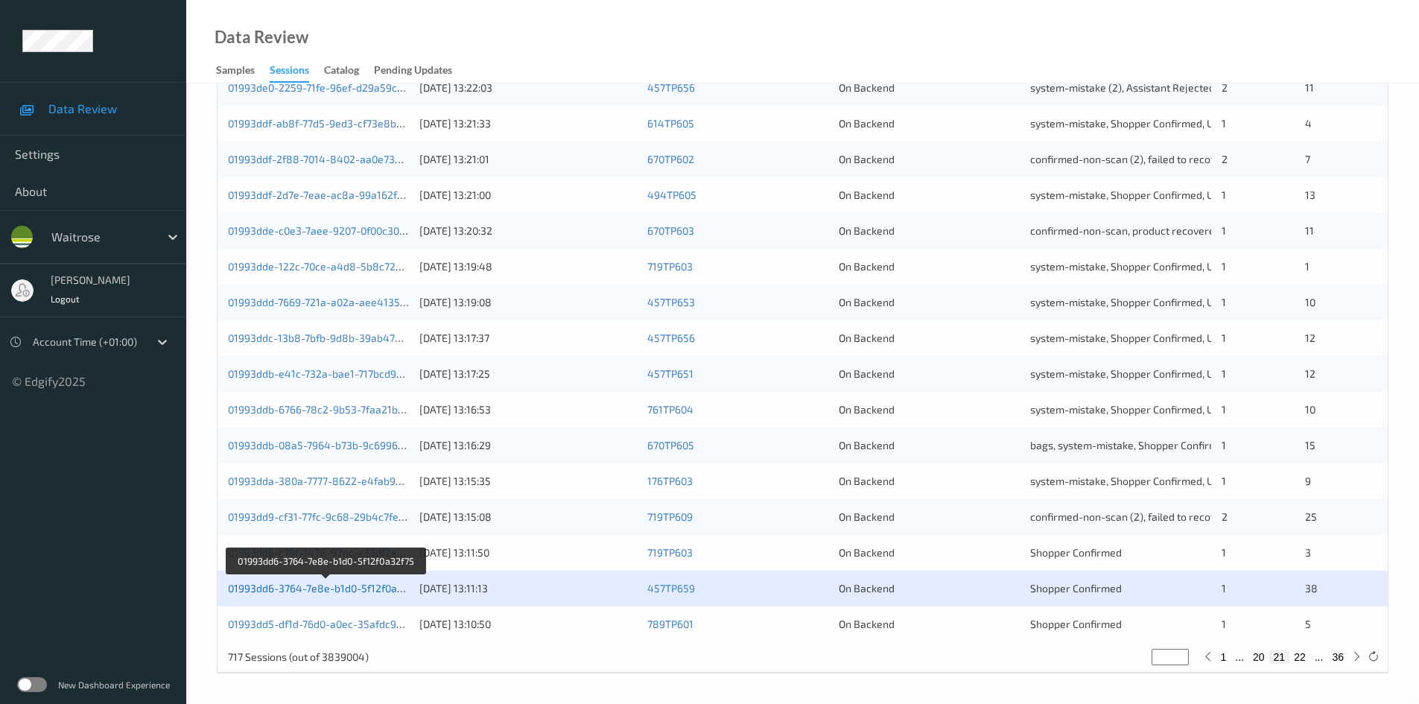
click at [287, 590] on link "01993dd6-3764-7e8e-b1d0-5f12f0a32f75" at bounding box center [326, 588] width 196 height 13
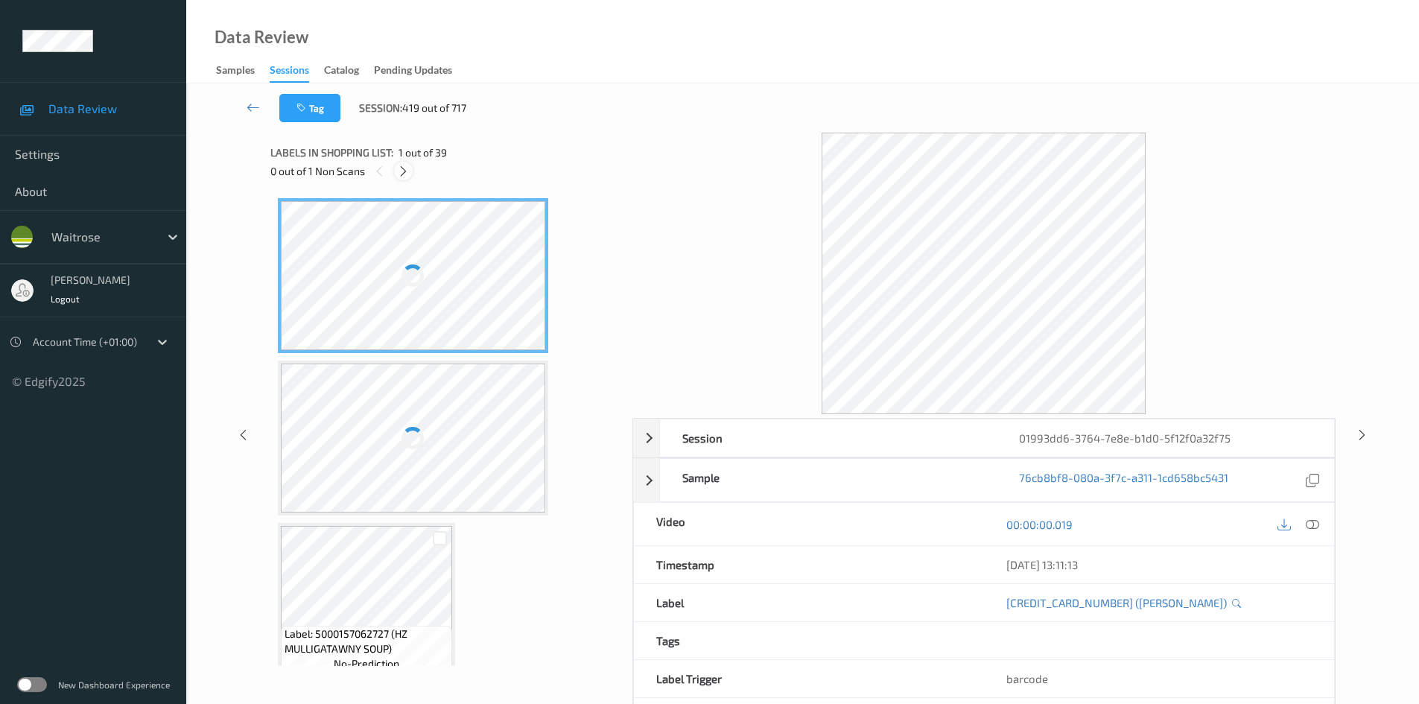
click at [406, 170] on icon at bounding box center [403, 171] width 13 height 13
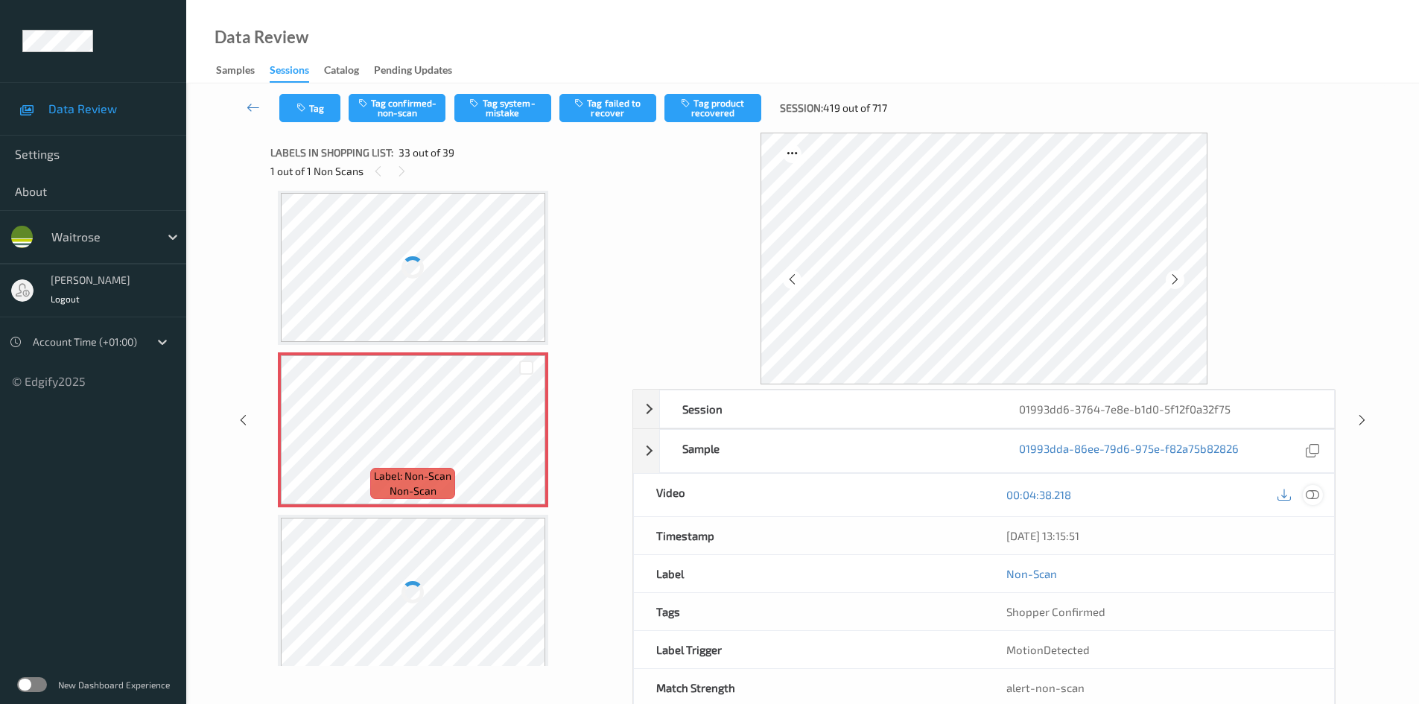
click at [1312, 496] on icon at bounding box center [1311, 494] width 13 height 13
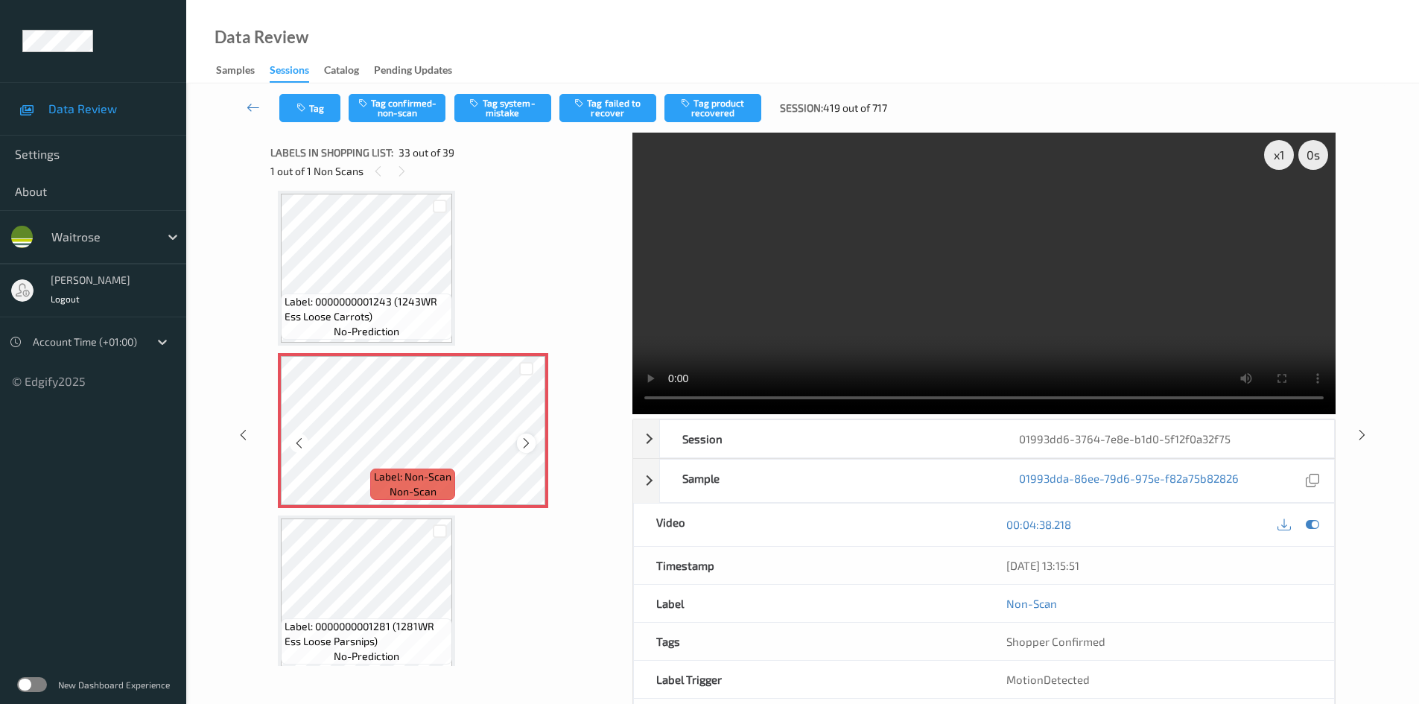
click at [526, 437] on icon at bounding box center [526, 442] width 13 height 13
click at [979, 348] on video at bounding box center [983, 273] width 703 height 281
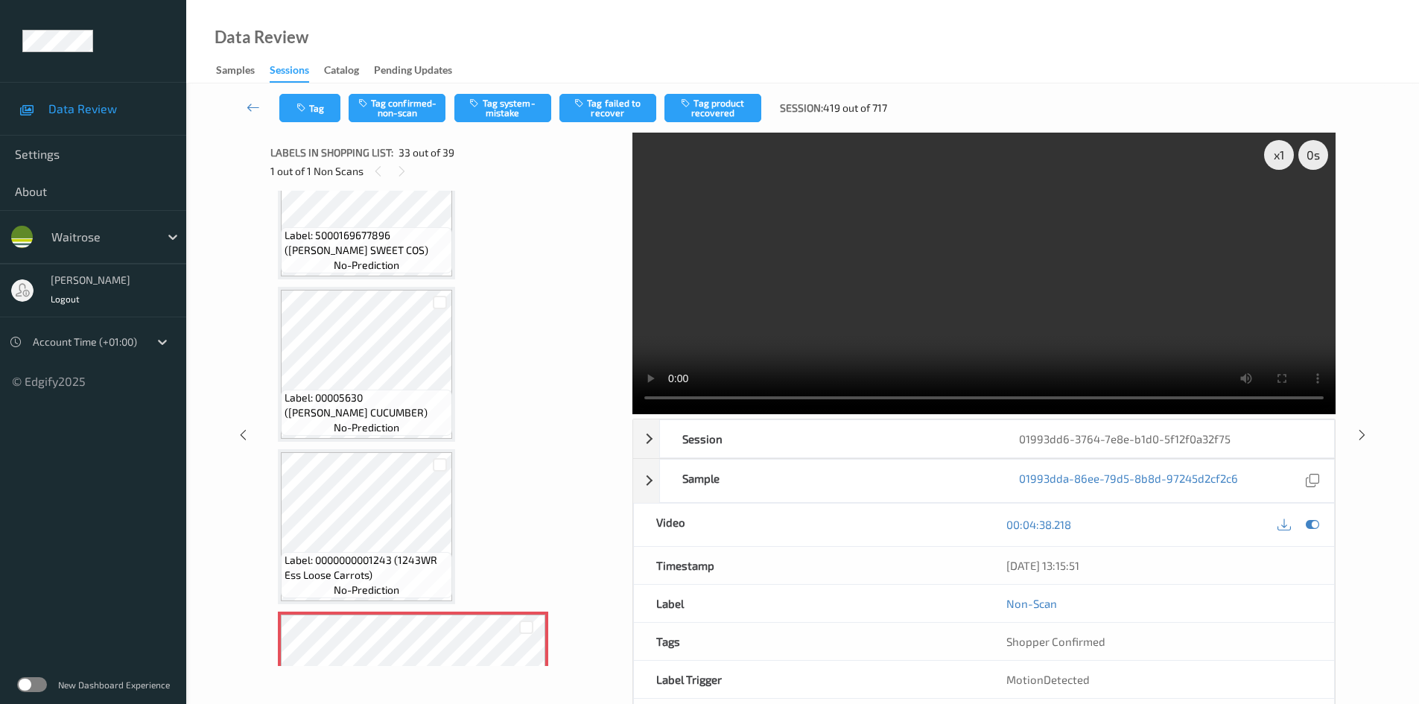
scroll to position [4816, 0]
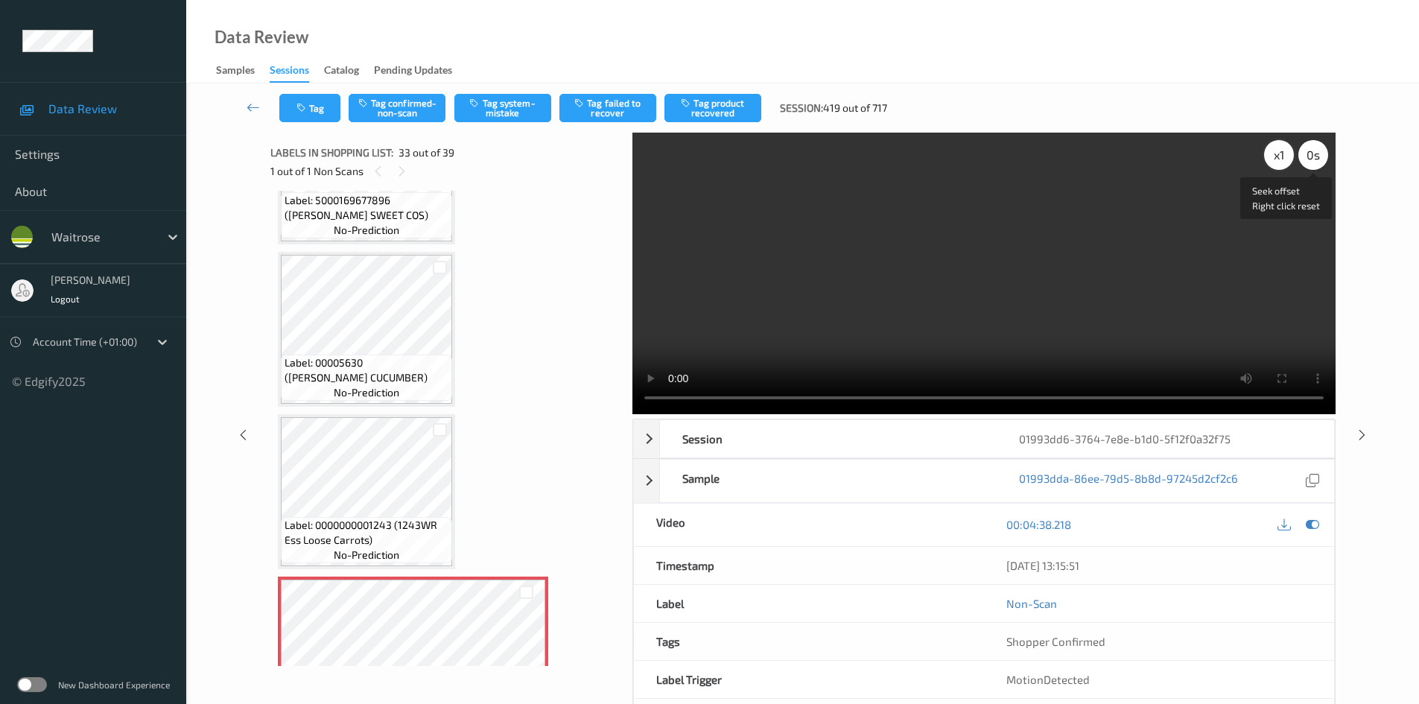
click at [1282, 150] on div "x 1" at bounding box center [1279, 155] width 30 height 30
click at [1282, 151] on div "x 2" at bounding box center [1279, 155] width 30 height 30
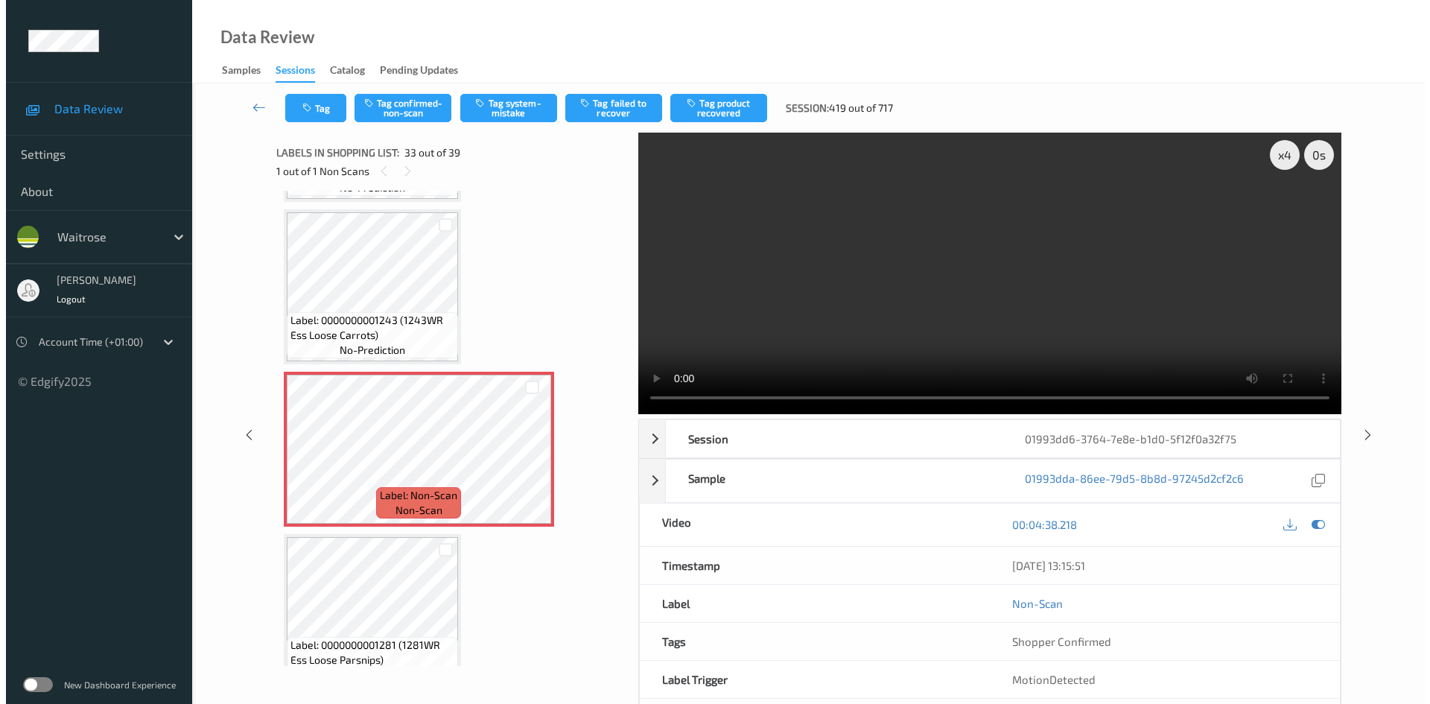
scroll to position [5114, 0]
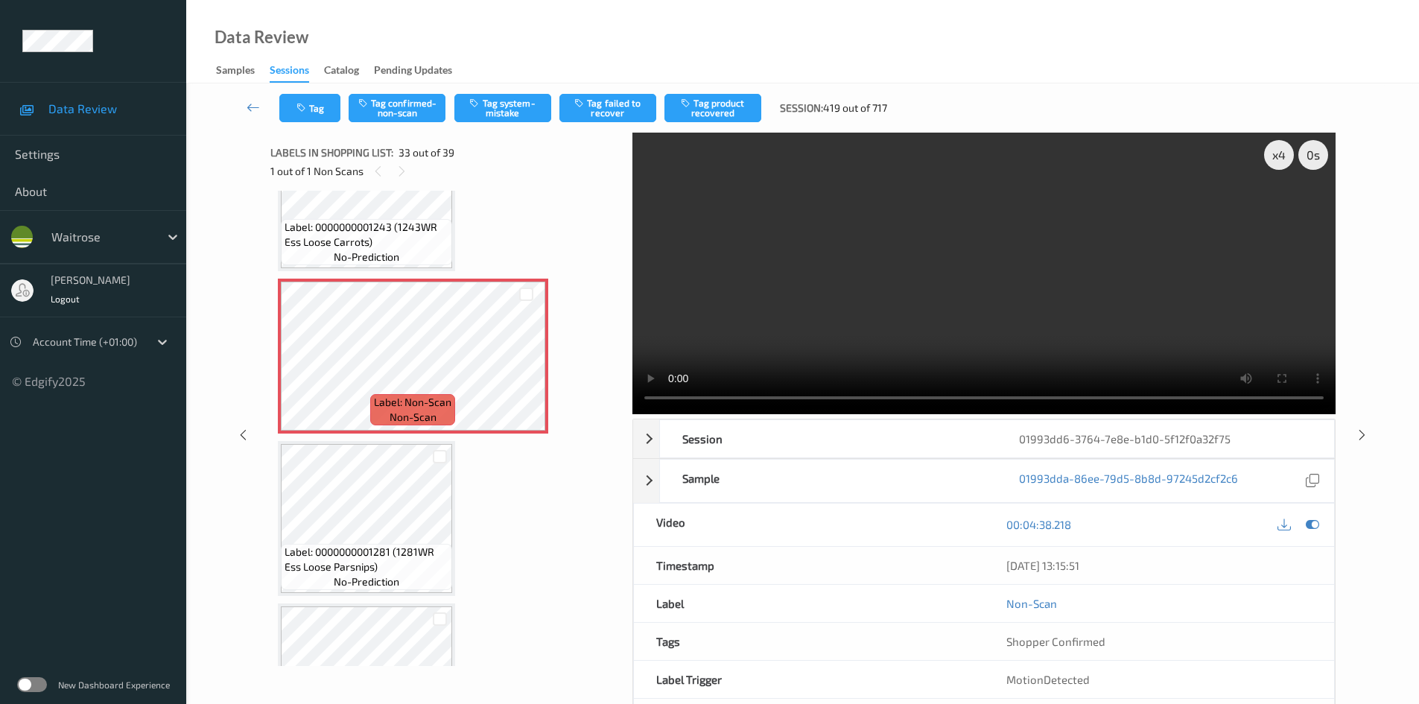
click at [828, 303] on video at bounding box center [983, 273] width 703 height 281
click at [493, 106] on button "Tag system-mistake" at bounding box center [502, 108] width 97 height 28
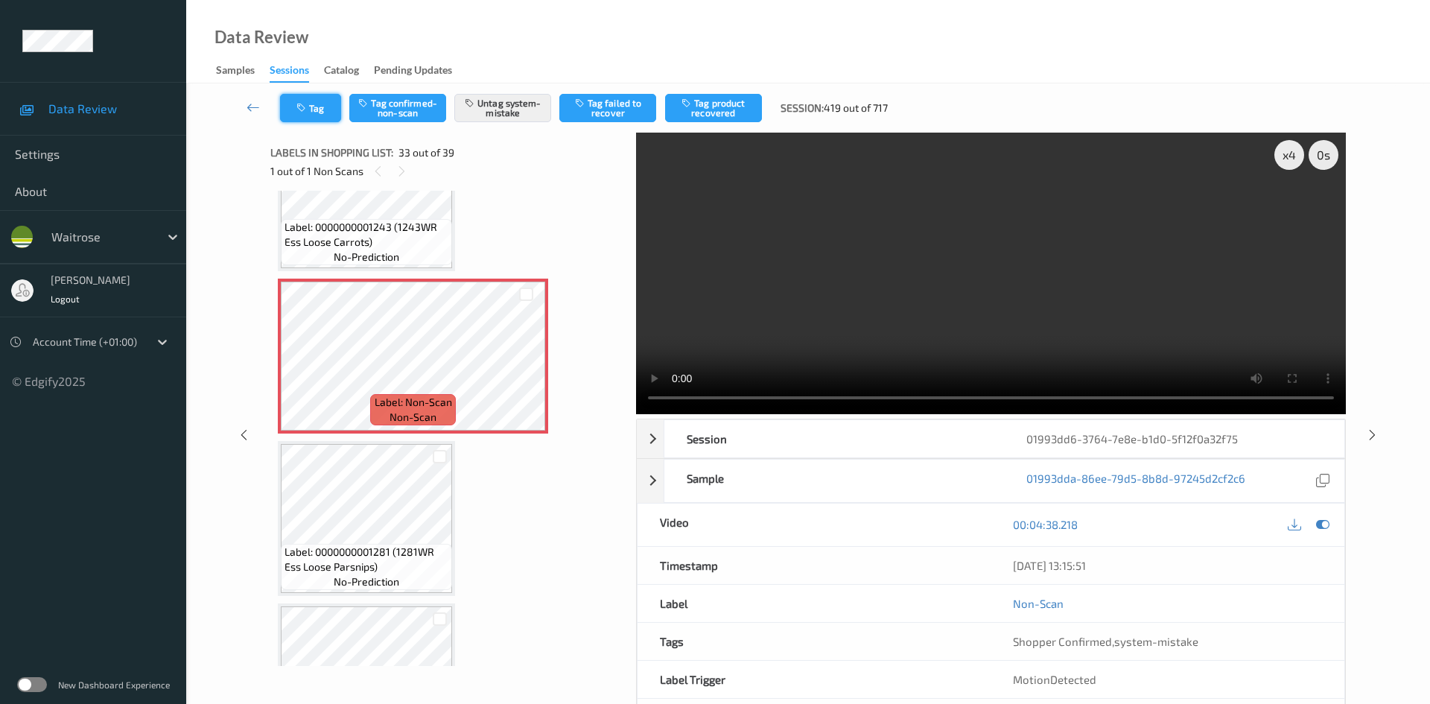
click at [325, 102] on button "Tag" at bounding box center [310, 108] width 61 height 28
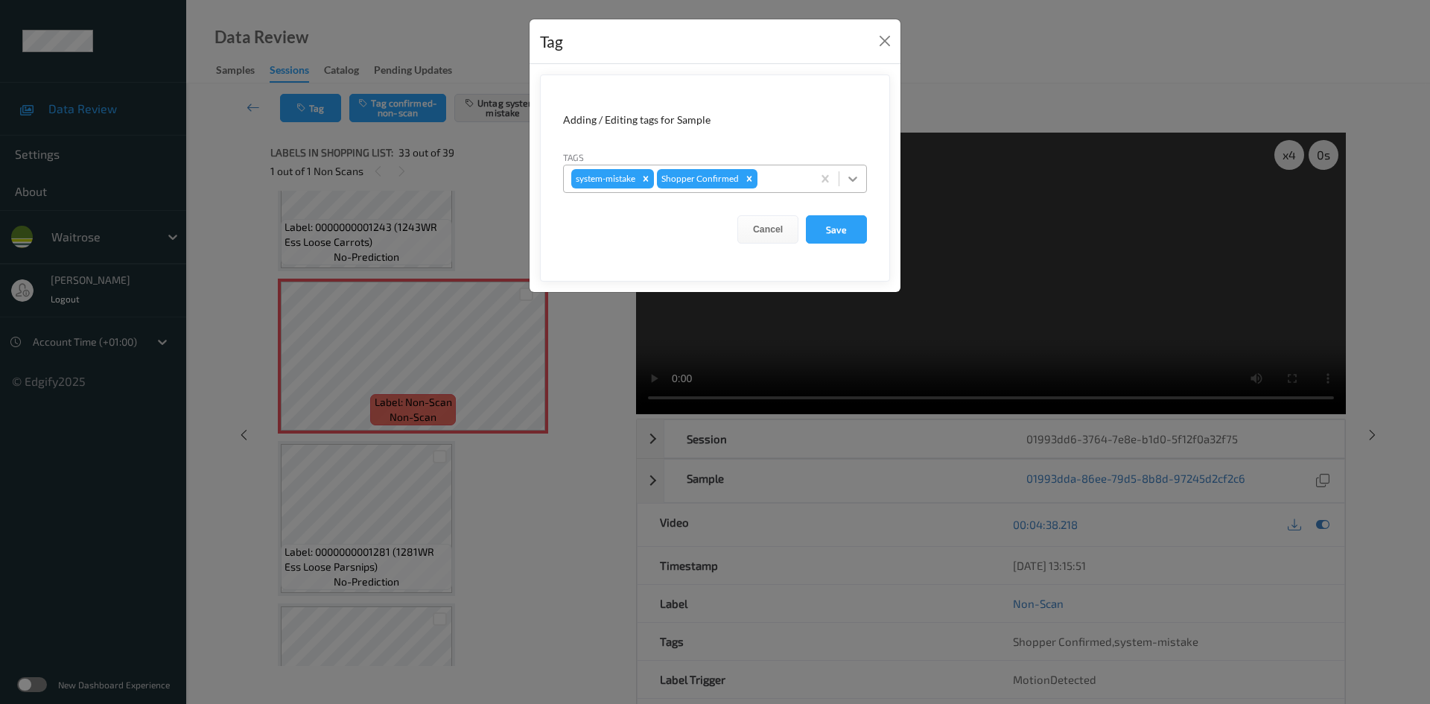
click at [857, 171] on icon at bounding box center [852, 178] width 15 height 15
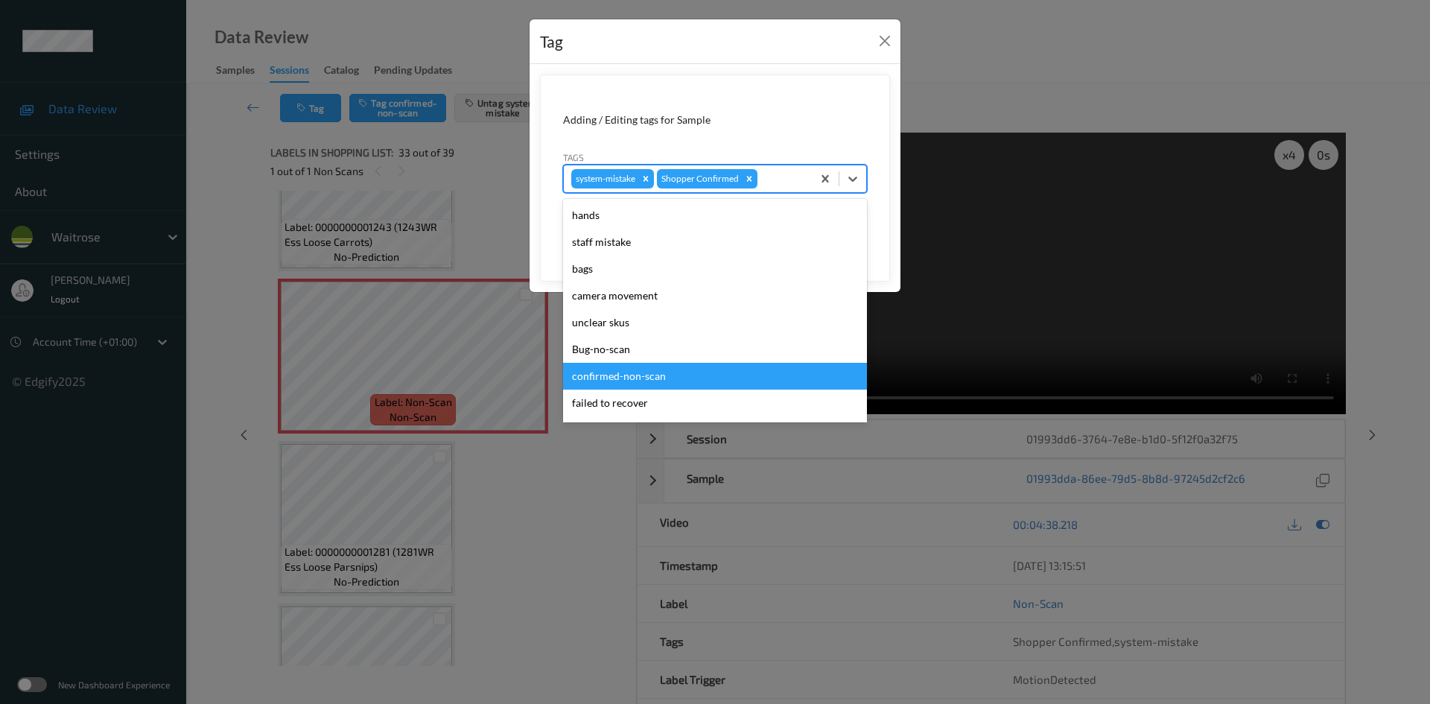
scroll to position [346, 0]
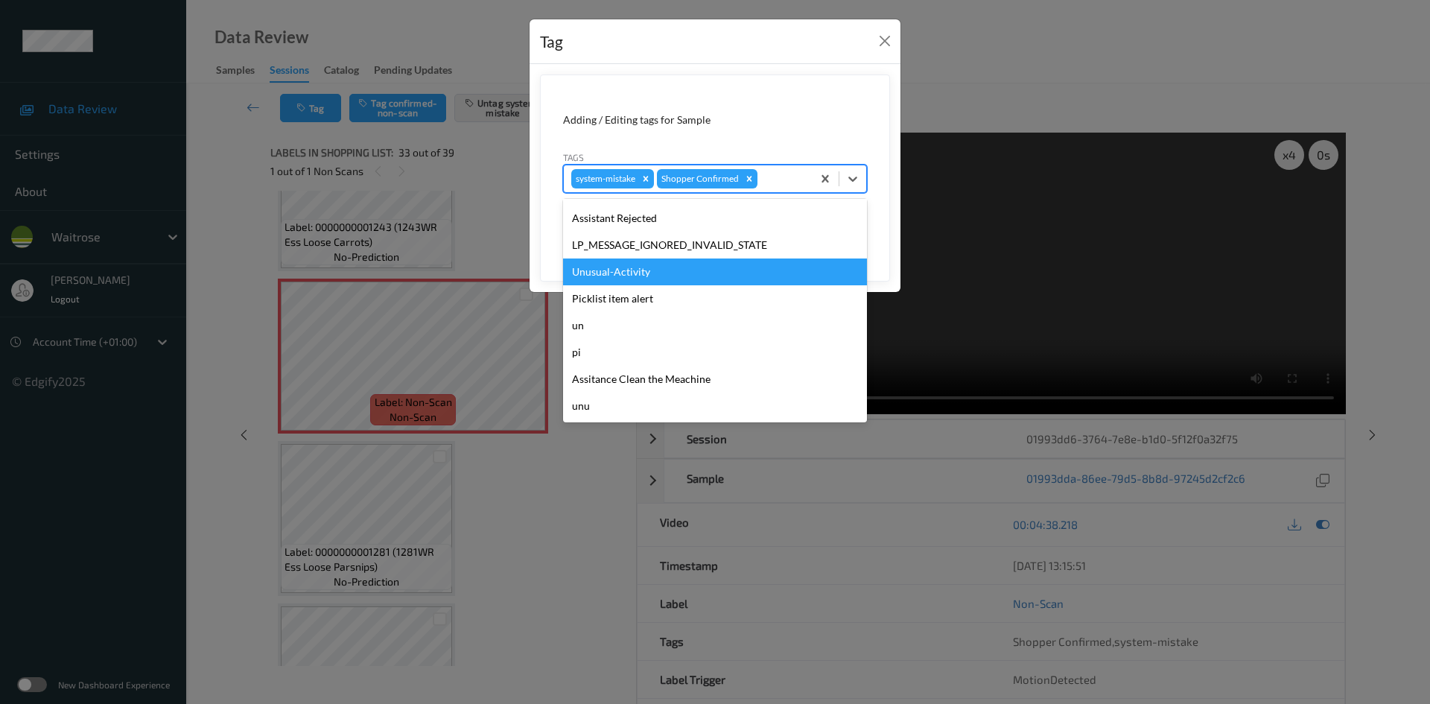
click at [608, 270] on div "Unusual-Activity" at bounding box center [715, 271] width 304 height 27
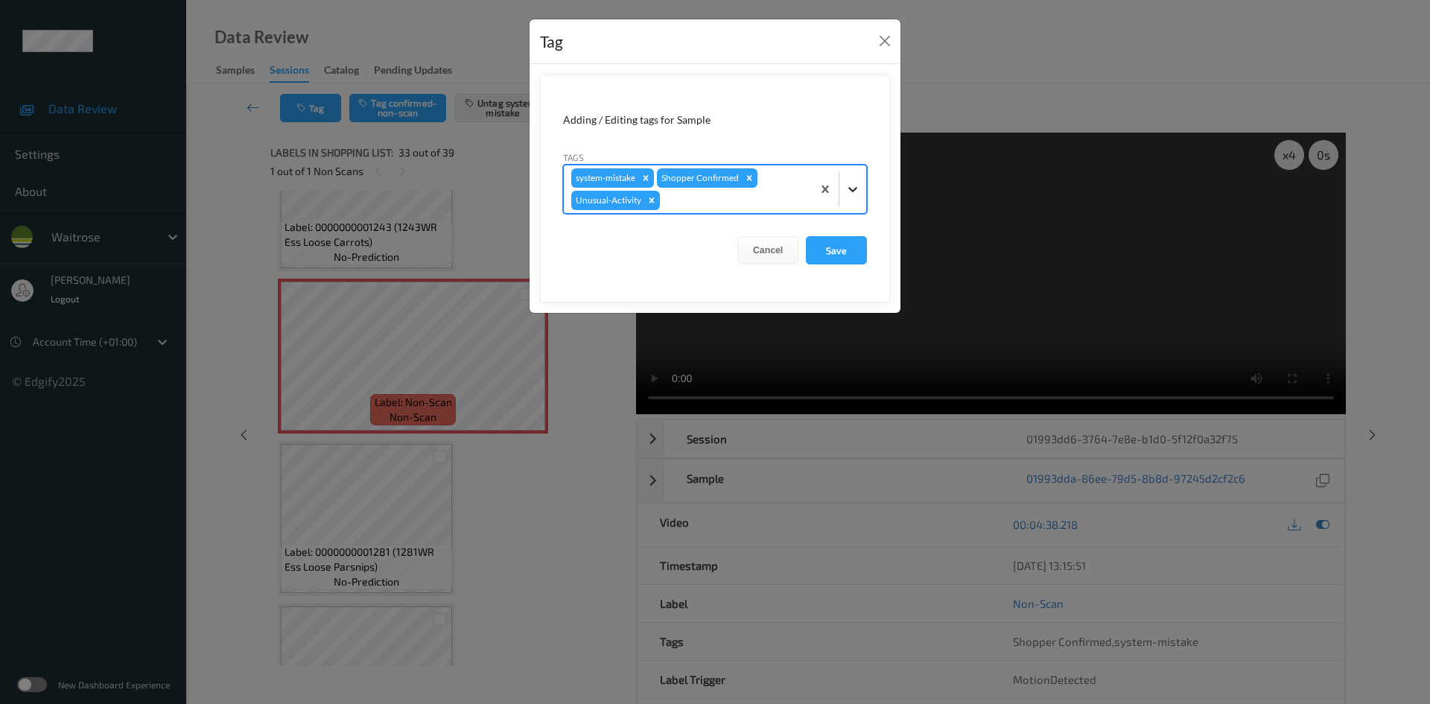
drag, startPoint x: 855, startPoint y: 193, endPoint x: 830, endPoint y: 213, distance: 32.3
click at [855, 194] on icon at bounding box center [852, 189] width 15 height 15
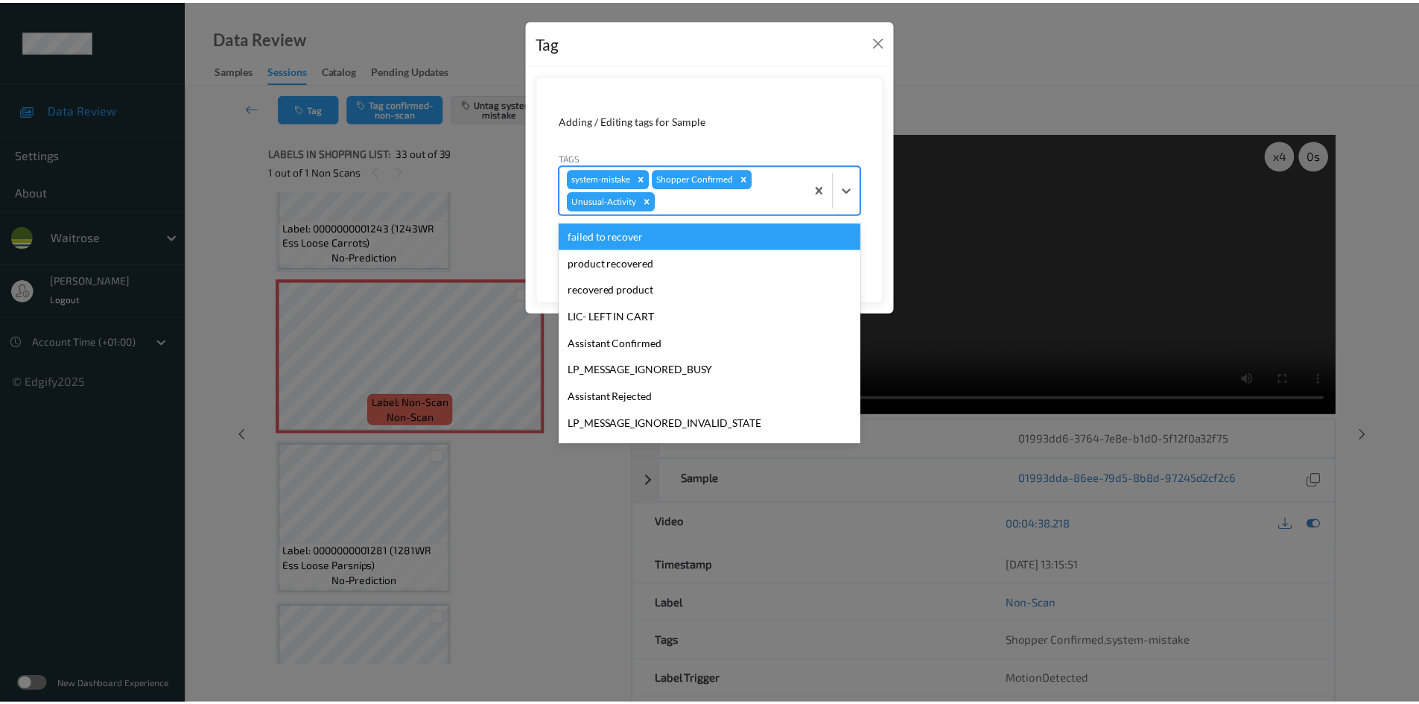
scroll to position [319, 0]
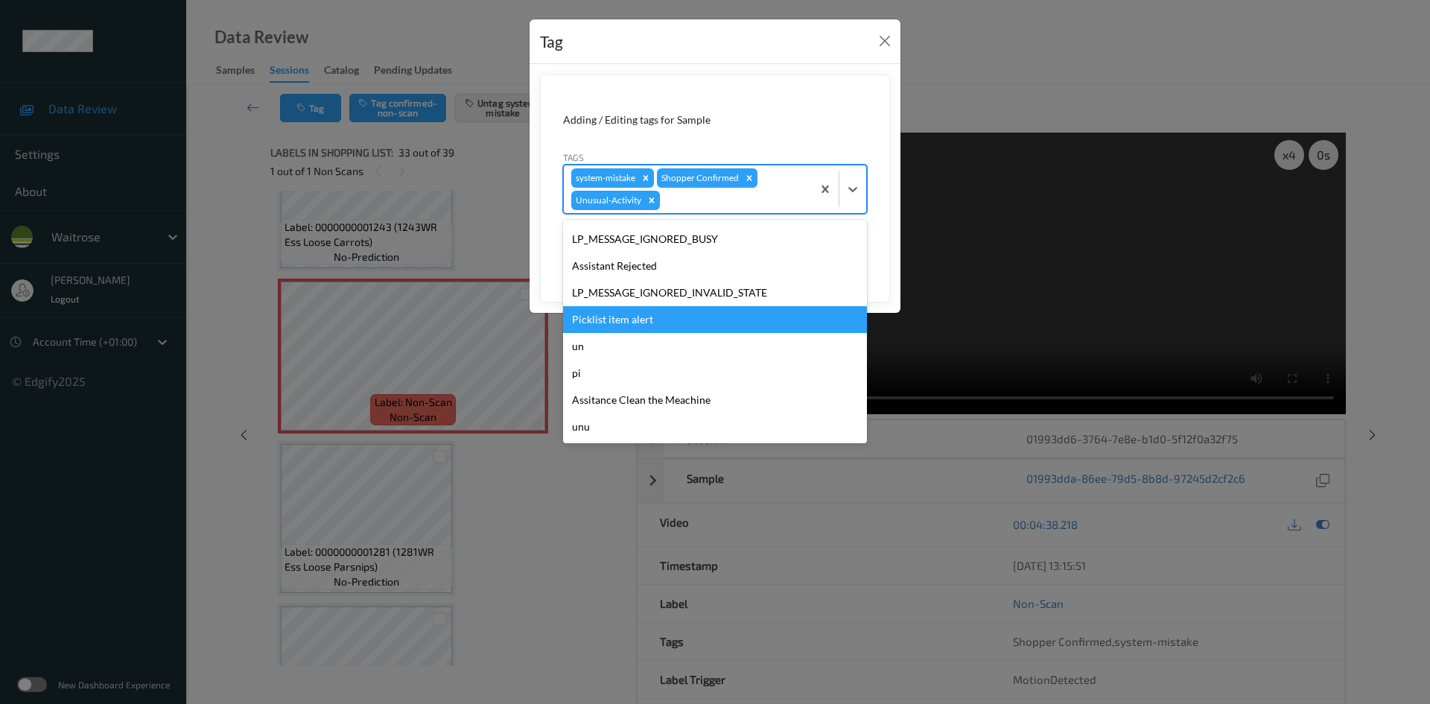
click at [645, 331] on div "Picklist item alert" at bounding box center [715, 319] width 304 height 27
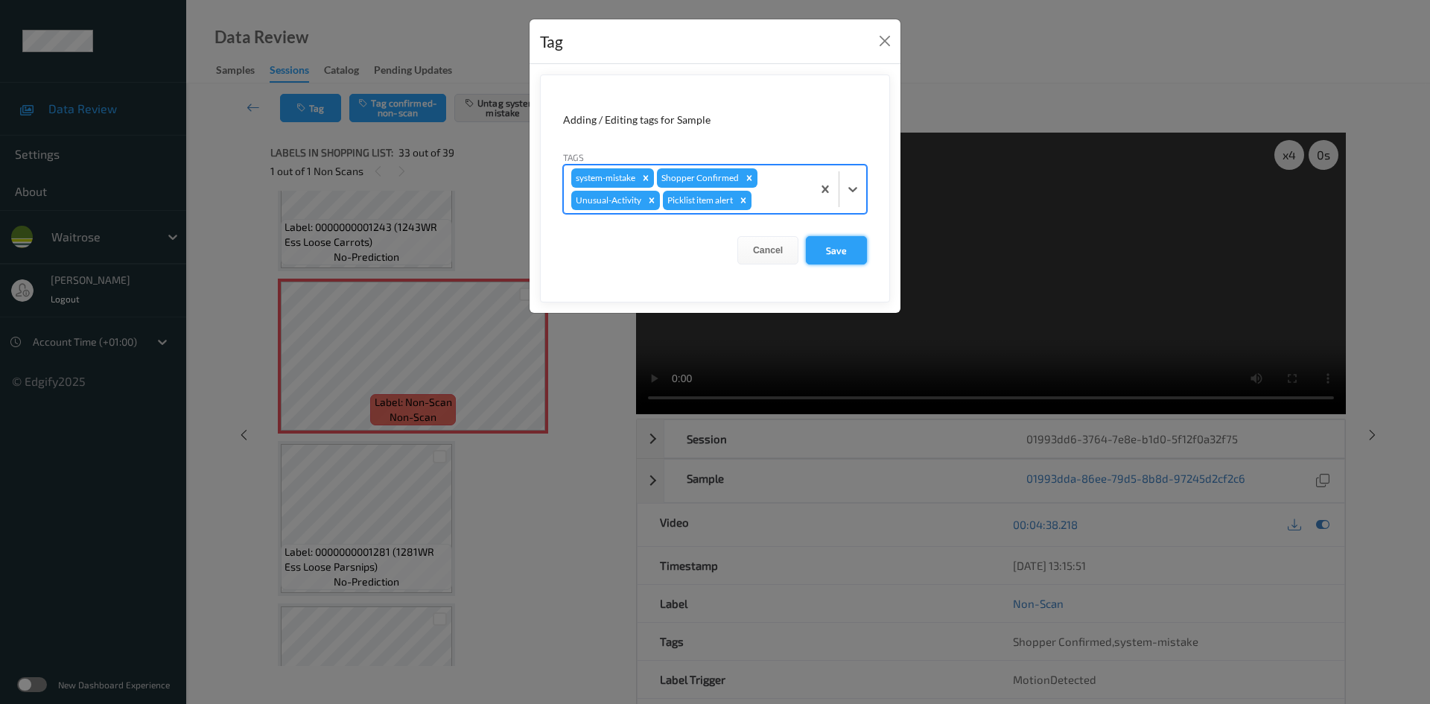
click at [830, 259] on button "Save" at bounding box center [836, 250] width 61 height 28
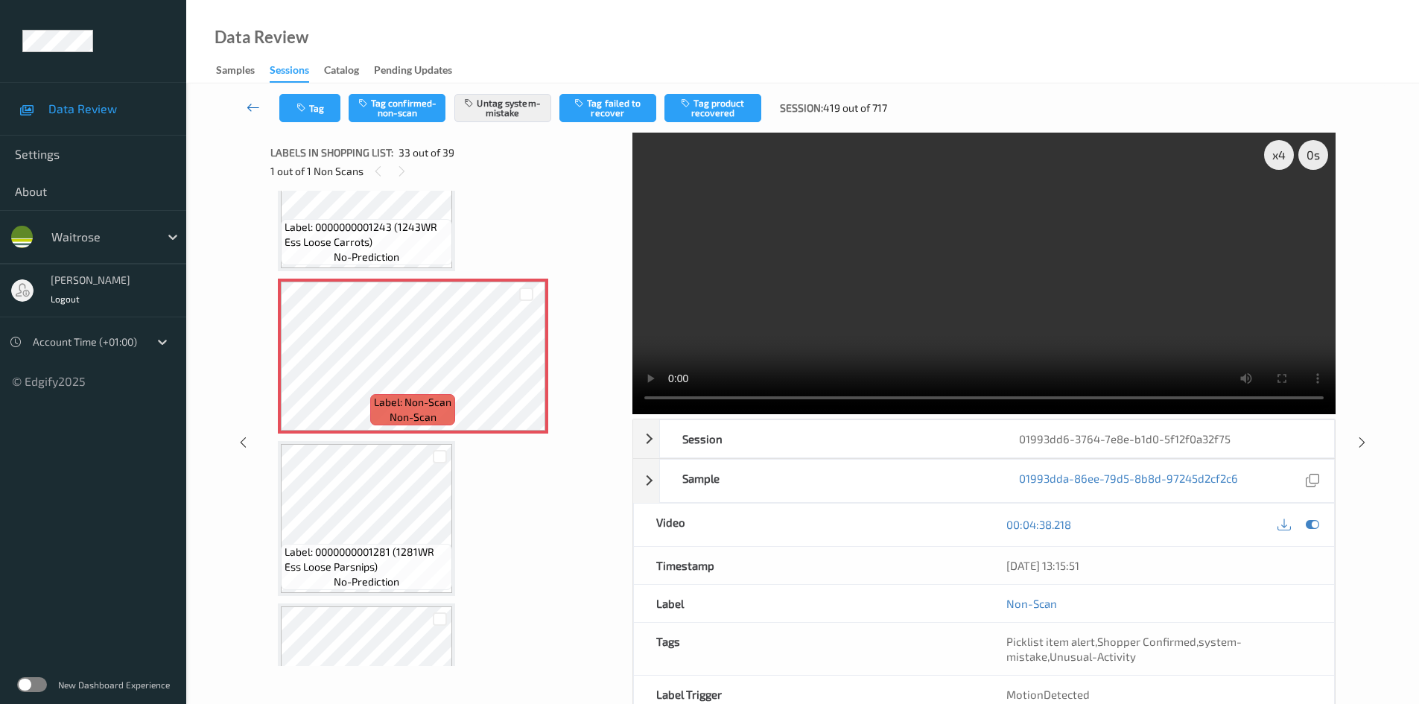
click at [239, 96] on link at bounding box center [253, 108] width 52 height 28
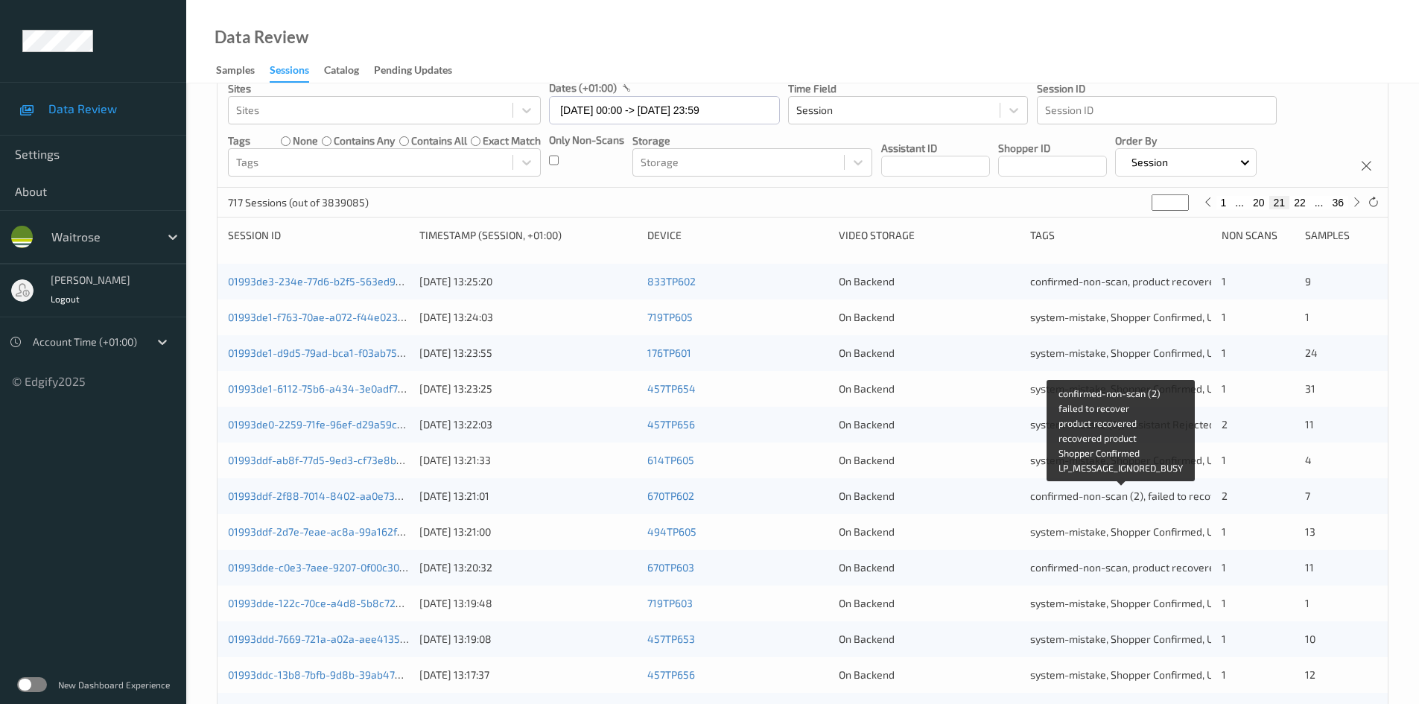
scroll to position [417, 0]
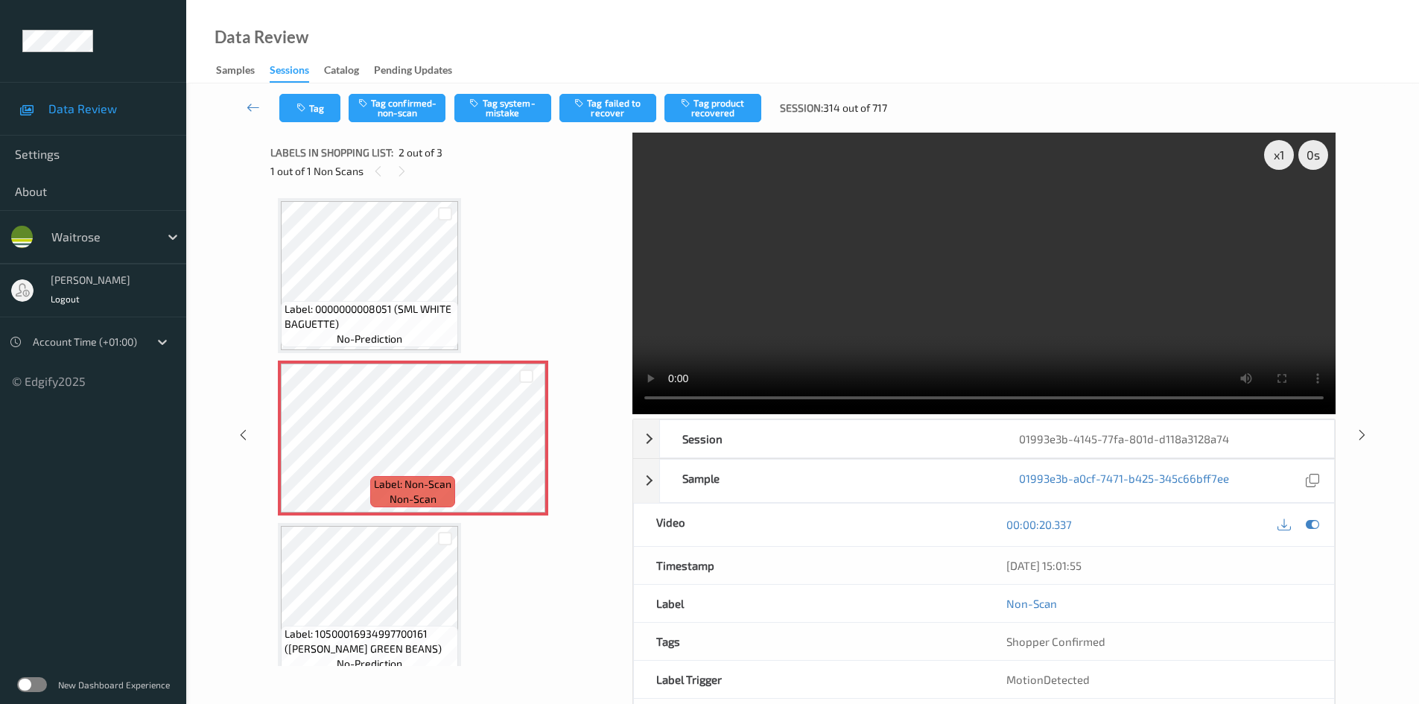
scroll to position [7, 0]
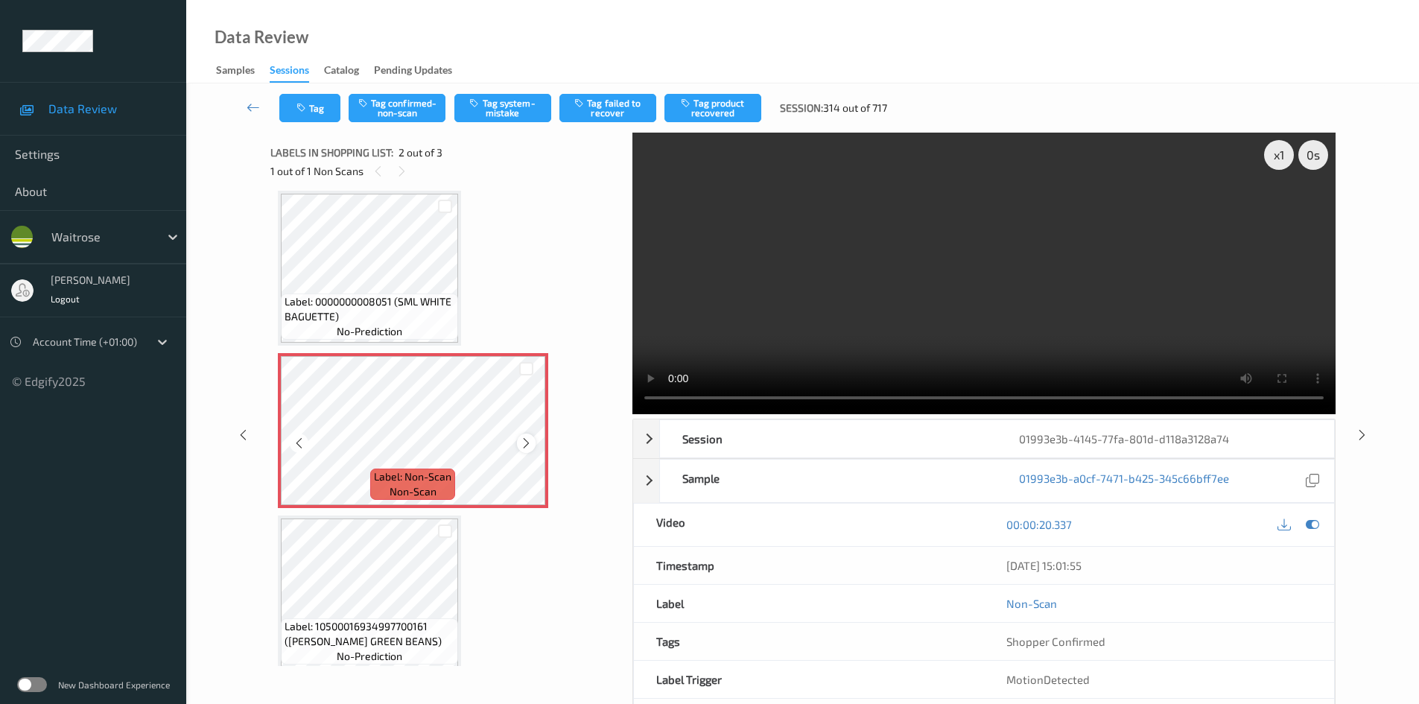
click at [523, 442] on icon at bounding box center [526, 442] width 13 height 13
click at [1278, 150] on div "x 1" at bounding box center [1279, 155] width 30 height 30
drag, startPoint x: 1278, startPoint y: 150, endPoint x: 1222, endPoint y: 229, distance: 96.7
click at [1278, 150] on div "x 2" at bounding box center [1279, 155] width 30 height 30
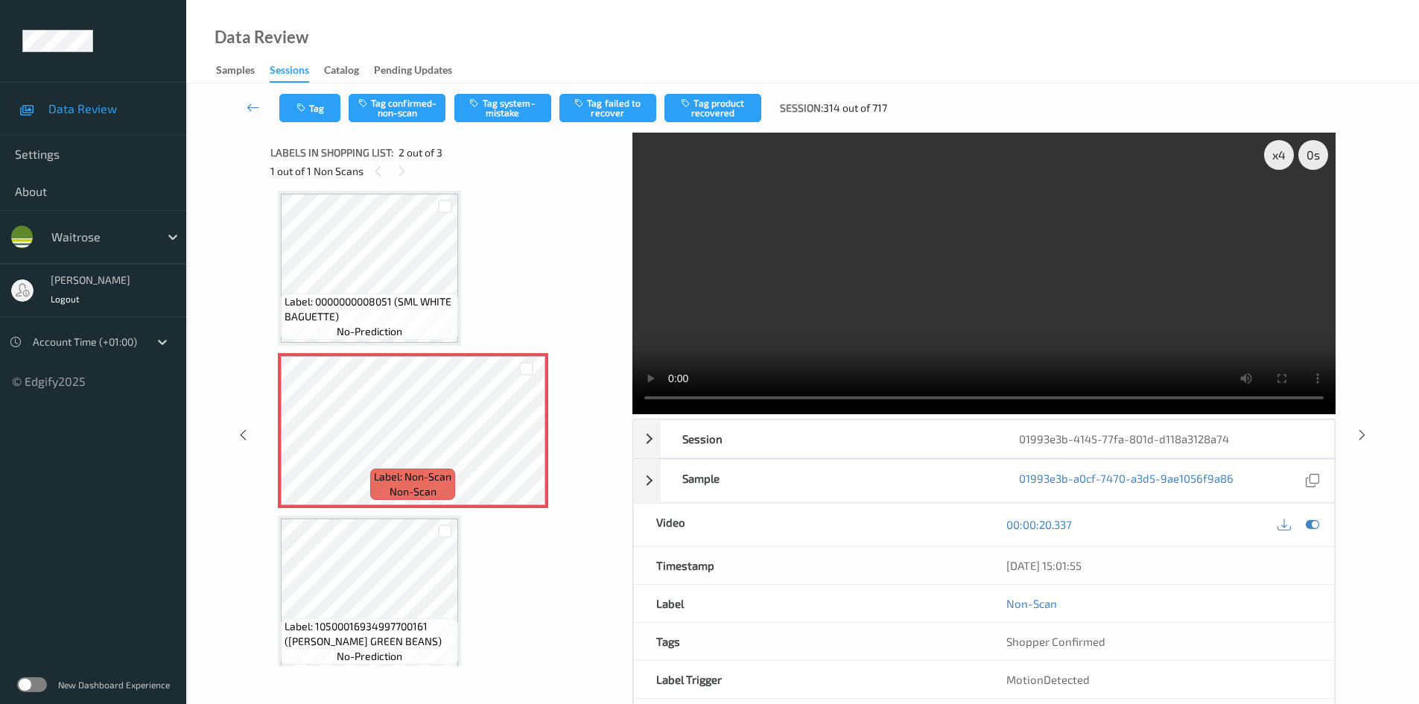
click at [920, 286] on video at bounding box center [983, 273] width 703 height 281
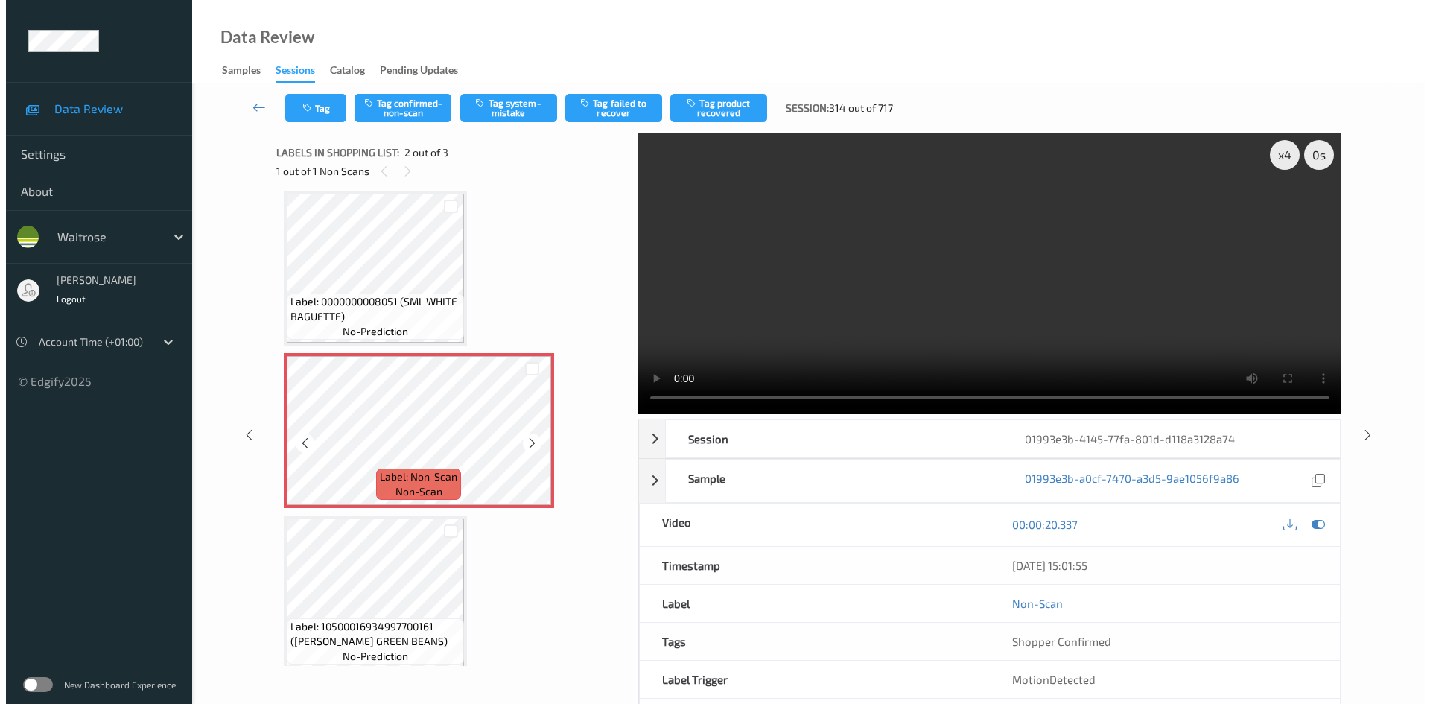
scroll to position [19, 0]
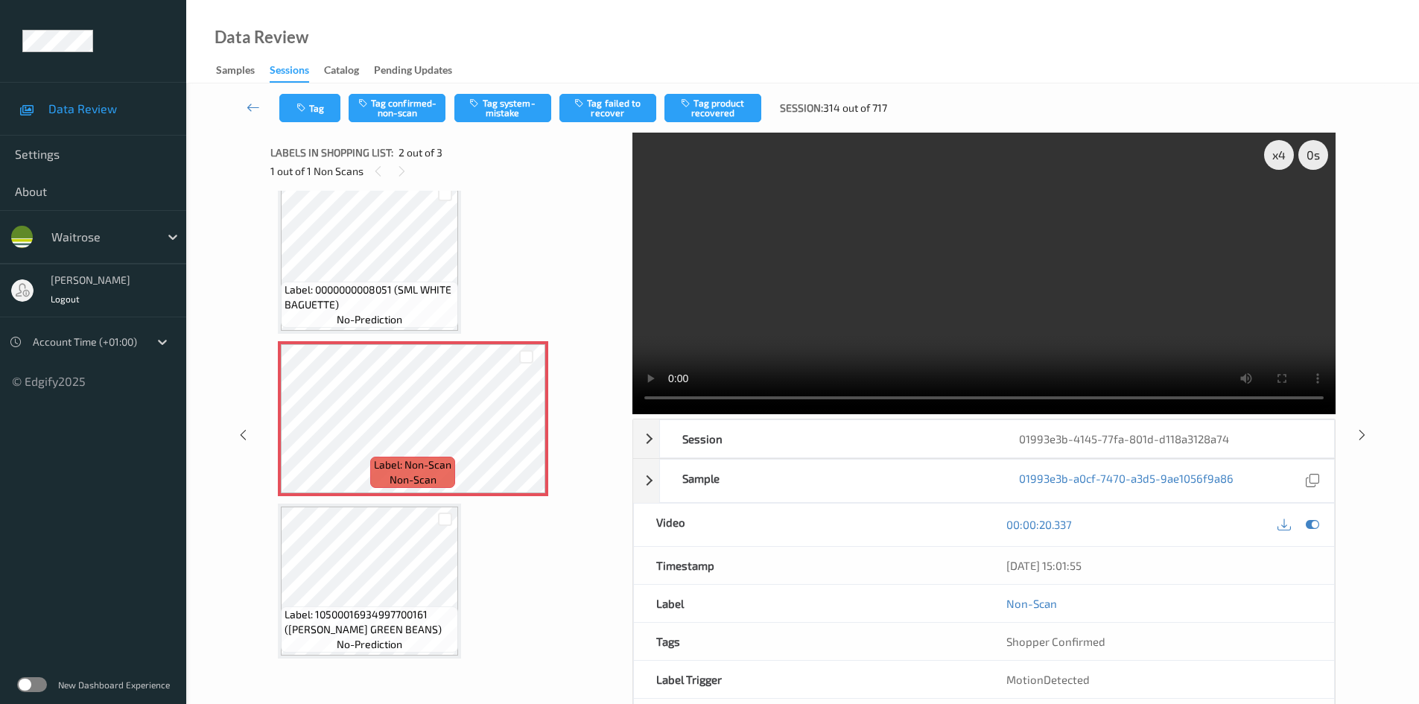
click at [954, 314] on video at bounding box center [983, 273] width 703 height 281
click at [490, 101] on button "Tag system-mistake" at bounding box center [502, 108] width 97 height 28
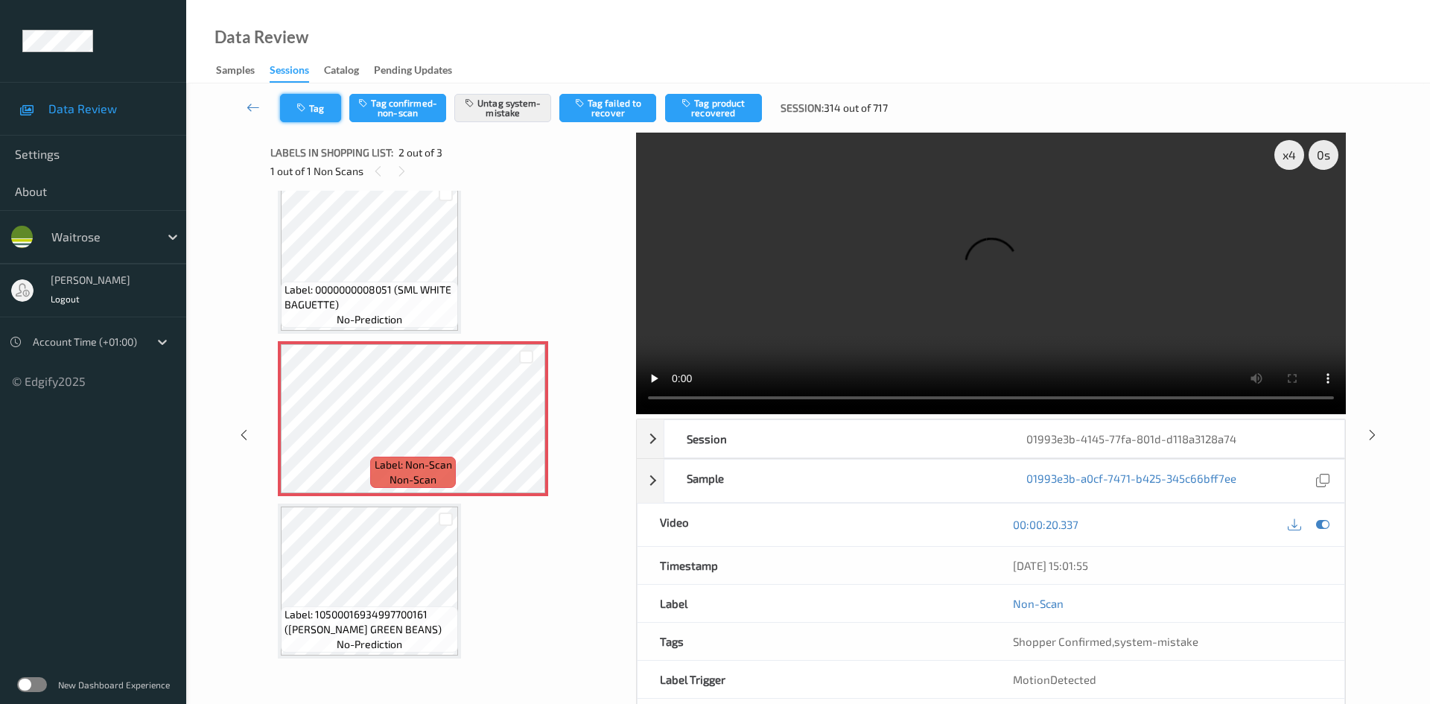
click at [323, 112] on button "Tag" at bounding box center [310, 108] width 61 height 28
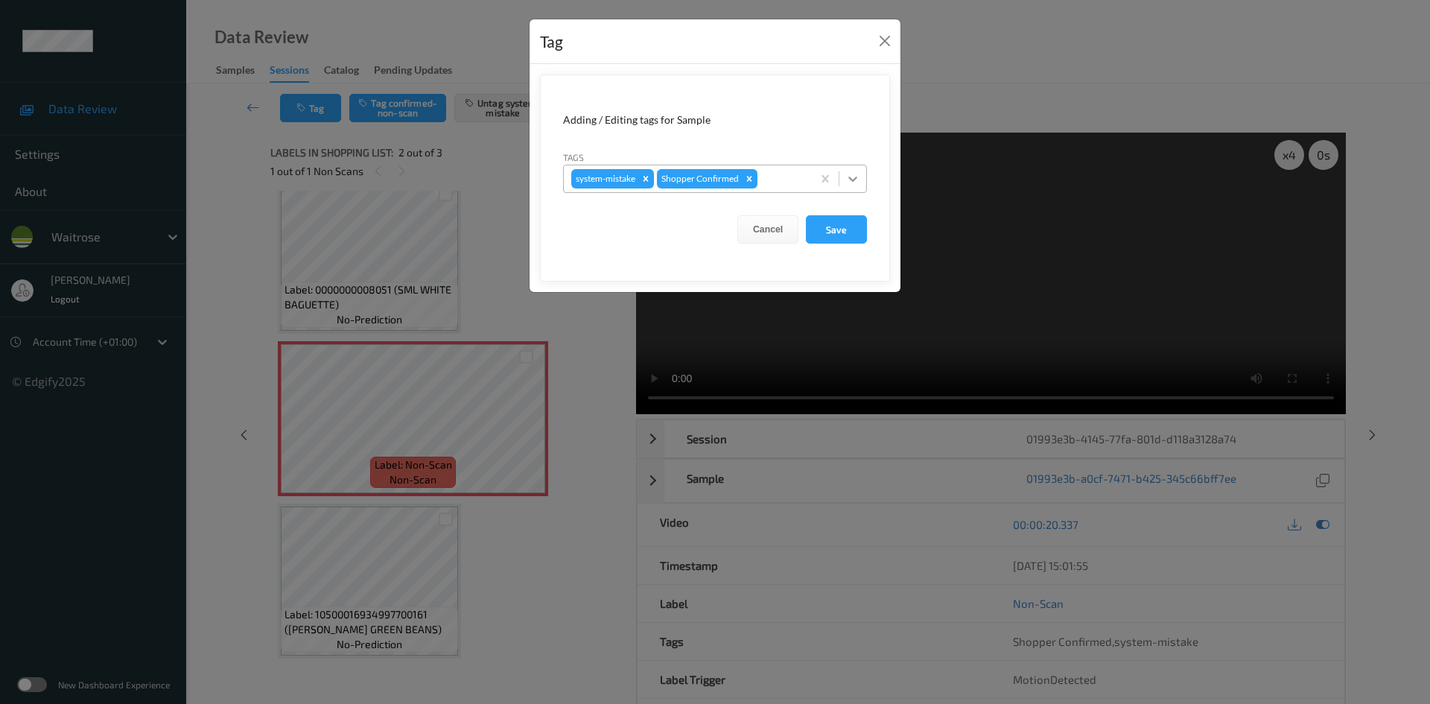
click at [845, 179] on icon at bounding box center [852, 178] width 15 height 15
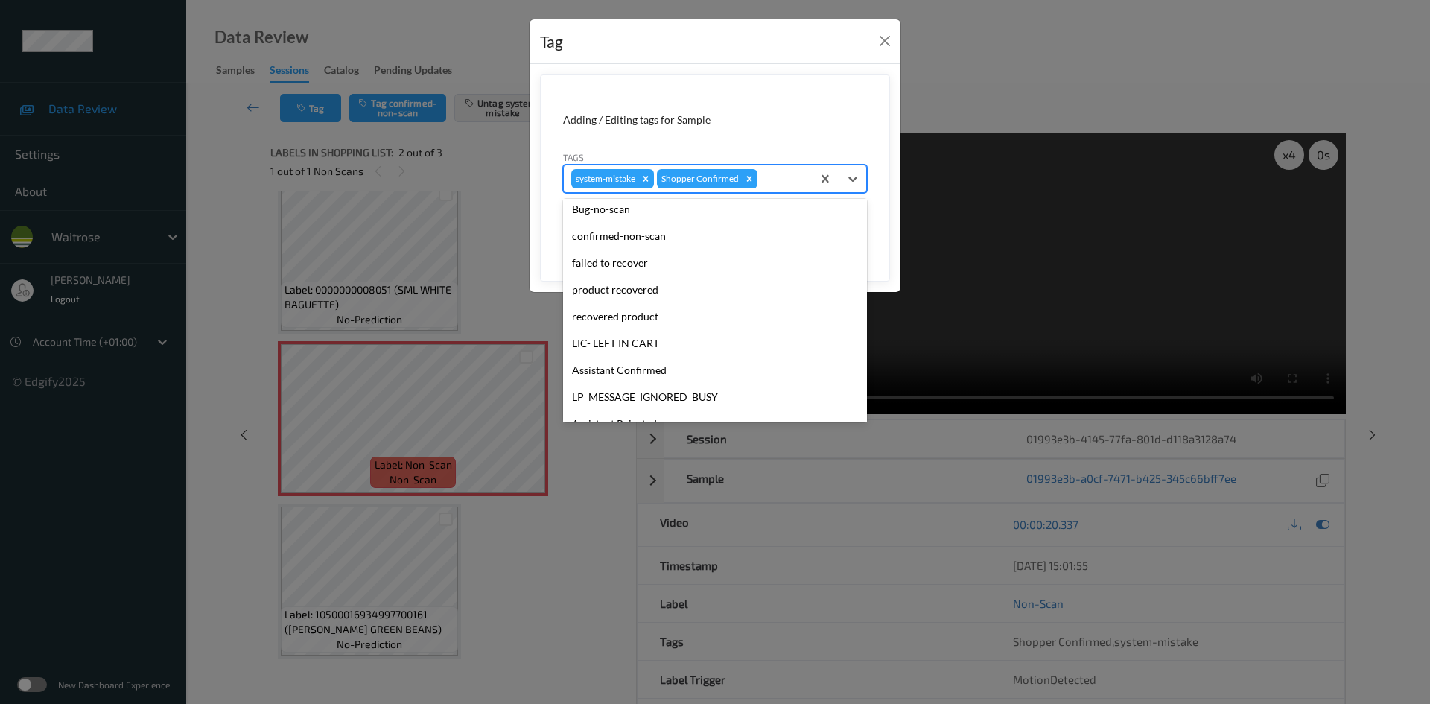
scroll to position [346, 0]
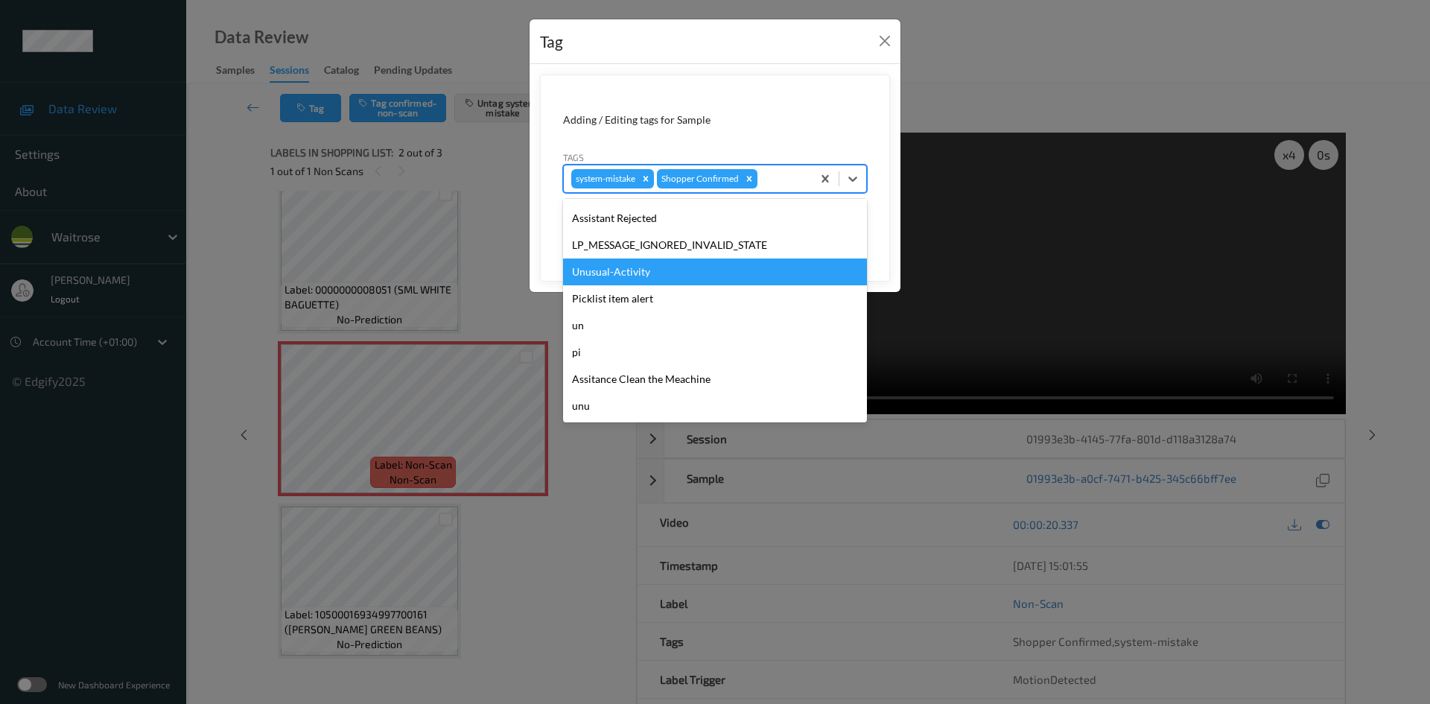
click at [625, 273] on div "Unusual-Activity" at bounding box center [715, 271] width 304 height 27
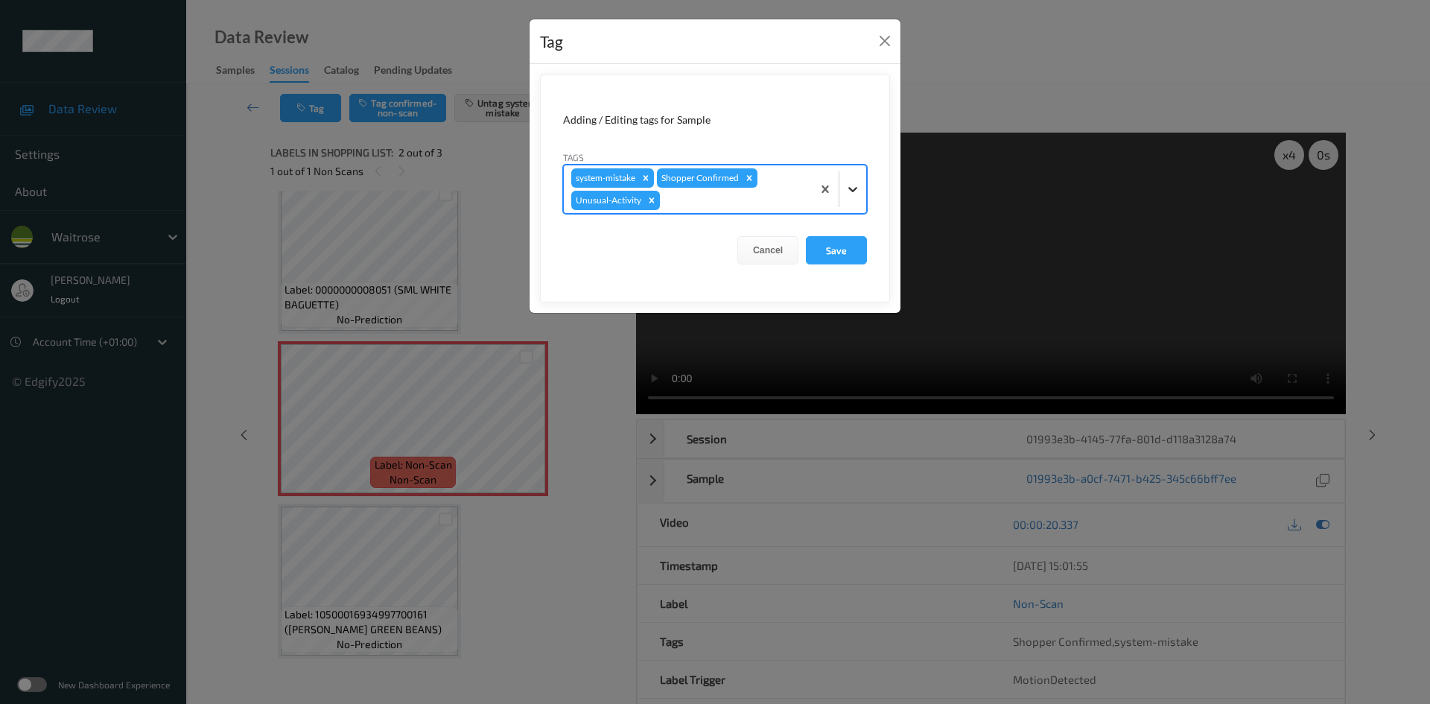
click at [842, 197] on div at bounding box center [852, 189] width 27 height 27
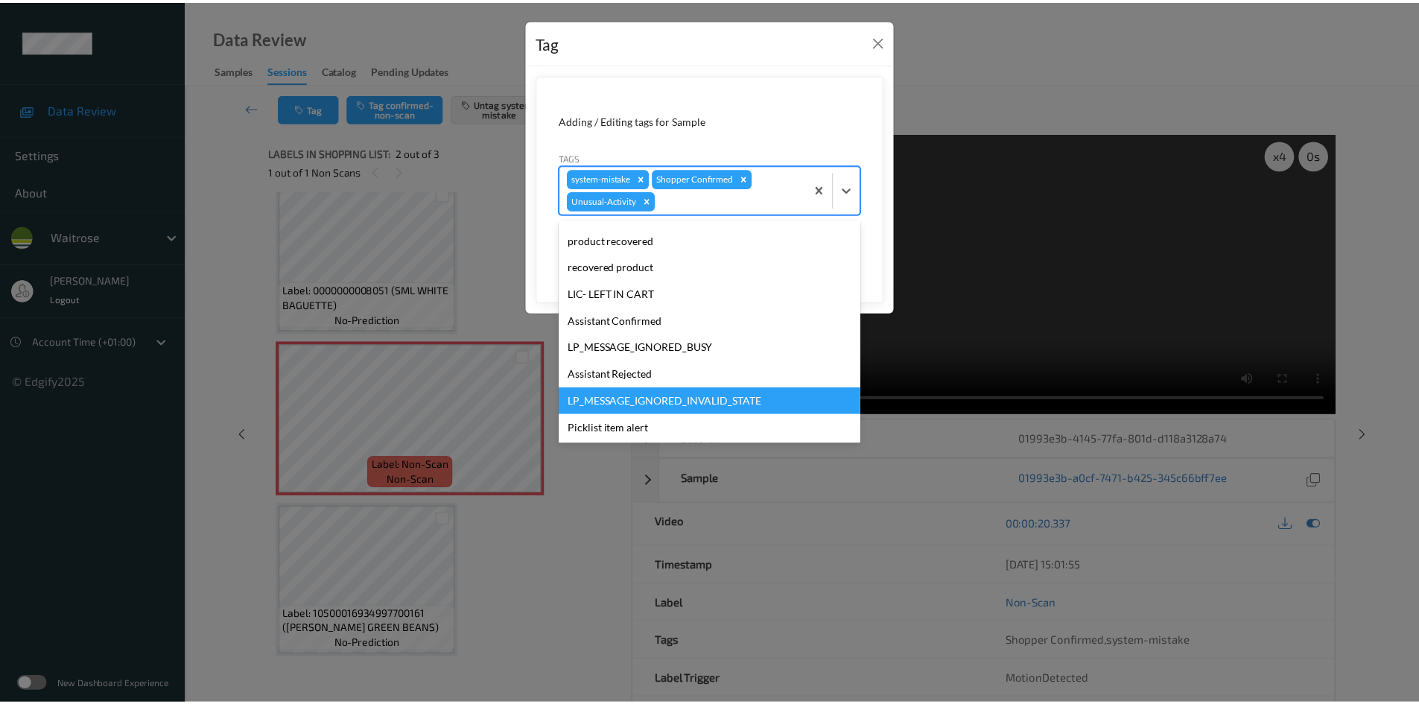
scroll to position [319, 0]
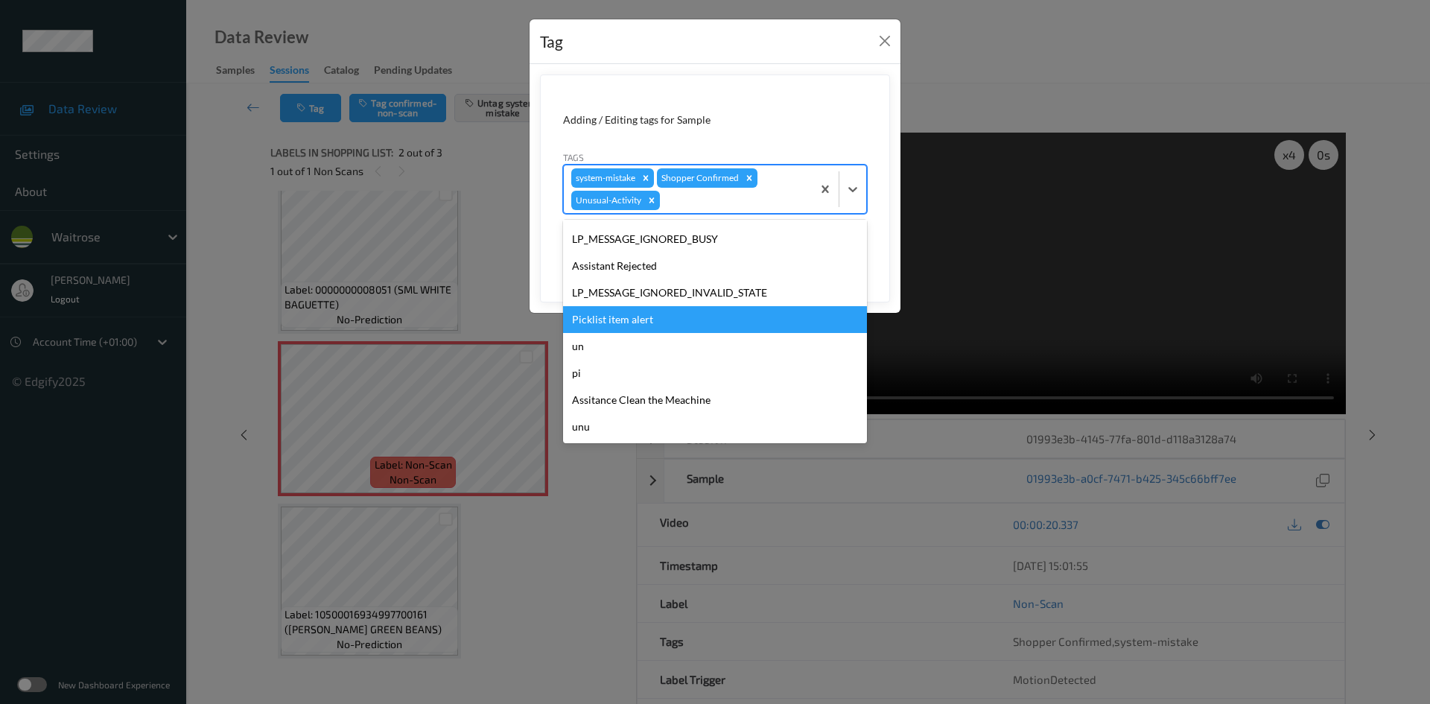
click at [606, 315] on div "Picklist item alert" at bounding box center [715, 319] width 304 height 27
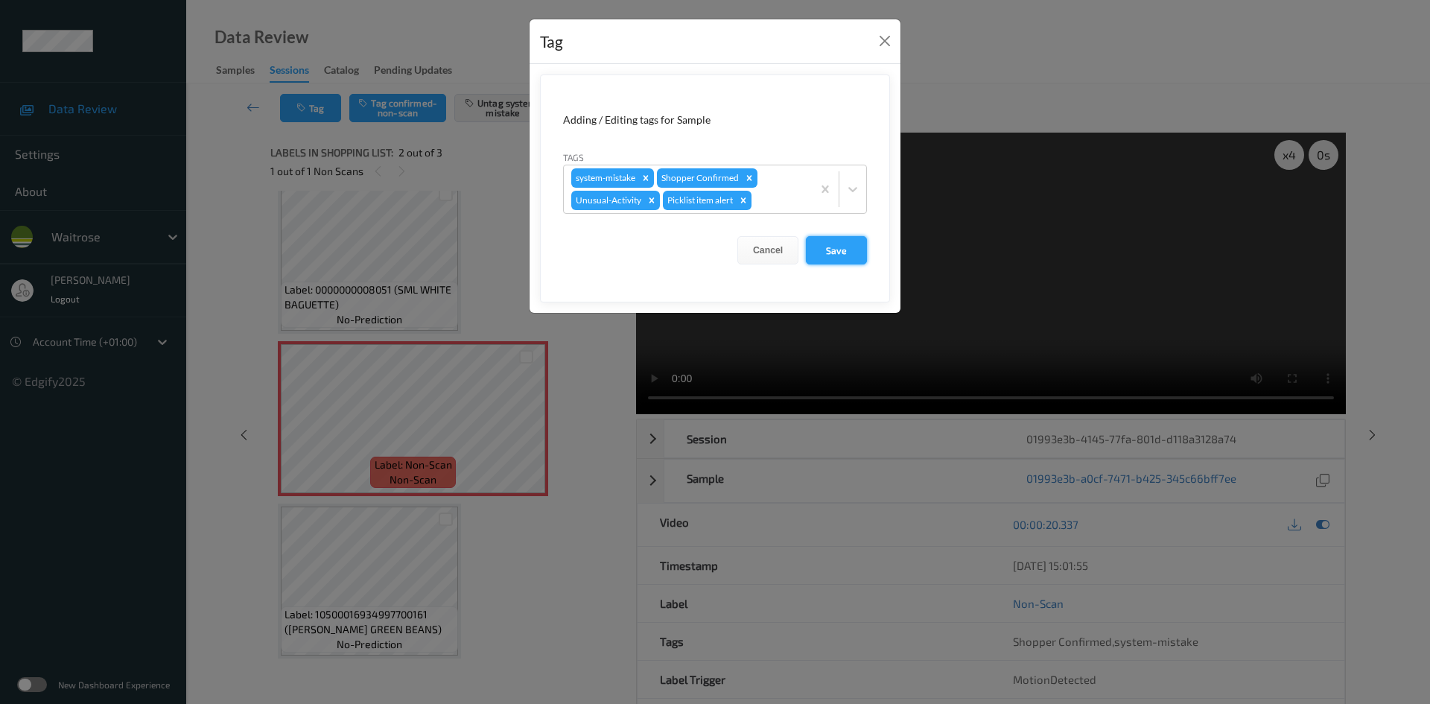
click at [861, 254] on button "Save" at bounding box center [836, 250] width 61 height 28
click at [832, 252] on form "Adding / Editing tags for Sample Tags system-mistake Shopper Confirmed Unusual-…" at bounding box center [715, 188] width 350 height 228
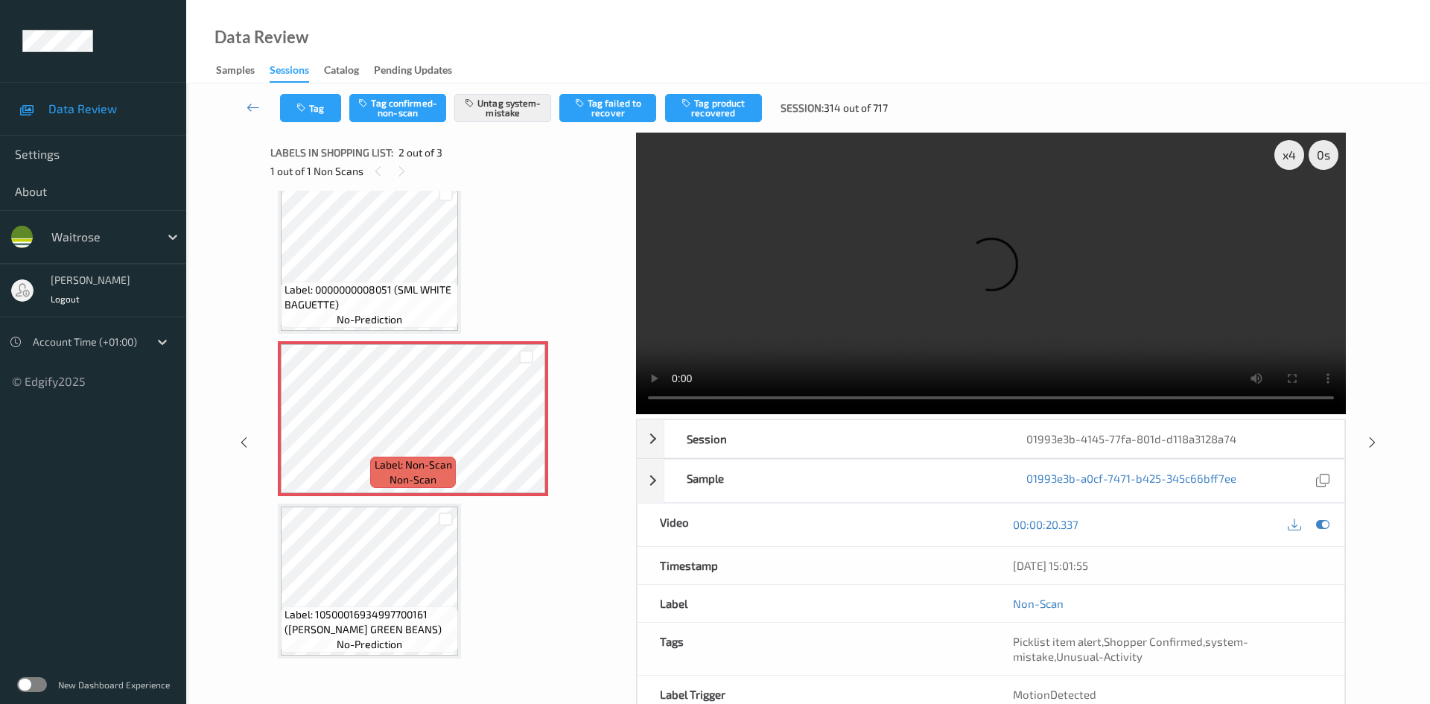
click at [248, 98] on link at bounding box center [253, 108] width 53 height 28
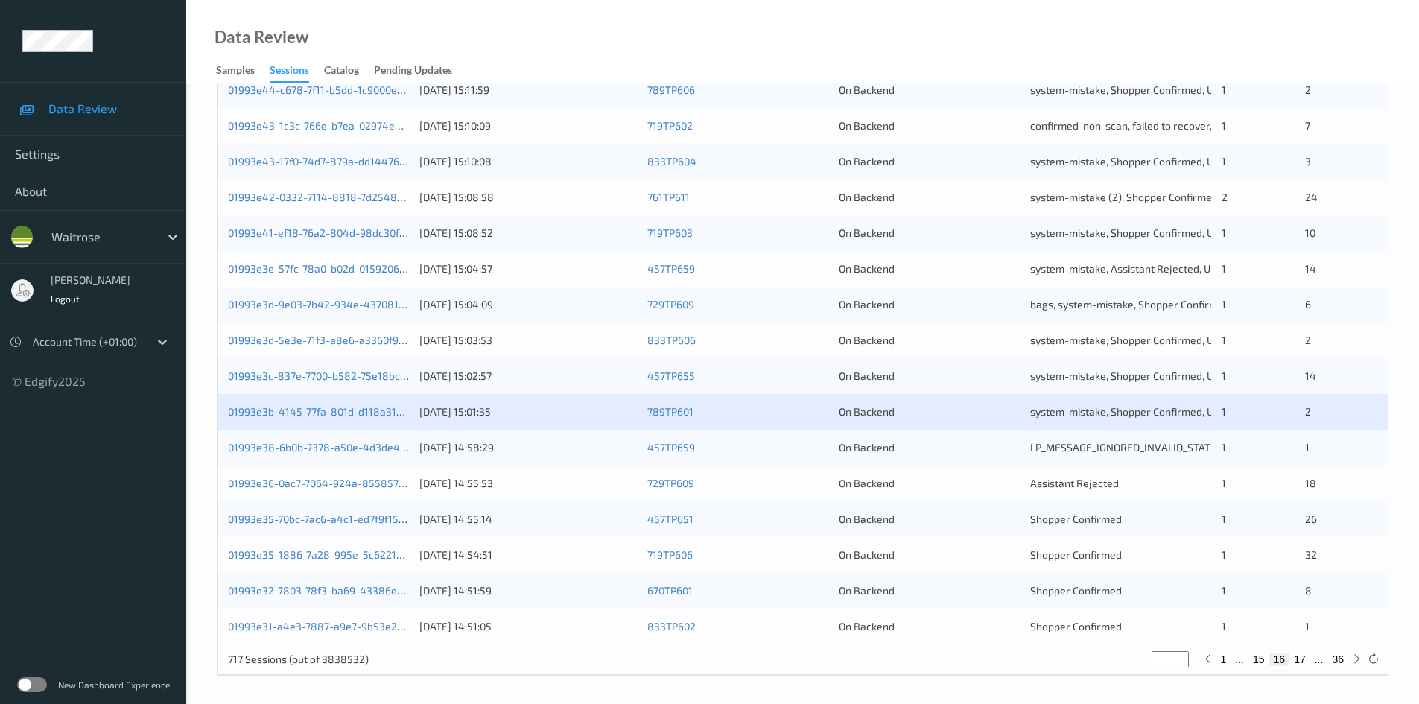
scroll to position [417, 0]
click at [287, 483] on link "01993e36-0ac7-7064-924a-8558577972b3" at bounding box center [330, 480] width 205 height 13
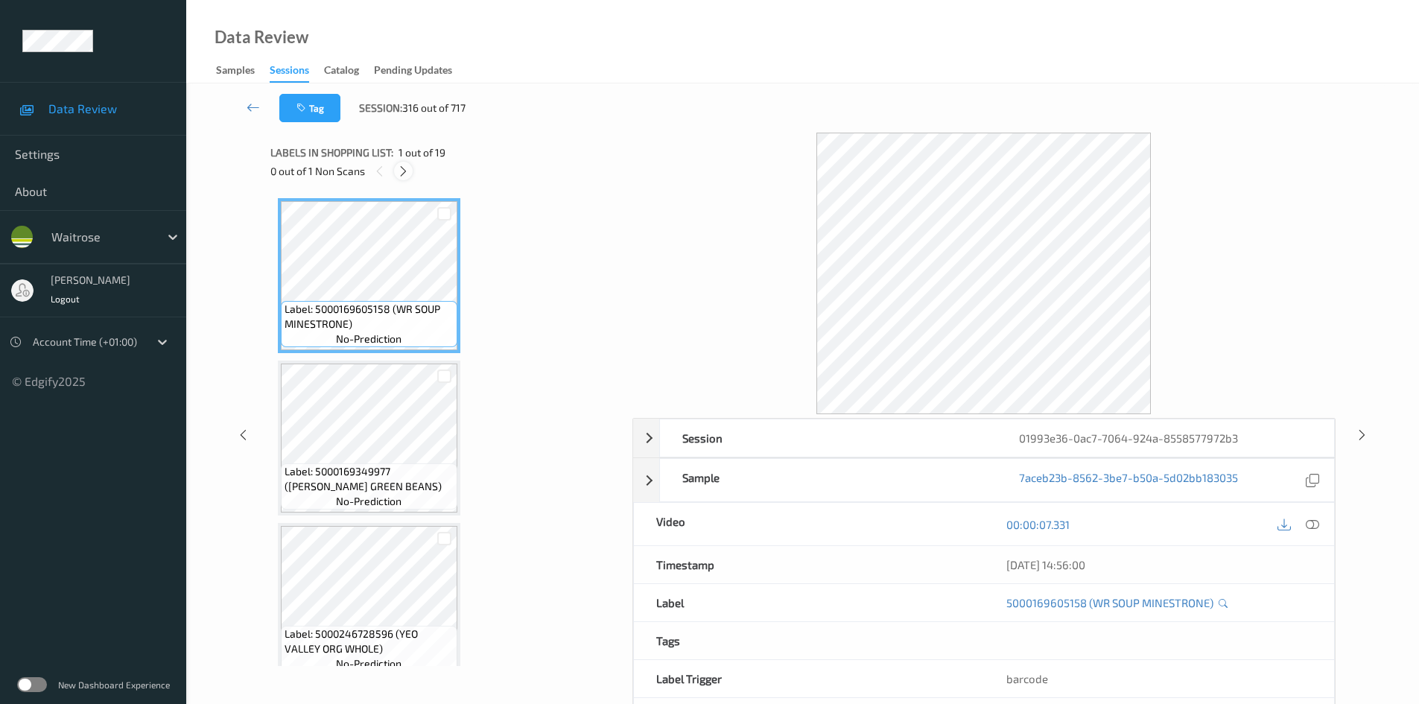
click at [402, 168] on icon at bounding box center [403, 171] width 13 height 13
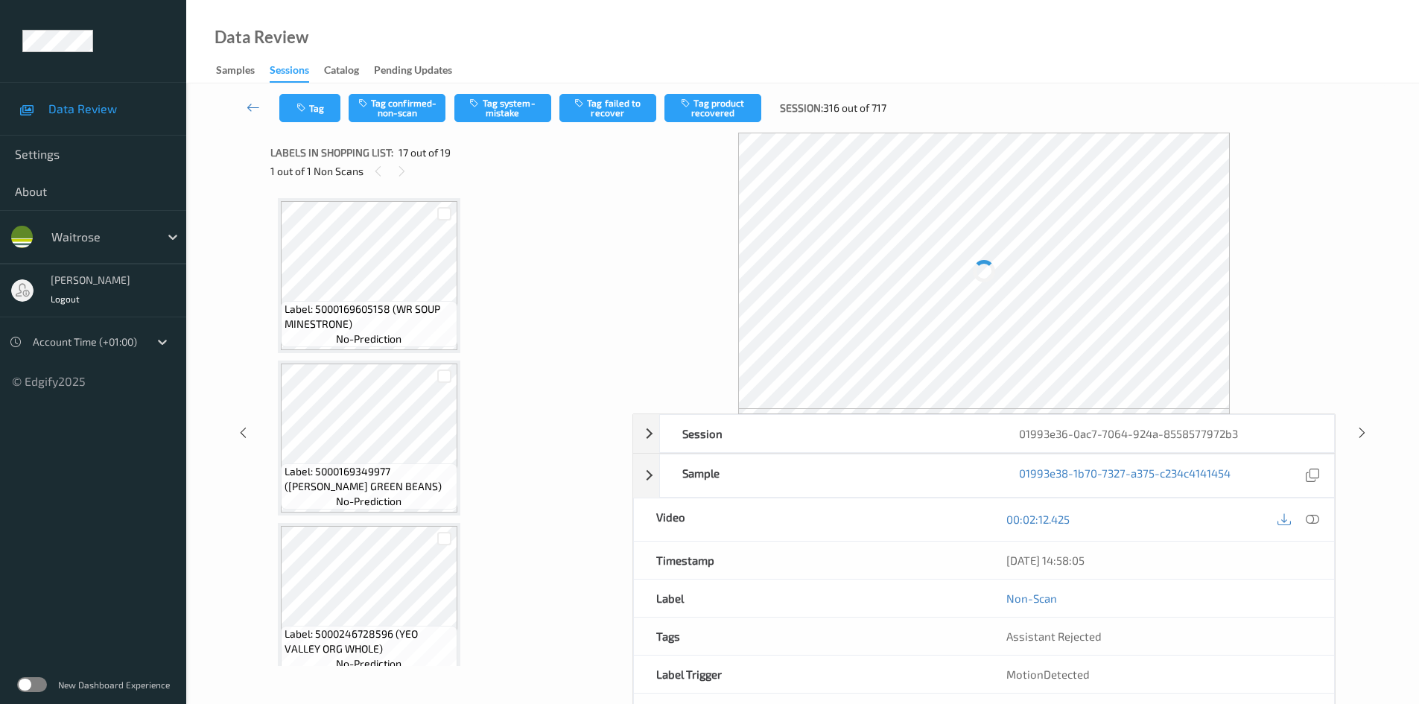
scroll to position [2442, 0]
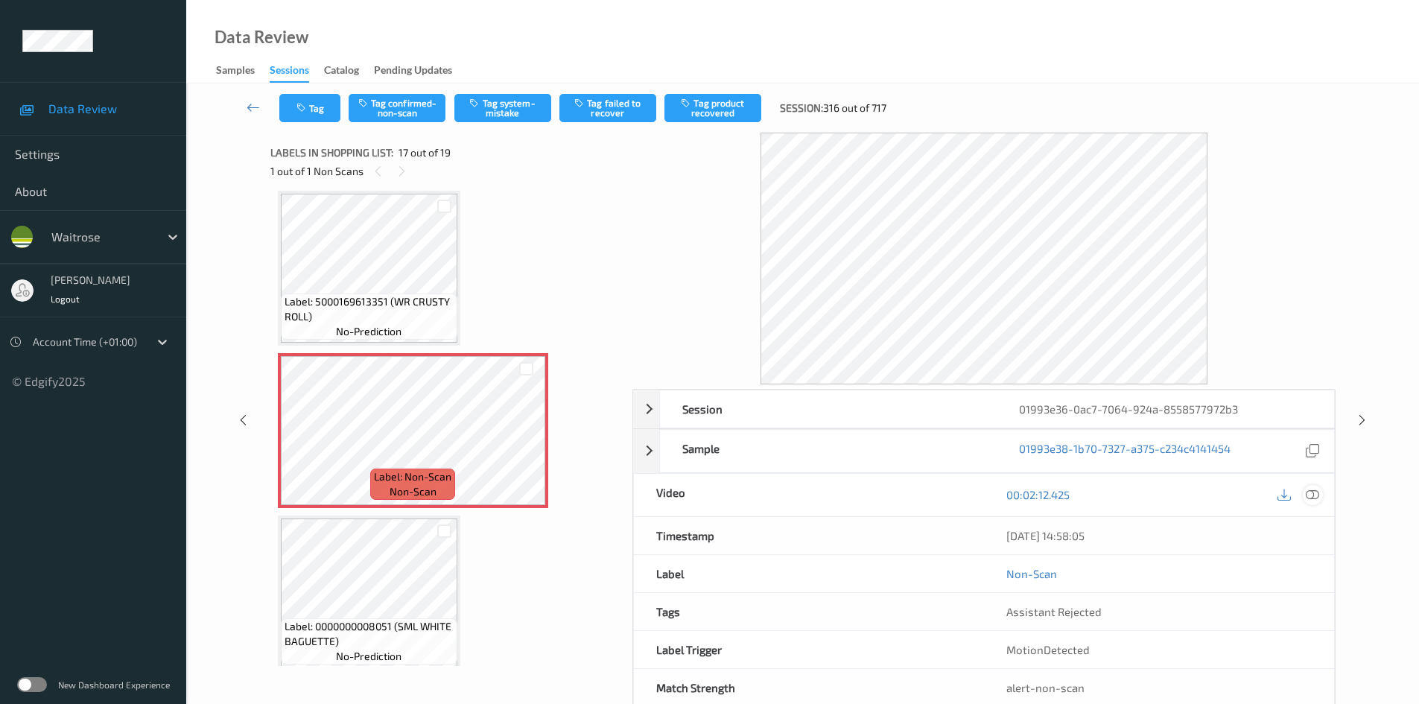
click at [1311, 494] on icon at bounding box center [1311, 494] width 13 height 13
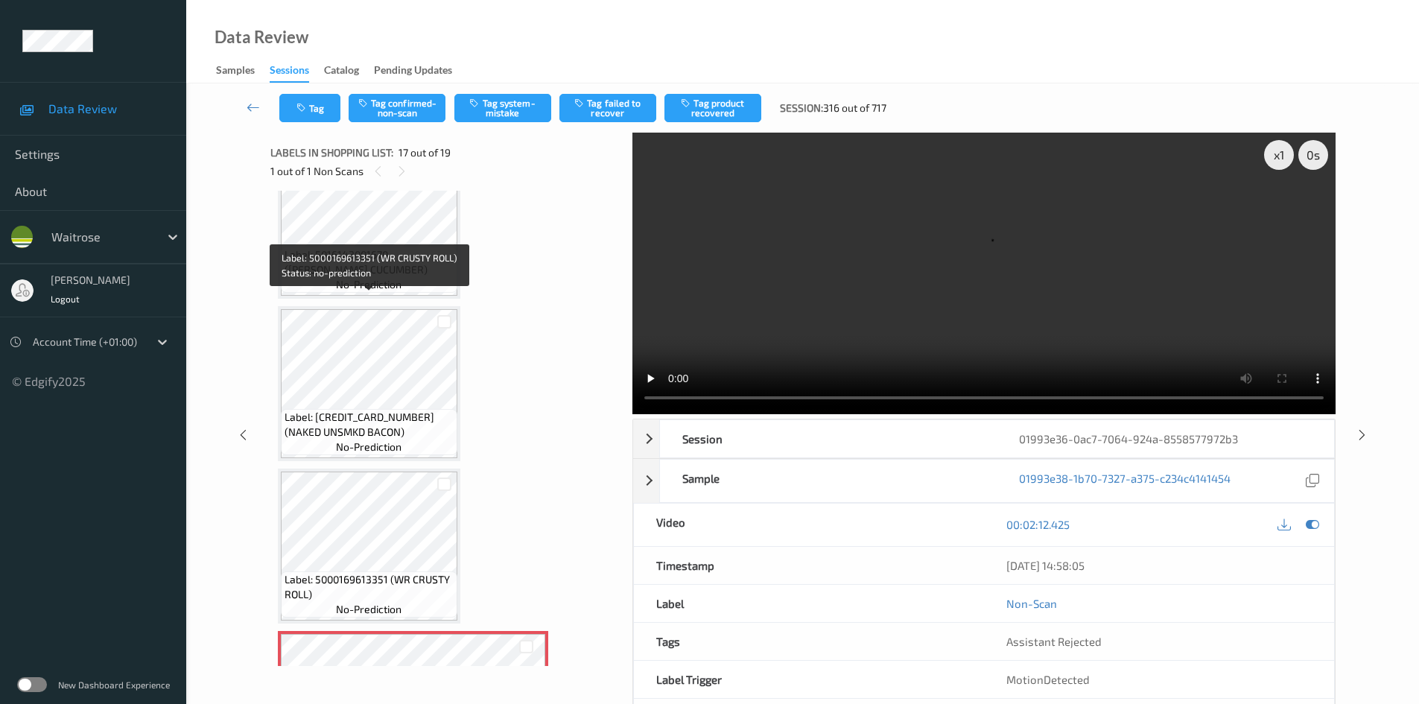
scroll to position [2145, 0]
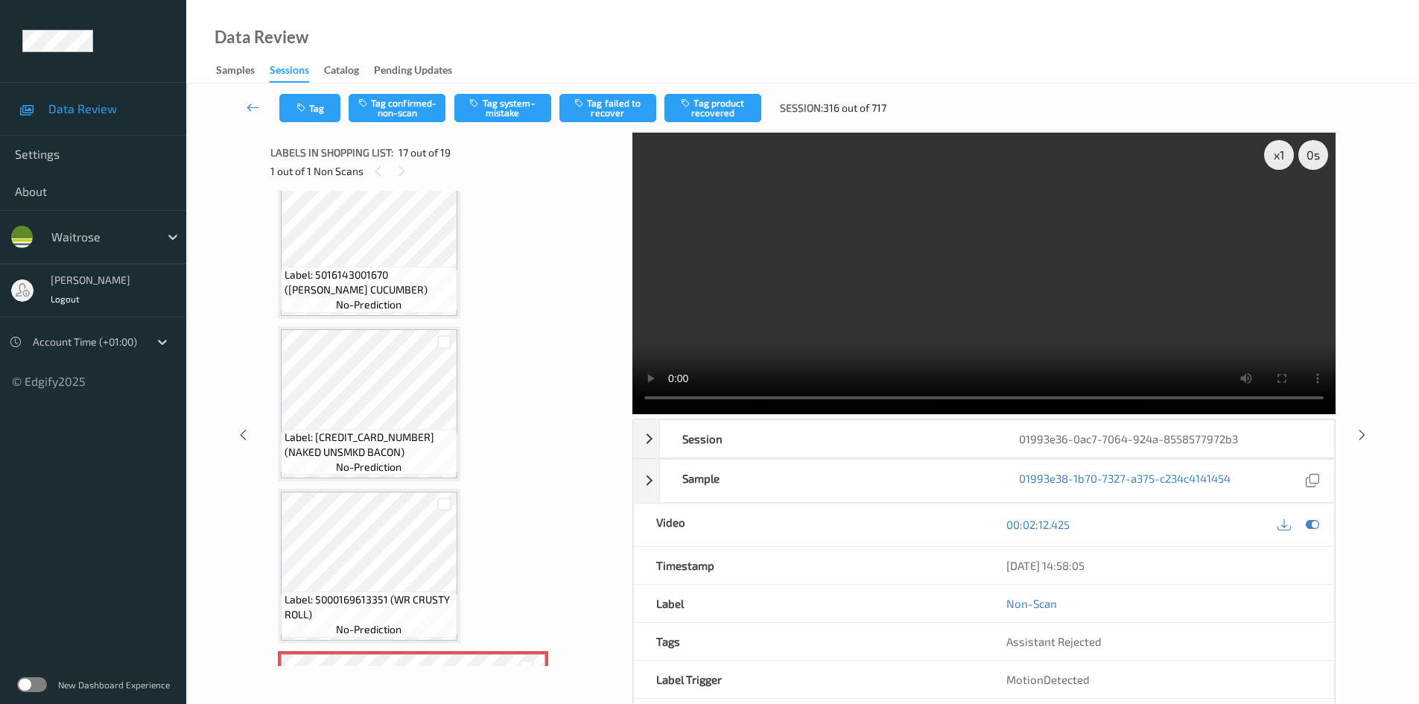
click at [946, 337] on video at bounding box center [983, 273] width 703 height 281
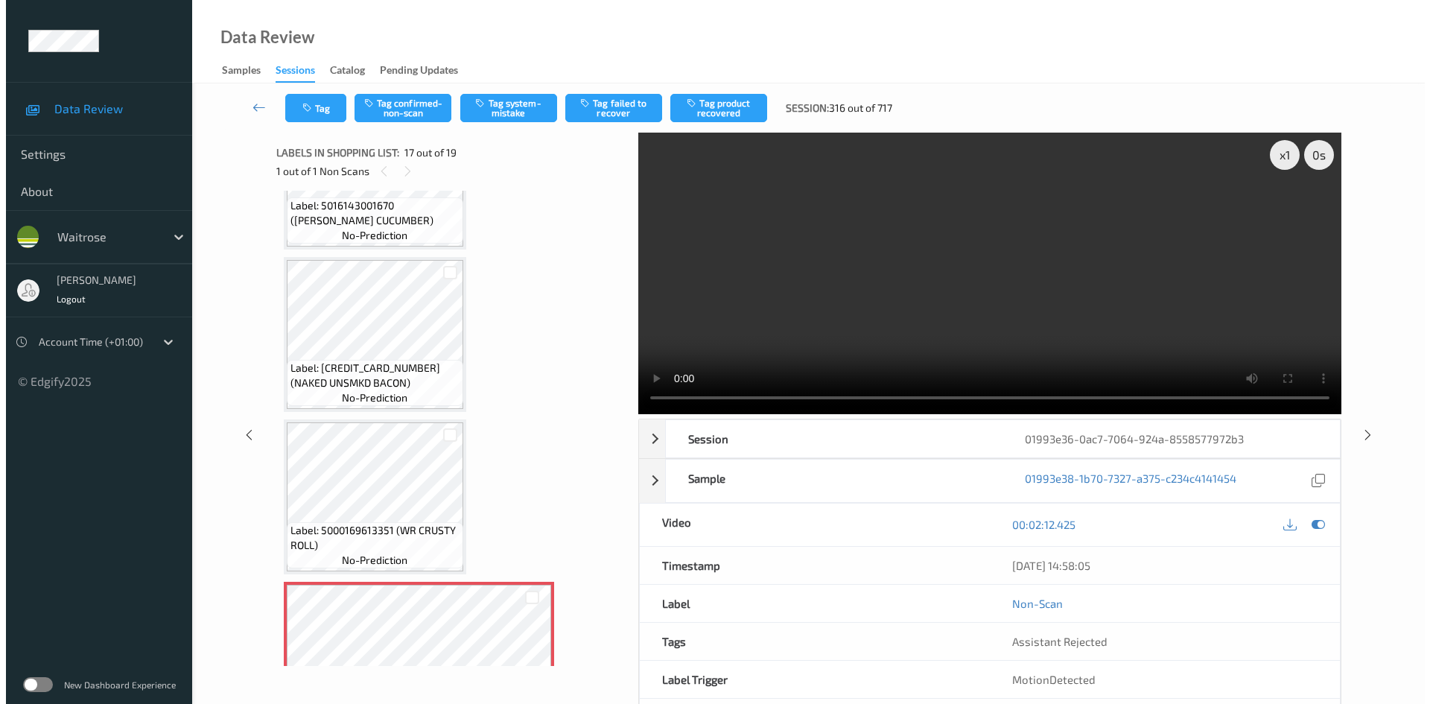
scroll to position [2442, 0]
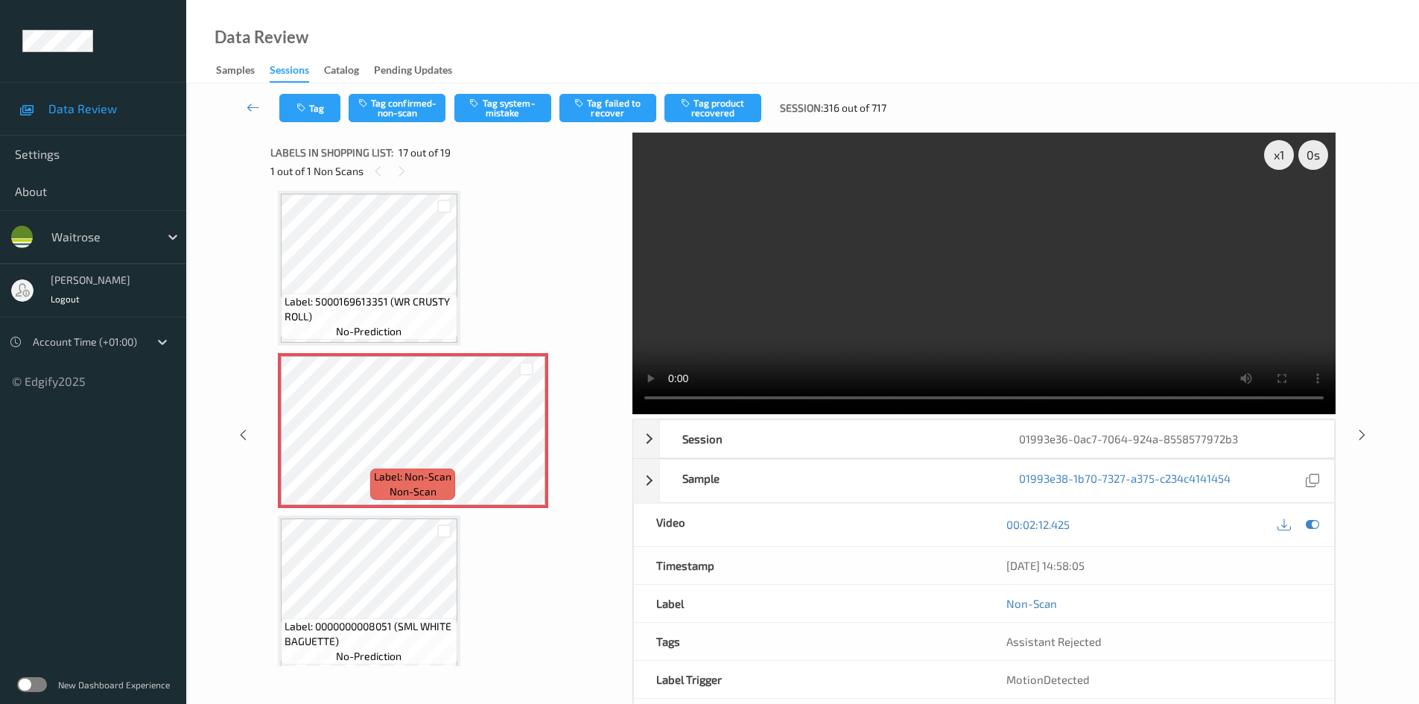
click at [958, 282] on video at bounding box center [983, 273] width 703 height 281
click at [1009, 356] on video at bounding box center [983, 273] width 703 height 281
click at [1267, 162] on div "x 1" at bounding box center [1279, 155] width 30 height 30
click at [1284, 159] on div "x 2" at bounding box center [1279, 155] width 30 height 30
click at [1019, 331] on video at bounding box center [983, 273] width 703 height 281
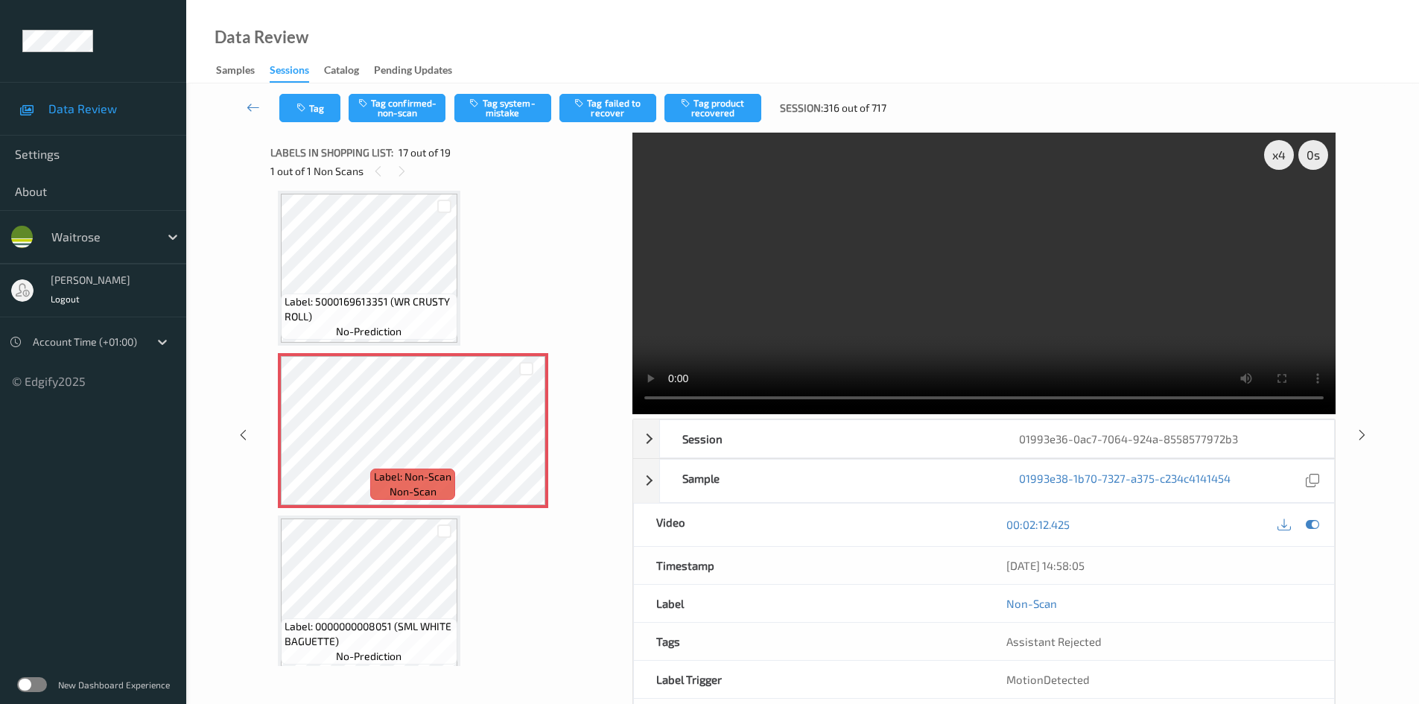
click at [830, 262] on video at bounding box center [983, 273] width 703 height 281
click at [977, 241] on video at bounding box center [983, 273] width 703 height 281
click at [1069, 316] on video at bounding box center [983, 273] width 703 height 281
click at [902, 284] on video at bounding box center [983, 273] width 703 height 281
click at [501, 102] on button "Tag system-mistake" at bounding box center [502, 108] width 97 height 28
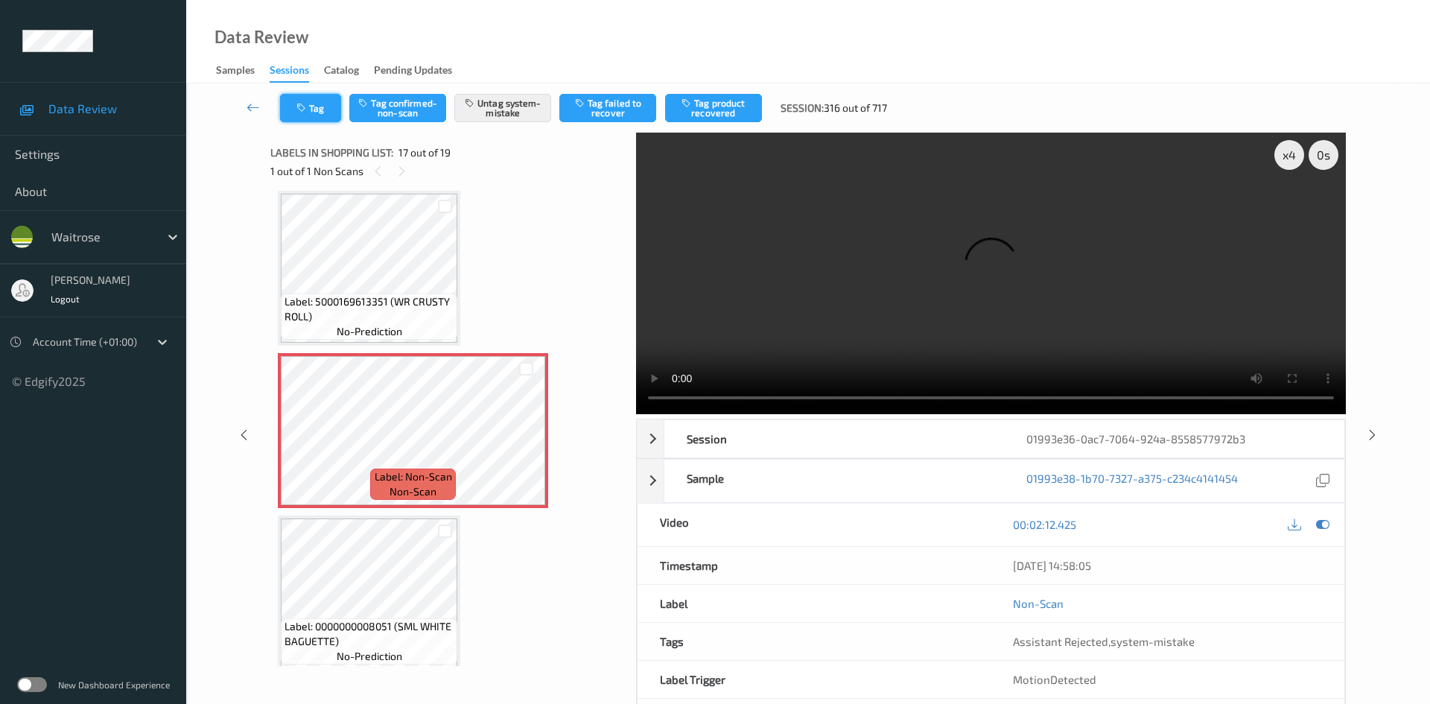
click at [302, 106] on icon "button" at bounding box center [302, 108] width 13 height 10
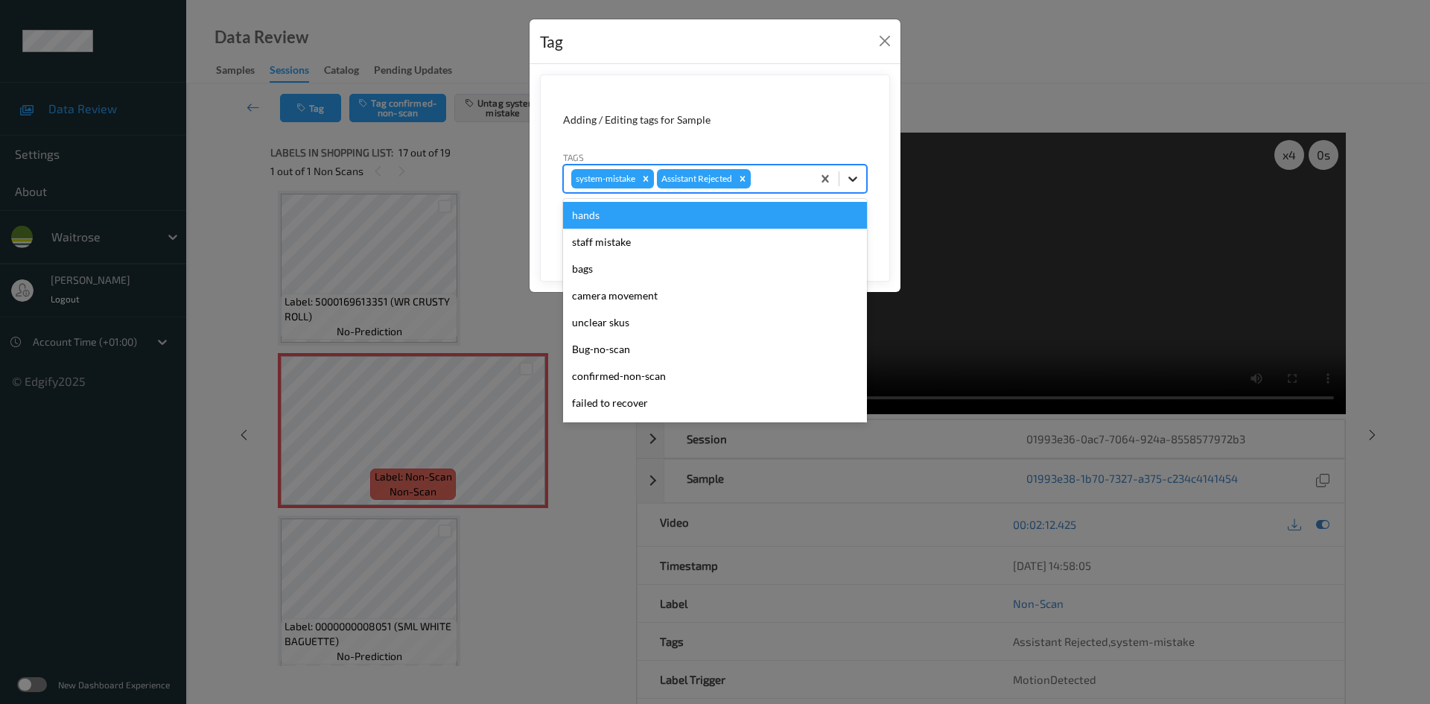
click at [854, 185] on icon at bounding box center [852, 178] width 15 height 15
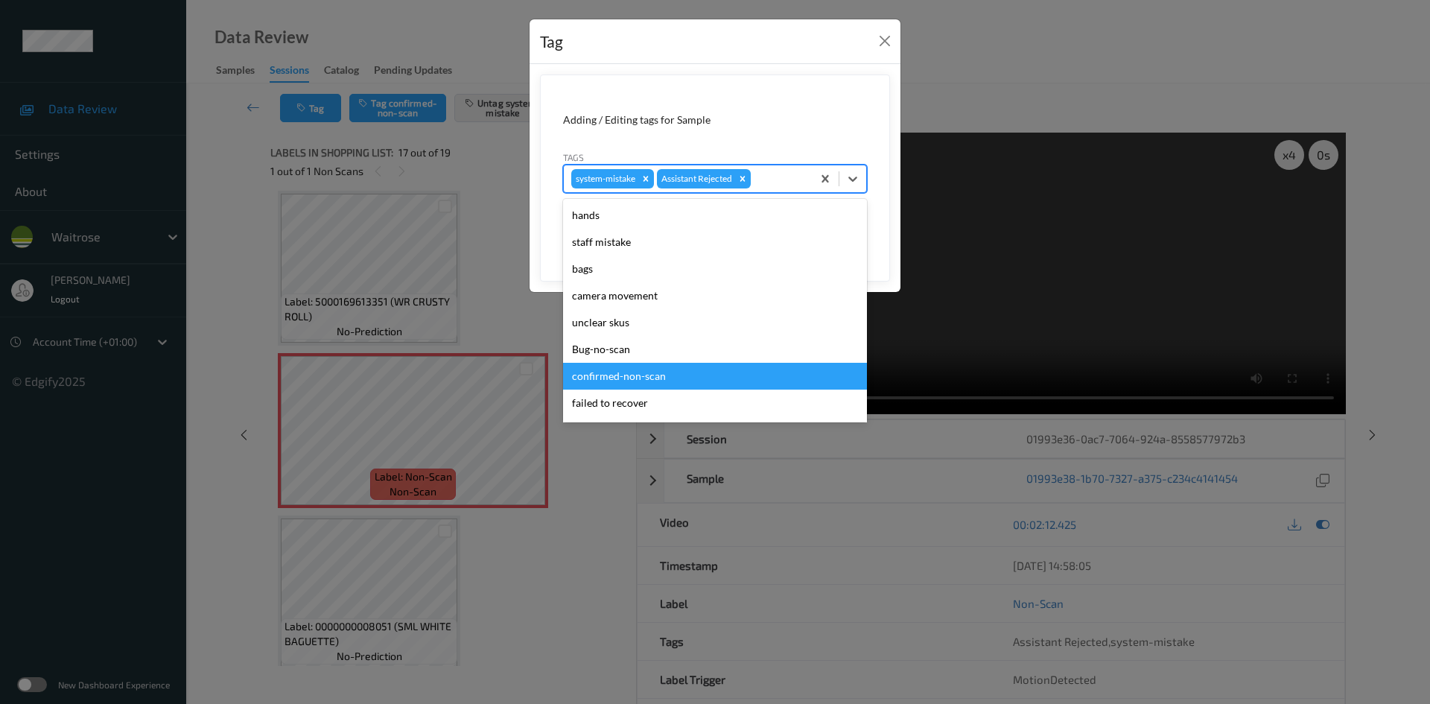
scroll to position [346, 0]
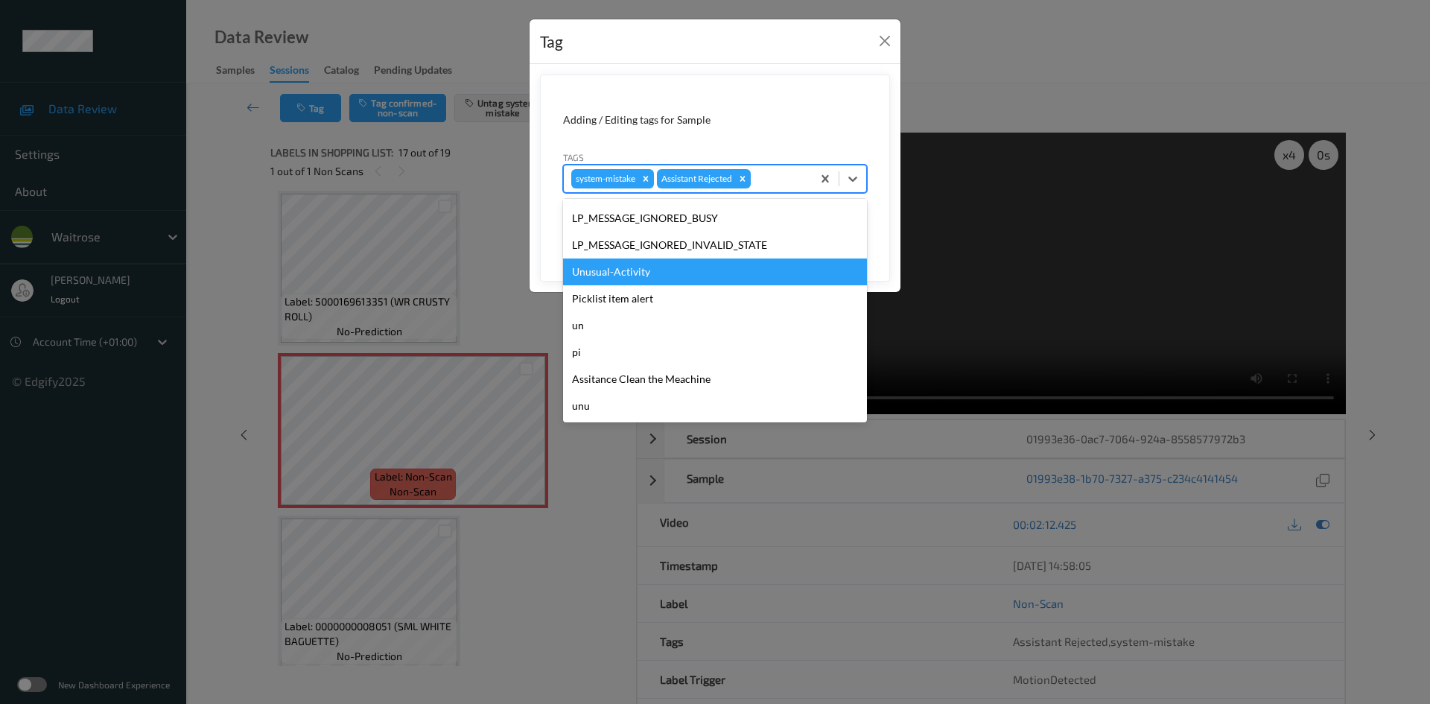
click at [616, 266] on div "Unusual-Activity" at bounding box center [715, 271] width 304 height 27
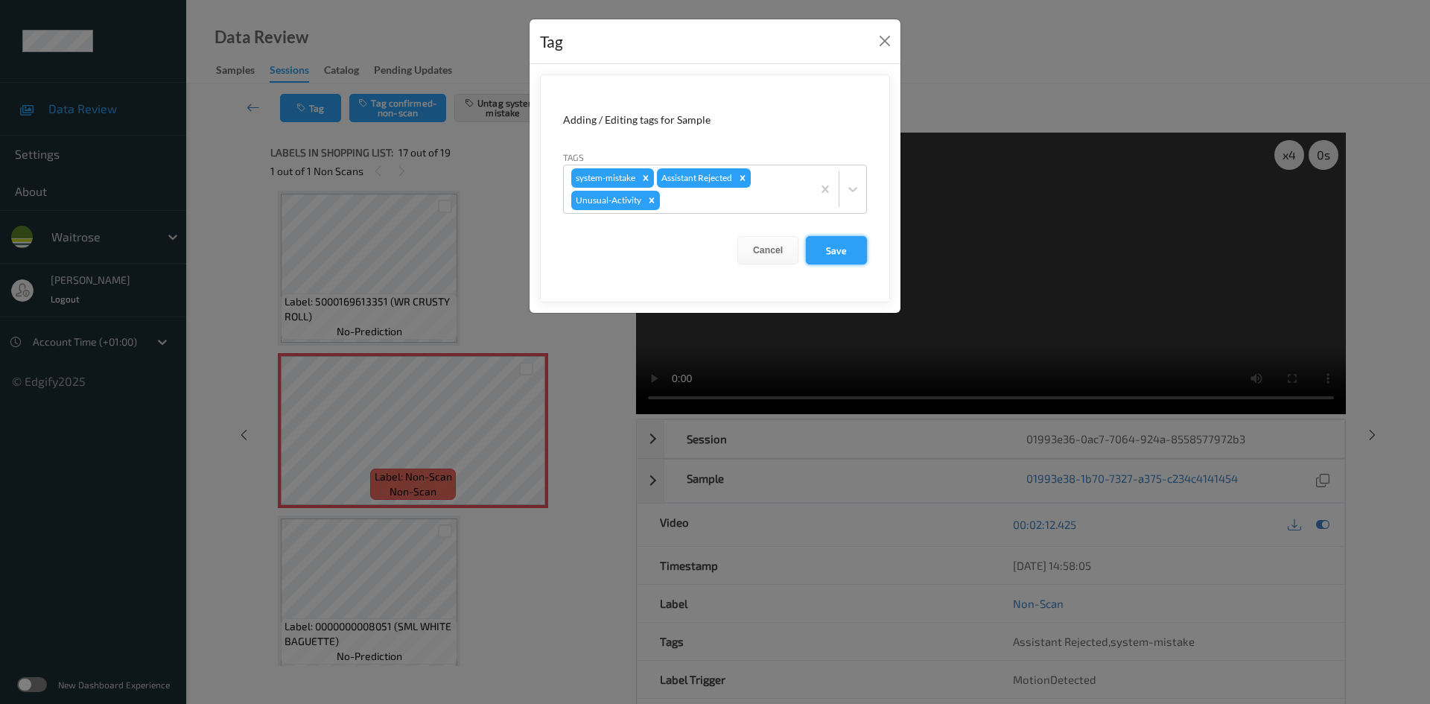
click at [833, 247] on button "Save" at bounding box center [836, 250] width 61 height 28
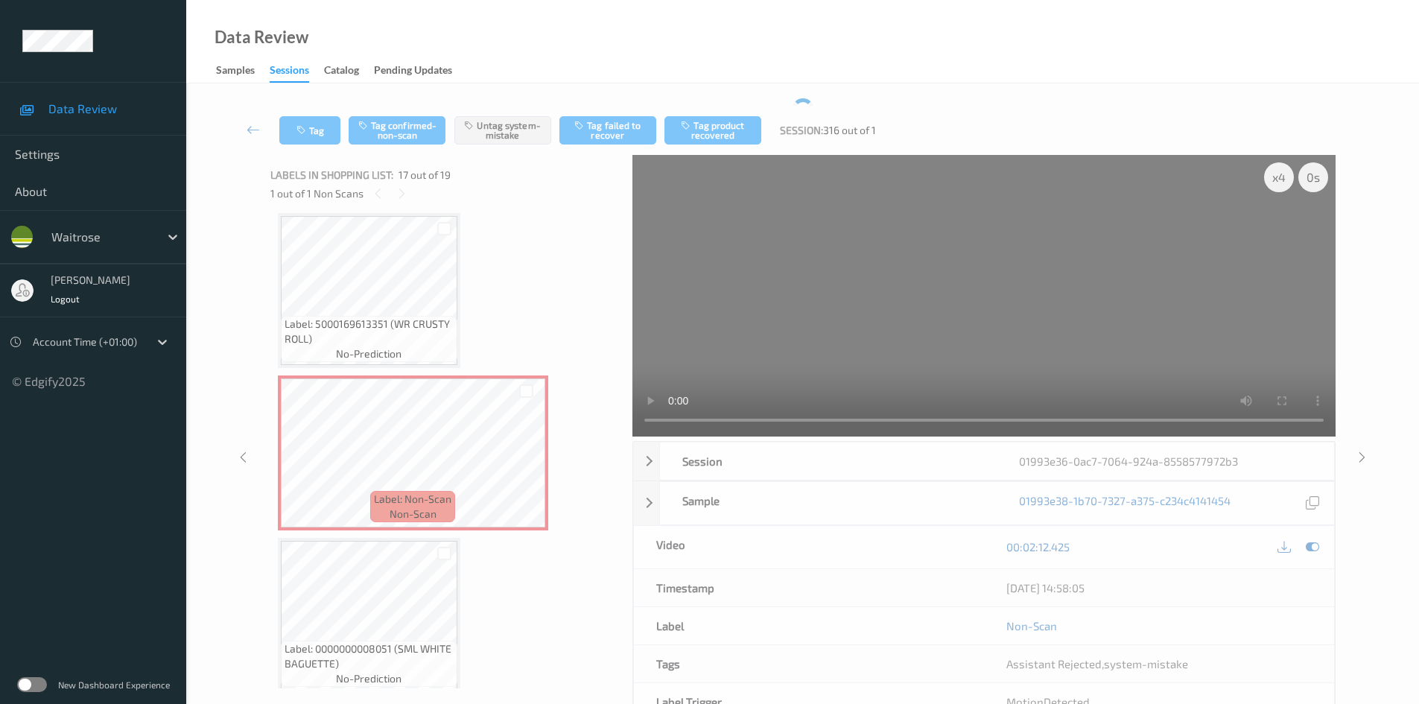
click at [853, 183] on video at bounding box center [983, 295] width 703 height 281
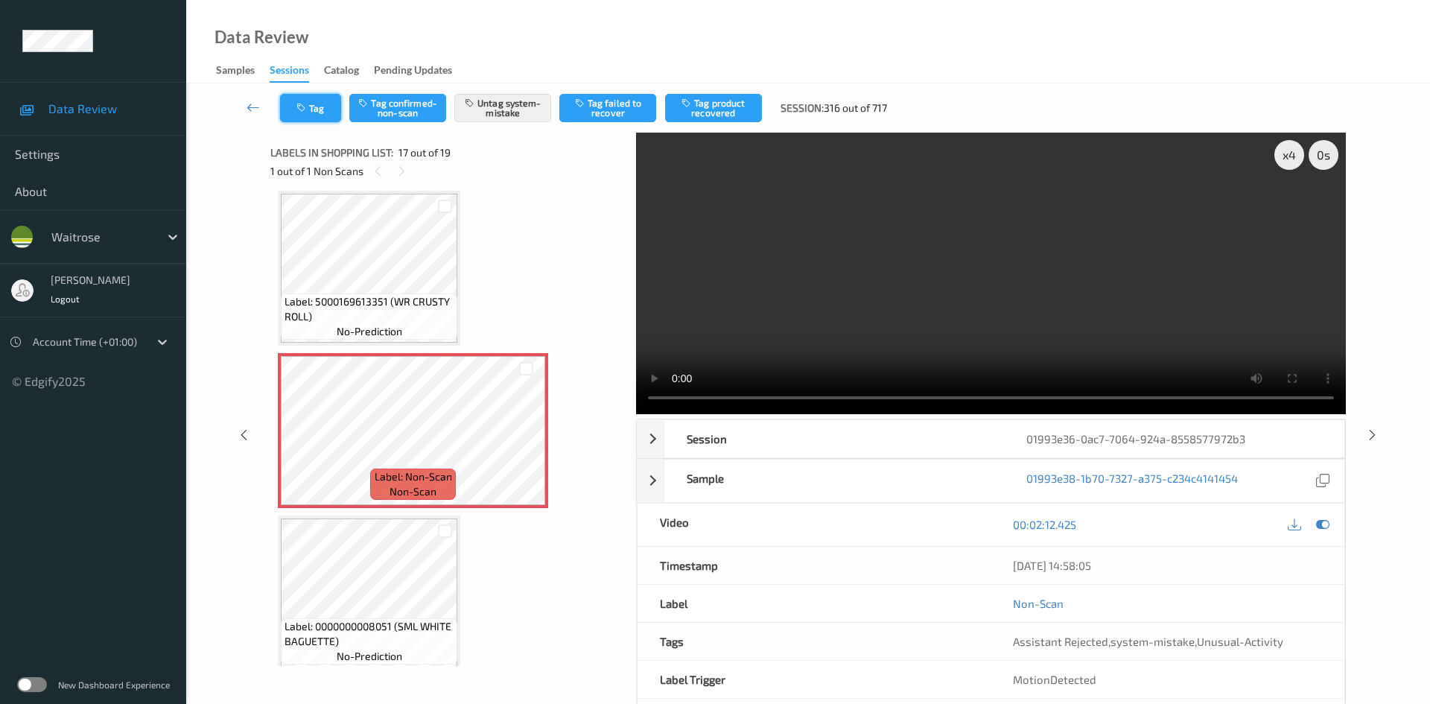
click at [311, 106] on button "Tag" at bounding box center [310, 108] width 61 height 28
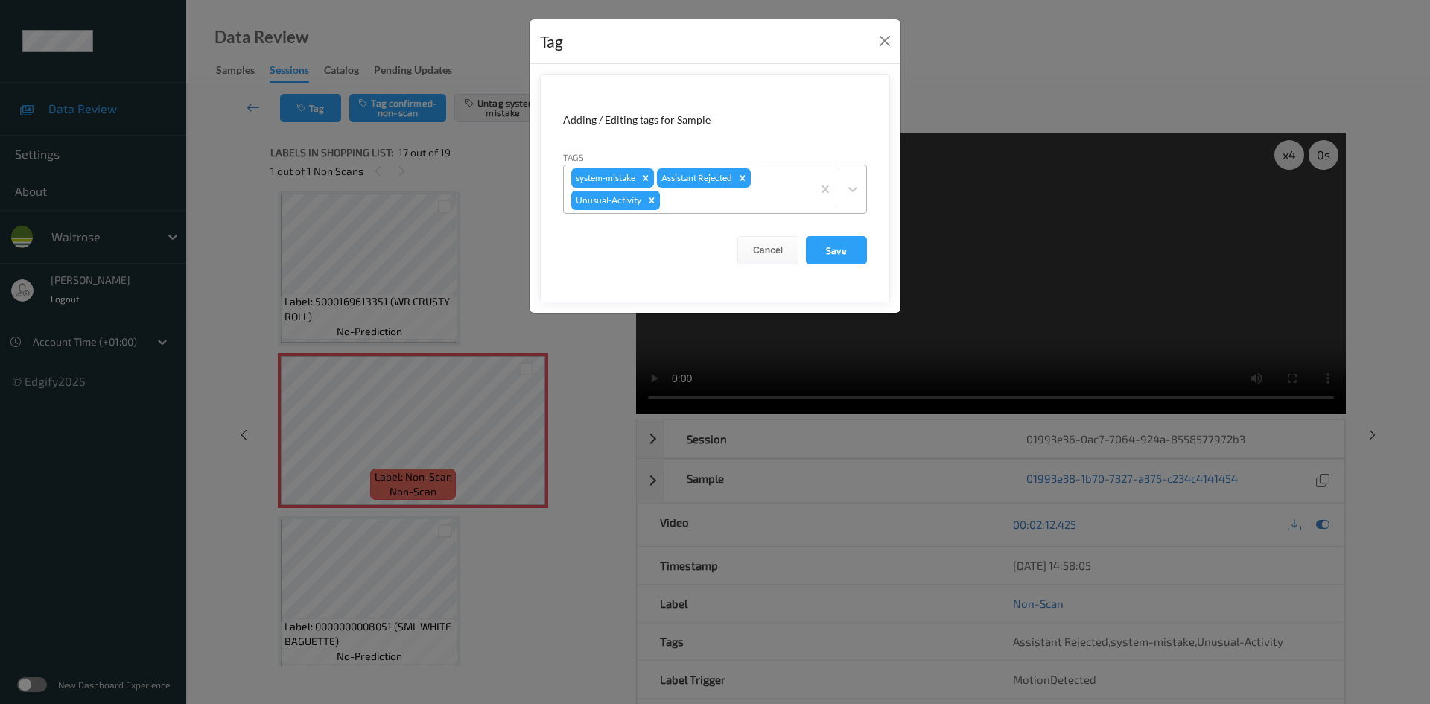
drag, startPoint x: 784, startPoint y: 196, endPoint x: 771, endPoint y: 214, distance: 22.9
click at [784, 197] on div at bounding box center [733, 200] width 141 height 18
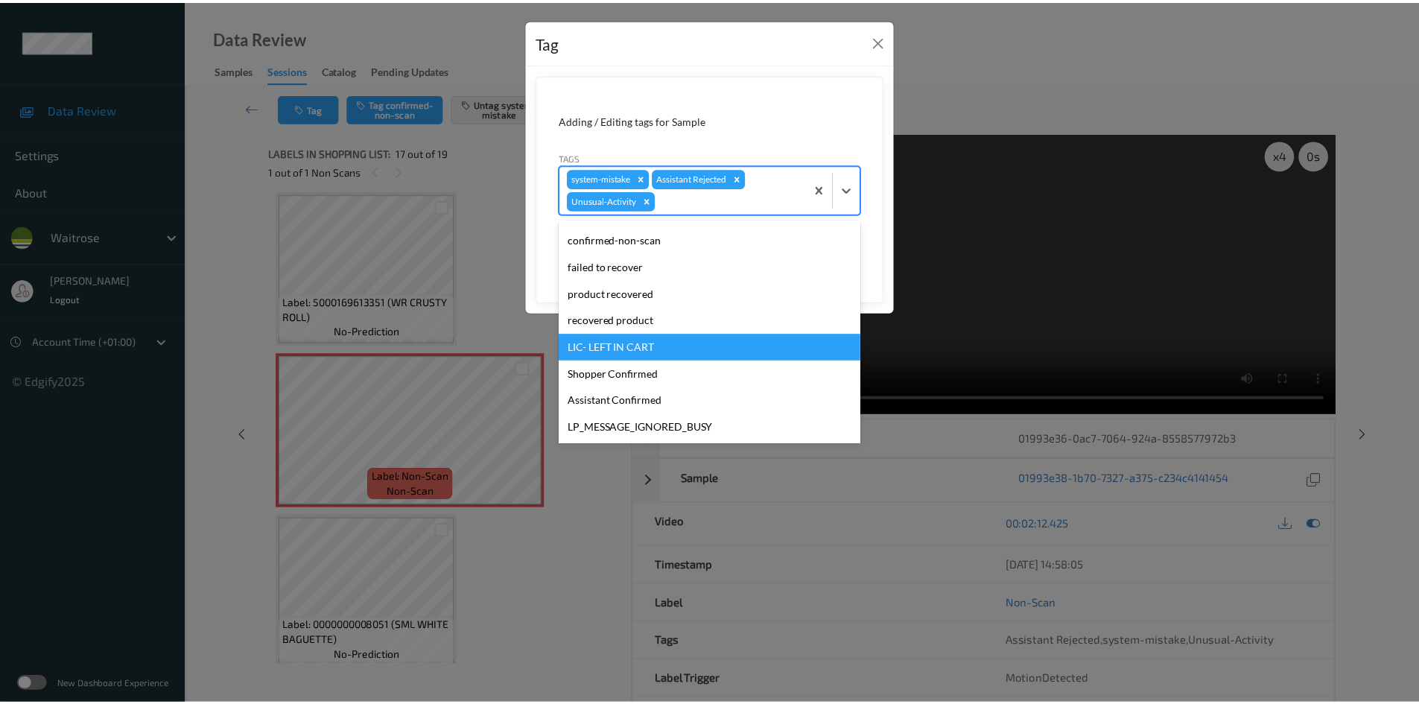
scroll to position [319, 0]
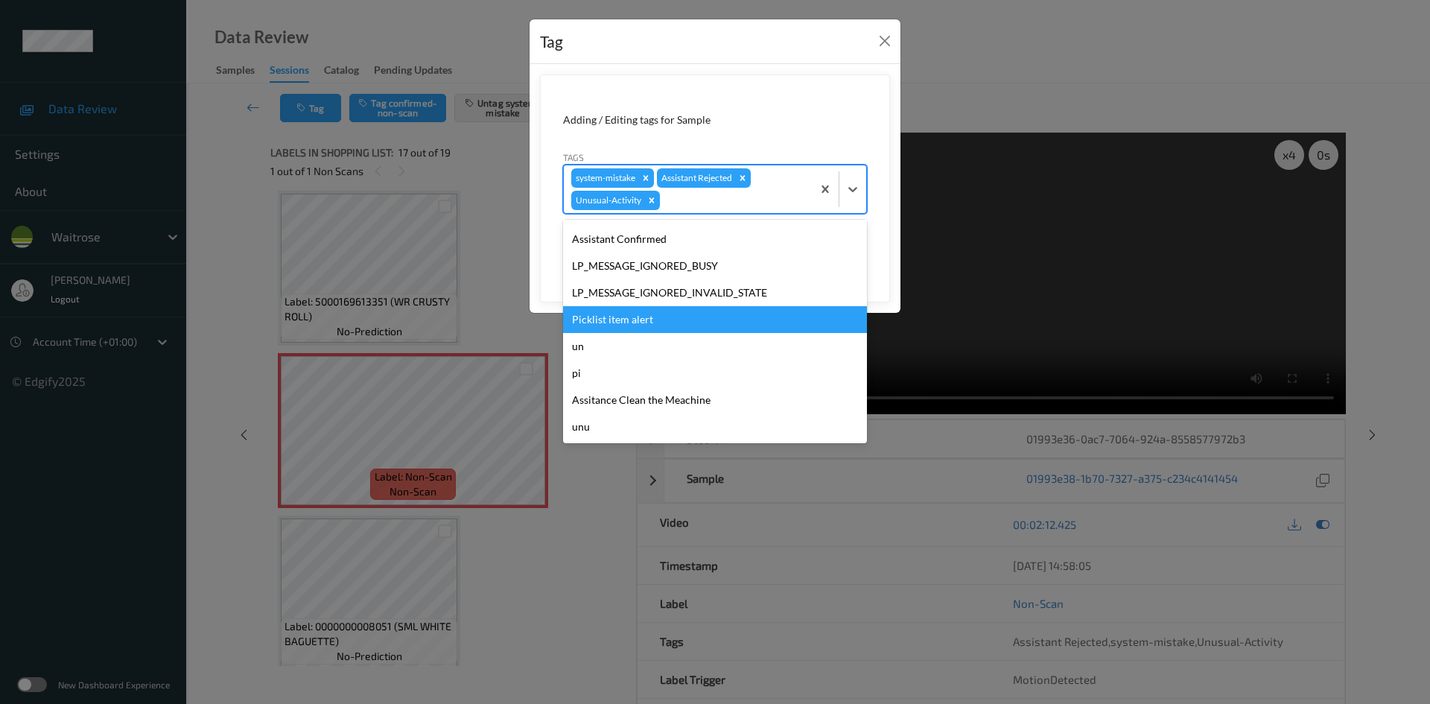
click at [614, 320] on div "Picklist item alert" at bounding box center [715, 319] width 304 height 27
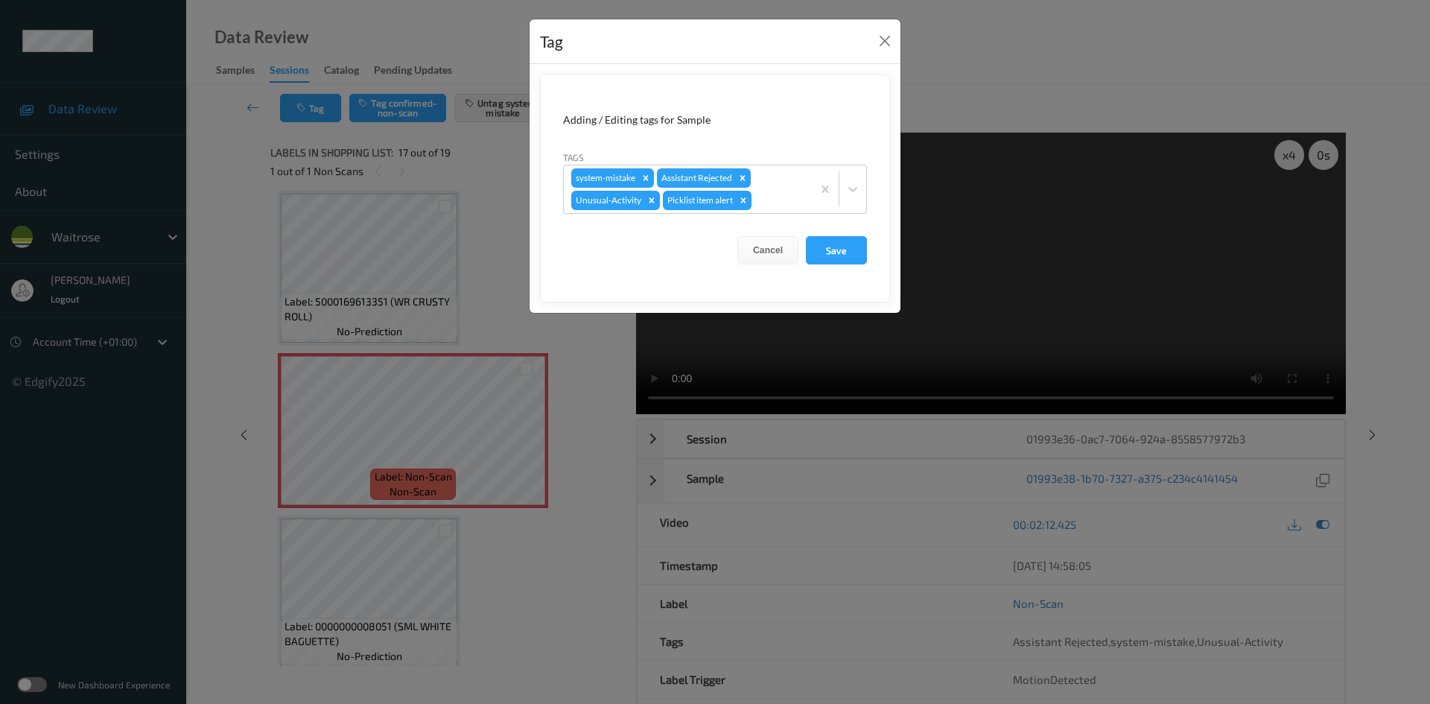
click at [867, 256] on form "Adding / Editing tags for Sample Tags system-mistake Assistant Rejected Unusual…" at bounding box center [715, 188] width 350 height 228
click at [862, 256] on button "Save" at bounding box center [836, 250] width 61 height 28
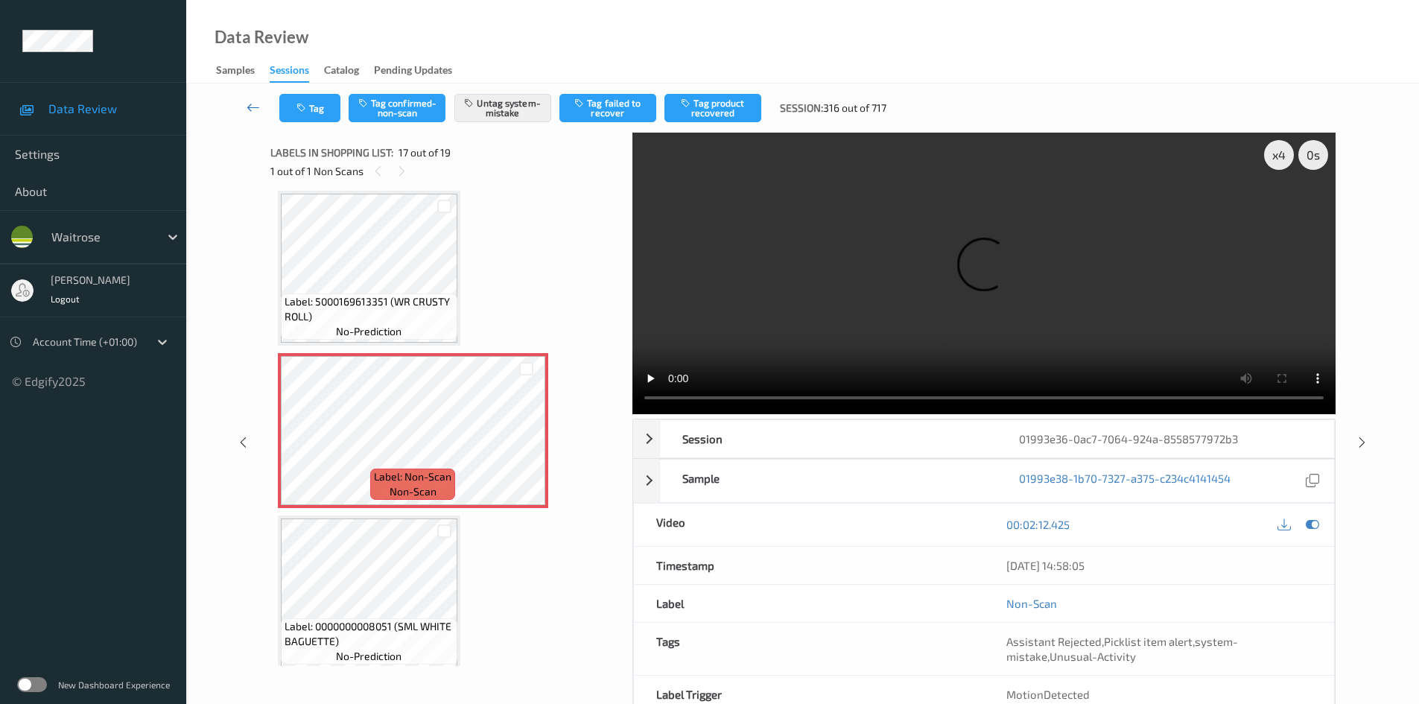
click at [246, 98] on link at bounding box center [253, 108] width 52 height 28
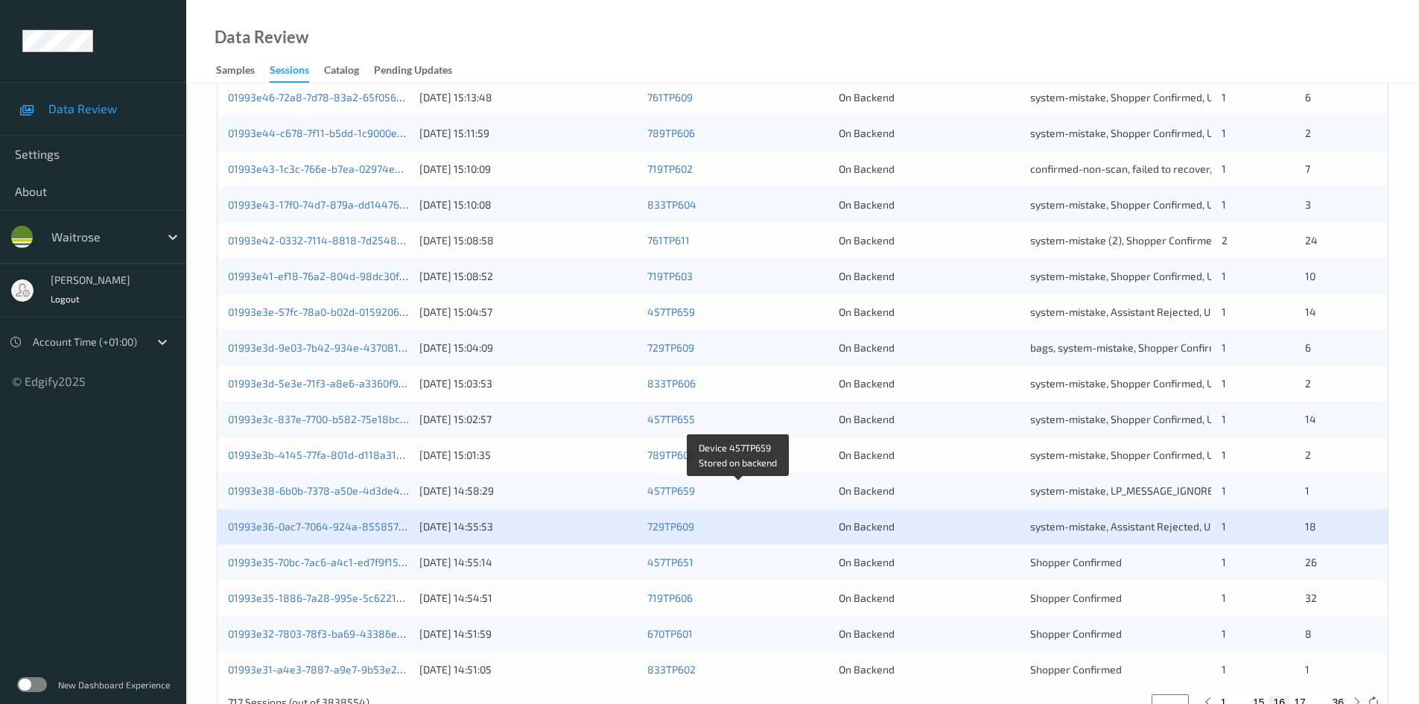
scroll to position [417, 0]
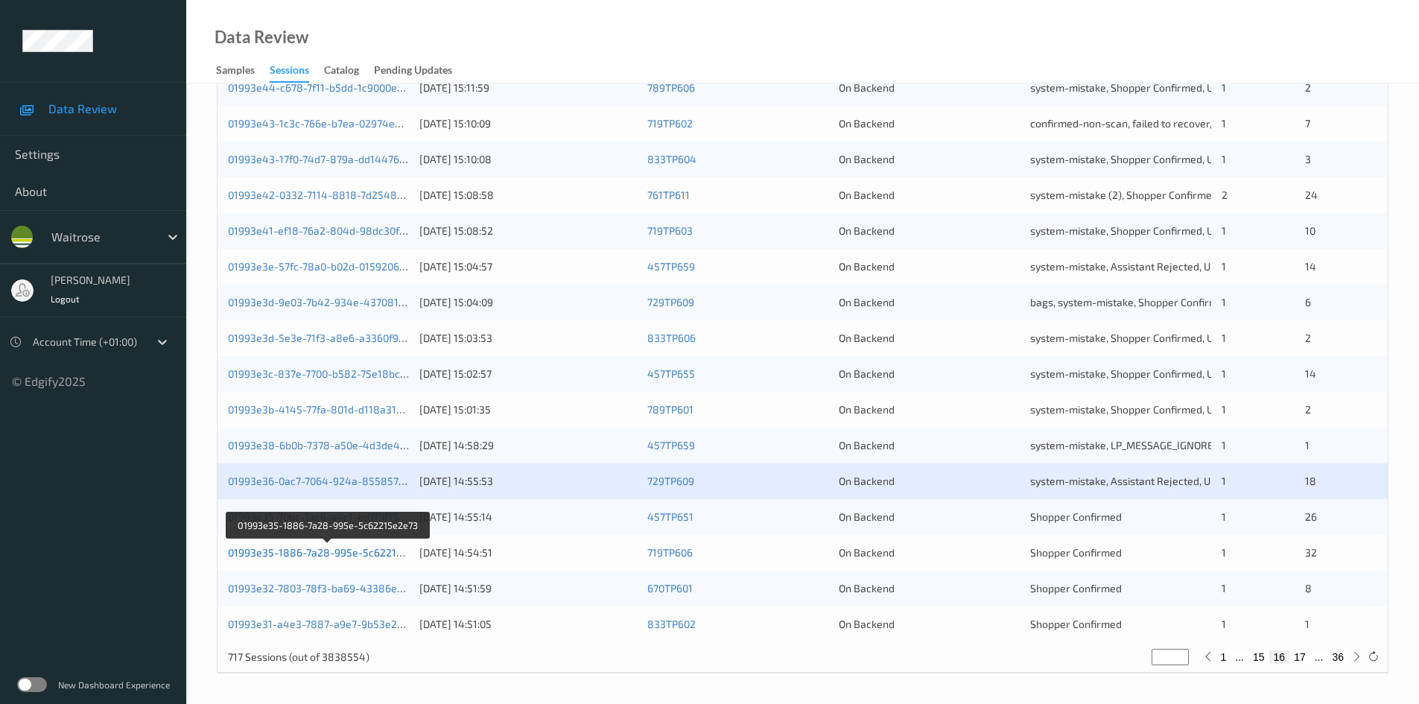
click at [299, 552] on link "01993e35-1886-7a28-995e-5c62215e2e73" at bounding box center [329, 552] width 203 height 13
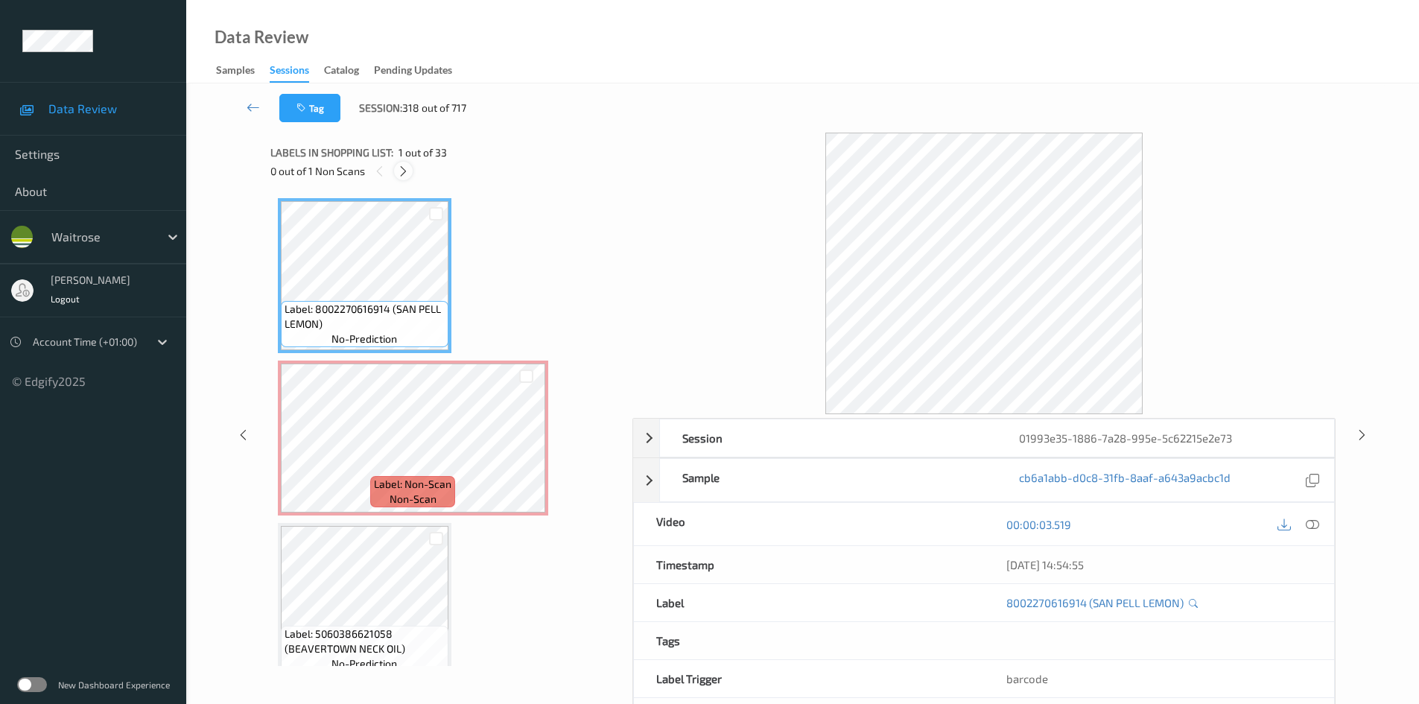
click at [398, 173] on icon at bounding box center [403, 171] width 13 height 13
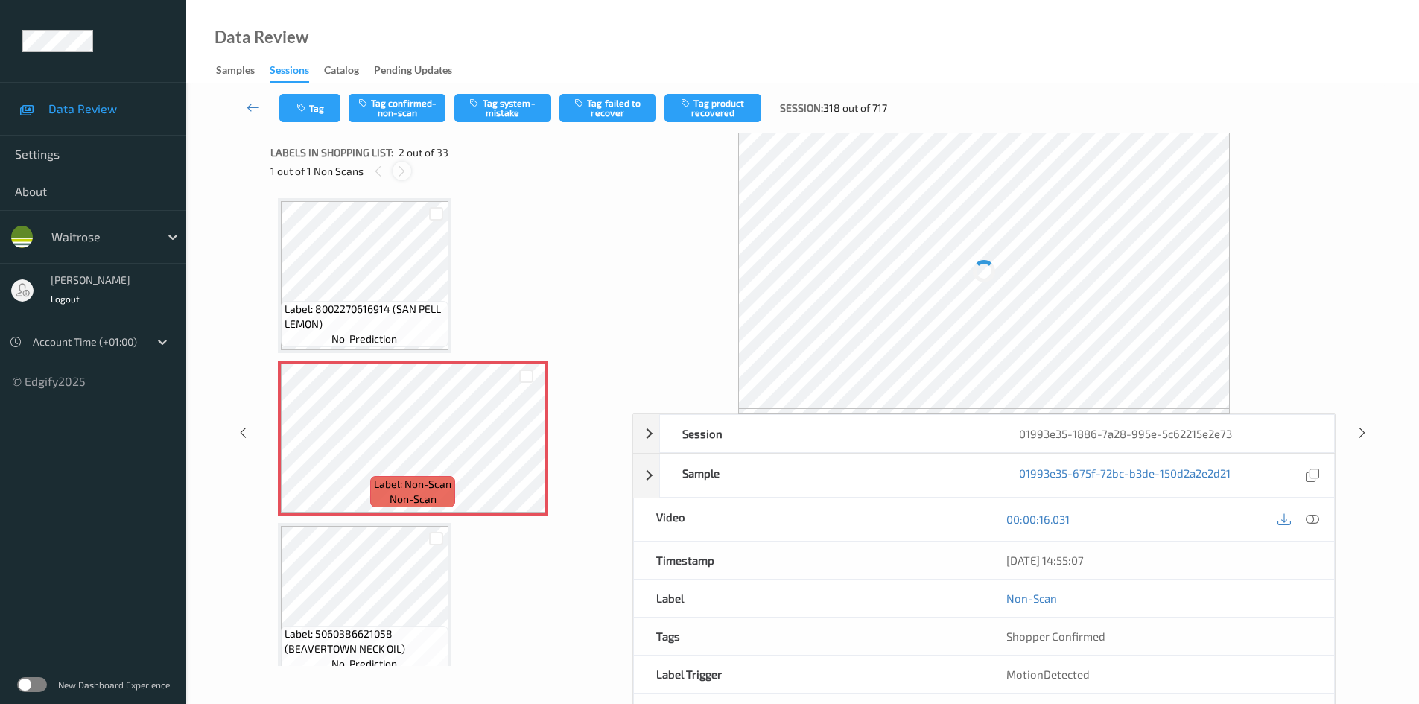
scroll to position [7, 0]
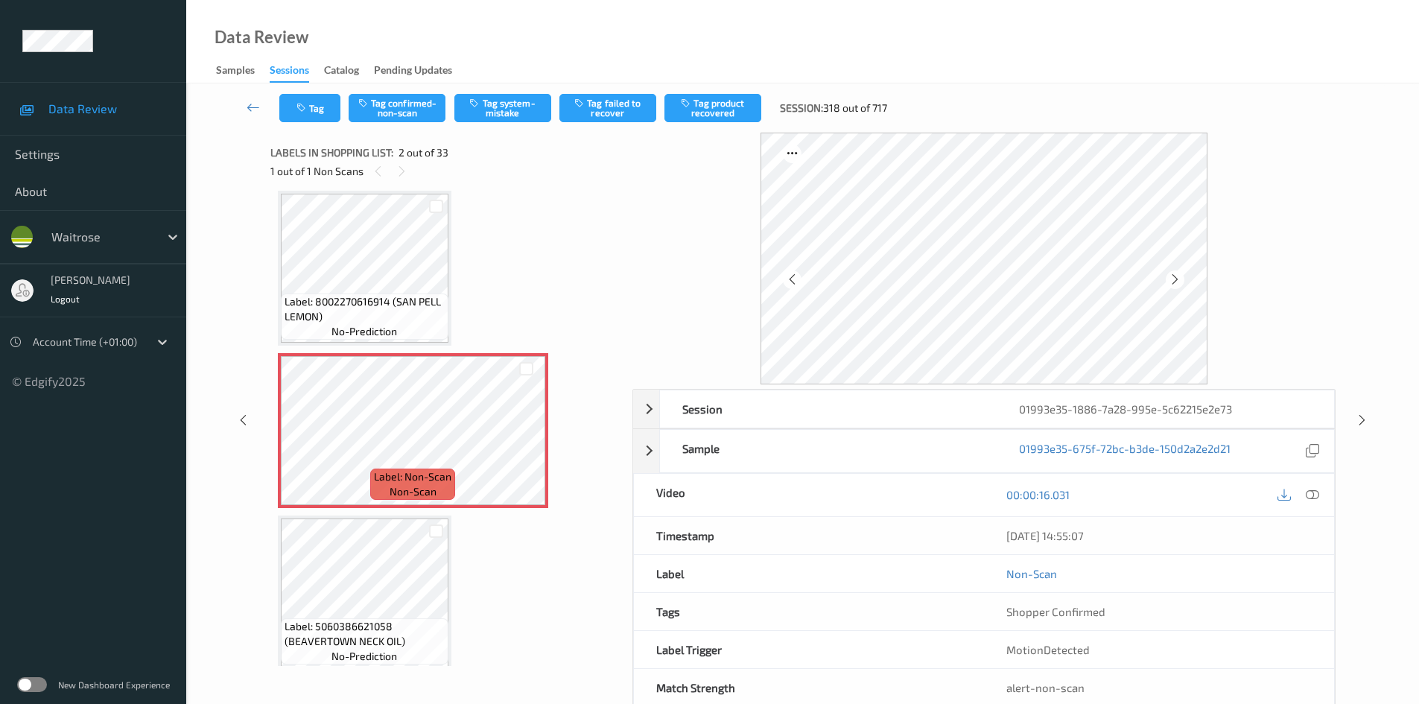
click at [1316, 518] on div "12/09/2025 14:55:07" at bounding box center [1159, 535] width 350 height 37
click at [1311, 497] on icon at bounding box center [1311, 494] width 13 height 13
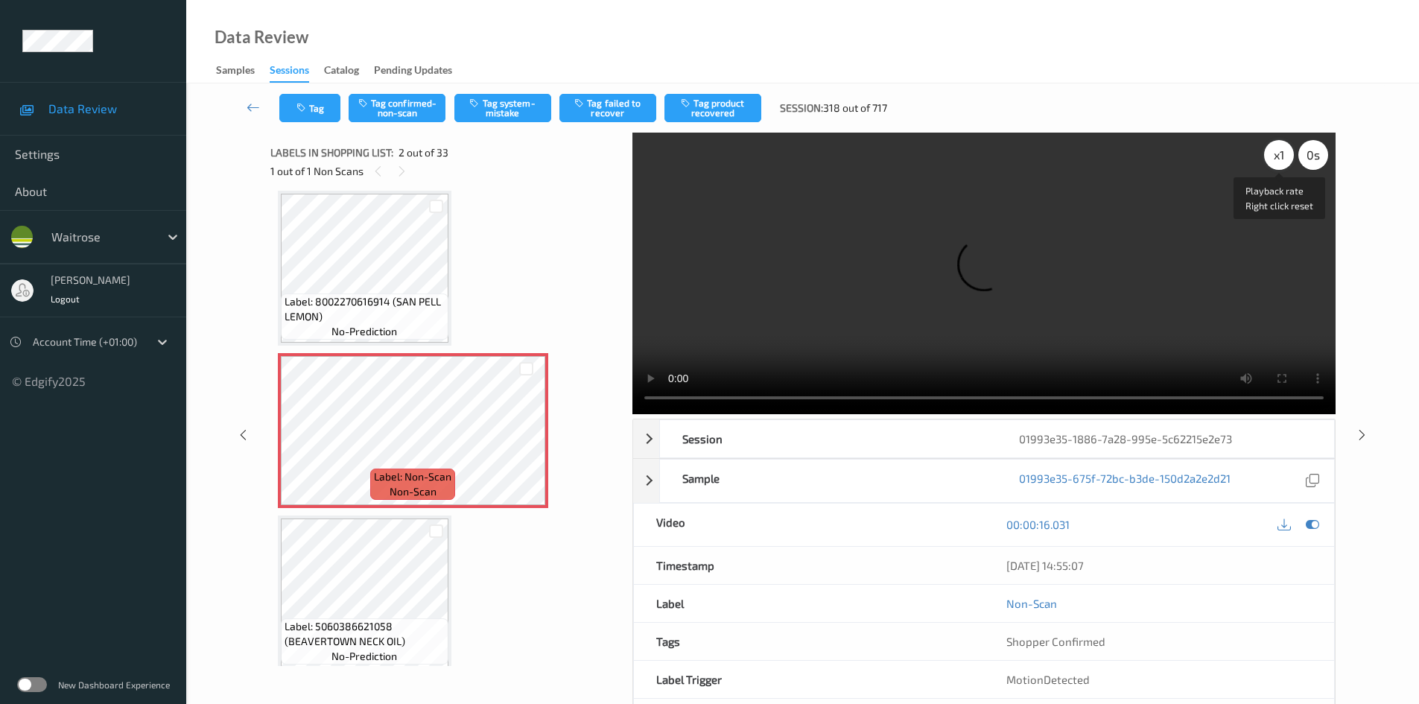
click at [1273, 153] on div "x 1" at bounding box center [1279, 155] width 30 height 30
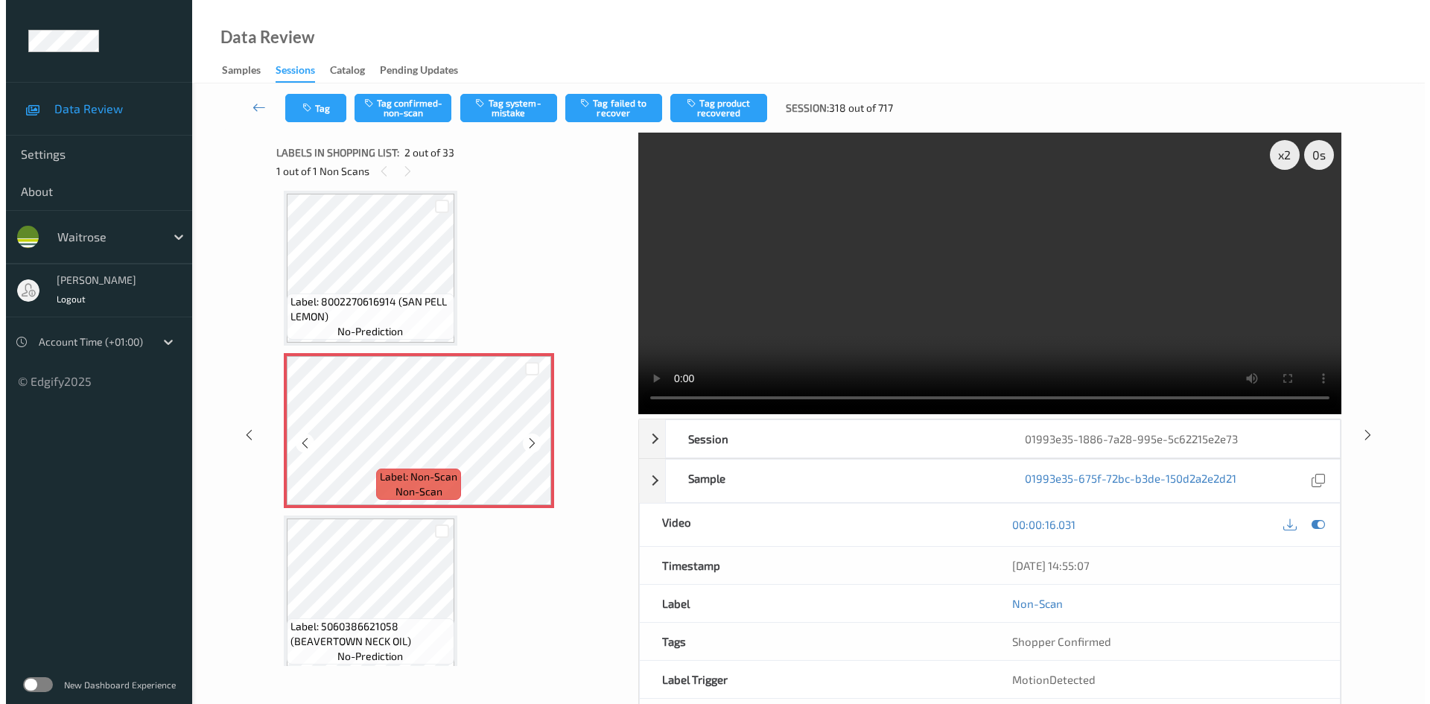
scroll to position [0, 0]
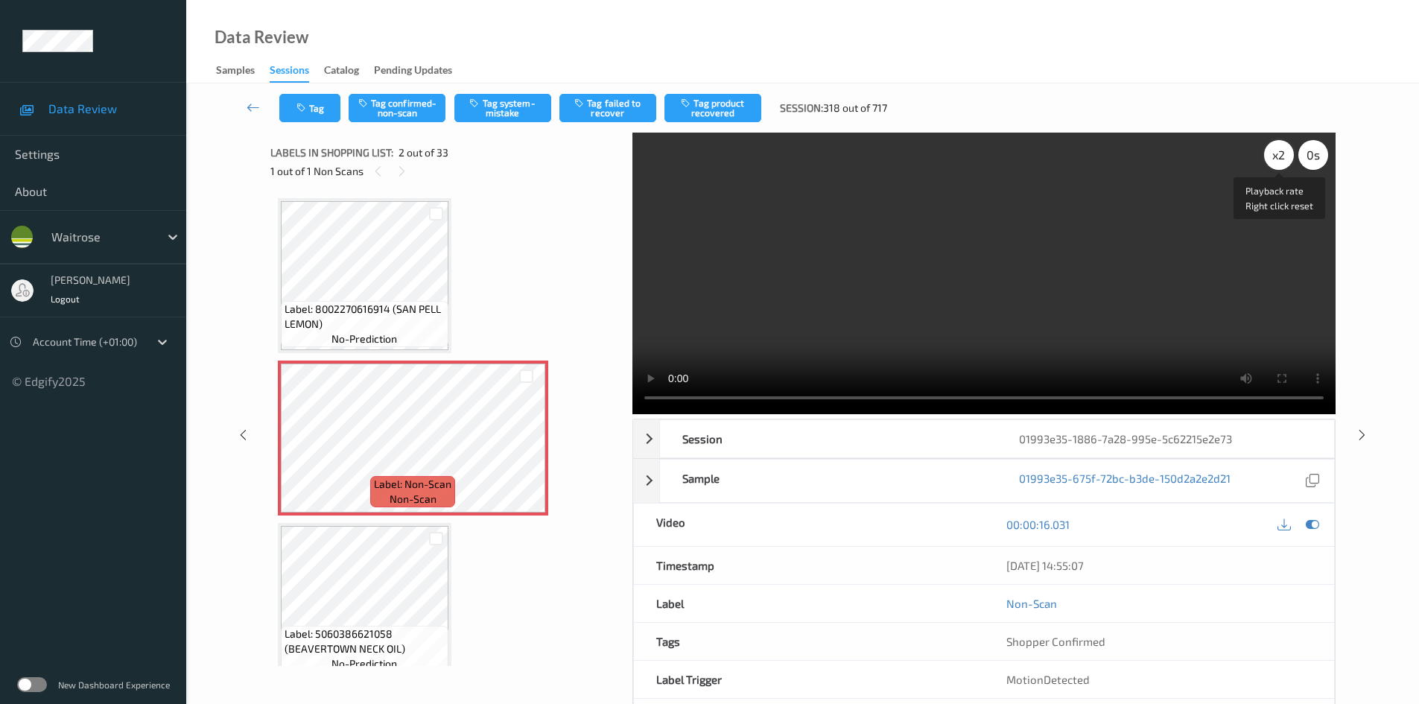
click at [1278, 153] on div "x 2" at bounding box center [1279, 155] width 30 height 30
click at [1056, 213] on video at bounding box center [983, 273] width 703 height 281
click at [885, 296] on video at bounding box center [983, 273] width 703 height 281
click at [963, 302] on video at bounding box center [983, 273] width 703 height 281
click at [500, 104] on button "Tag system-mistake" at bounding box center [502, 108] width 97 height 28
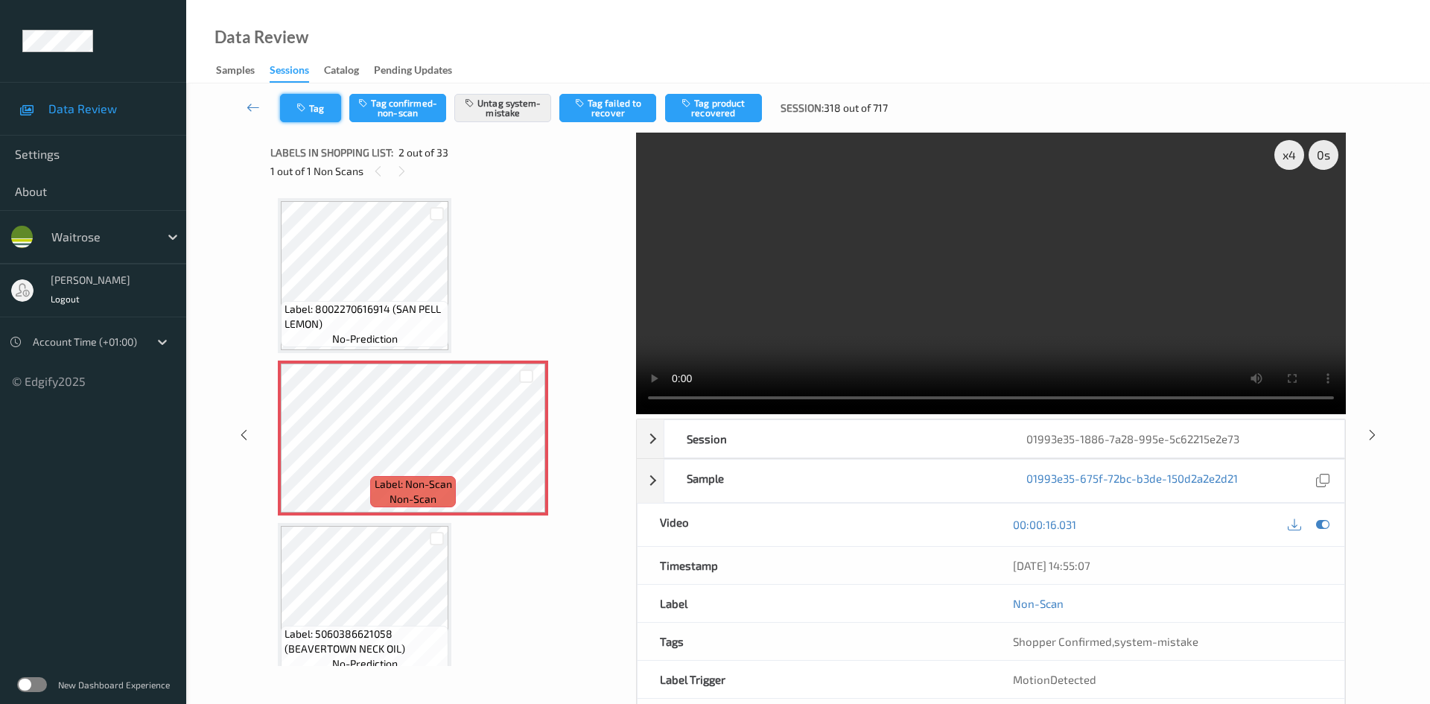
click at [326, 101] on button "Tag" at bounding box center [310, 108] width 61 height 28
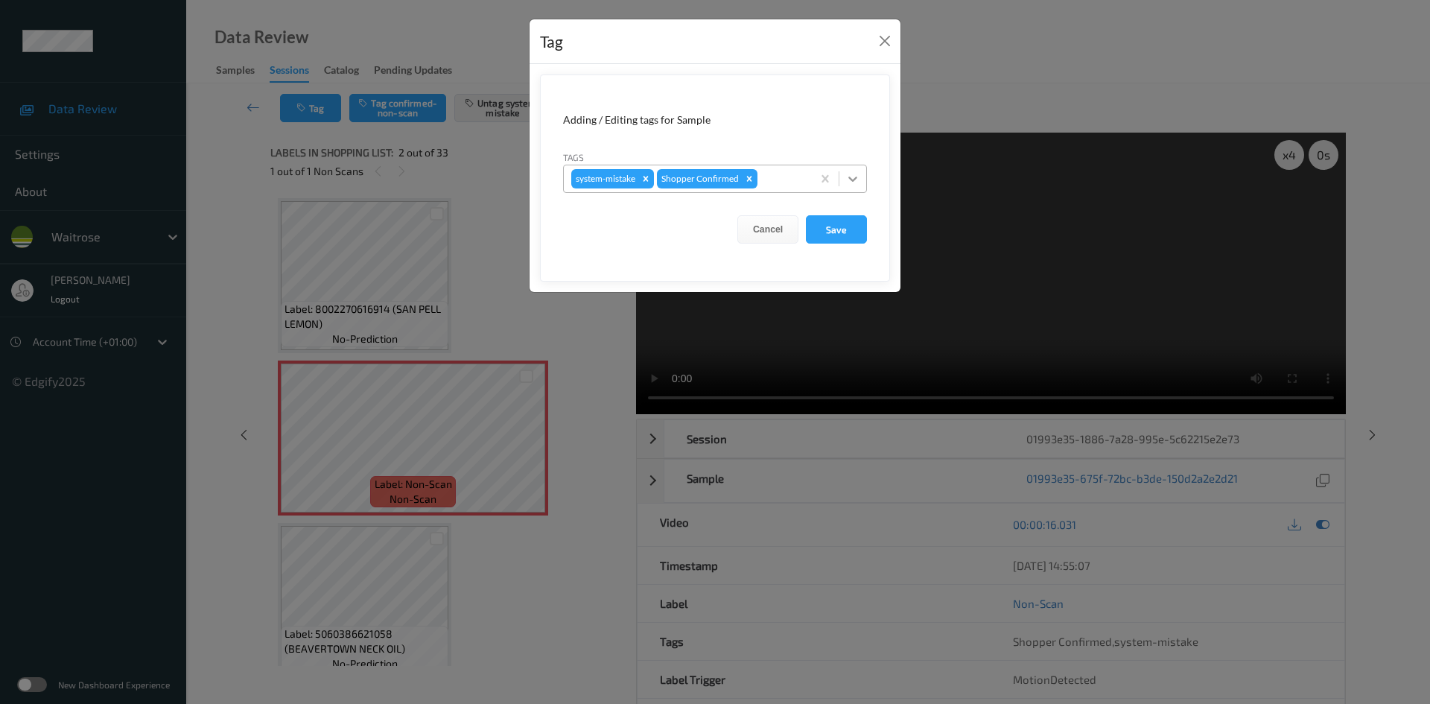
click at [843, 180] on div at bounding box center [852, 178] width 27 height 27
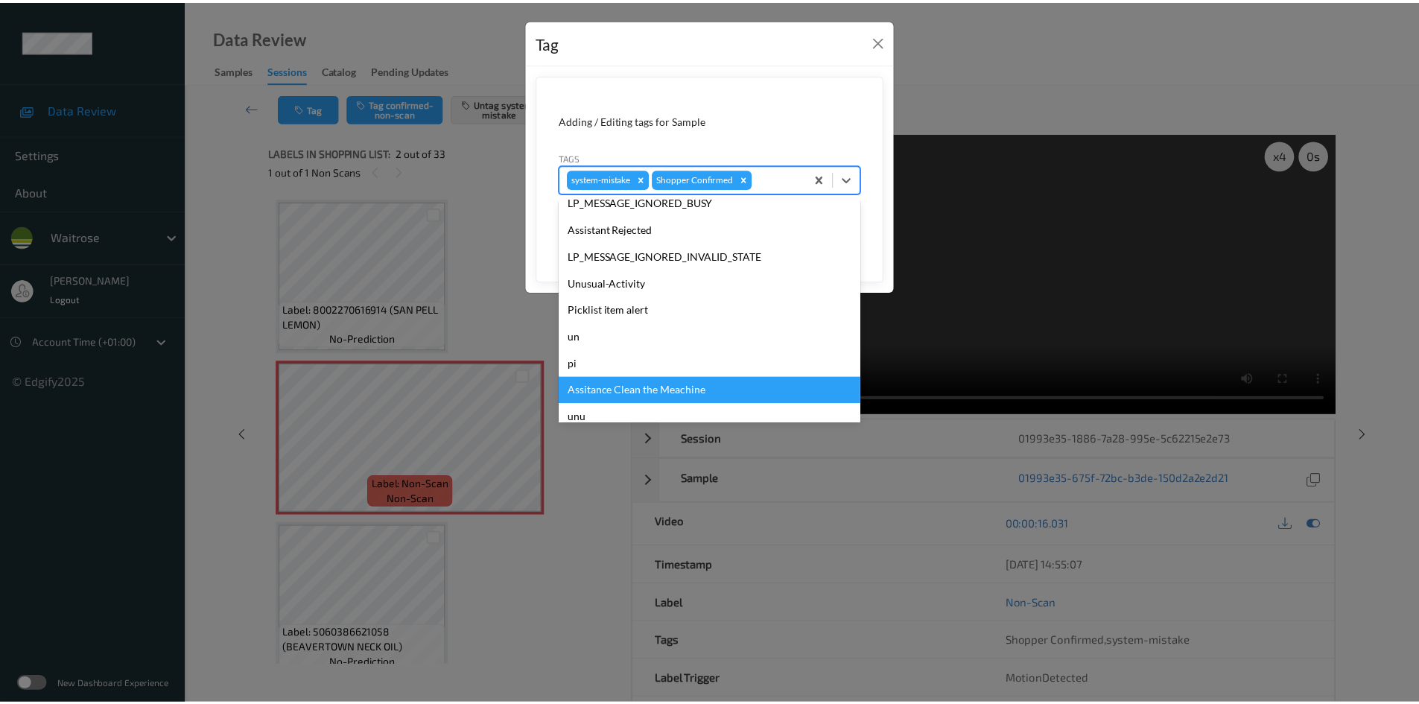
scroll to position [346, 0]
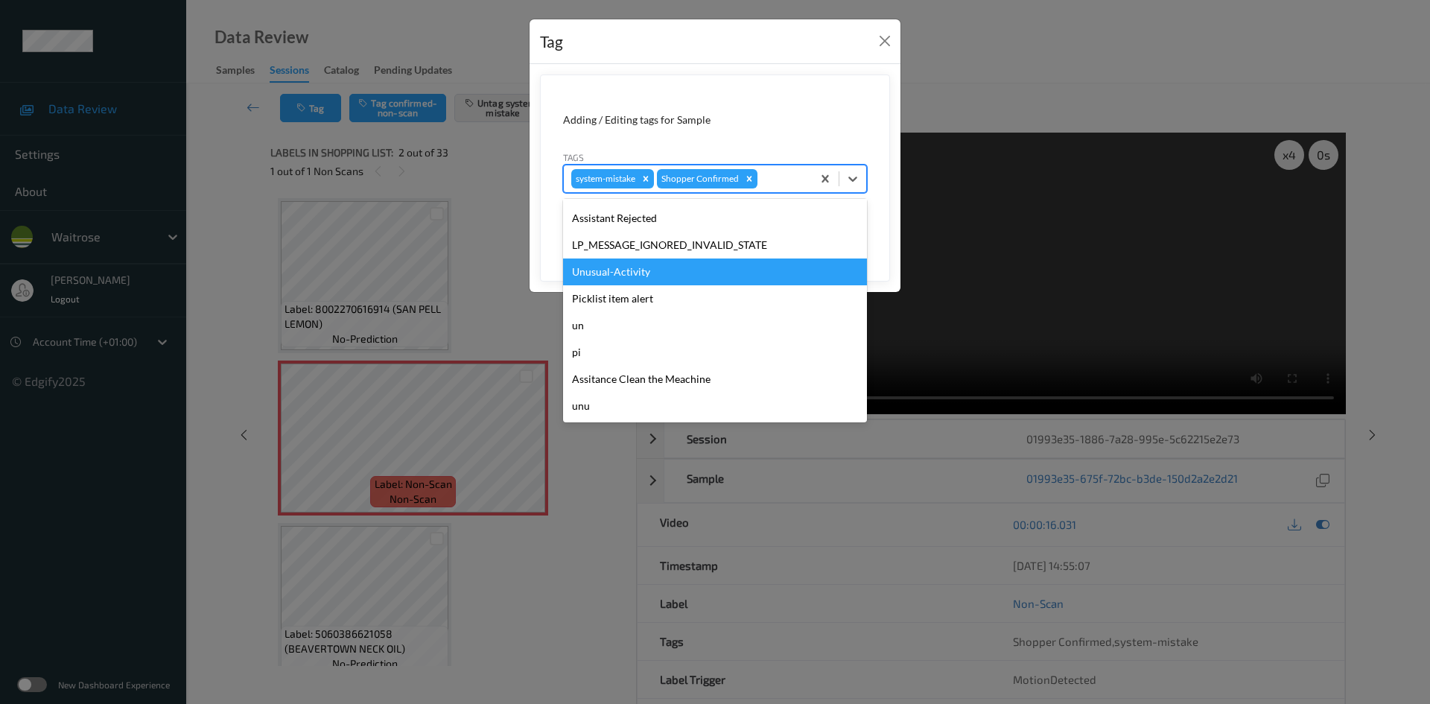
click at [646, 277] on div "Unusual-Activity" at bounding box center [715, 271] width 304 height 27
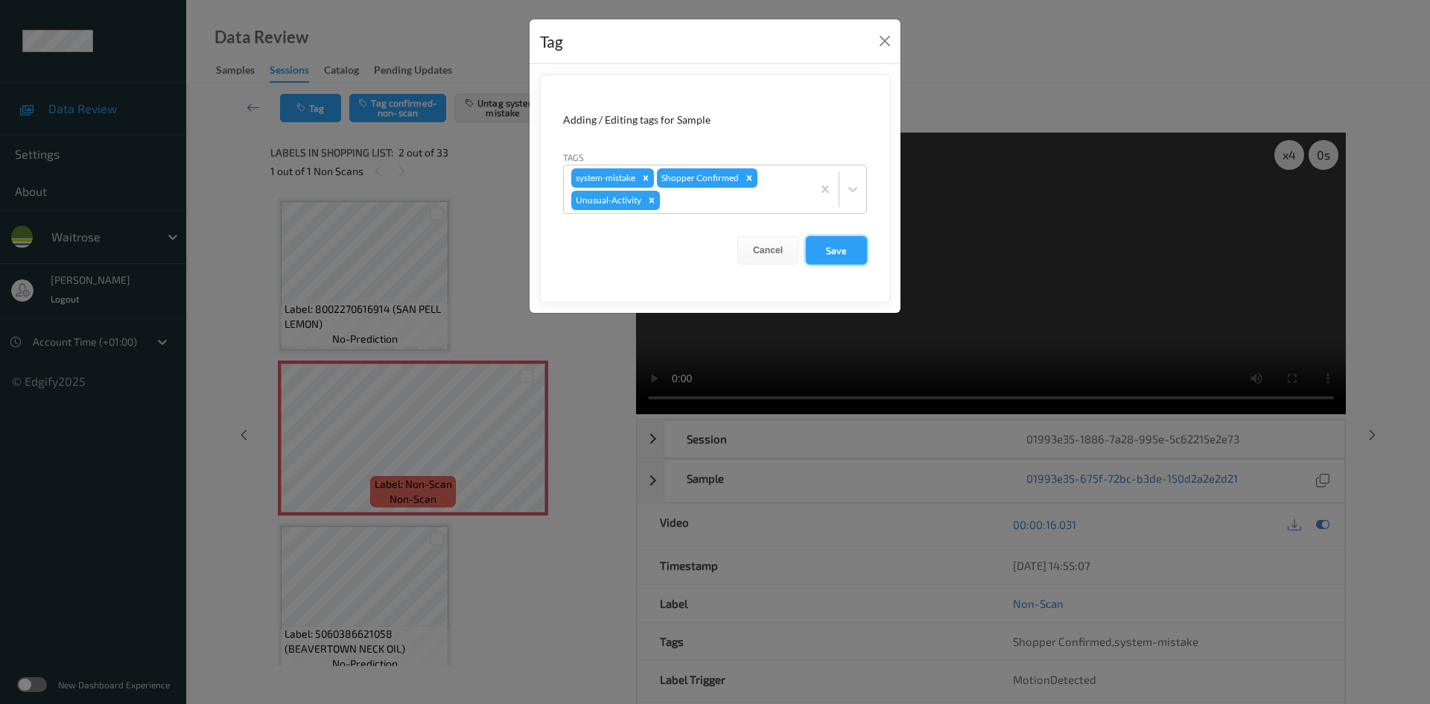
click at [832, 252] on button "Save" at bounding box center [836, 250] width 61 height 28
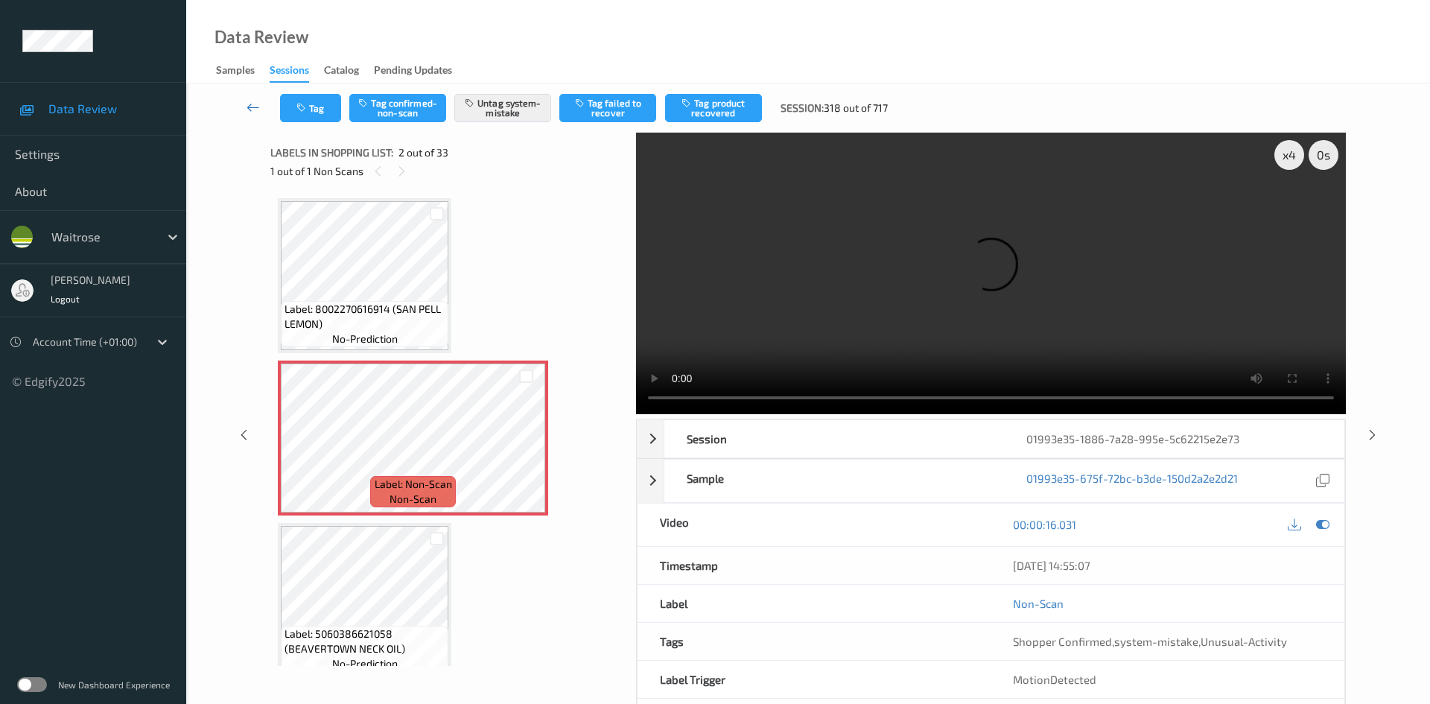
click at [245, 95] on link at bounding box center [253, 108] width 53 height 28
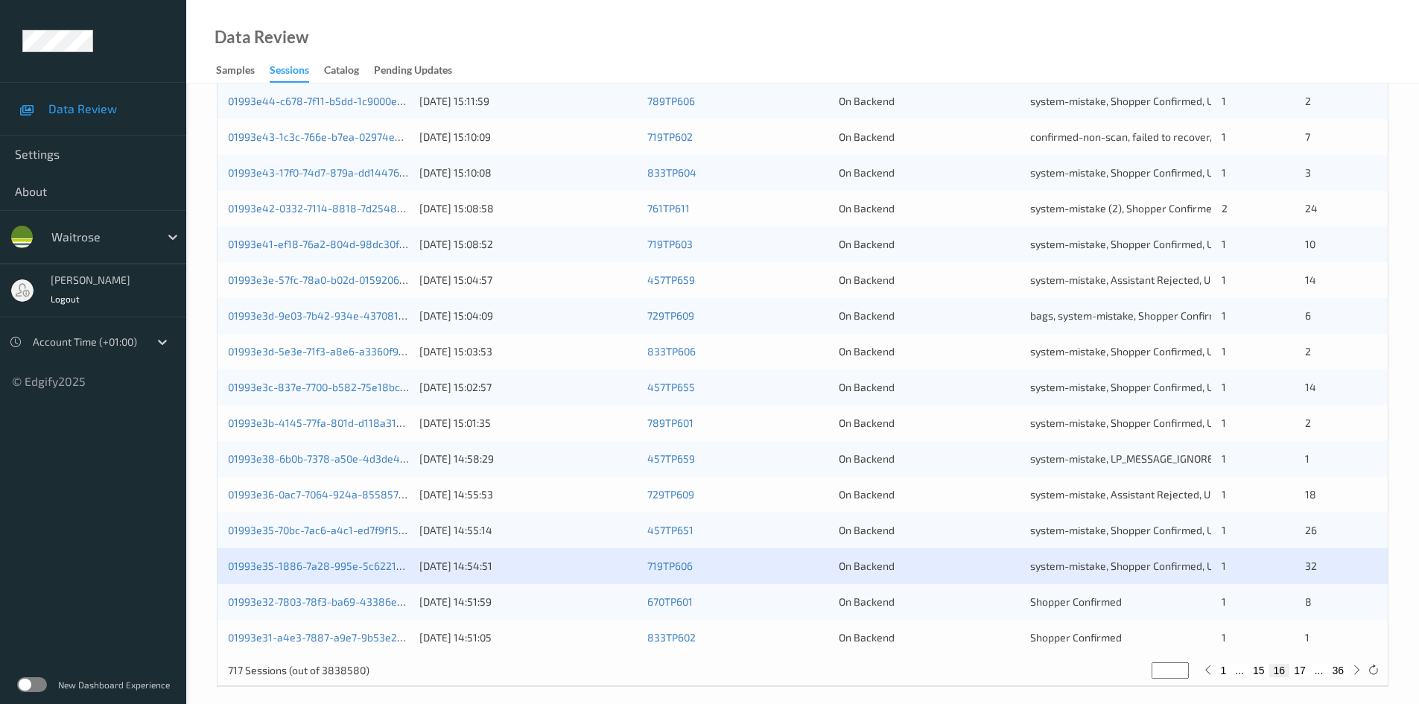
scroll to position [417, 0]
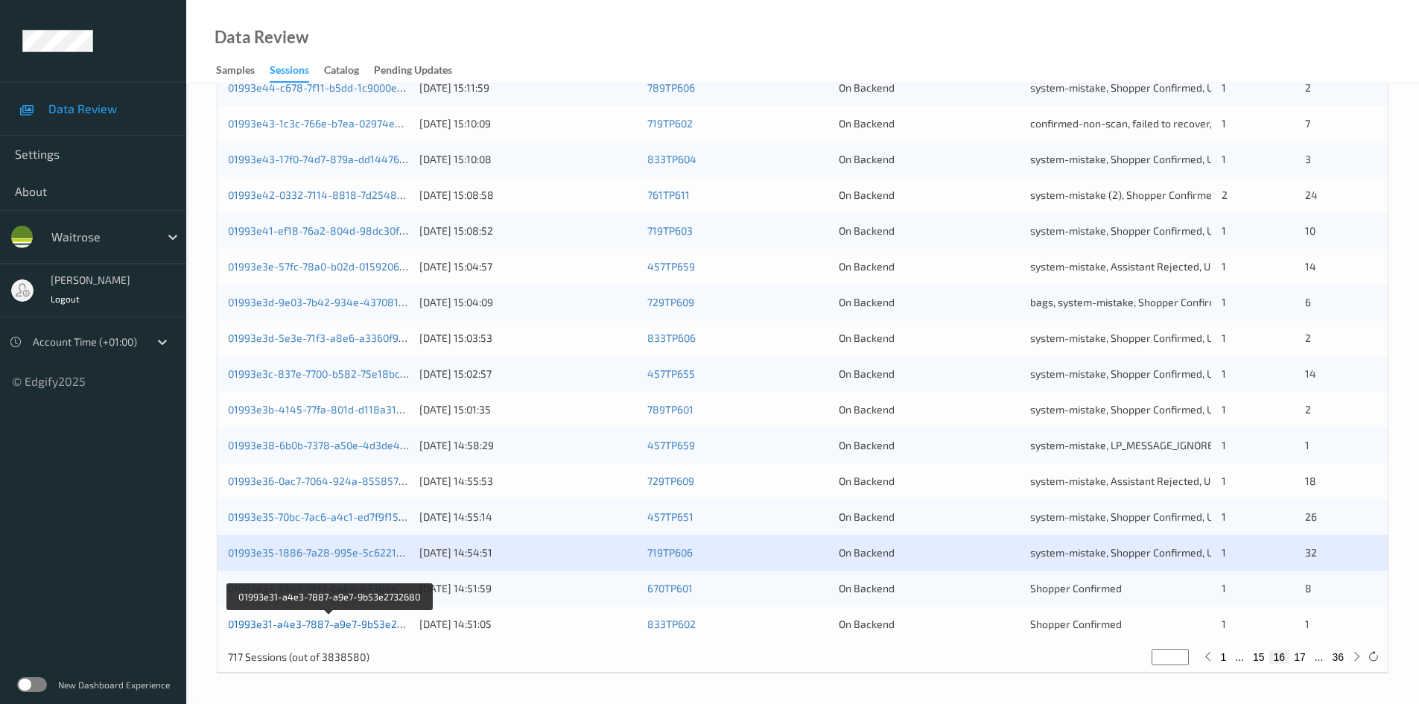
click at [289, 625] on link "01993e31-a4e3-7887-a9e7-9b53e2732680" at bounding box center [330, 623] width 205 height 13
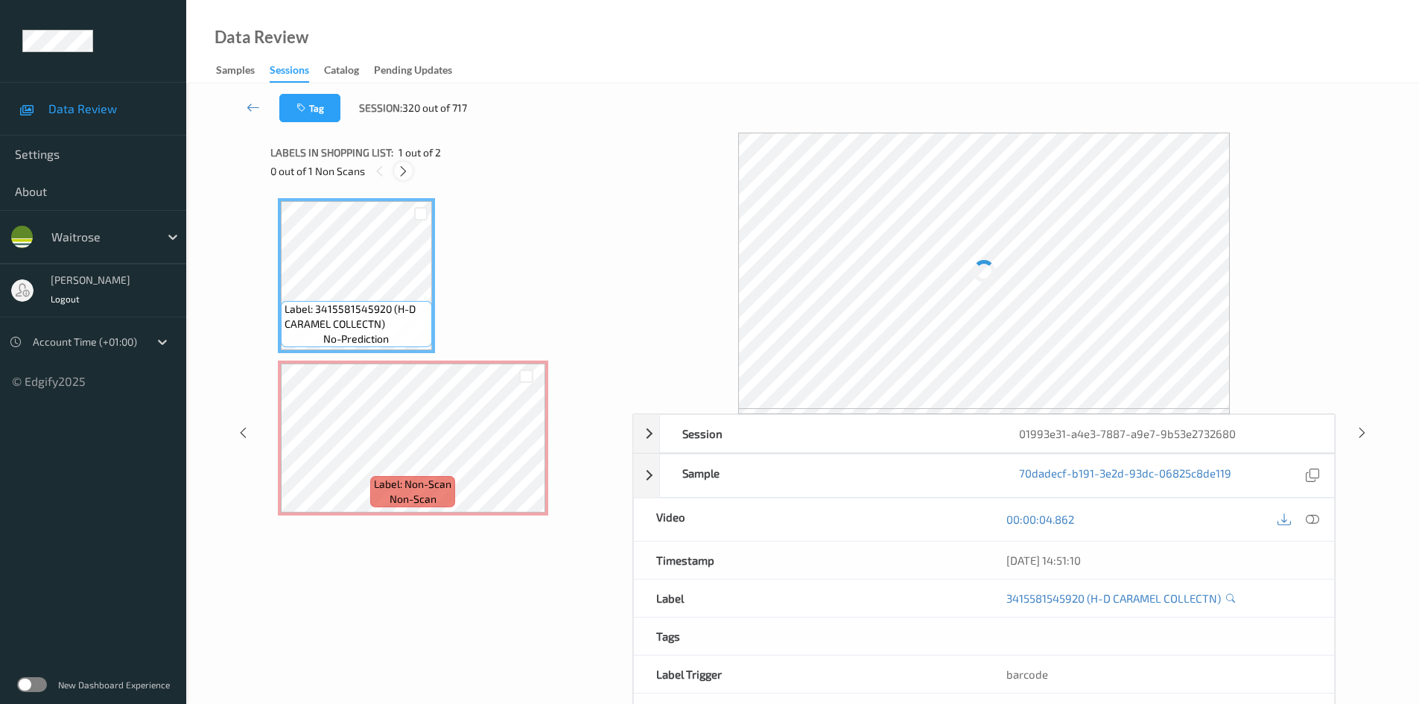
click at [401, 172] on icon at bounding box center [403, 171] width 13 height 13
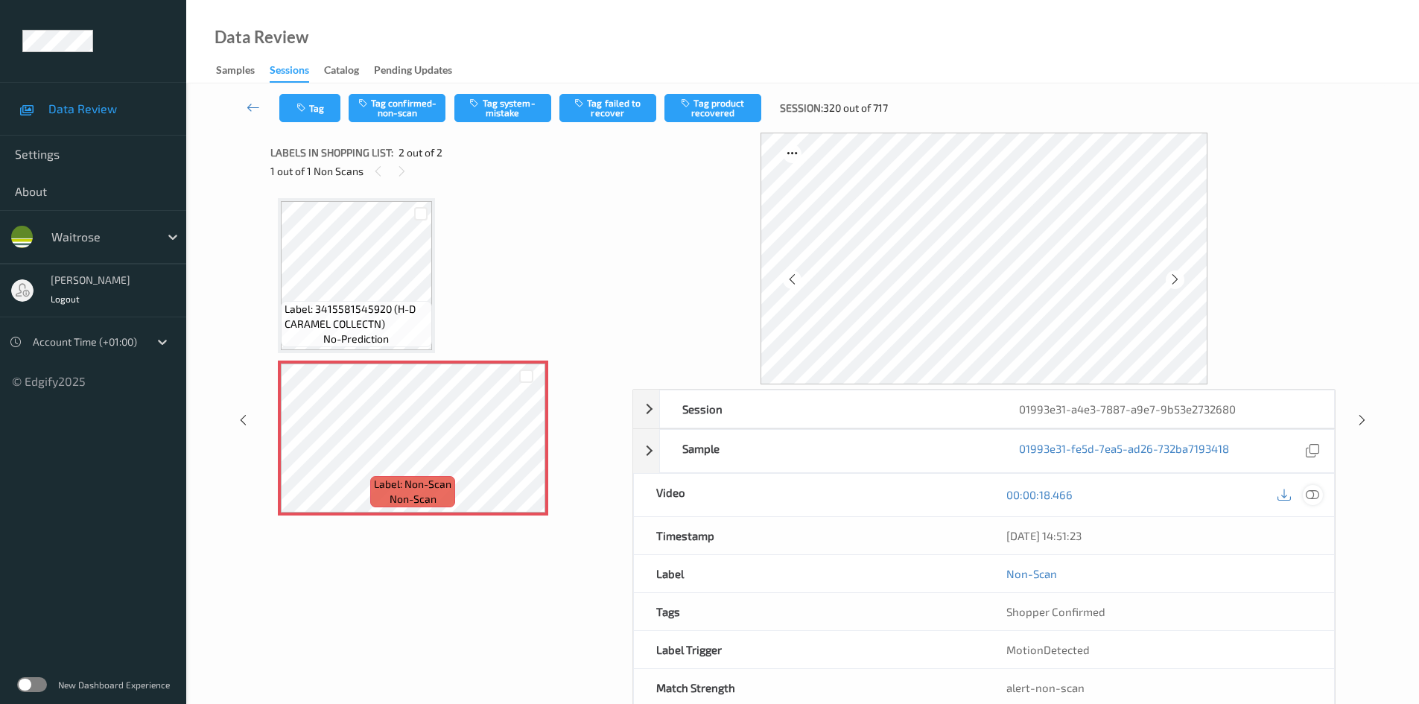
click at [1312, 491] on icon at bounding box center [1311, 494] width 13 height 13
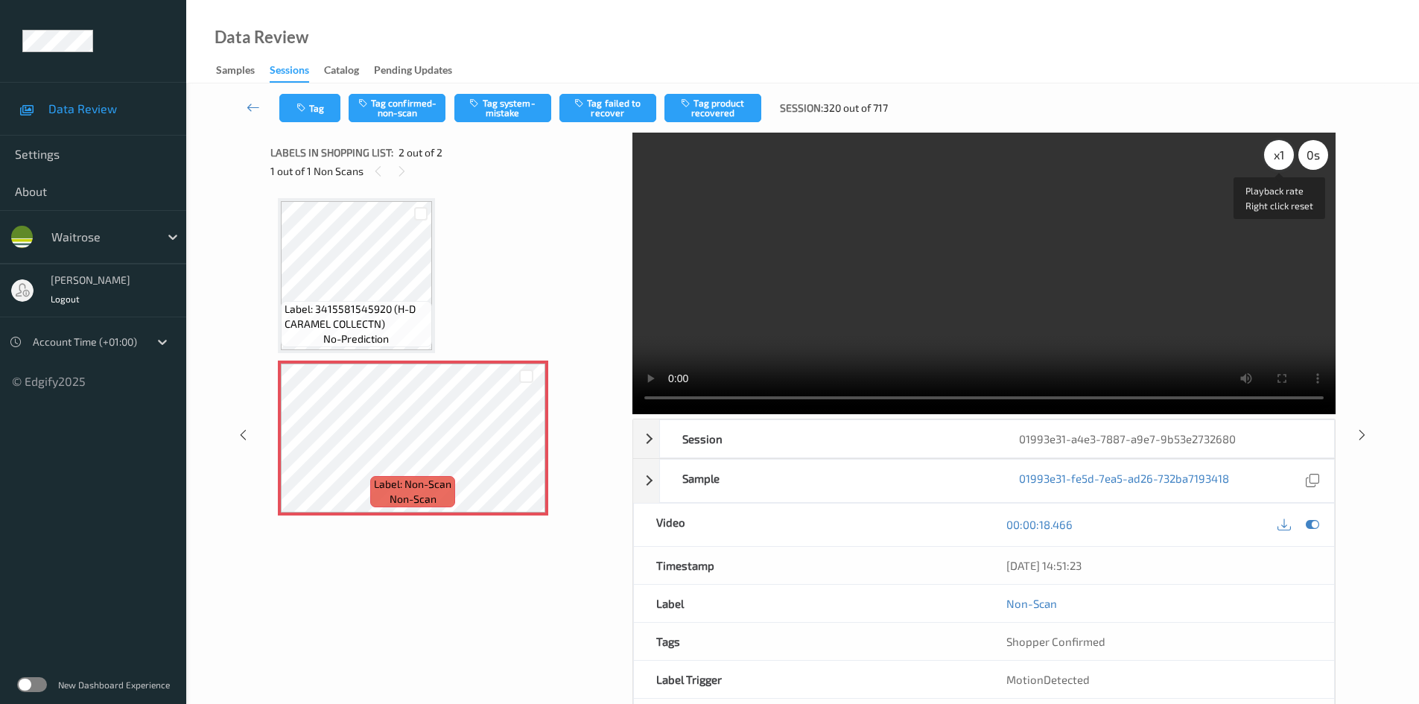
click at [1270, 148] on div "x 1" at bounding box center [1279, 155] width 30 height 30
click at [1270, 150] on div "x 2" at bounding box center [1279, 155] width 30 height 30
click at [809, 322] on video at bounding box center [983, 273] width 703 height 281
click at [1090, 248] on video at bounding box center [983, 273] width 703 height 281
click at [992, 238] on video at bounding box center [983, 273] width 703 height 281
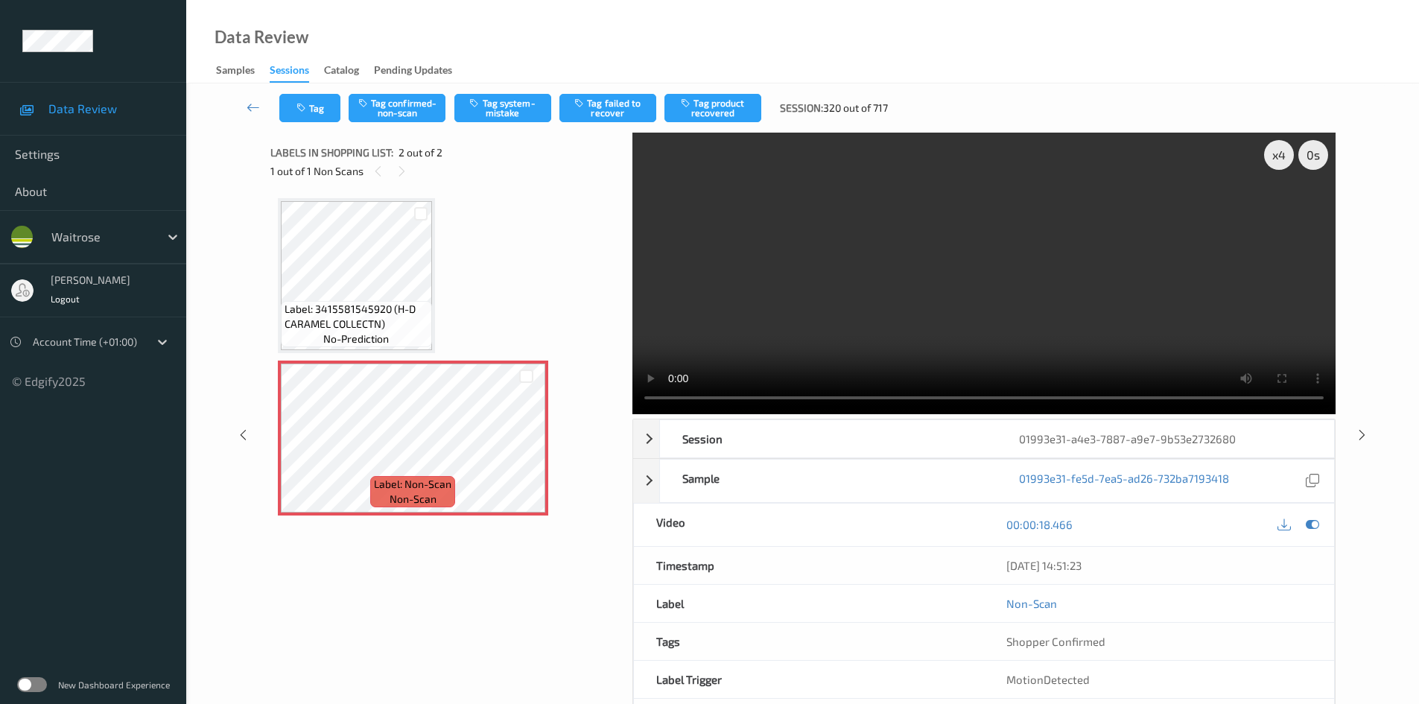
click at [949, 309] on video at bounding box center [983, 273] width 703 height 281
click at [1037, 232] on video at bounding box center [983, 273] width 703 height 281
click at [512, 100] on button "Tag system-mistake" at bounding box center [502, 108] width 97 height 28
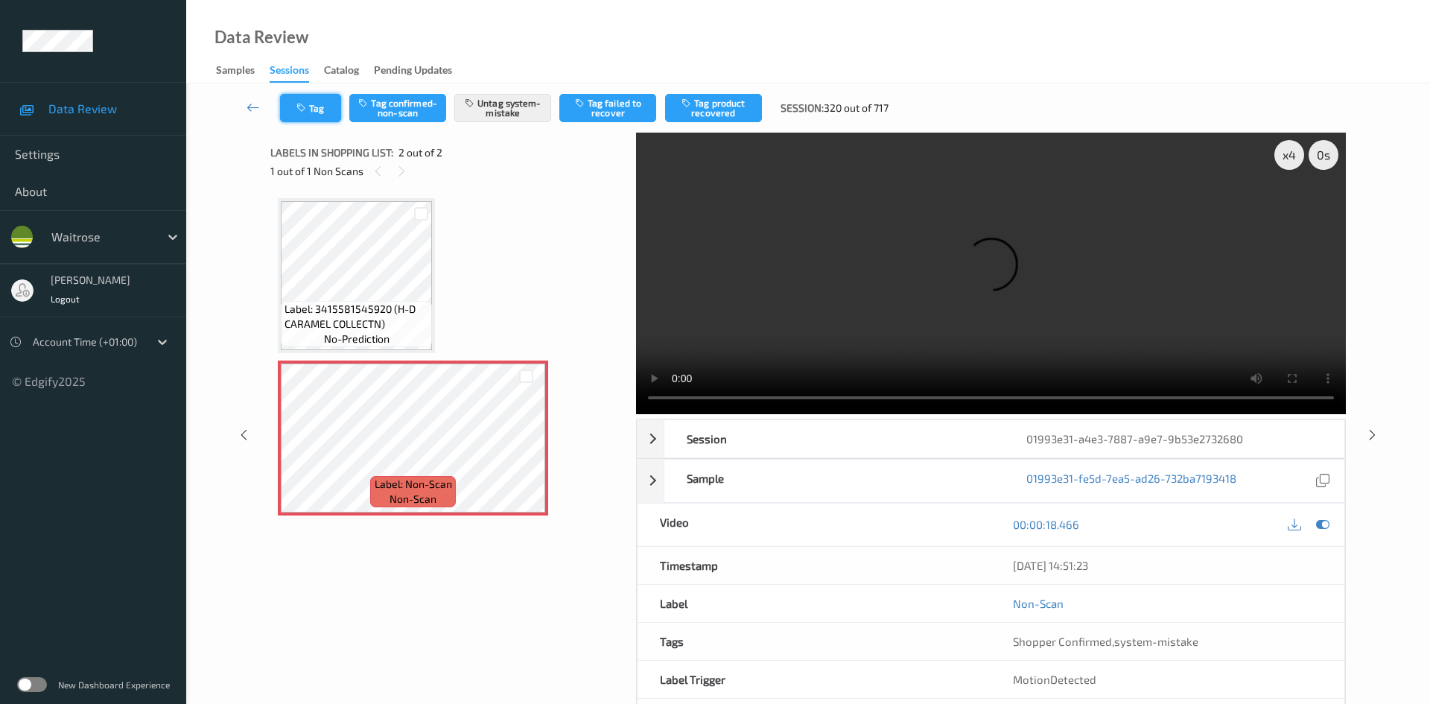
click at [320, 106] on button "Tag" at bounding box center [310, 108] width 61 height 28
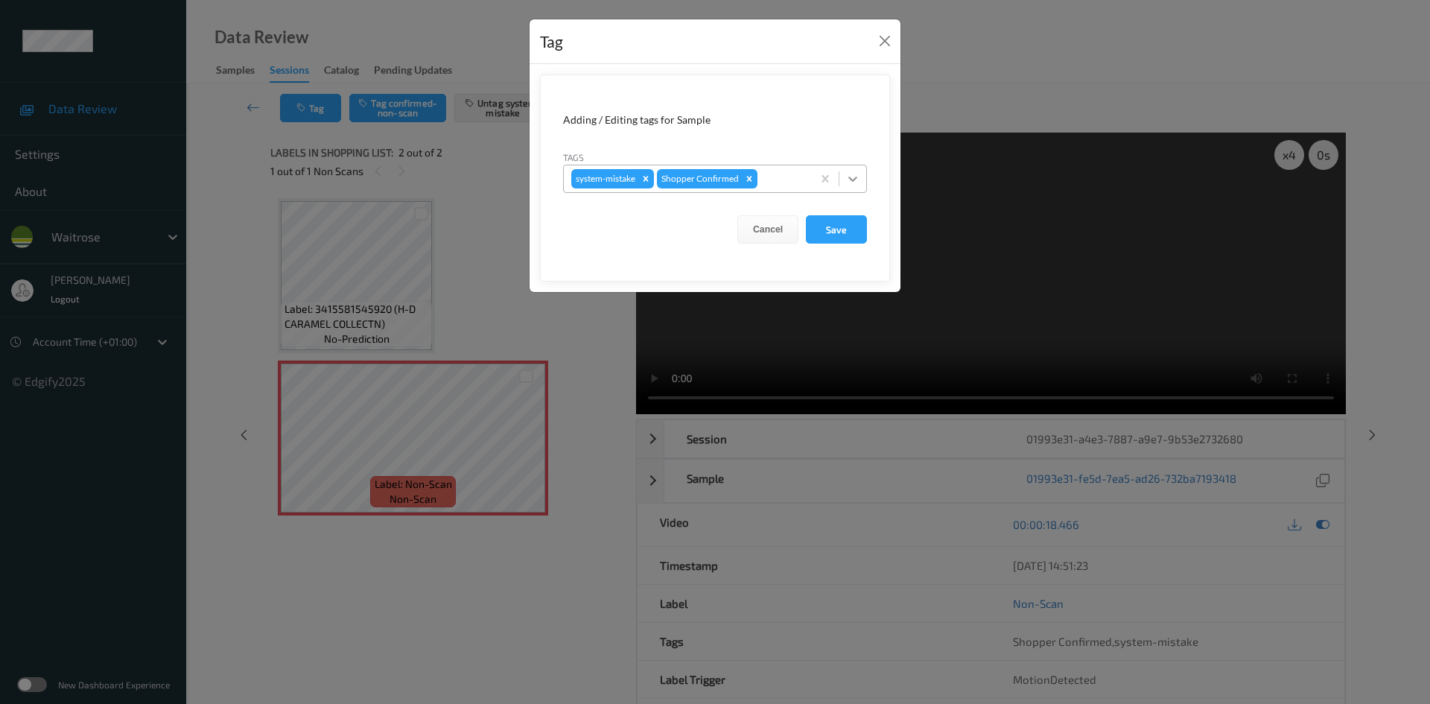
click at [861, 180] on div at bounding box center [852, 178] width 27 height 27
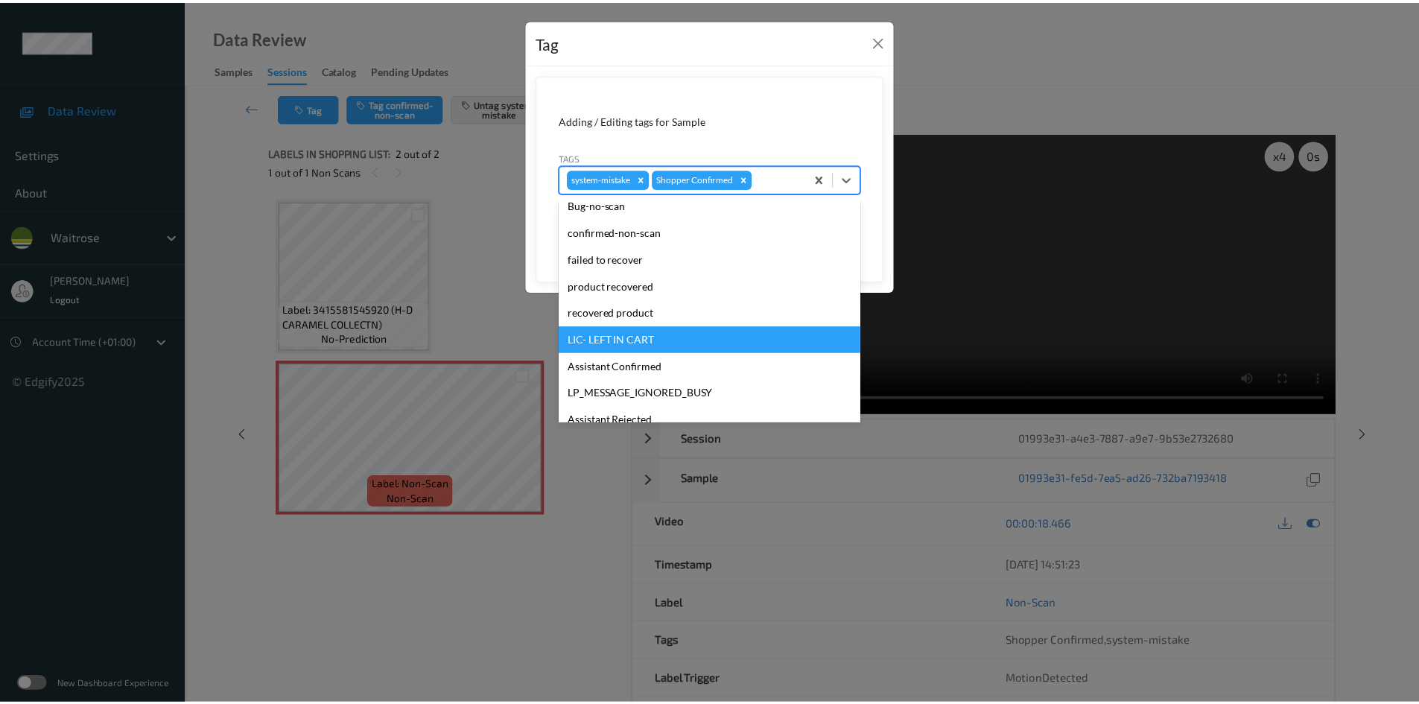
scroll to position [346, 0]
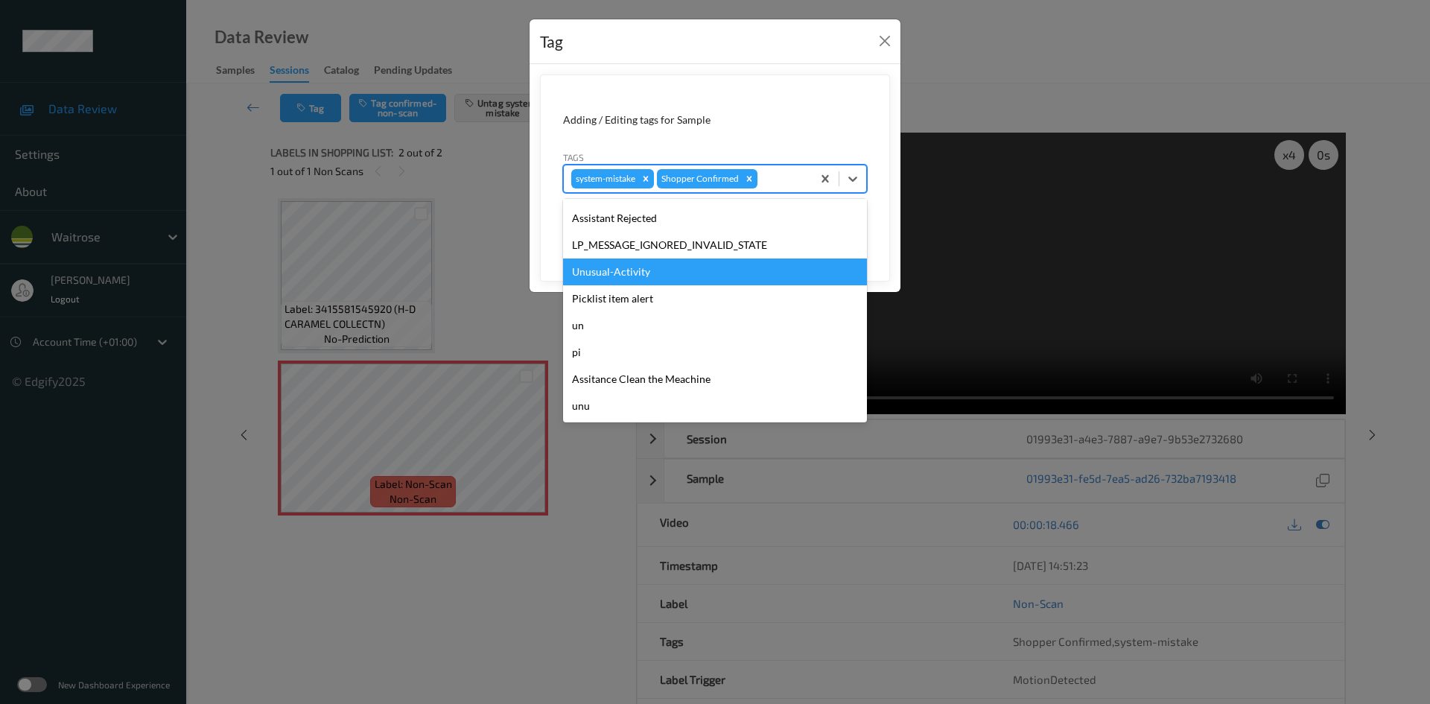
click at [605, 270] on div "Unusual-Activity" at bounding box center [715, 271] width 304 height 27
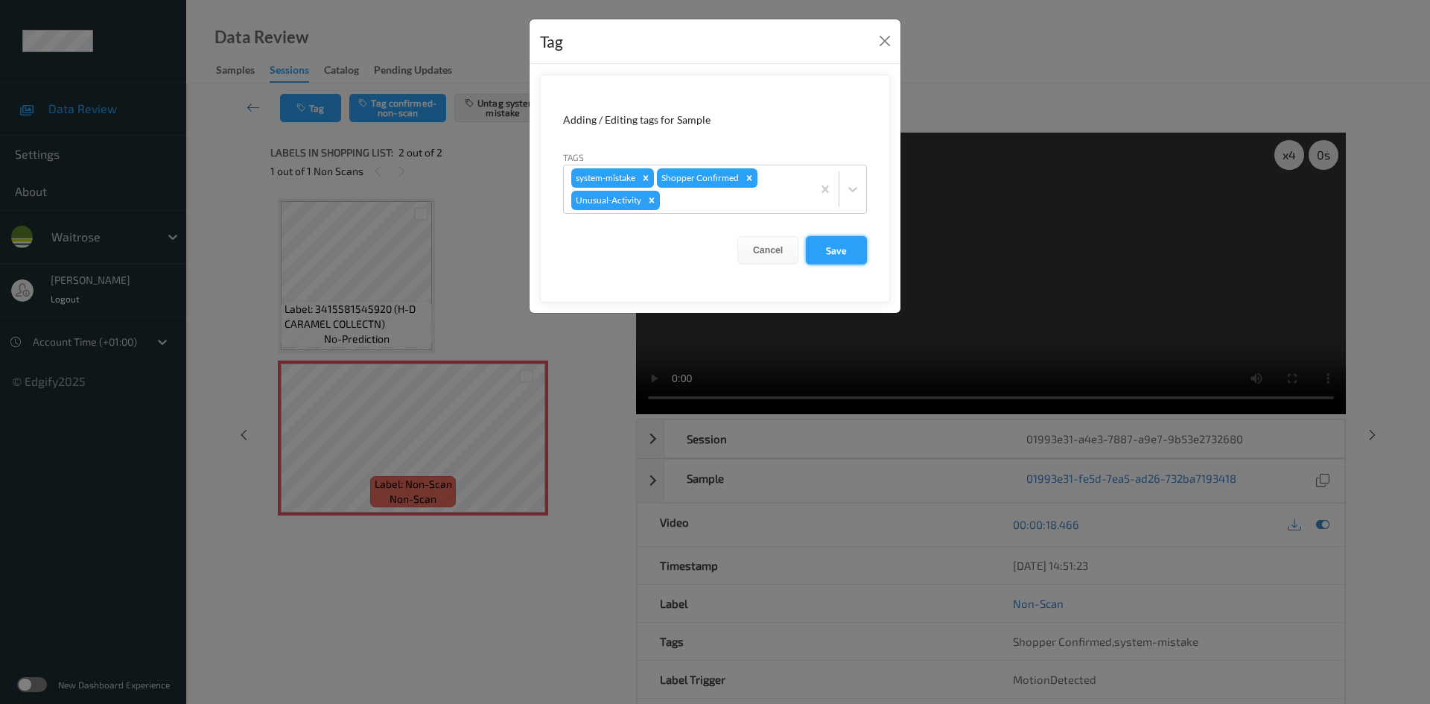
click at [850, 253] on button "Save" at bounding box center [836, 250] width 61 height 28
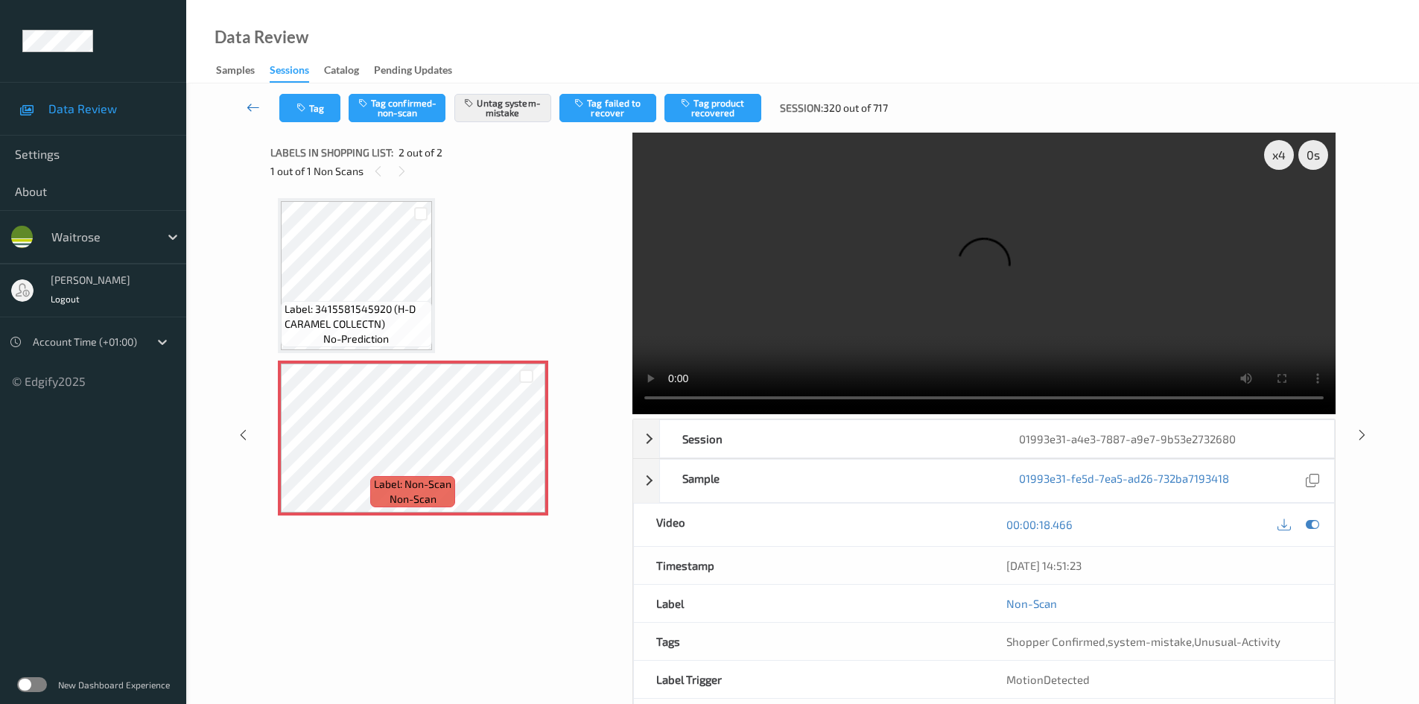
click at [250, 95] on link at bounding box center [253, 108] width 52 height 28
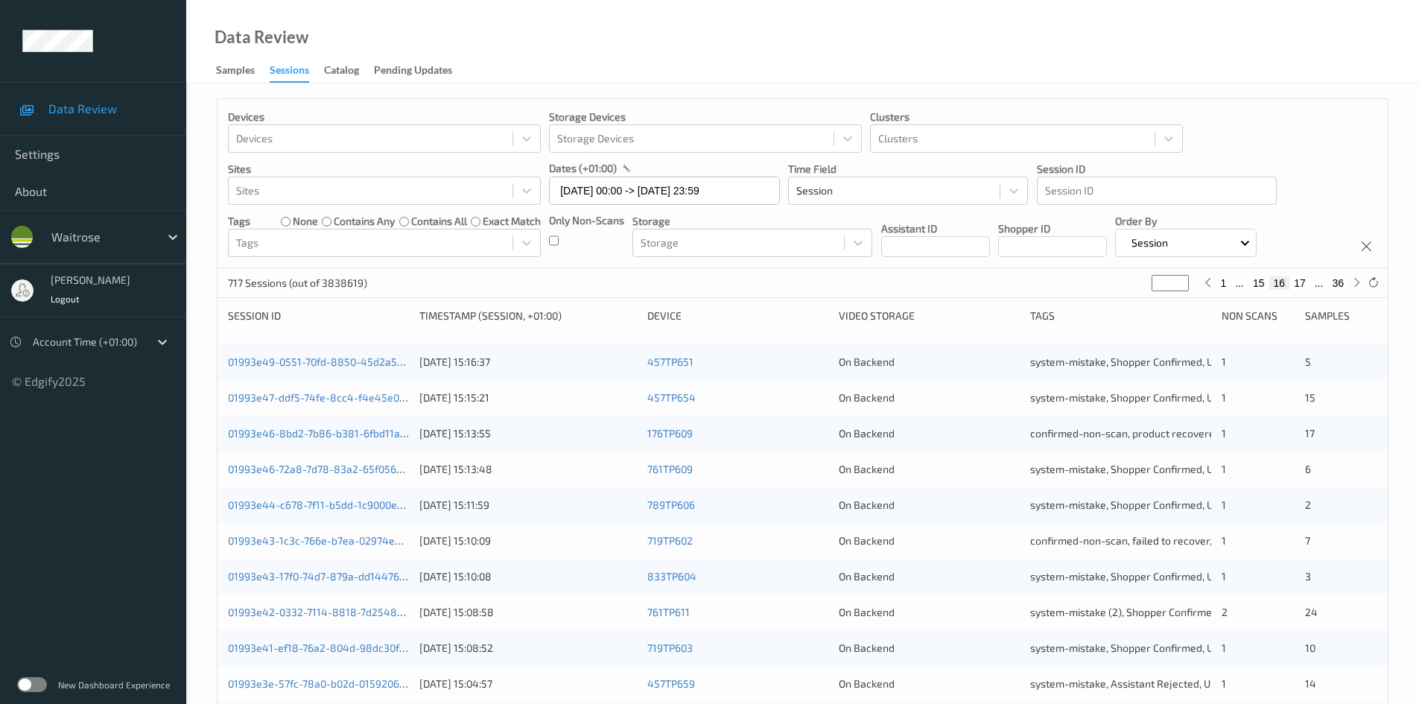
drag, startPoint x: 1171, startPoint y: 282, endPoint x: 1027, endPoint y: 318, distance: 148.8
click at [1027, 318] on div "Devices Devices Storage Devices Storage Devices Clusters Clusters Sites Sites d…" at bounding box center [802, 594] width 1171 height 992
type input "*"
type input "**"
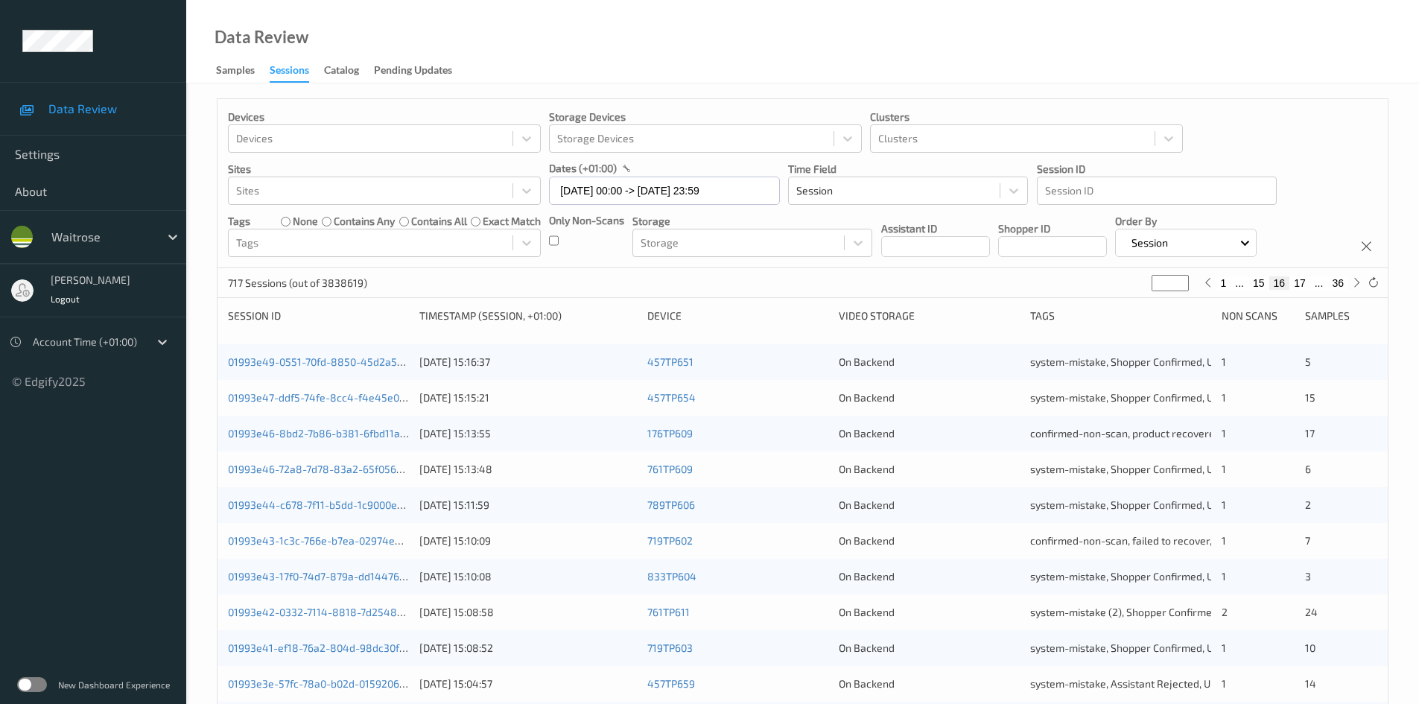
type input "**"
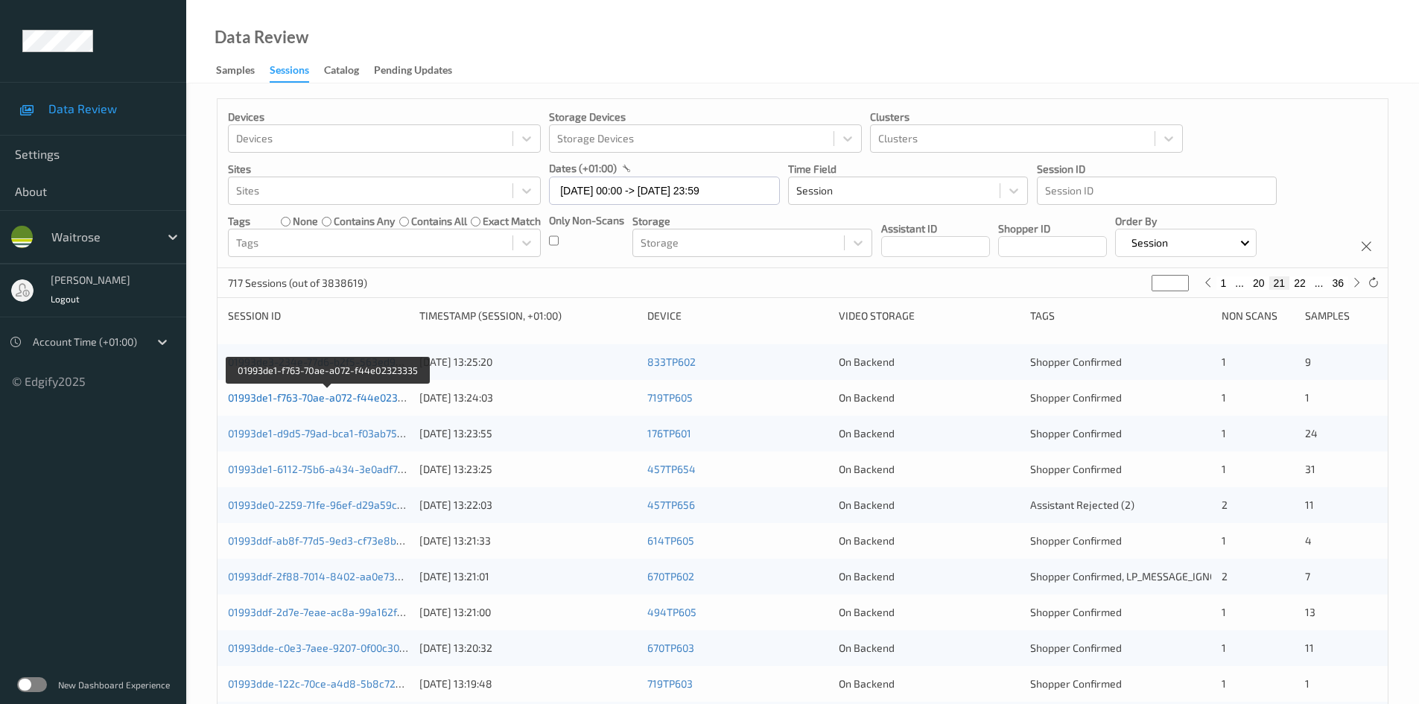
type input "**"
click at [291, 397] on link "01993de1-f763-70ae-a072-f44e02323335" at bounding box center [328, 397] width 200 height 13
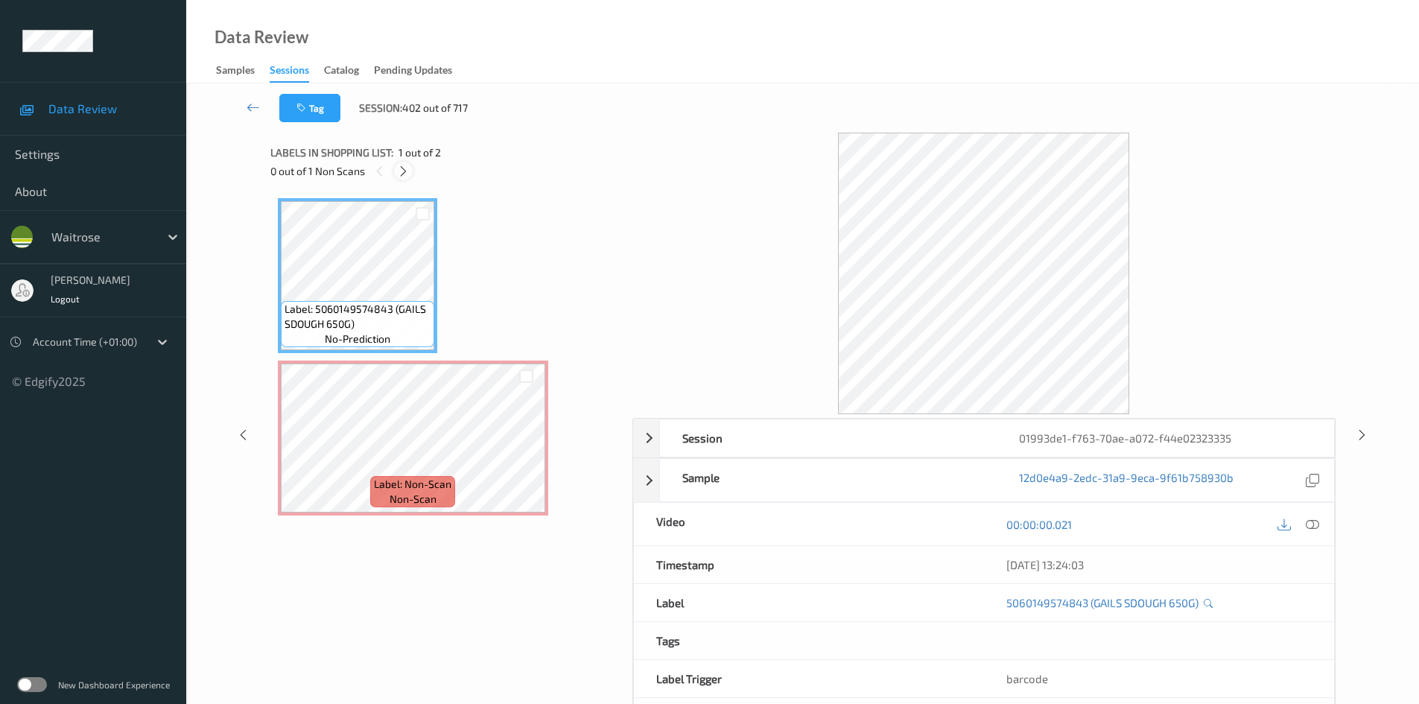
click at [404, 171] on icon at bounding box center [403, 171] width 13 height 13
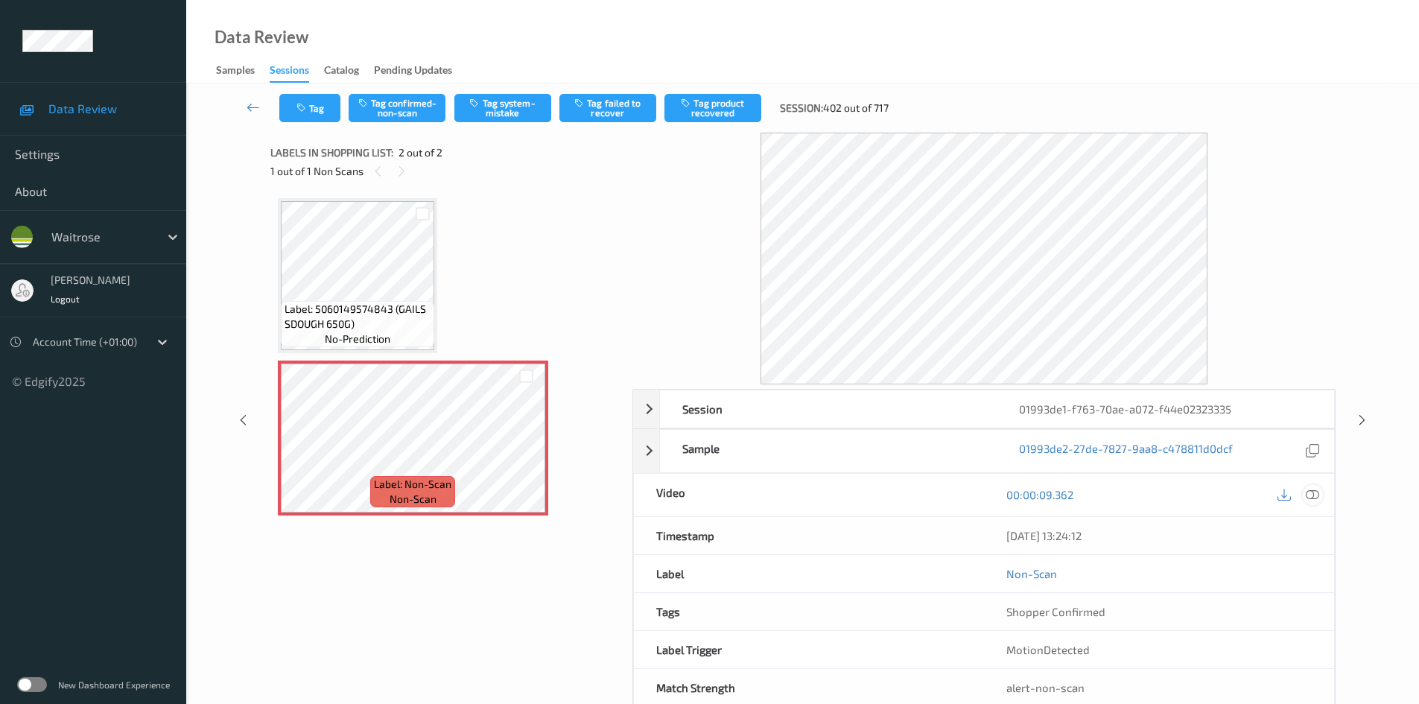
click at [1316, 493] on icon at bounding box center [1311, 494] width 13 height 13
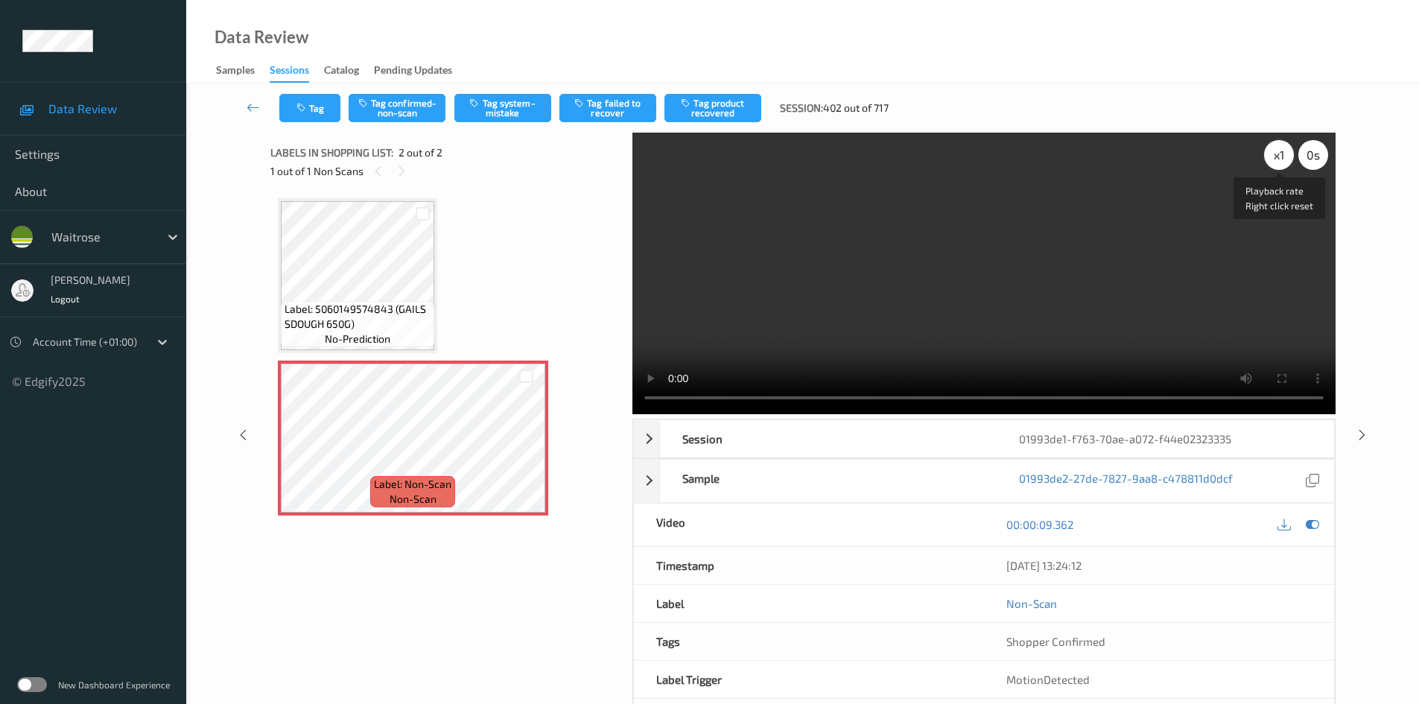
click at [1276, 156] on div "x 1" at bounding box center [1279, 155] width 30 height 30
click at [1277, 152] on div "x 2" at bounding box center [1279, 155] width 30 height 30
click at [1016, 274] on video at bounding box center [983, 273] width 703 height 281
click at [913, 293] on video at bounding box center [983, 273] width 703 height 281
click at [918, 293] on video at bounding box center [983, 273] width 703 height 281
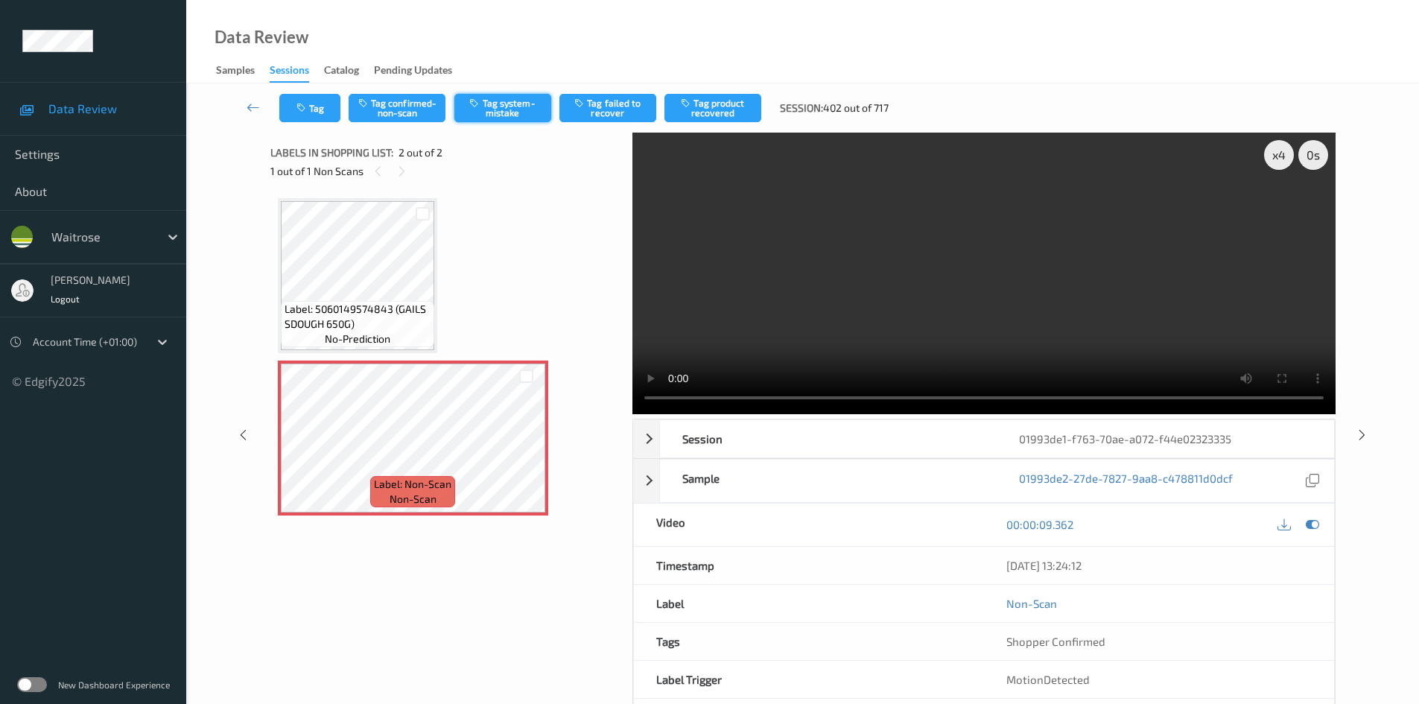
click at [515, 95] on button "Tag system-mistake" at bounding box center [502, 108] width 97 height 28
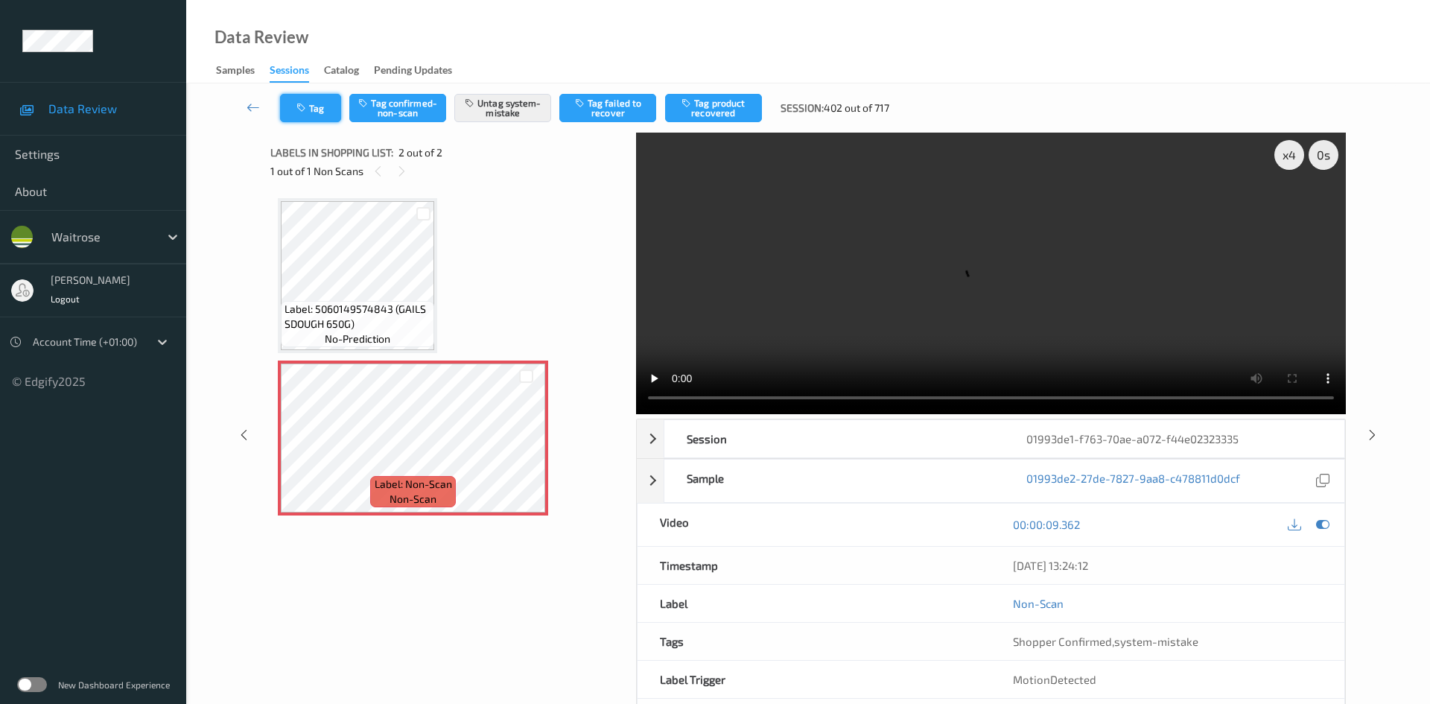
click at [308, 94] on button "Tag" at bounding box center [310, 108] width 61 height 28
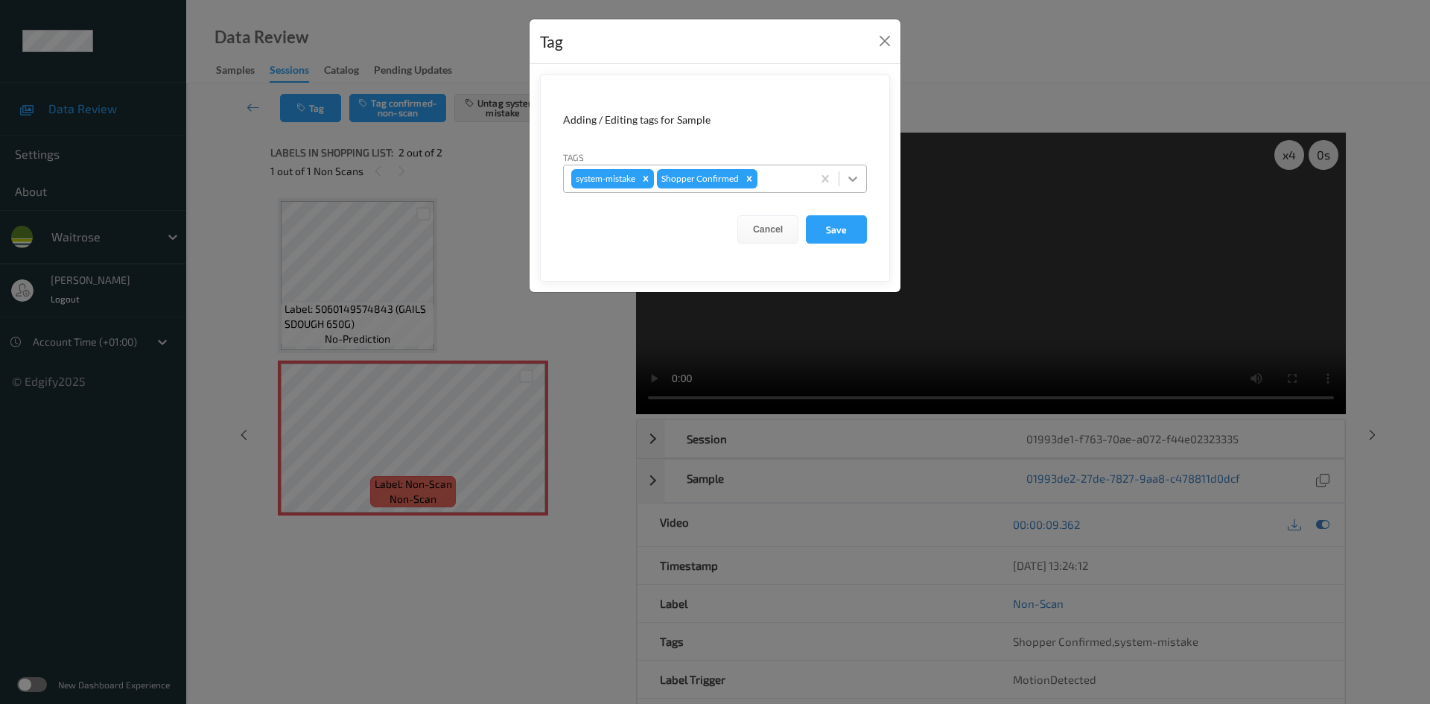
click at [853, 174] on icon at bounding box center [852, 178] width 15 height 15
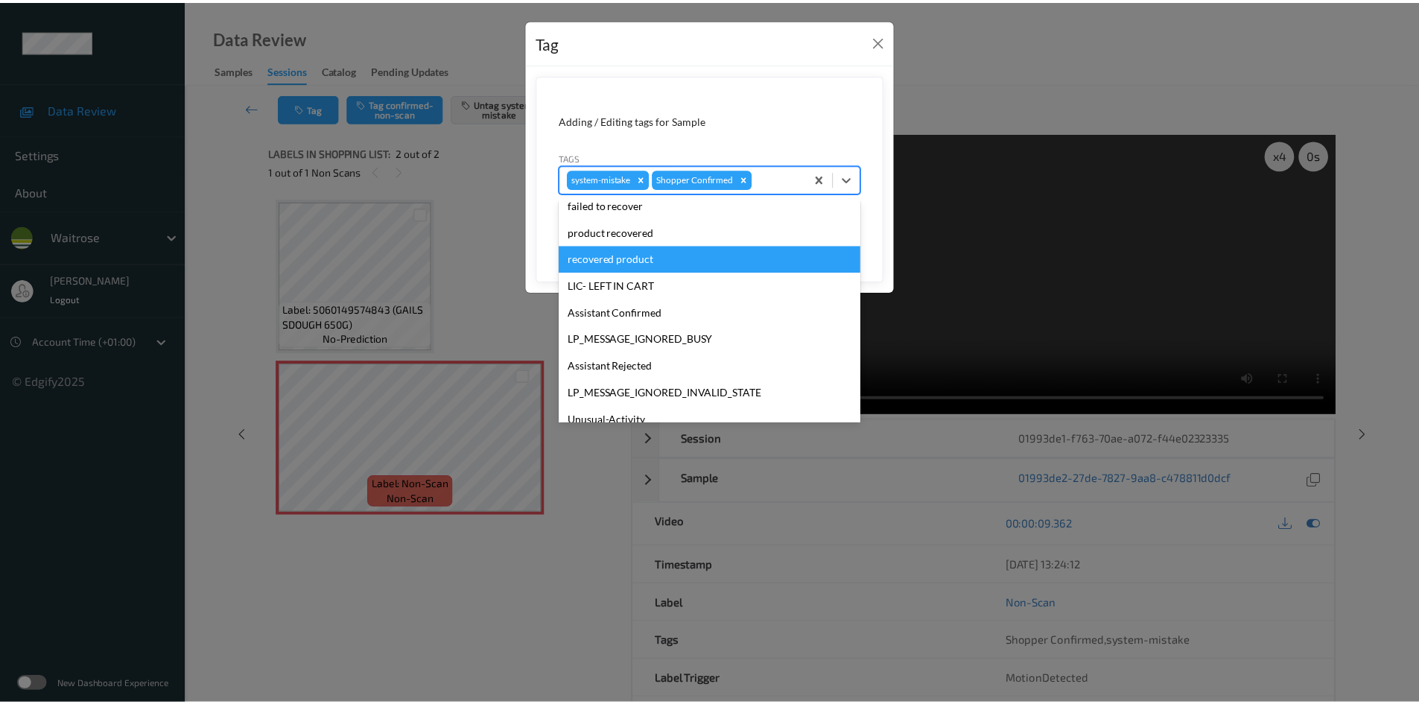
scroll to position [346, 0]
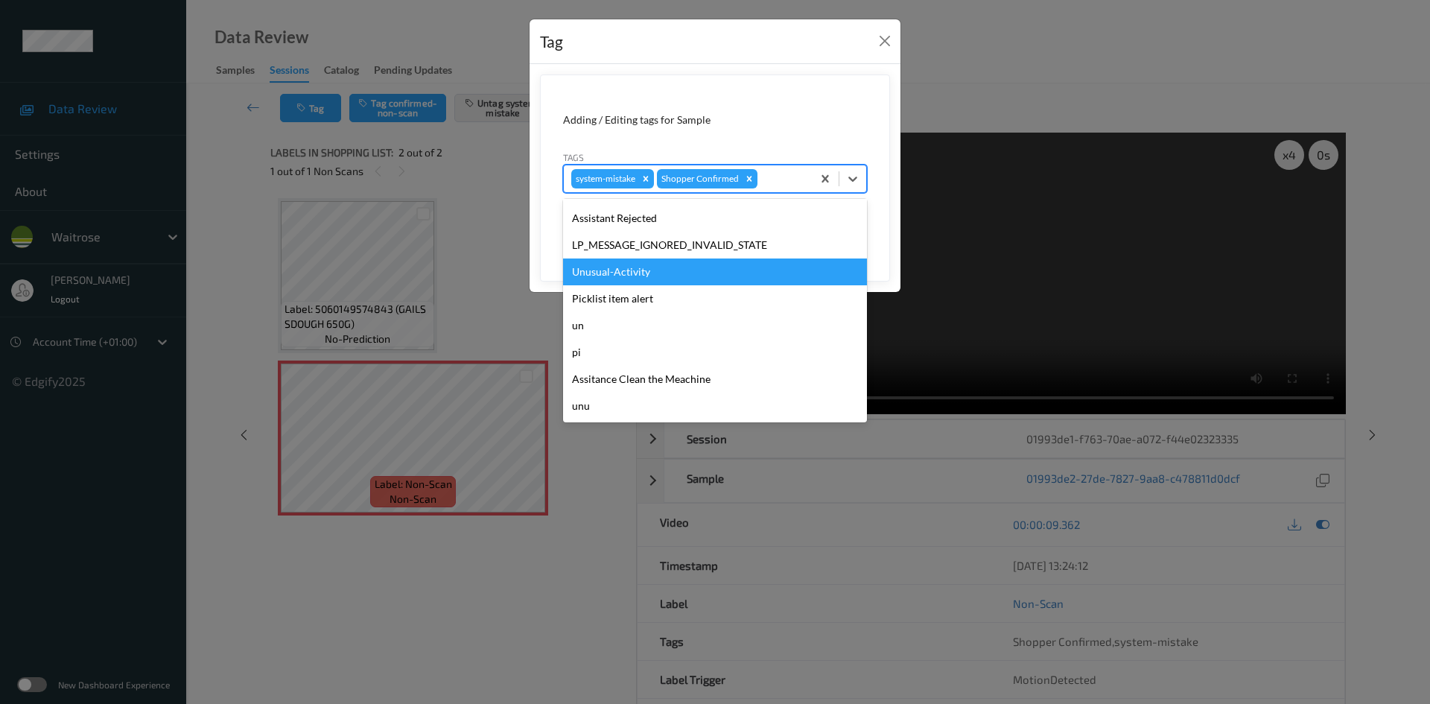
click at [637, 270] on div "Unusual-Activity" at bounding box center [715, 271] width 304 height 27
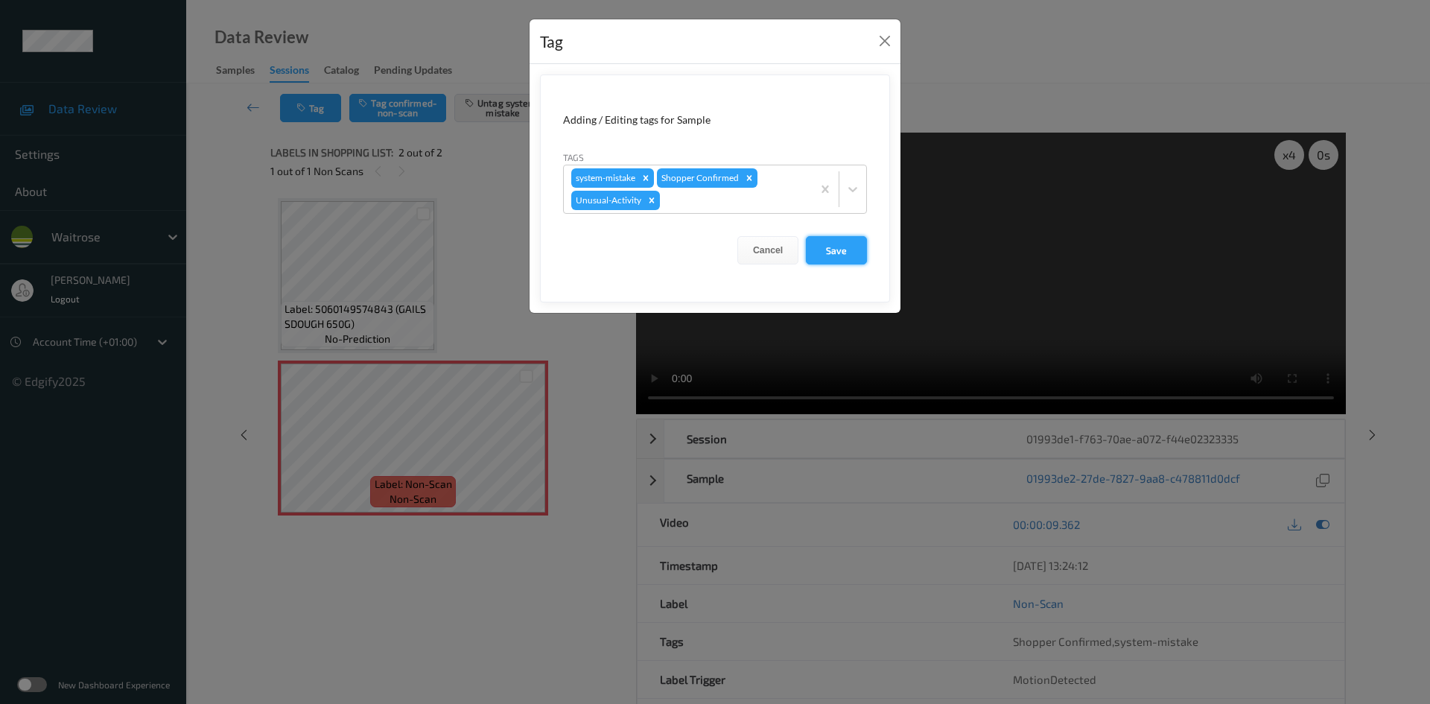
click at [836, 250] on button "Save" at bounding box center [836, 250] width 61 height 28
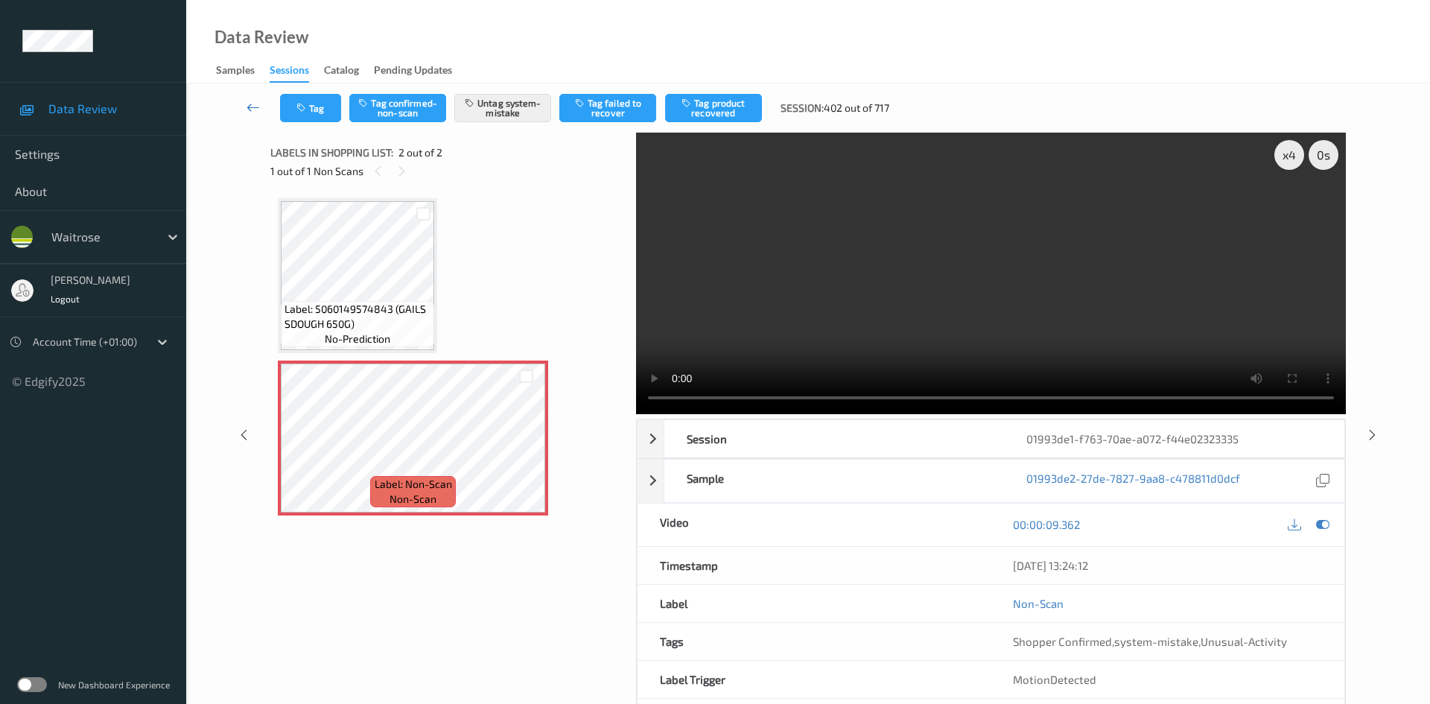
click at [249, 96] on link at bounding box center [253, 108] width 53 height 28
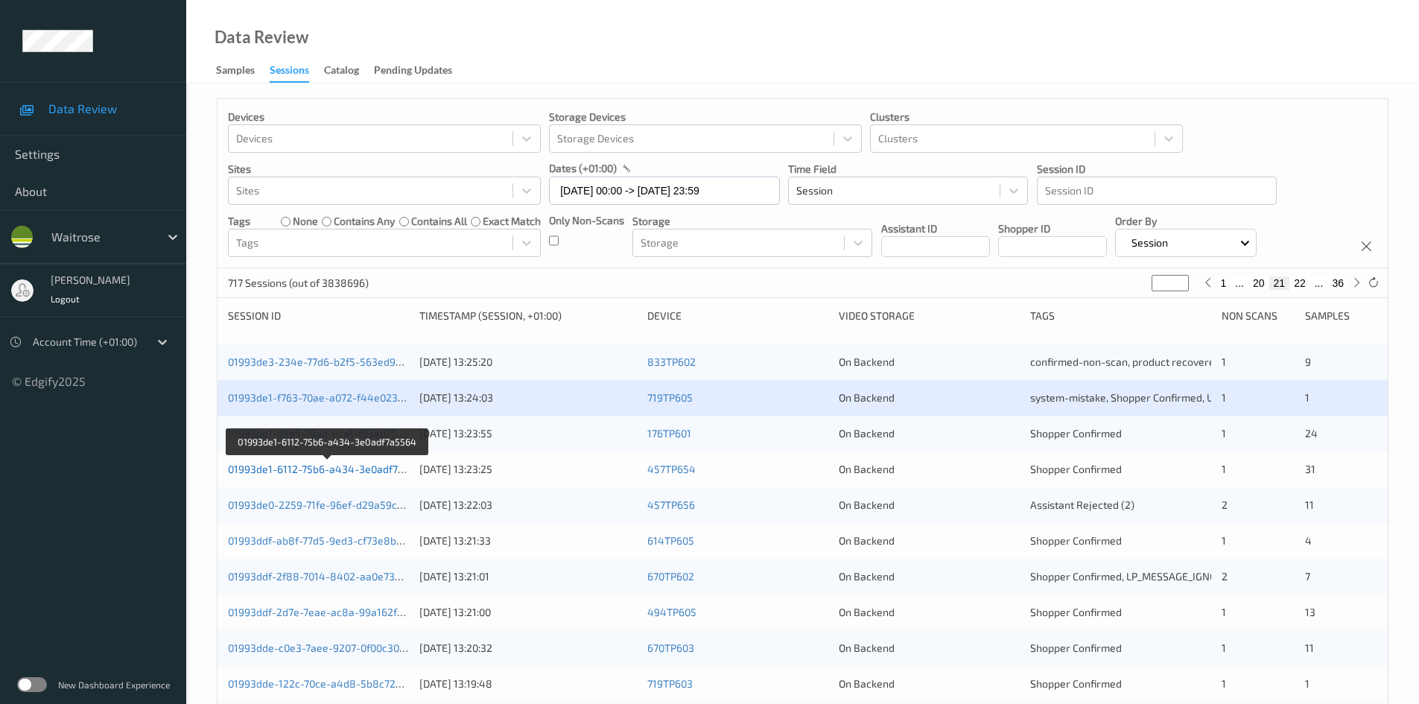
click at [290, 469] on link "01993de1-6112-75b6-a434-3e0adf7a5564" at bounding box center [328, 468] width 200 height 13
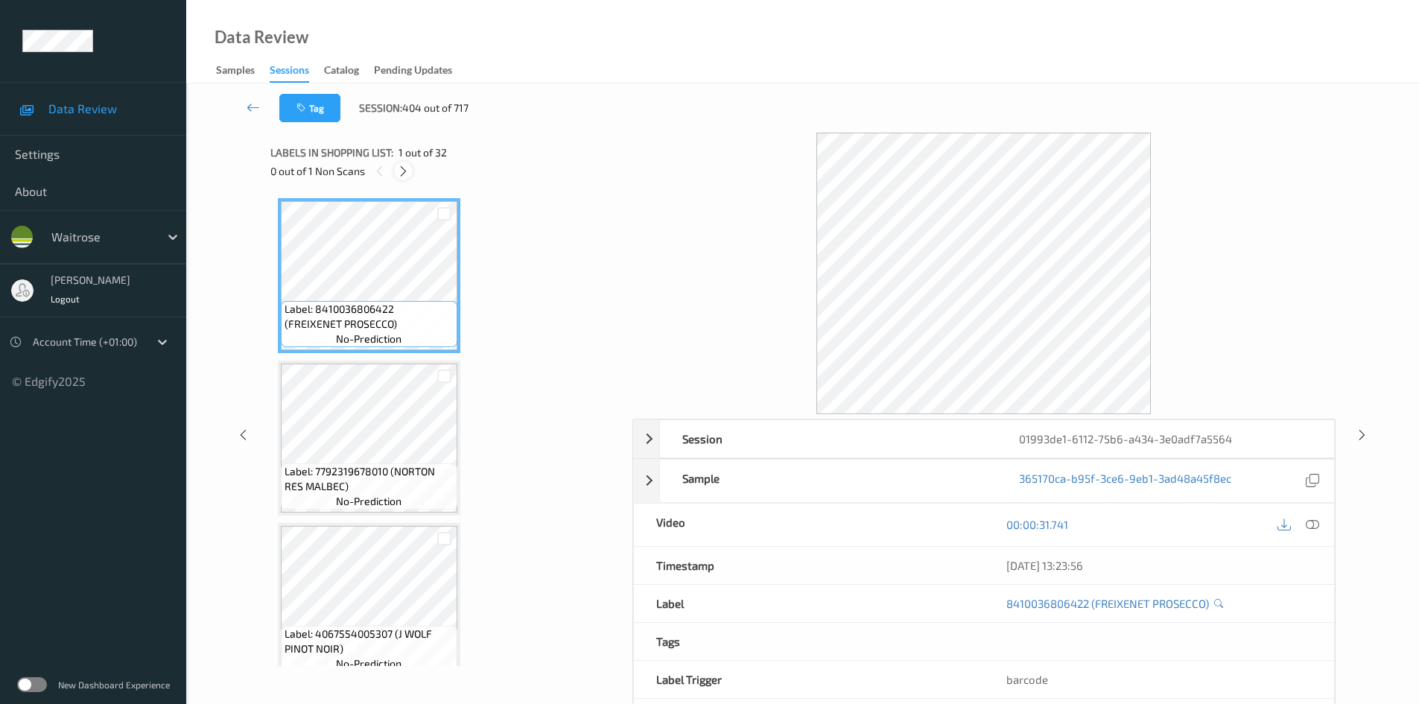
click at [404, 169] on icon at bounding box center [403, 171] width 13 height 13
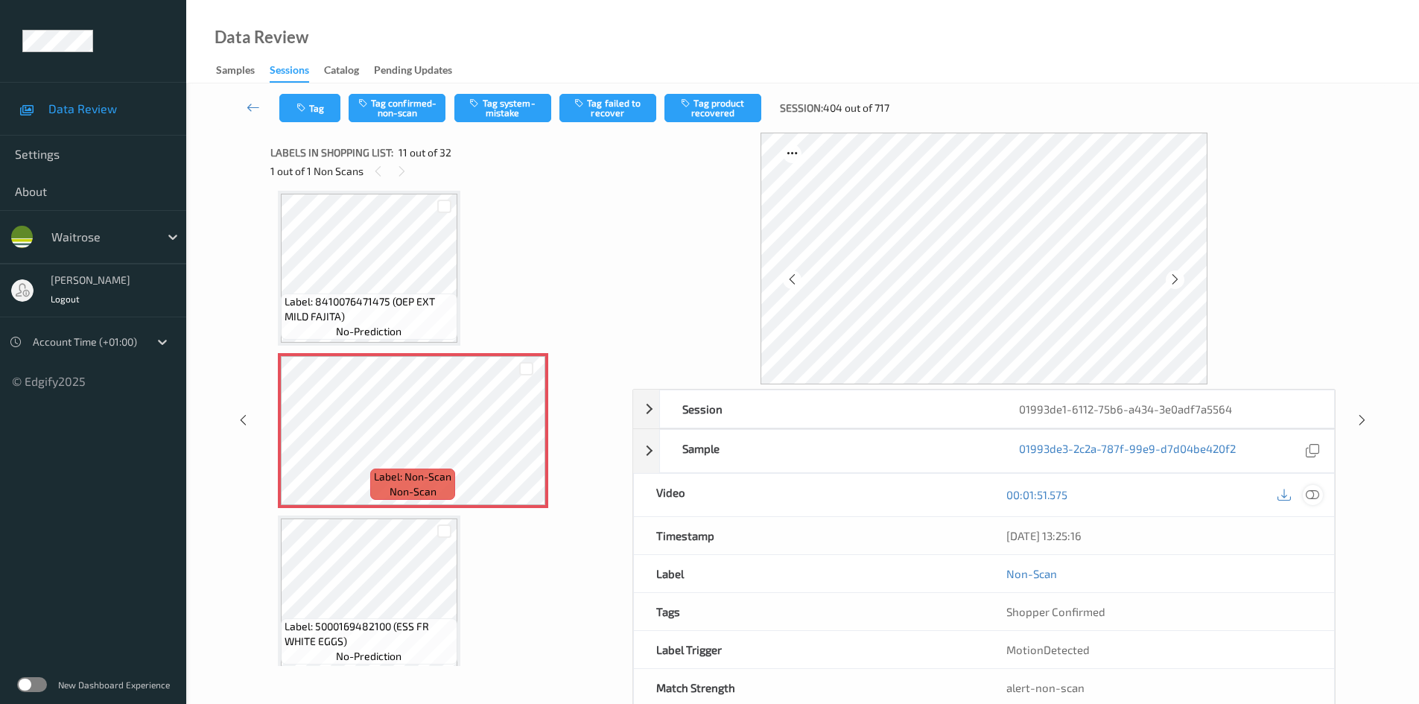
click at [1314, 494] on icon at bounding box center [1311, 494] width 13 height 13
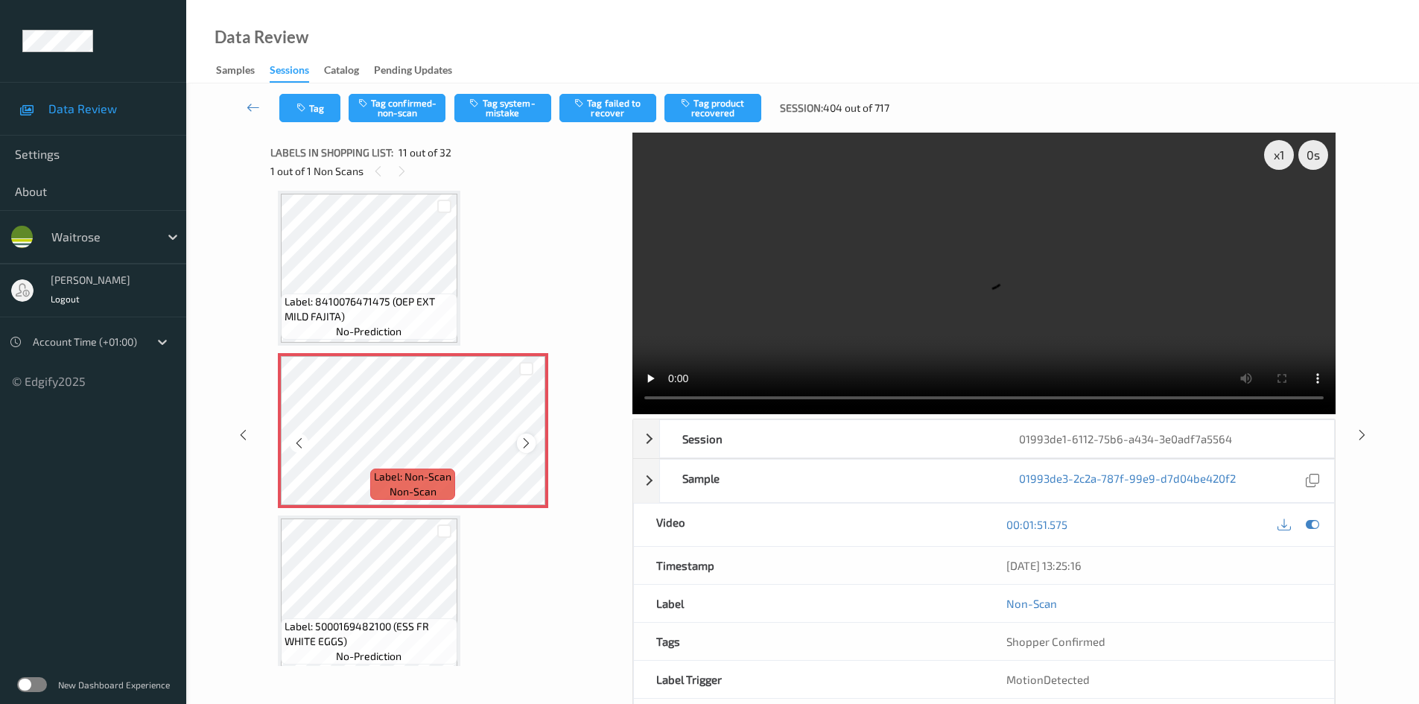
click at [523, 445] on icon at bounding box center [526, 442] width 13 height 13
click at [528, 441] on icon at bounding box center [526, 442] width 13 height 13
click at [823, 343] on video at bounding box center [983, 273] width 703 height 281
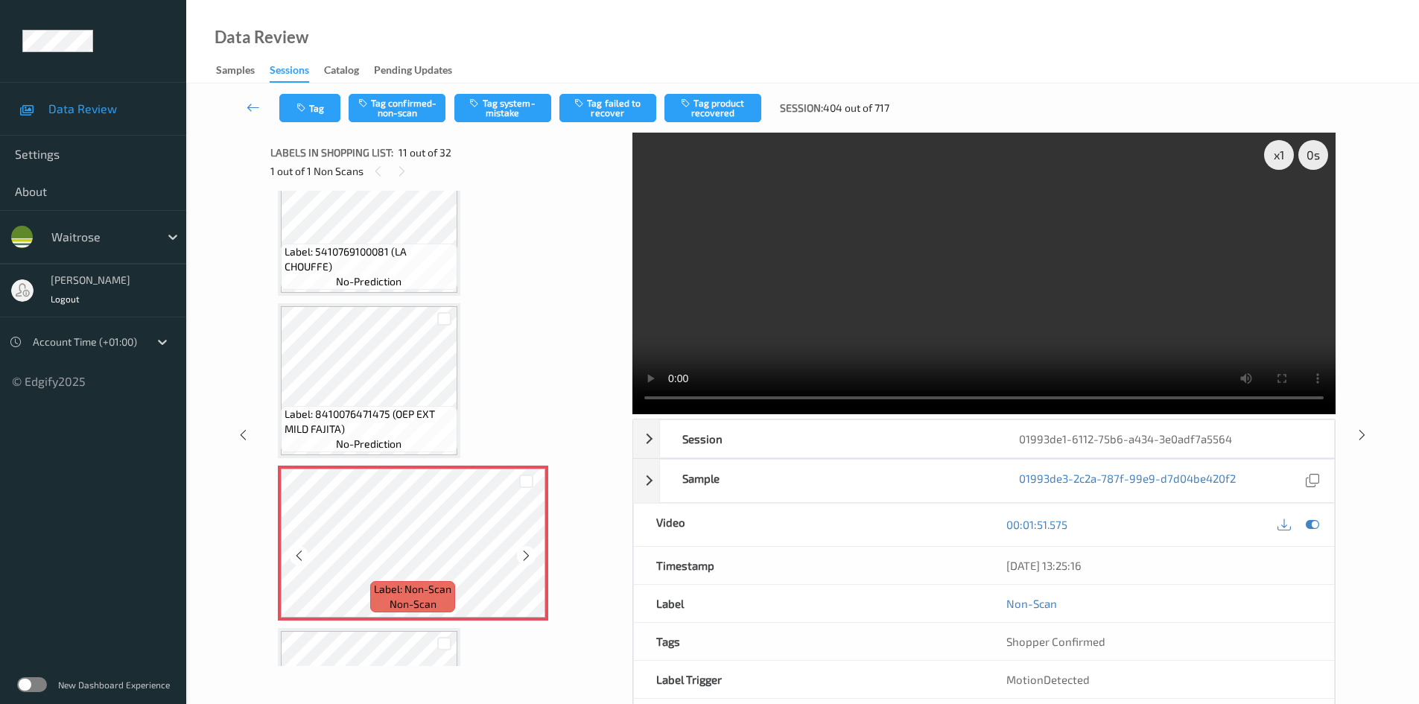
scroll to position [1245, 0]
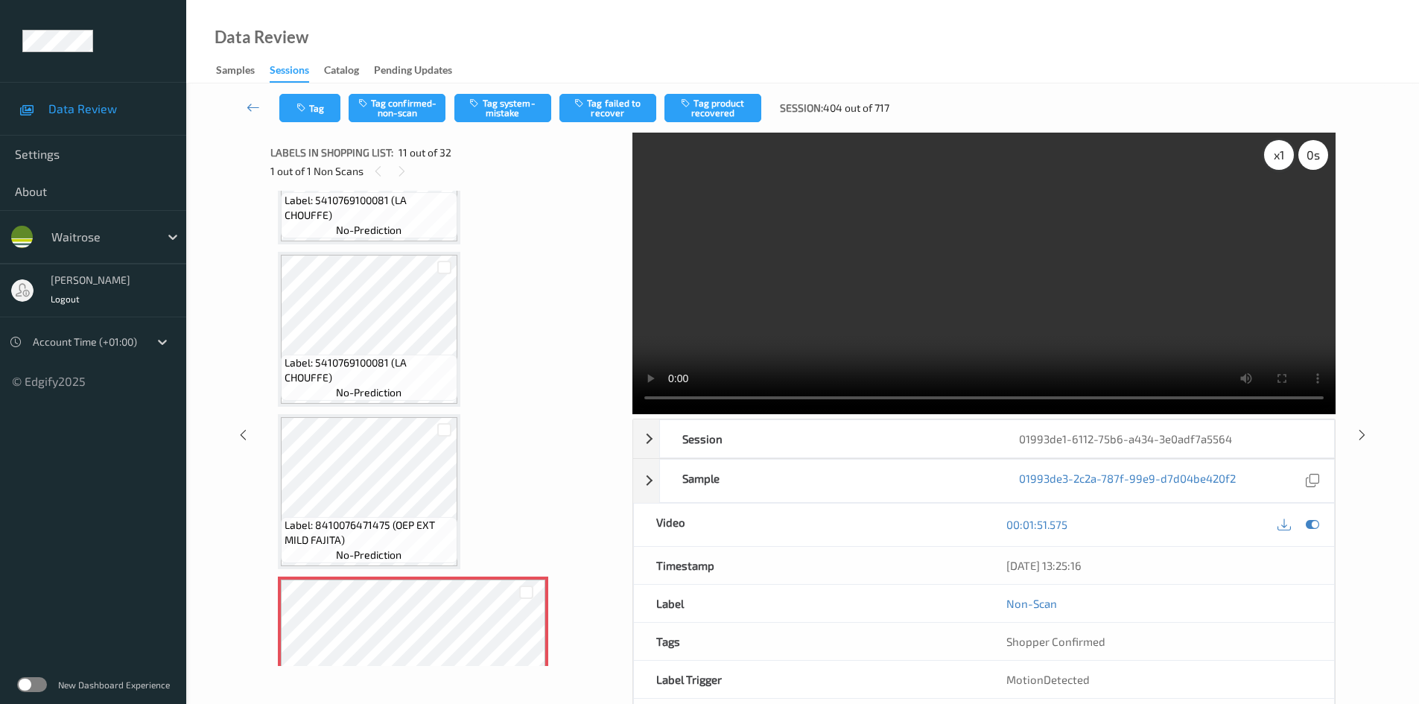
click at [1288, 161] on div "x 1" at bounding box center [1279, 155] width 30 height 30
click at [904, 308] on video at bounding box center [983, 273] width 703 height 281
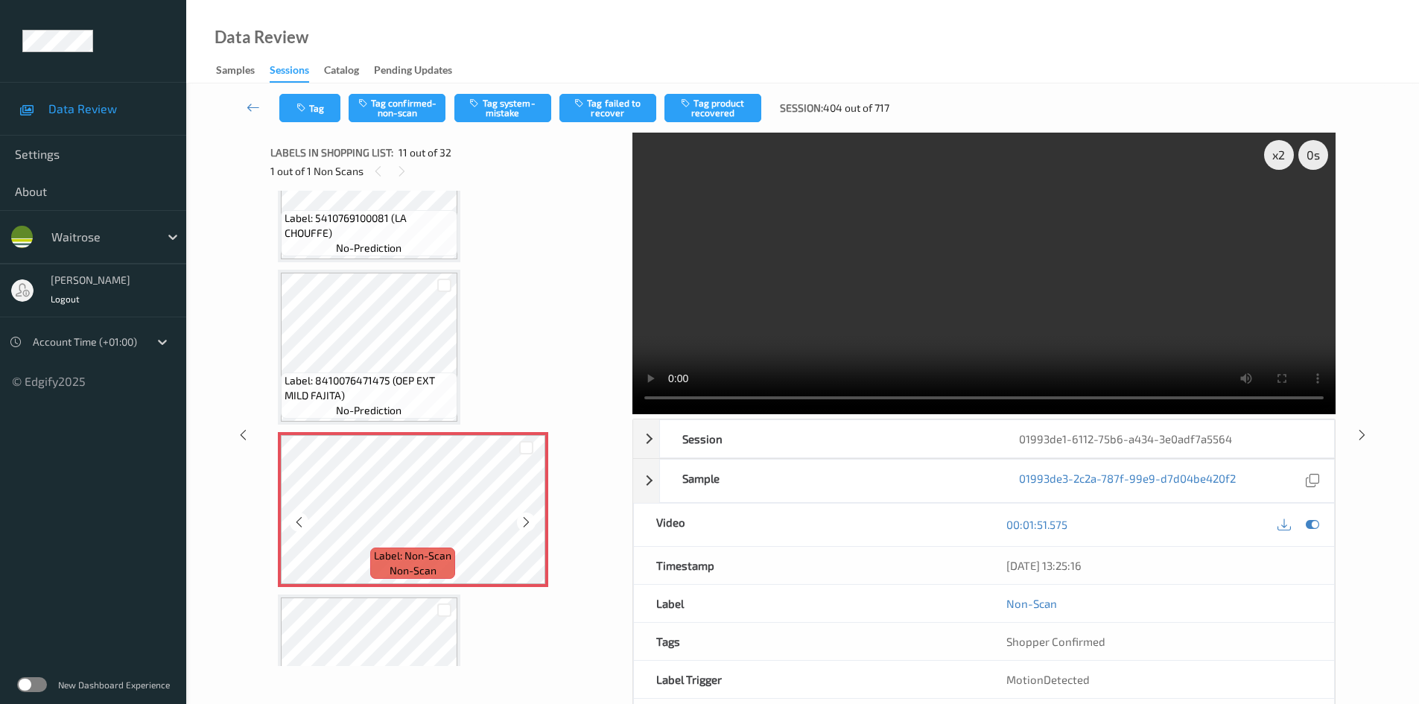
scroll to position [1468, 0]
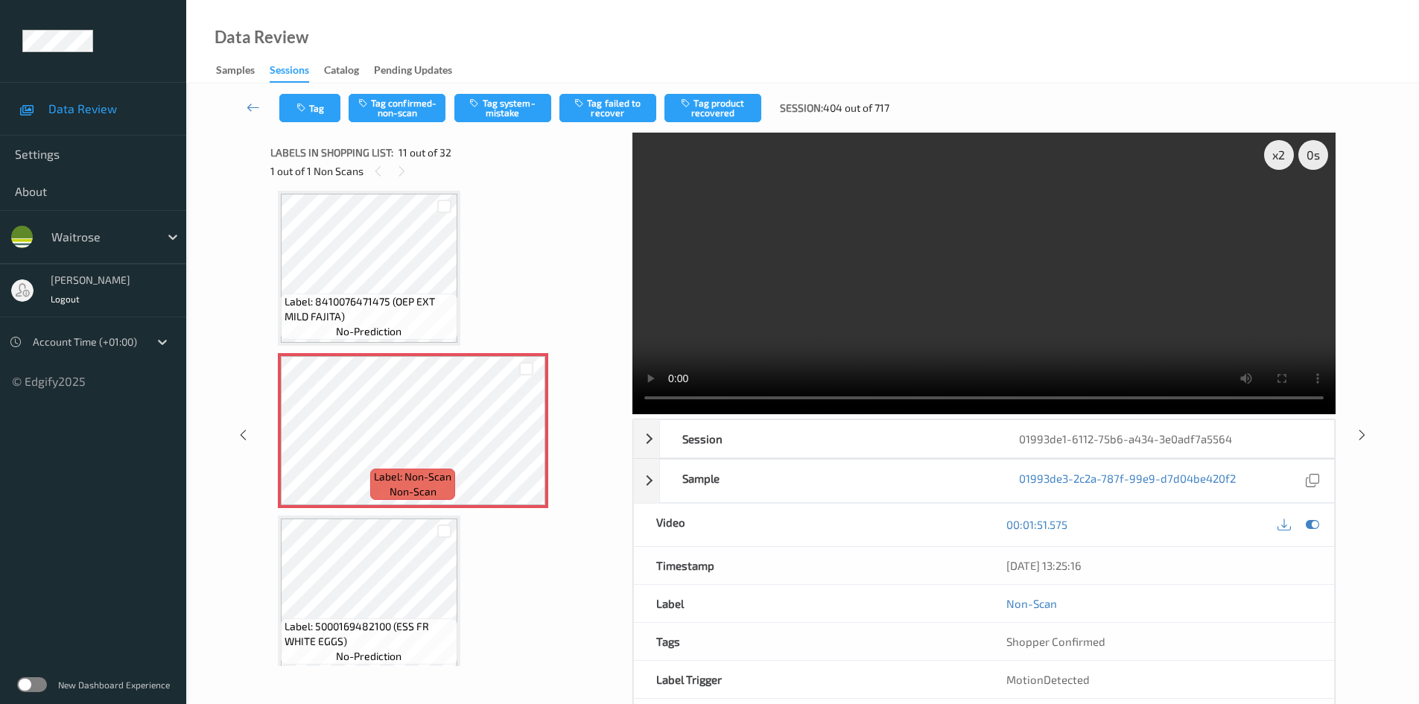
click at [1015, 313] on video at bounding box center [983, 273] width 703 height 281
click at [1007, 317] on video at bounding box center [983, 273] width 703 height 281
click at [956, 310] on video at bounding box center [983, 273] width 703 height 281
click at [736, 290] on video at bounding box center [983, 273] width 703 height 281
click at [500, 113] on button "Tag system-mistake" at bounding box center [502, 108] width 97 height 28
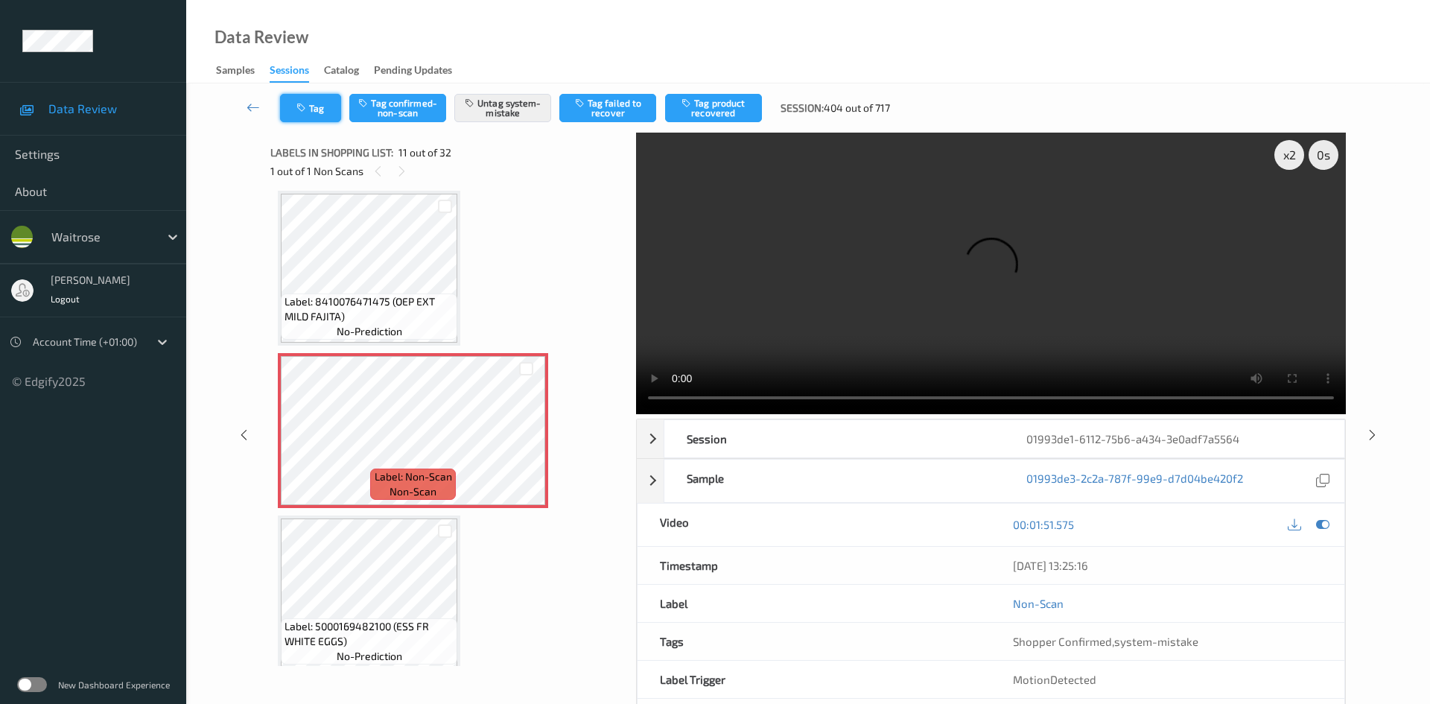
click at [321, 104] on button "Tag" at bounding box center [310, 108] width 61 height 28
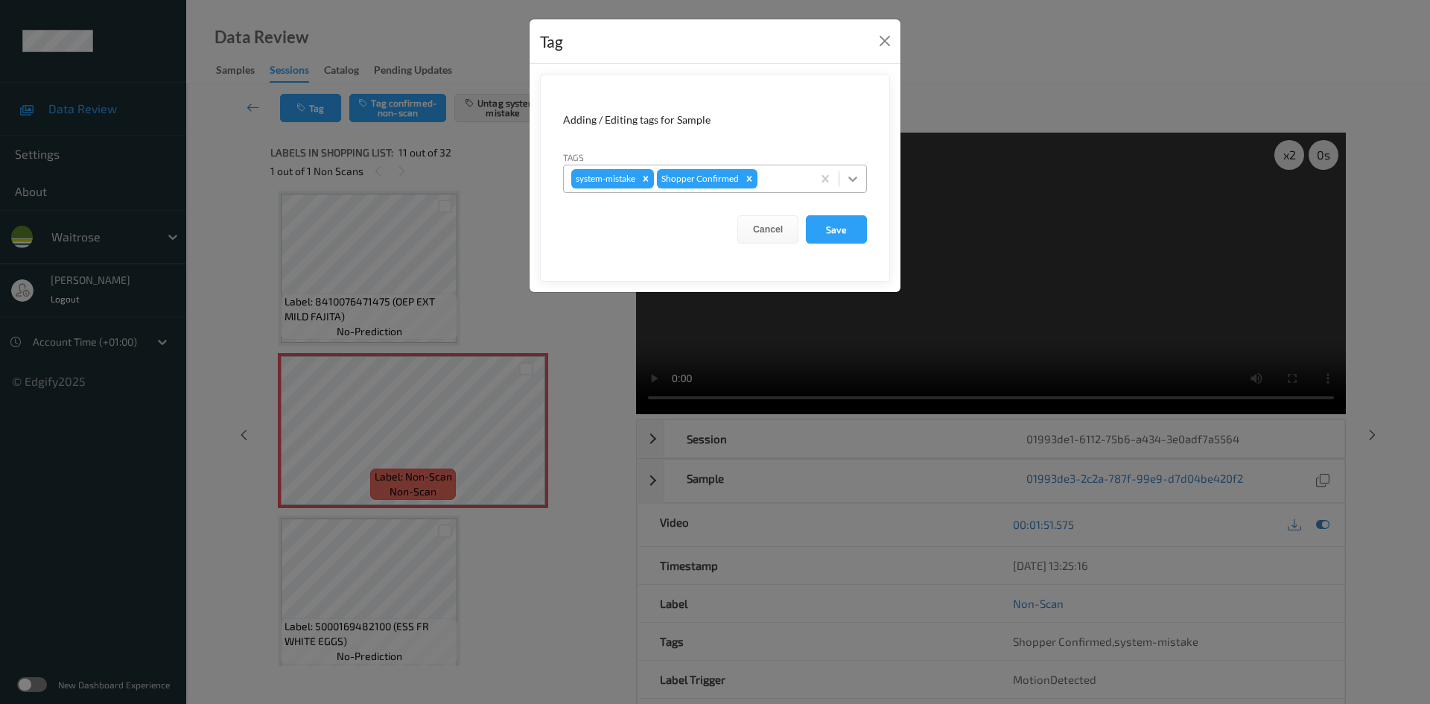
click at [856, 178] on icon at bounding box center [852, 178] width 9 height 5
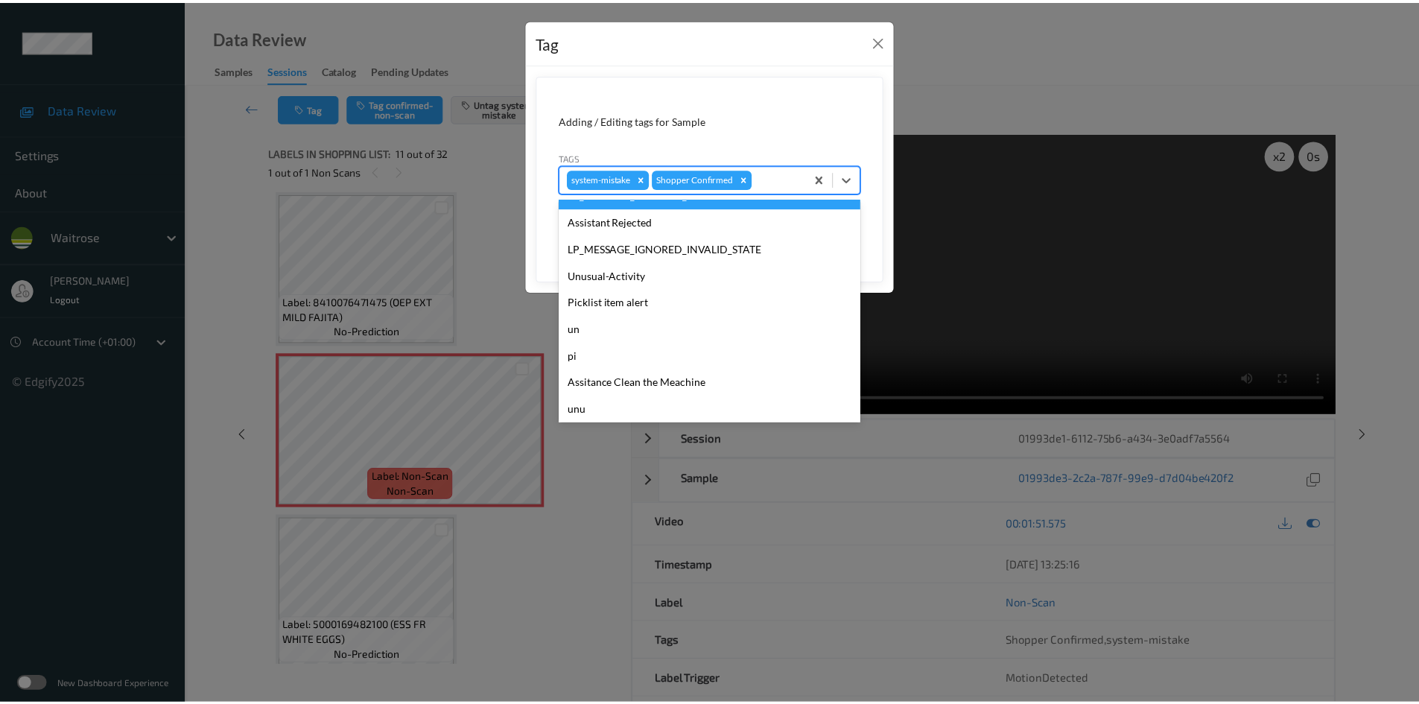
scroll to position [346, 0]
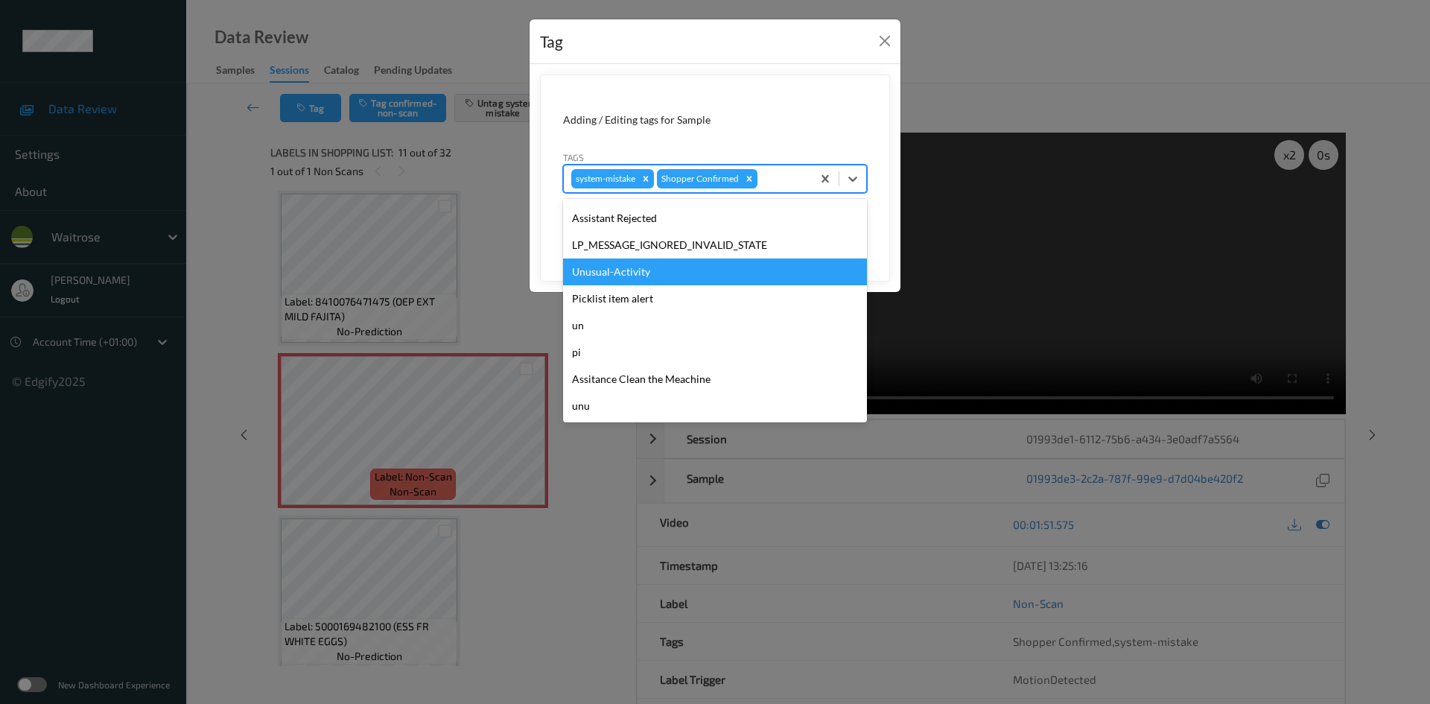
drag, startPoint x: 642, startPoint y: 278, endPoint x: 700, endPoint y: 265, distance: 59.6
click at [643, 278] on div "Unusual-Activity" at bounding box center [715, 271] width 304 height 27
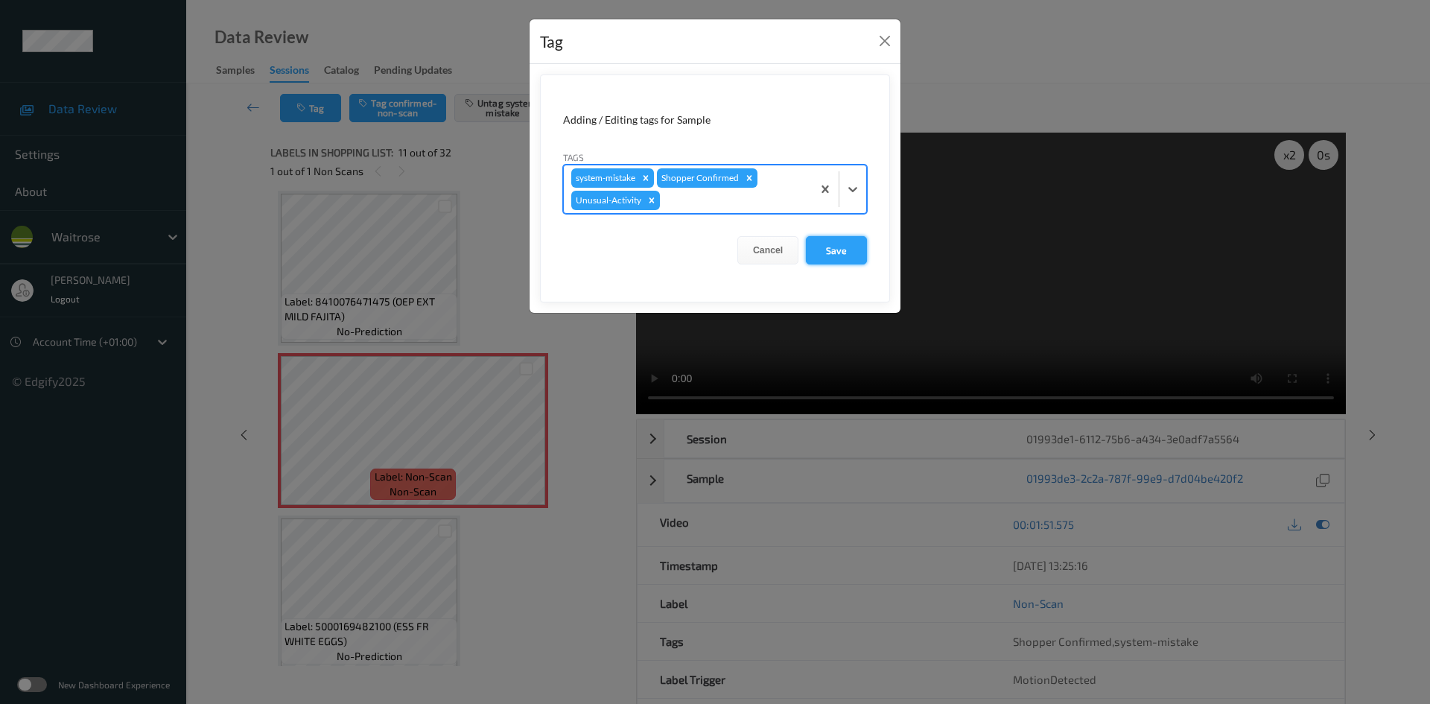
click at [836, 245] on button "Save" at bounding box center [836, 250] width 61 height 28
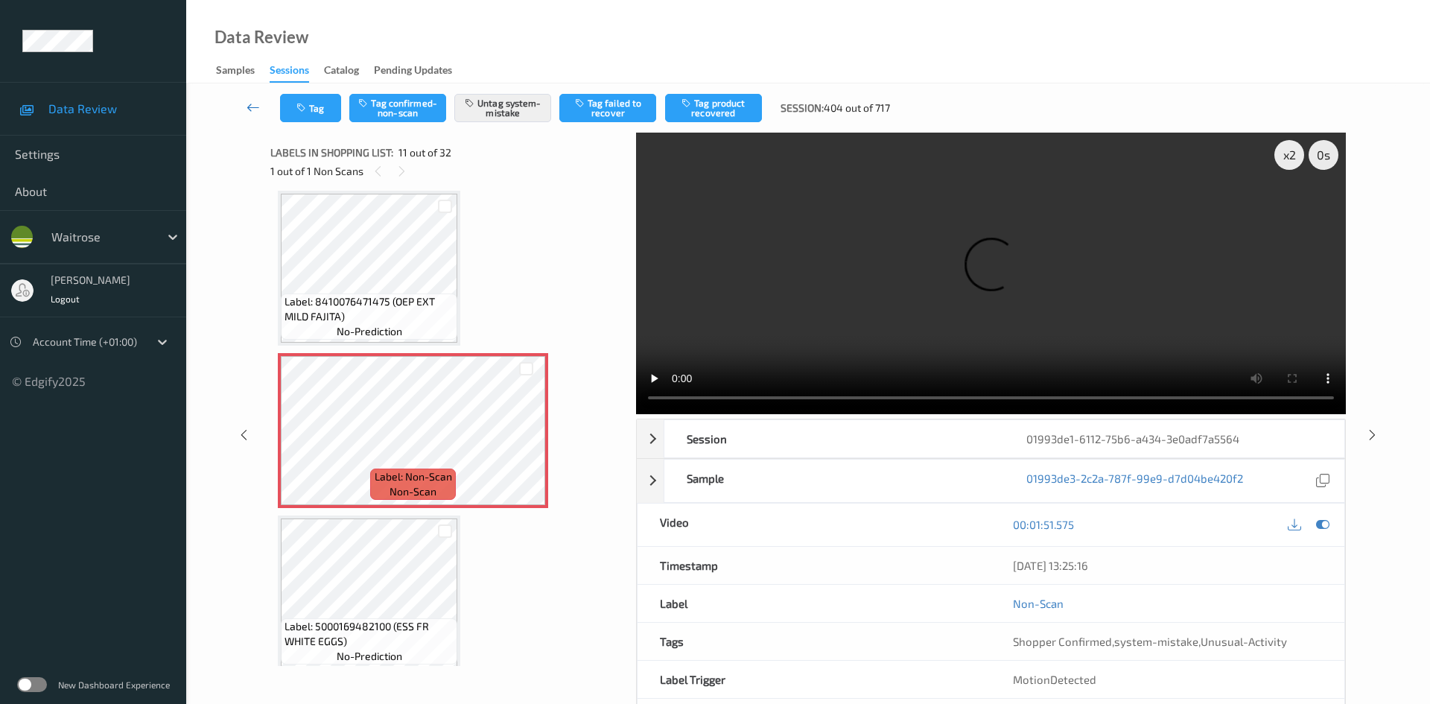
click at [251, 98] on link at bounding box center [253, 108] width 53 height 28
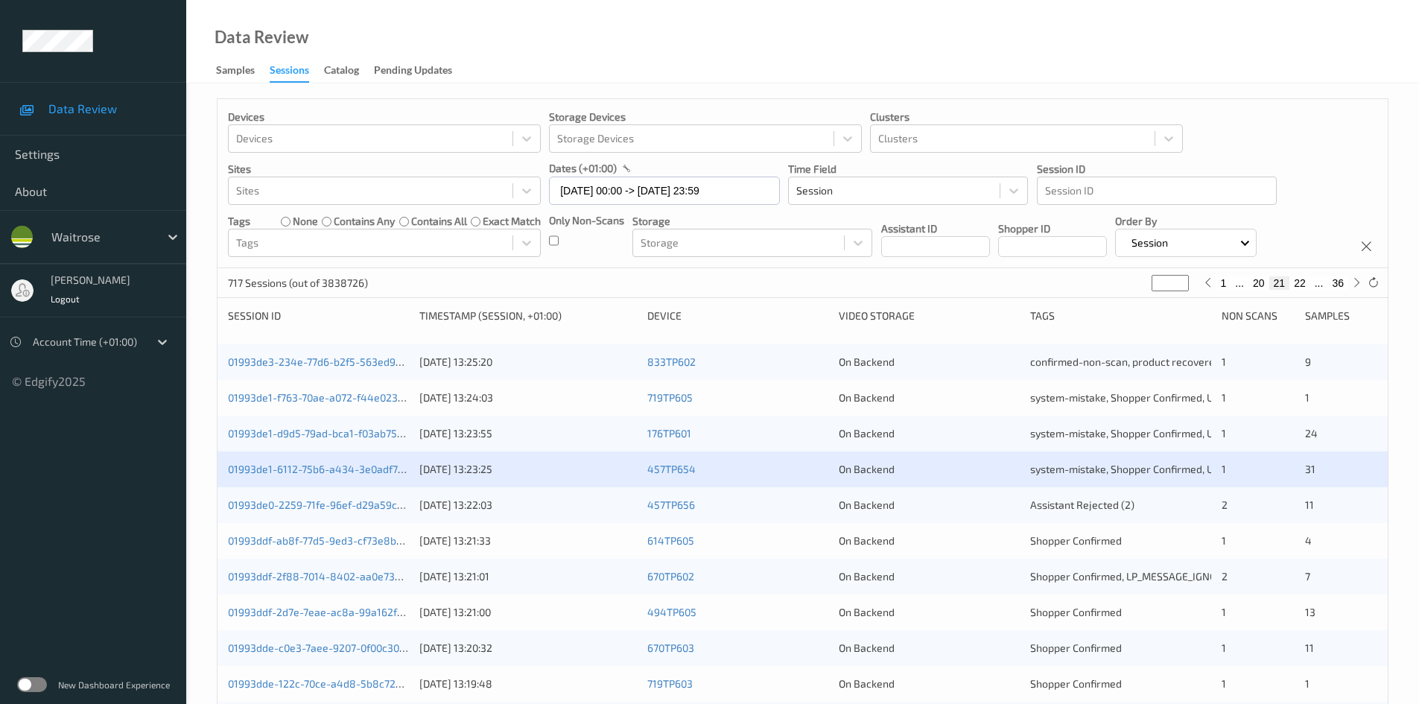
scroll to position [74, 0]
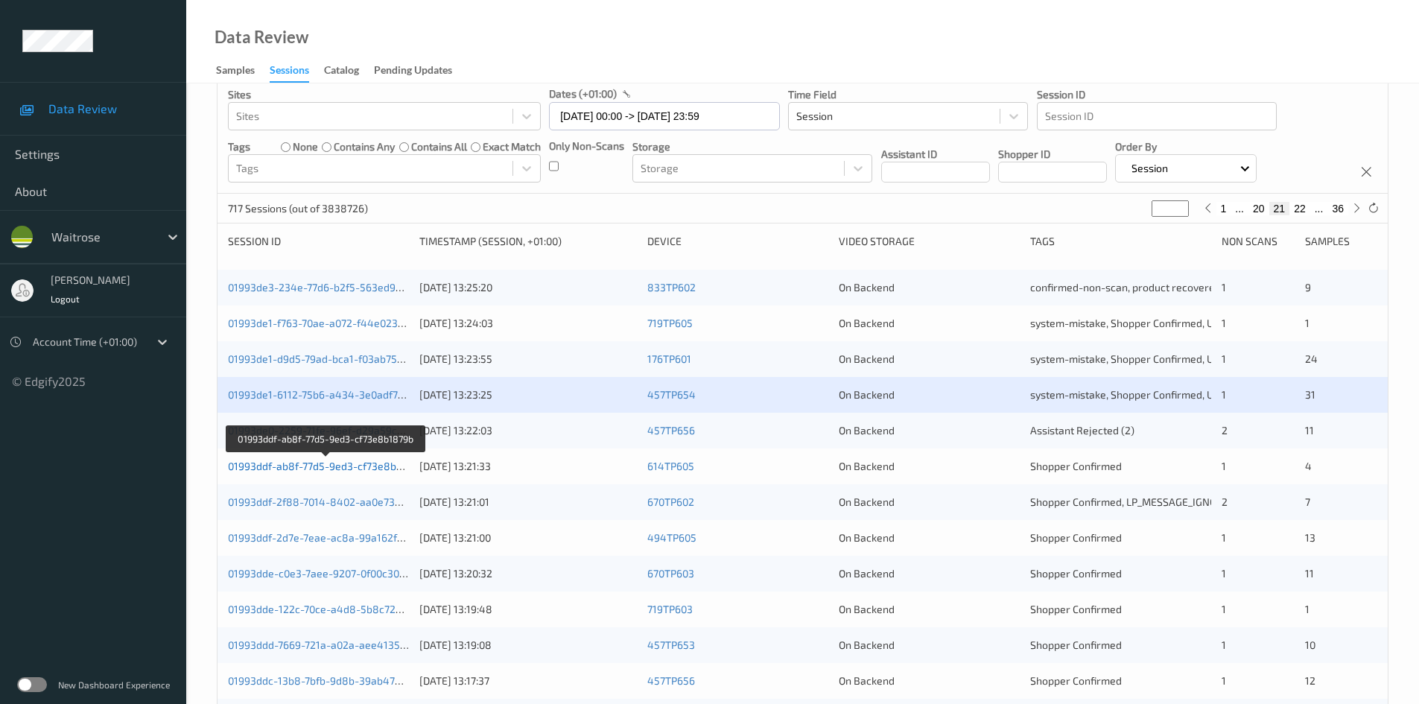
click at [291, 466] on link "01993ddf-ab8f-77d5-9ed3-cf73e8b1879b" at bounding box center [326, 465] width 197 height 13
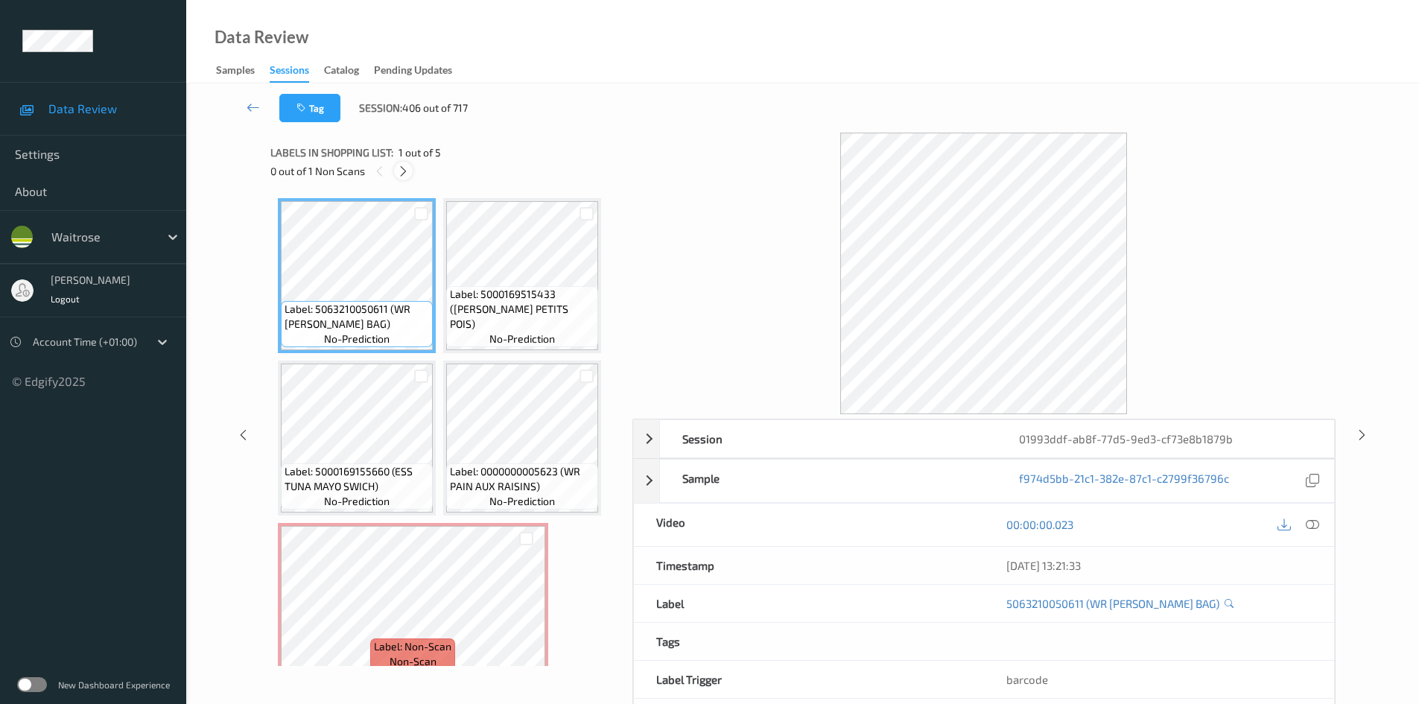
click at [406, 169] on icon at bounding box center [403, 171] width 13 height 13
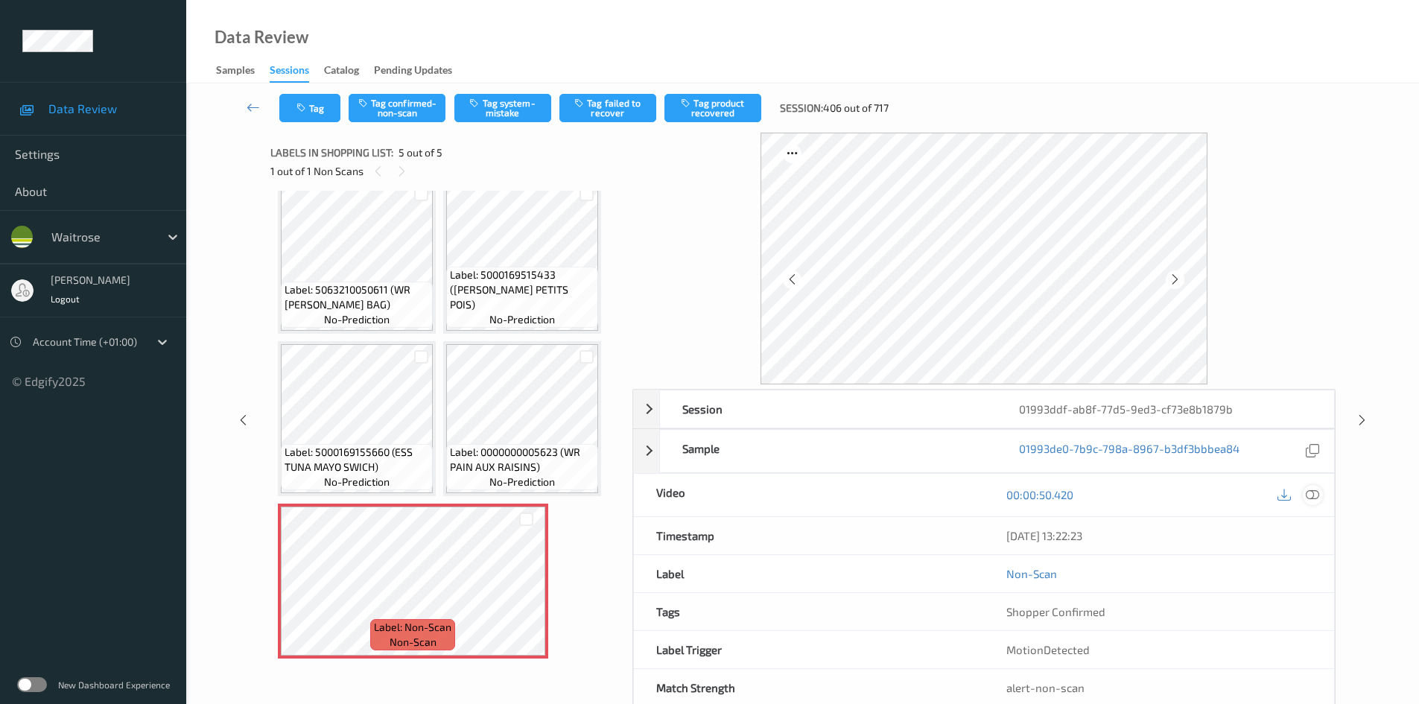
click at [1314, 494] on icon at bounding box center [1311, 494] width 13 height 13
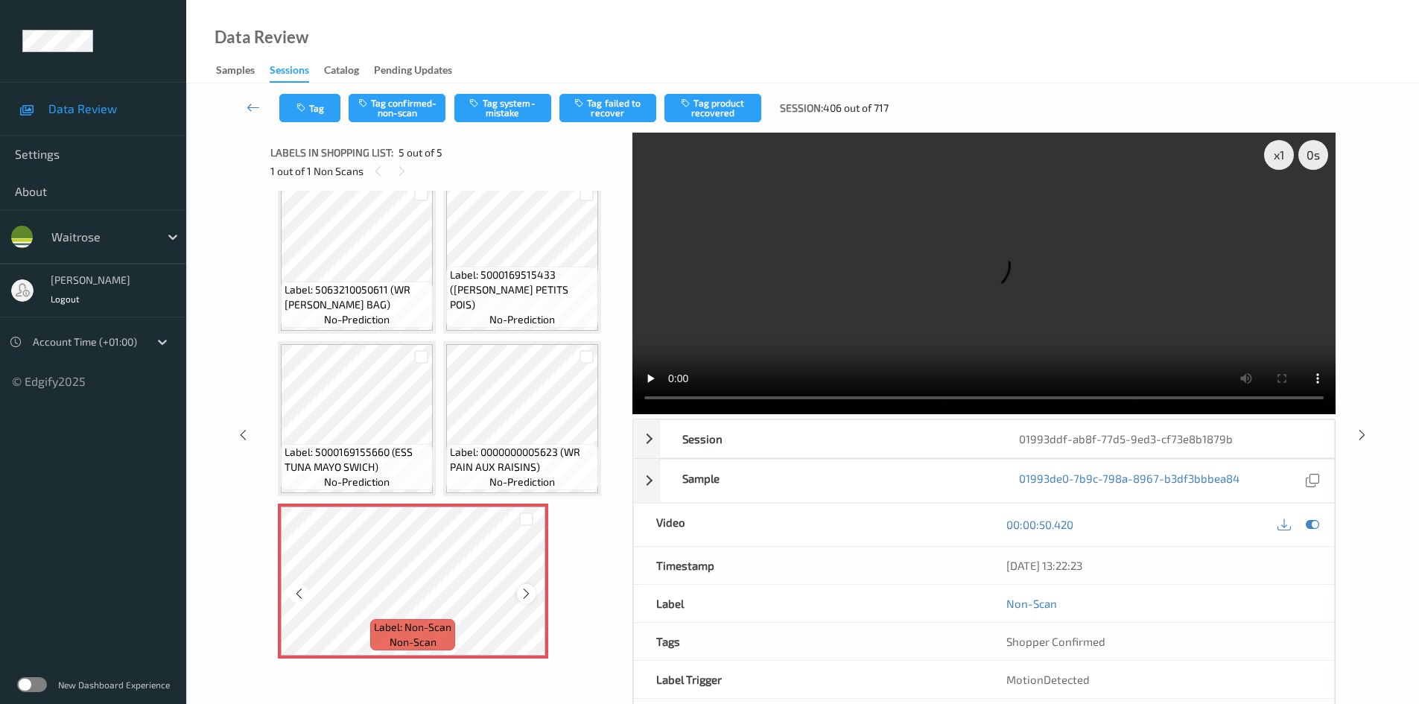
click at [530, 597] on icon at bounding box center [526, 593] width 13 height 13
click at [978, 328] on video at bounding box center [983, 273] width 703 height 281
click at [1279, 156] on div "x 1" at bounding box center [1279, 155] width 30 height 30
click at [1279, 156] on div "x 2" at bounding box center [1279, 155] width 30 height 30
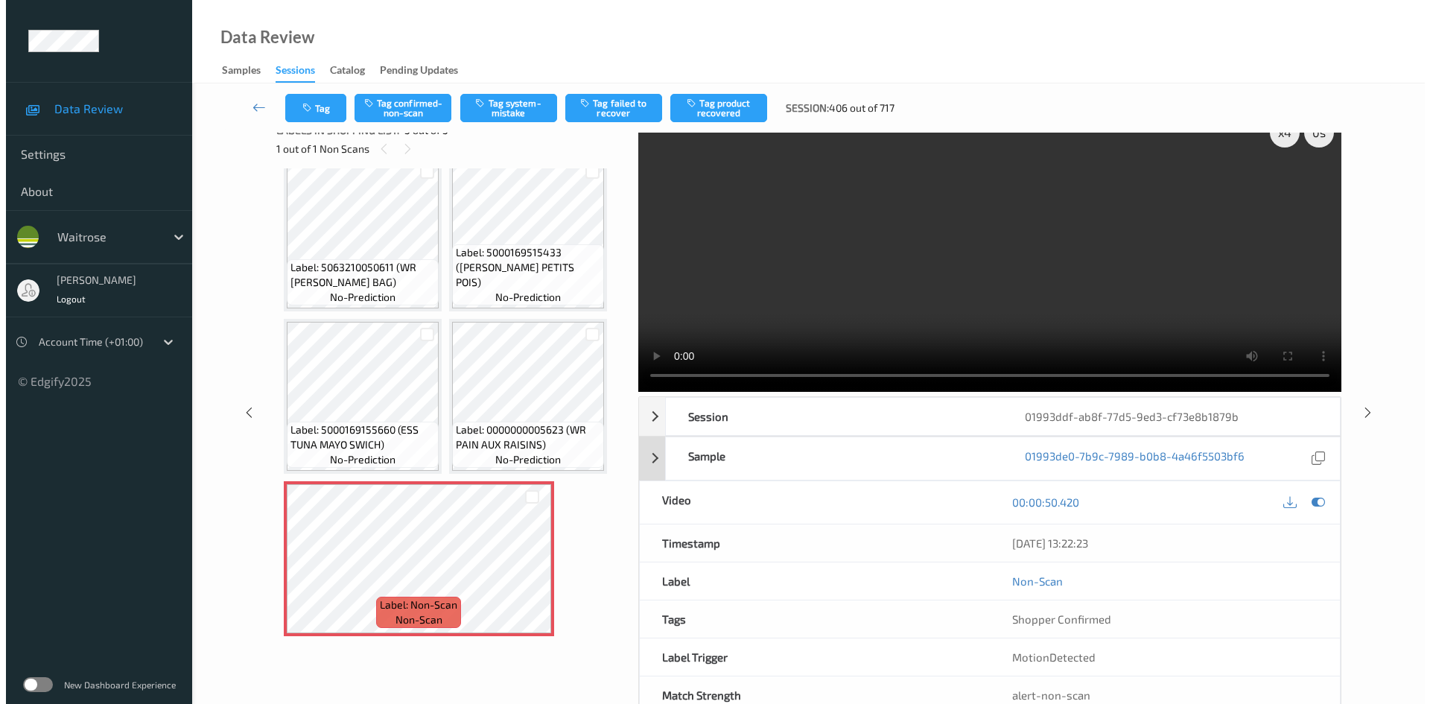
scroll to position [0, 0]
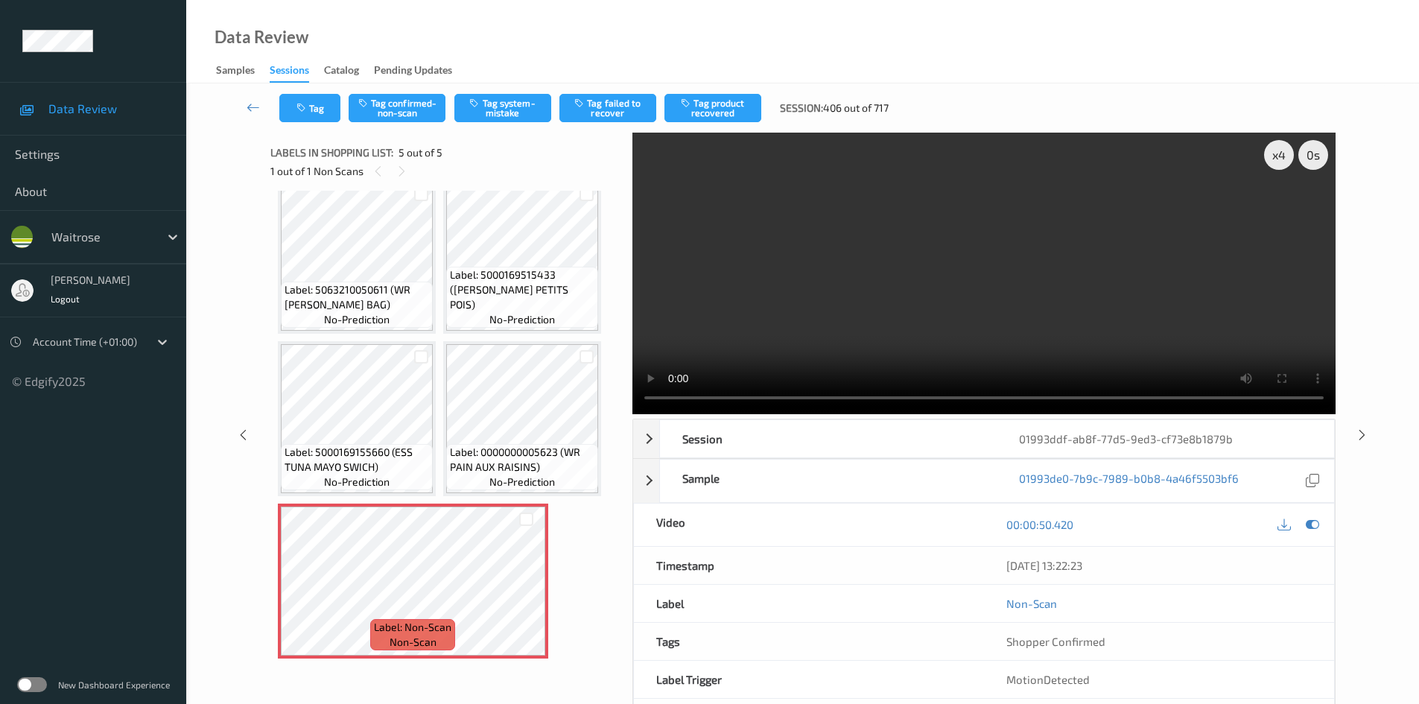
click at [879, 415] on div "x 4 0 s Session 01993ddf-ab8f-77d5-9ed3-cf73e8b1879b Session ID 01993ddf-ab8f-7…" at bounding box center [983, 435] width 703 height 605
click at [1017, 285] on video at bounding box center [983, 273] width 703 height 281
click at [494, 101] on button "Tag system-mistake" at bounding box center [502, 108] width 97 height 28
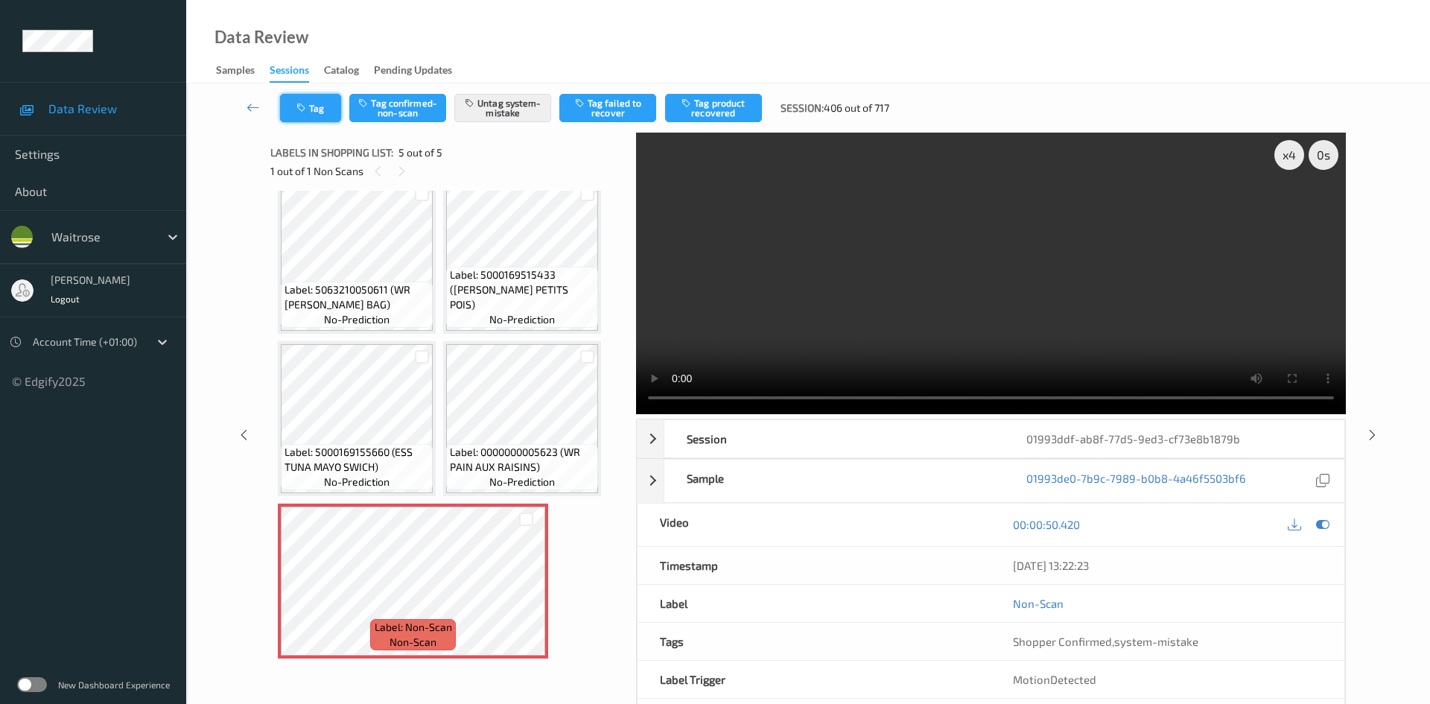
click at [317, 101] on button "Tag" at bounding box center [310, 108] width 61 height 28
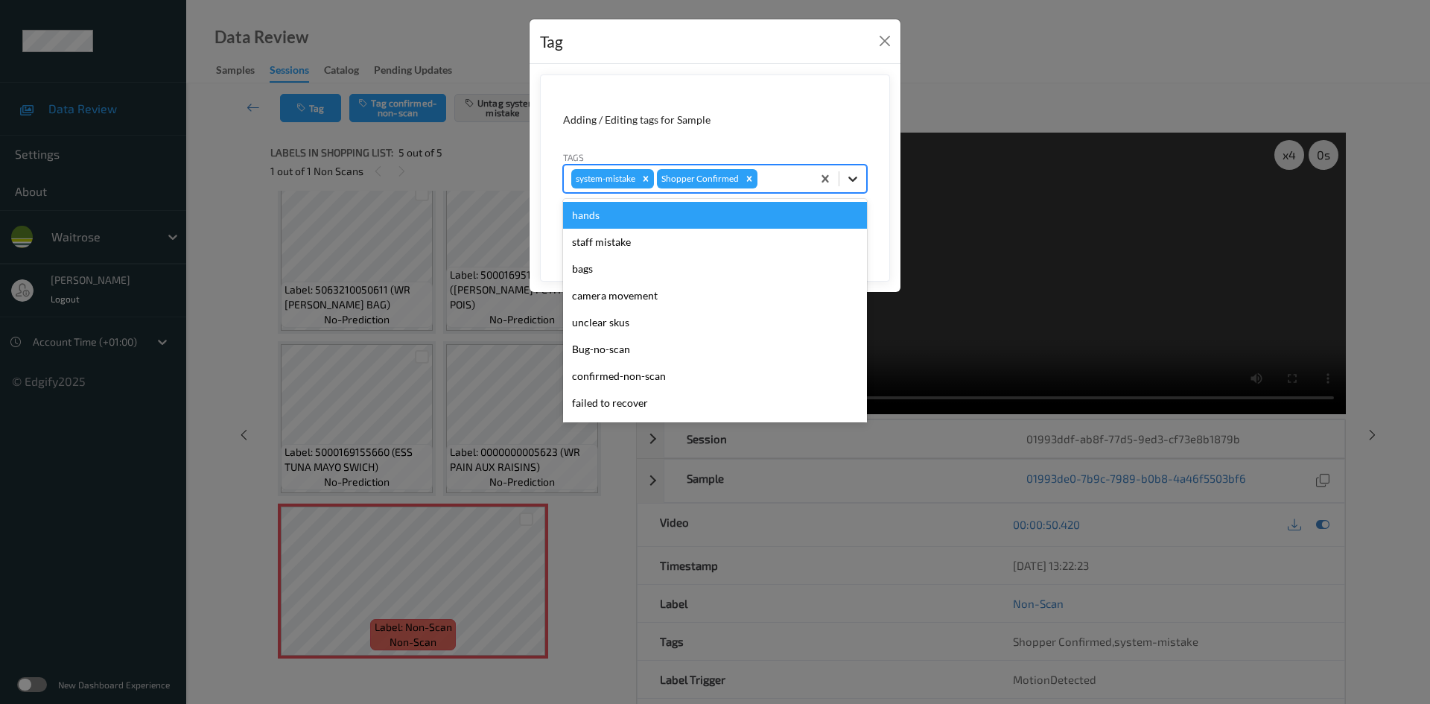
click at [862, 173] on div at bounding box center [852, 178] width 27 height 27
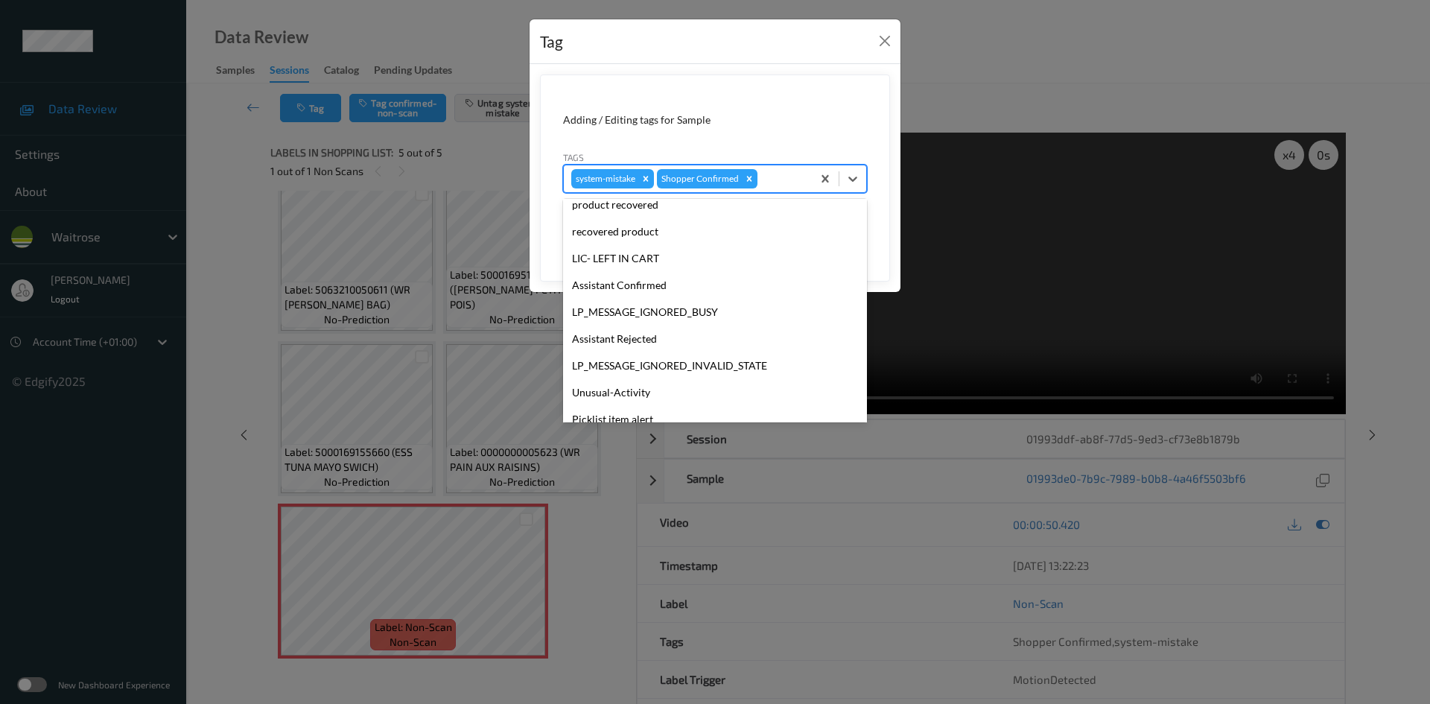
scroll to position [346, 0]
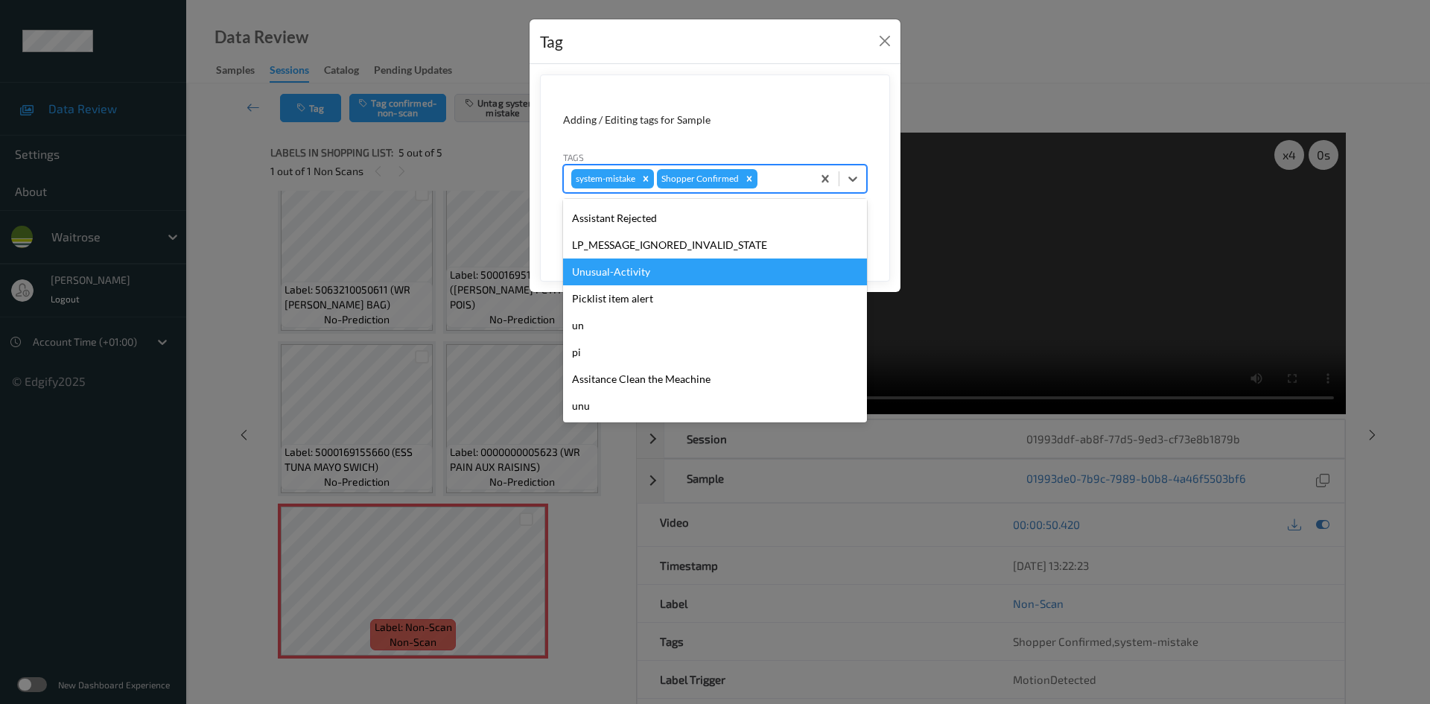
click at [649, 272] on div "Unusual-Activity" at bounding box center [715, 271] width 304 height 27
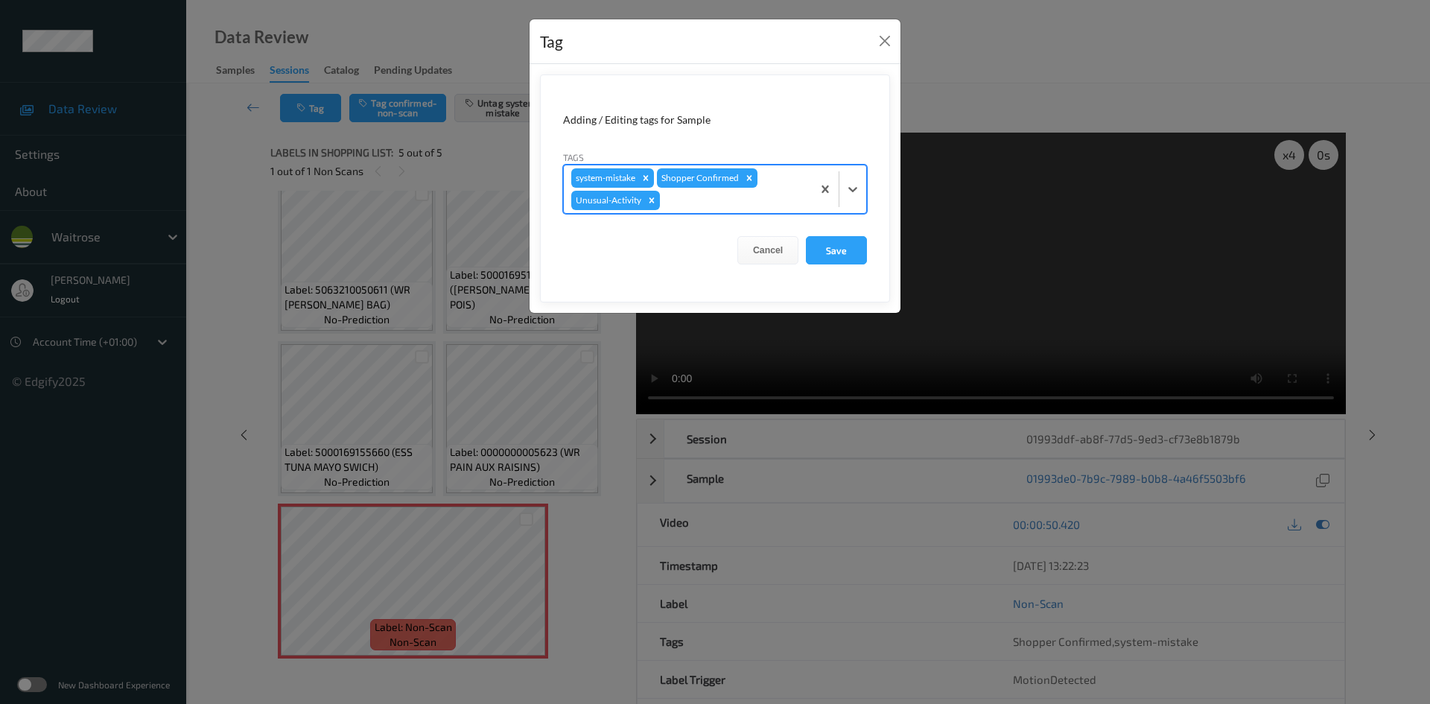
click at [795, 188] on div "system-mistake Shopper Confirmed Unusual-Activity" at bounding box center [688, 189] width 248 height 48
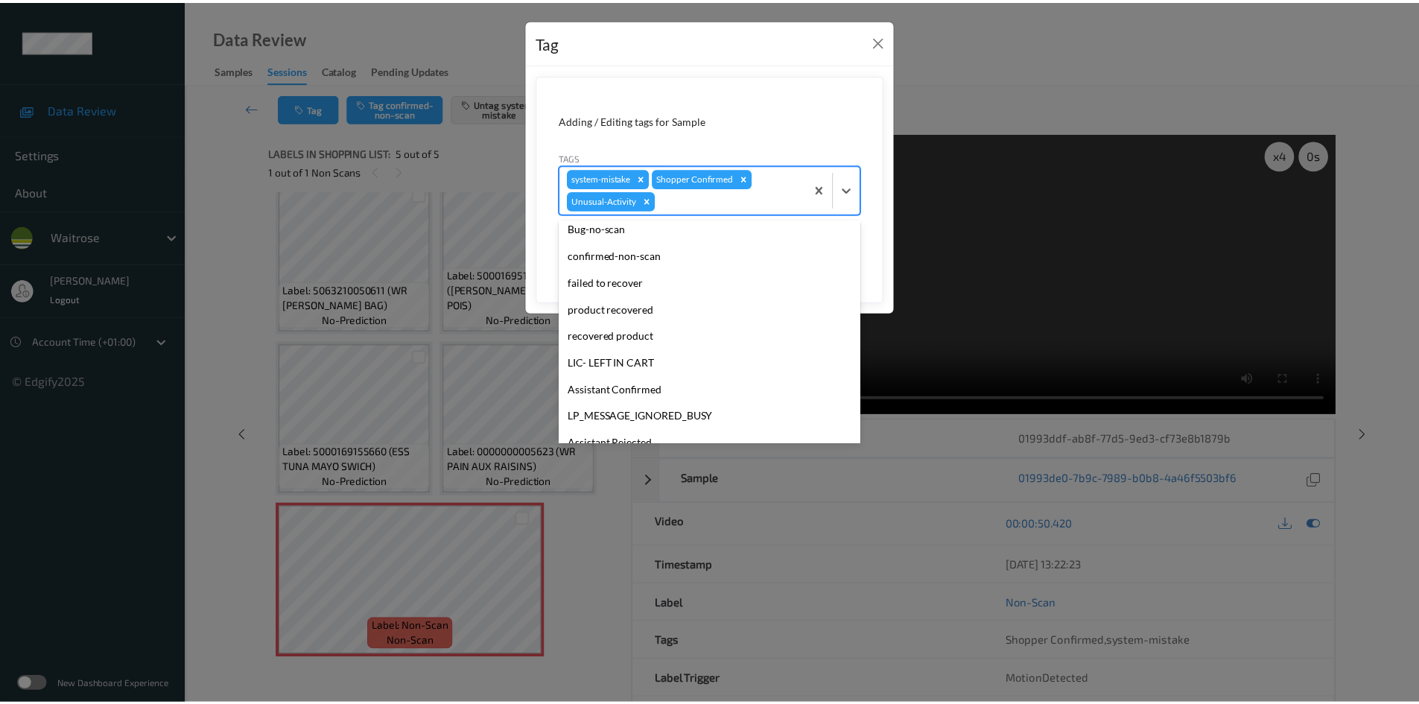
scroll to position [319, 0]
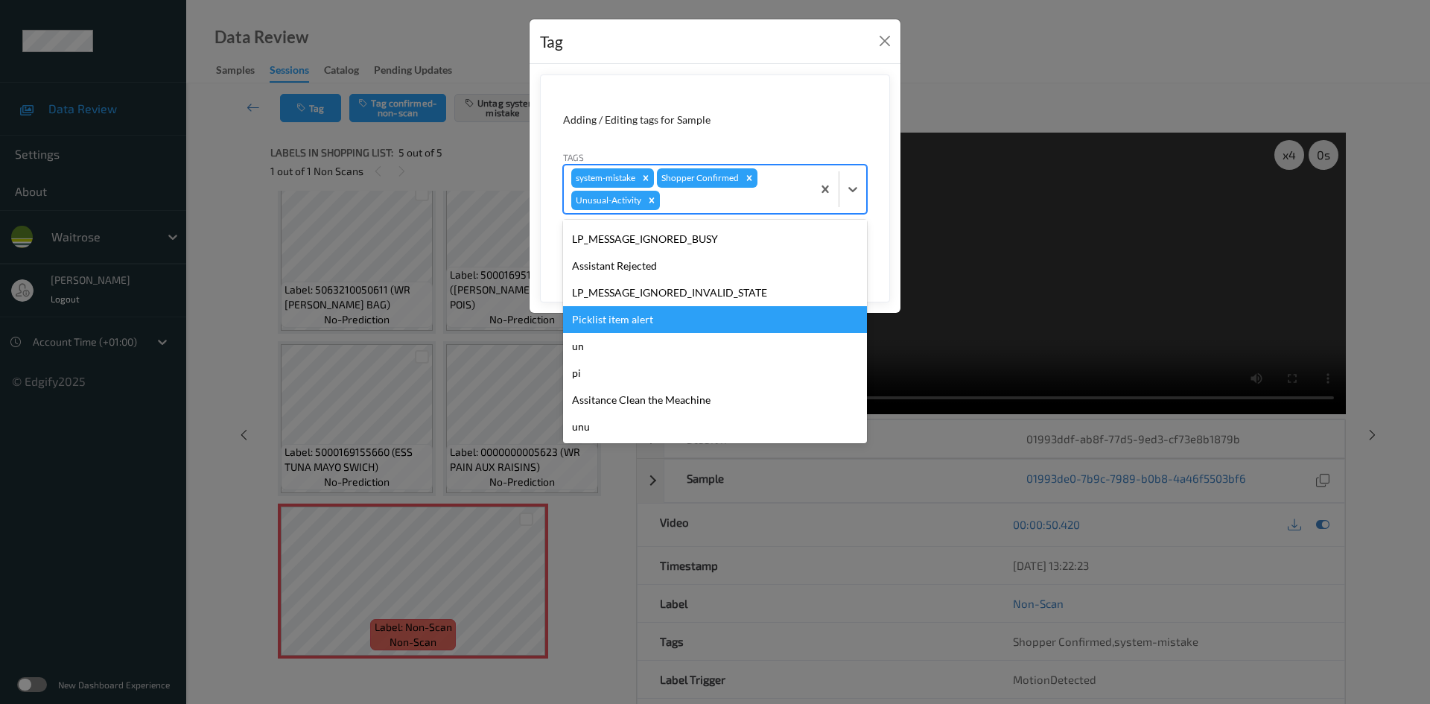
click at [640, 314] on div "Picklist item alert" at bounding box center [715, 319] width 304 height 27
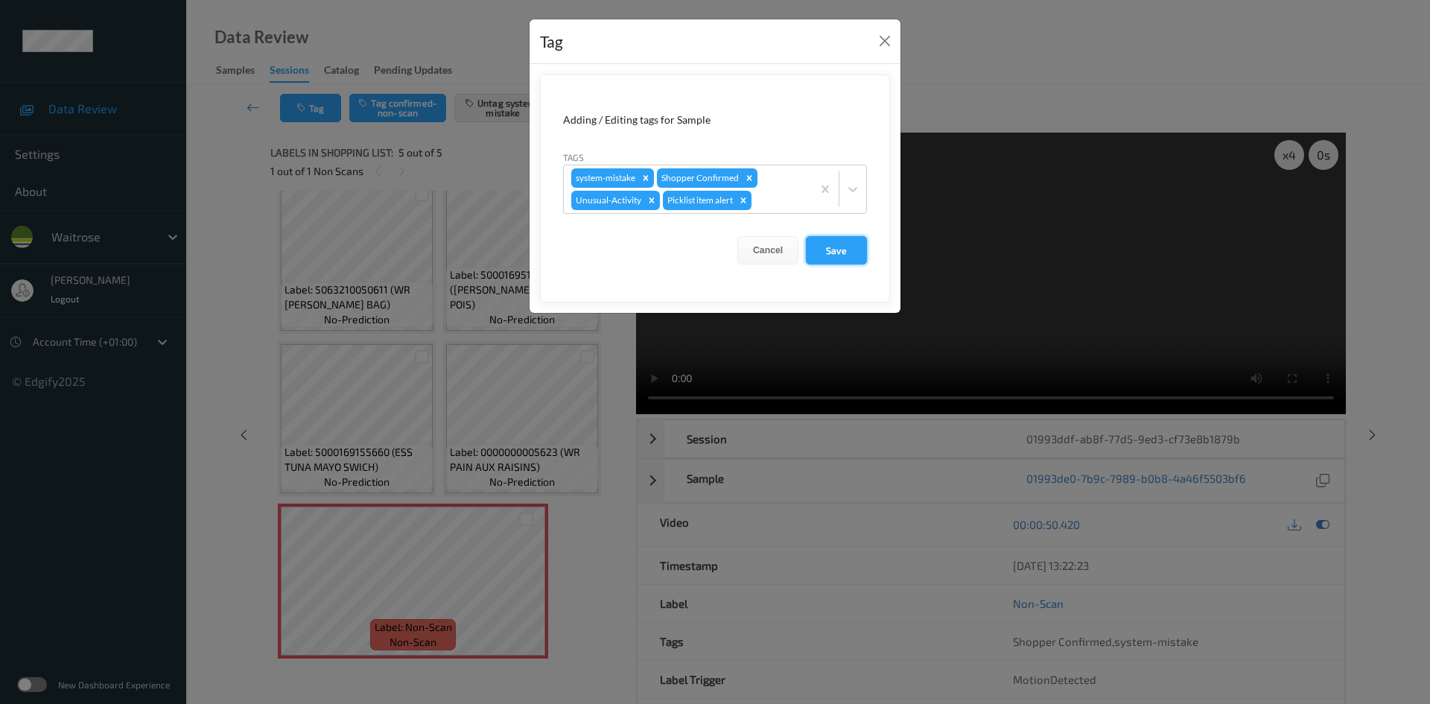
click at [850, 252] on button "Save" at bounding box center [836, 250] width 61 height 28
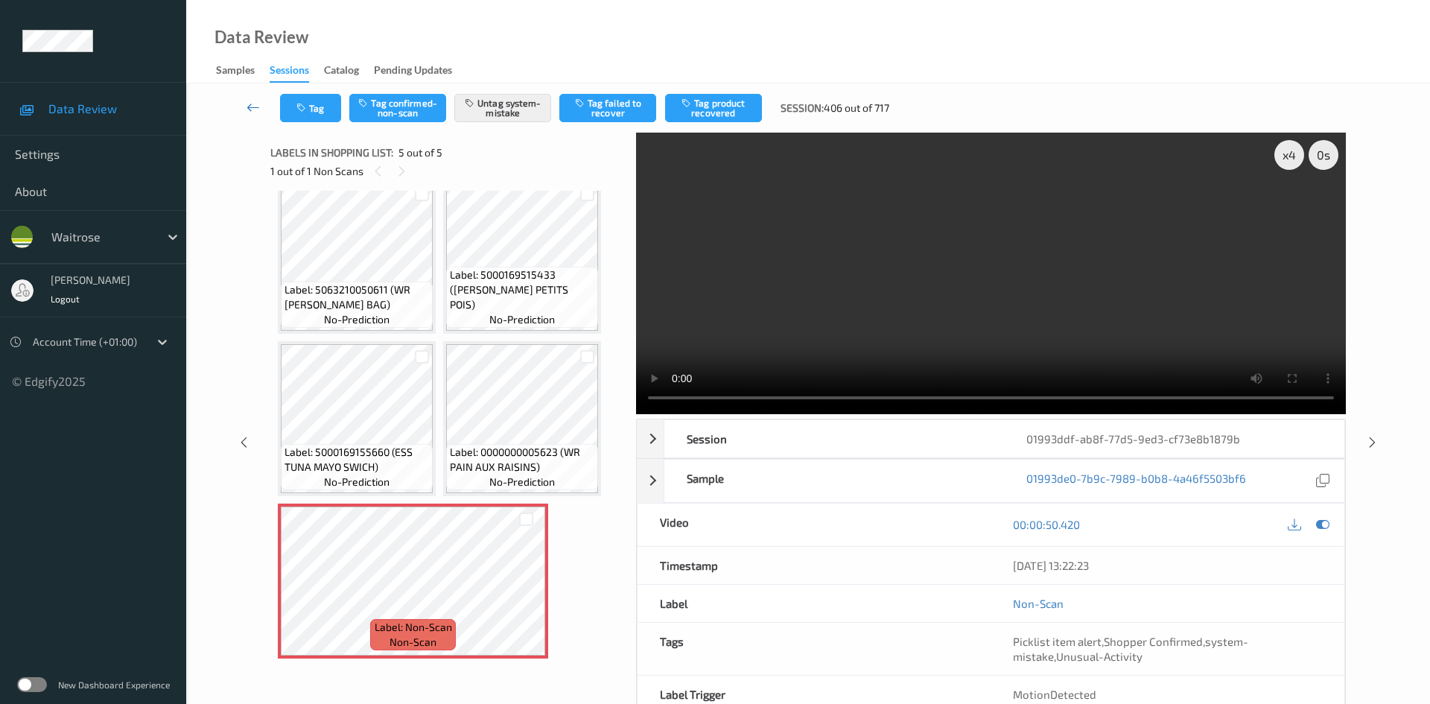
click at [250, 96] on link at bounding box center [253, 108] width 53 height 28
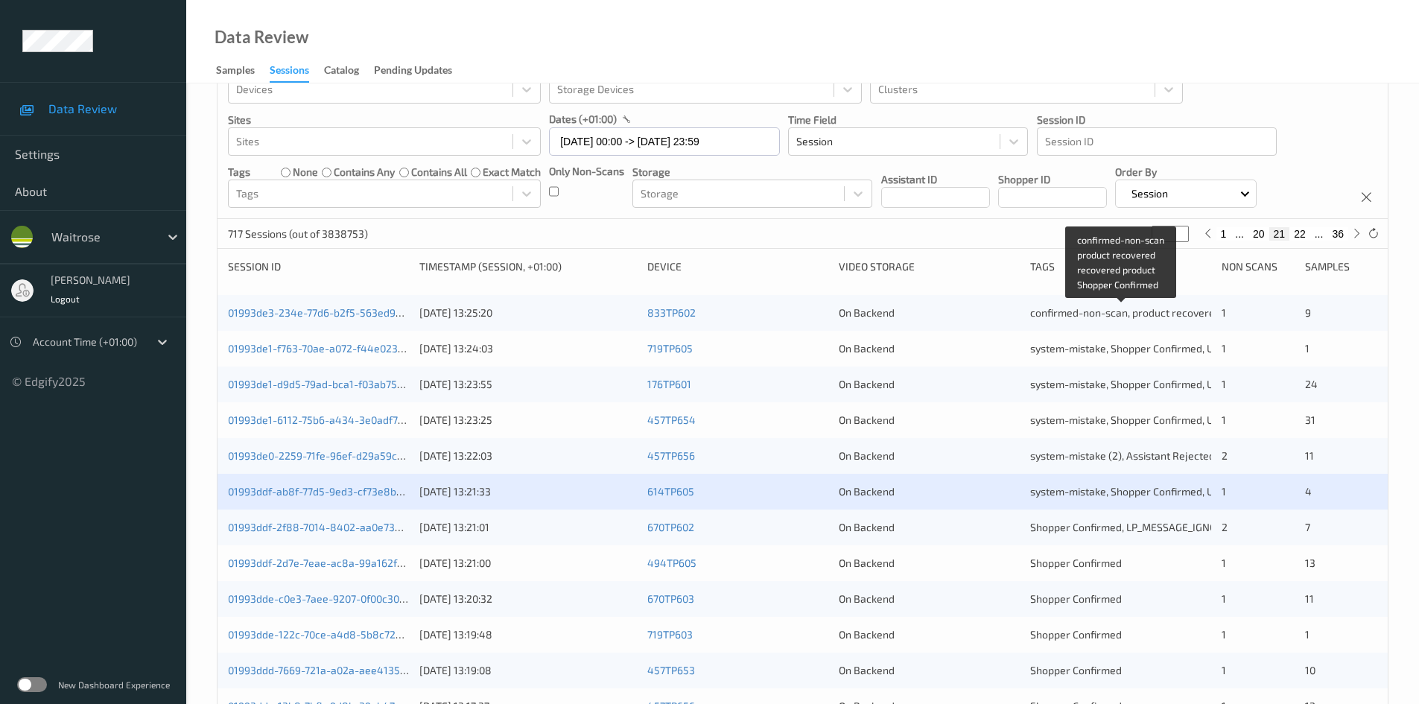
scroll to position [149, 0]
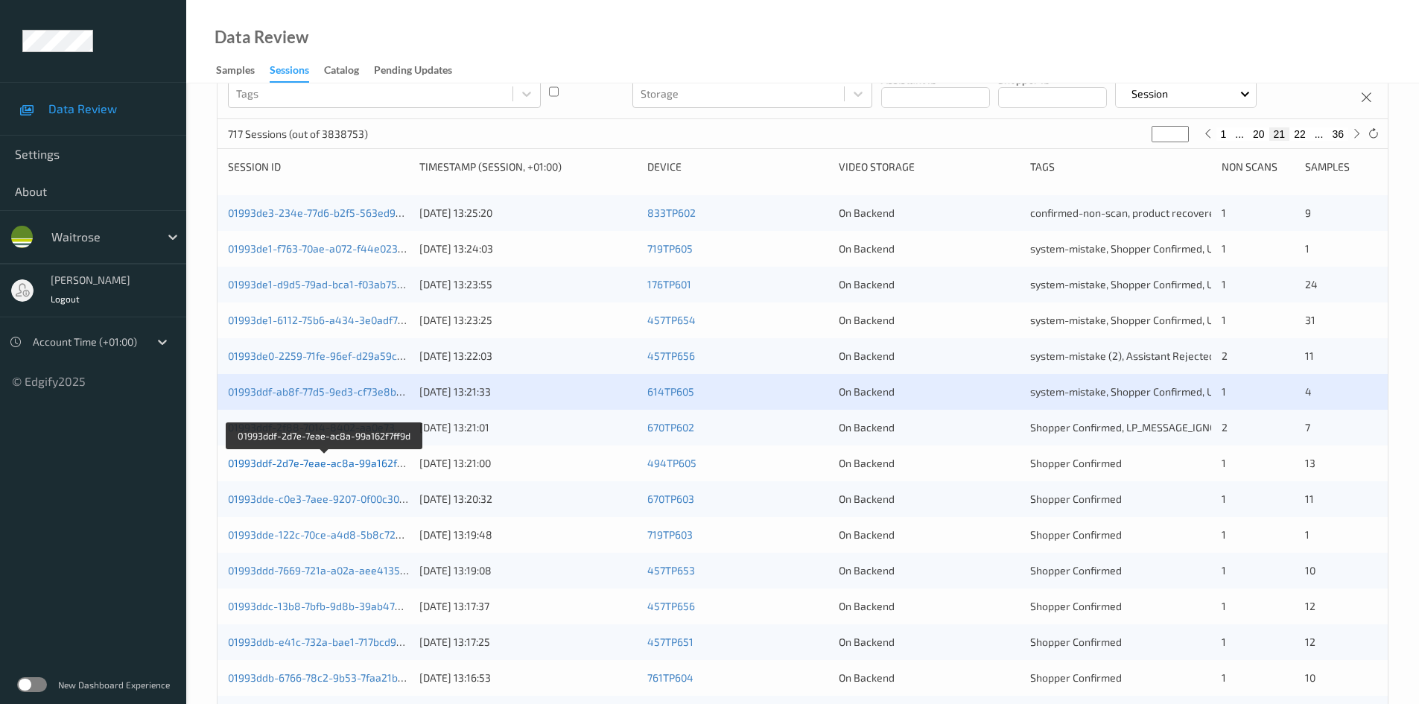
click at [282, 464] on link "01993ddf-2d7e-7eae-ac8a-99a162f7ff9d" at bounding box center [325, 462] width 194 height 13
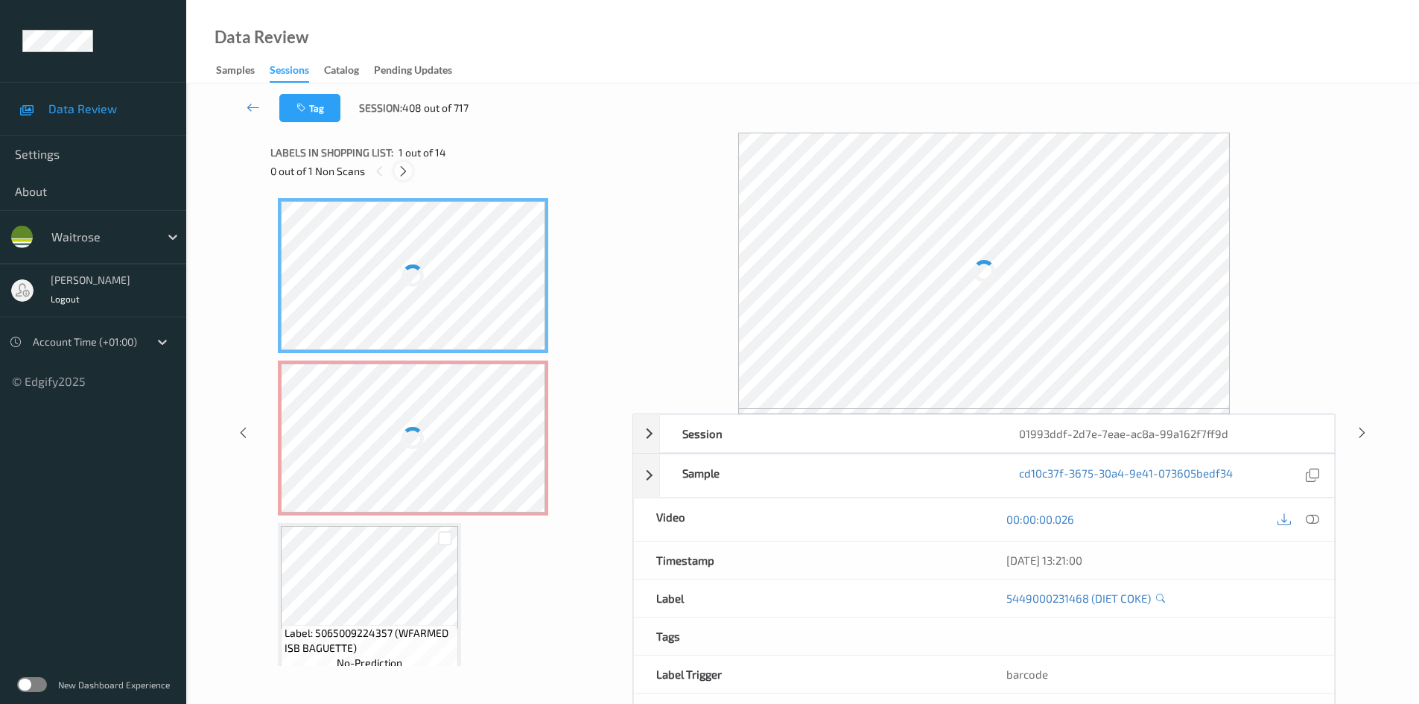
drag, startPoint x: 406, startPoint y: 170, endPoint x: 628, endPoint y: 195, distance: 224.1
click at [410, 171] on div at bounding box center [403, 171] width 19 height 19
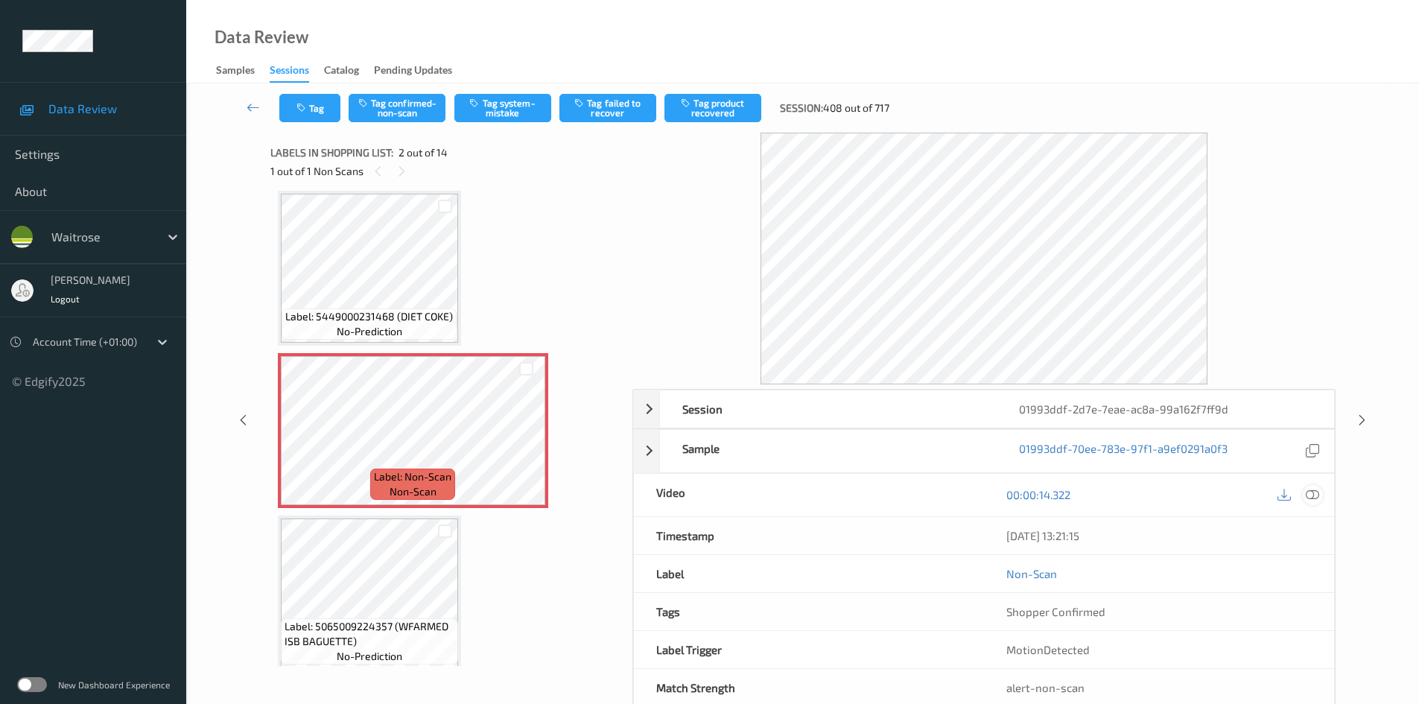
click at [1312, 497] on icon at bounding box center [1311, 494] width 13 height 13
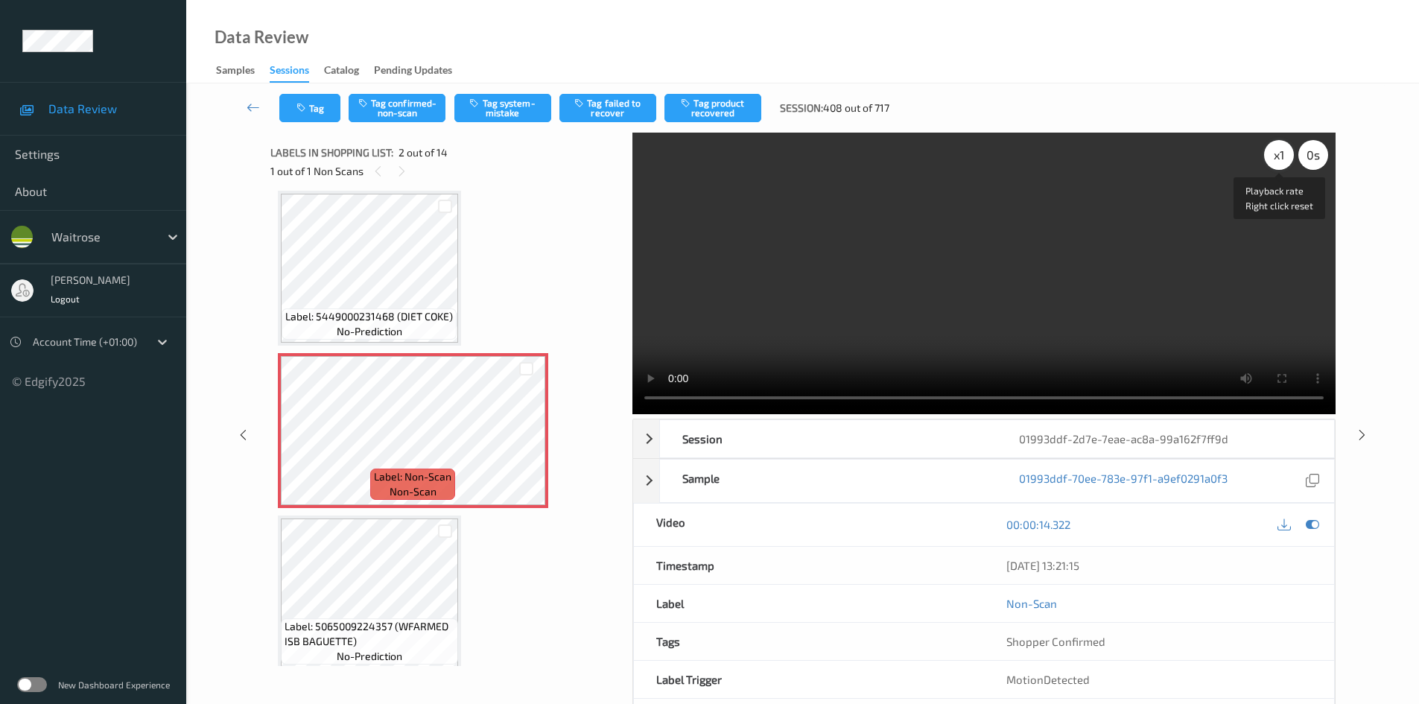
click at [1284, 153] on div "x 1" at bounding box center [1279, 155] width 30 height 30
click at [1276, 150] on div "x 2" at bounding box center [1279, 155] width 30 height 30
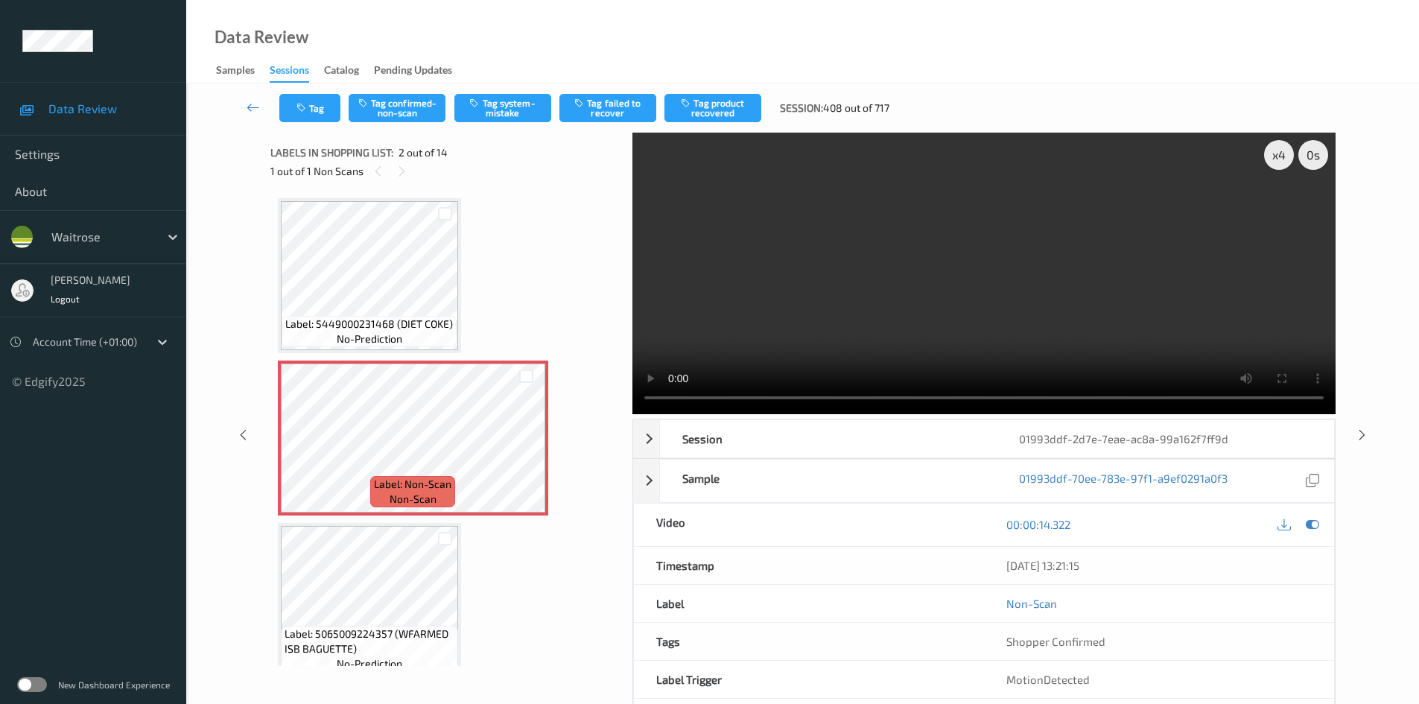
click at [999, 281] on video at bounding box center [983, 273] width 703 height 281
click at [978, 234] on video at bounding box center [983, 273] width 703 height 281
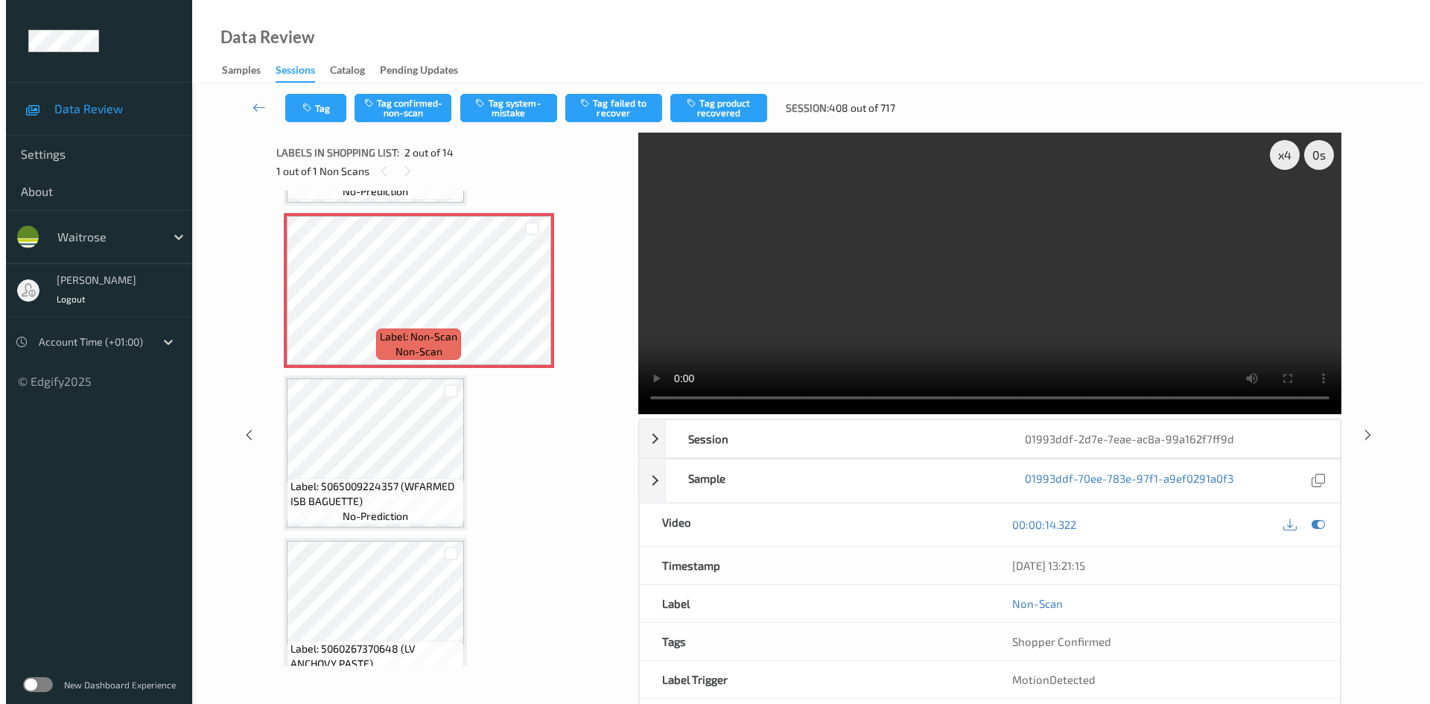
scroll to position [149, 0]
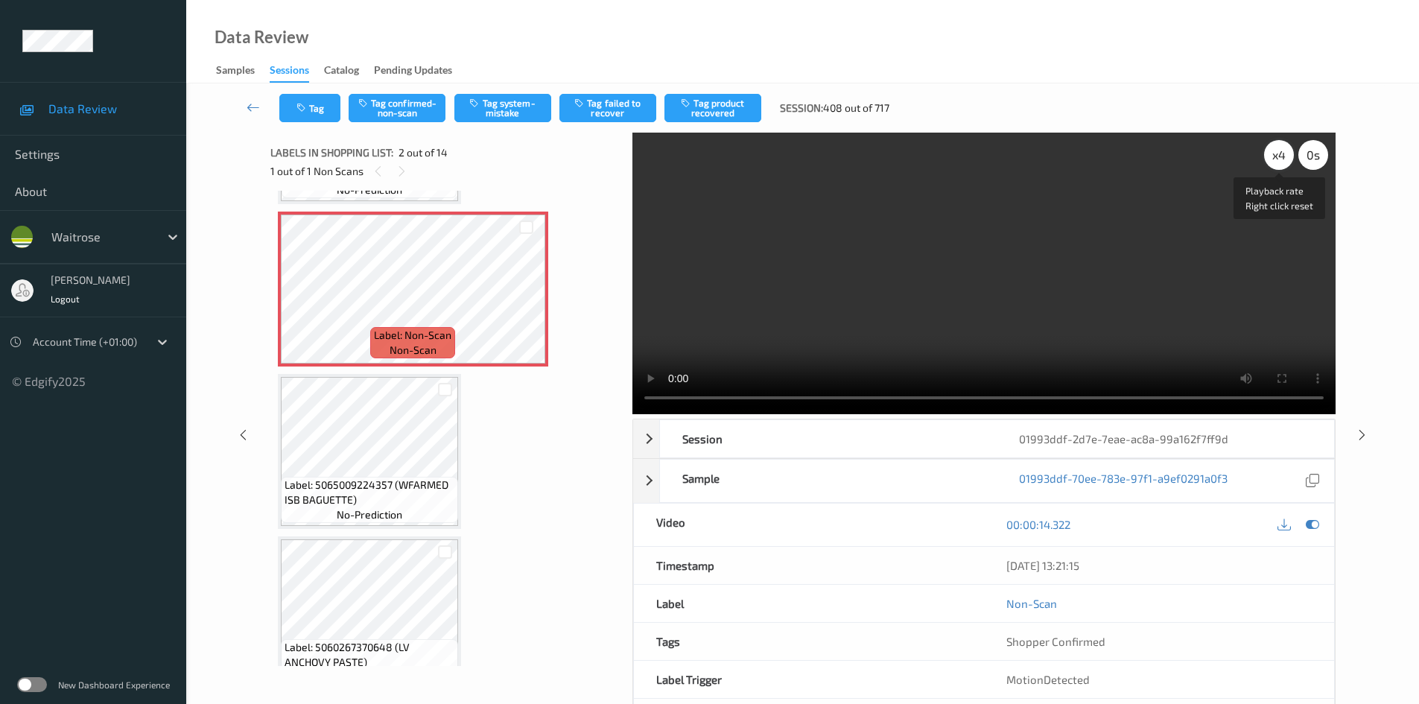
click at [1284, 150] on div "x 4" at bounding box center [1279, 155] width 30 height 30
click at [955, 320] on video at bounding box center [983, 273] width 703 height 281
drag, startPoint x: 502, startPoint y: 98, endPoint x: 522, endPoint y: 92, distance: 21.0
click at [521, 92] on div "Tag Tag confirmed-non-scan Tag system-mistake Tag failed to recover Tag product…" at bounding box center [802, 107] width 1171 height 49
click at [1280, 149] on div "x 8" at bounding box center [1279, 155] width 30 height 30
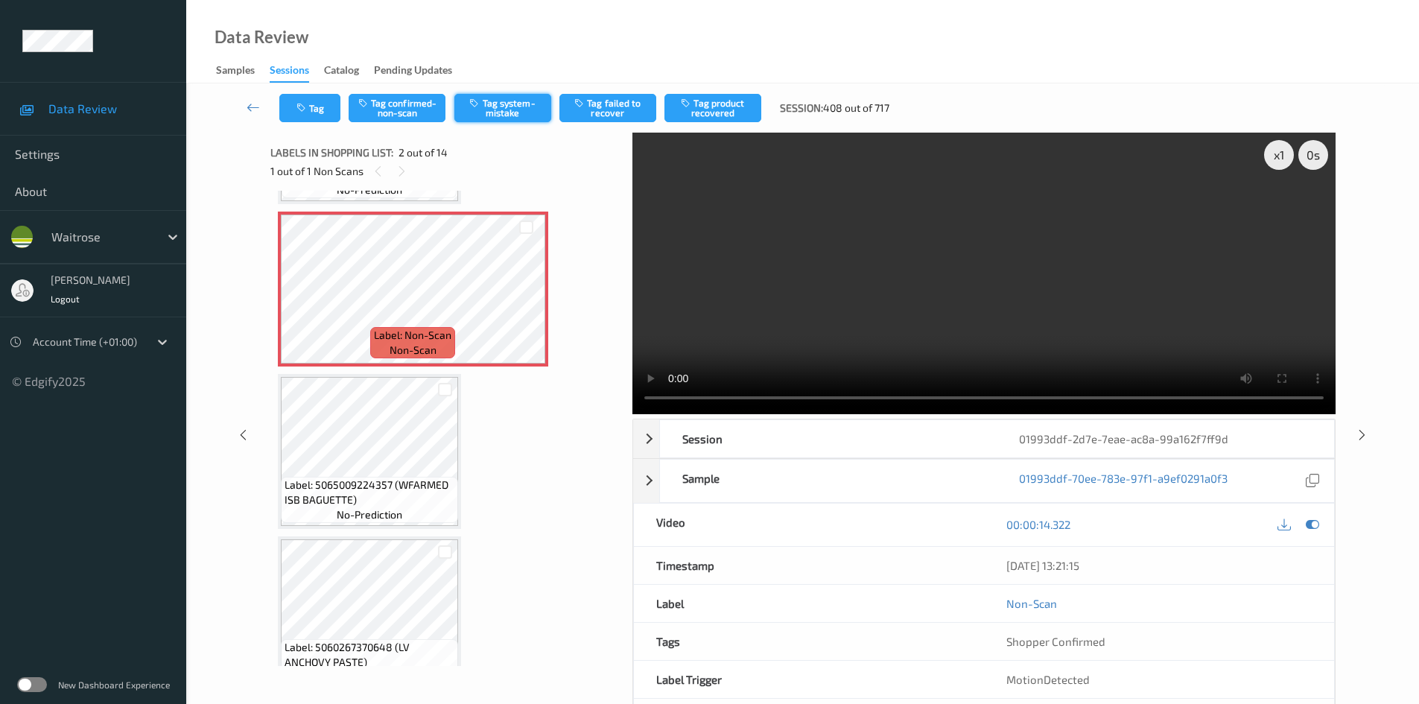
click at [518, 98] on button "Tag system-mistake" at bounding box center [502, 108] width 97 height 28
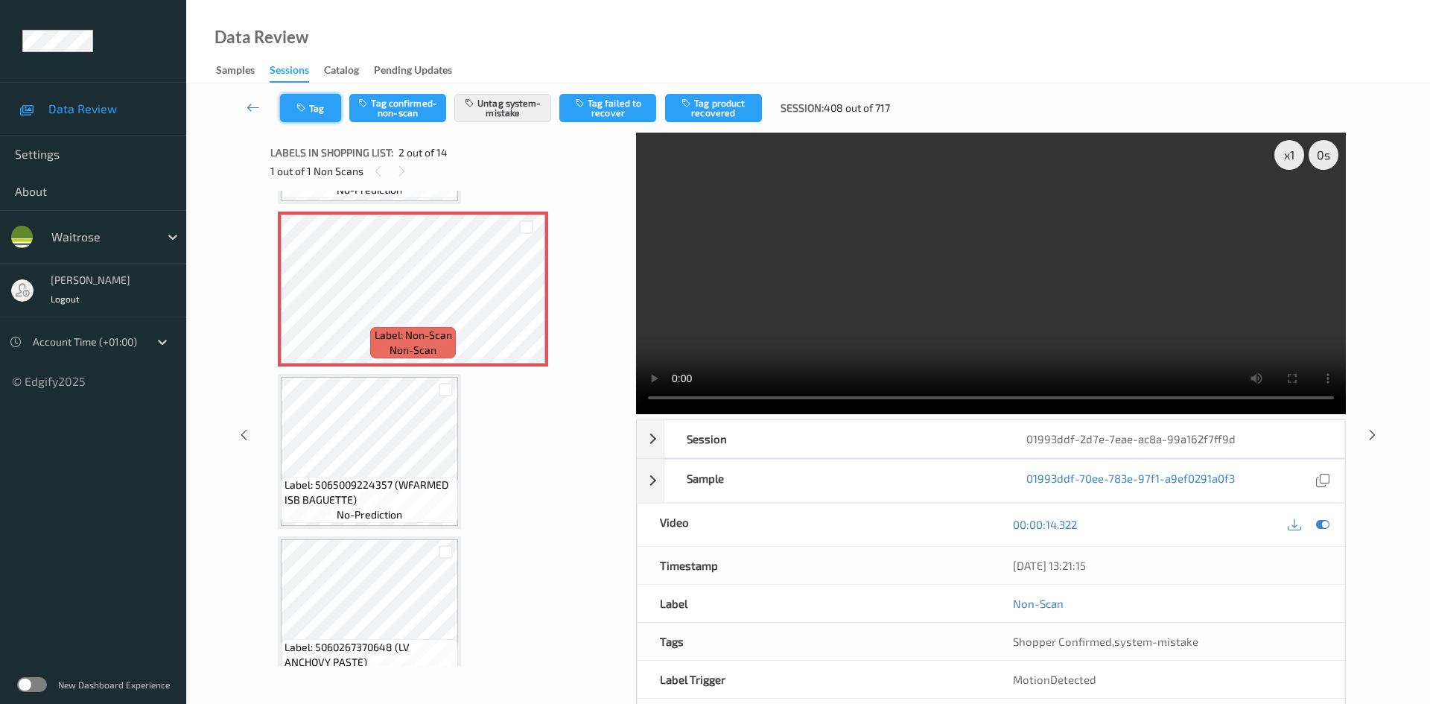
click at [314, 115] on button "Tag" at bounding box center [310, 108] width 61 height 28
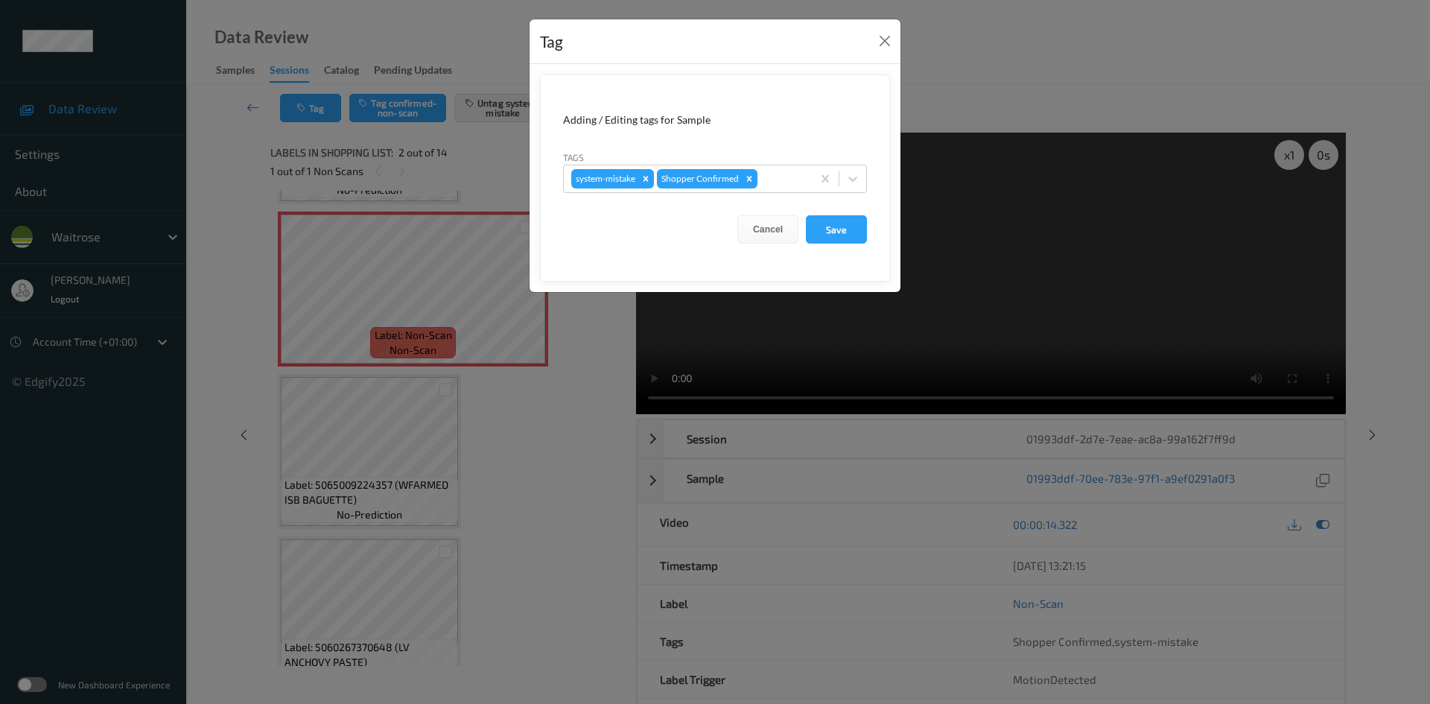
drag, startPoint x: 859, startPoint y: 183, endPoint x: 838, endPoint y: 193, distance: 23.0
click at [859, 183] on icon at bounding box center [852, 178] width 15 height 15
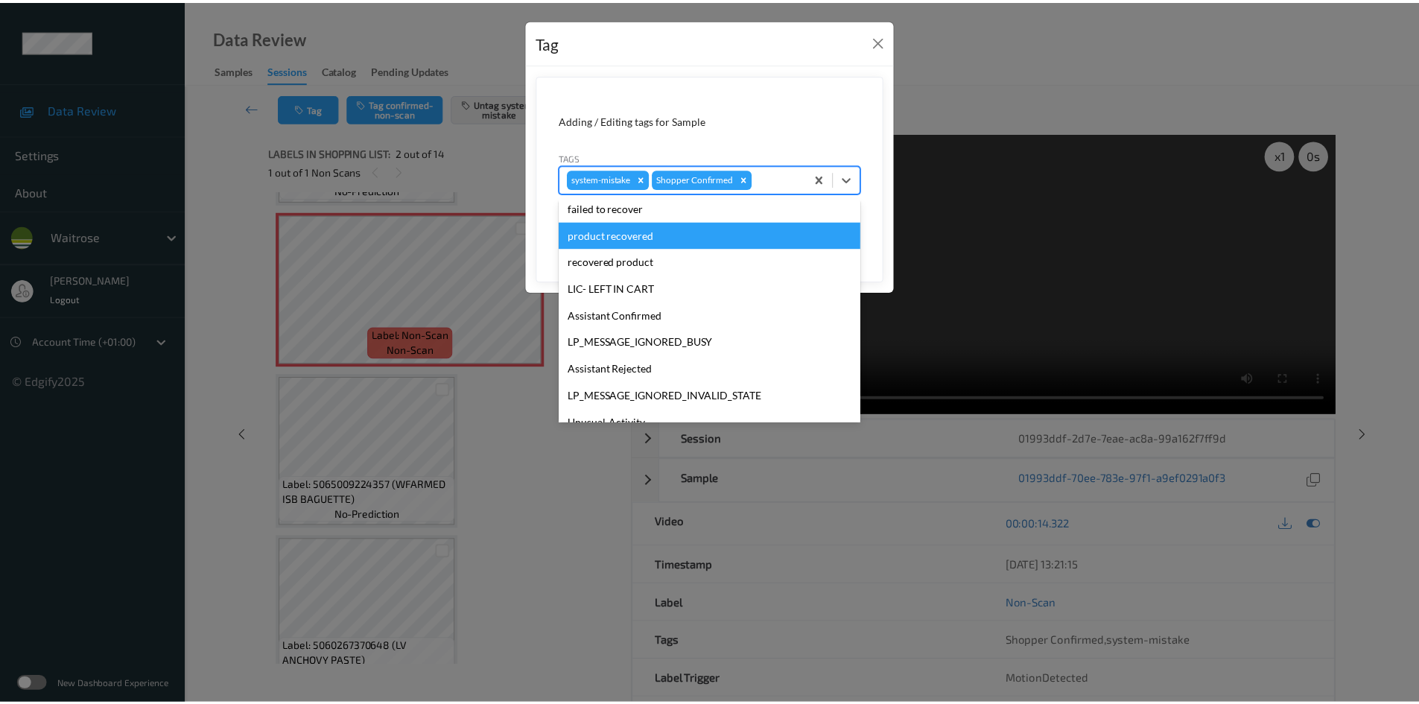
scroll to position [346, 0]
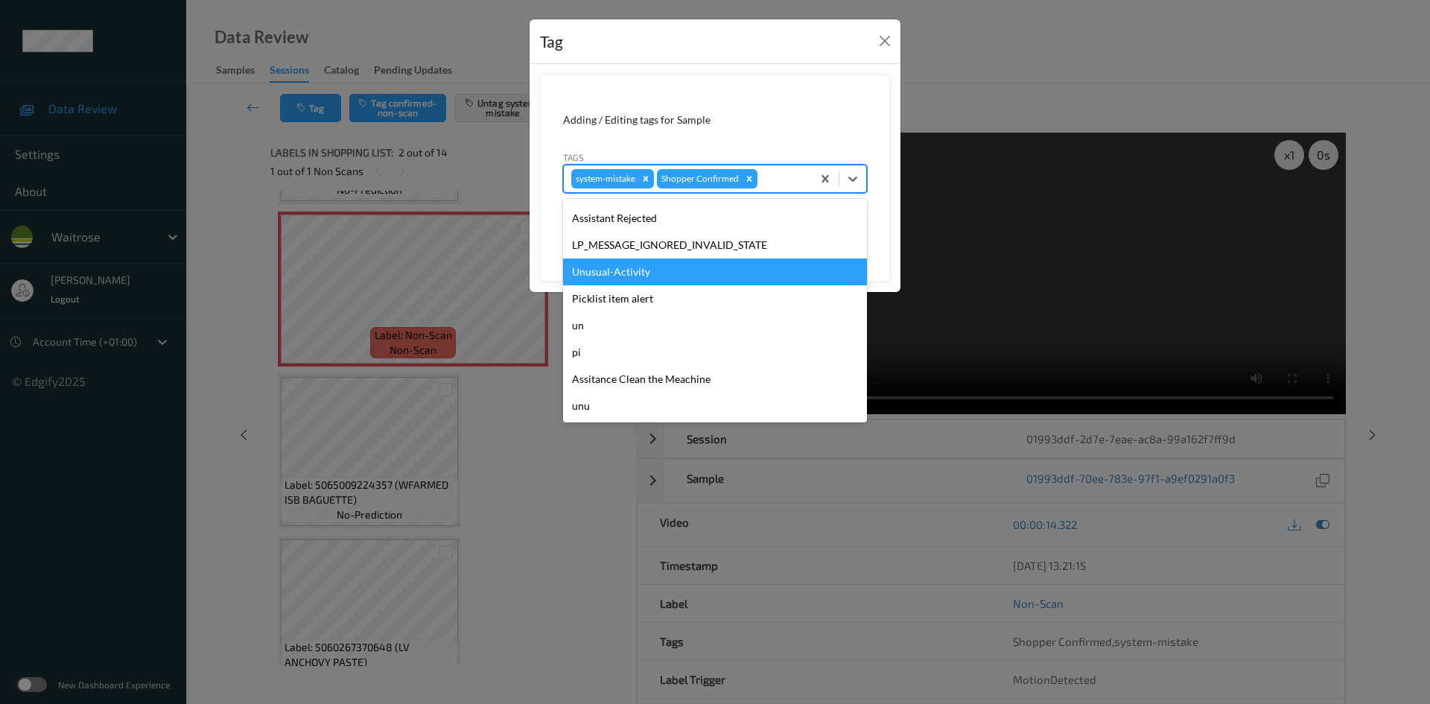
click at [655, 282] on div "Unusual-Activity" at bounding box center [715, 271] width 304 height 27
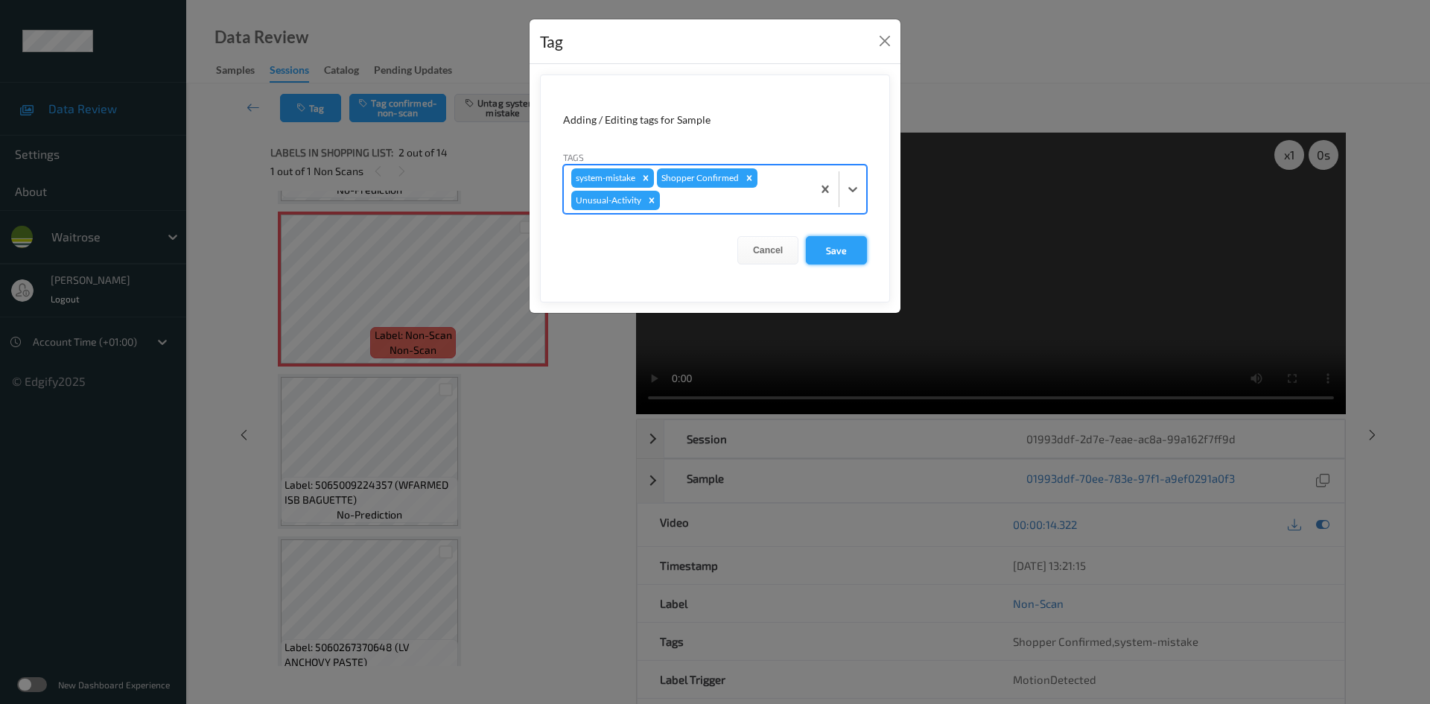
click at [826, 252] on button "Save" at bounding box center [836, 250] width 61 height 28
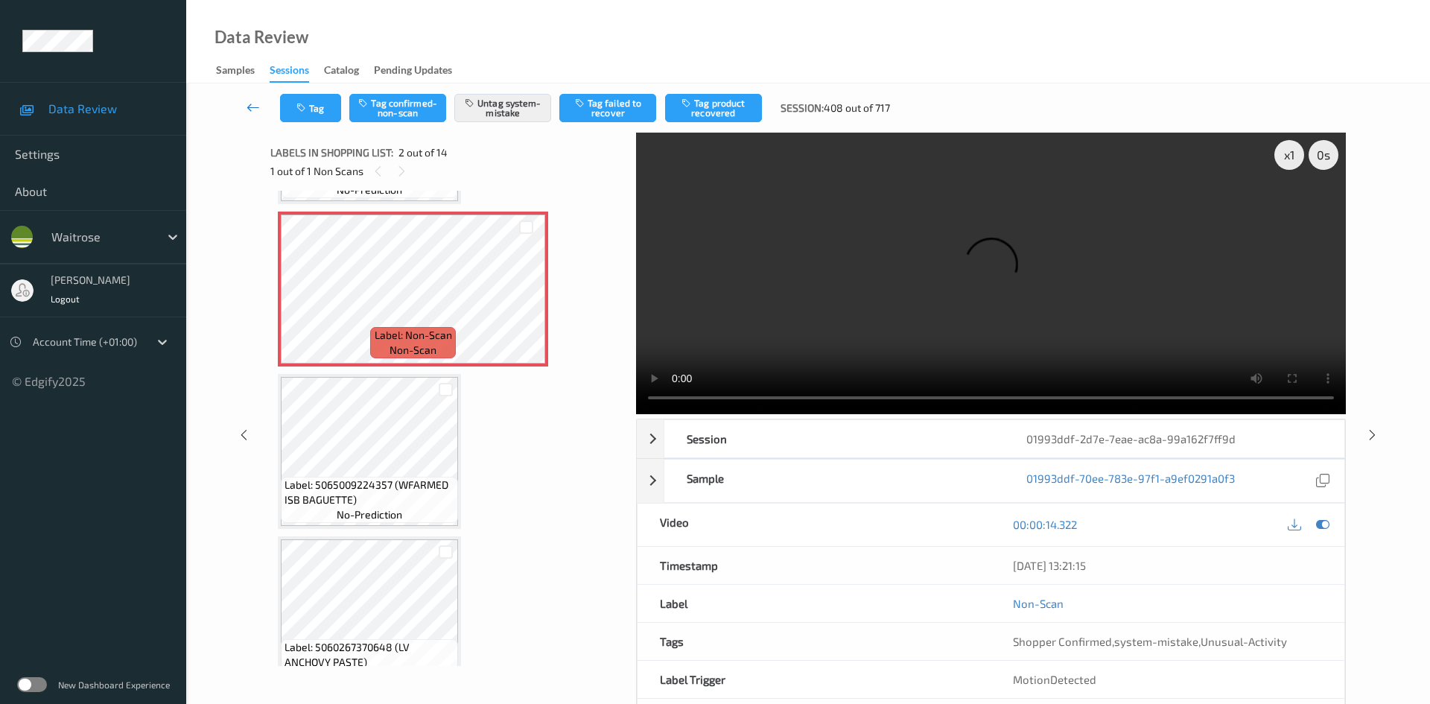
click at [250, 102] on icon at bounding box center [252, 107] width 13 height 15
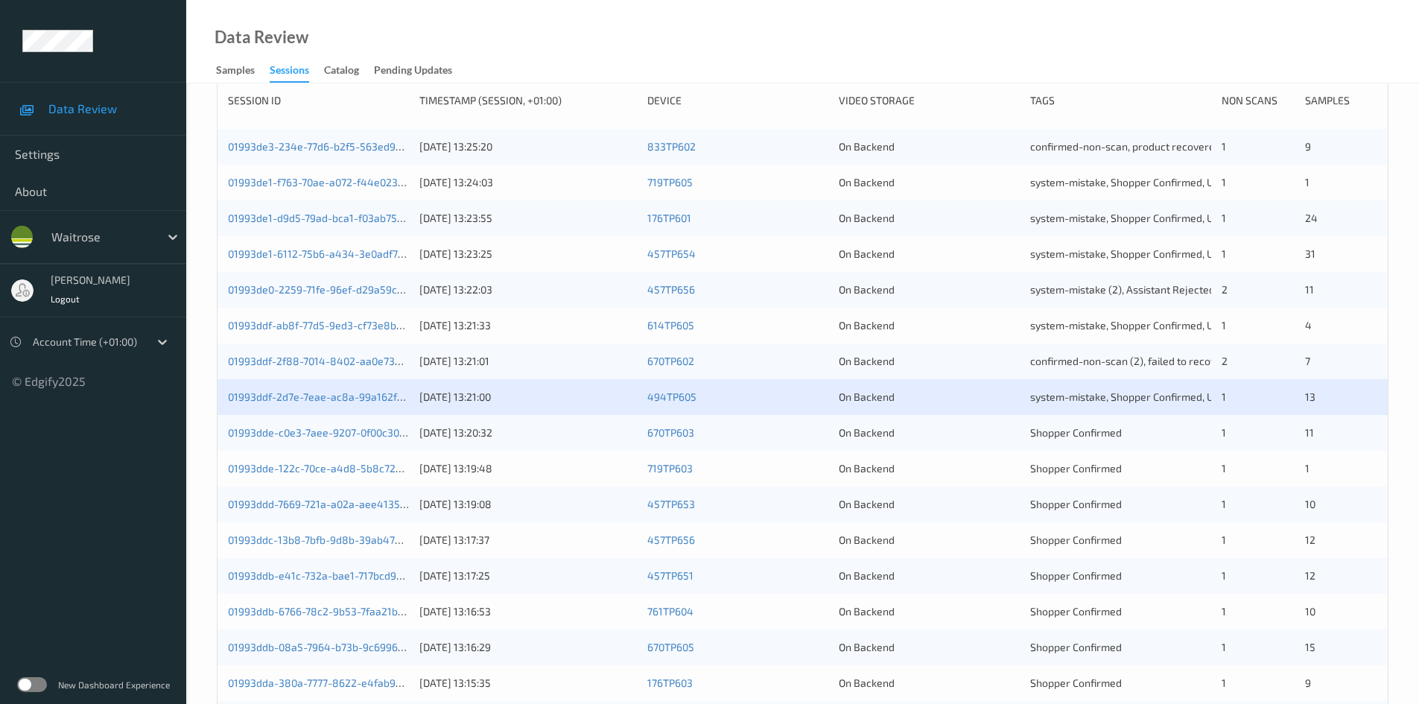
scroll to position [223, 0]
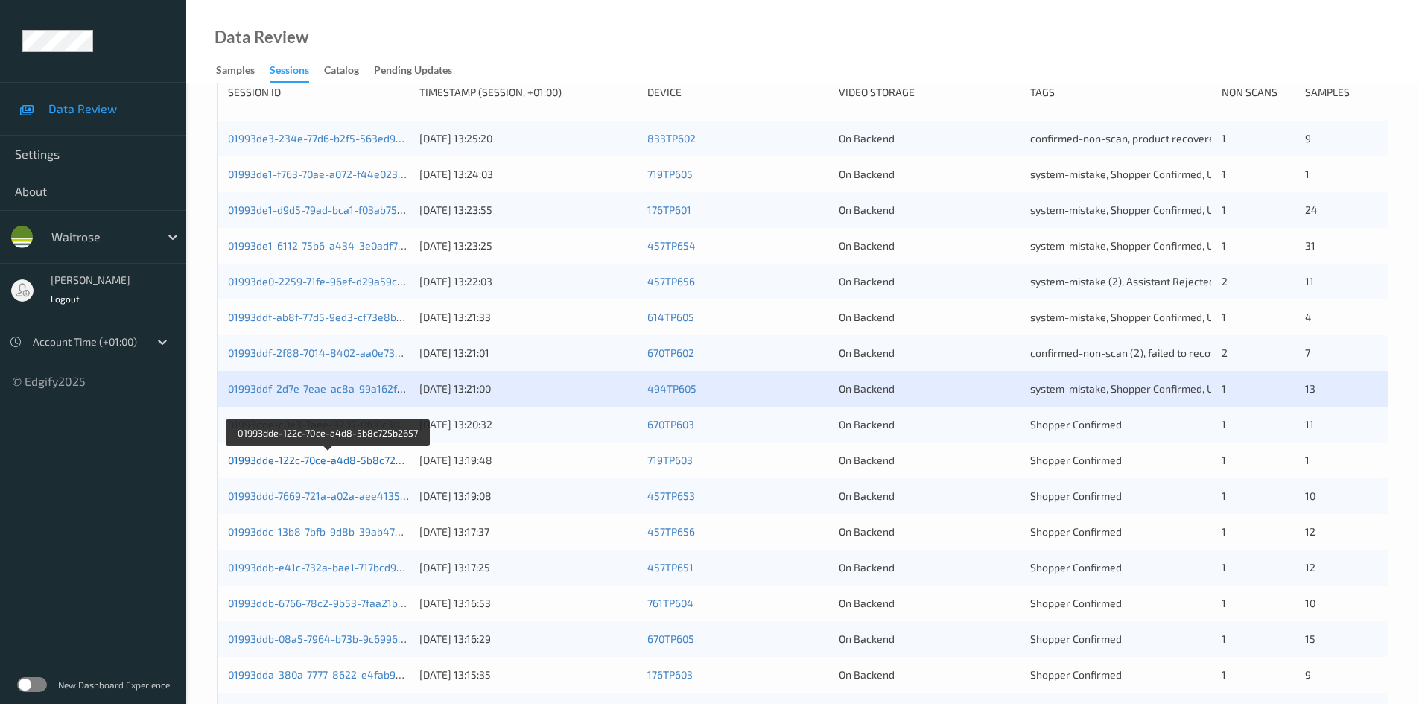
click at [293, 463] on link "01993dde-122c-70ce-a4d8-5b8c725b2657" at bounding box center [329, 459] width 203 height 13
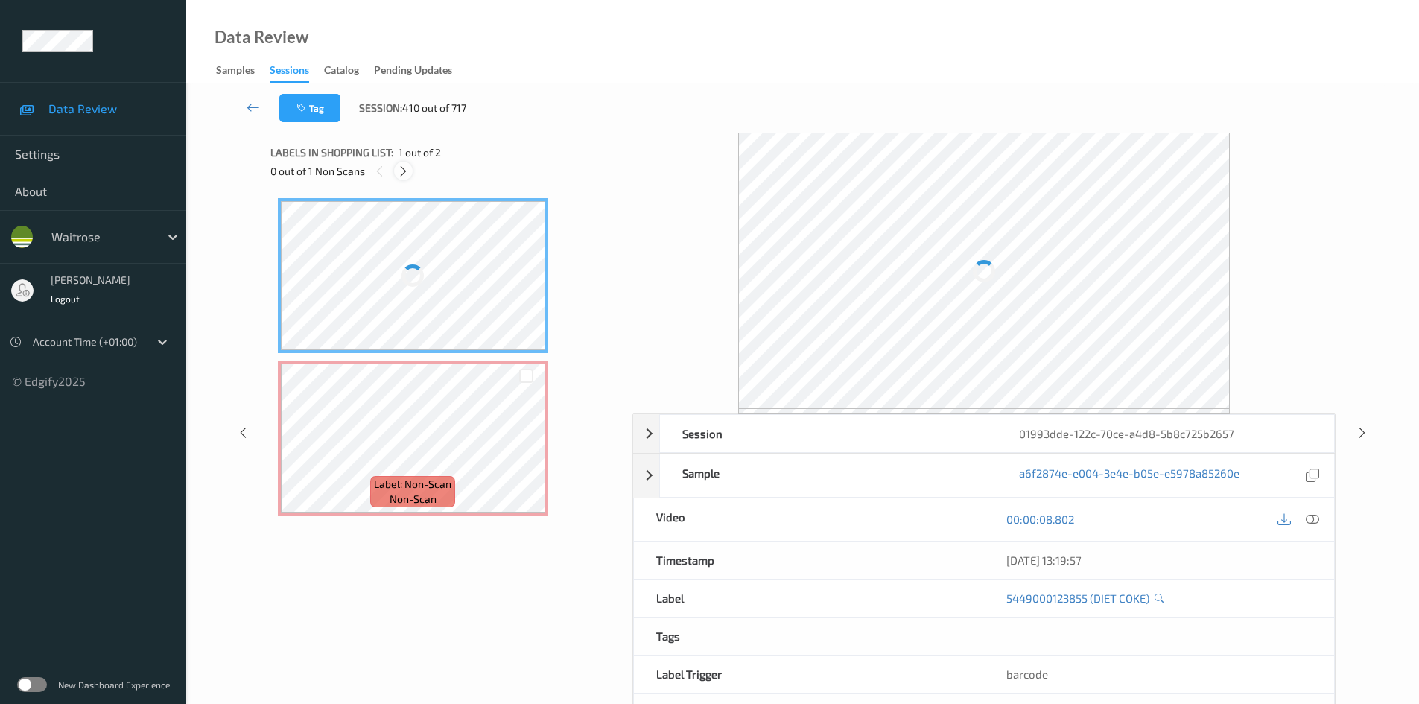
click at [403, 173] on icon at bounding box center [403, 171] width 13 height 13
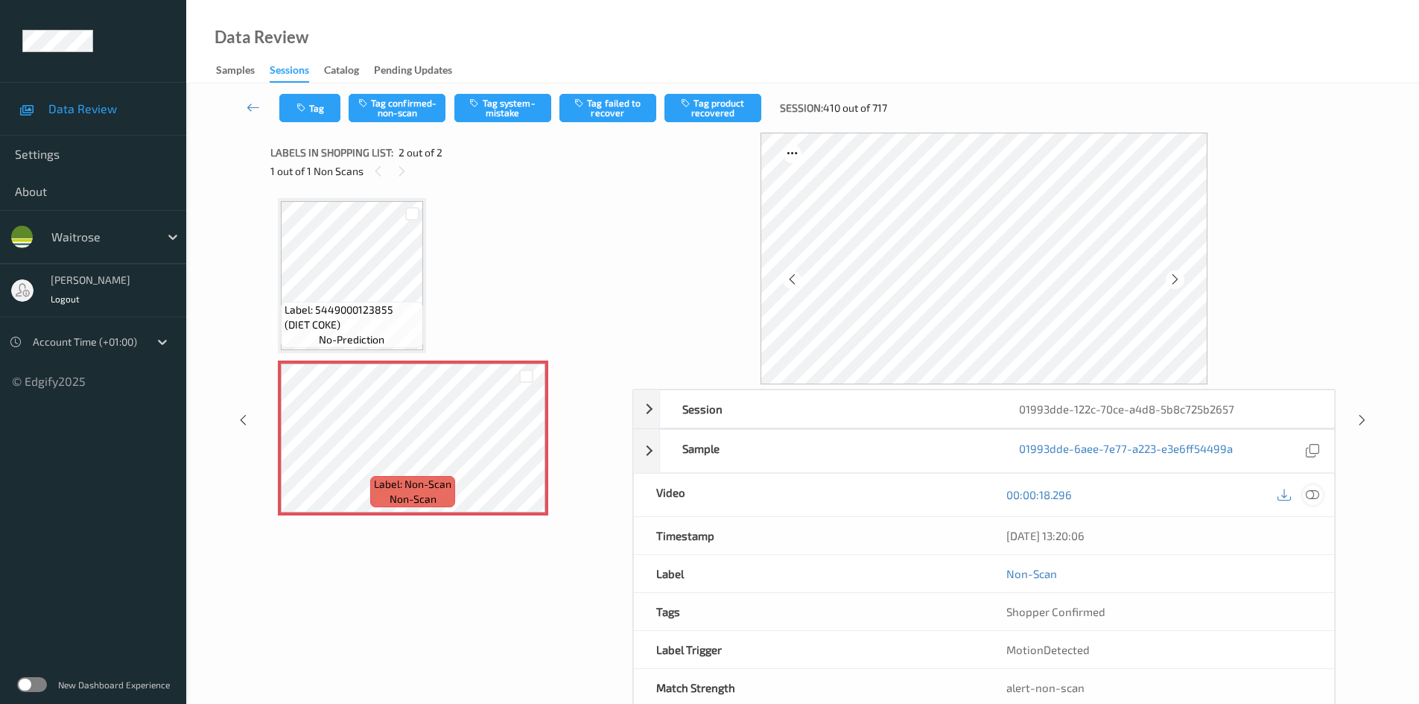
click at [1305, 490] on div at bounding box center [1312, 495] width 20 height 20
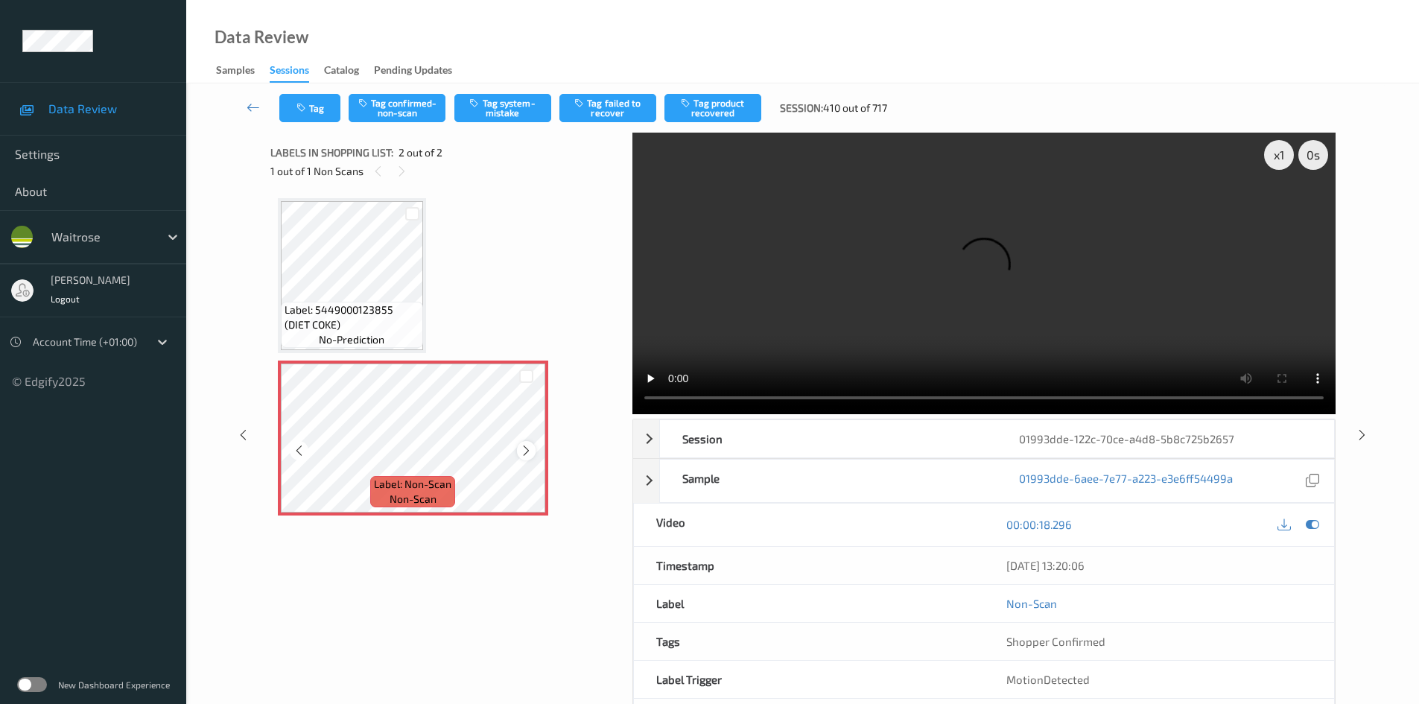
click at [529, 448] on icon at bounding box center [526, 450] width 13 height 13
click at [1275, 156] on div "x 1" at bounding box center [1279, 155] width 30 height 30
click at [1275, 156] on div "x 2" at bounding box center [1279, 155] width 30 height 30
click at [770, 281] on video at bounding box center [983, 273] width 703 height 281
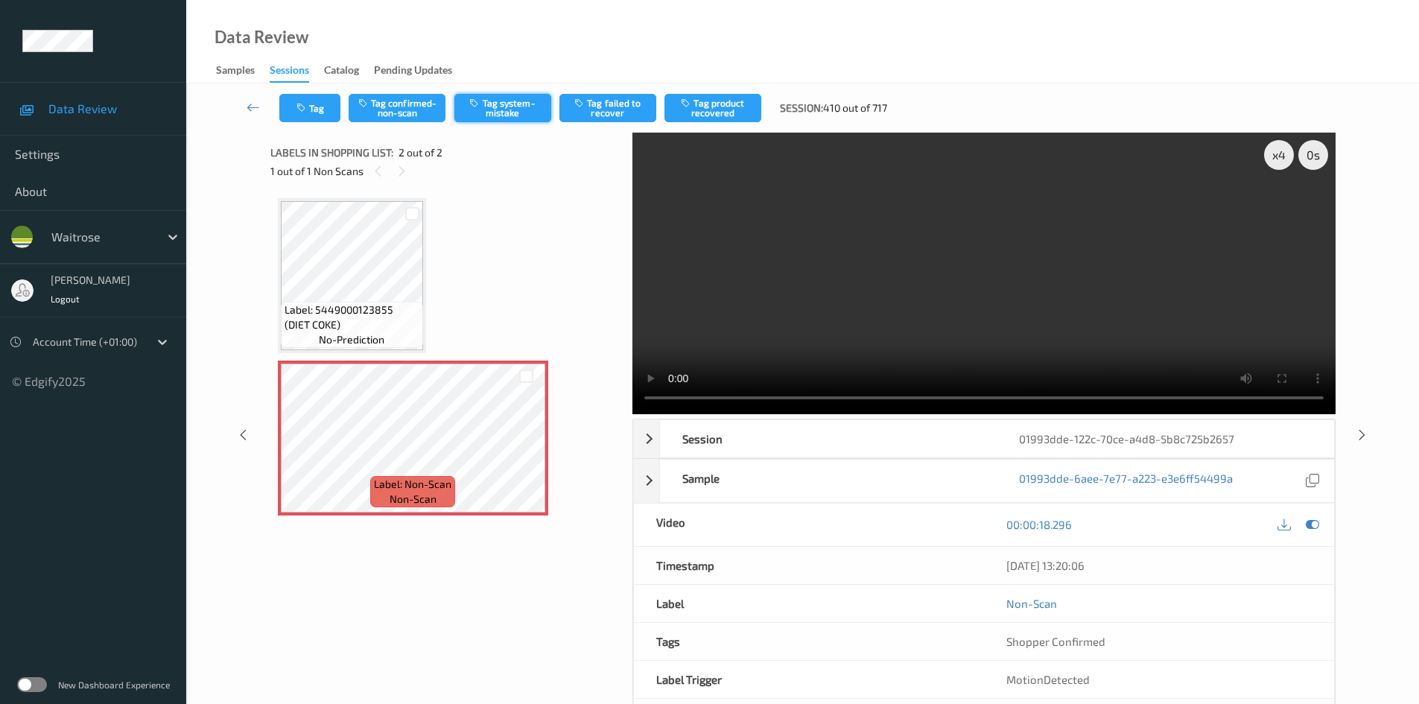
click at [503, 114] on button "Tag system-mistake" at bounding box center [502, 108] width 97 height 28
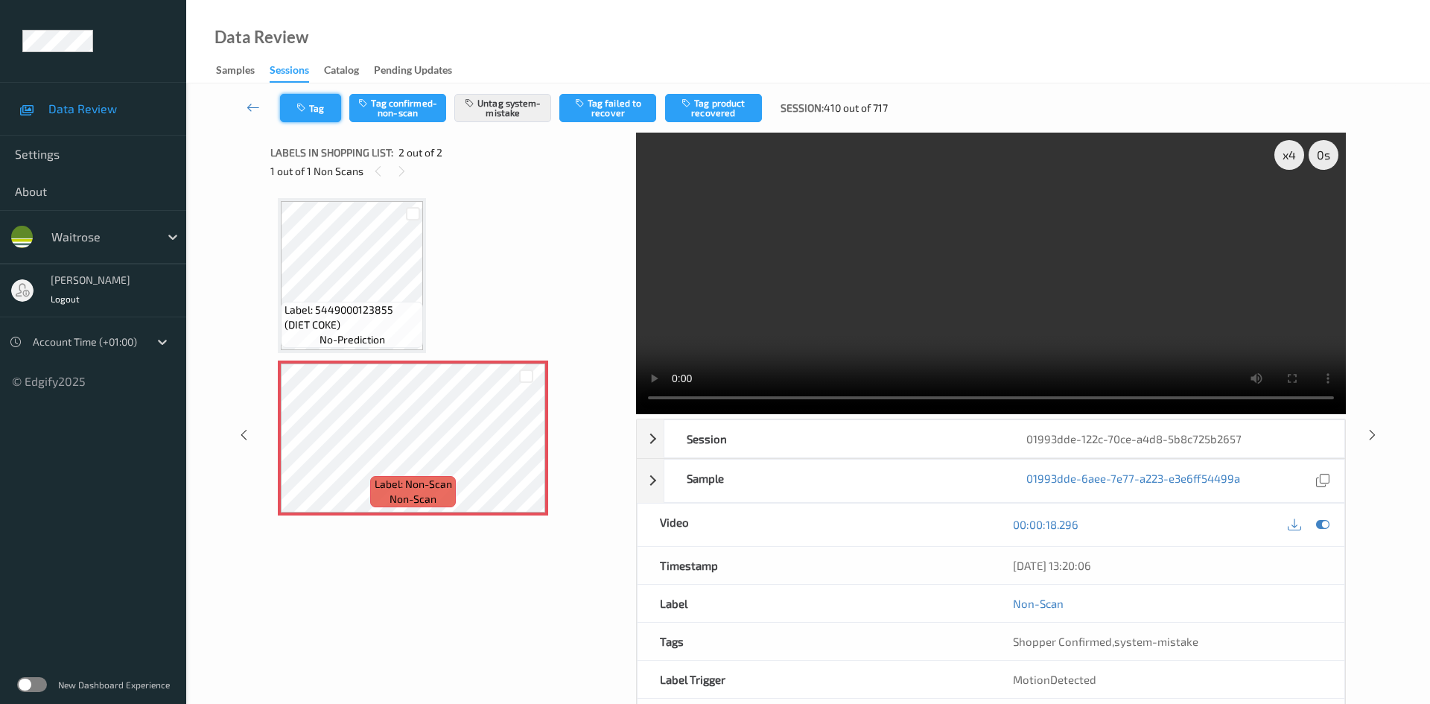
click at [316, 100] on button "Tag" at bounding box center [310, 108] width 61 height 28
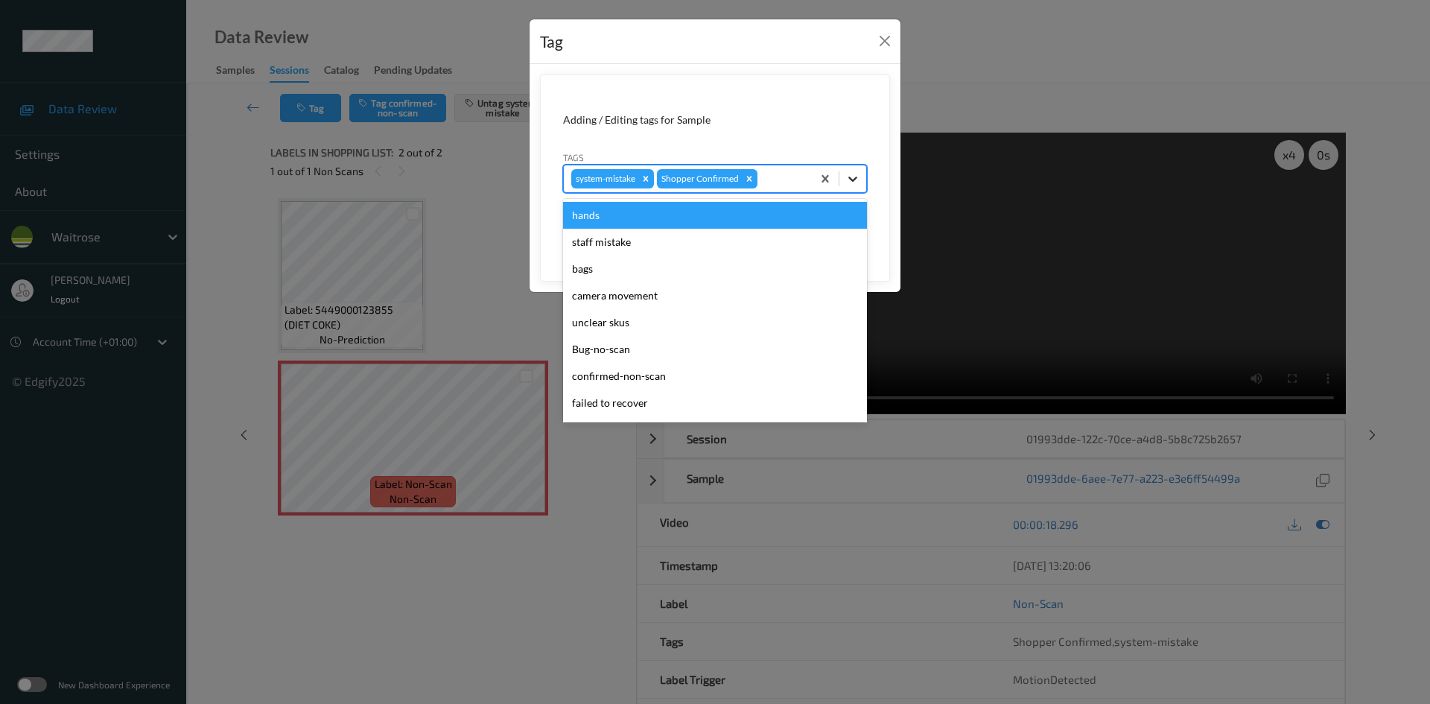
click at [853, 176] on icon at bounding box center [852, 178] width 15 height 15
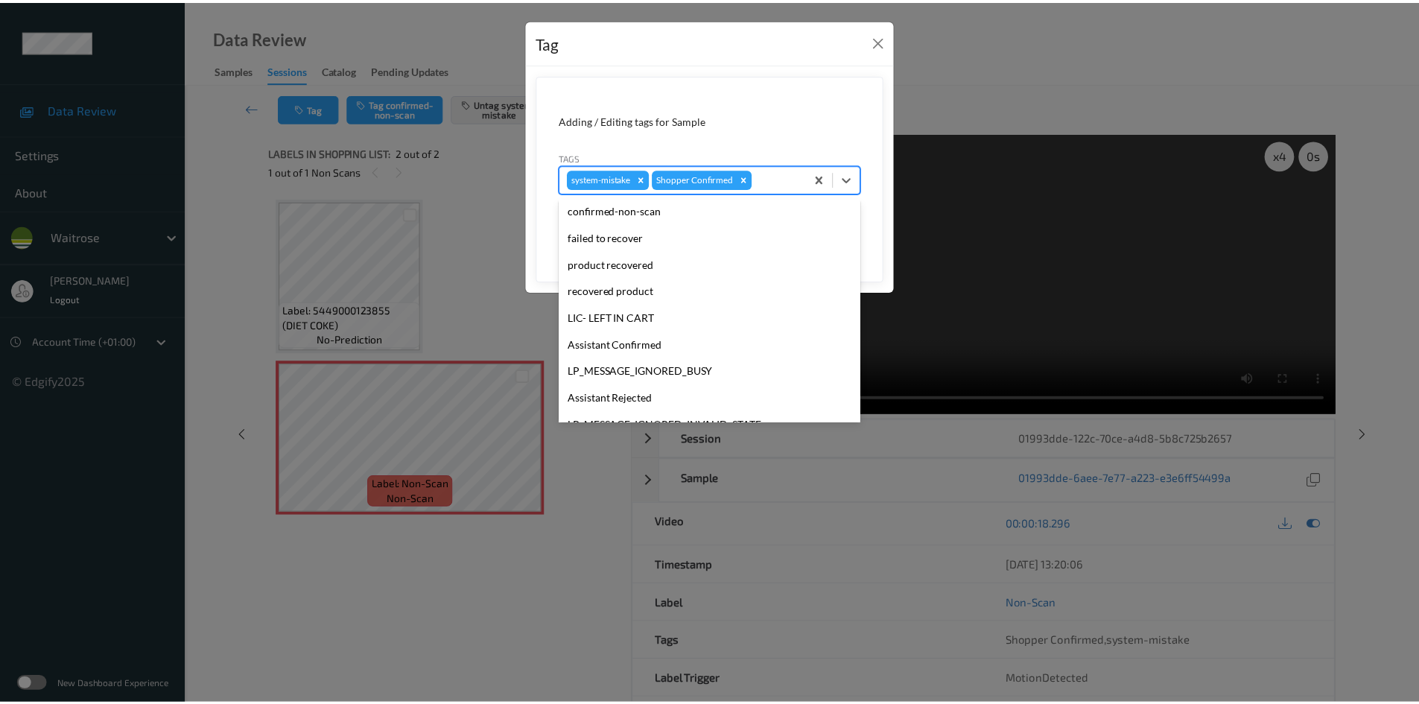
scroll to position [346, 0]
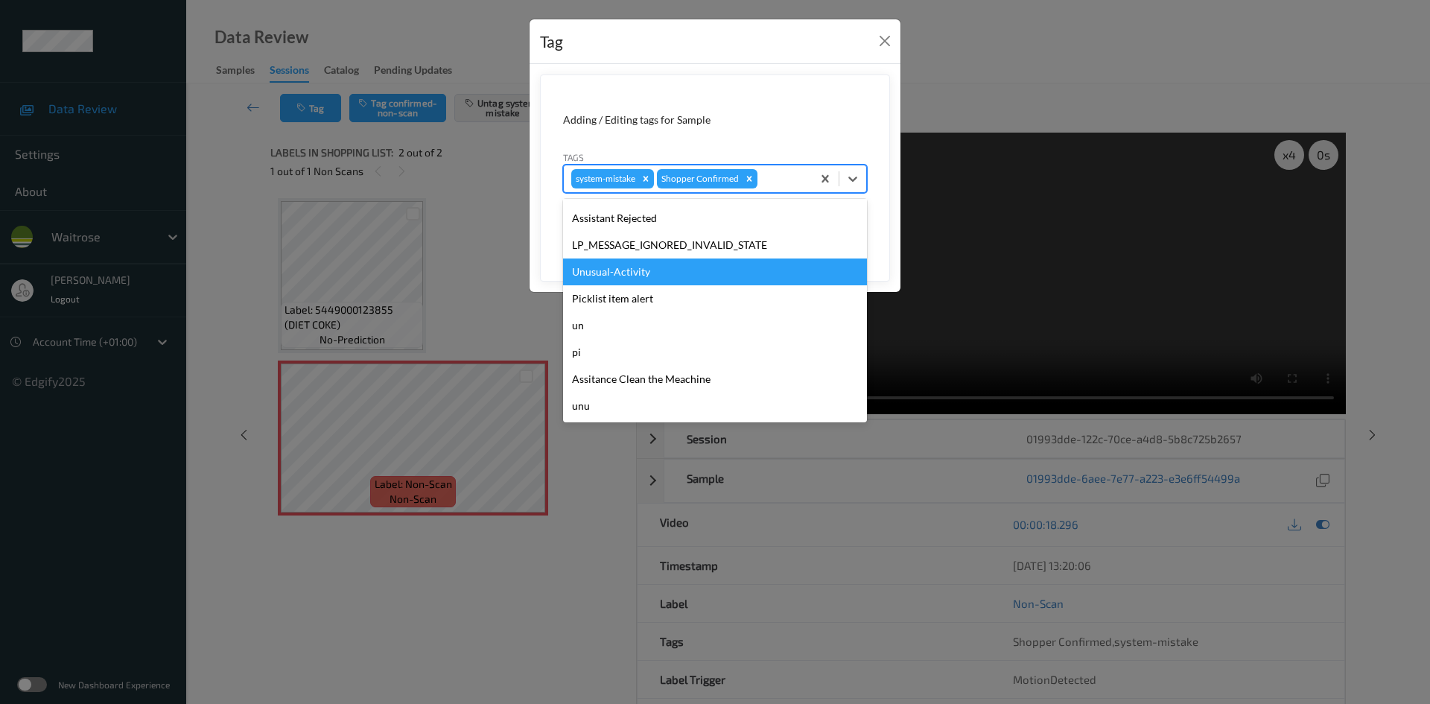
click at [623, 277] on div "Unusual-Activity" at bounding box center [715, 271] width 304 height 27
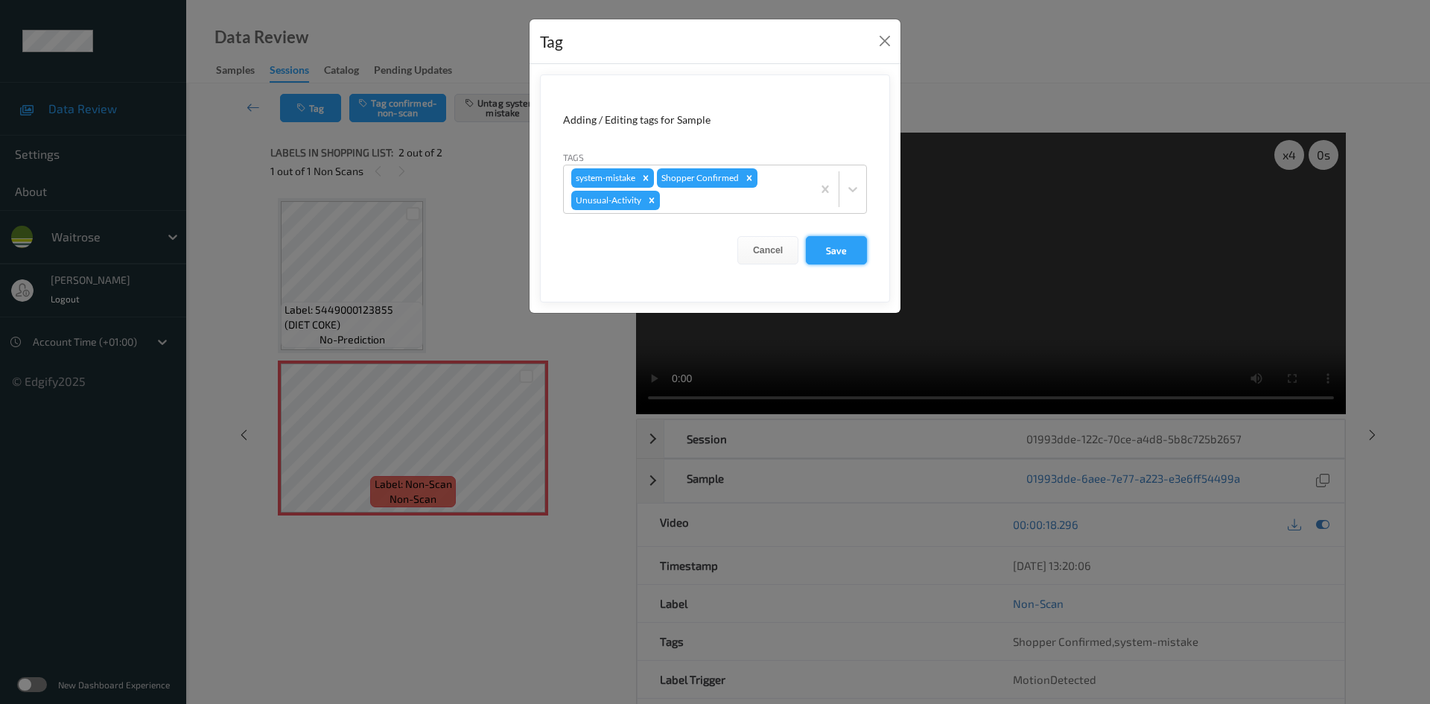
click at [859, 249] on button "Save" at bounding box center [836, 250] width 61 height 28
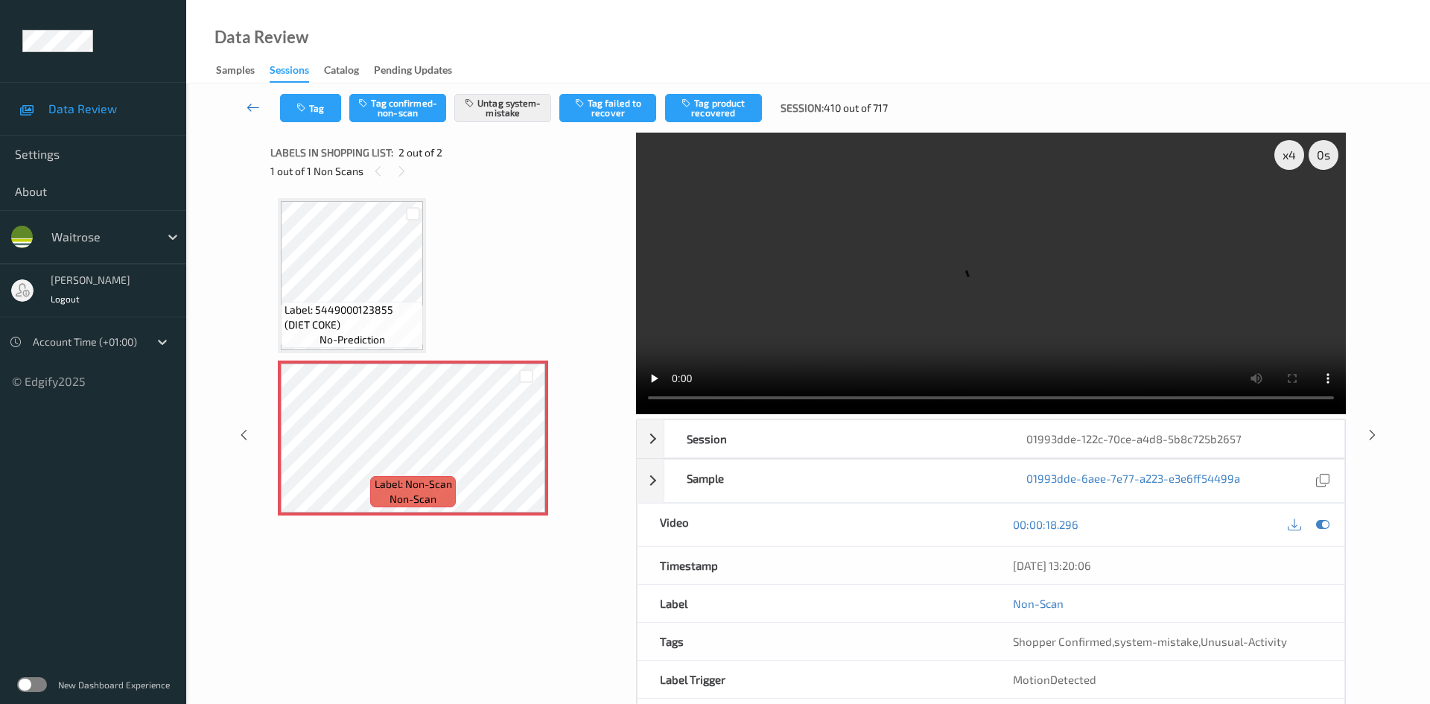
click at [248, 98] on link at bounding box center [253, 108] width 53 height 28
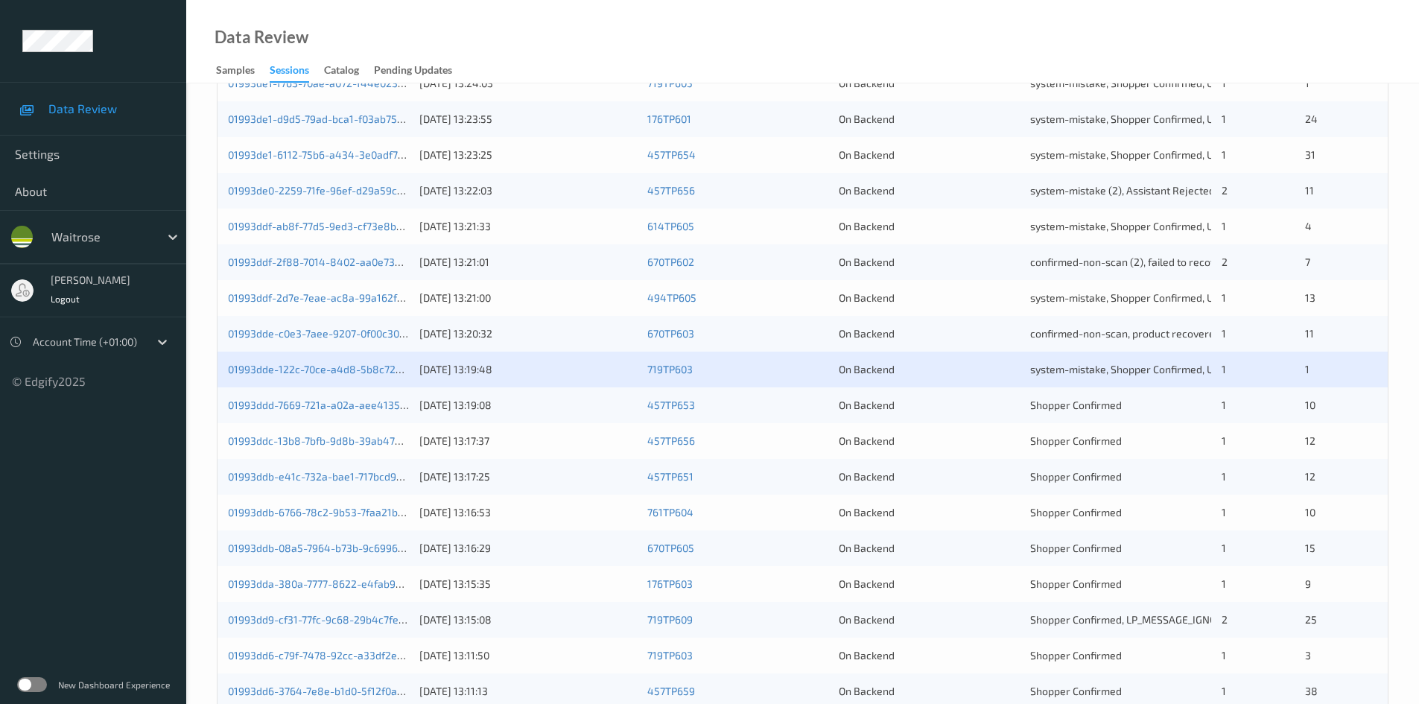
scroll to position [417, 0]
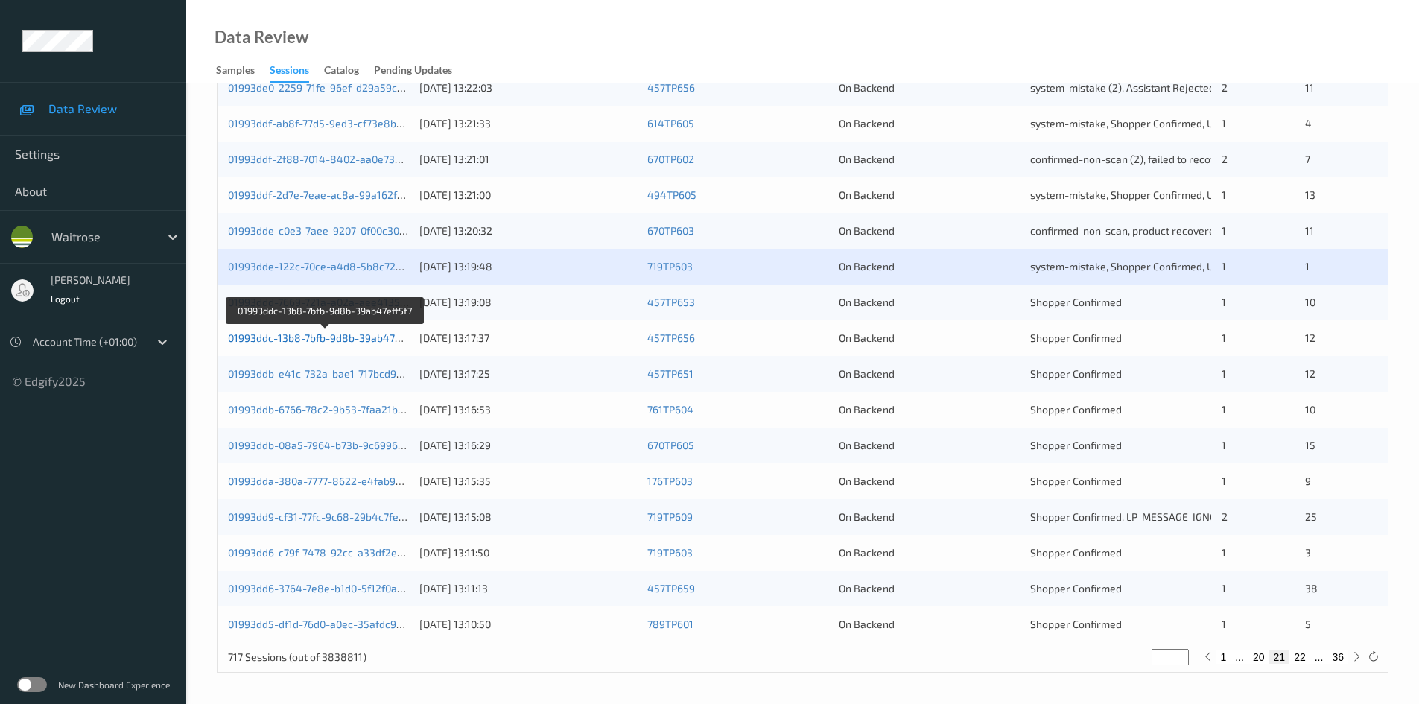
click at [287, 338] on link "01993ddc-13b8-7bfb-9d8b-39ab47eff5f7" at bounding box center [325, 337] width 195 height 13
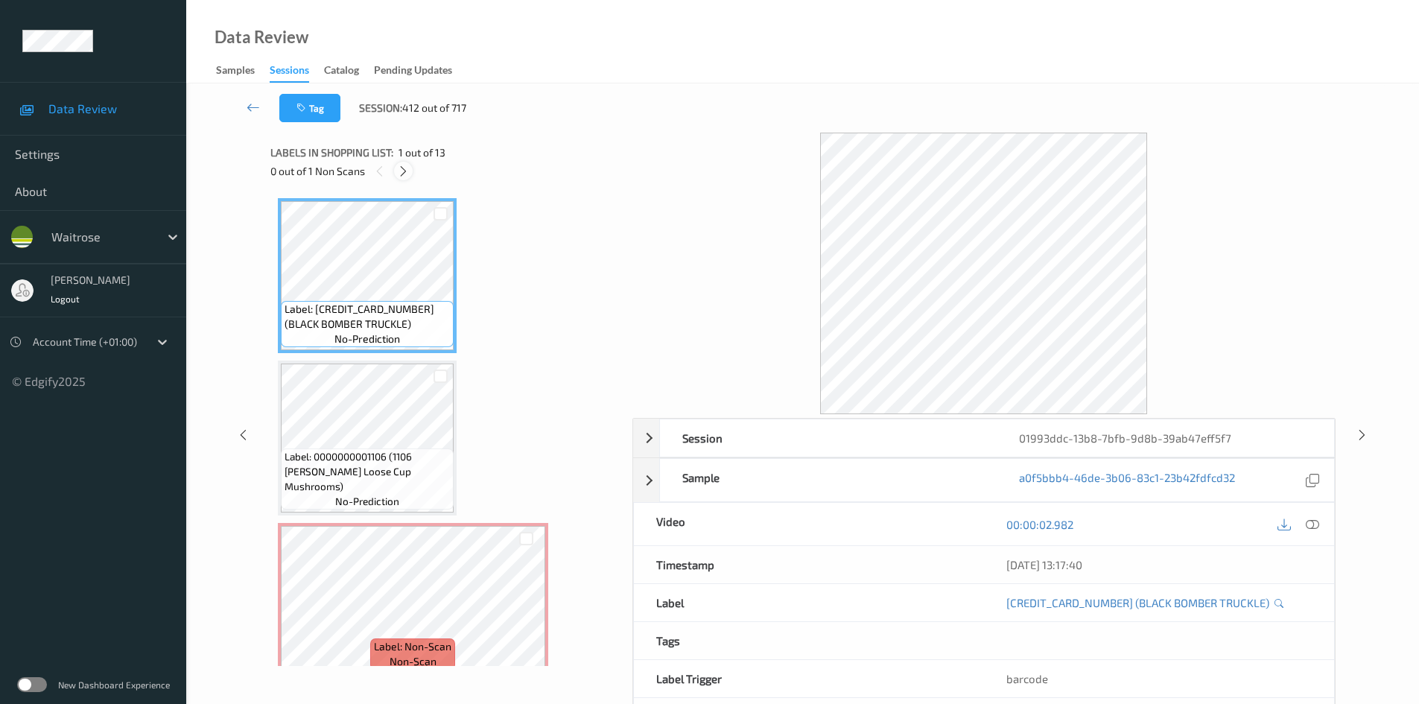
click at [399, 177] on icon at bounding box center [403, 171] width 13 height 13
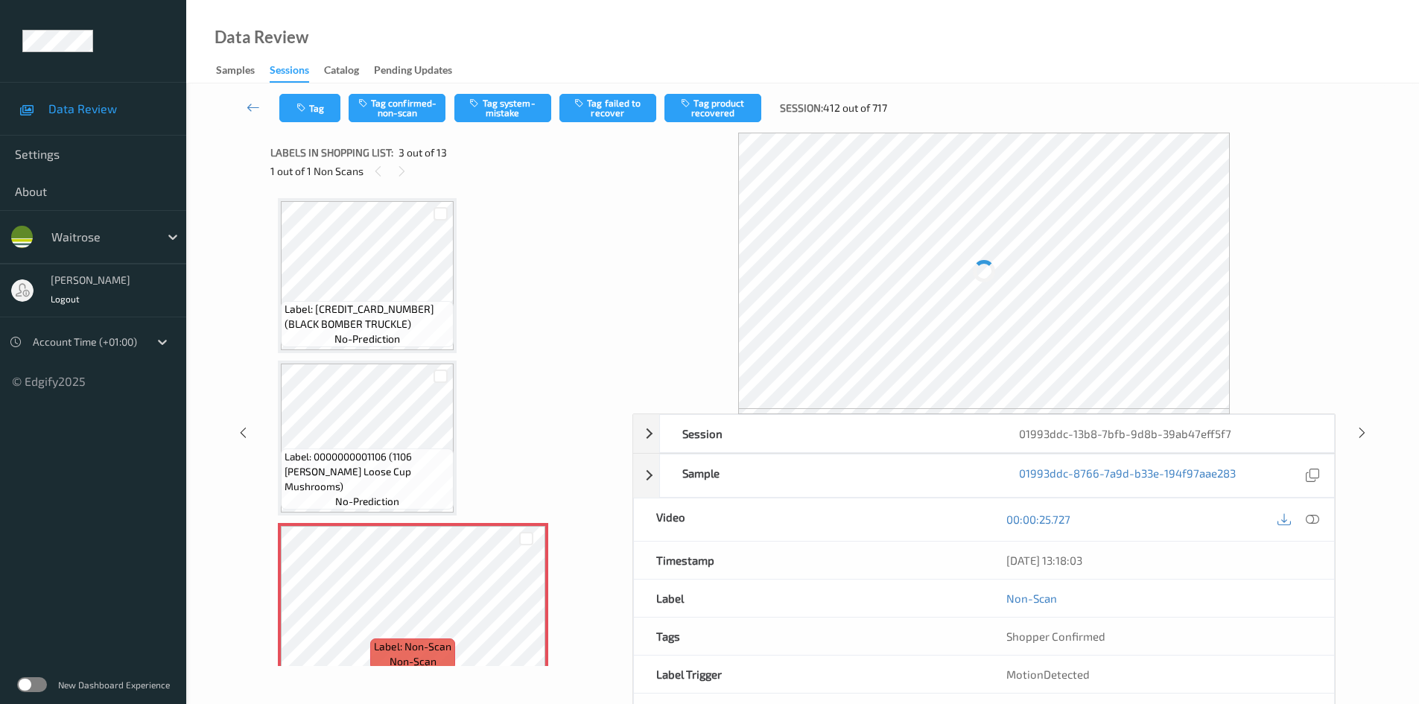
scroll to position [170, 0]
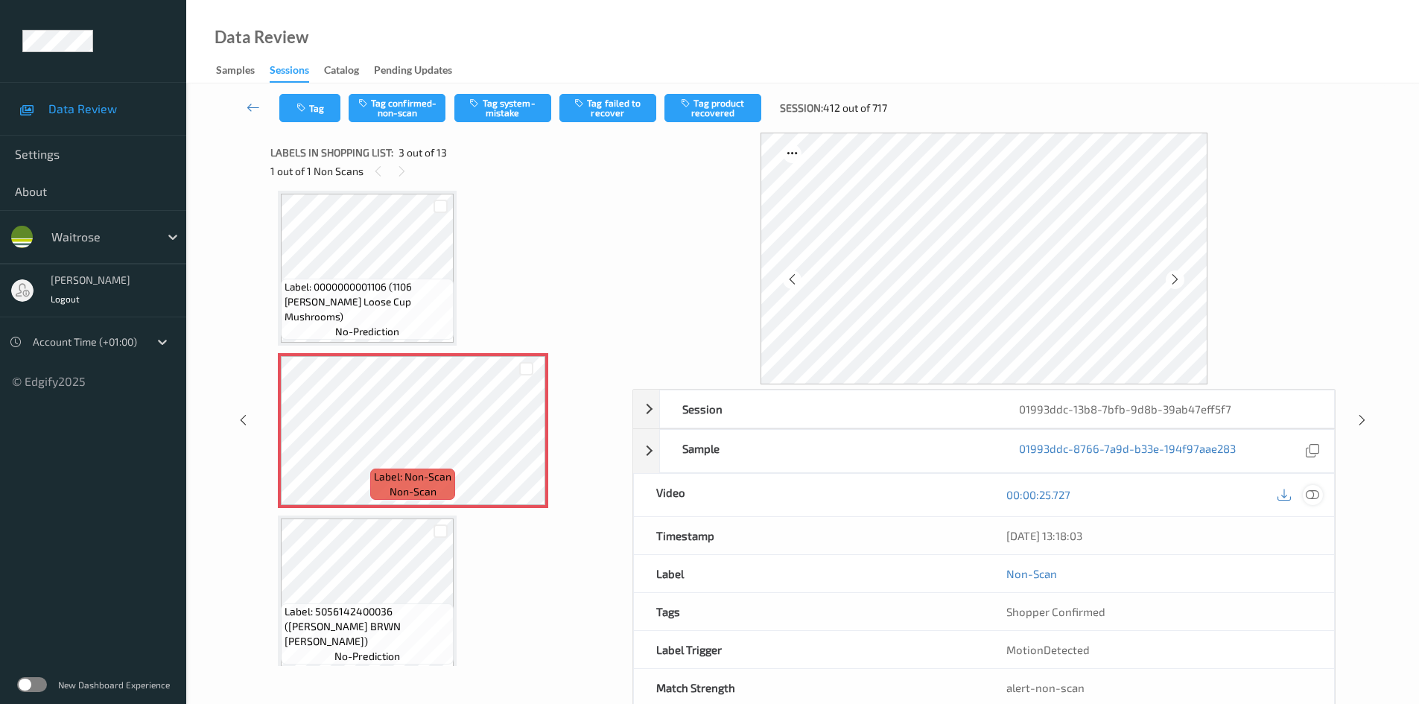
click at [1310, 491] on icon at bounding box center [1311, 494] width 13 height 13
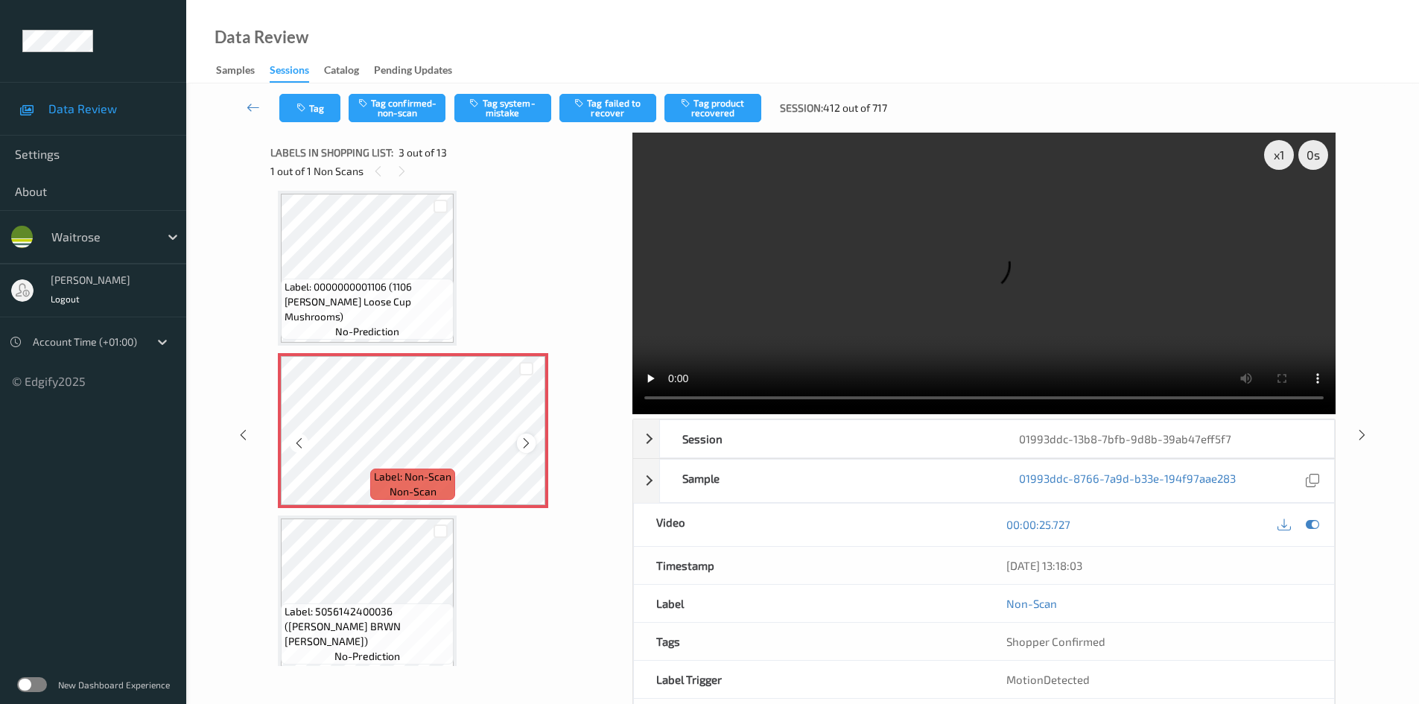
click at [526, 442] on icon at bounding box center [526, 442] width 13 height 13
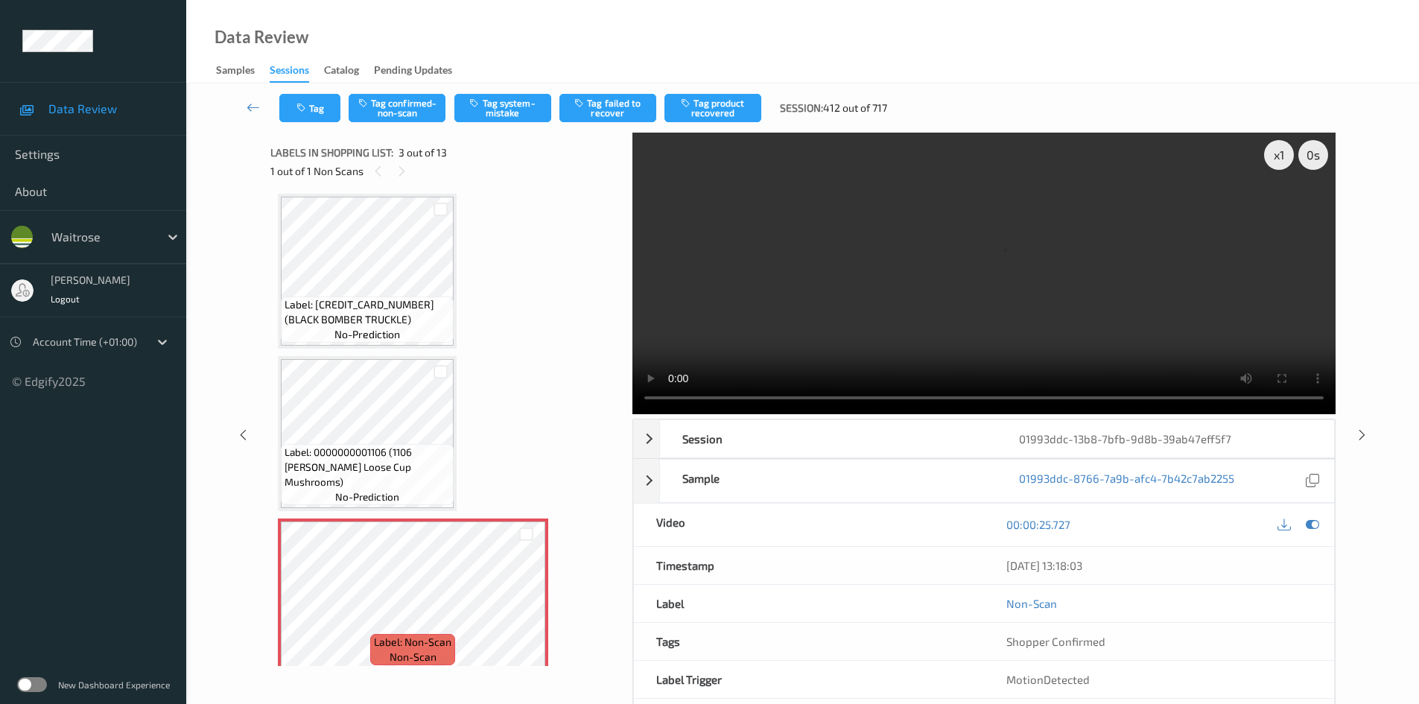
scroll to position [0, 0]
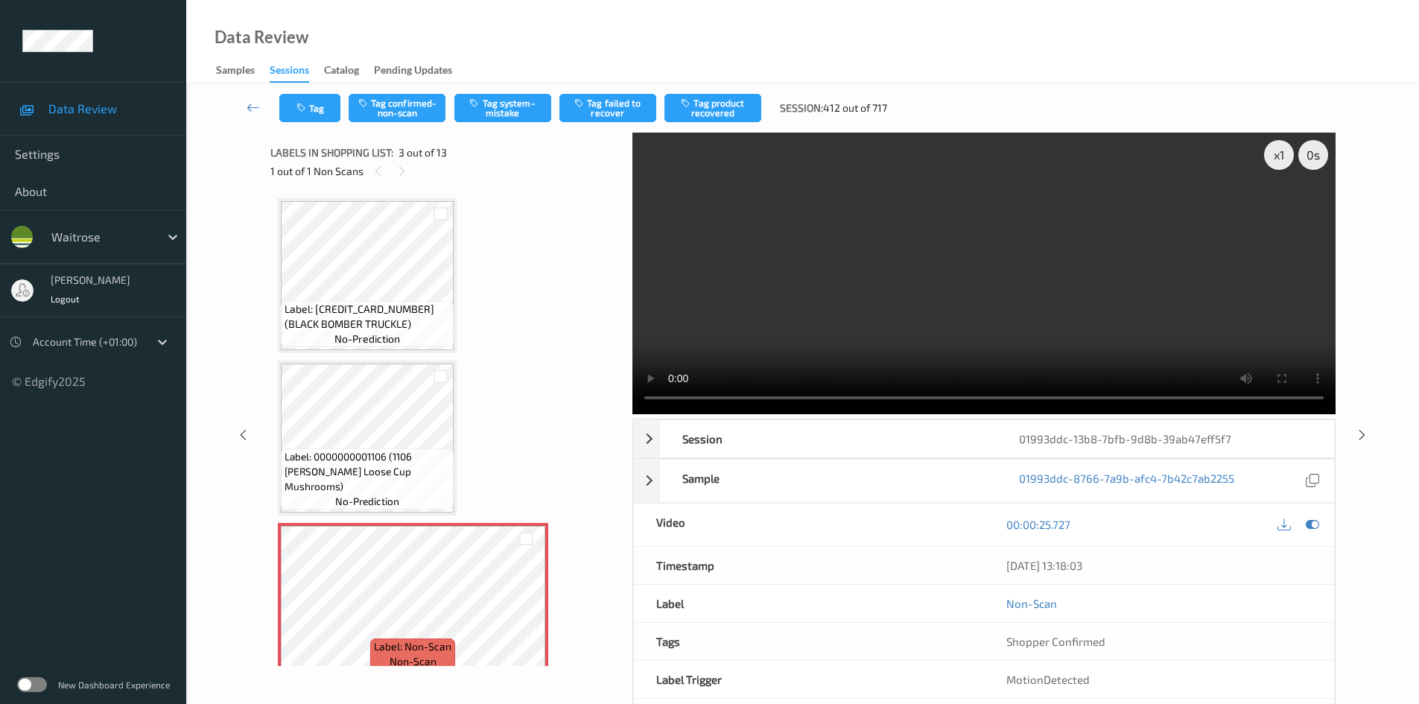
drag, startPoint x: 455, startPoint y: 282, endPoint x: 806, endPoint y: 290, distance: 351.6
click at [806, 290] on video at bounding box center [983, 273] width 703 height 281
click at [956, 316] on video at bounding box center [983, 273] width 703 height 281
click at [1273, 153] on div "x 1" at bounding box center [1279, 155] width 30 height 30
click at [1279, 151] on div "x 2" at bounding box center [1279, 155] width 30 height 30
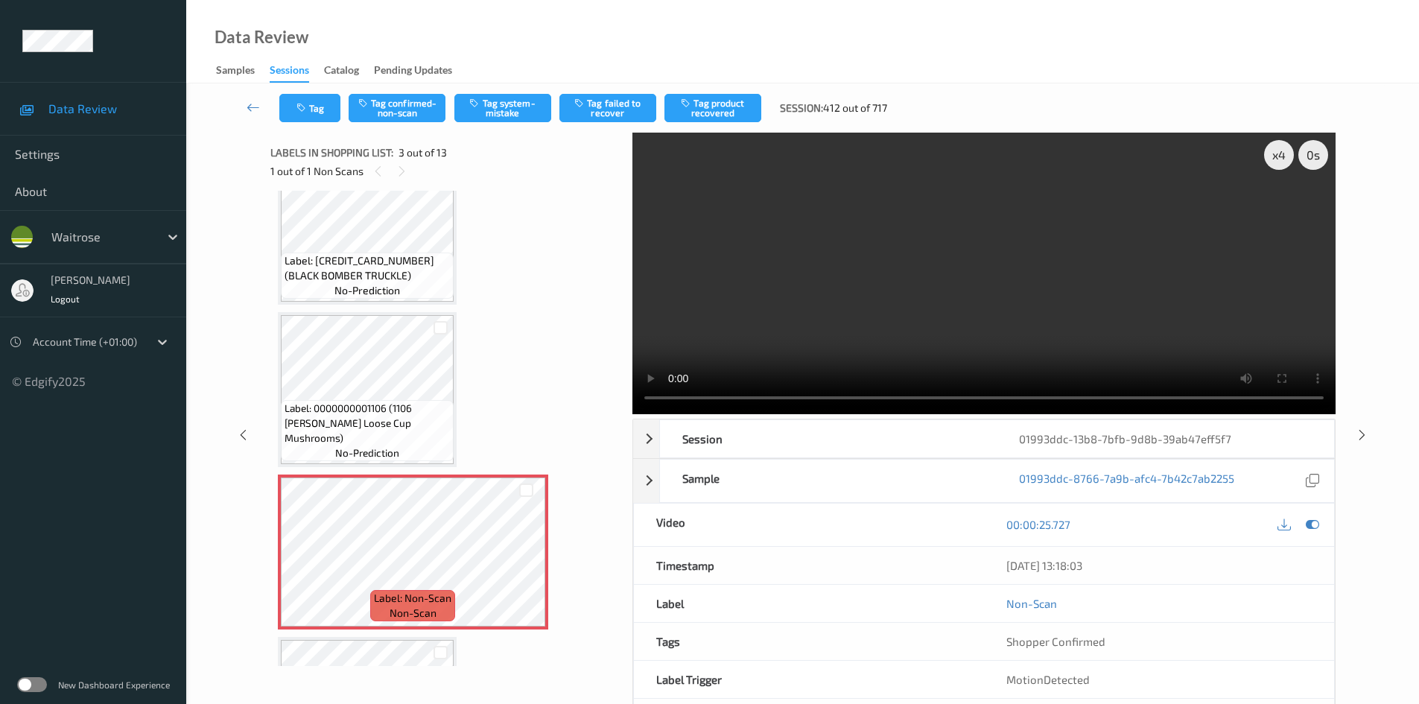
scroll to position [74, 0]
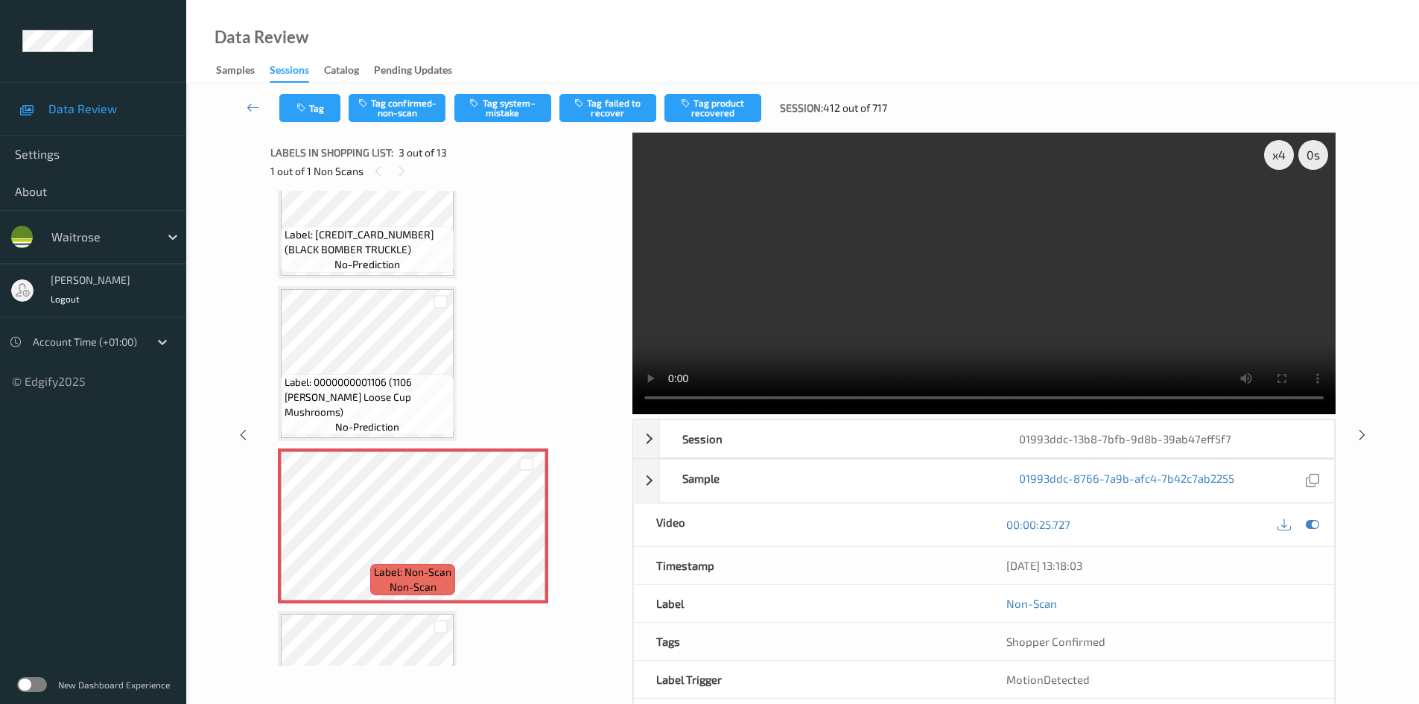
click at [803, 289] on video at bounding box center [983, 273] width 703 height 281
click at [863, 280] on video at bounding box center [983, 273] width 703 height 281
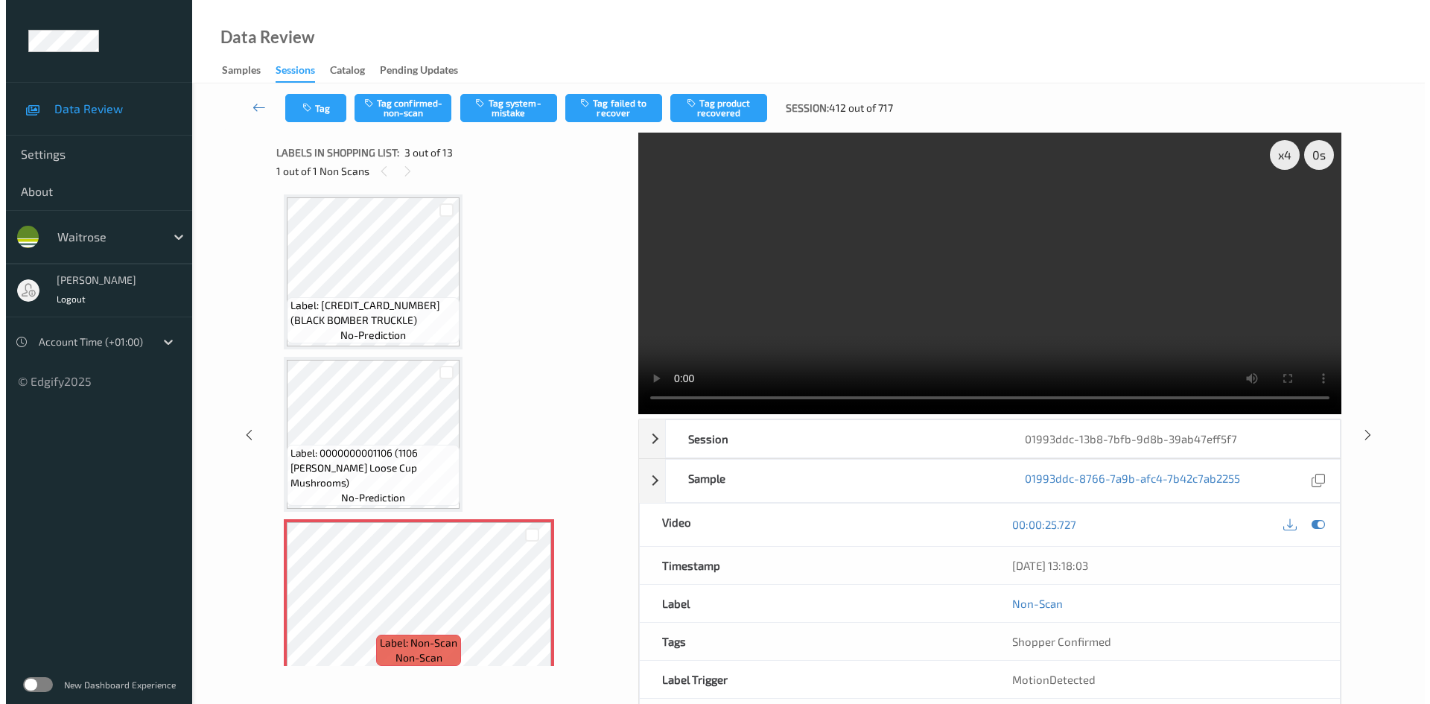
scroll to position [0, 0]
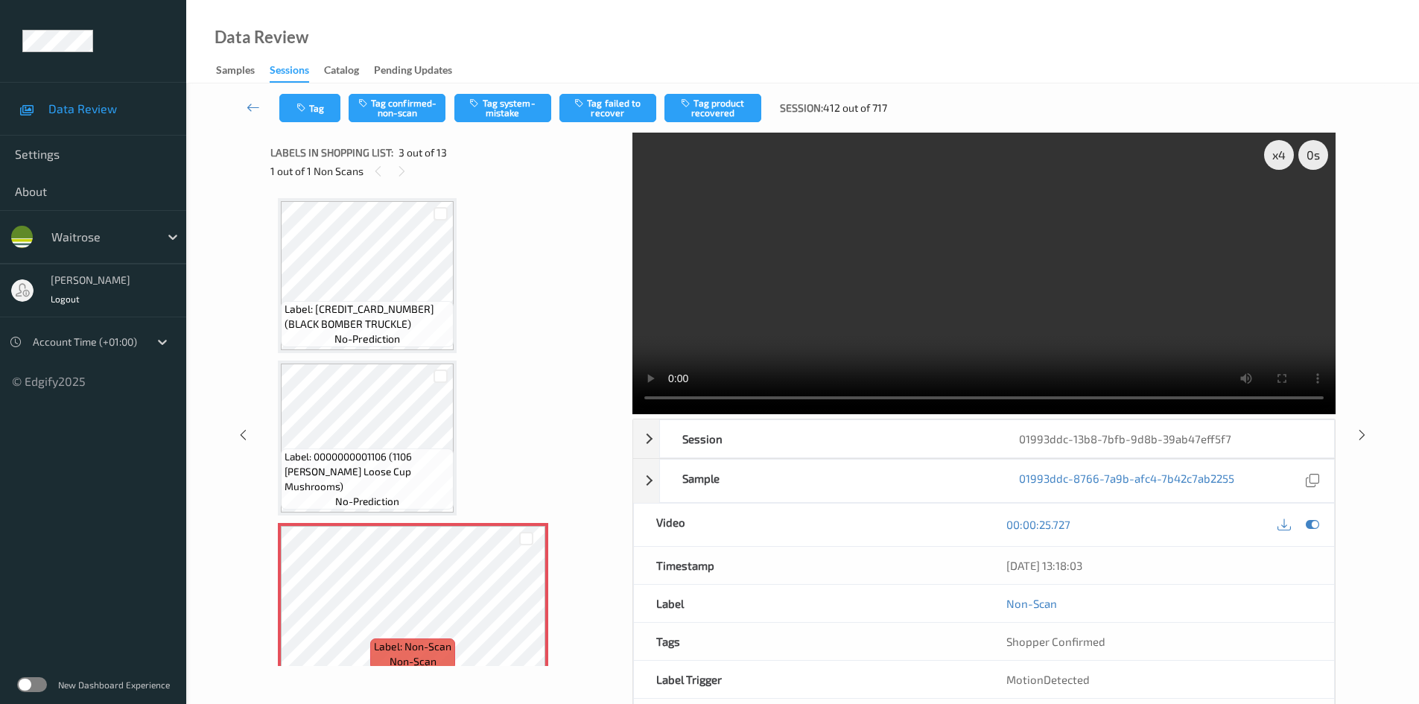
click at [1010, 273] on video at bounding box center [983, 273] width 703 height 281
click at [914, 321] on video at bounding box center [983, 273] width 703 height 281
click at [1050, 287] on video at bounding box center [983, 273] width 703 height 281
click at [503, 103] on button "Tag system-mistake" at bounding box center [502, 108] width 97 height 28
click at [512, 101] on button "Tag system-mistake" at bounding box center [502, 108] width 97 height 28
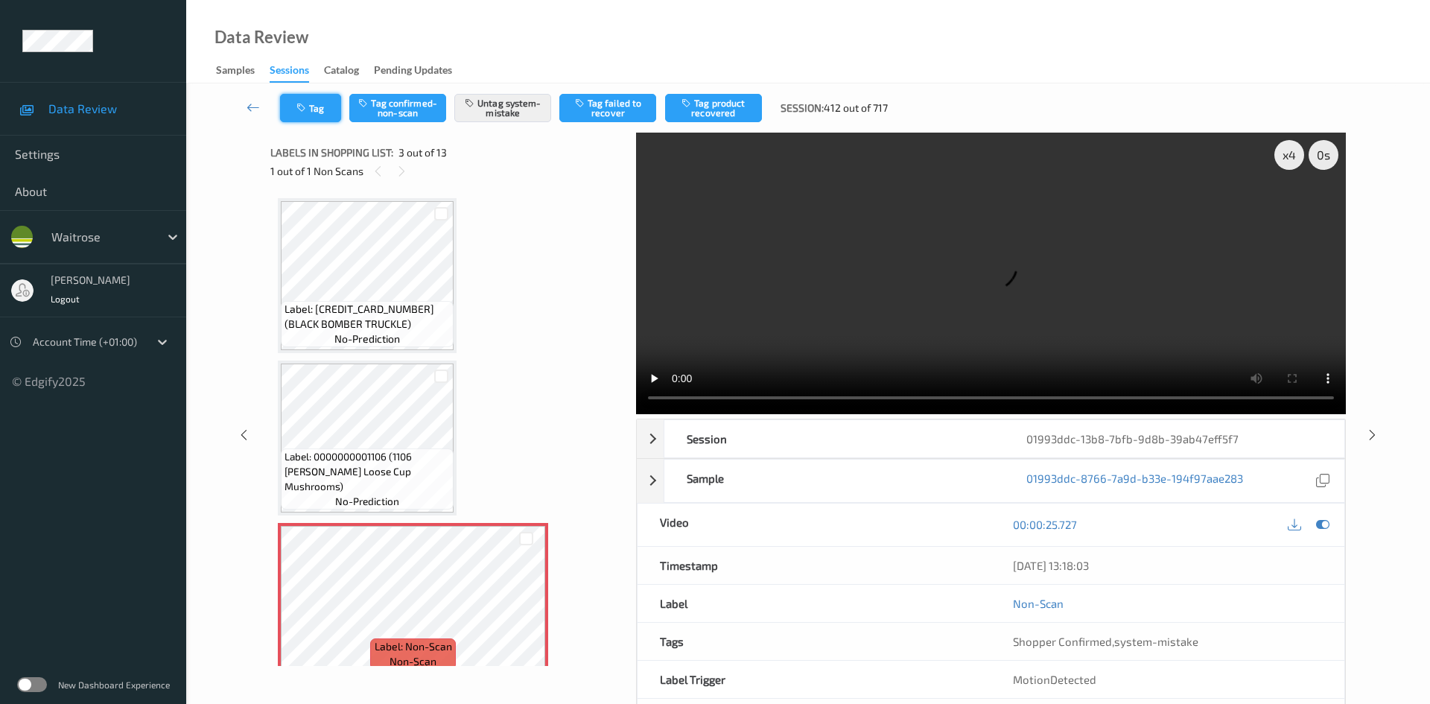
drag, startPoint x: 304, startPoint y: 108, endPoint x: 311, endPoint y: 109, distance: 7.5
click at [311, 109] on button "Tag" at bounding box center [310, 108] width 61 height 28
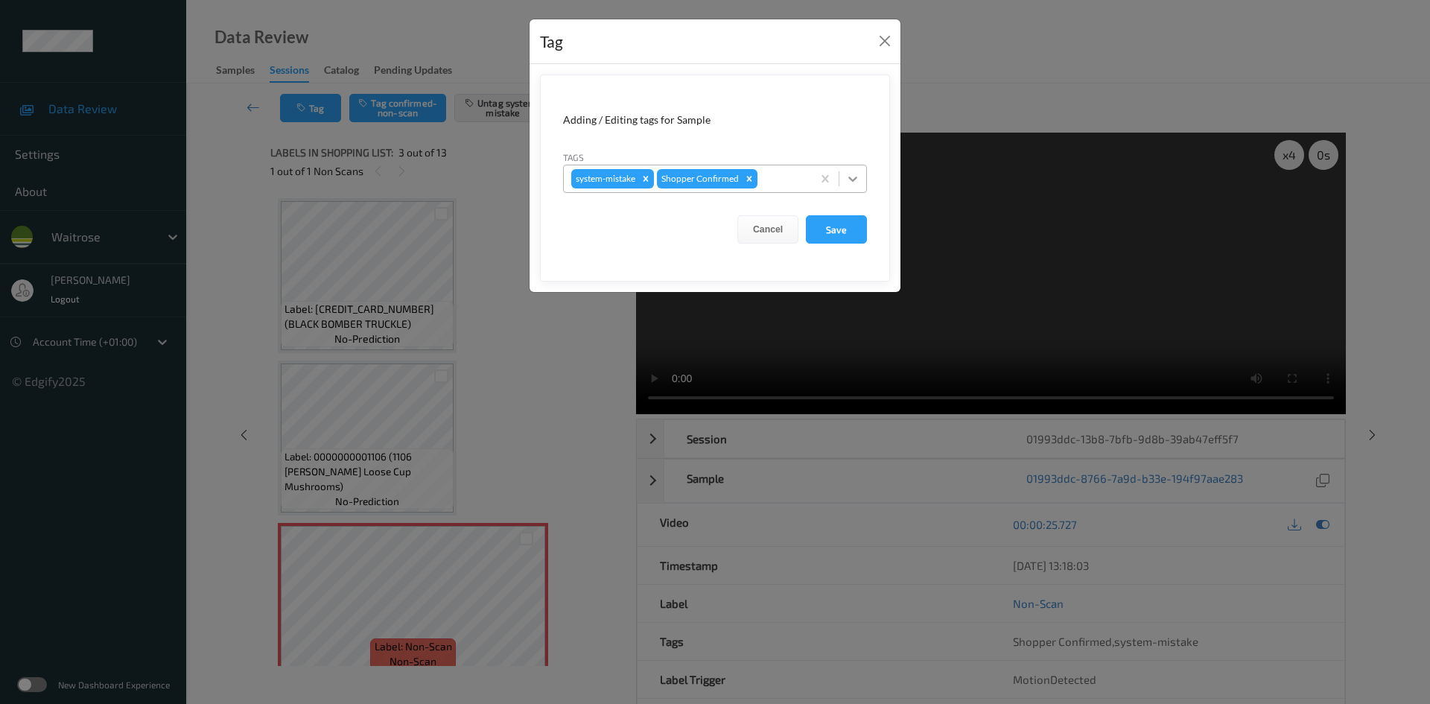
click at [850, 180] on icon at bounding box center [852, 178] width 15 height 15
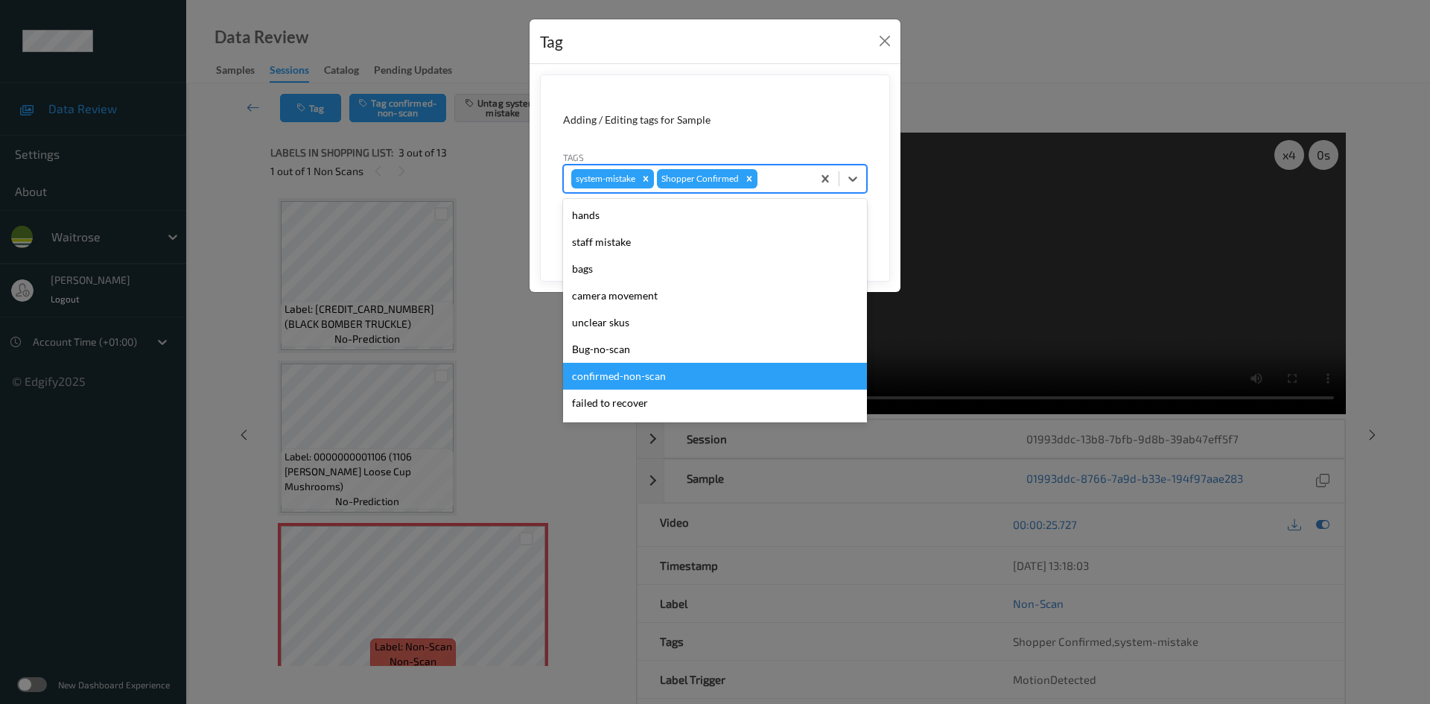
scroll to position [346, 0]
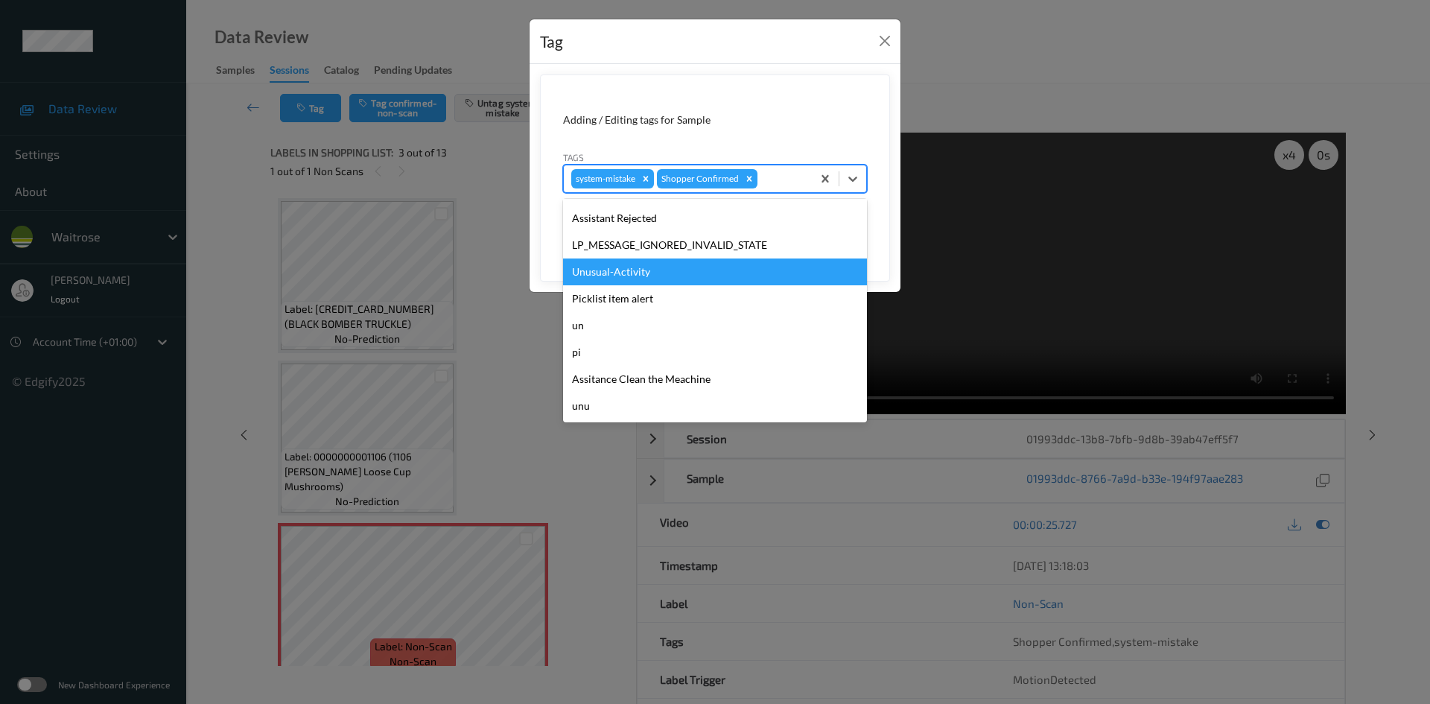
click at [643, 271] on div "Unusual-Activity" at bounding box center [715, 271] width 304 height 27
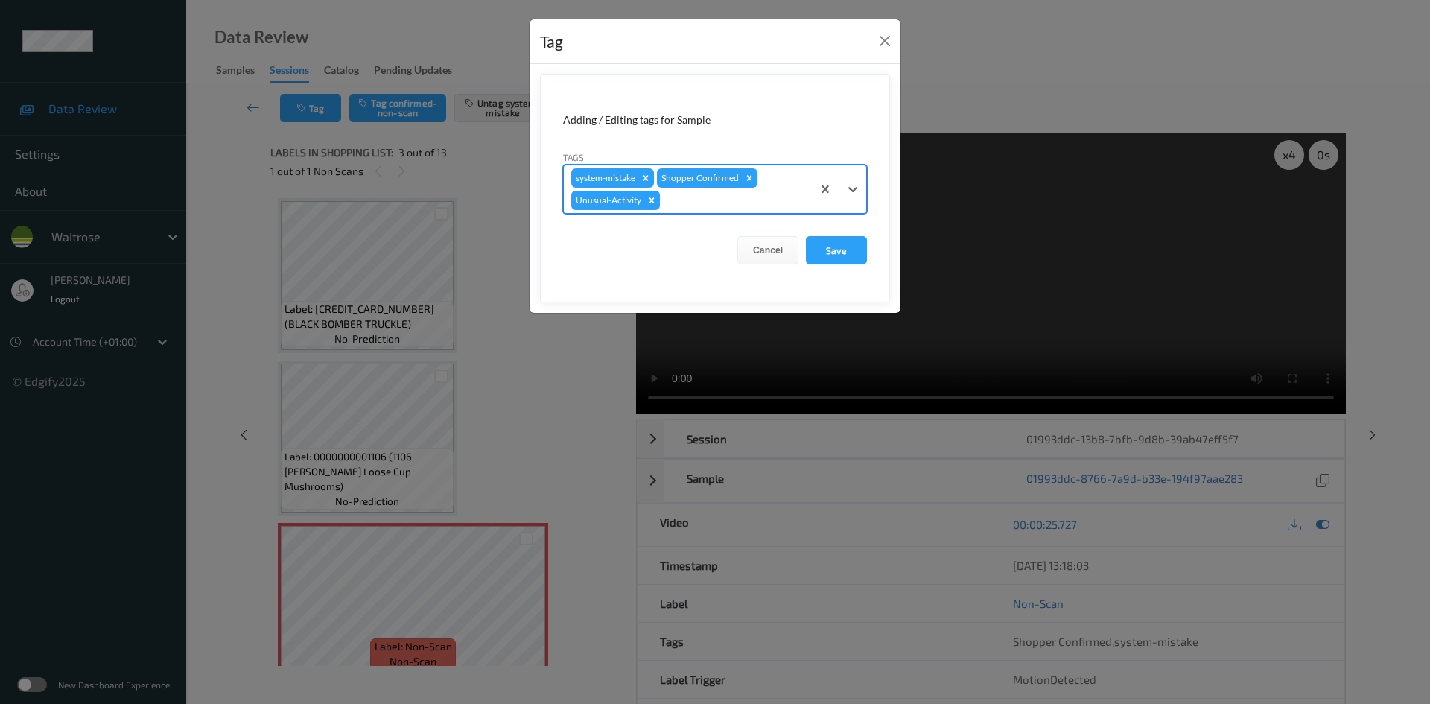
click at [876, 194] on form "Adding / Editing tags for Sample Tags option Unusual-Activity, selected. Select…" at bounding box center [715, 188] width 350 height 228
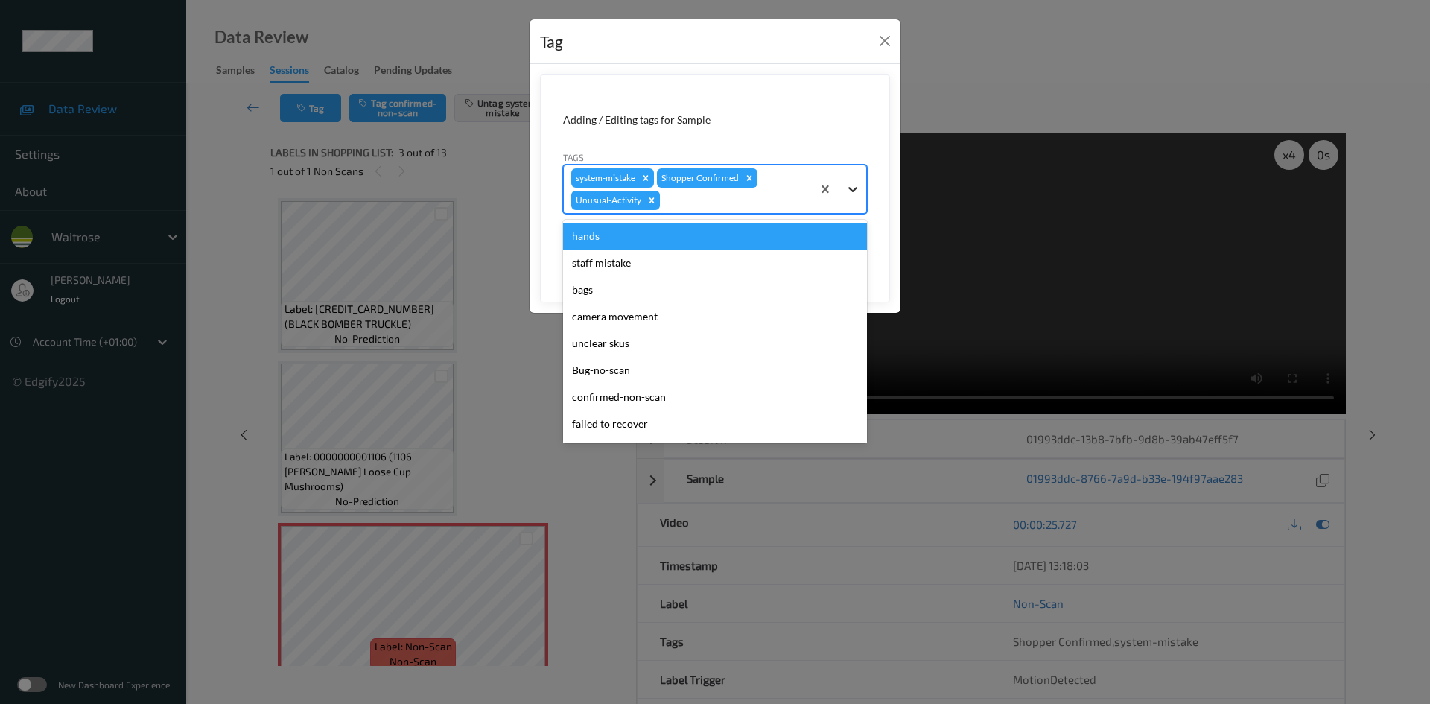
click at [858, 198] on div at bounding box center [852, 189] width 27 height 27
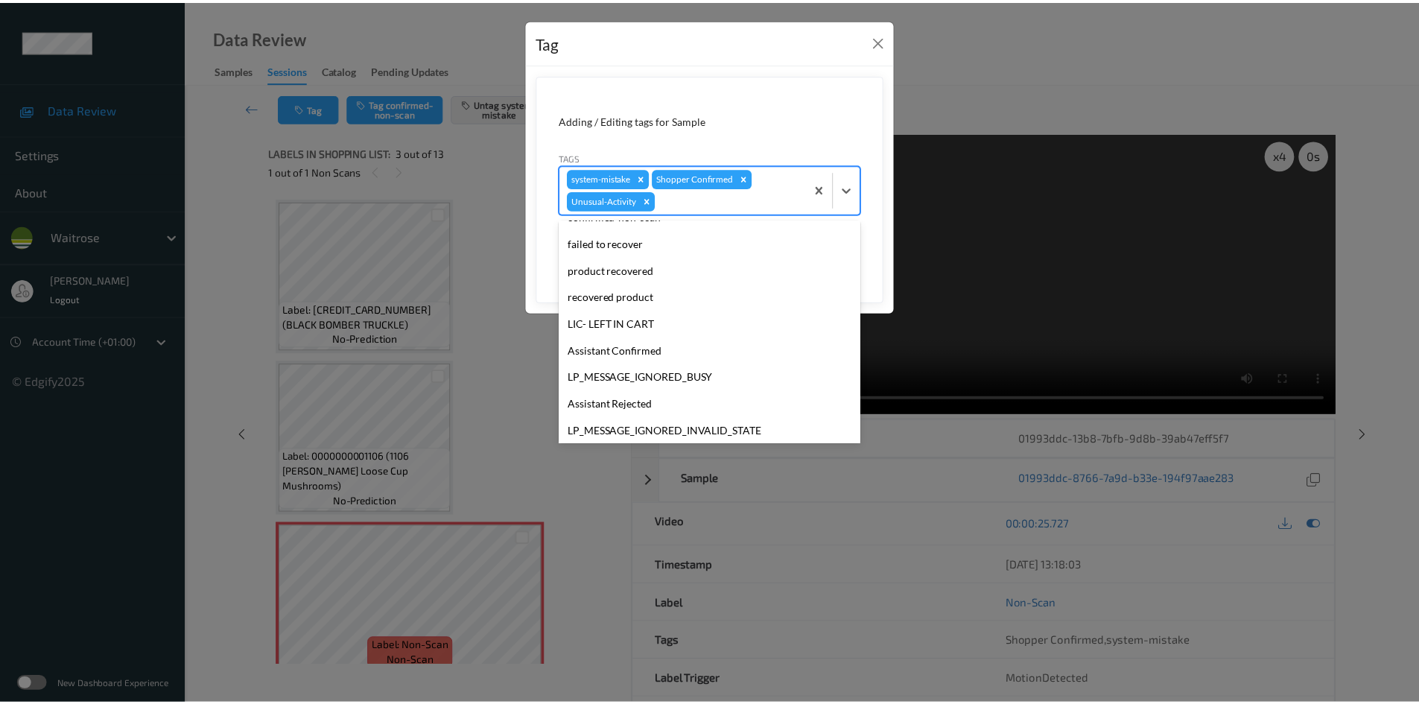
scroll to position [319, 0]
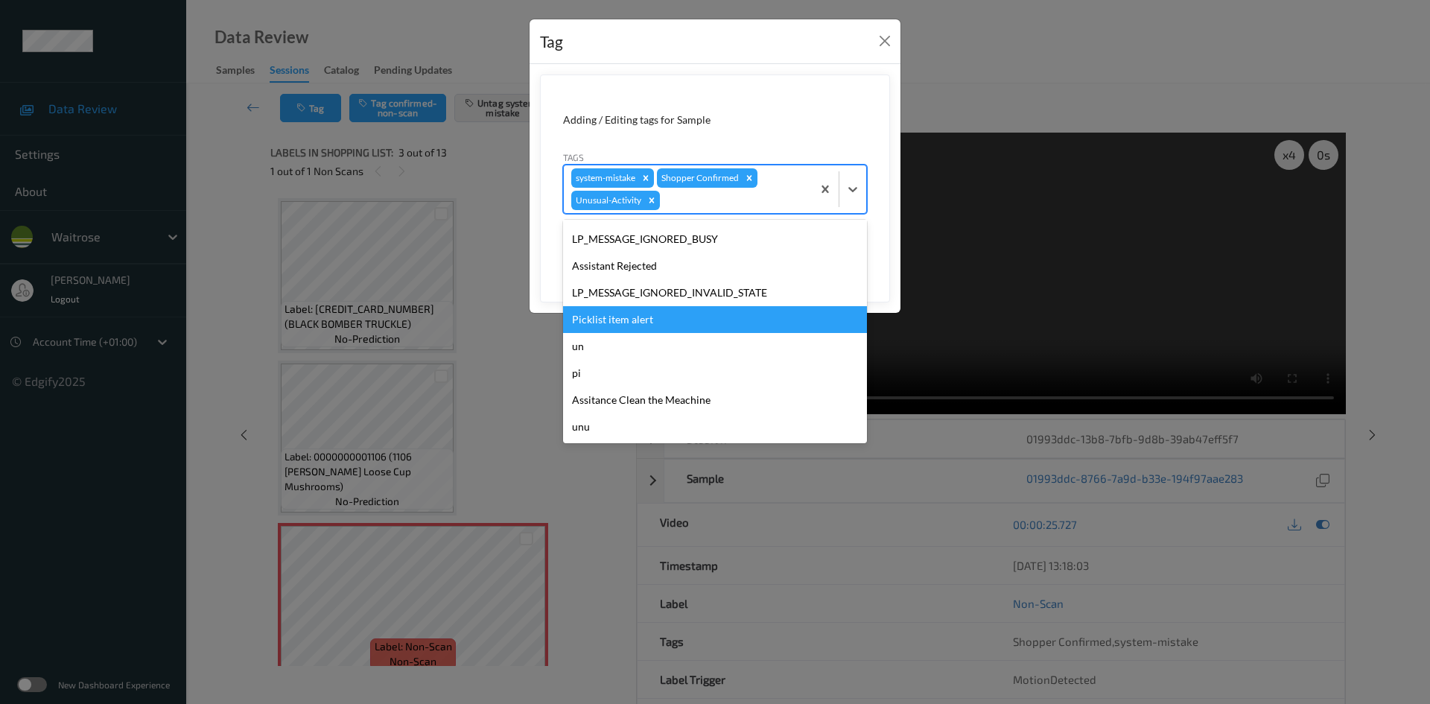
click at [614, 321] on div "Picklist item alert" at bounding box center [715, 319] width 304 height 27
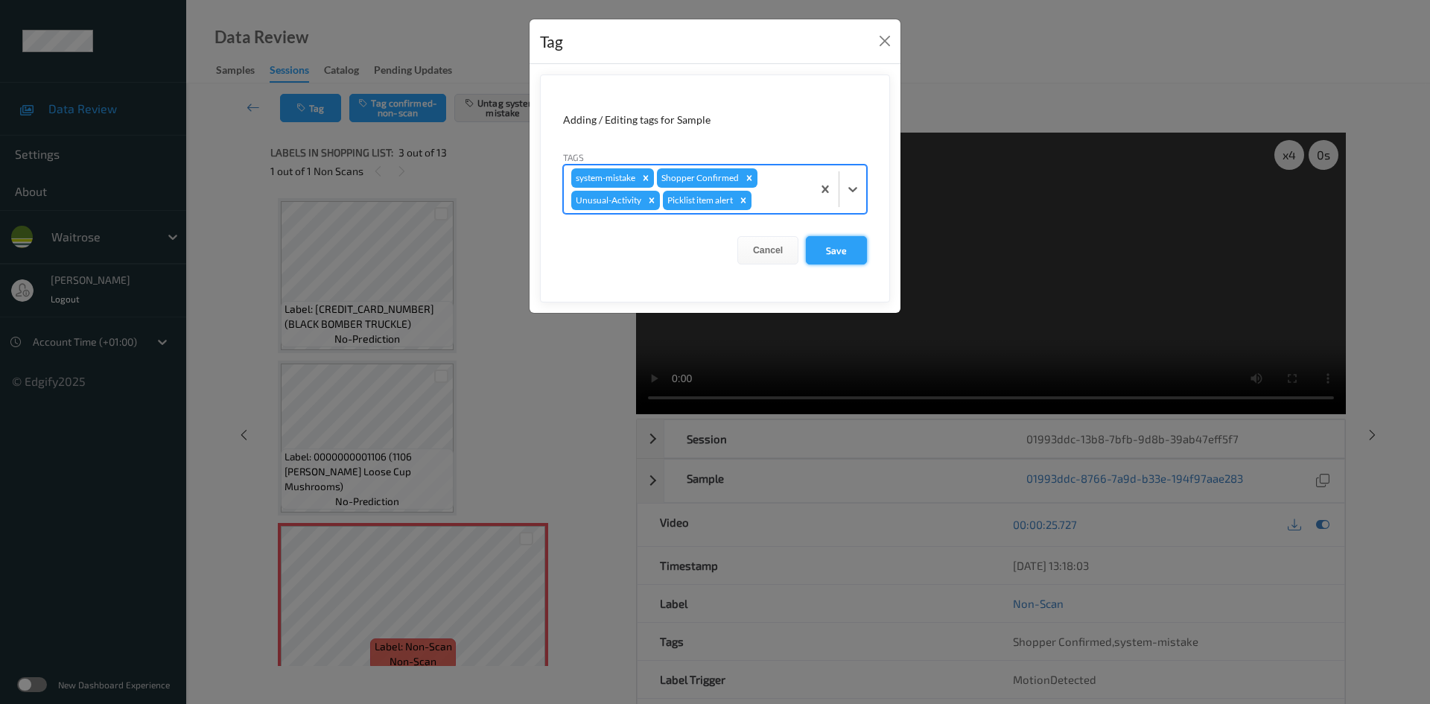
click at [830, 249] on button "Save" at bounding box center [836, 250] width 61 height 28
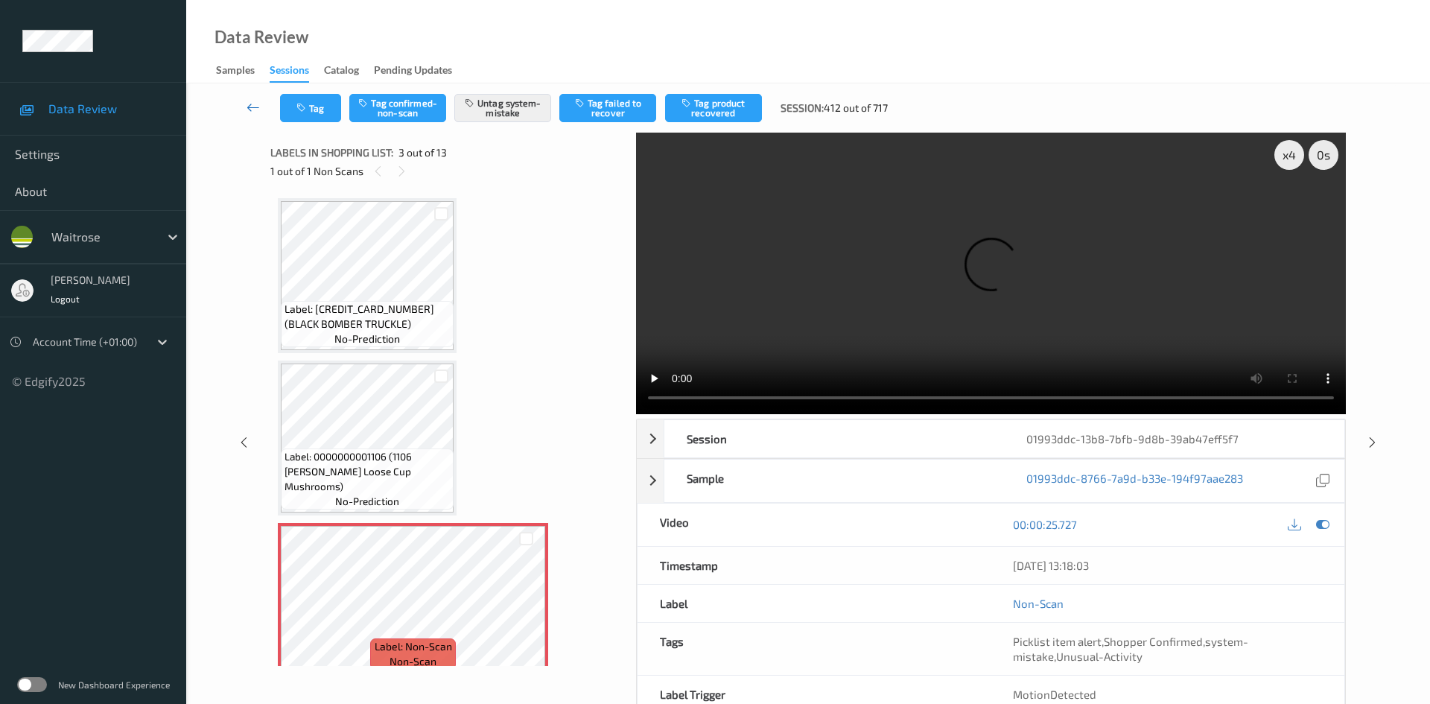
click at [248, 96] on link at bounding box center [253, 108] width 53 height 28
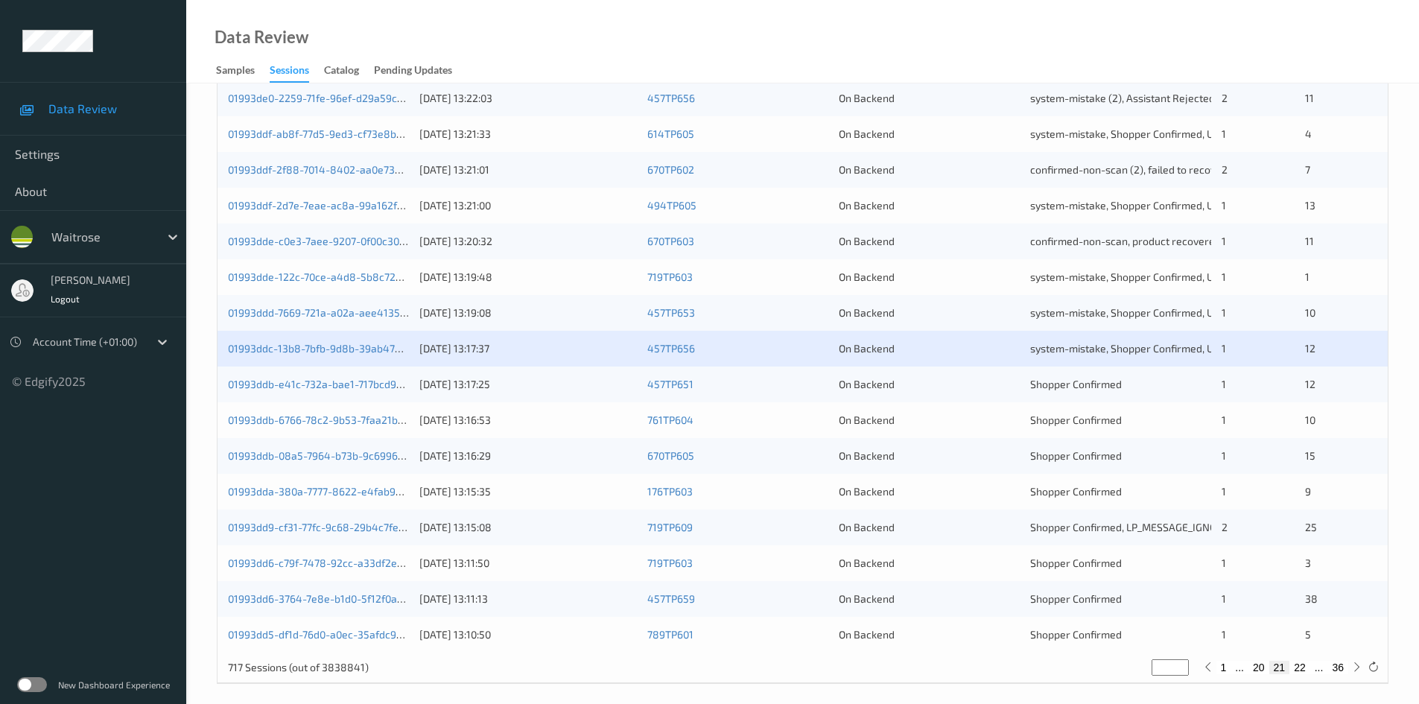
scroll to position [417, 0]
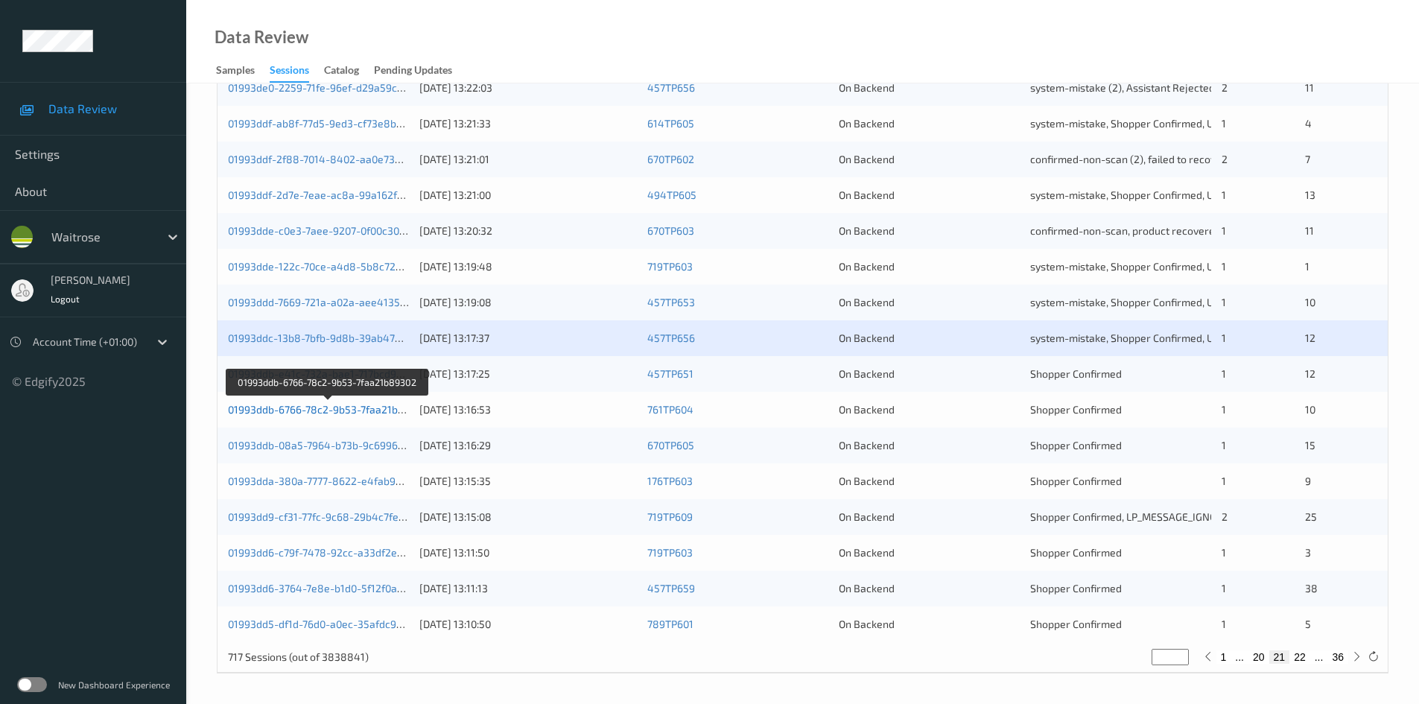
click at [280, 410] on link "01993ddb-6766-78c2-9b53-7faa21b89302" at bounding box center [328, 409] width 200 height 13
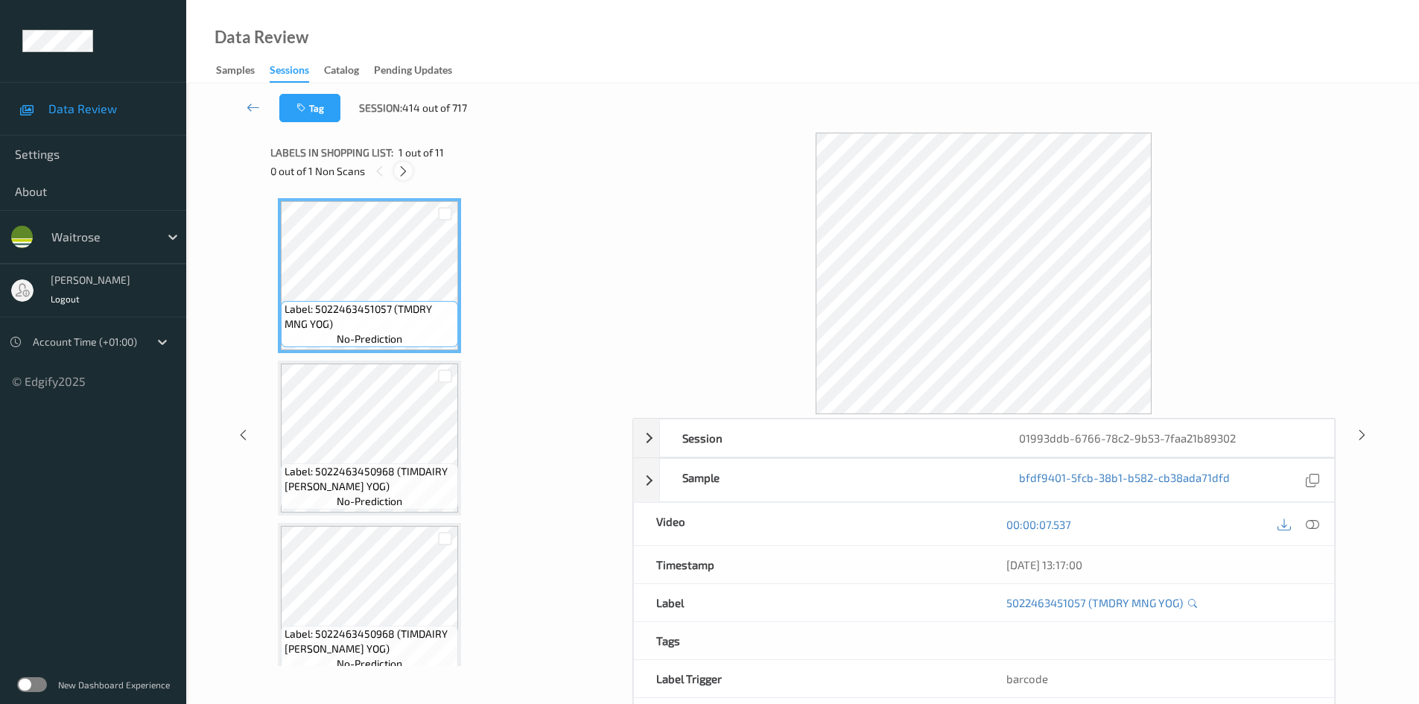
click at [405, 171] on icon at bounding box center [403, 171] width 13 height 13
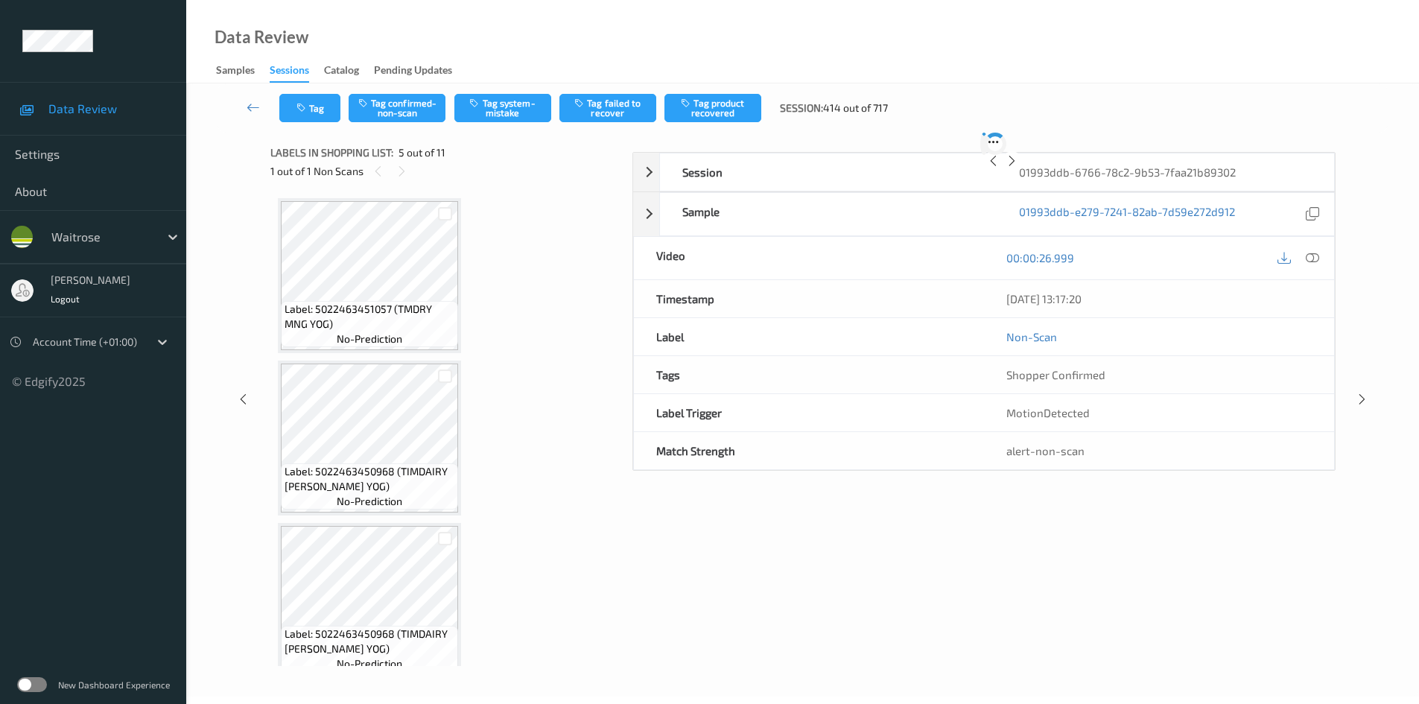
scroll to position [494, 0]
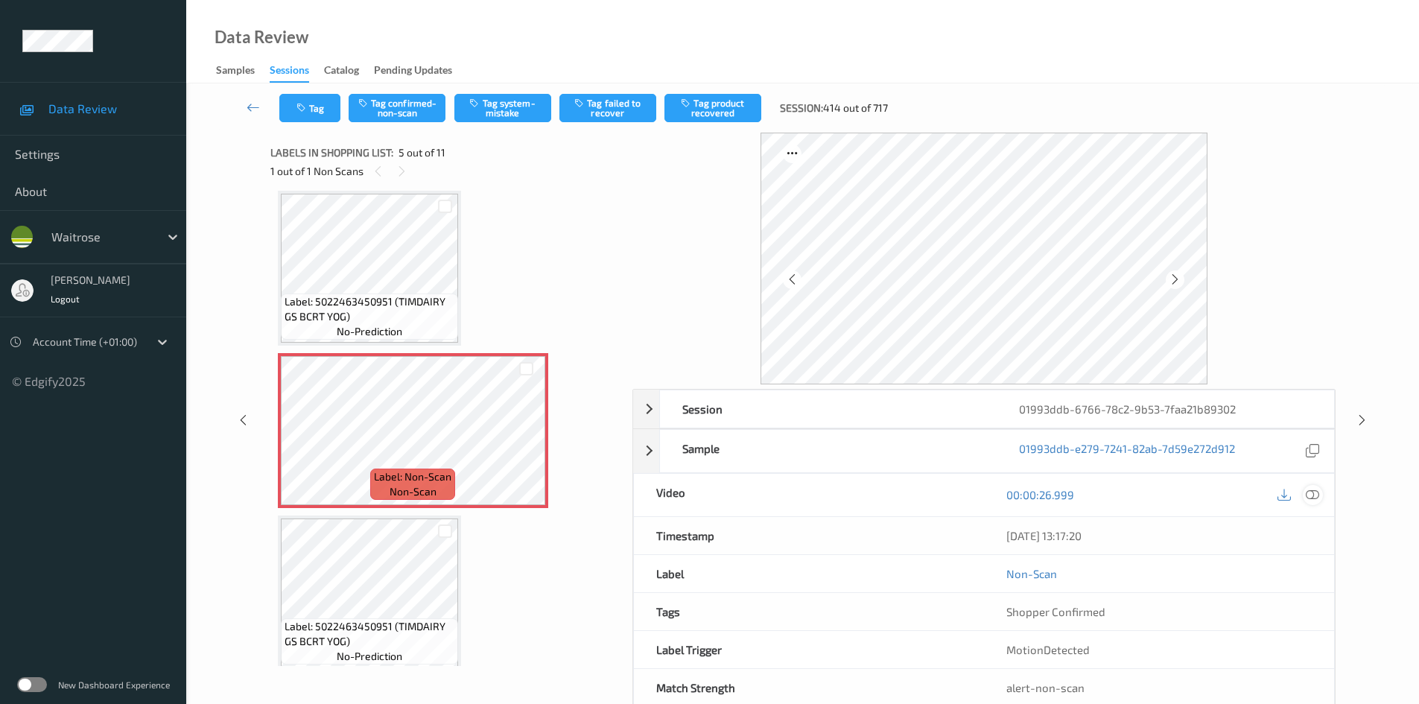
click at [1317, 493] on icon at bounding box center [1311, 494] width 13 height 13
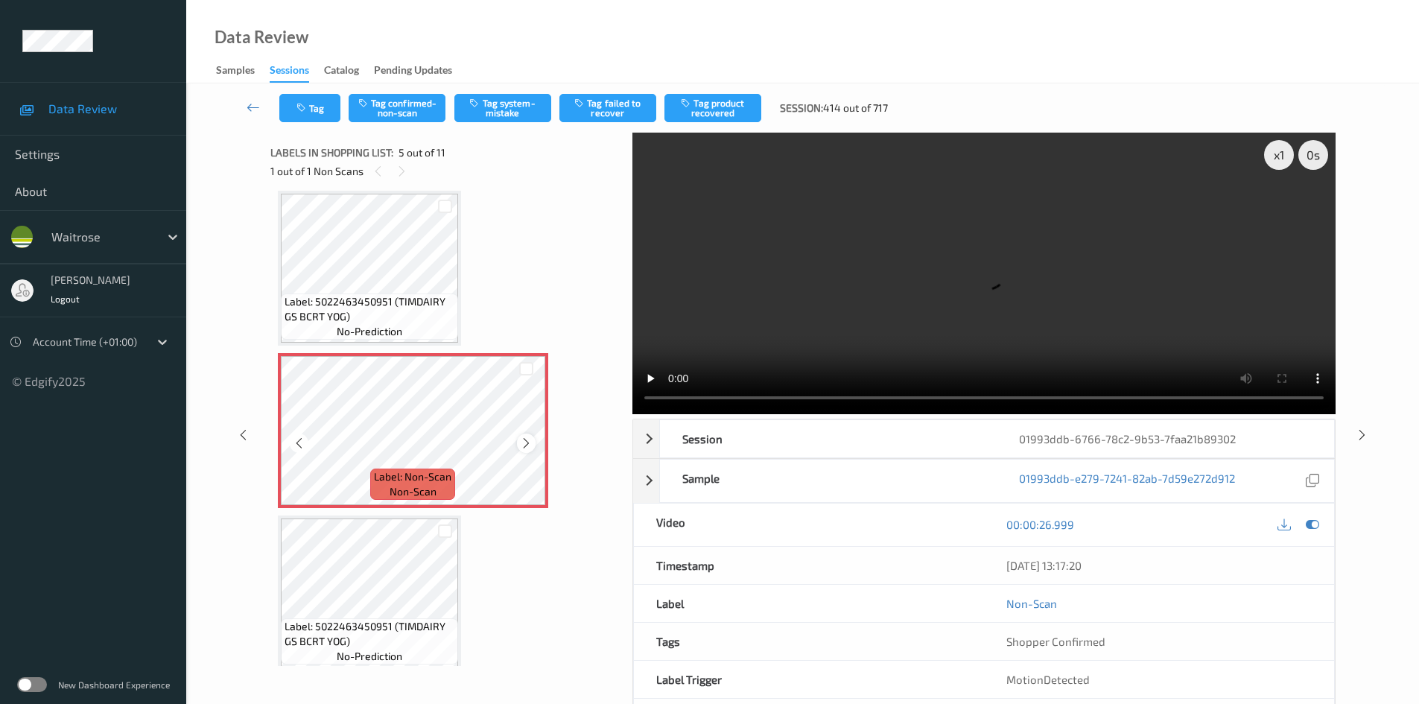
click at [518, 446] on div at bounding box center [526, 442] width 19 height 19
click at [523, 446] on icon at bounding box center [526, 442] width 13 height 13
click at [523, 445] on icon at bounding box center [526, 442] width 13 height 13
click at [810, 311] on video at bounding box center [983, 273] width 703 height 281
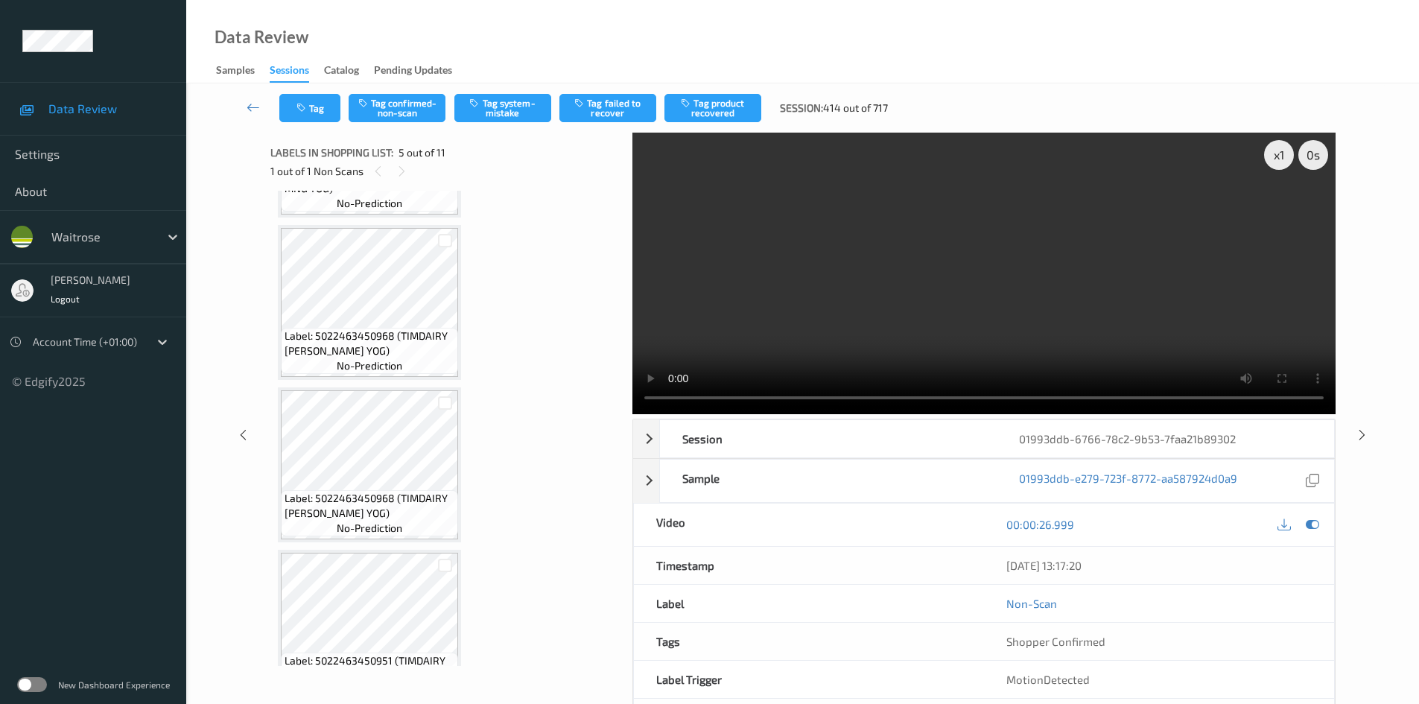
scroll to position [122, 0]
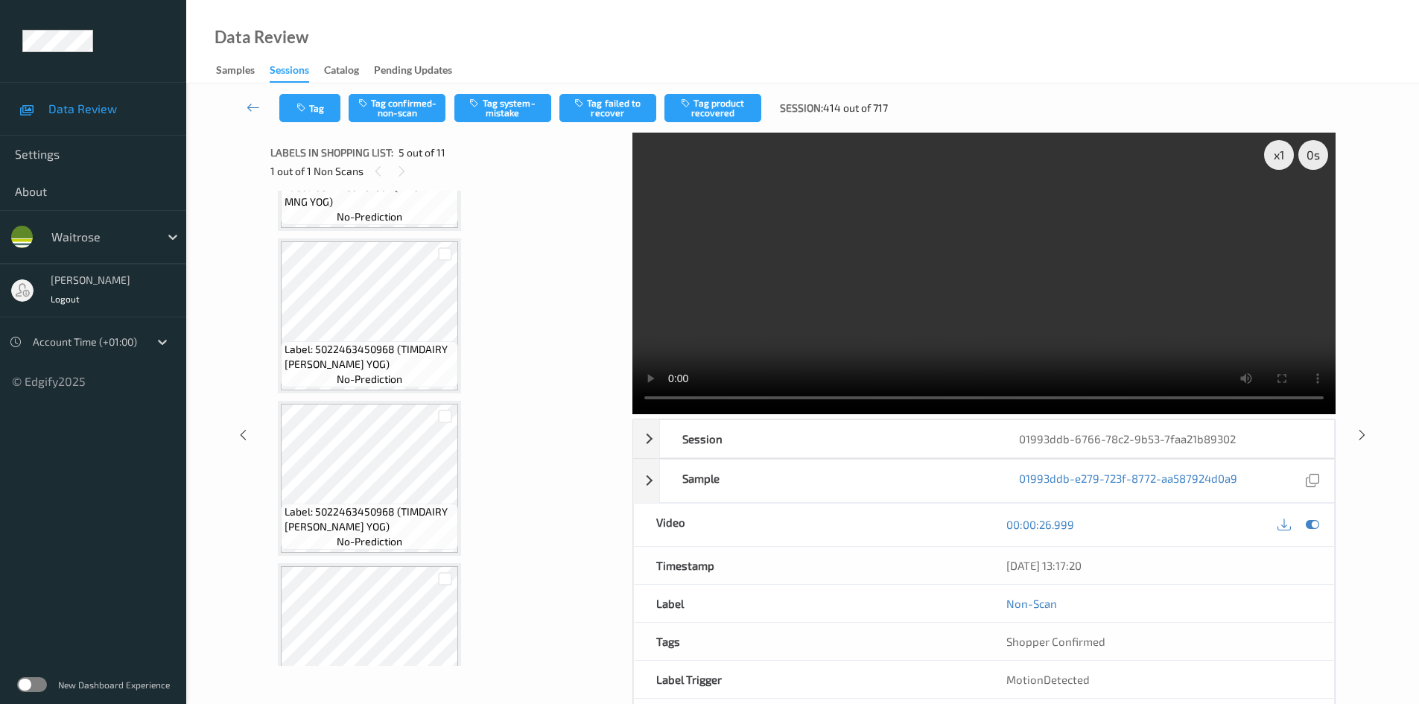
click at [964, 278] on video at bounding box center [983, 273] width 703 height 281
click at [1013, 221] on video at bounding box center [983, 273] width 703 height 281
click at [1271, 153] on div "x 1" at bounding box center [1279, 155] width 30 height 30
click at [948, 307] on video at bounding box center [983, 273] width 703 height 281
click at [1015, 286] on video at bounding box center [983, 273] width 703 height 281
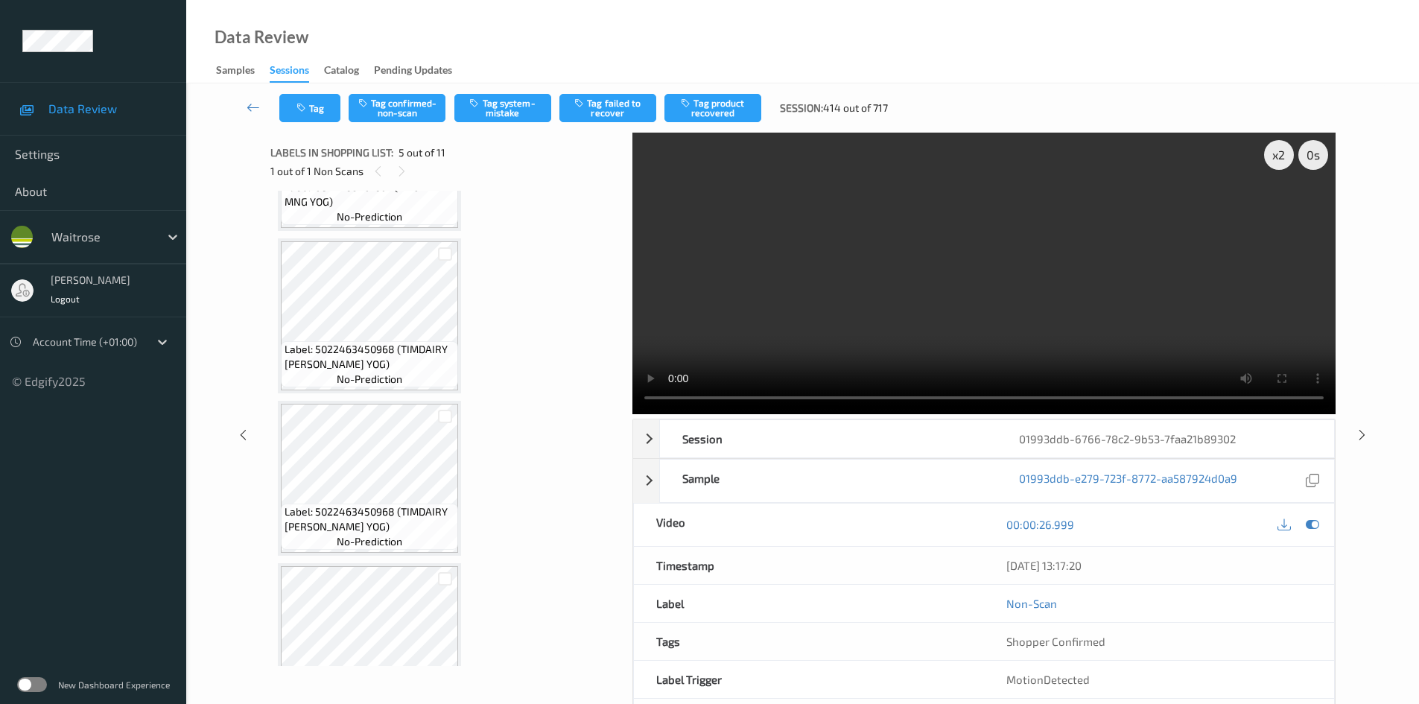
click at [983, 312] on video at bounding box center [983, 273] width 703 height 281
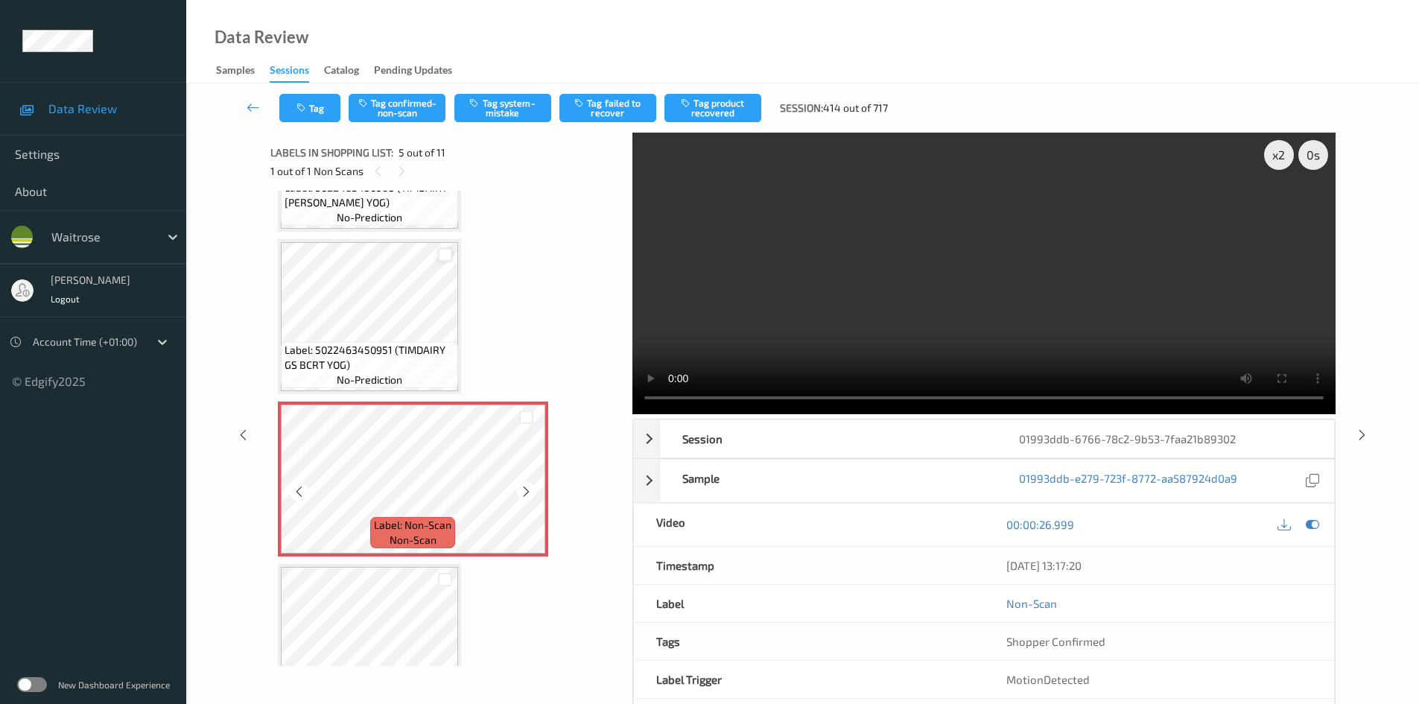
scroll to position [494, 0]
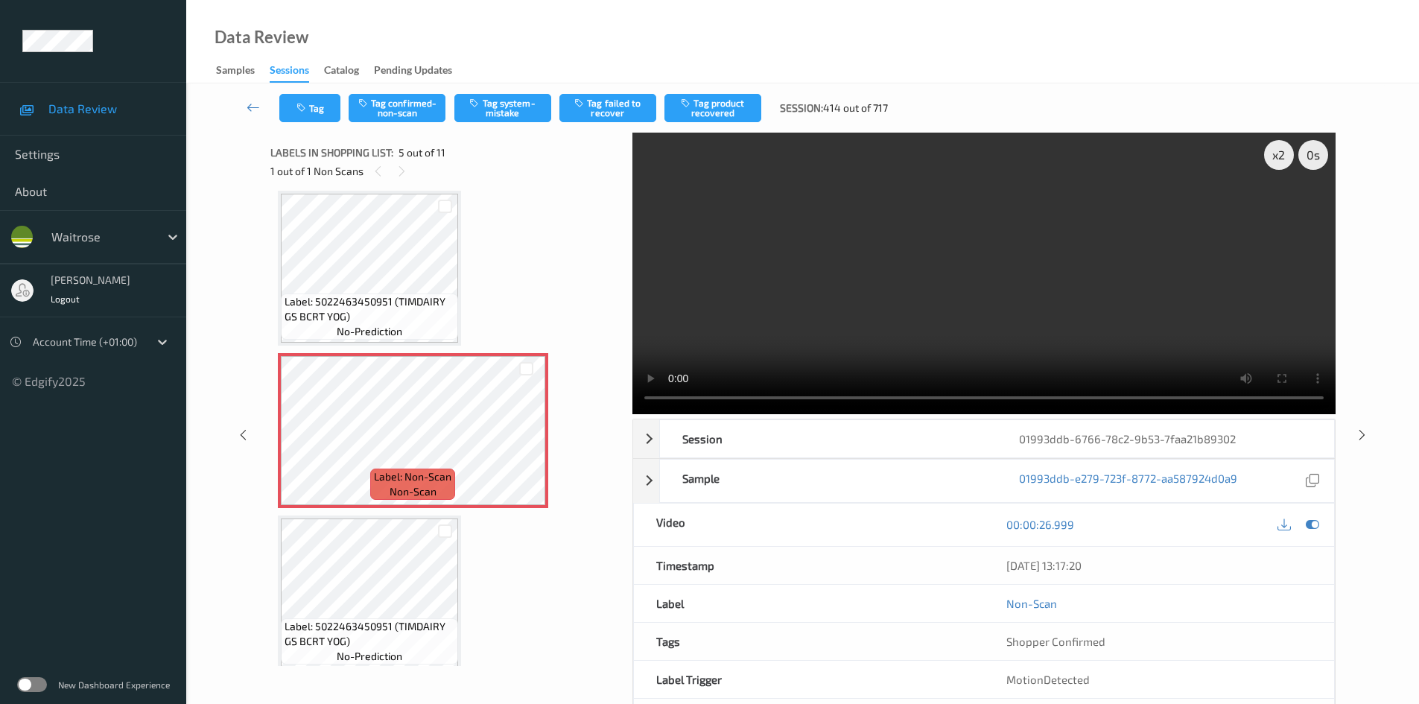
click at [944, 285] on video at bounding box center [983, 273] width 703 height 281
click at [998, 322] on video at bounding box center [983, 273] width 703 height 281
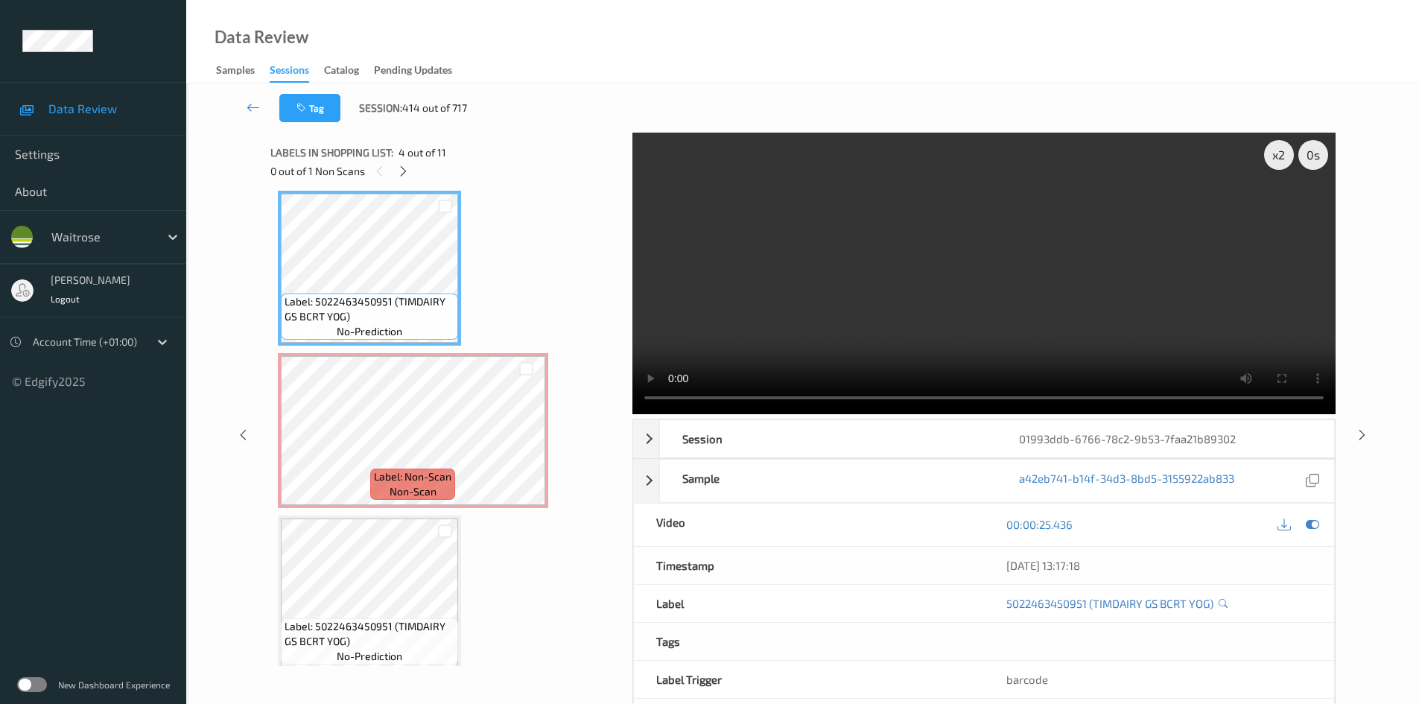
click at [1034, 354] on video at bounding box center [983, 273] width 703 height 281
click at [978, 307] on video at bounding box center [983, 273] width 703 height 281
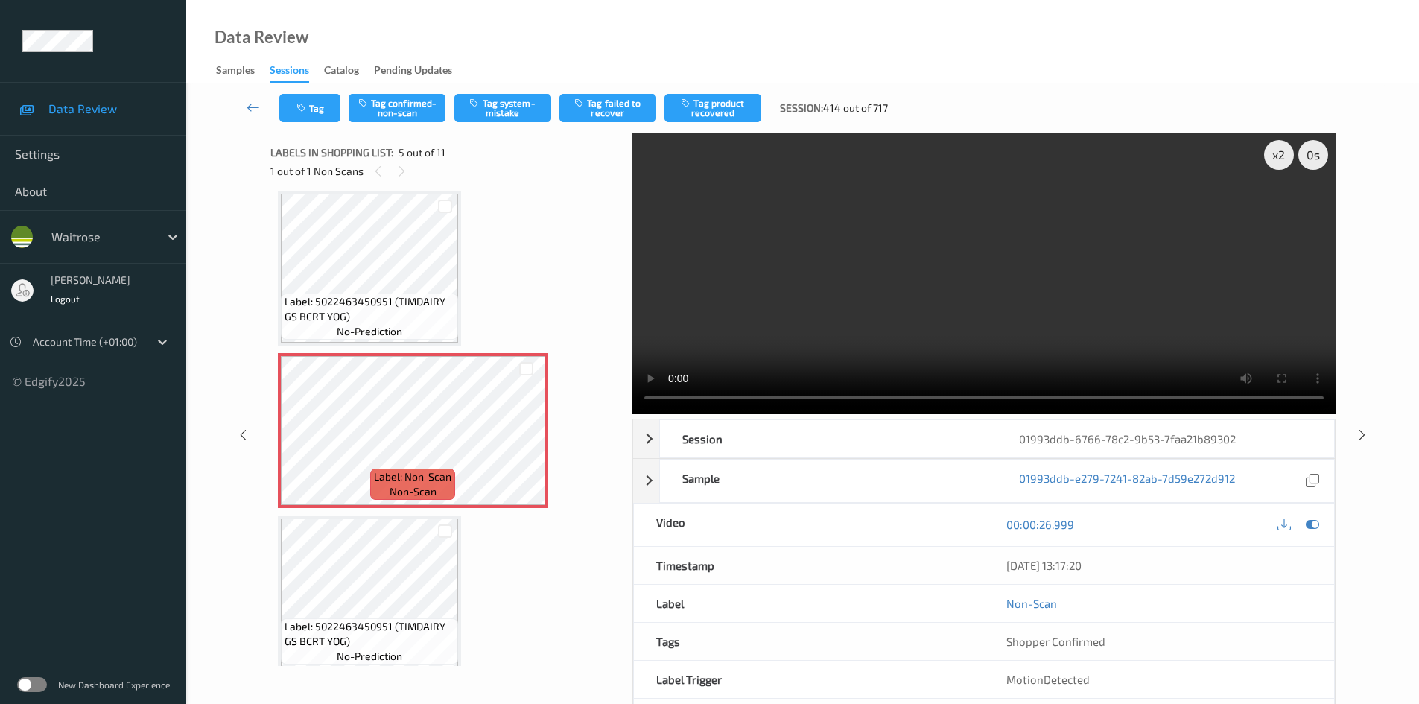
click at [834, 301] on video at bounding box center [983, 273] width 703 height 281
click at [876, 293] on video at bounding box center [983, 273] width 703 height 281
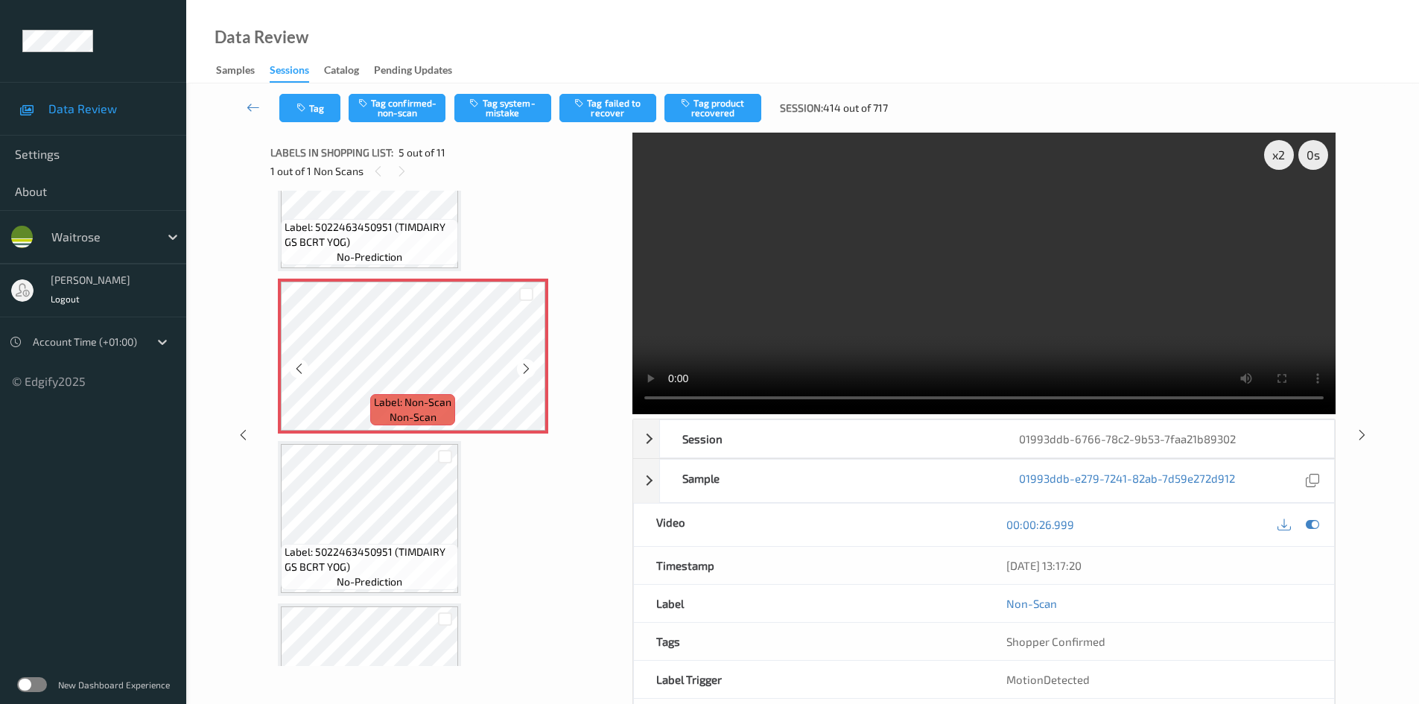
scroll to position [643, 0]
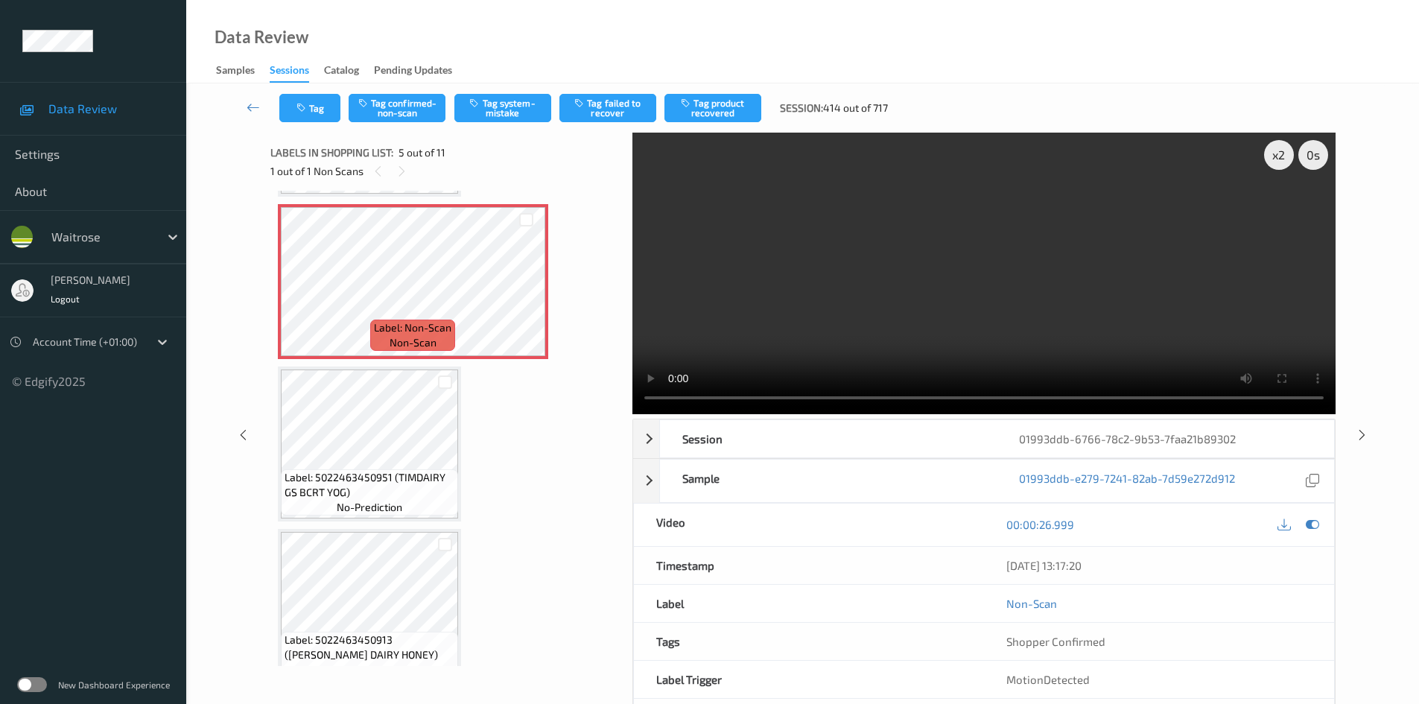
click at [1025, 313] on video at bounding box center [983, 273] width 703 height 281
click at [1016, 314] on video at bounding box center [983, 273] width 703 height 281
click at [966, 345] on video at bounding box center [983, 273] width 703 height 281
click at [848, 293] on video at bounding box center [983, 273] width 703 height 281
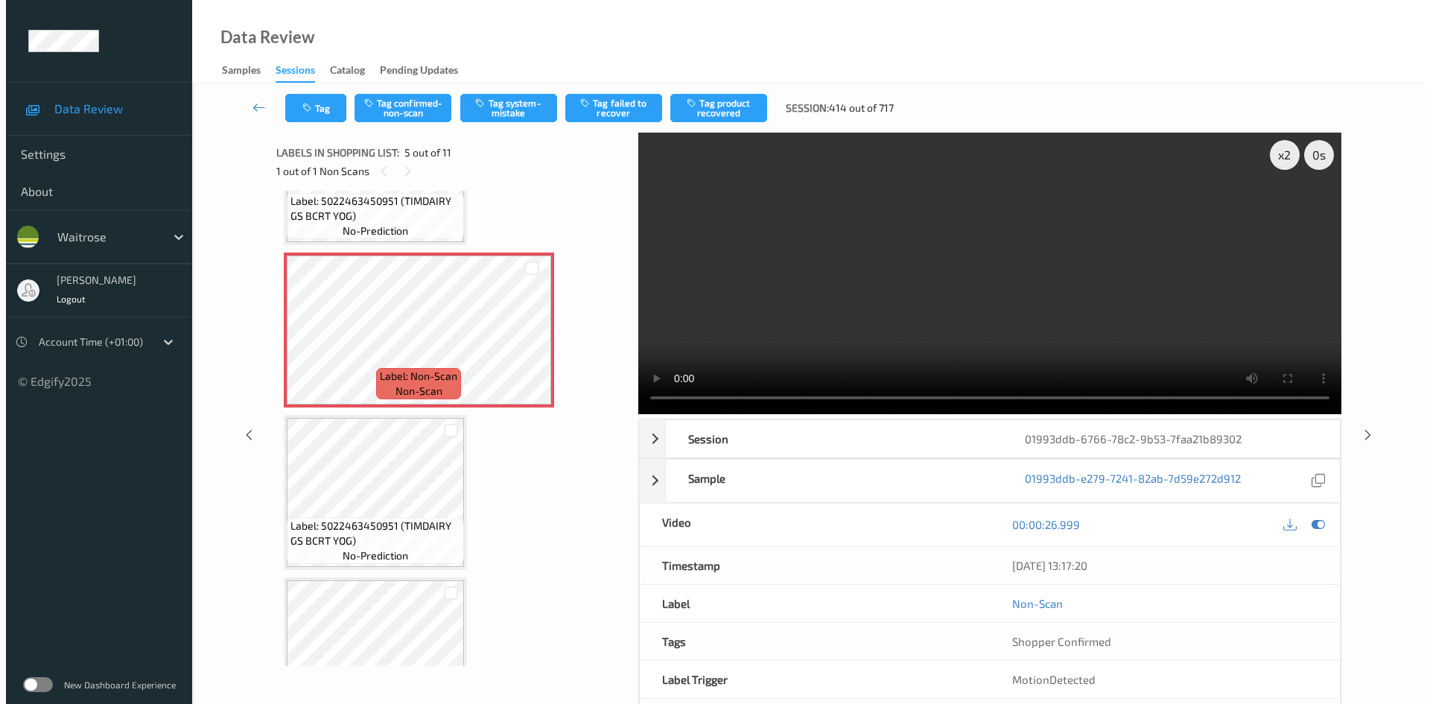
scroll to position [569, 0]
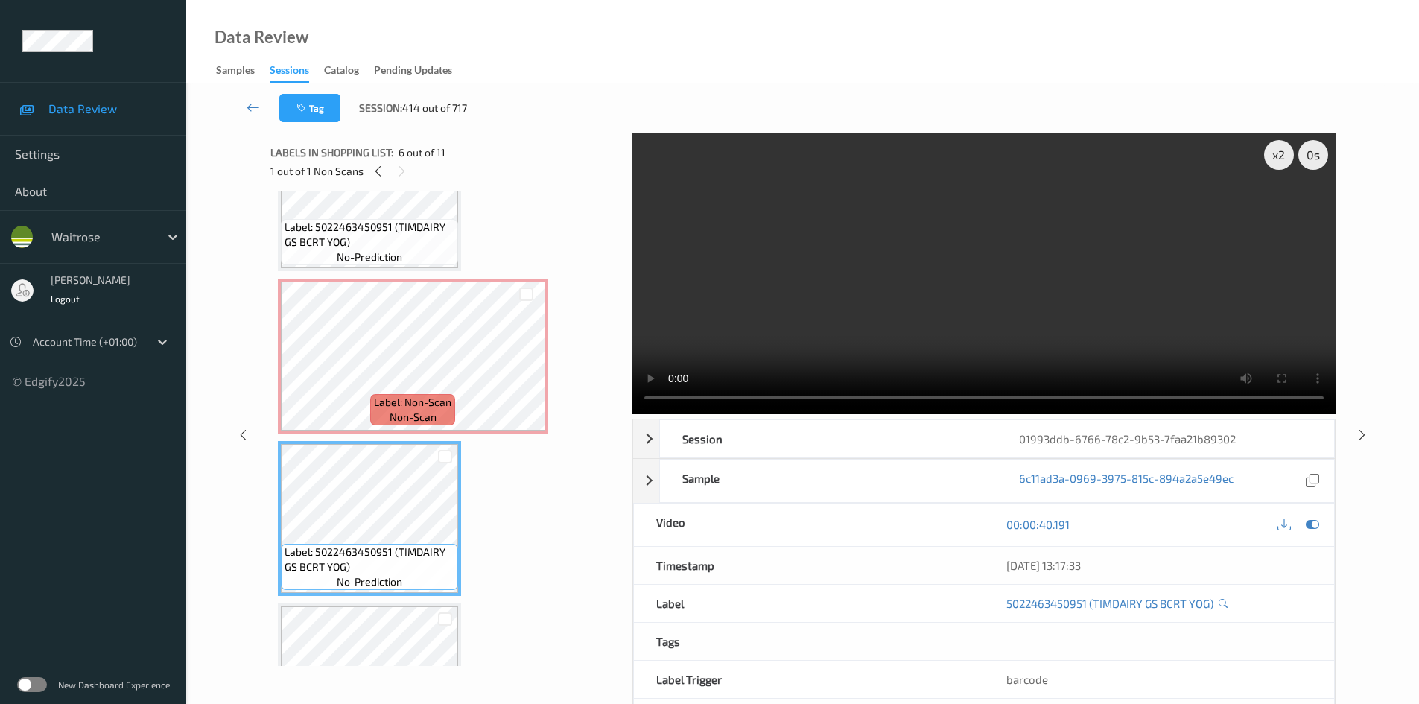
click at [974, 285] on video at bounding box center [983, 273] width 703 height 281
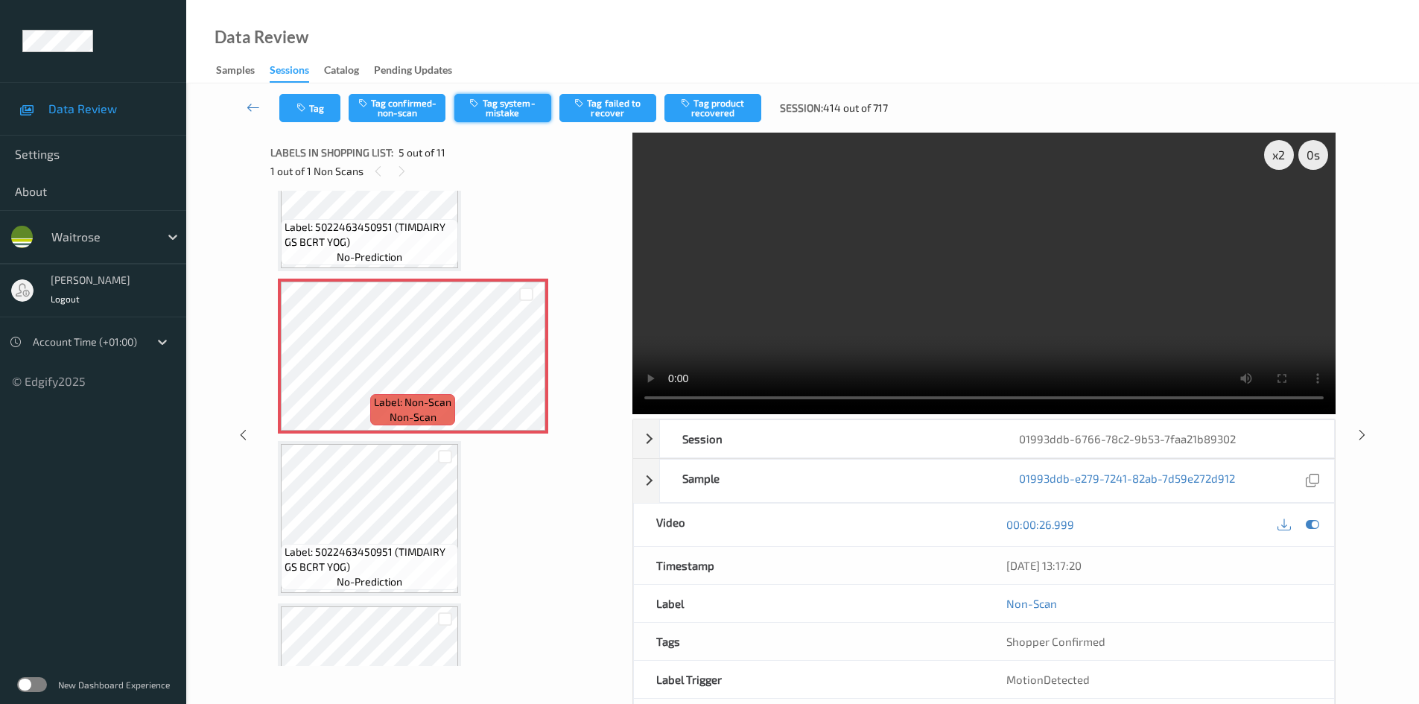
click at [512, 104] on button "Tag system-mistake" at bounding box center [502, 108] width 97 height 28
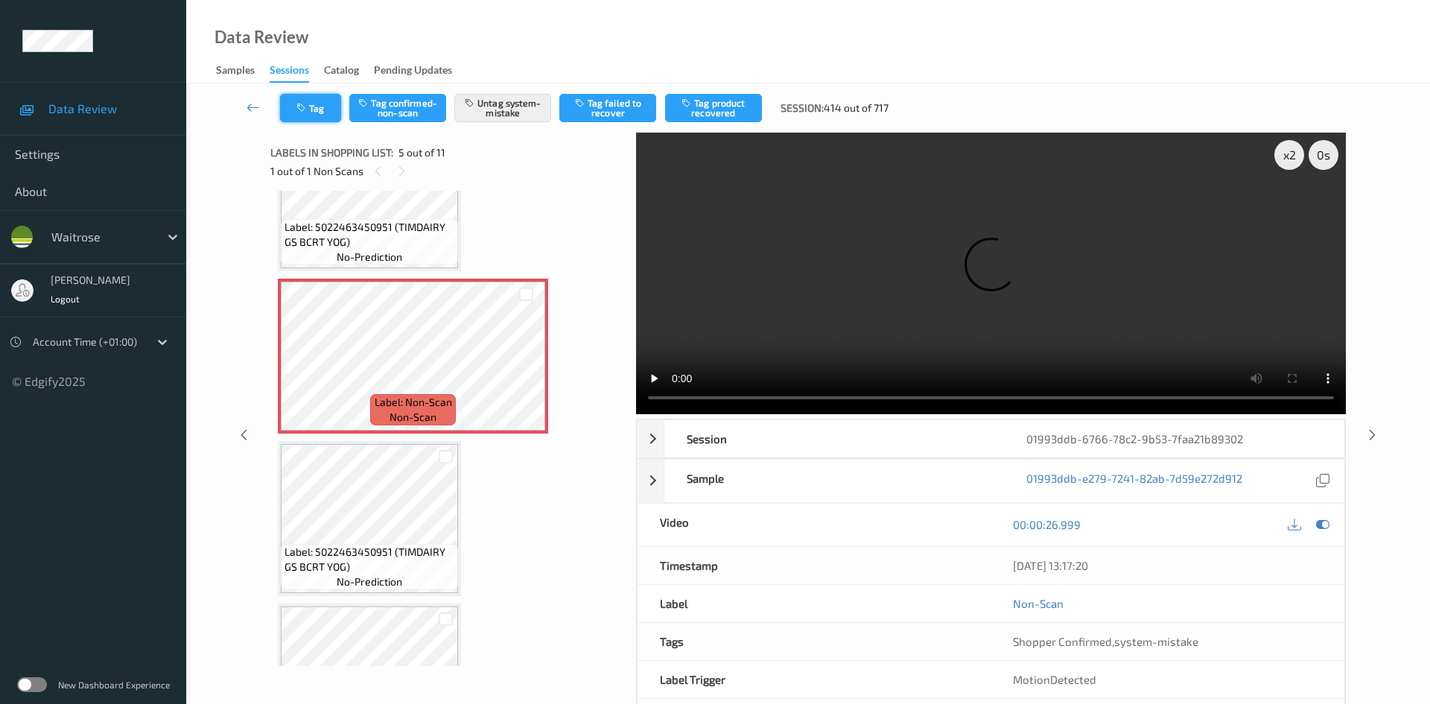
click at [320, 111] on button "Tag" at bounding box center [310, 108] width 61 height 28
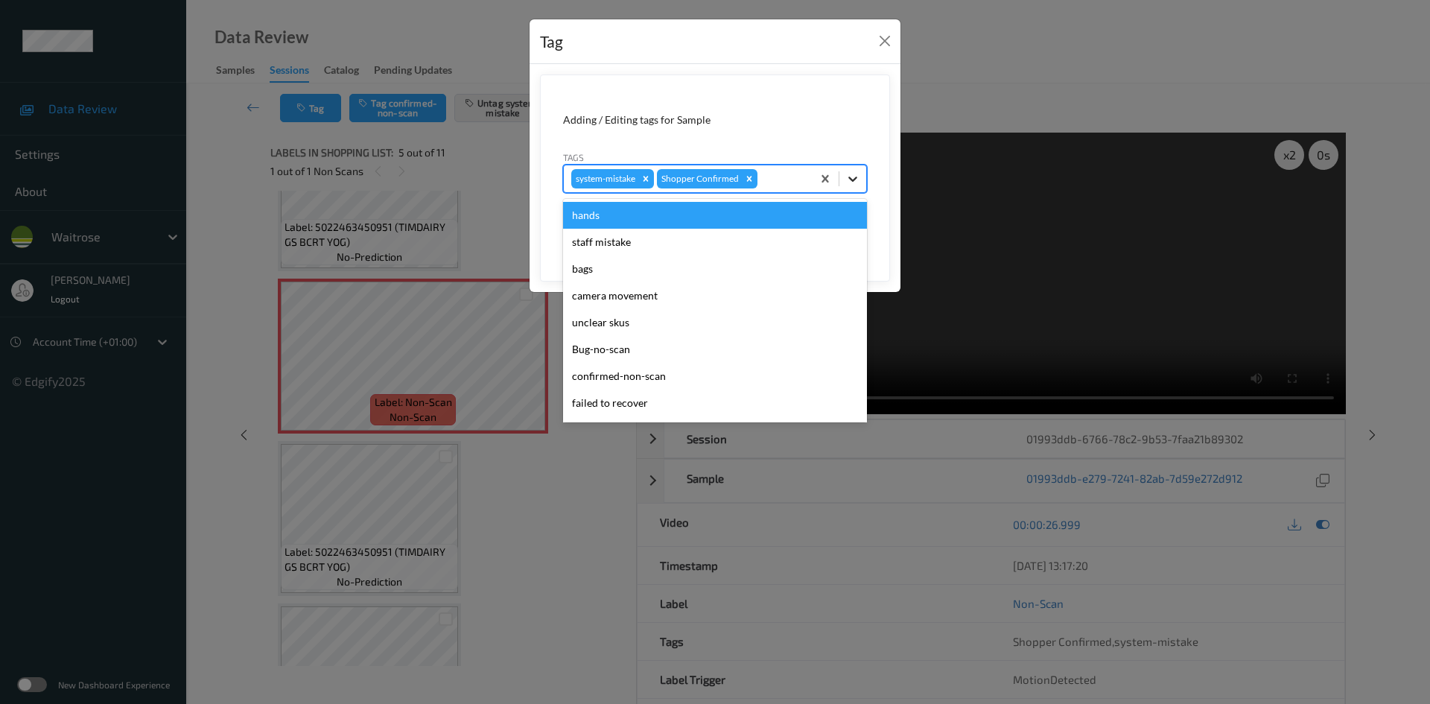
click at [852, 179] on icon at bounding box center [852, 178] width 15 height 15
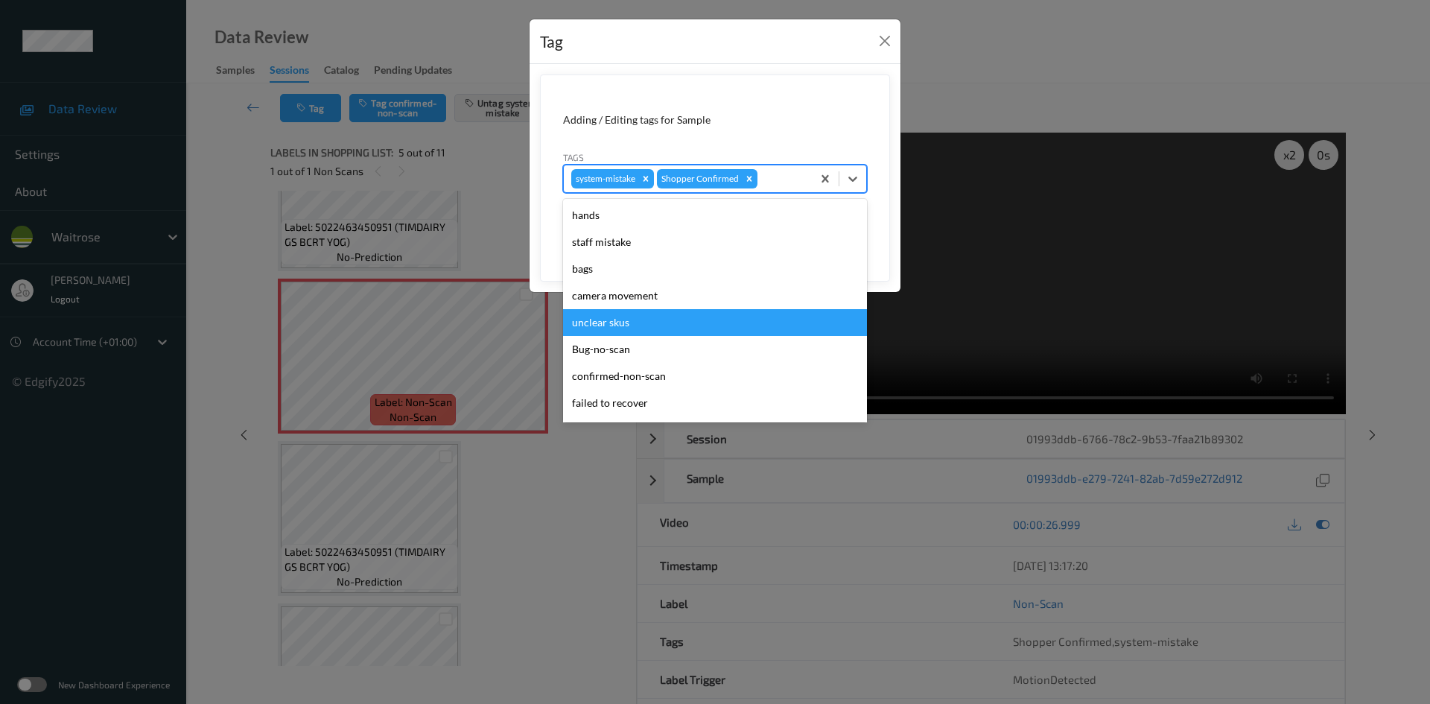
scroll to position [346, 0]
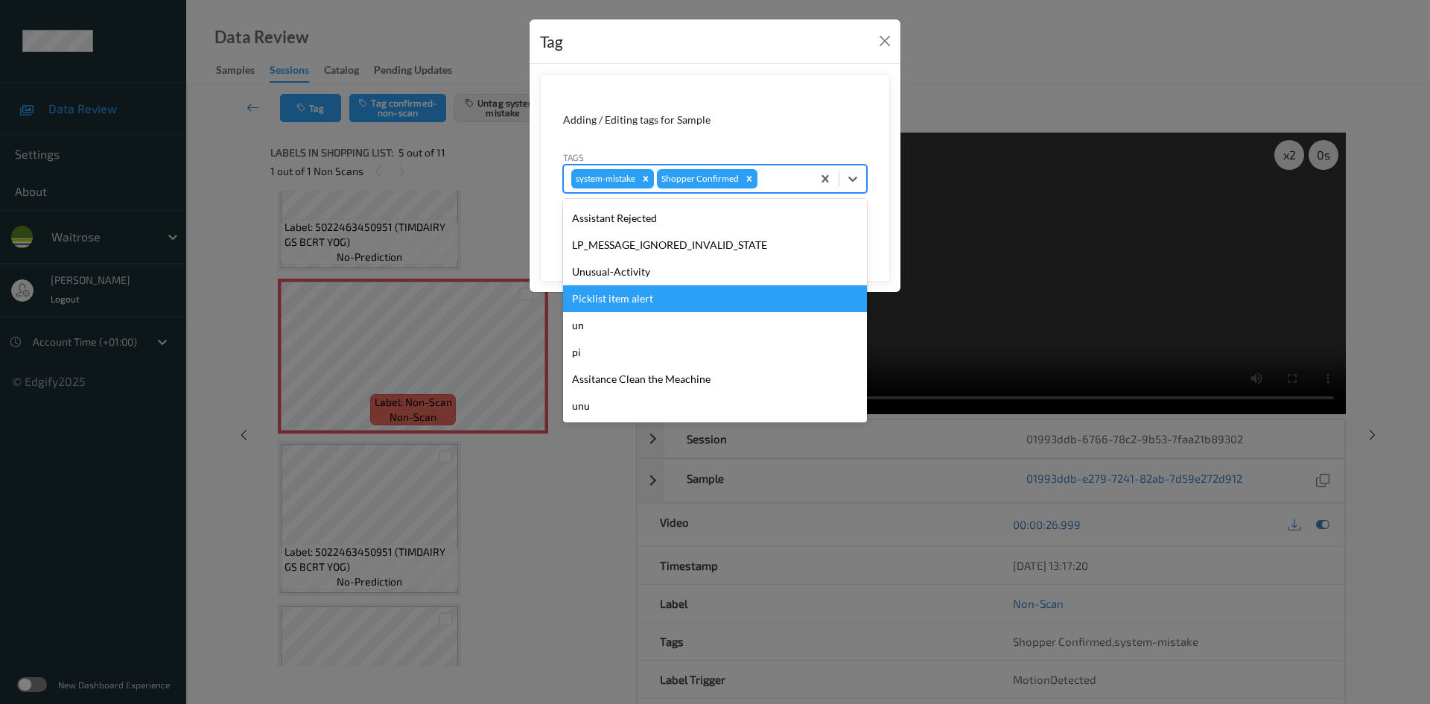
click at [652, 285] on div "Picklist item alert" at bounding box center [715, 298] width 304 height 27
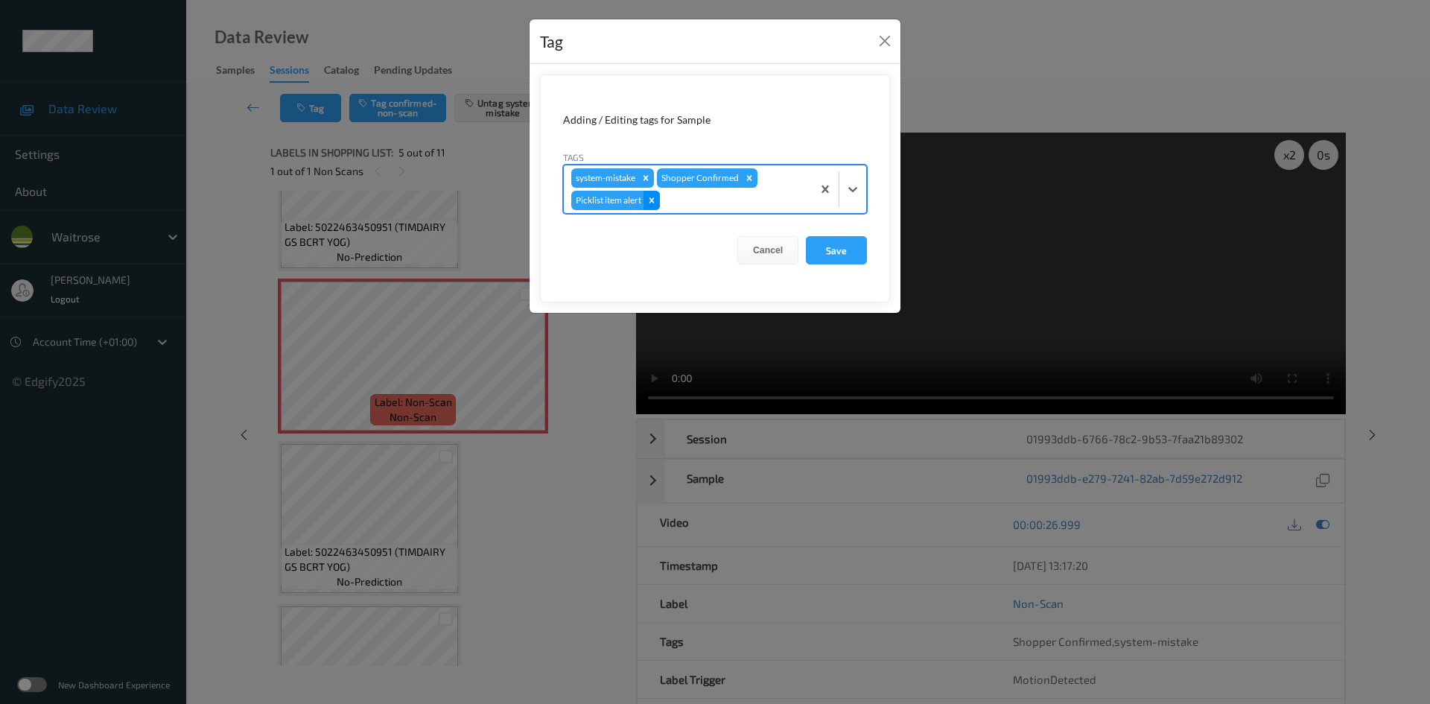
click at [651, 199] on icon "Remove Picklist item alert" at bounding box center [651, 200] width 10 height 10
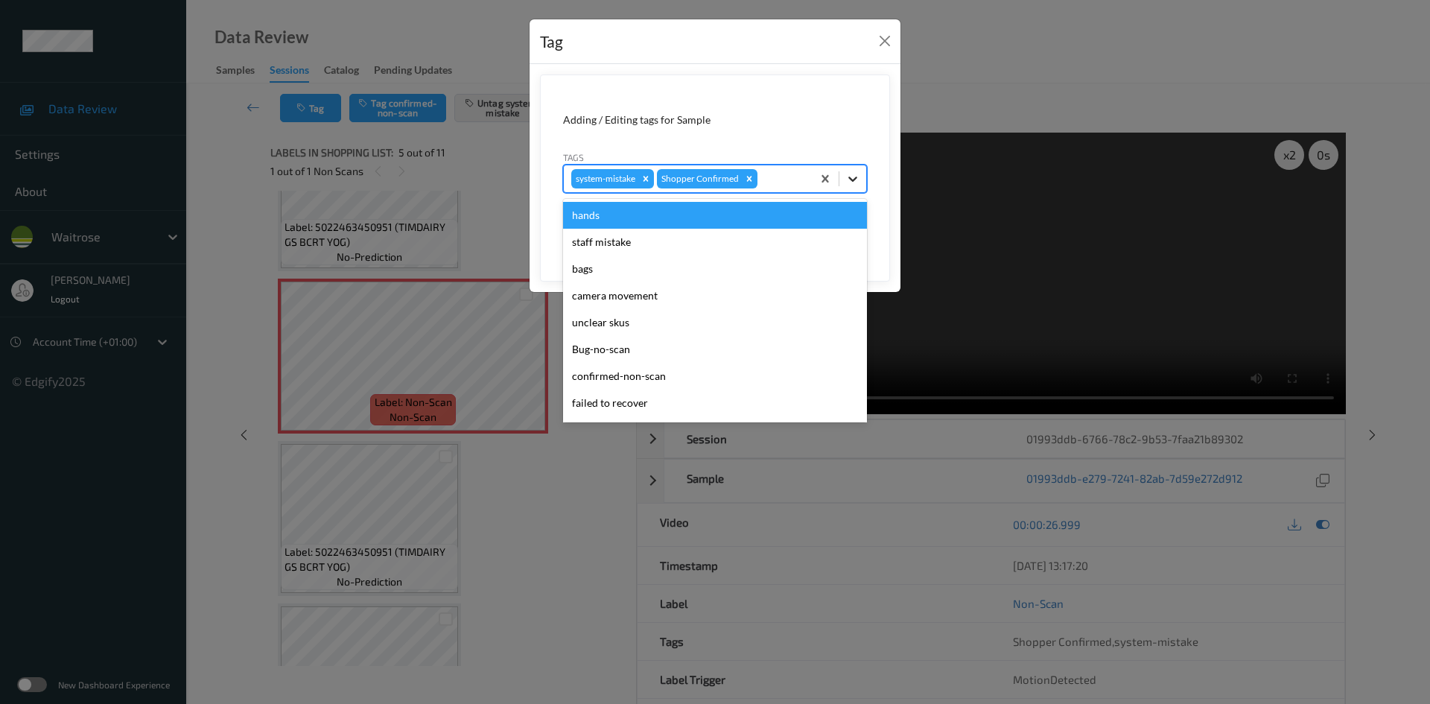
click at [847, 174] on icon at bounding box center [852, 178] width 15 height 15
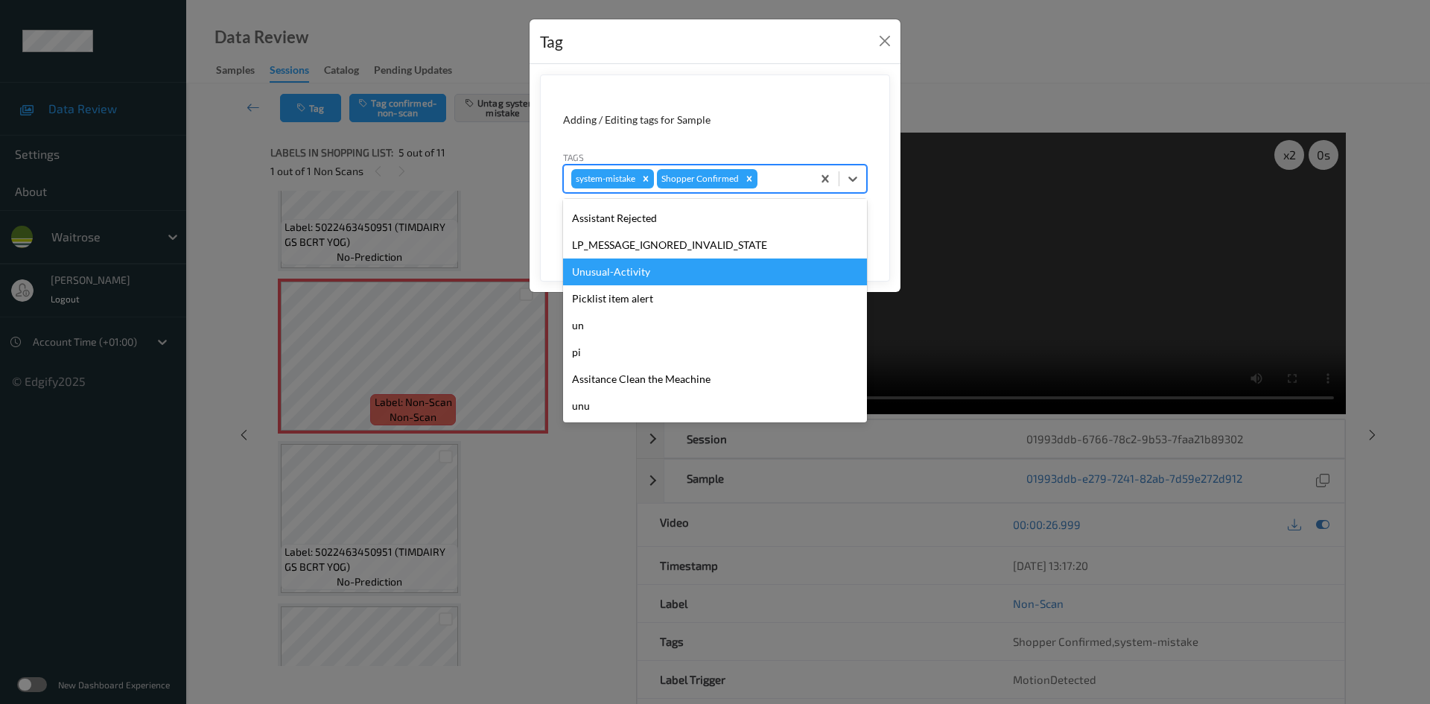
click at [596, 271] on div "Unusual-Activity" at bounding box center [715, 271] width 304 height 27
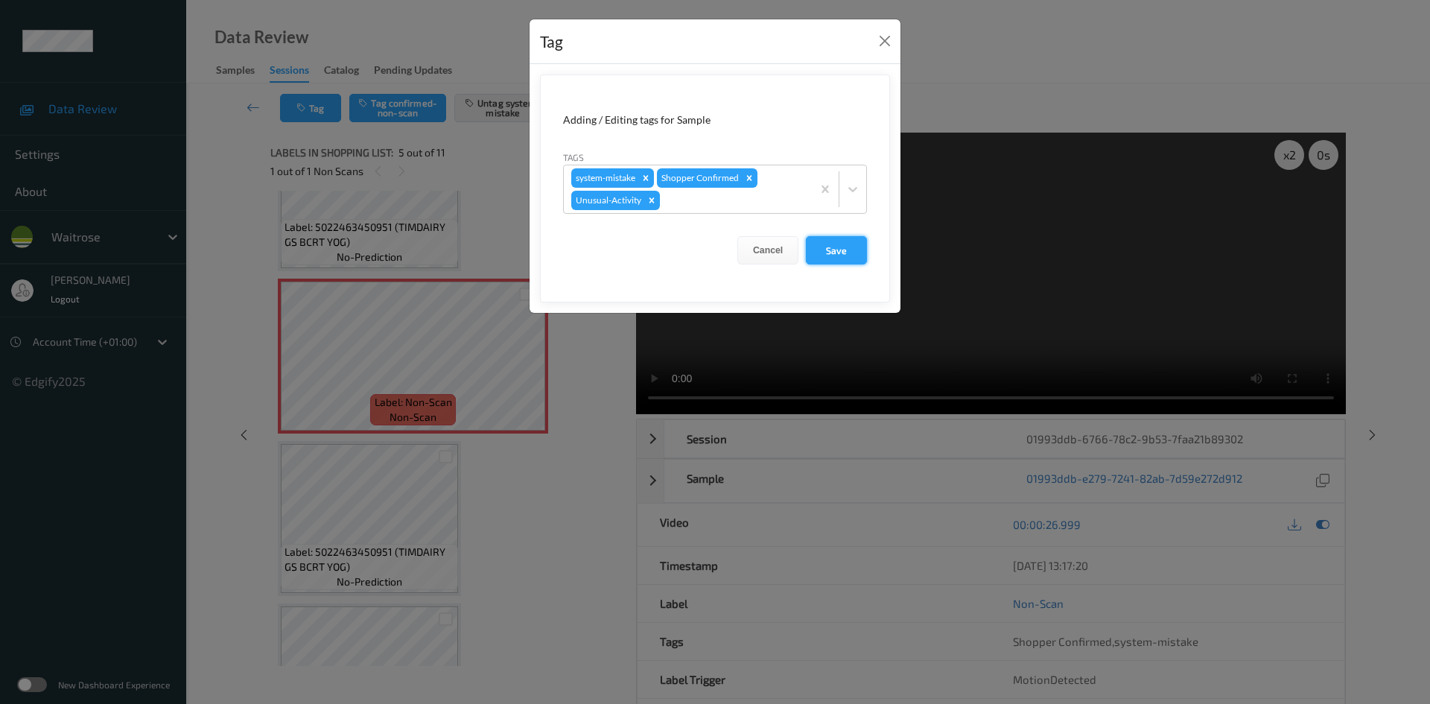
click at [825, 252] on button "Save" at bounding box center [836, 250] width 61 height 28
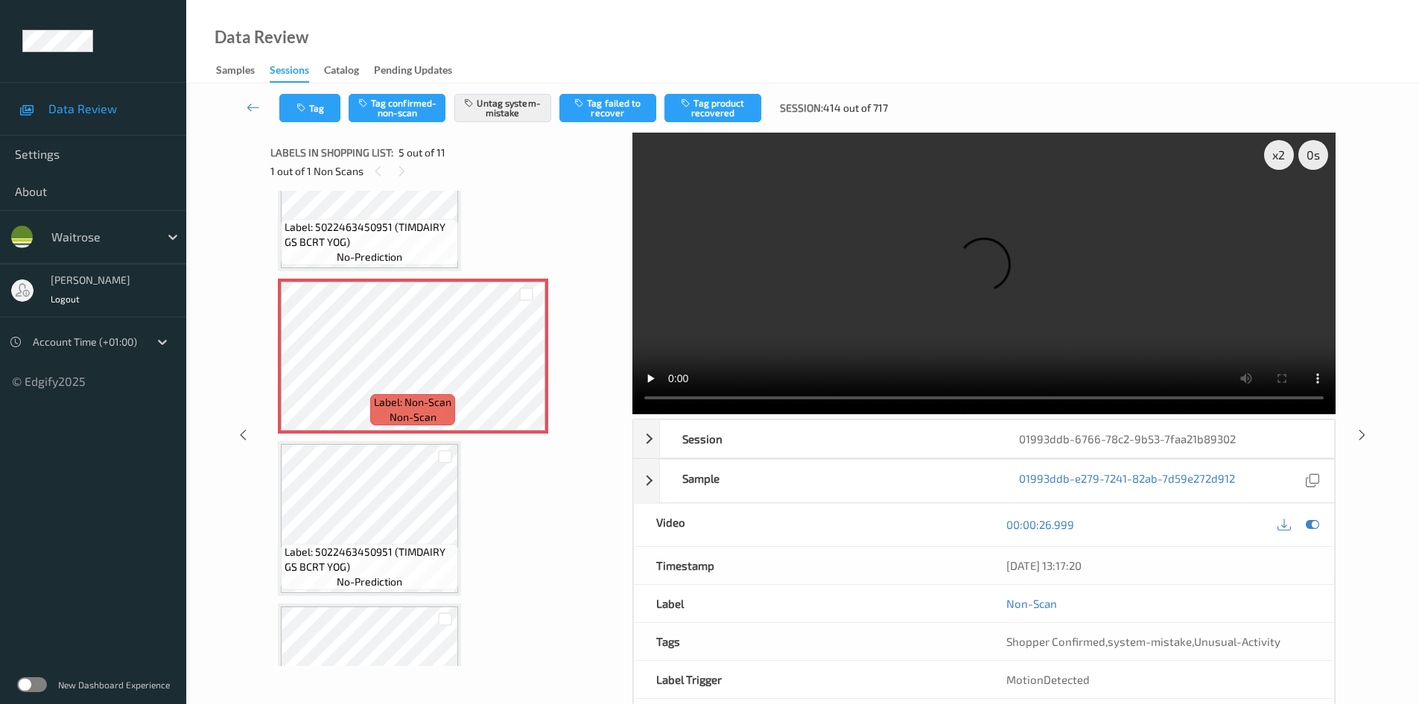
click at [960, 322] on video at bounding box center [983, 273] width 703 height 281
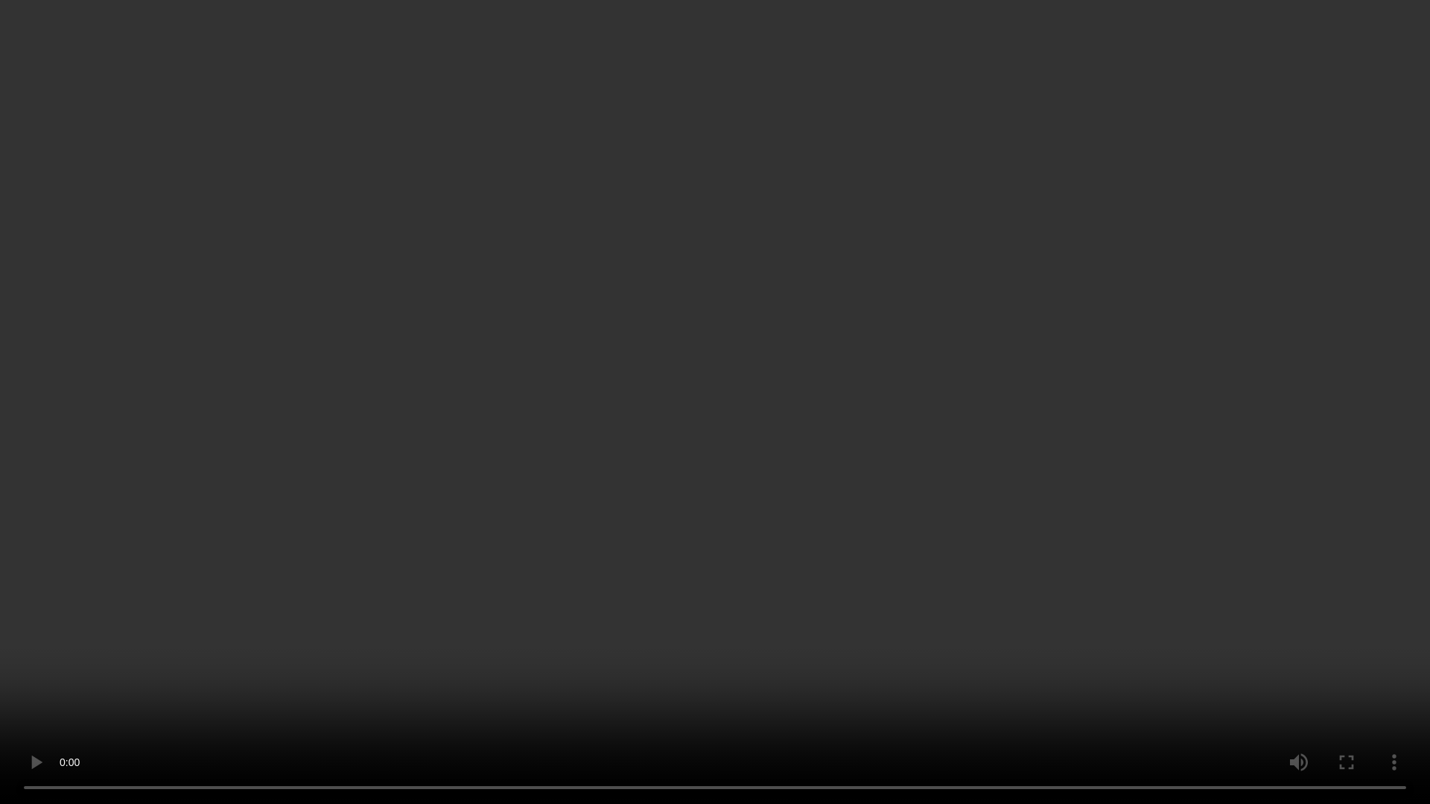
click at [931, 533] on video at bounding box center [715, 402] width 1430 height 804
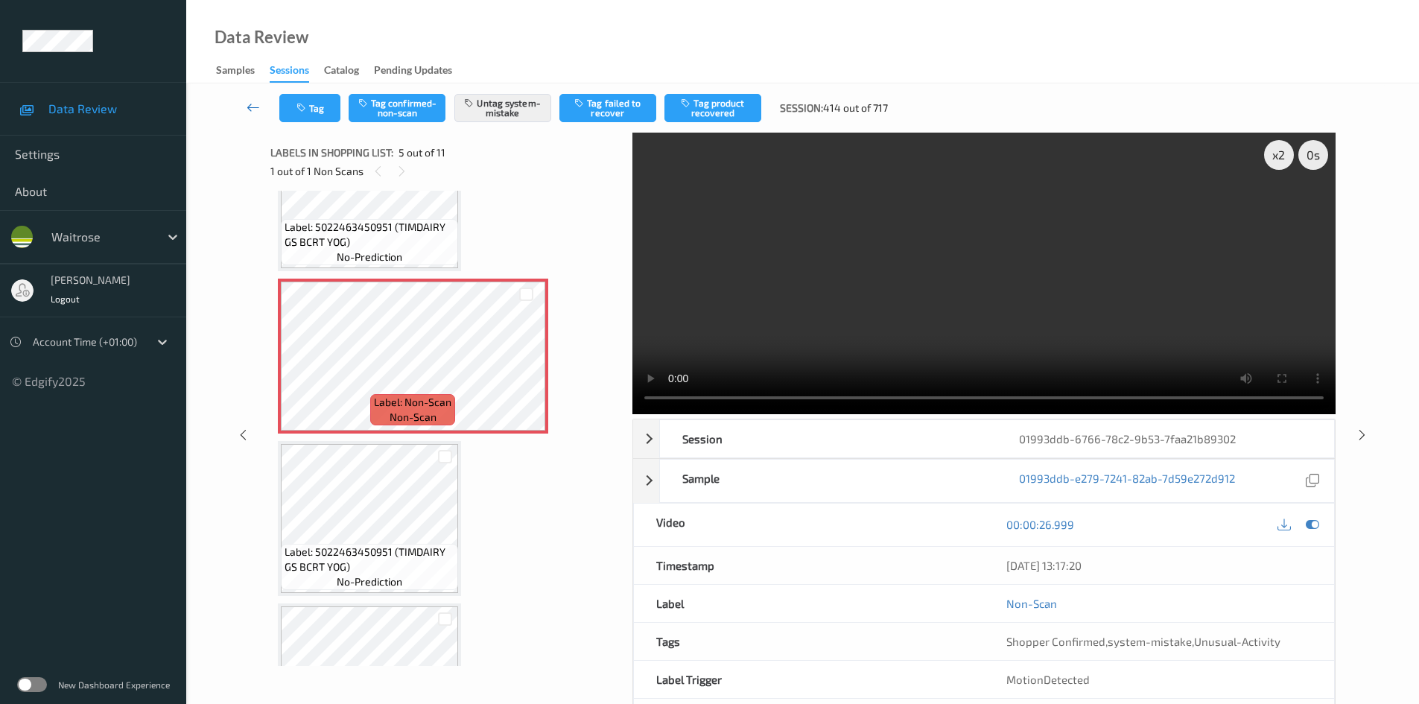
click at [246, 101] on link at bounding box center [253, 108] width 52 height 28
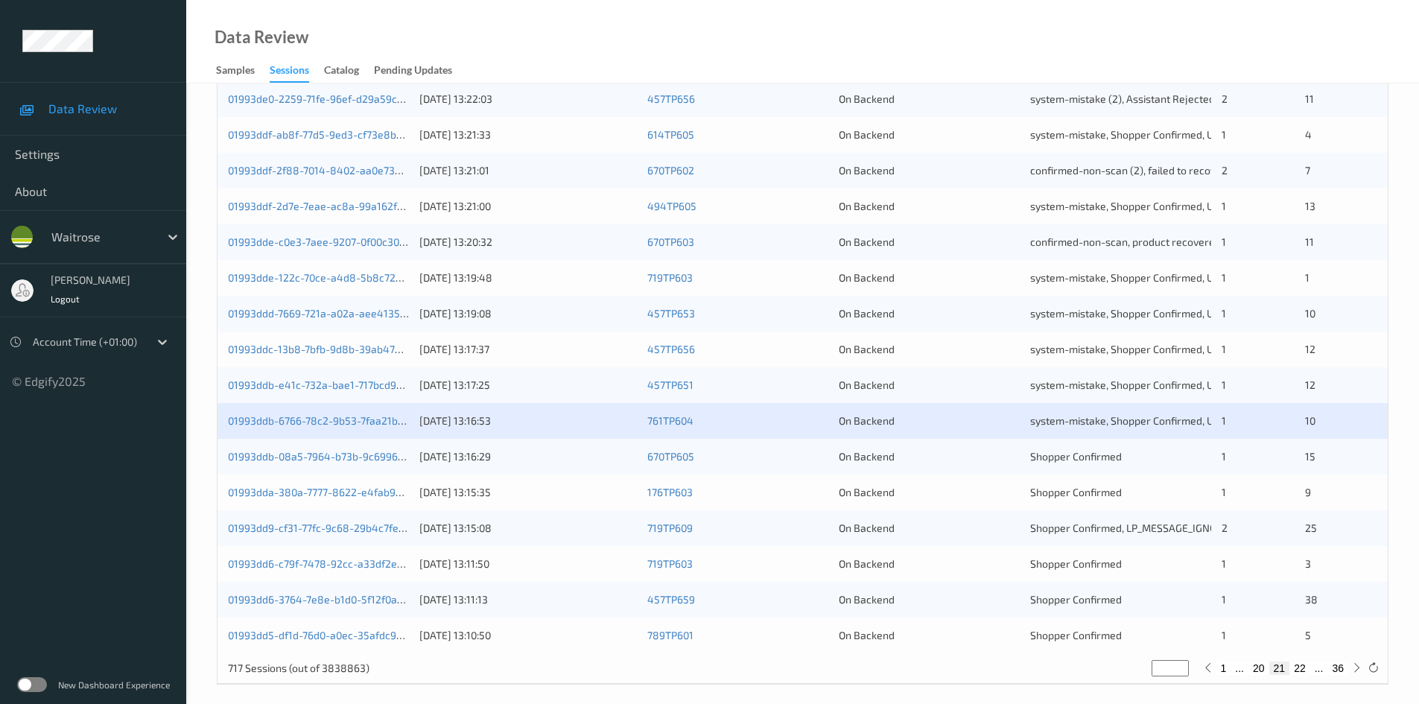
scroll to position [417, 0]
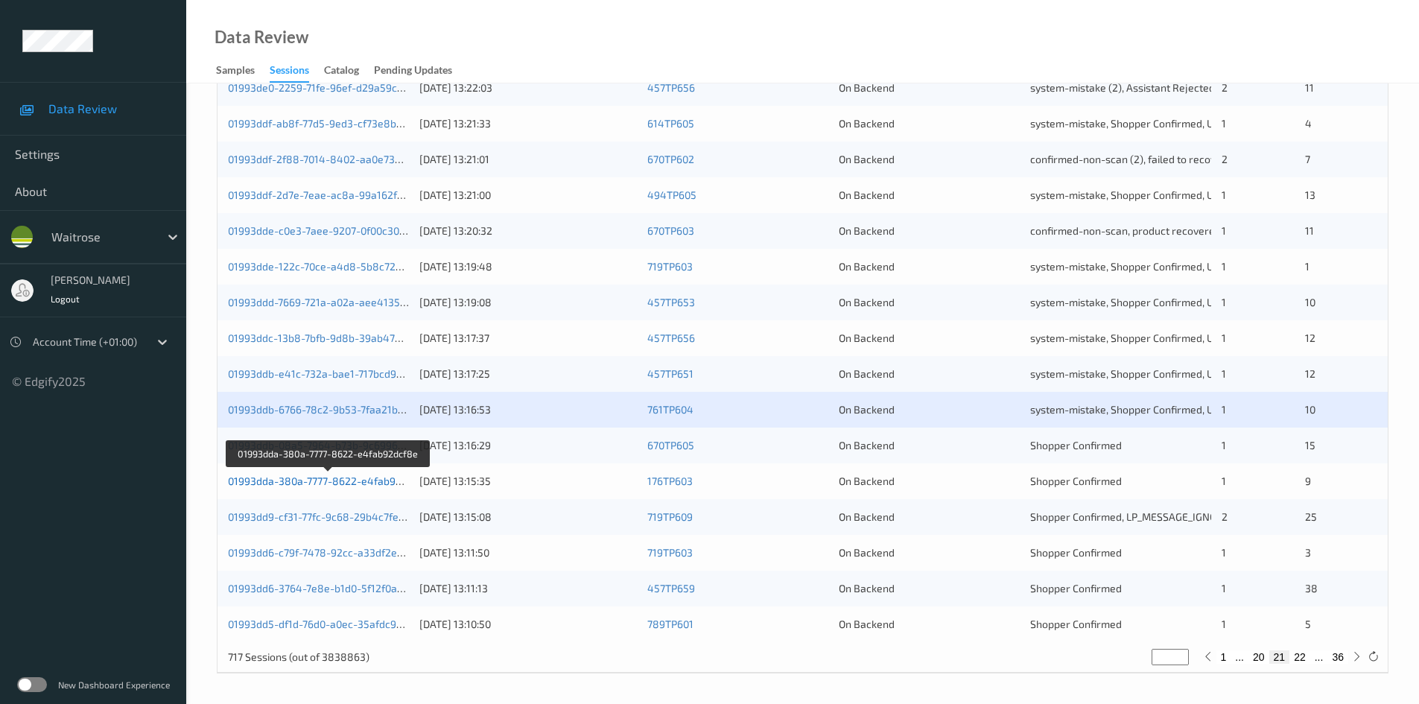
click at [282, 481] on link "01993dda-380a-7777-8622-e4fab92dcf8e" at bounding box center [328, 480] width 201 height 13
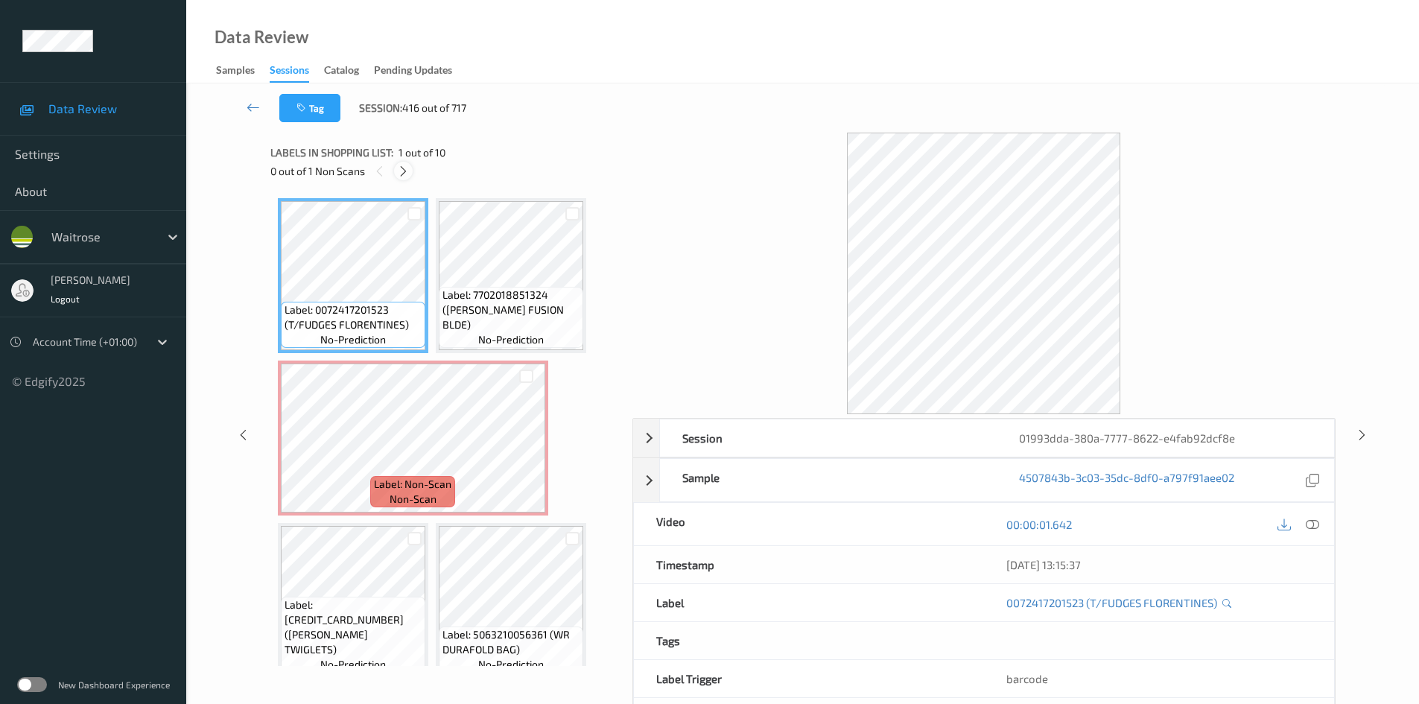
click at [407, 170] on icon at bounding box center [403, 171] width 13 height 13
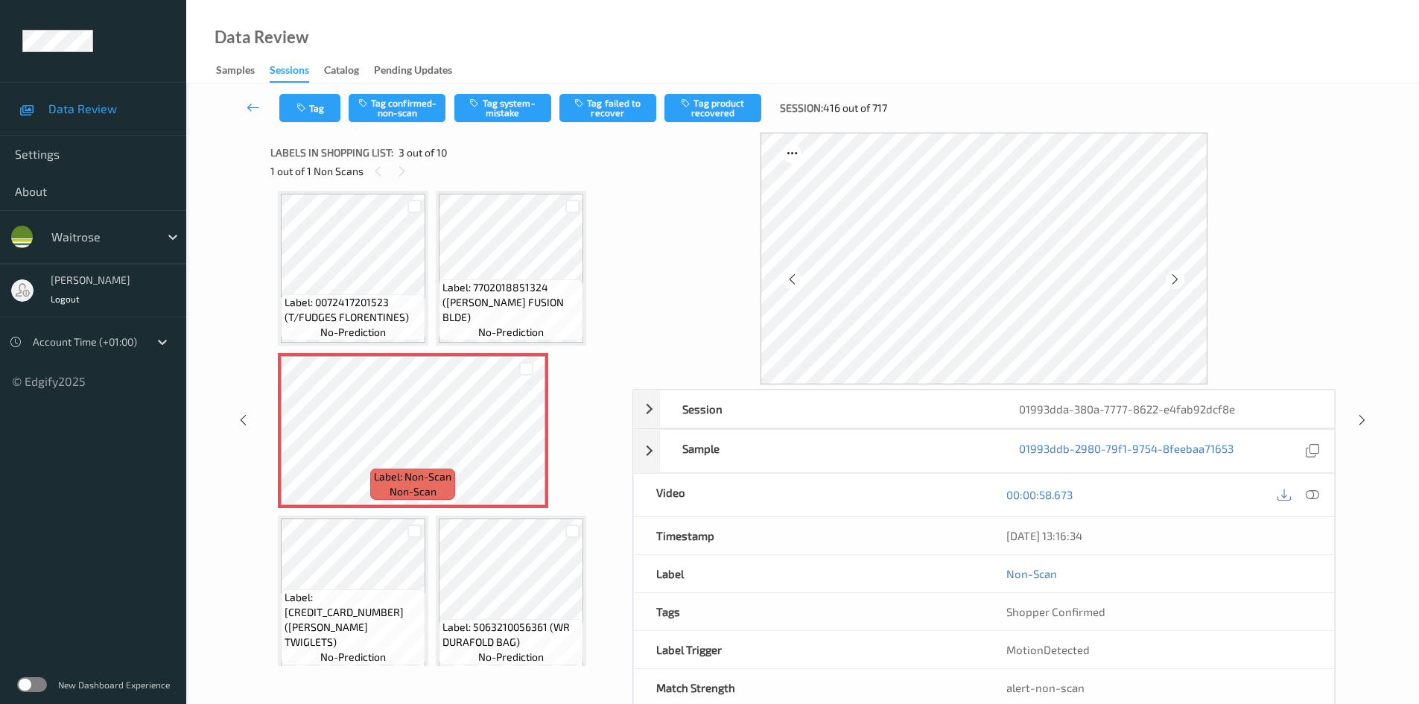
drag, startPoint x: 1308, startPoint y: 490, endPoint x: 1245, endPoint y: 439, distance: 81.1
click at [1308, 491] on icon at bounding box center [1311, 494] width 13 height 13
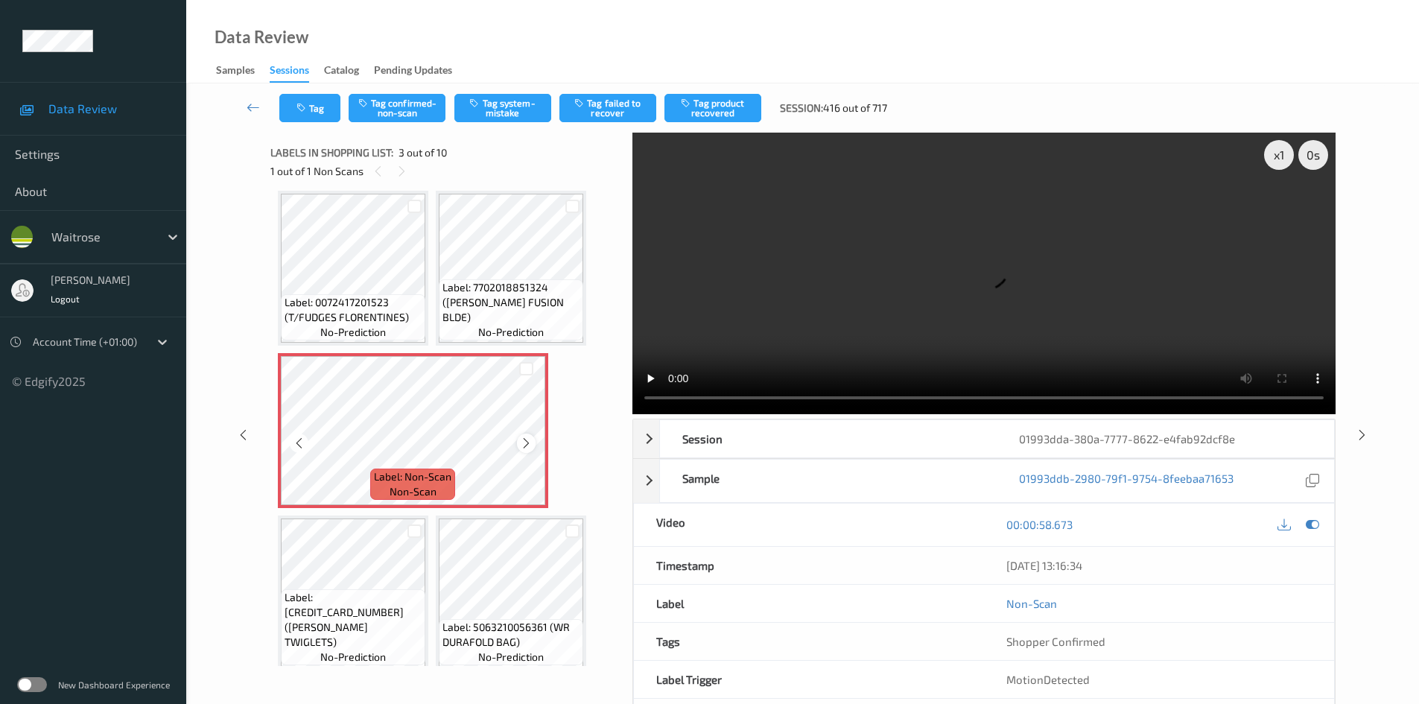
click at [522, 443] on icon at bounding box center [526, 442] width 13 height 13
click at [835, 358] on video at bounding box center [983, 273] width 703 height 281
click at [1279, 158] on div "x 1" at bounding box center [1279, 155] width 30 height 30
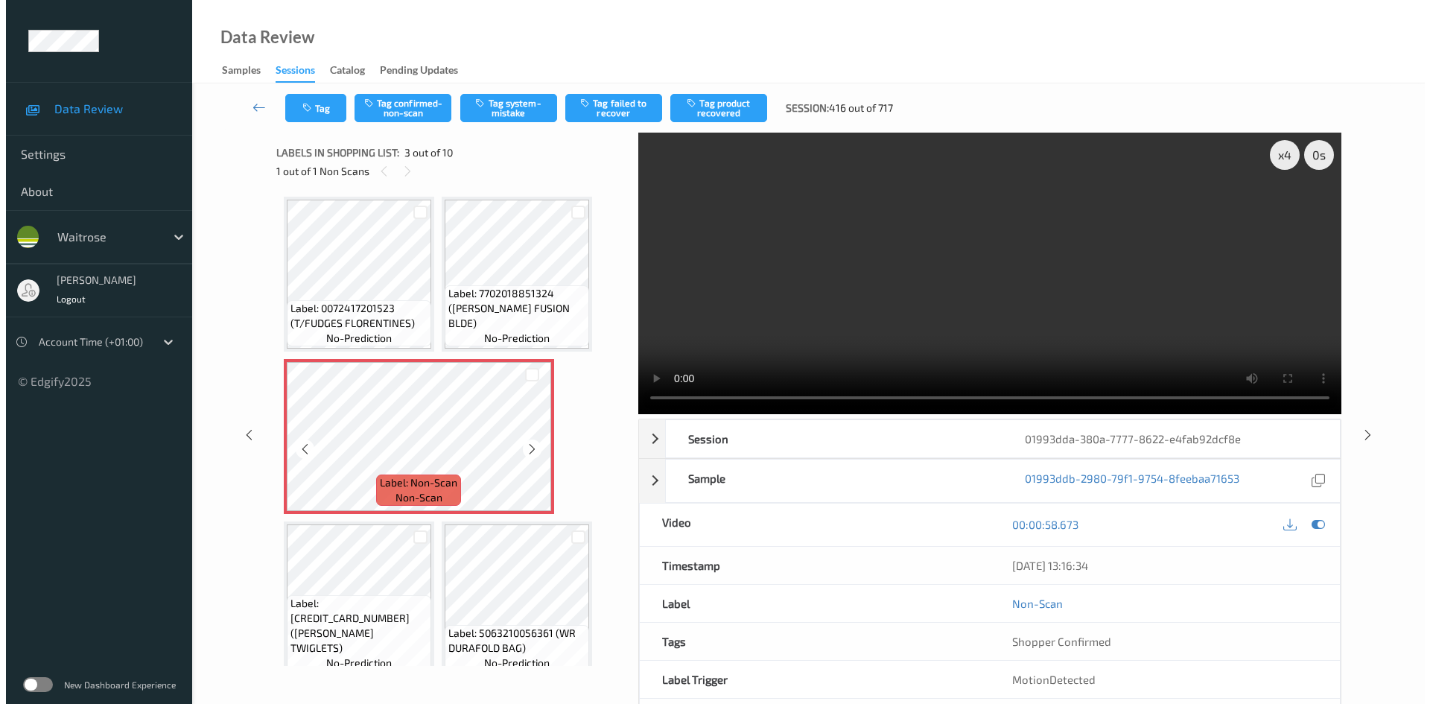
scroll to position [0, 0]
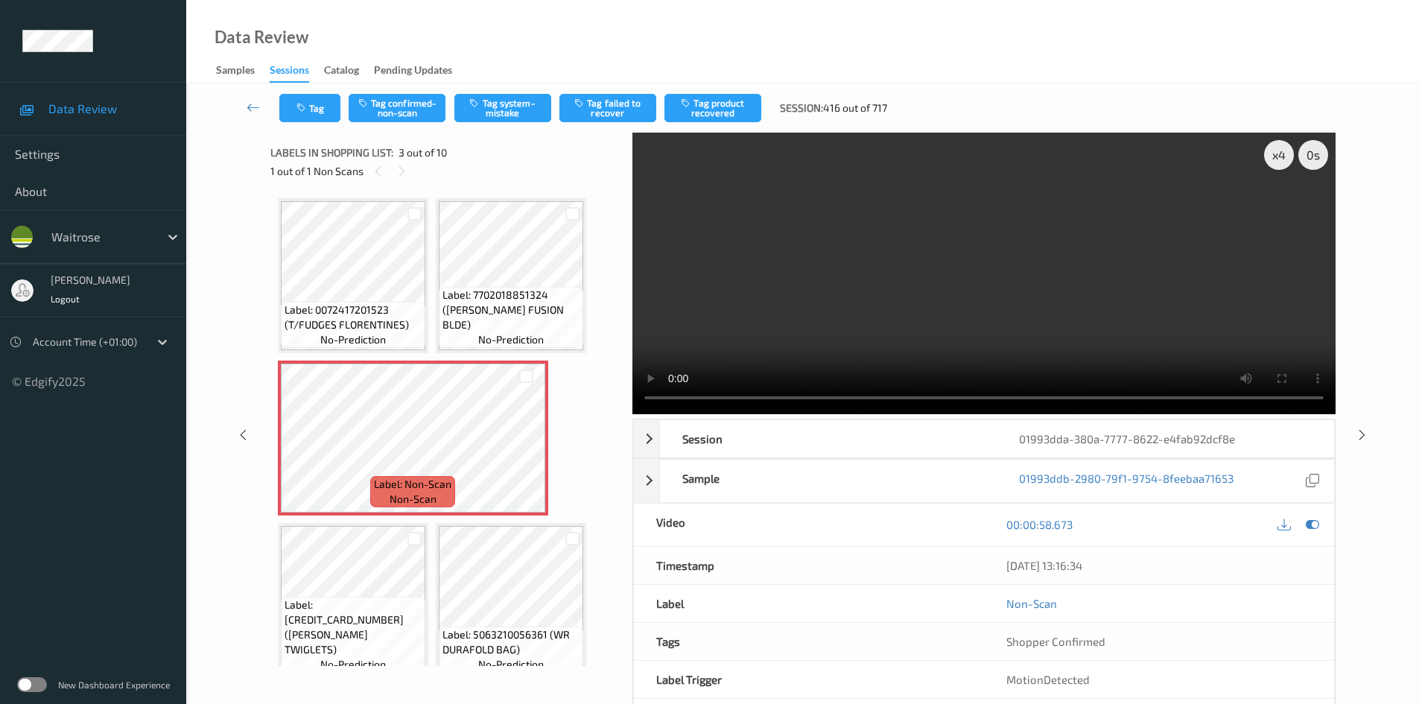
click at [903, 315] on video at bounding box center [983, 273] width 703 height 281
click at [497, 98] on button "Tag system-mistake" at bounding box center [502, 108] width 97 height 28
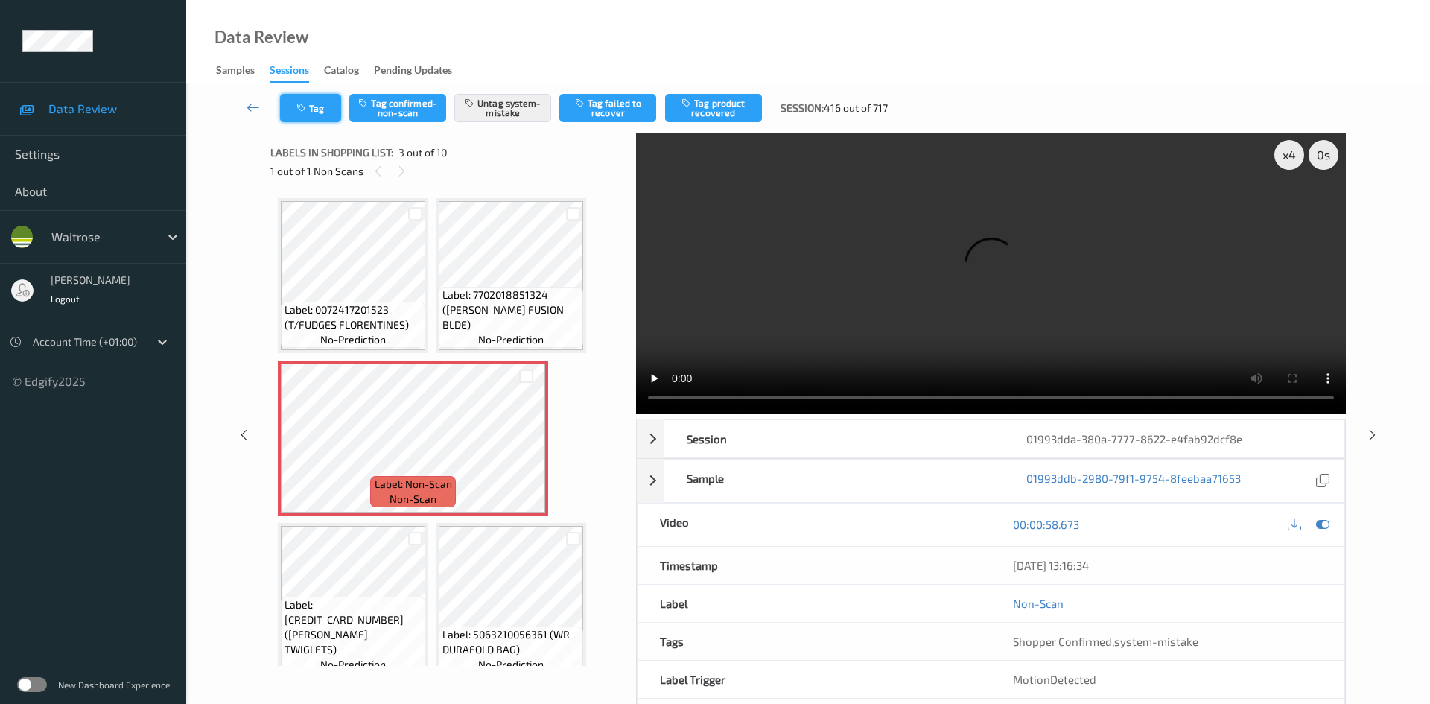
click at [316, 106] on button "Tag" at bounding box center [310, 108] width 61 height 28
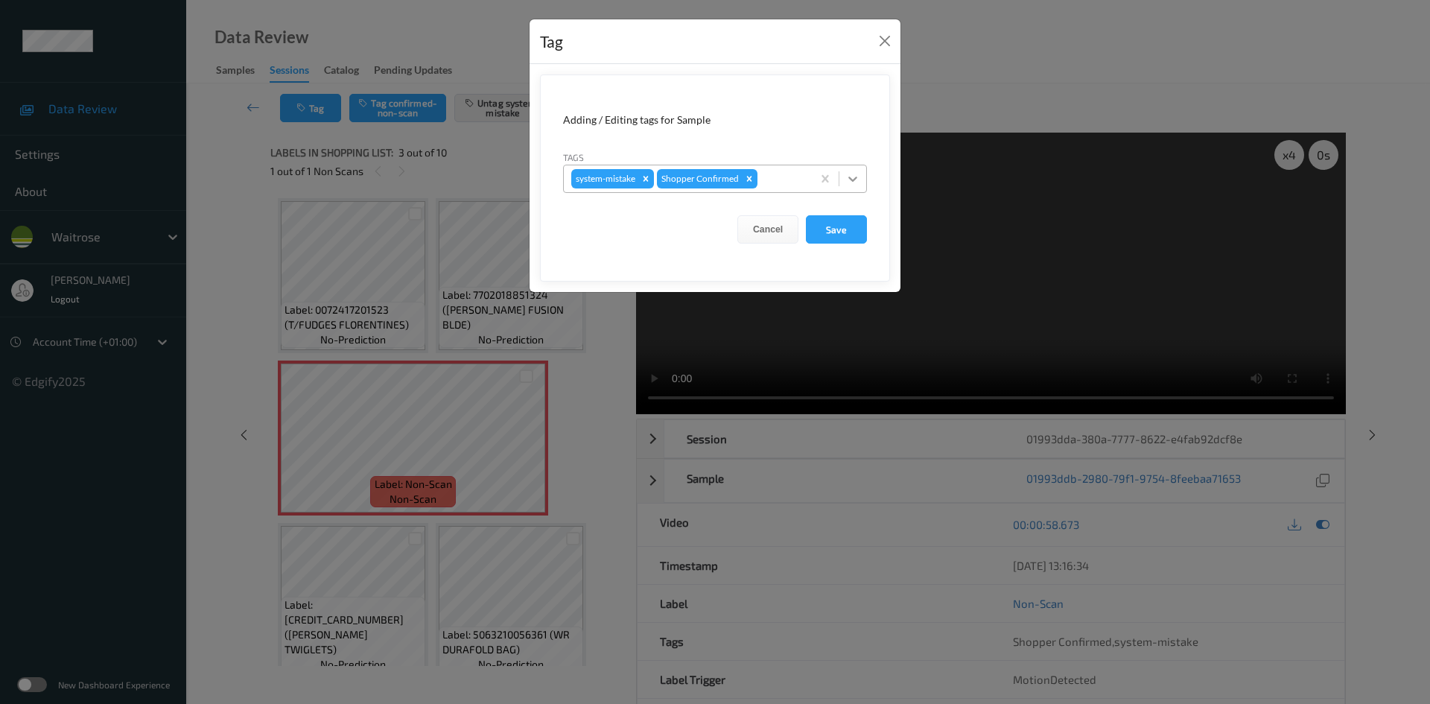
click at [853, 176] on icon at bounding box center [852, 178] width 15 height 15
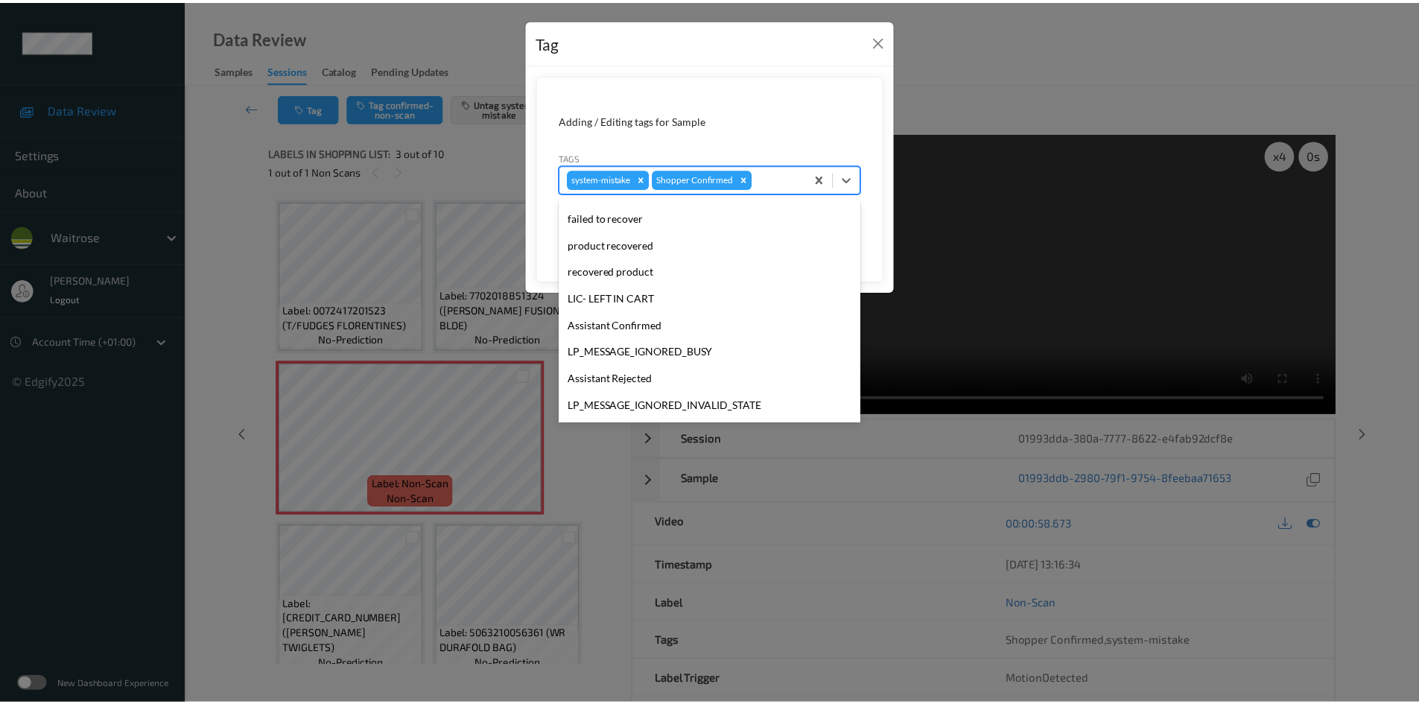
scroll to position [346, 0]
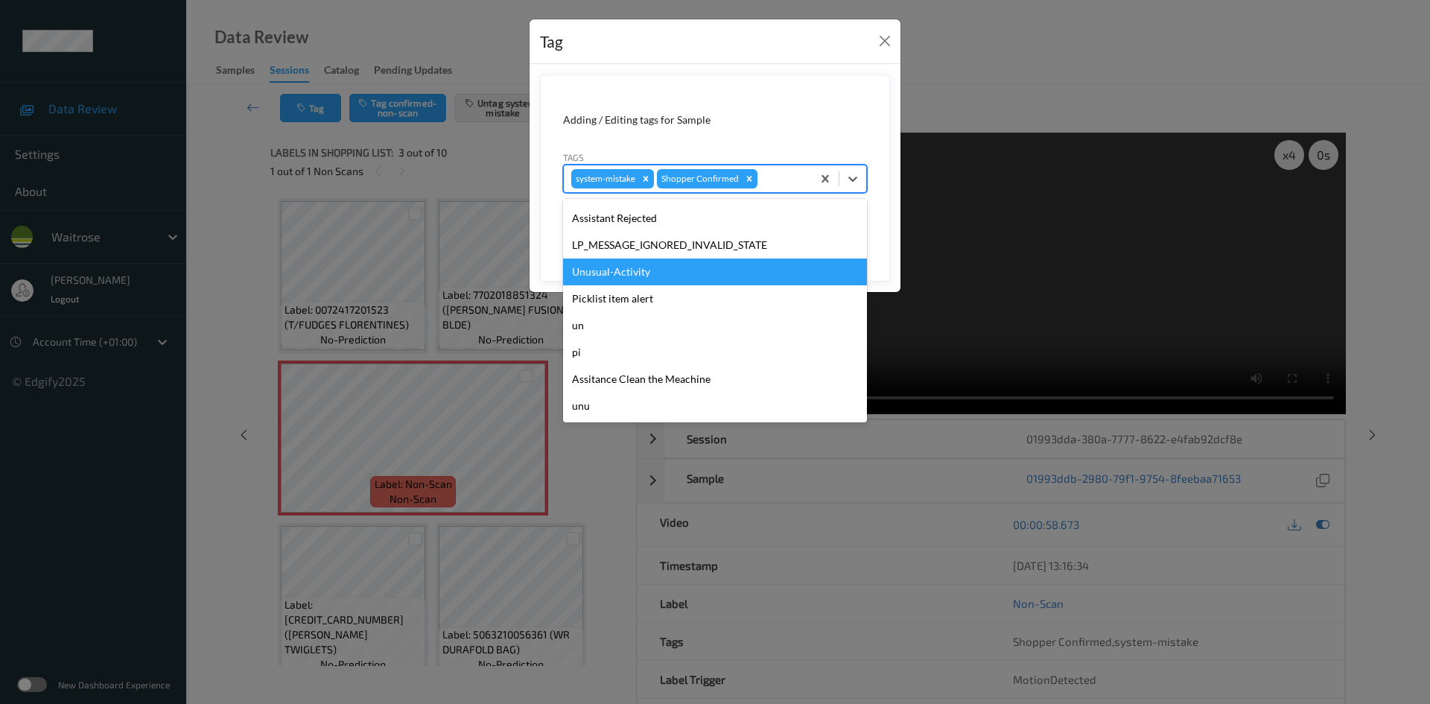
click at [653, 281] on div "Unusual-Activity" at bounding box center [715, 271] width 304 height 27
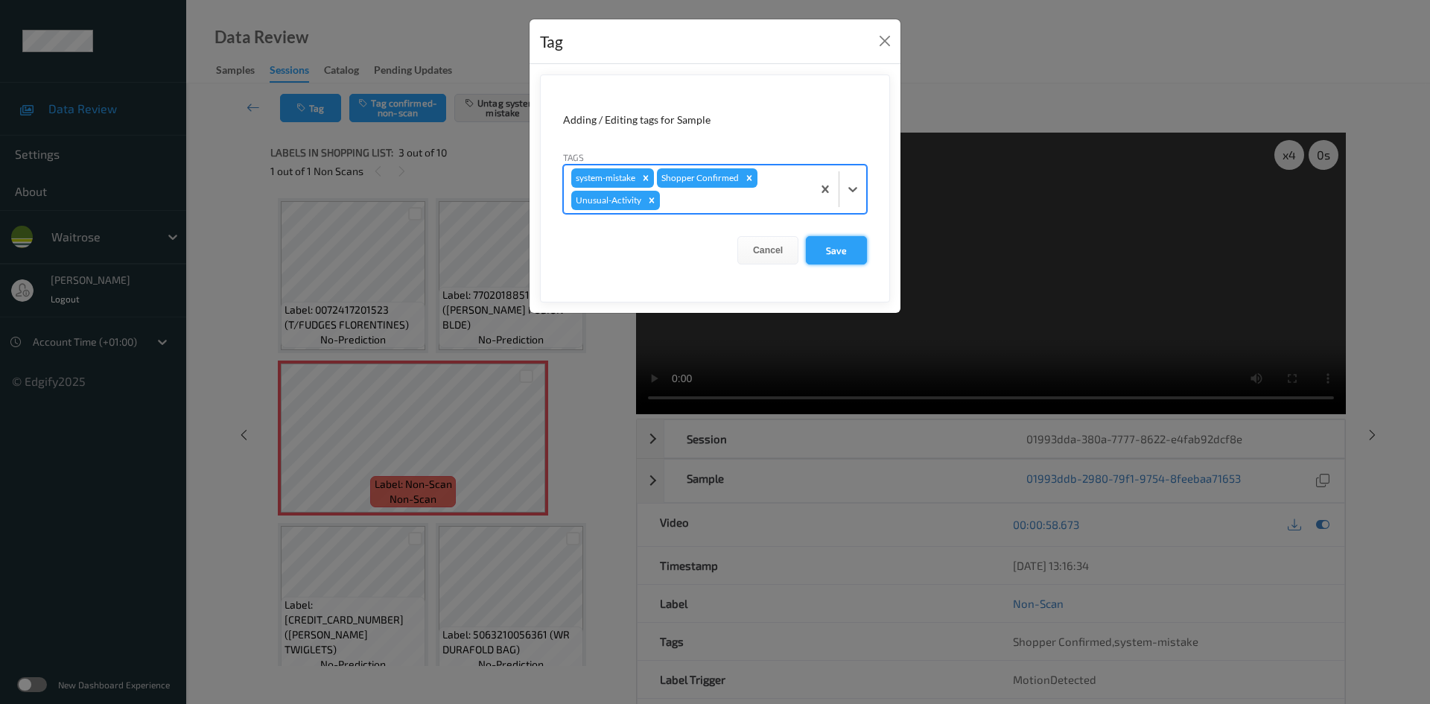
click at [821, 258] on button "Save" at bounding box center [836, 250] width 61 height 28
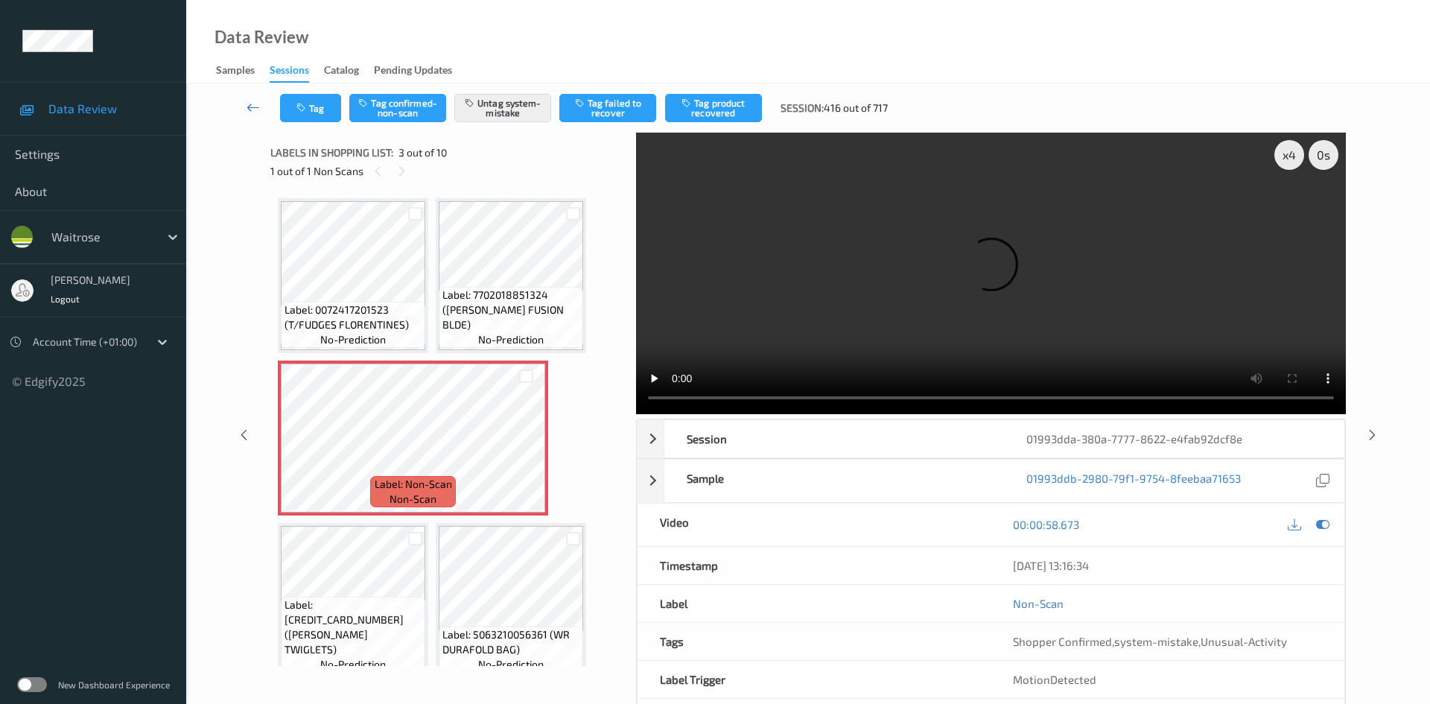
click at [245, 95] on link at bounding box center [253, 108] width 53 height 28
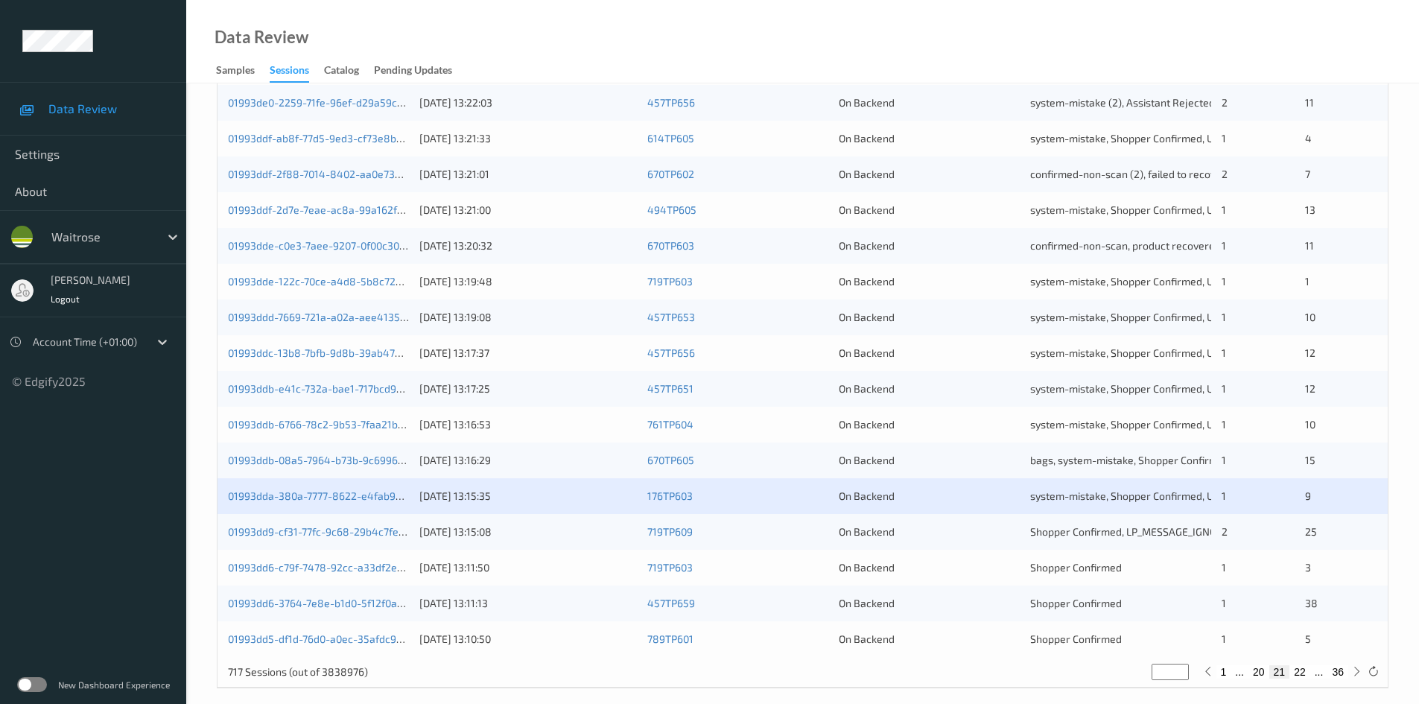
scroll to position [417, 0]
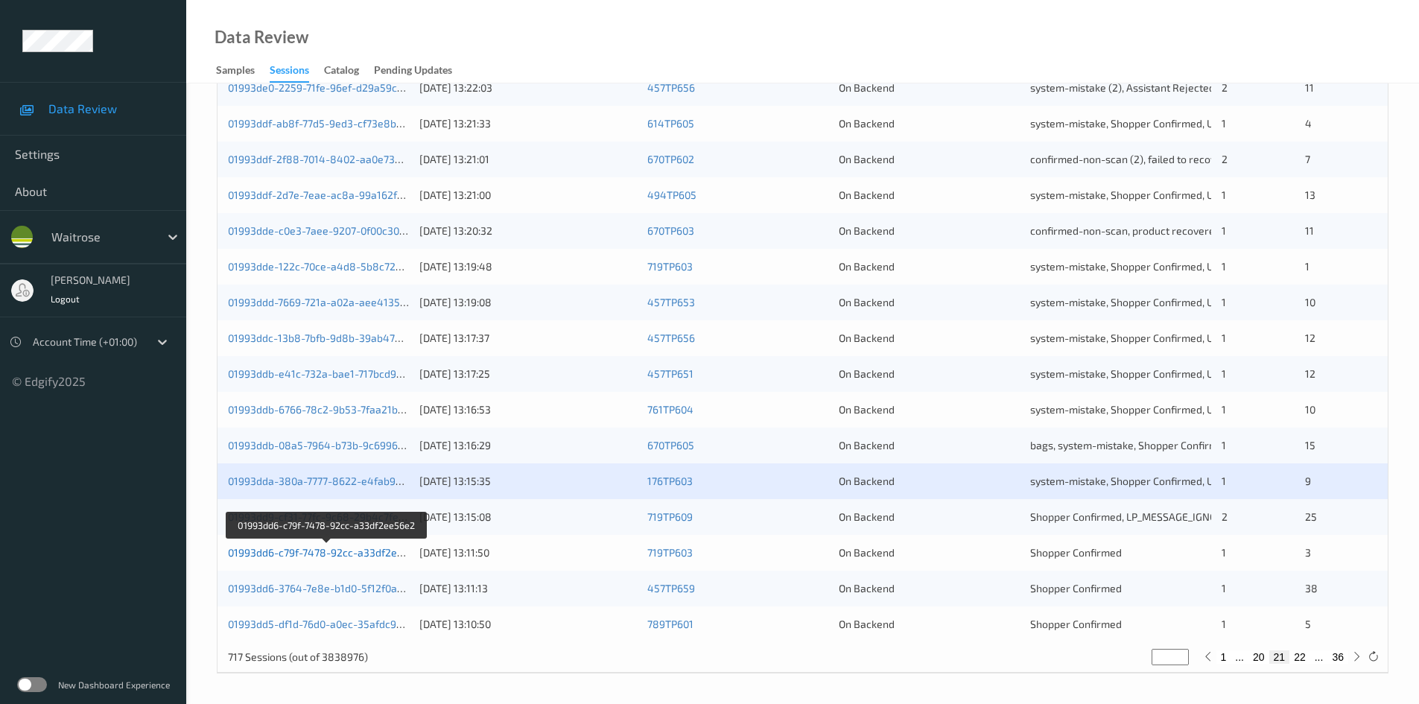
click at [290, 553] on link "01993dd6-c79f-7478-92cc-a33df2ee56e2" at bounding box center [327, 552] width 199 height 13
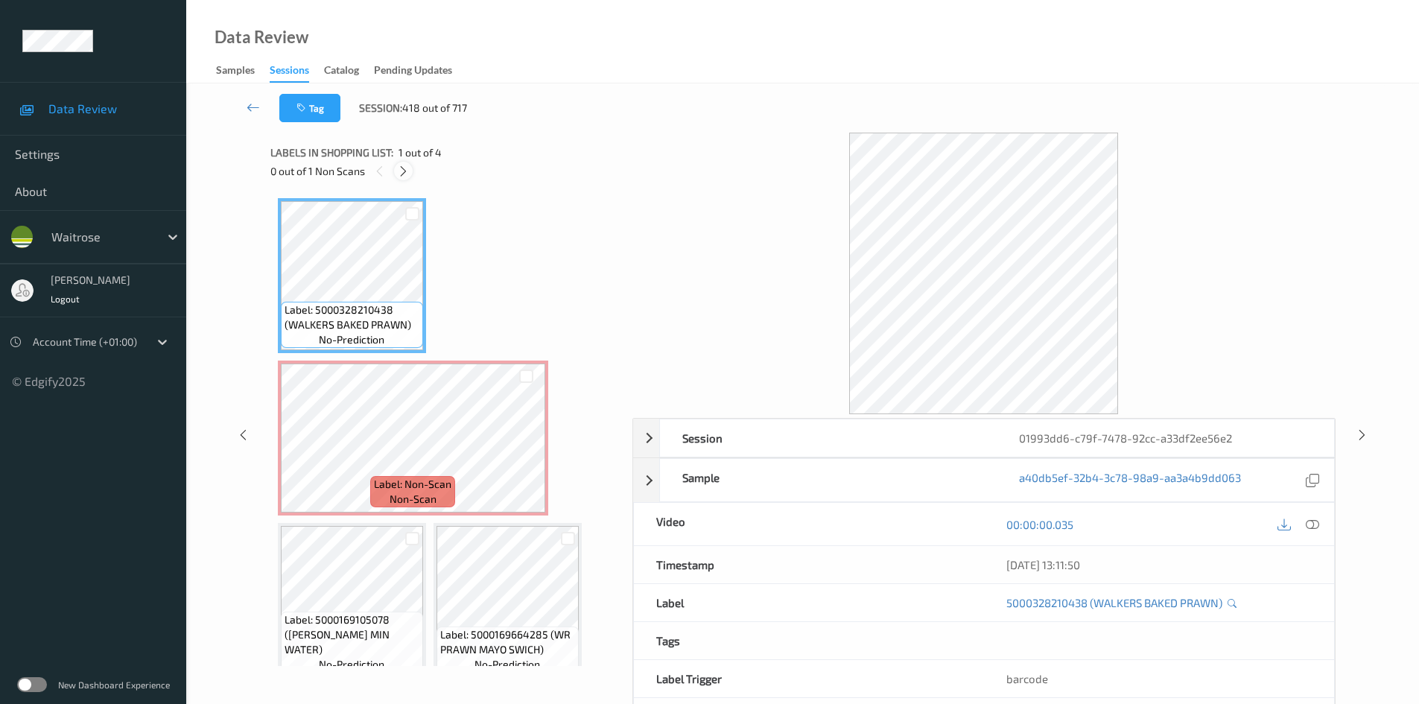
drag, startPoint x: 404, startPoint y: 173, endPoint x: 703, endPoint y: 223, distance: 302.7
click at [404, 173] on icon at bounding box center [403, 171] width 13 height 13
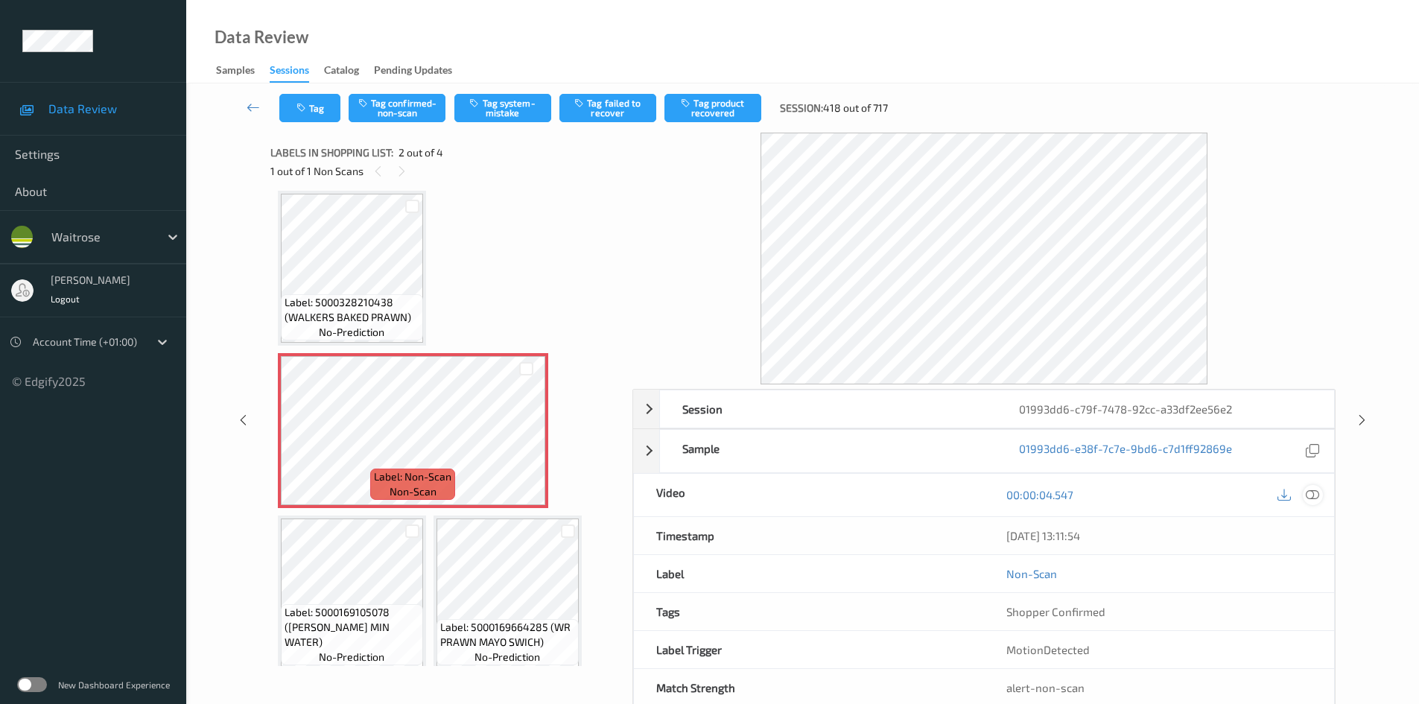
click at [1311, 488] on icon at bounding box center [1311, 494] width 13 height 13
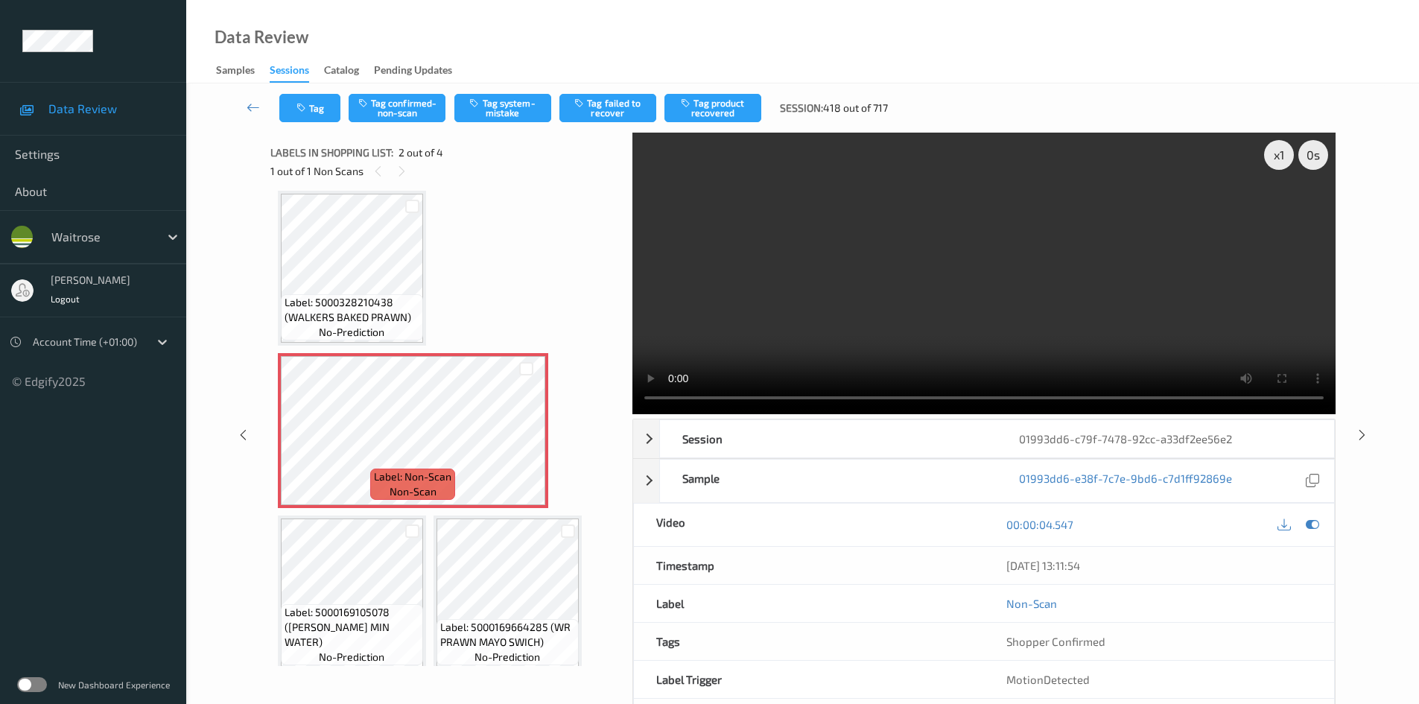
click at [891, 343] on video at bounding box center [983, 273] width 703 height 281
click at [880, 331] on video at bounding box center [983, 273] width 703 height 281
click at [785, 295] on video at bounding box center [983, 273] width 703 height 281
click at [894, 301] on video at bounding box center [983, 273] width 703 height 281
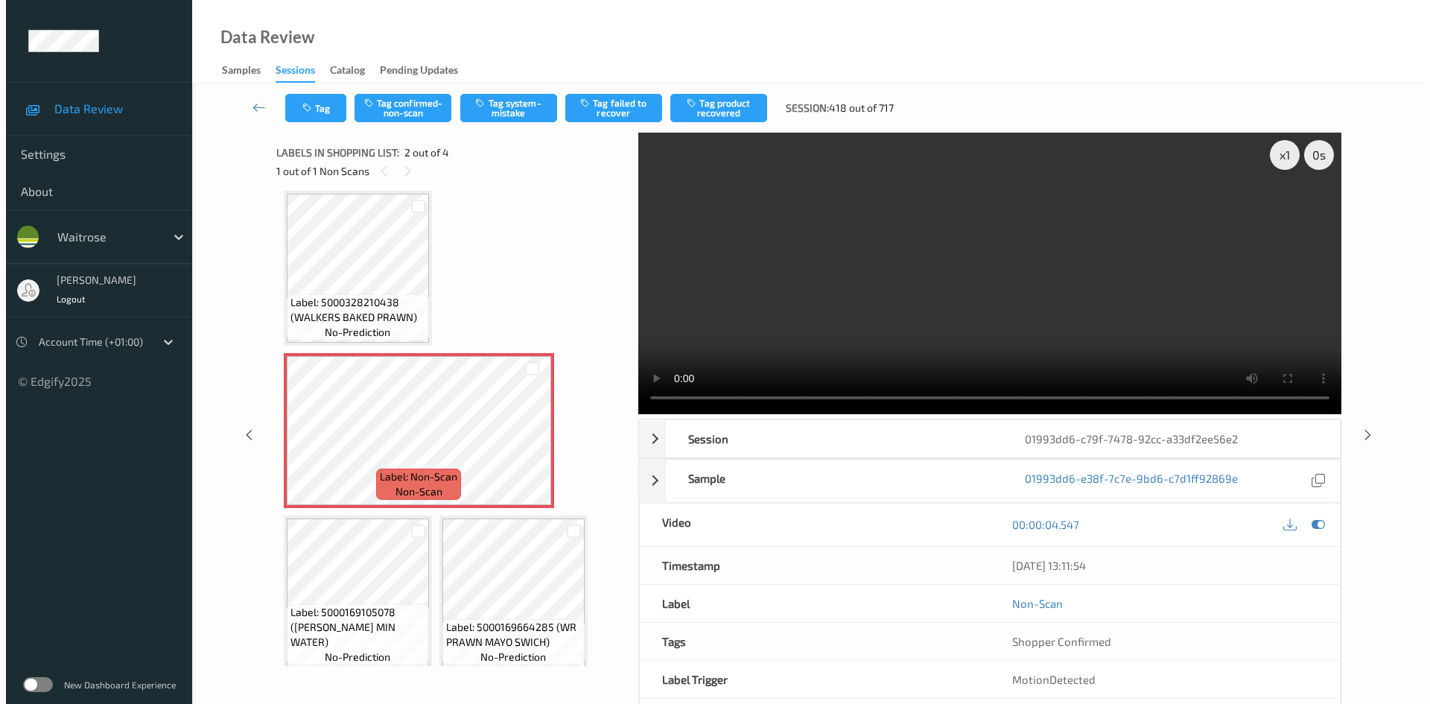
scroll to position [0, 0]
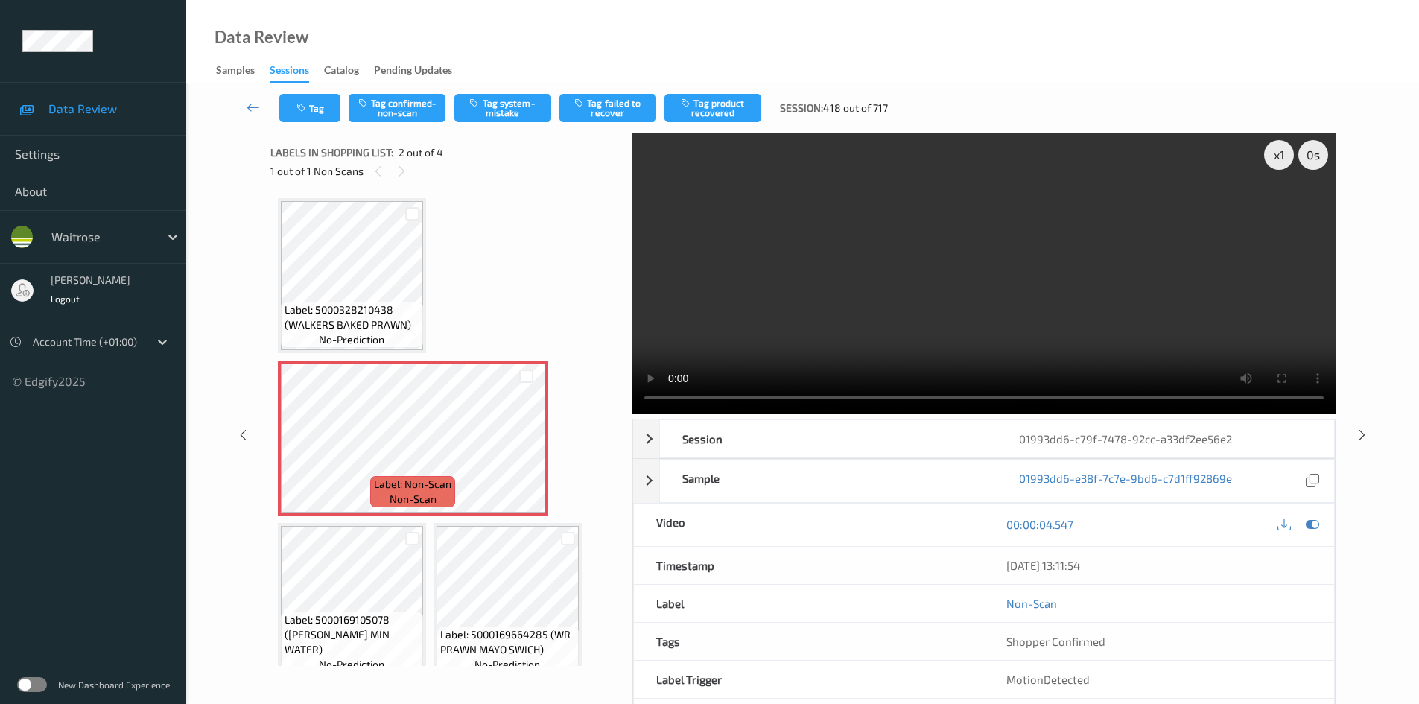
click at [905, 251] on video at bounding box center [983, 273] width 703 height 281
click at [985, 287] on video at bounding box center [983, 273] width 703 height 281
click at [812, 263] on video at bounding box center [983, 273] width 703 height 281
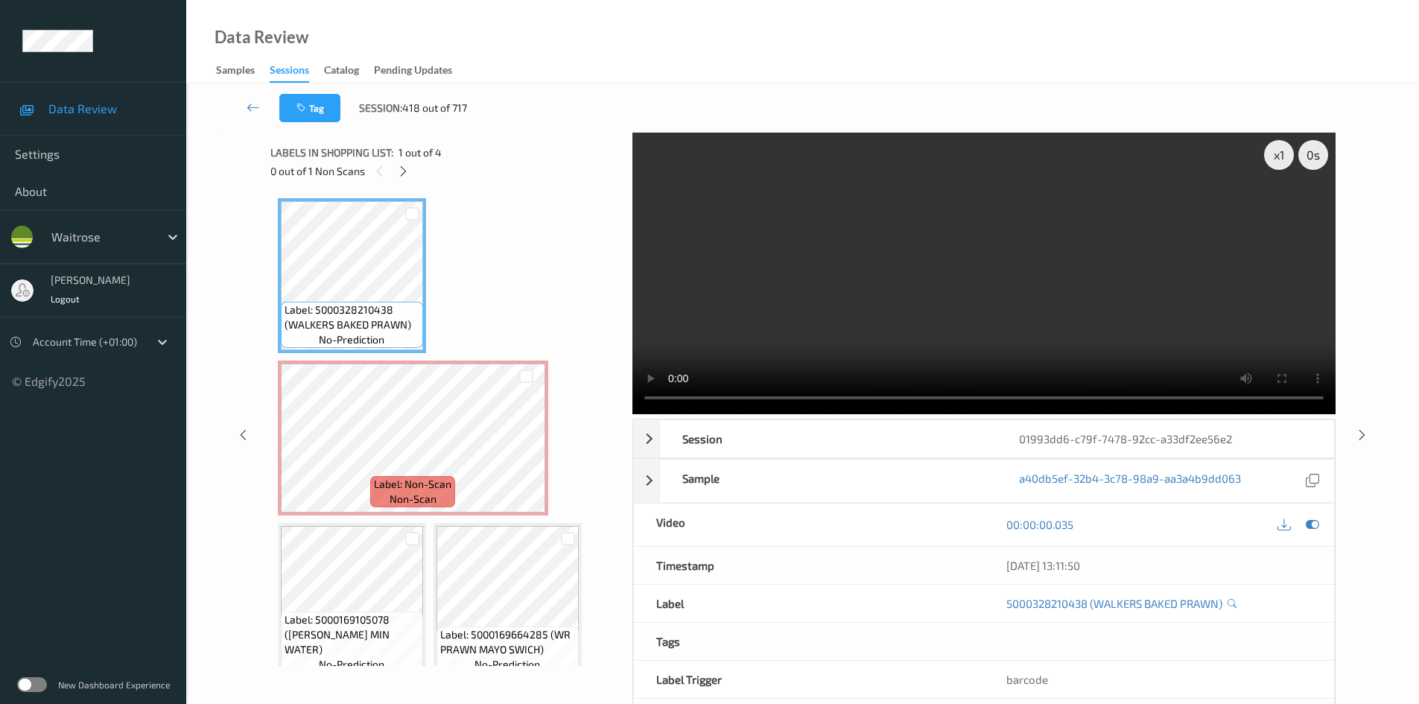
click at [794, 329] on video at bounding box center [983, 273] width 703 height 281
click at [1268, 152] on div "x 1" at bounding box center [1279, 155] width 30 height 30
click at [1271, 155] on div "x 2" at bounding box center [1279, 155] width 30 height 30
click at [1031, 269] on video at bounding box center [983, 273] width 703 height 281
click at [1007, 274] on video at bounding box center [983, 273] width 703 height 281
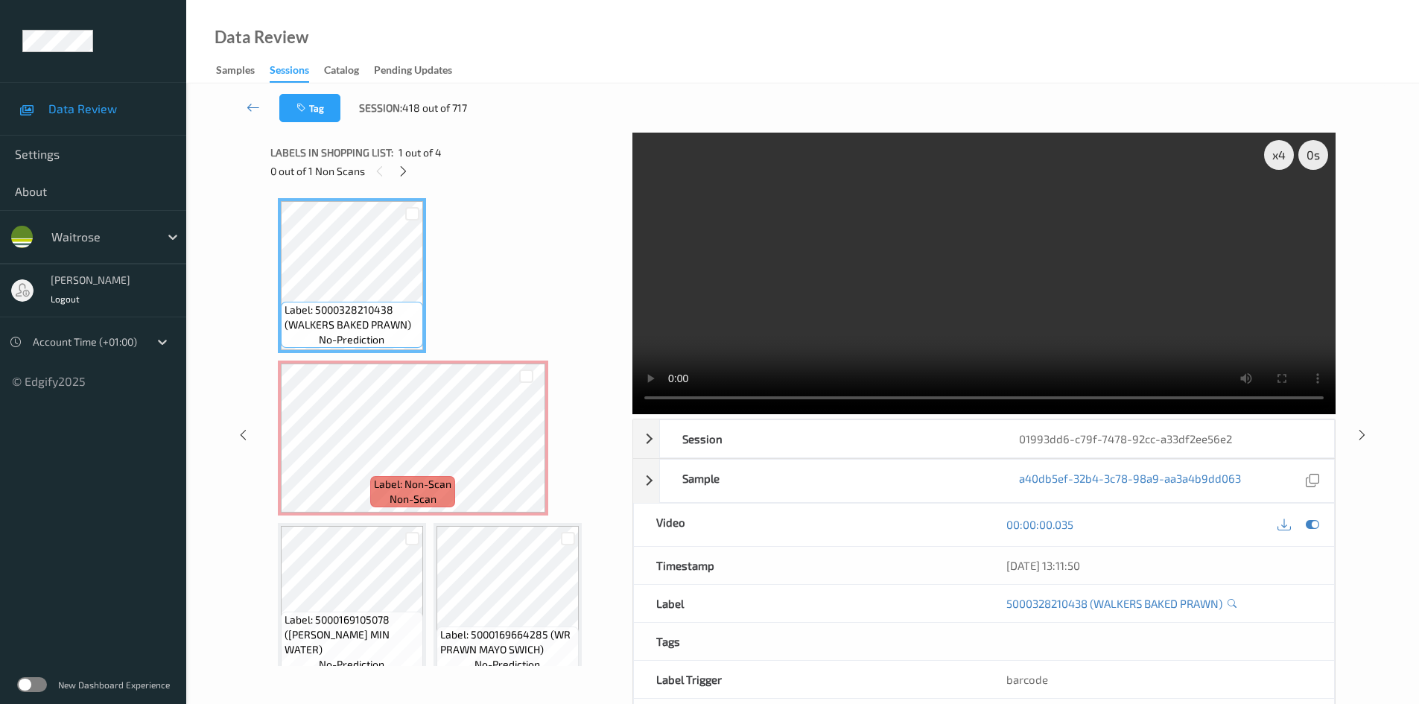
click at [940, 290] on video at bounding box center [983, 273] width 703 height 281
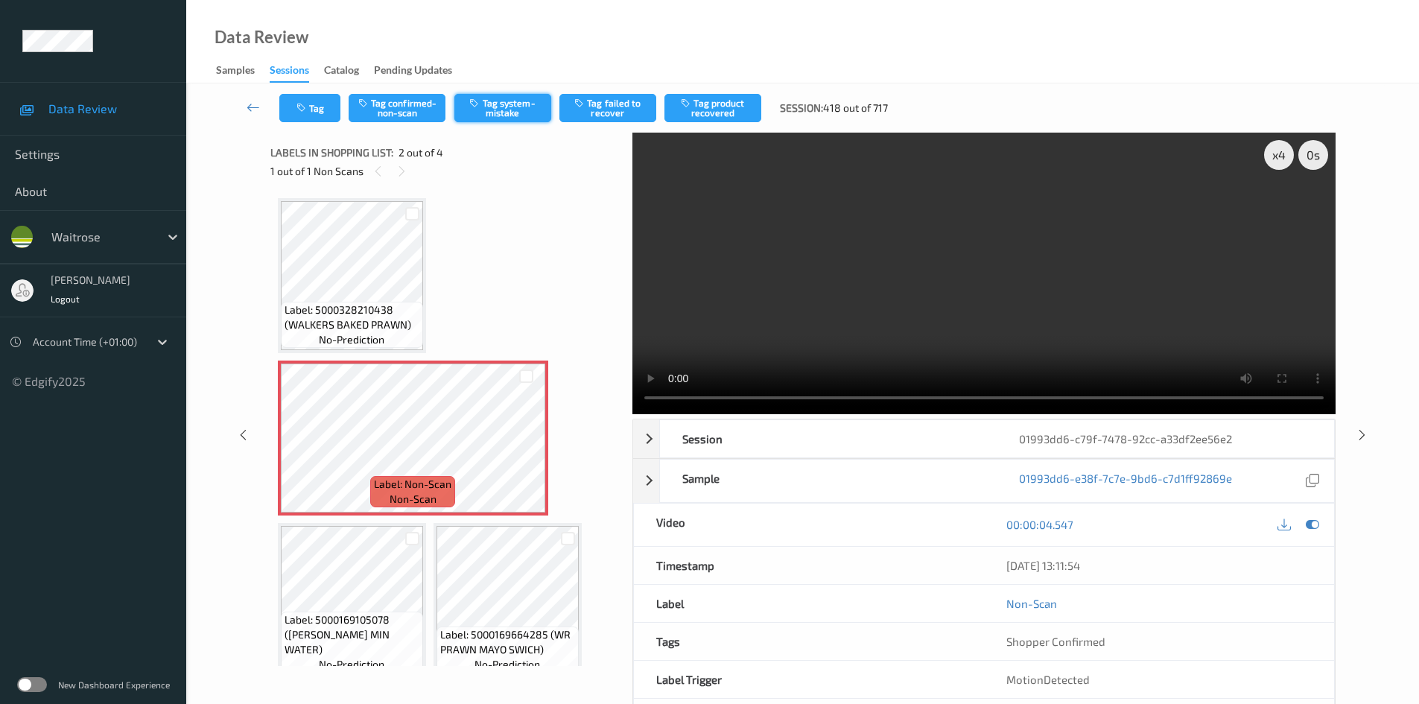
click at [519, 111] on button "Tag system-mistake" at bounding box center [502, 108] width 97 height 28
click at [500, 112] on button "Tag system-mistake" at bounding box center [502, 108] width 97 height 28
click at [503, 108] on button "Tag system-mistake" at bounding box center [502, 108] width 97 height 28
click at [505, 106] on button "Tag system-mistake" at bounding box center [502, 108] width 97 height 28
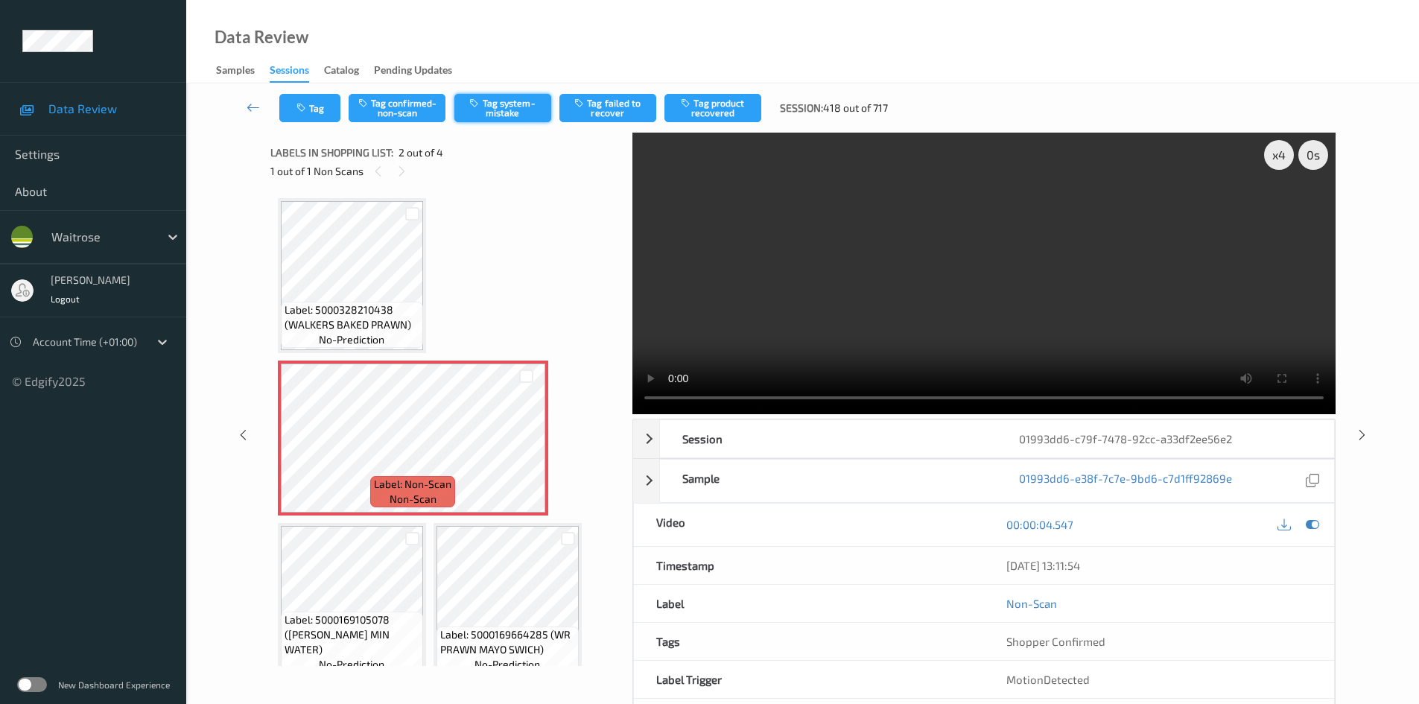
click at [515, 108] on button "Tag system-mistake" at bounding box center [502, 108] width 97 height 28
click at [496, 96] on button "Tag system-mistake" at bounding box center [502, 108] width 97 height 28
click at [520, 111] on button "Tag system-mistake" at bounding box center [502, 108] width 97 height 28
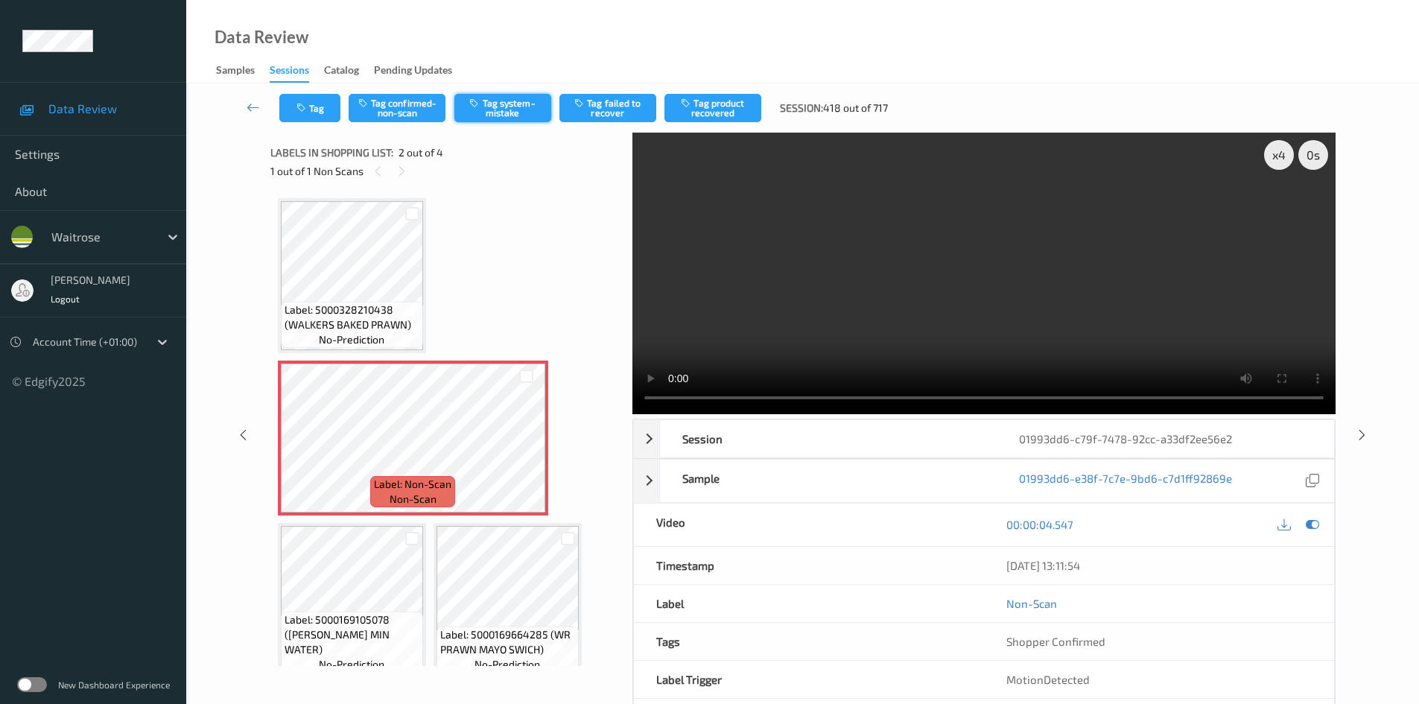
click at [517, 104] on button "Tag system-mistake" at bounding box center [502, 108] width 97 height 28
click at [503, 107] on button "Tag system-mistake" at bounding box center [502, 108] width 97 height 28
click at [503, 110] on button "Tag system-mistake" at bounding box center [502, 108] width 97 height 28
click at [503, 111] on button "Tag system-mistake" at bounding box center [502, 108] width 97 height 28
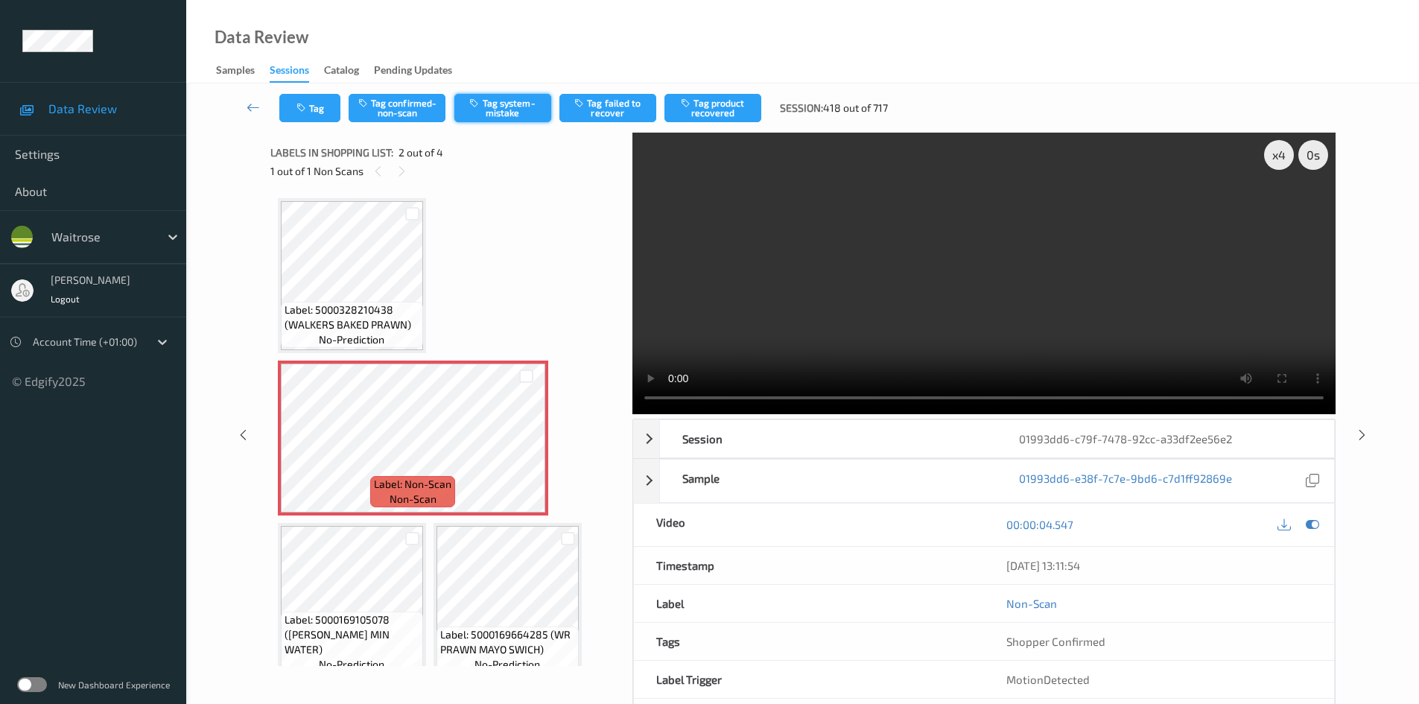
click at [503, 111] on button "Tag system-mistake" at bounding box center [502, 108] width 97 height 28
click at [497, 97] on button "Tag system-mistake" at bounding box center [502, 108] width 97 height 28
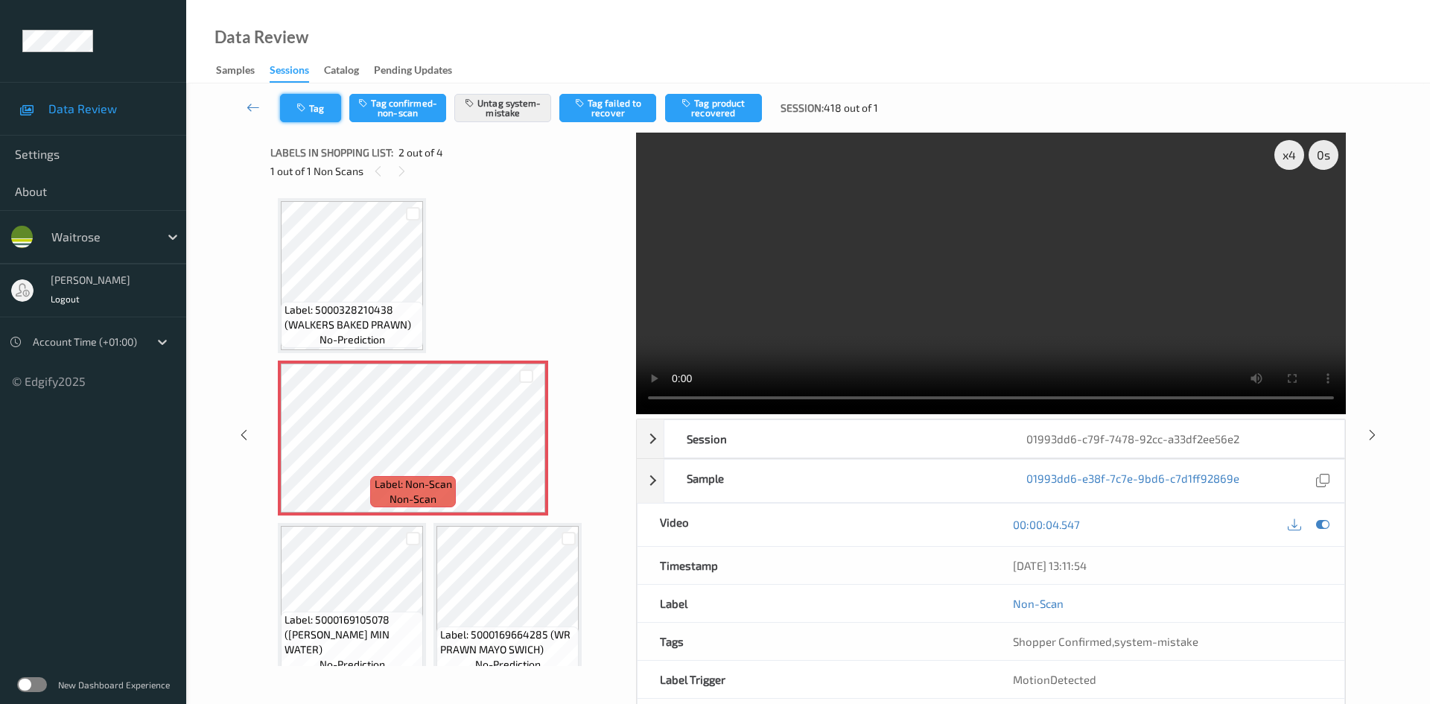
click at [309, 98] on button "Tag" at bounding box center [310, 108] width 61 height 28
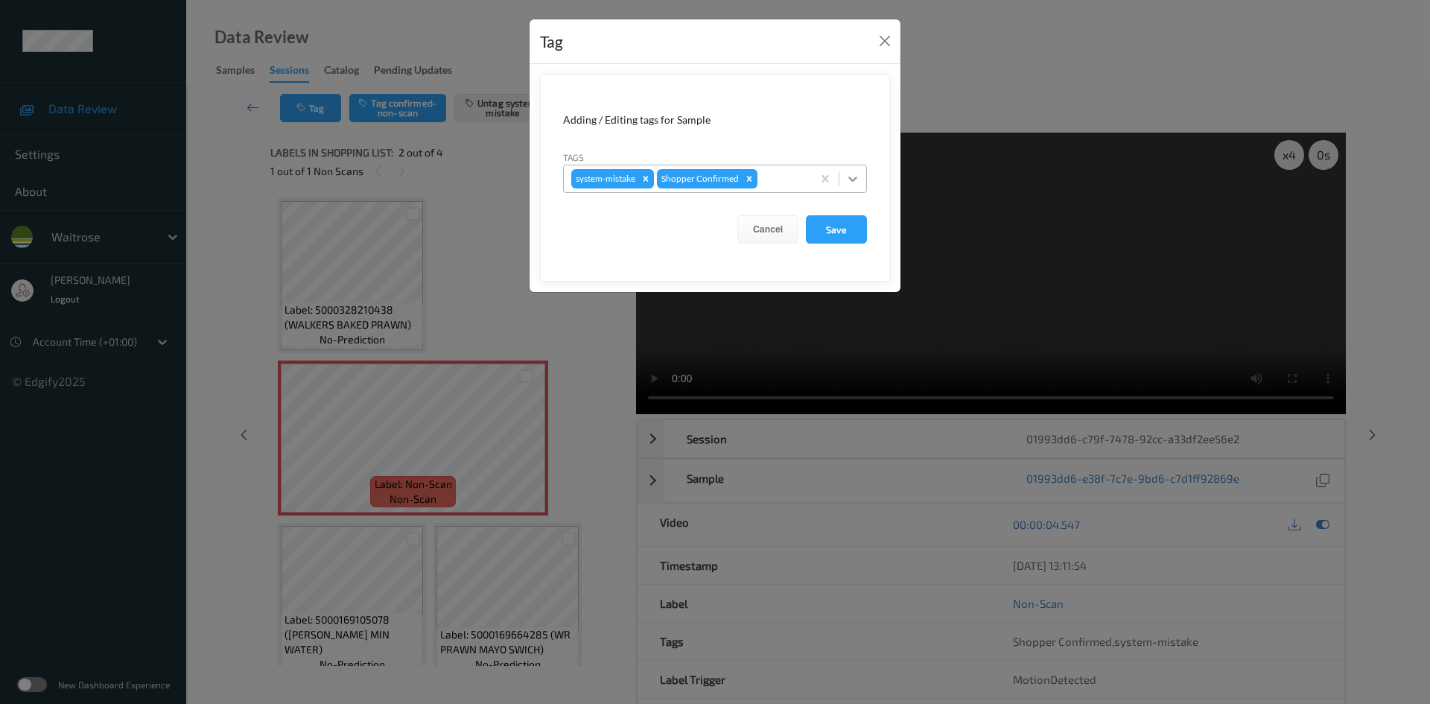
click at [850, 182] on icon at bounding box center [852, 178] width 15 height 15
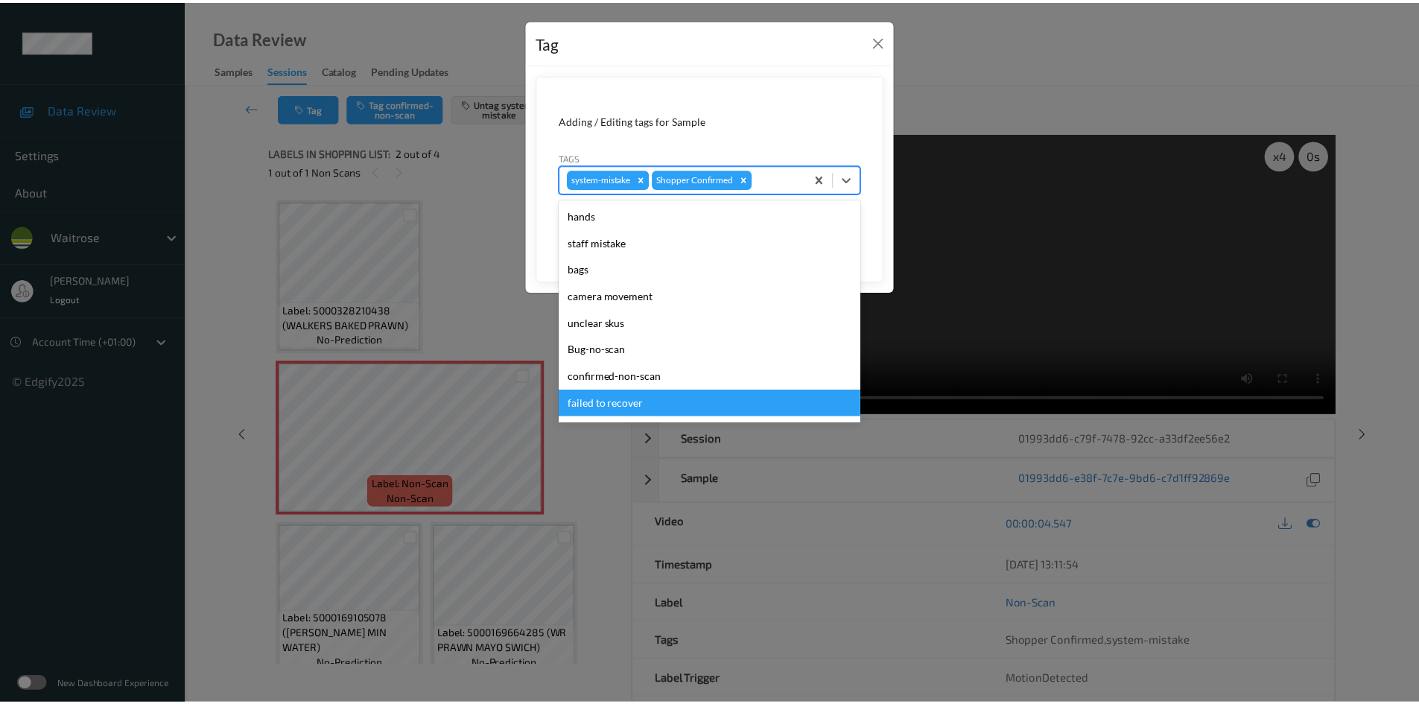
scroll to position [346, 0]
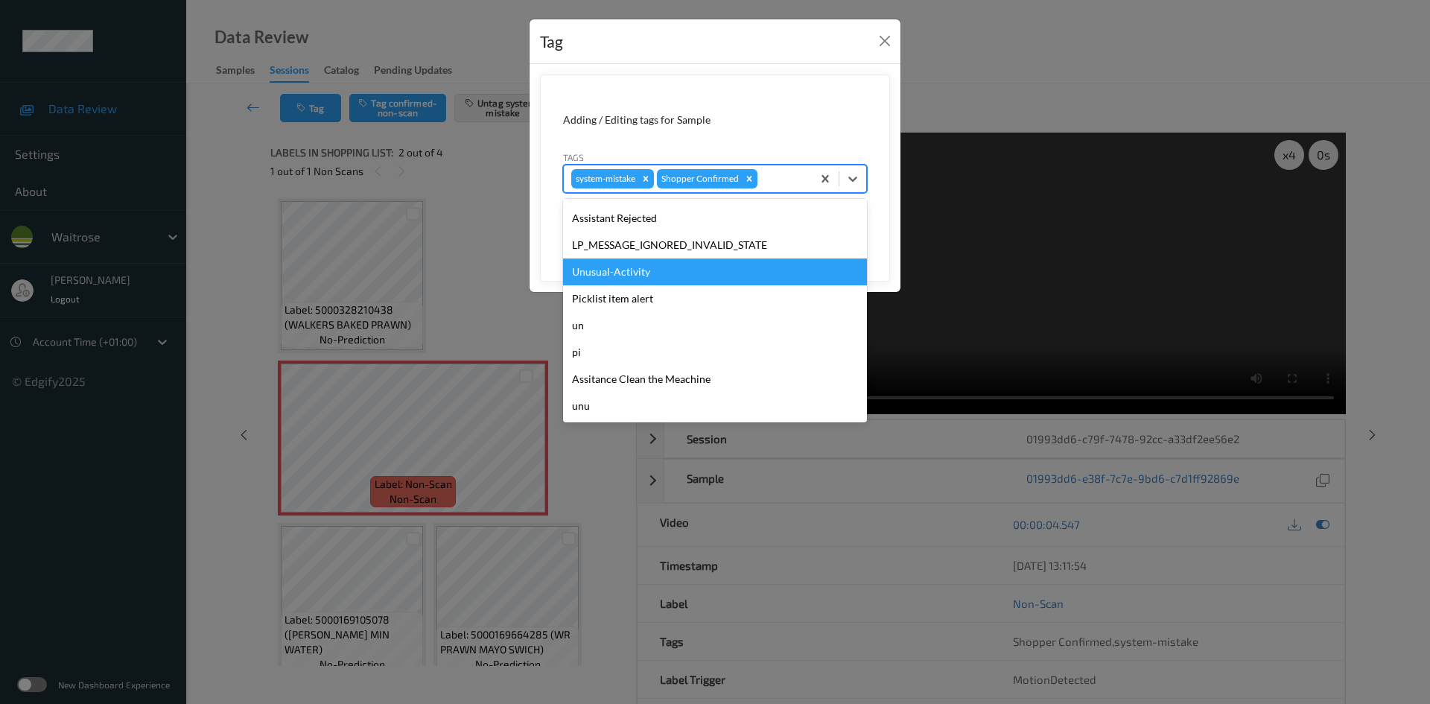
click at [665, 274] on div "Unusual-Activity" at bounding box center [715, 271] width 304 height 27
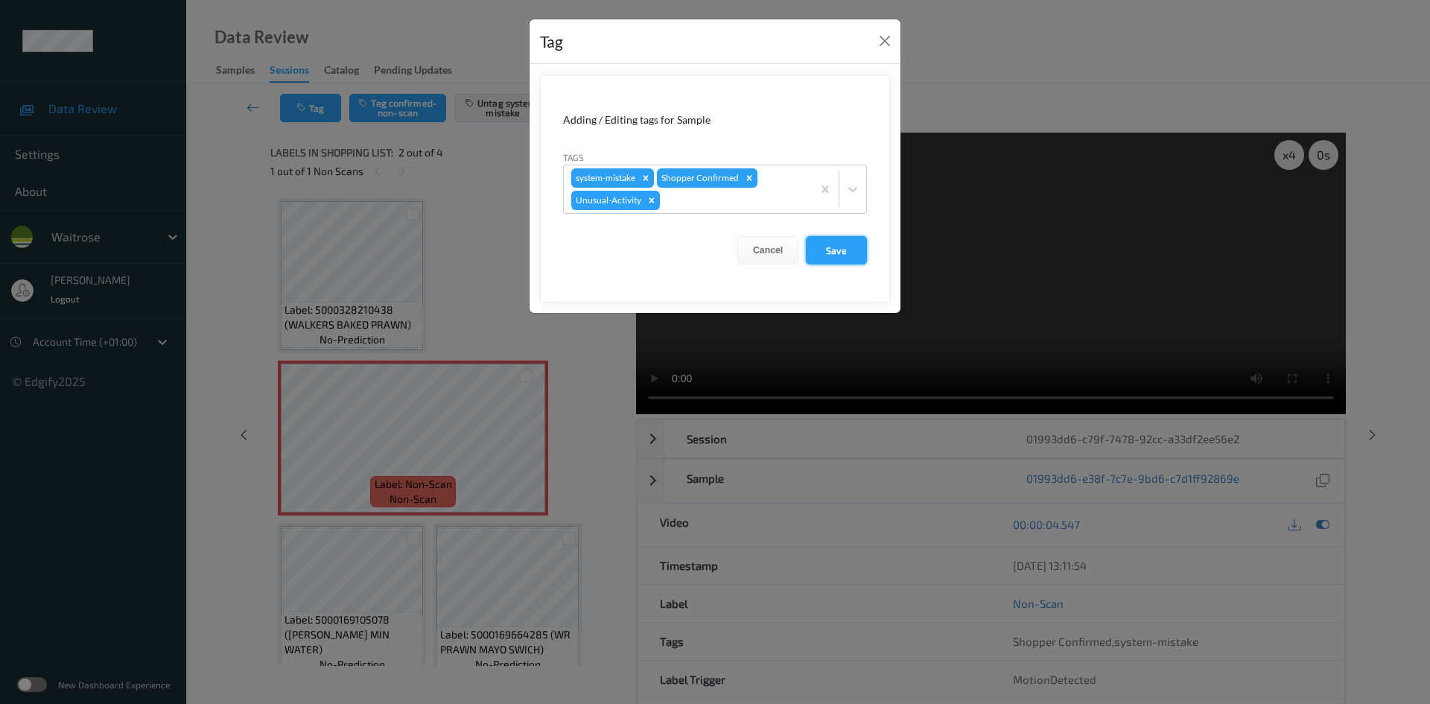
click at [857, 249] on button "Save" at bounding box center [836, 250] width 61 height 28
click at [834, 243] on button "Save" at bounding box center [836, 250] width 61 height 28
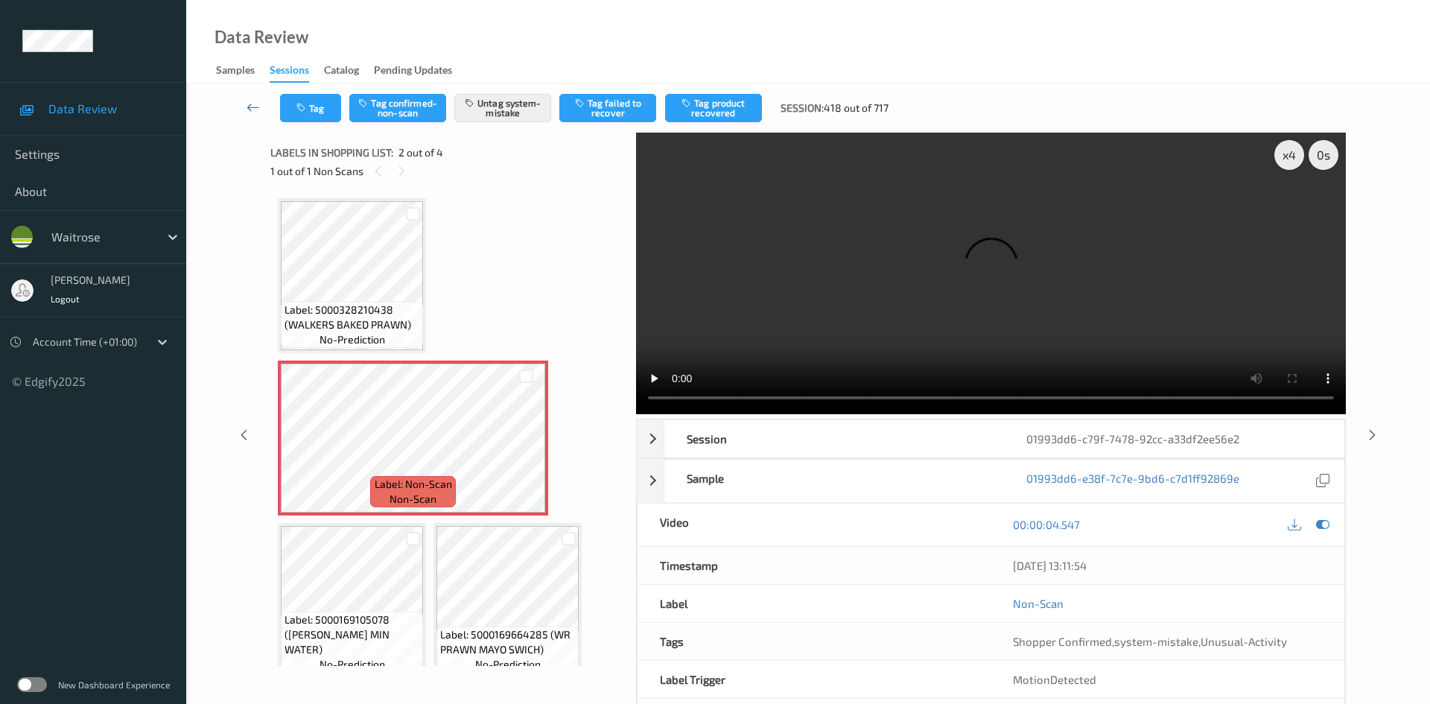
click at [246, 98] on link at bounding box center [253, 108] width 53 height 28
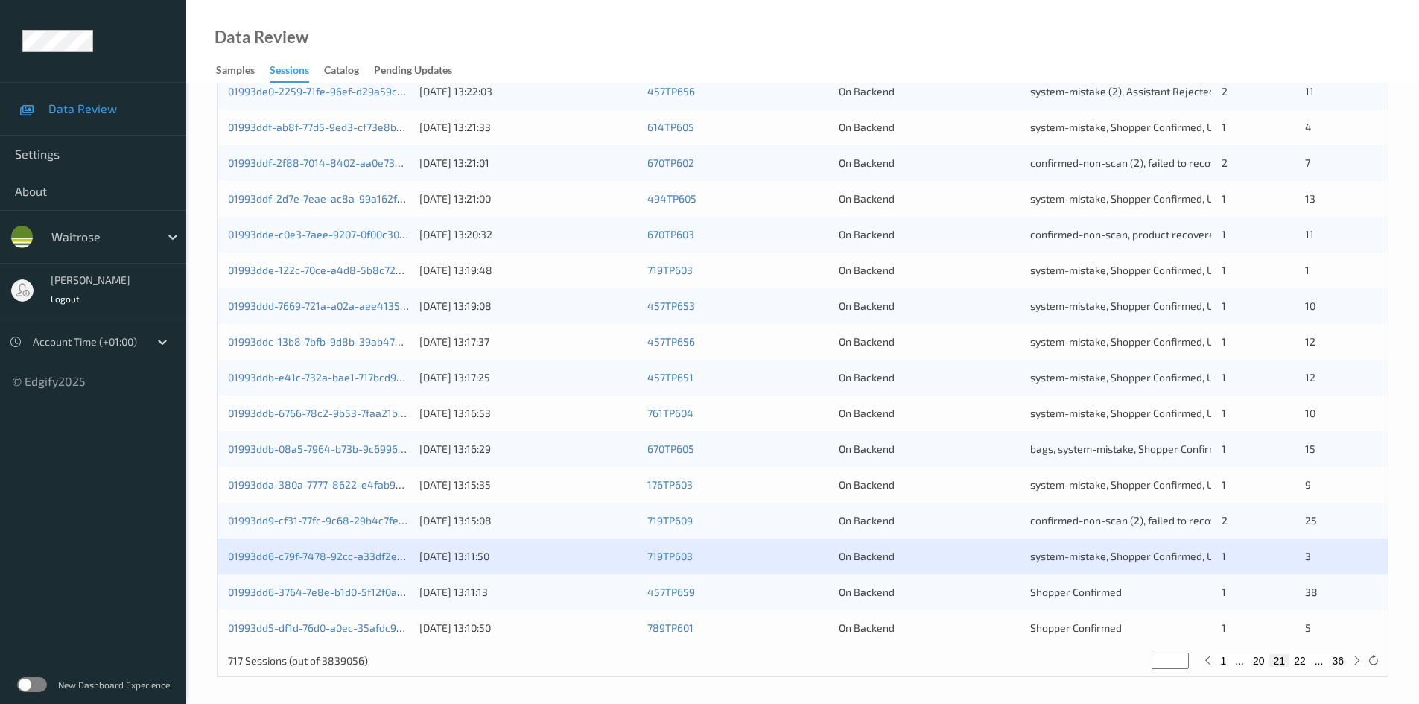
scroll to position [417, 0]
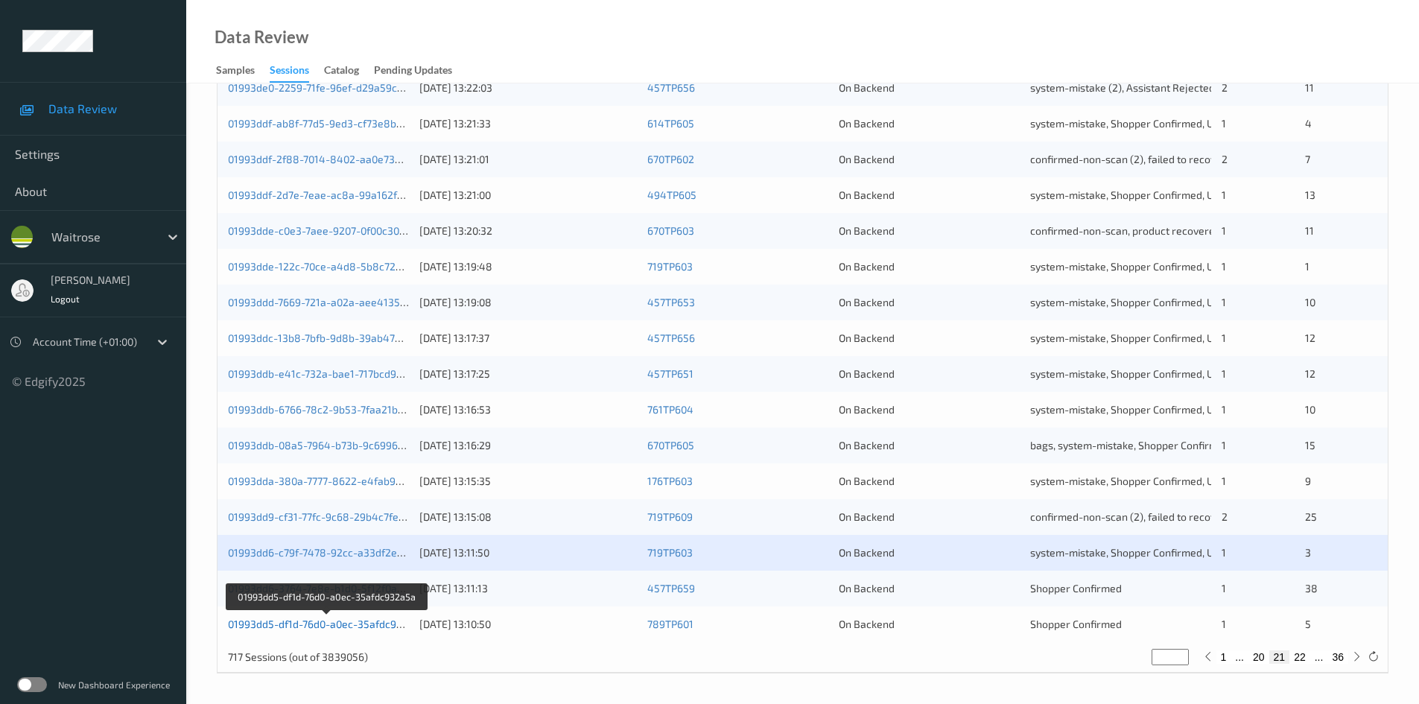
click at [299, 627] on link "01993dd5-df1d-76d0-a0ec-35afdc932a5a" at bounding box center [327, 623] width 198 height 13
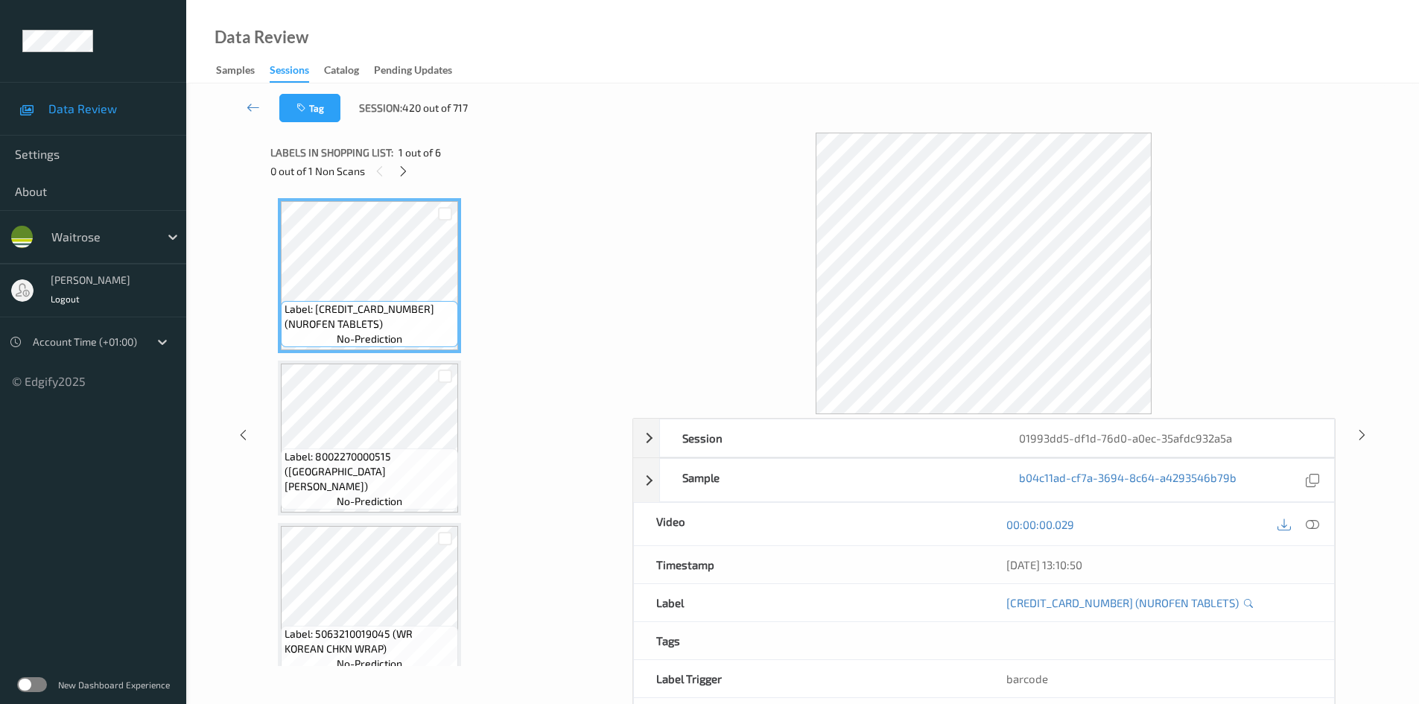
click at [406, 169] on icon at bounding box center [403, 171] width 13 height 13
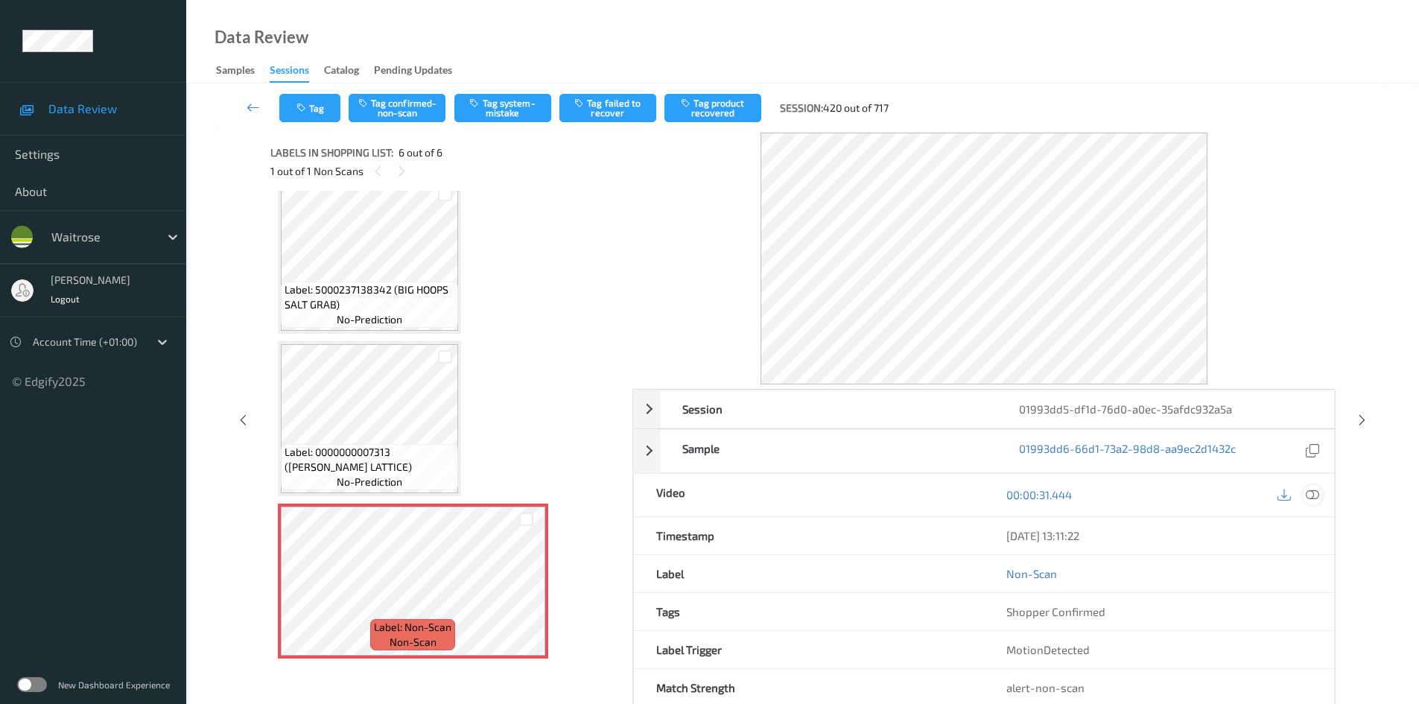
click at [1309, 492] on icon at bounding box center [1311, 494] width 13 height 13
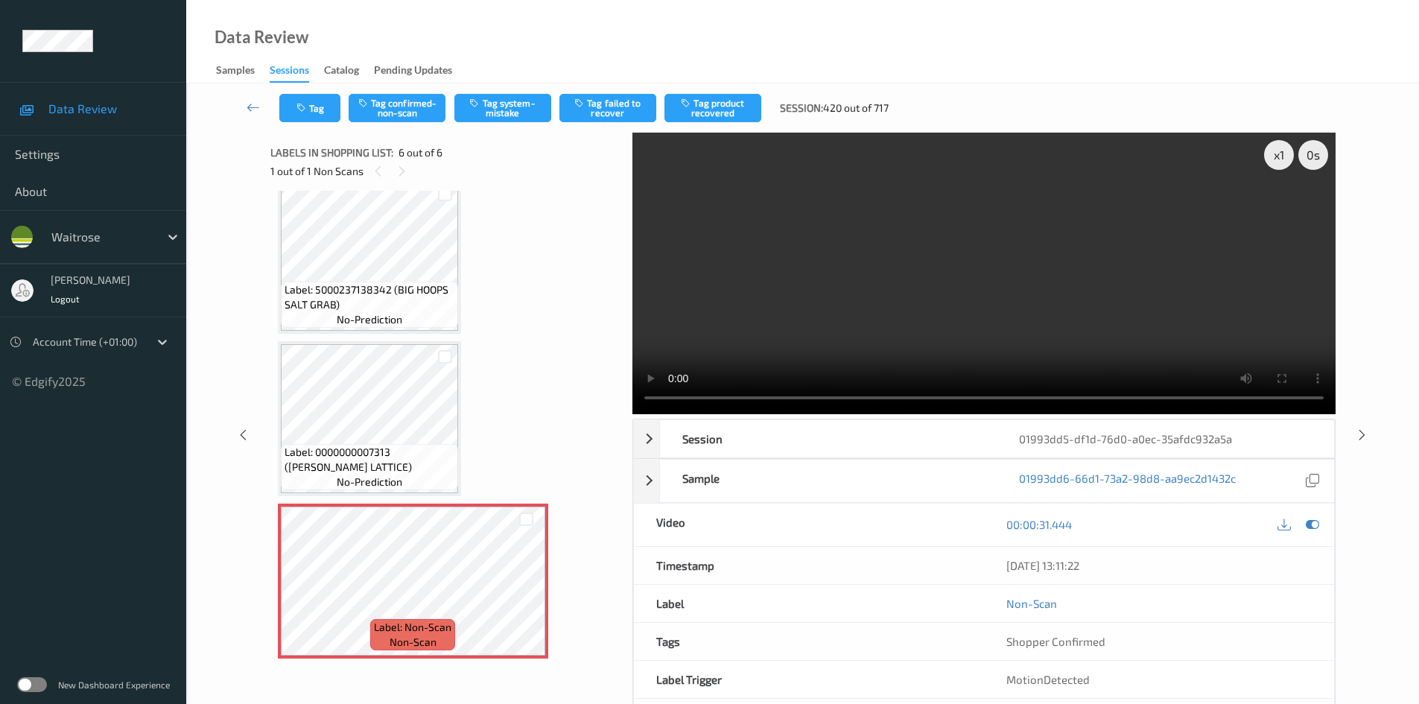
click at [908, 261] on video at bounding box center [983, 273] width 703 height 281
click at [943, 328] on video at bounding box center [983, 273] width 703 height 281
click at [922, 331] on video at bounding box center [983, 273] width 703 height 281
click at [1274, 156] on div "x 1" at bounding box center [1279, 155] width 30 height 30
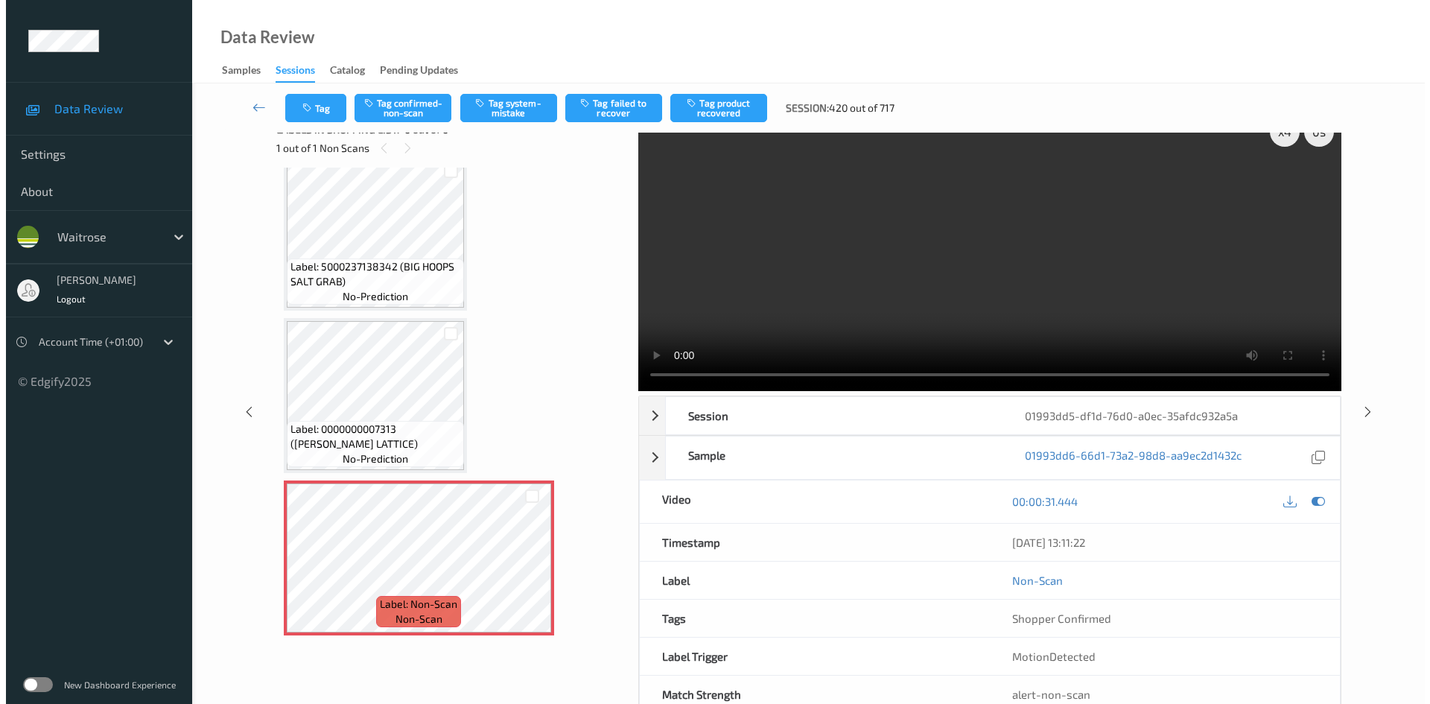
scroll to position [0, 0]
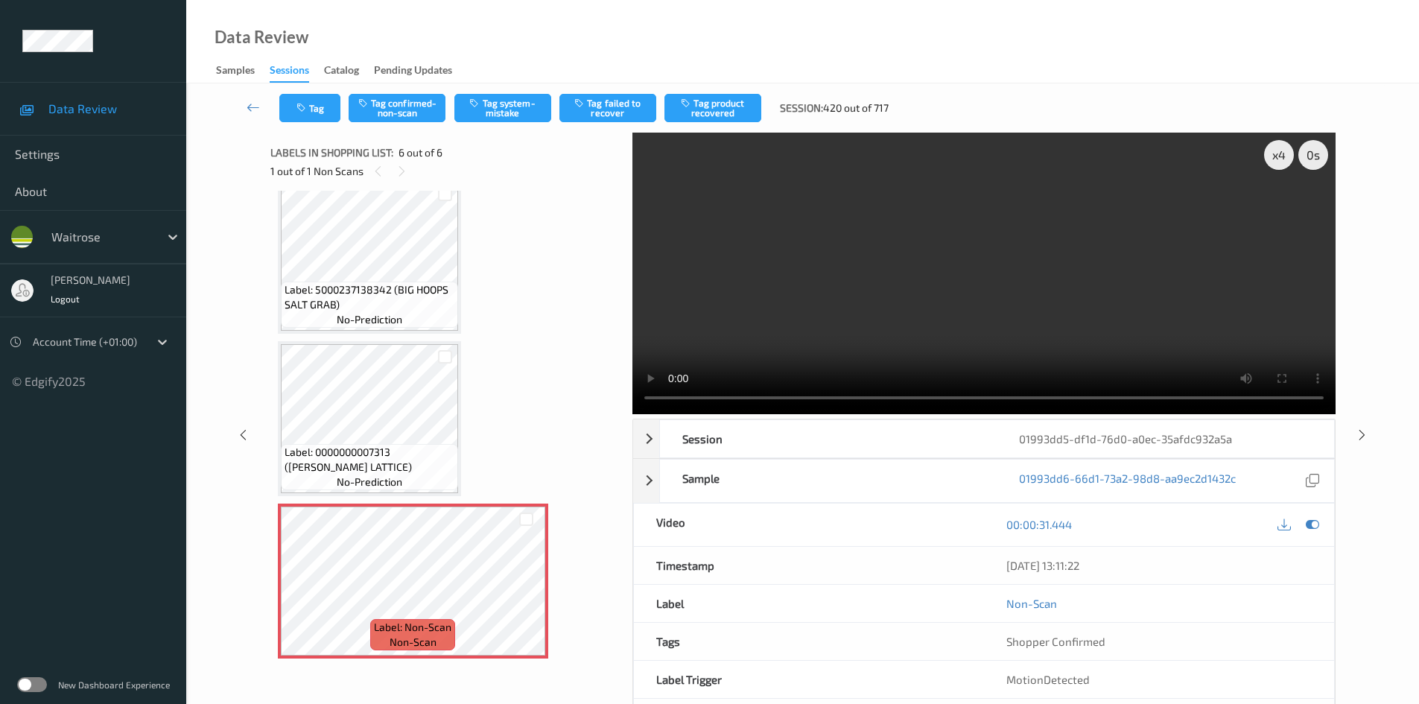
click at [888, 262] on video at bounding box center [983, 273] width 703 height 281
click at [493, 103] on button "Tag system-mistake" at bounding box center [502, 108] width 97 height 28
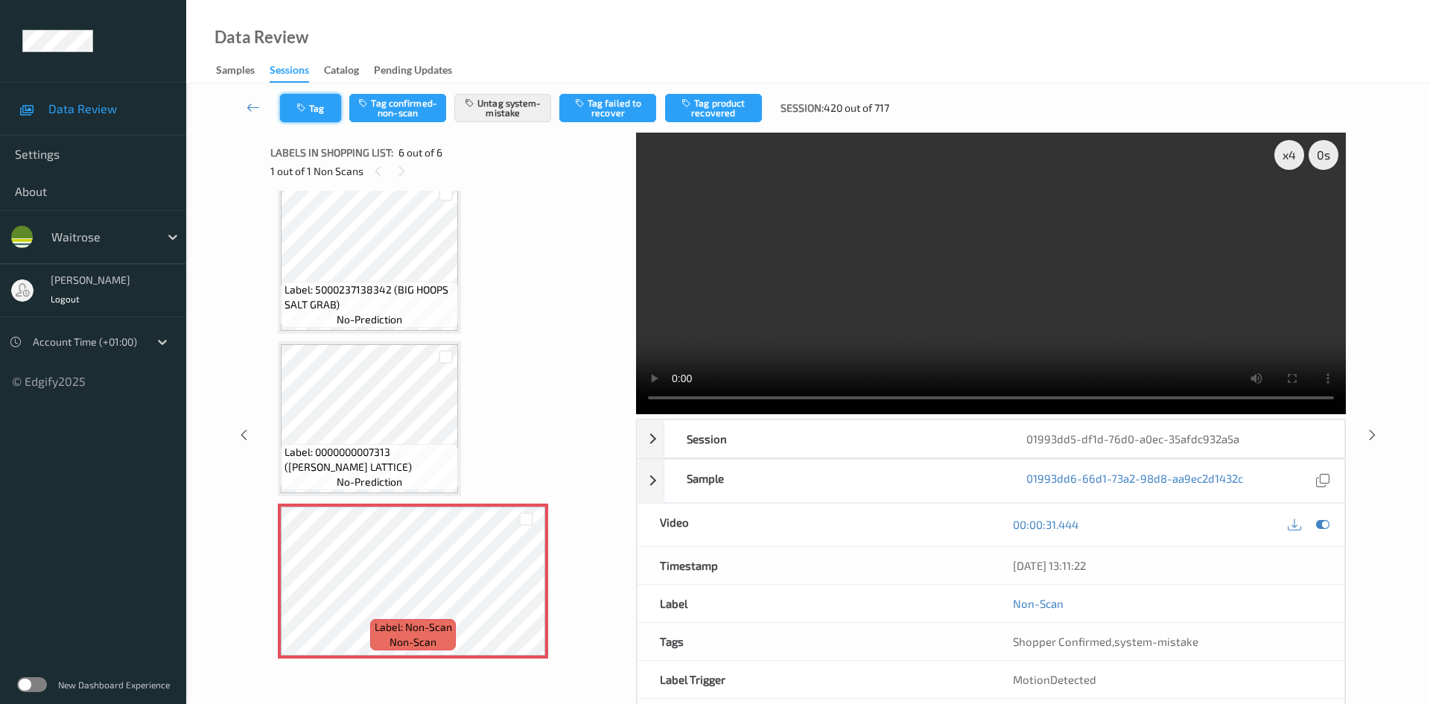
click at [309, 106] on icon "button" at bounding box center [302, 108] width 13 height 10
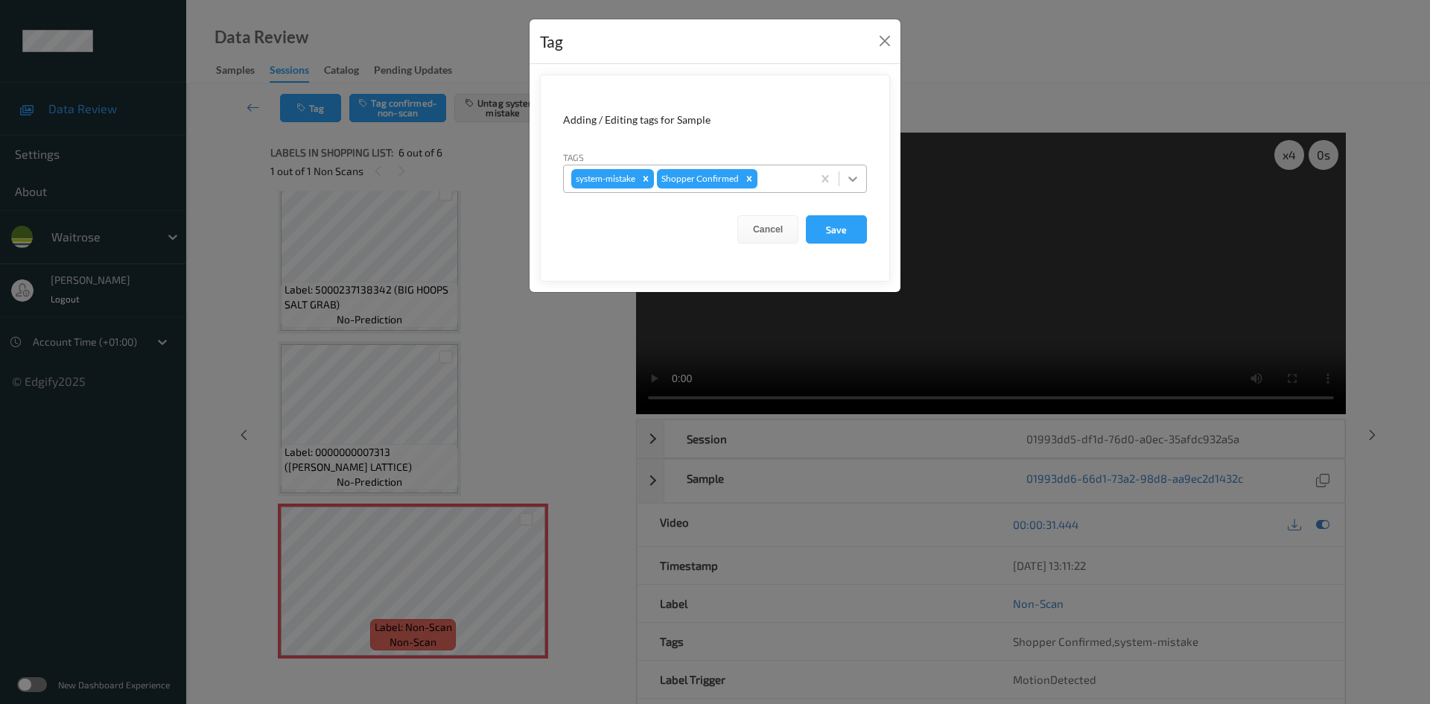
click at [855, 178] on icon at bounding box center [852, 178] width 9 height 5
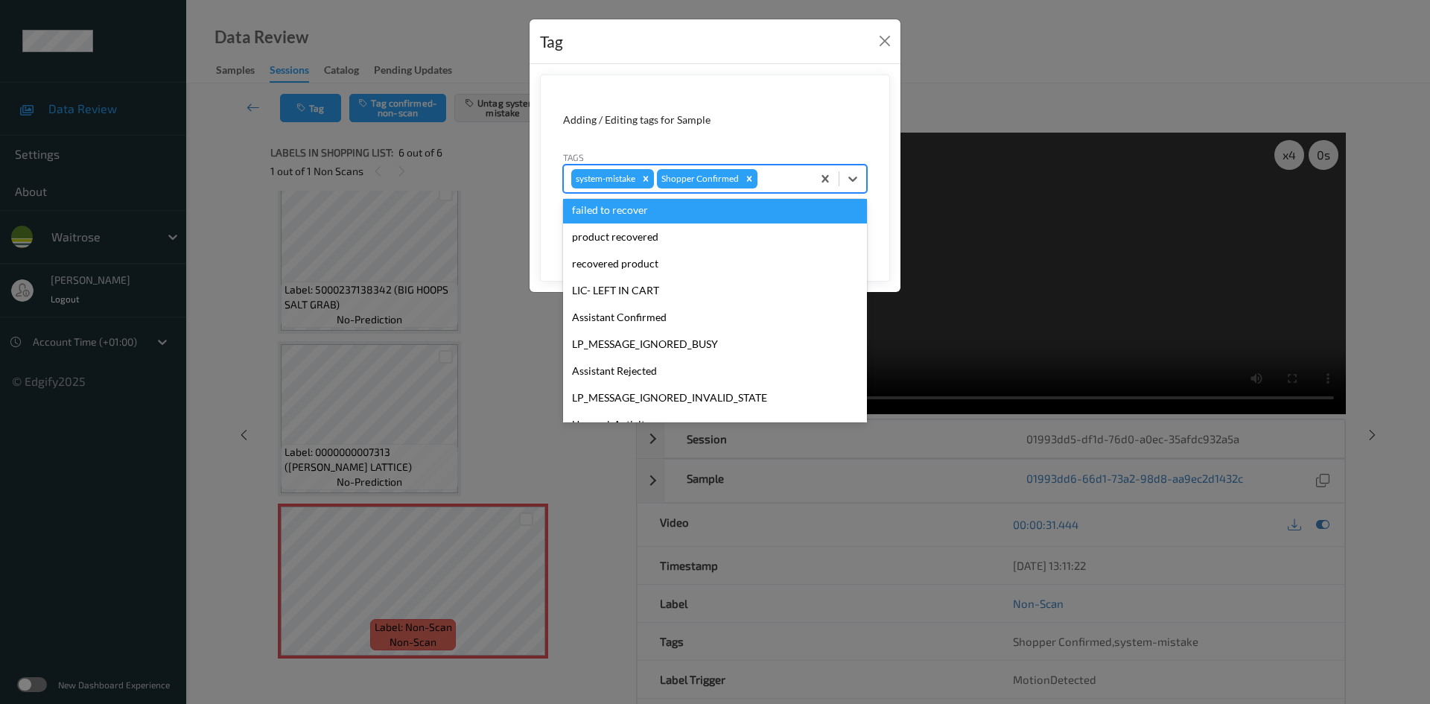
scroll to position [346, 0]
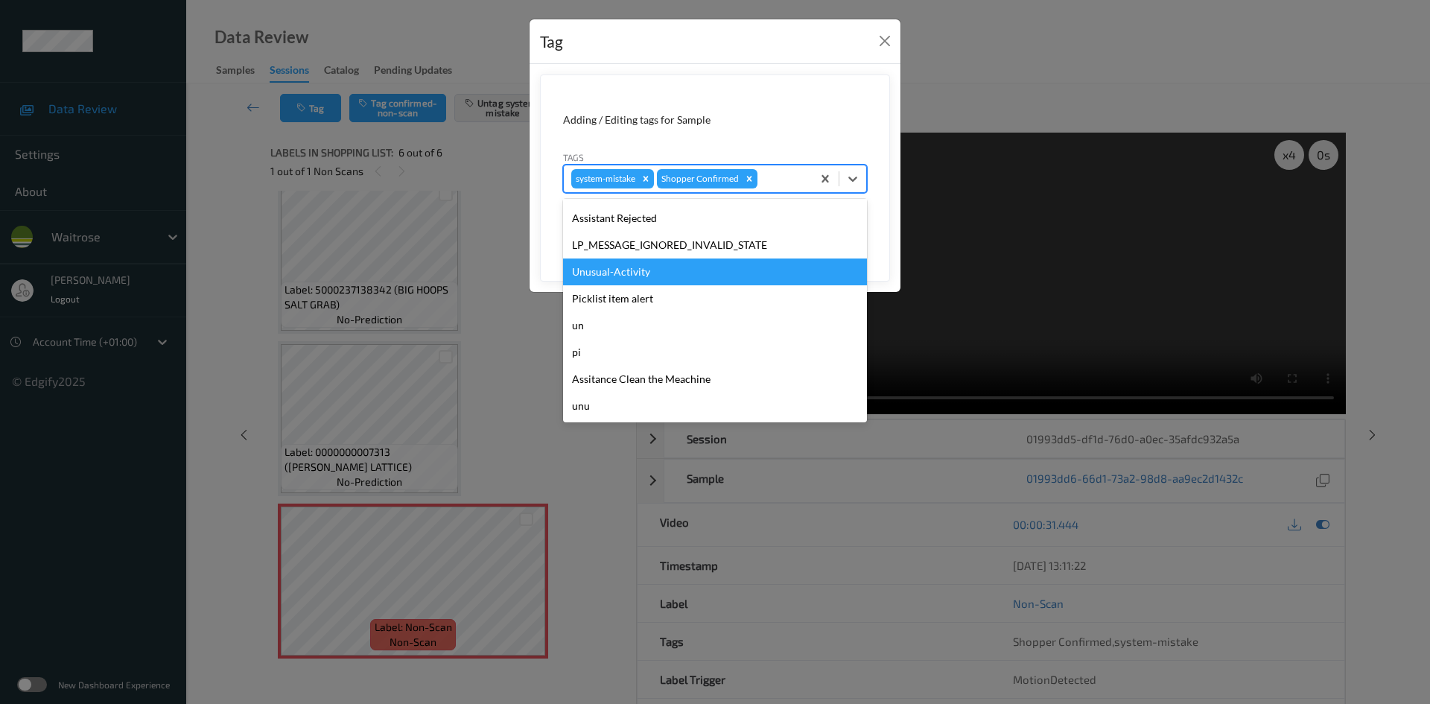
click at [631, 270] on div "Unusual-Activity" at bounding box center [715, 271] width 304 height 27
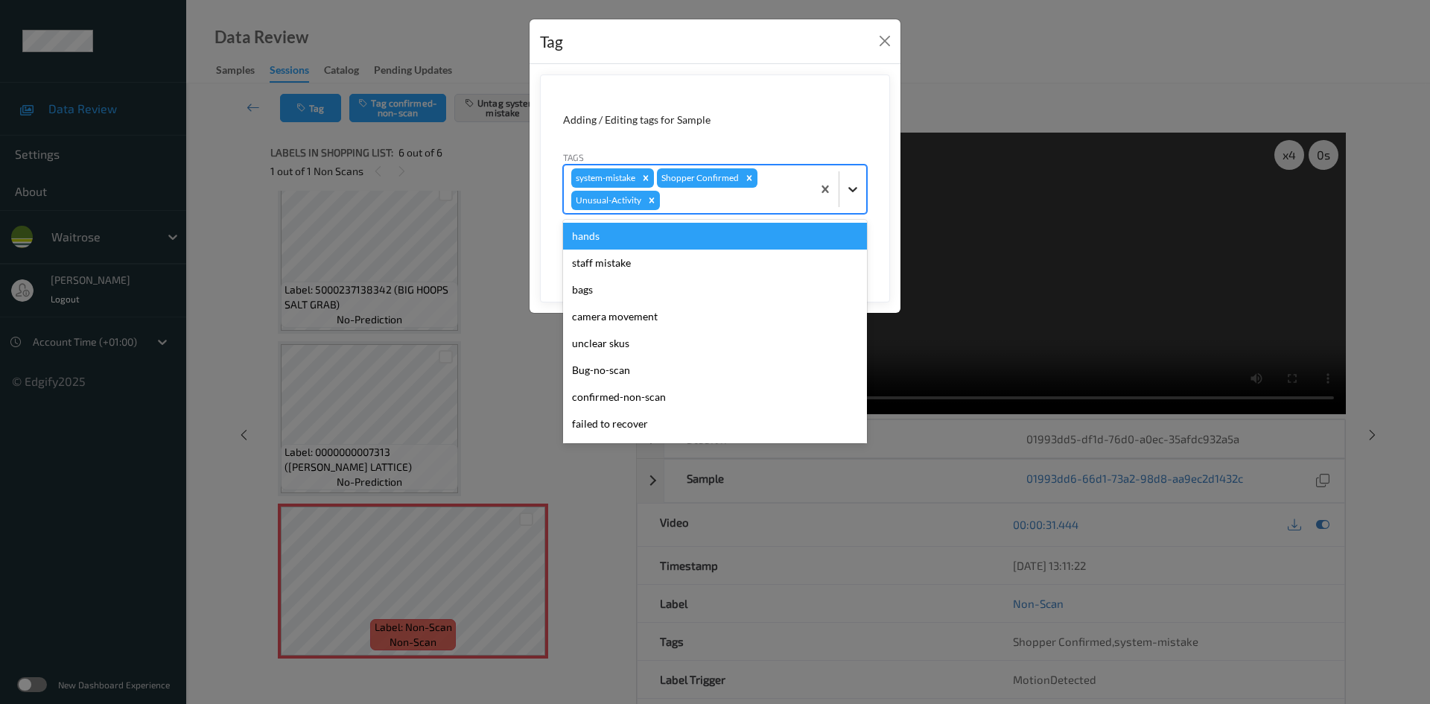
click at [861, 188] on div at bounding box center [852, 189] width 27 height 27
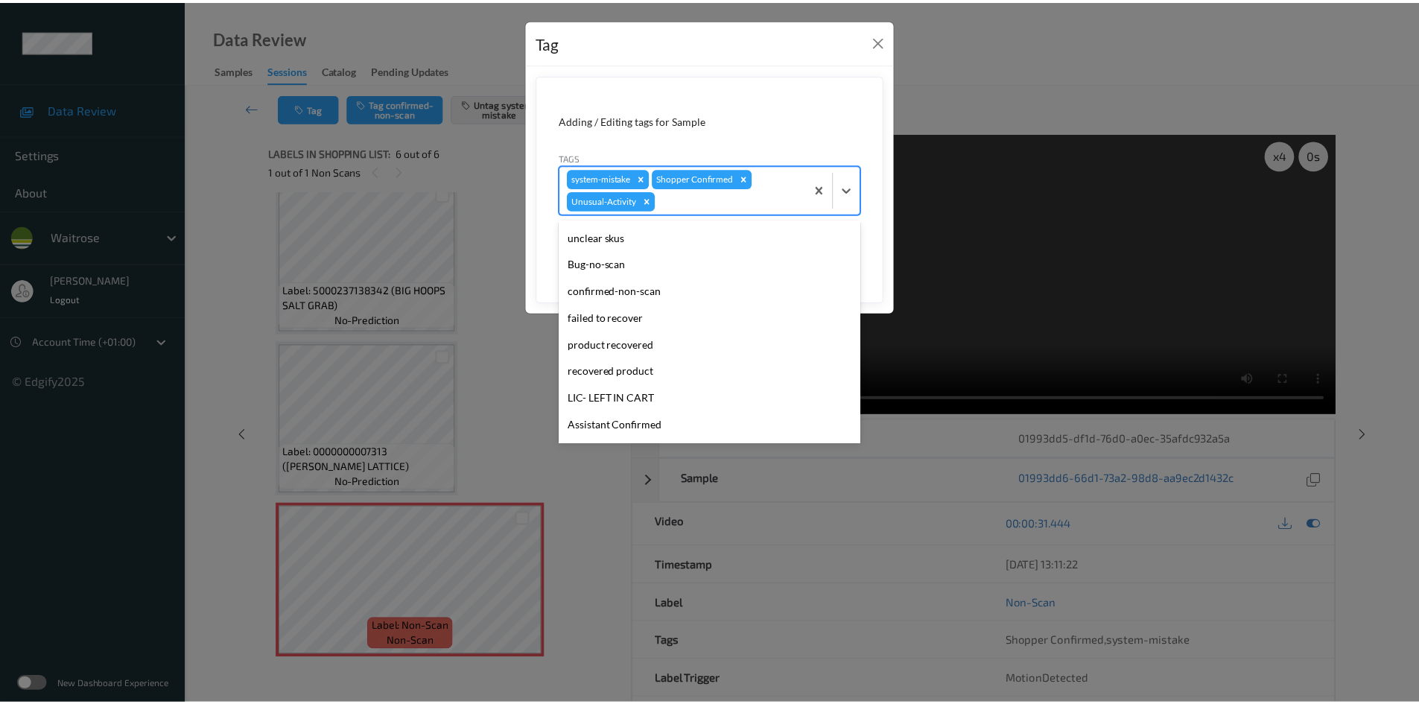
scroll to position [319, 0]
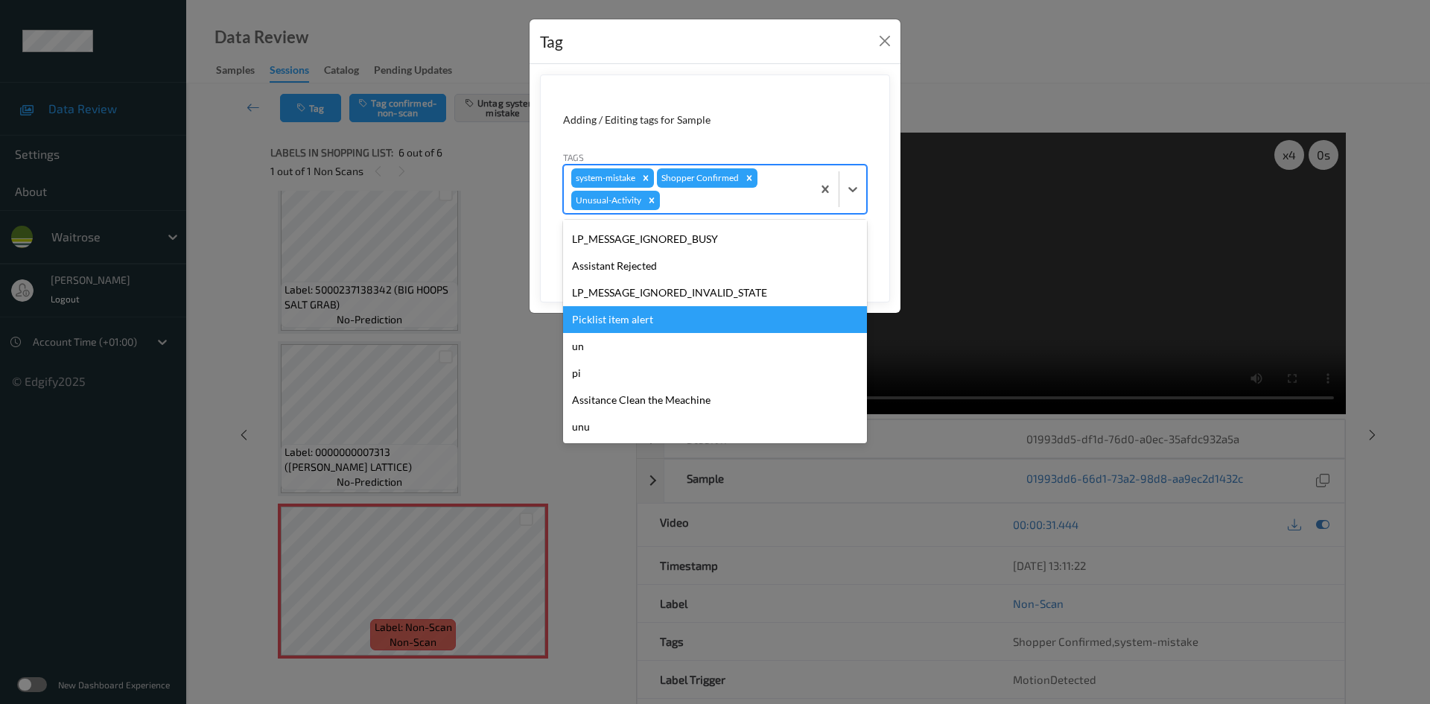
click at [616, 320] on div "Picklist item alert" at bounding box center [715, 319] width 304 height 27
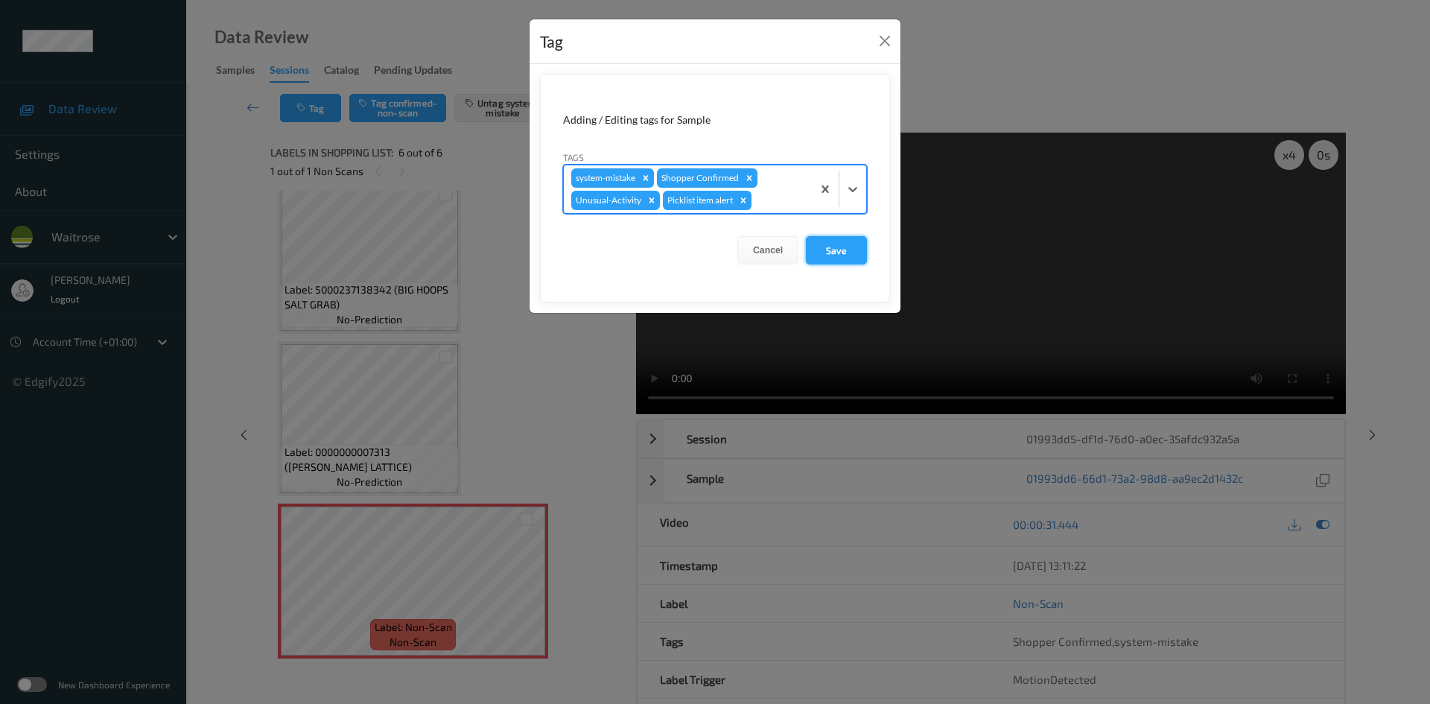
click at [832, 248] on button "Save" at bounding box center [836, 250] width 61 height 28
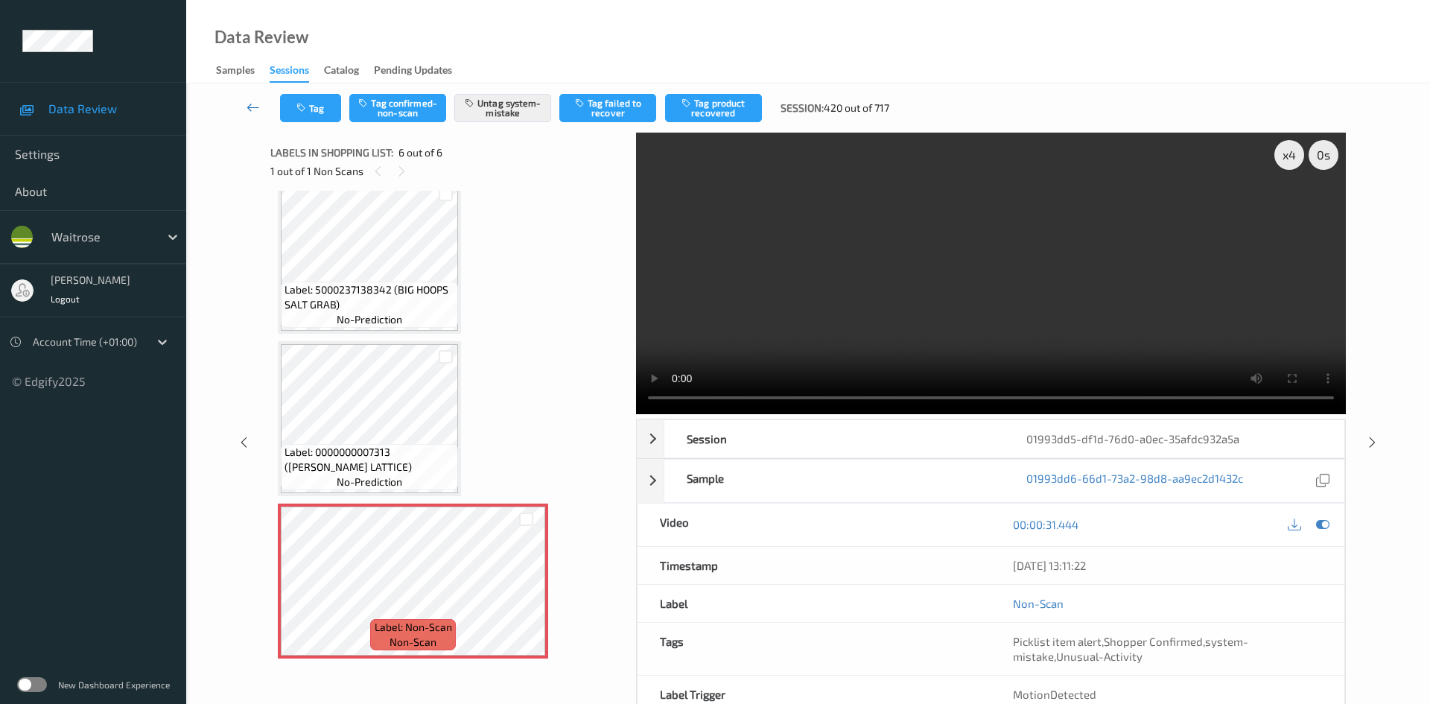
click at [252, 100] on icon at bounding box center [252, 107] width 13 height 15
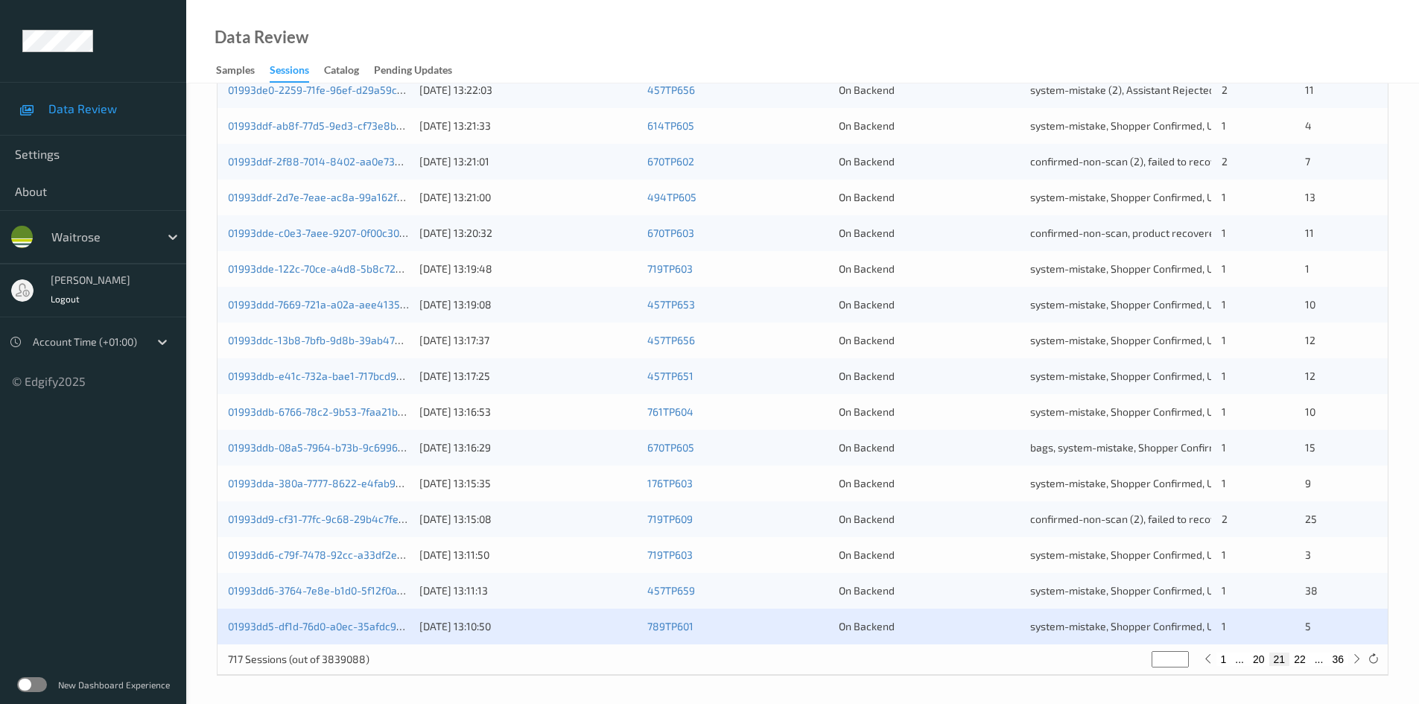
scroll to position [417, 0]
